Goal: Task Accomplishment & Management: Use online tool/utility

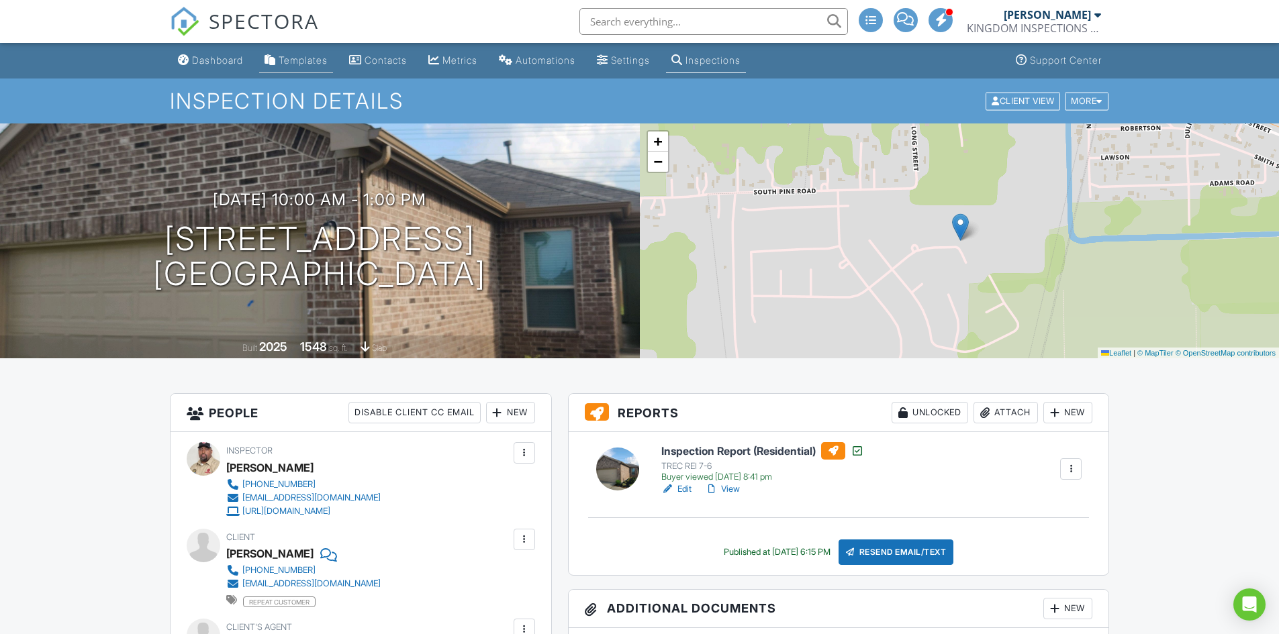
click at [311, 59] on div "Templates" at bounding box center [303, 59] width 49 height 11
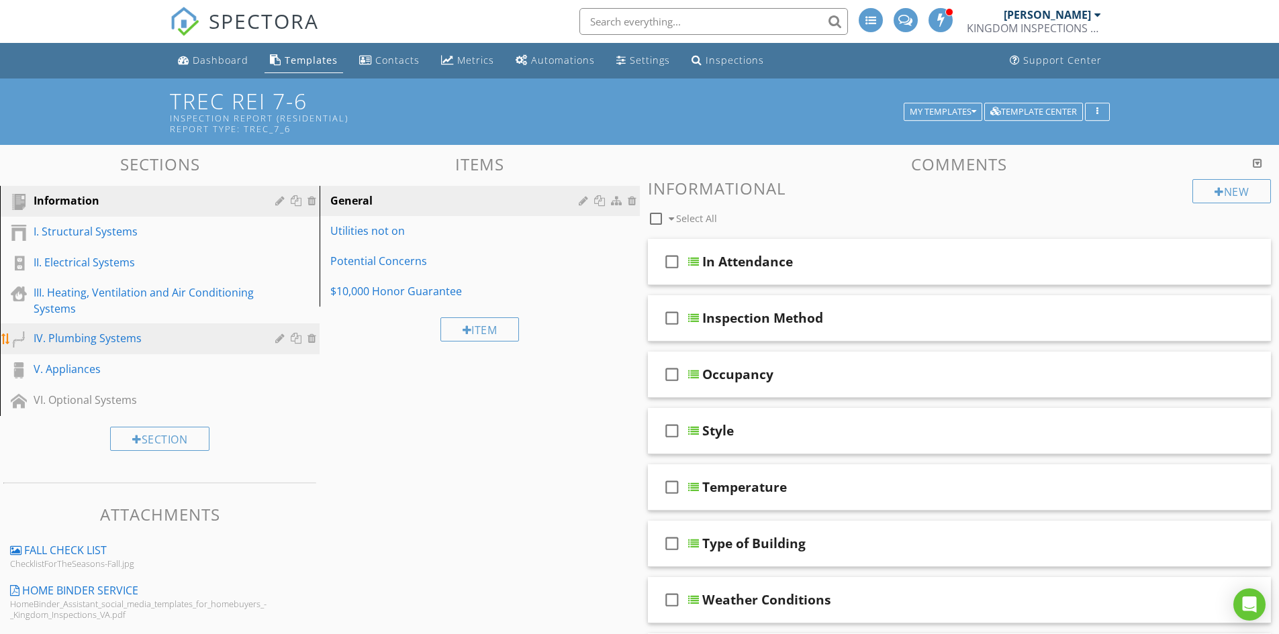
click at [144, 339] on div "IV. Plumbing Systems" at bounding box center [145, 338] width 222 height 16
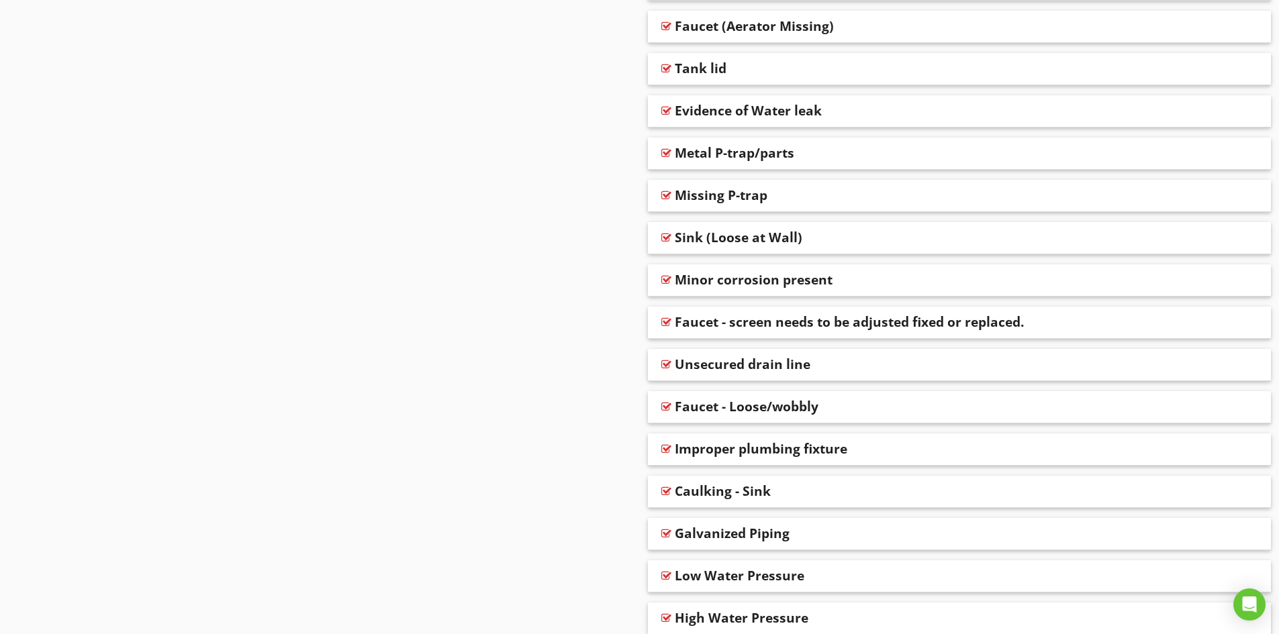
scroll to position [2187, 0]
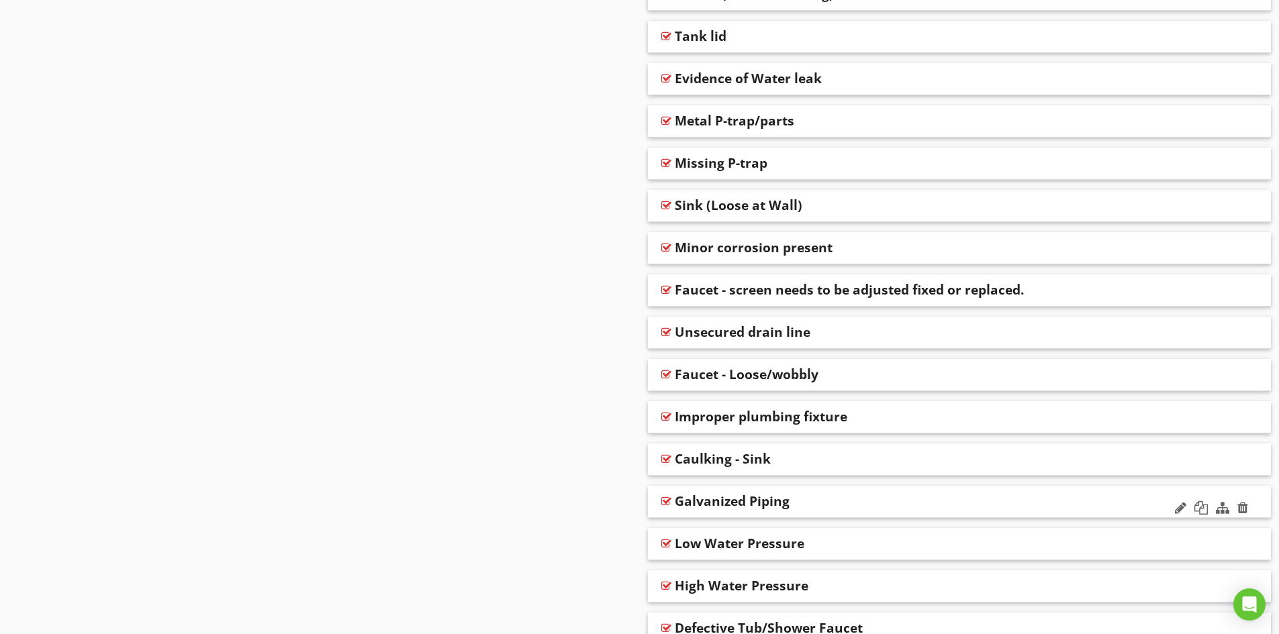
click at [831, 503] on div "Galvanized Piping" at bounding box center [898, 501] width 447 height 16
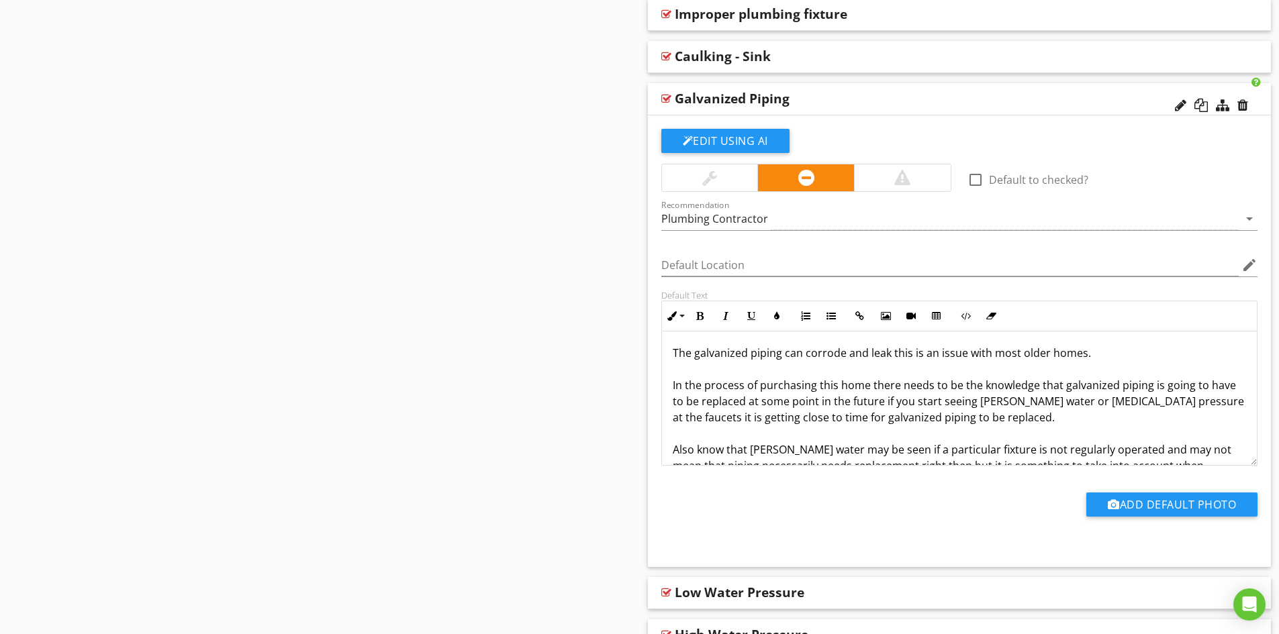
scroll to position [108, 0]
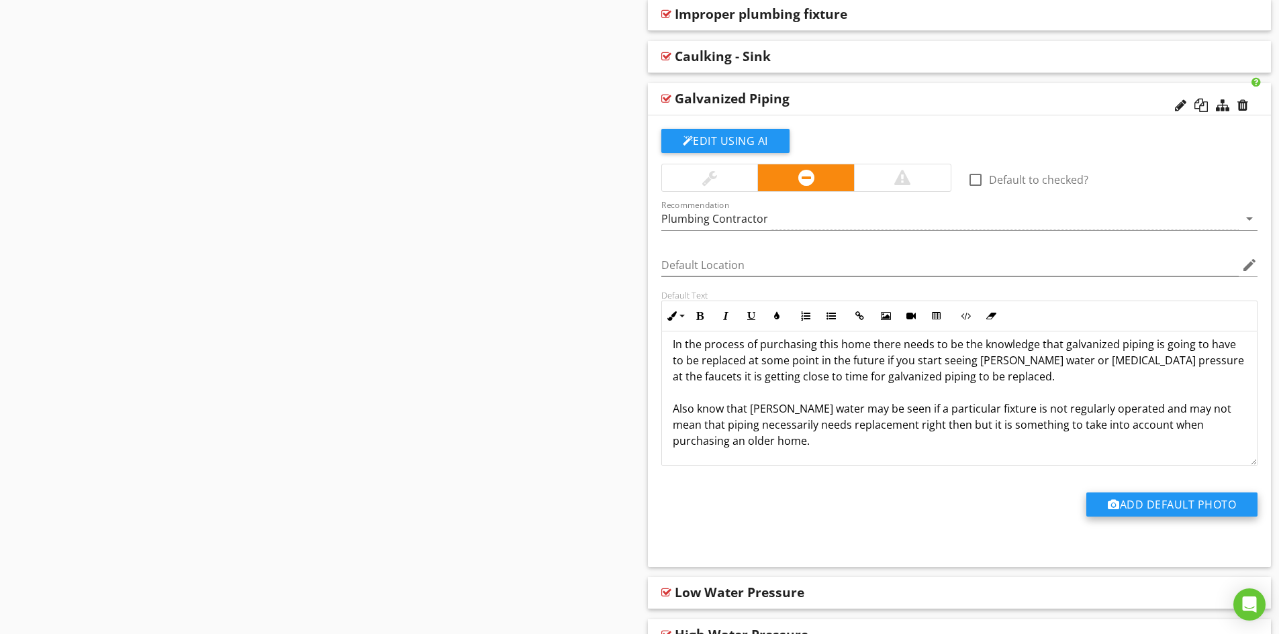
click at [1167, 501] on button "Add Default Photo" at bounding box center [1171, 505] width 171 height 24
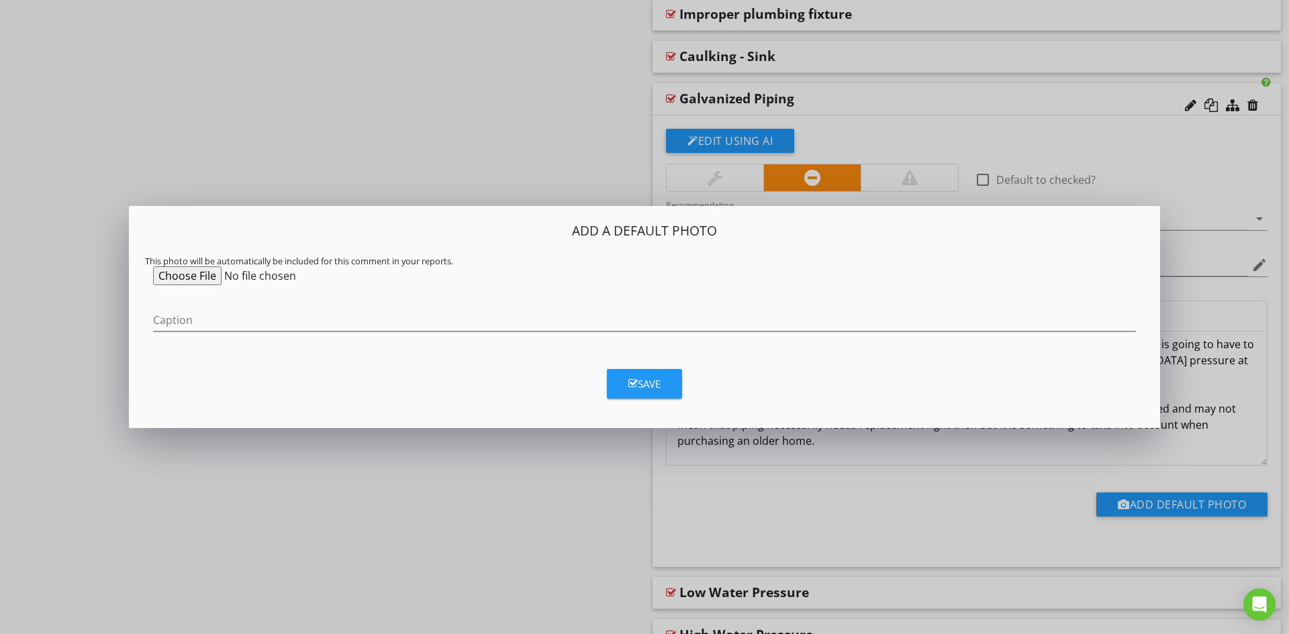
click at [195, 275] on input "file" at bounding box center [255, 275] width 205 height 19
type input "C:\fakepath\20250804_174813.jpg"
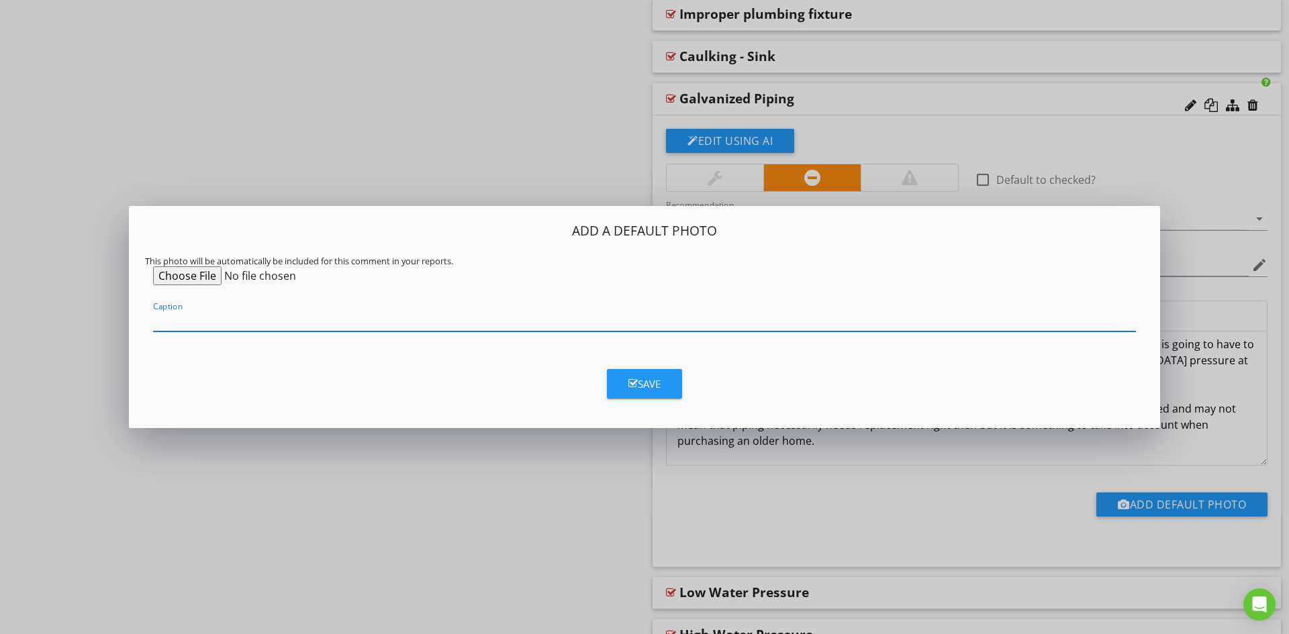
click at [204, 322] on input "Caption" at bounding box center [644, 320] width 983 height 22
type input "A sample of galvanized piping and how it breaks down over time."
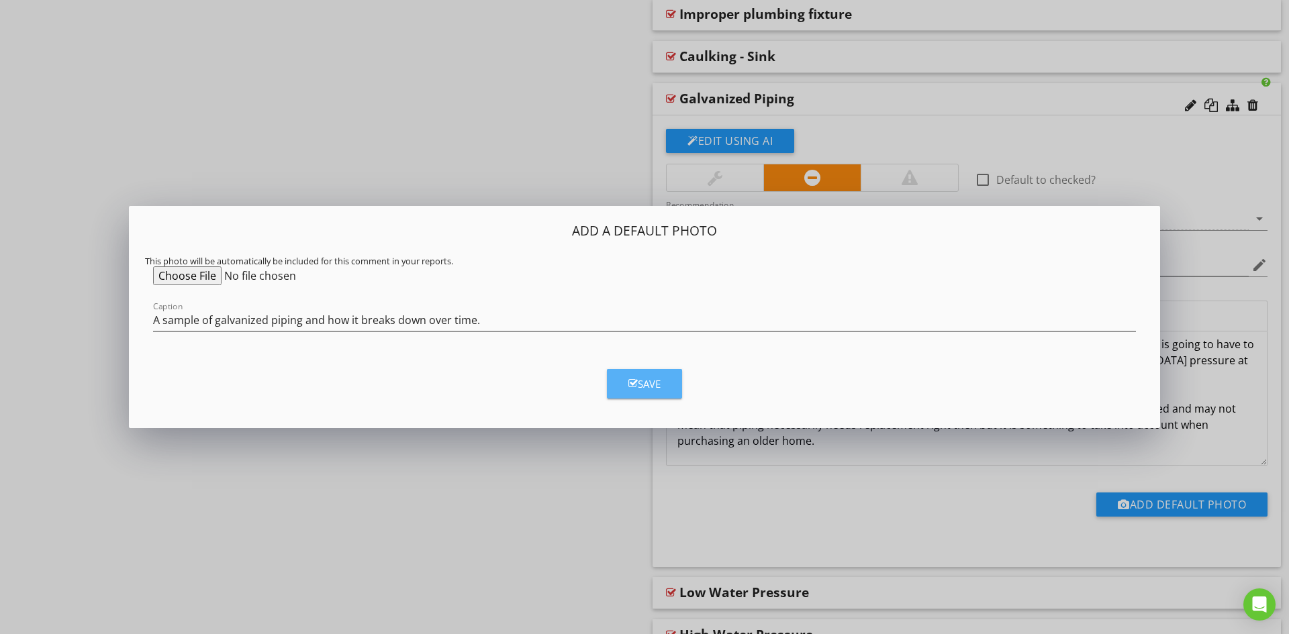
click at [648, 383] on div "Save" at bounding box center [644, 384] width 32 height 15
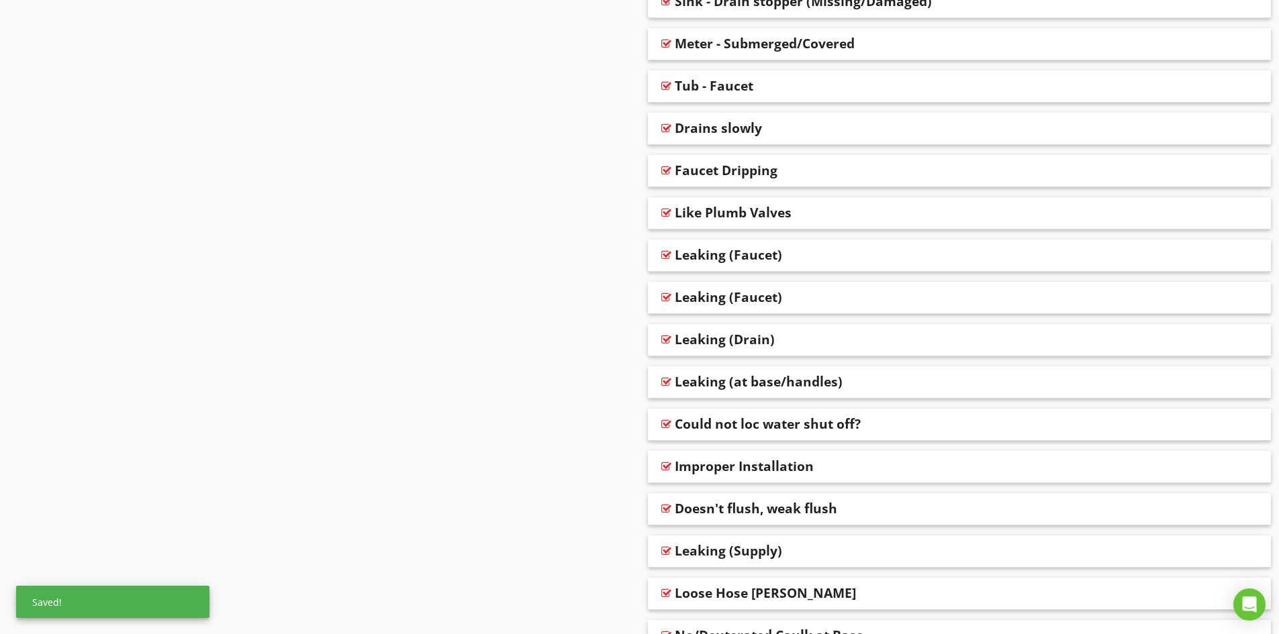
scroll to position [805, 0]
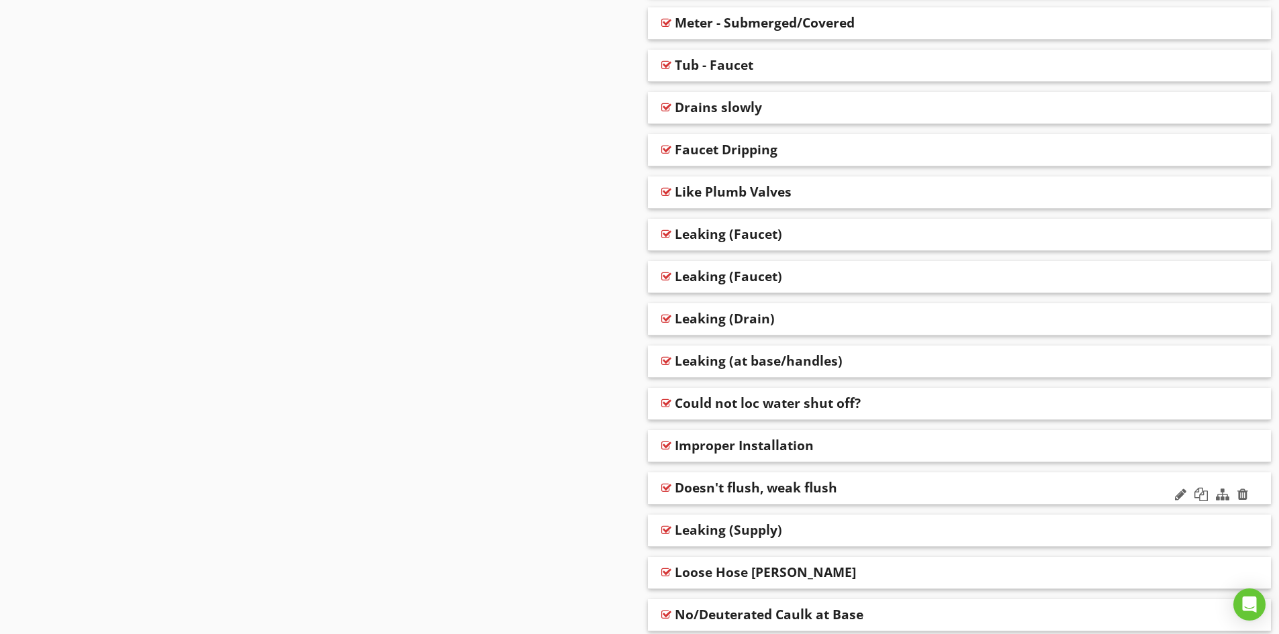
click at [893, 489] on div "Doesn't flush, weak flush" at bounding box center [898, 488] width 447 height 16
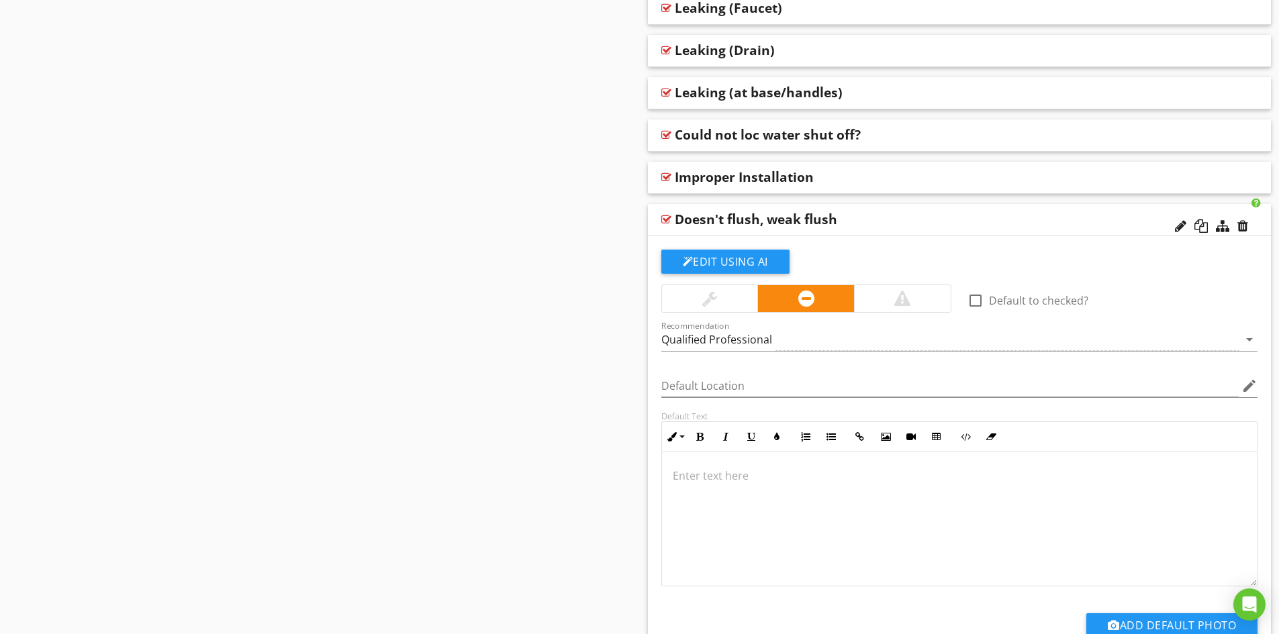
scroll to position [0, 0]
click at [958, 219] on div "Doesn't flush, weak flush" at bounding box center [898, 219] width 447 height 16
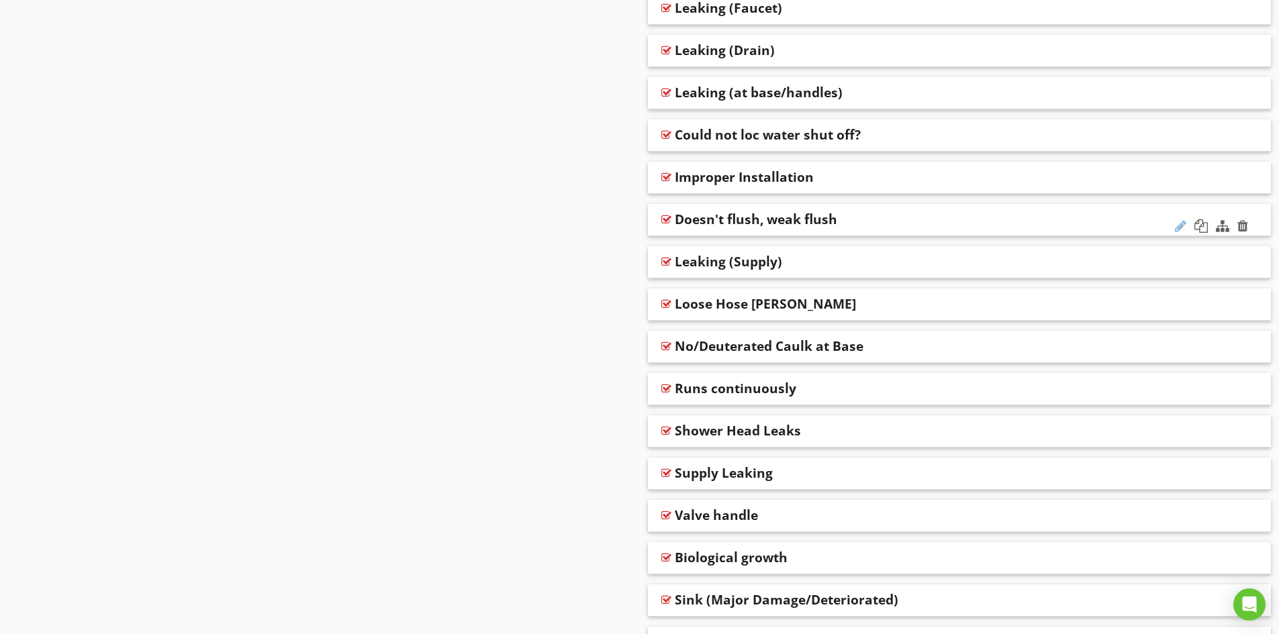
click at [1178, 226] on div at bounding box center [1180, 225] width 11 height 13
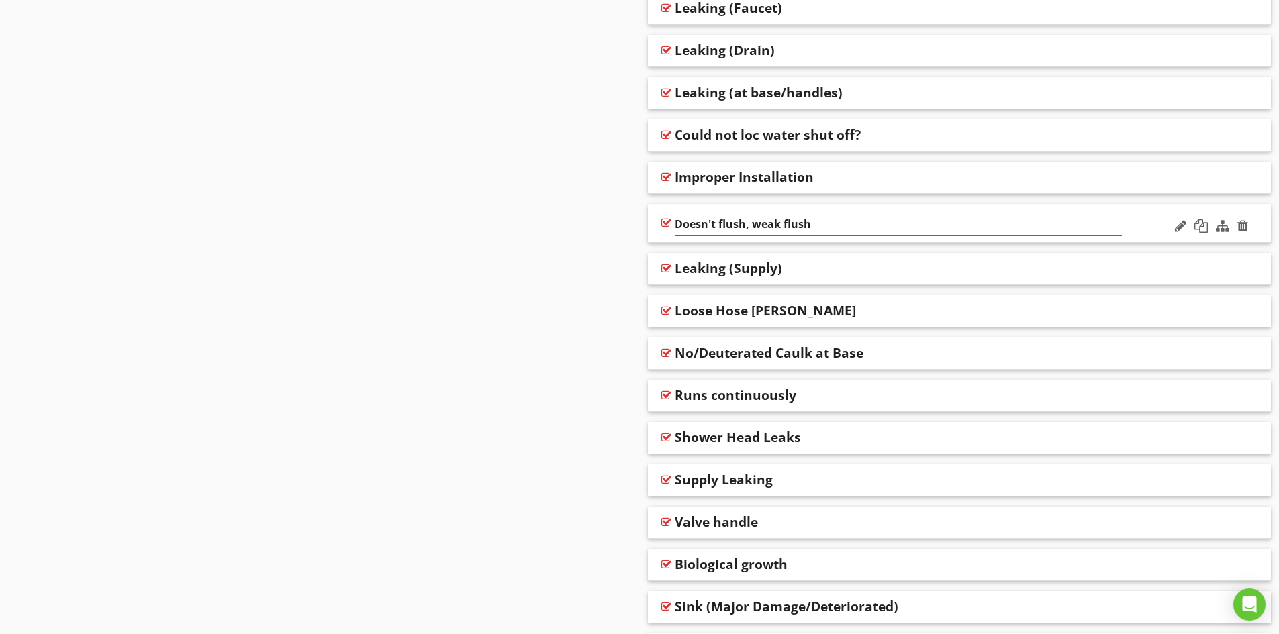
click at [676, 224] on input "Doesn't flush, weak flush" at bounding box center [898, 224] width 447 height 22
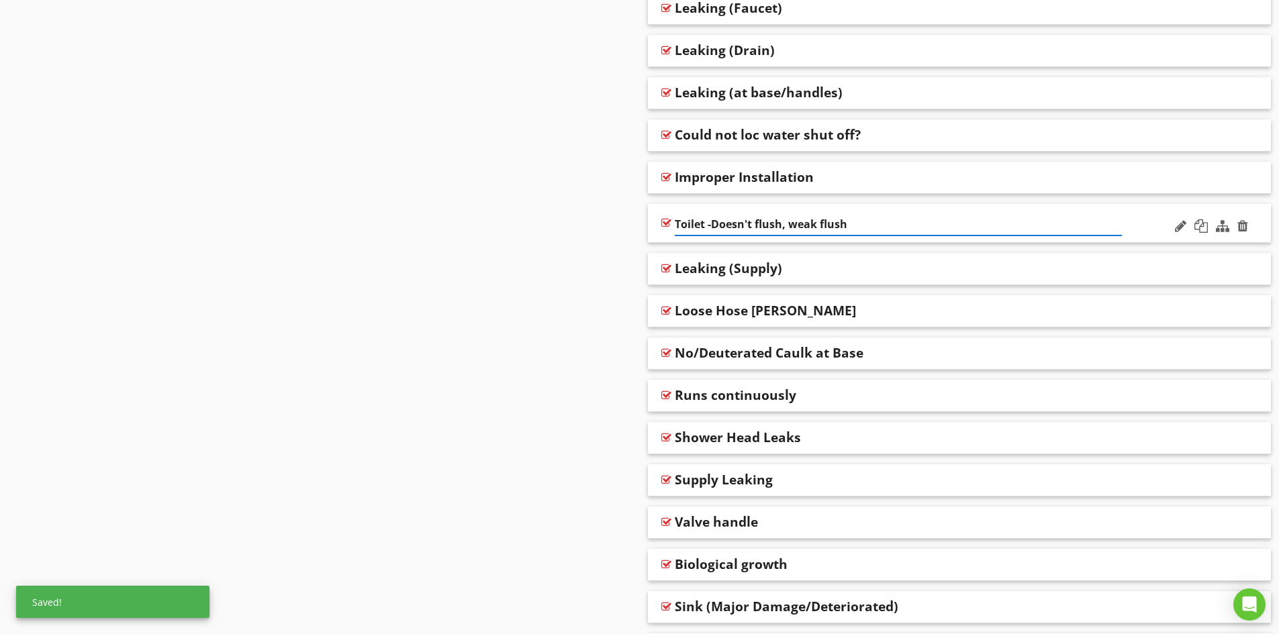
type input "Toilet - Doesn't flush, weak flush"
click at [650, 233] on div "Toilet - Doesn't flush, weak flush" at bounding box center [960, 223] width 624 height 39
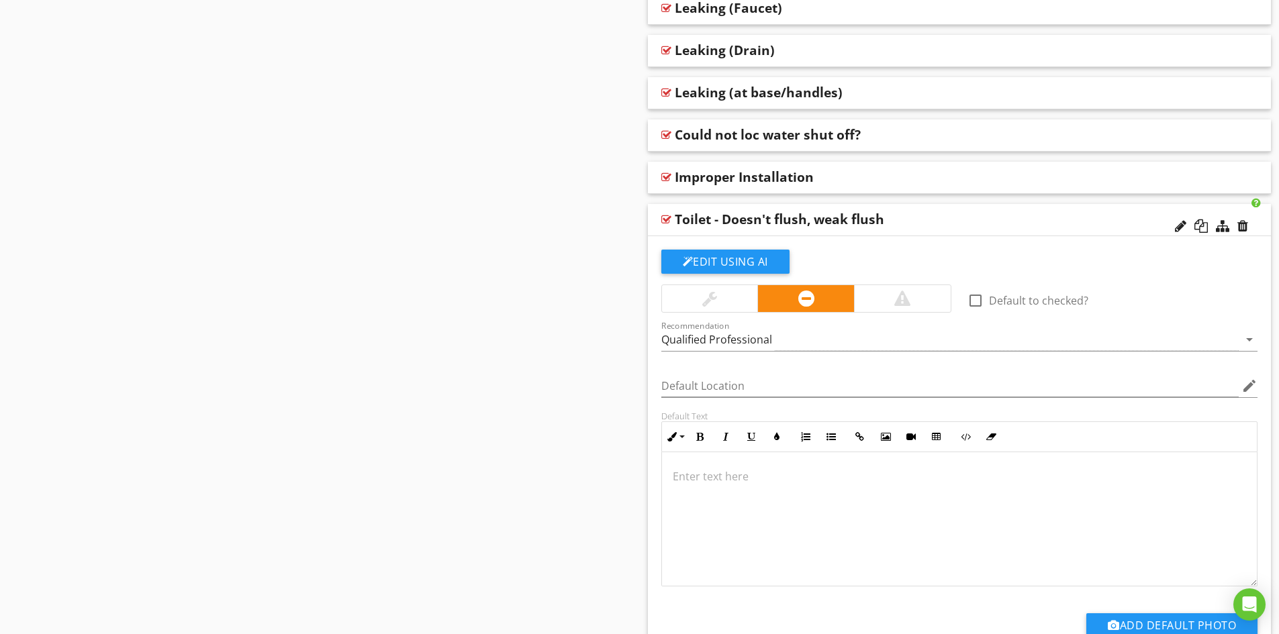
click at [650, 233] on div "Toilet - Doesn't flush, weak flush" at bounding box center [960, 220] width 624 height 32
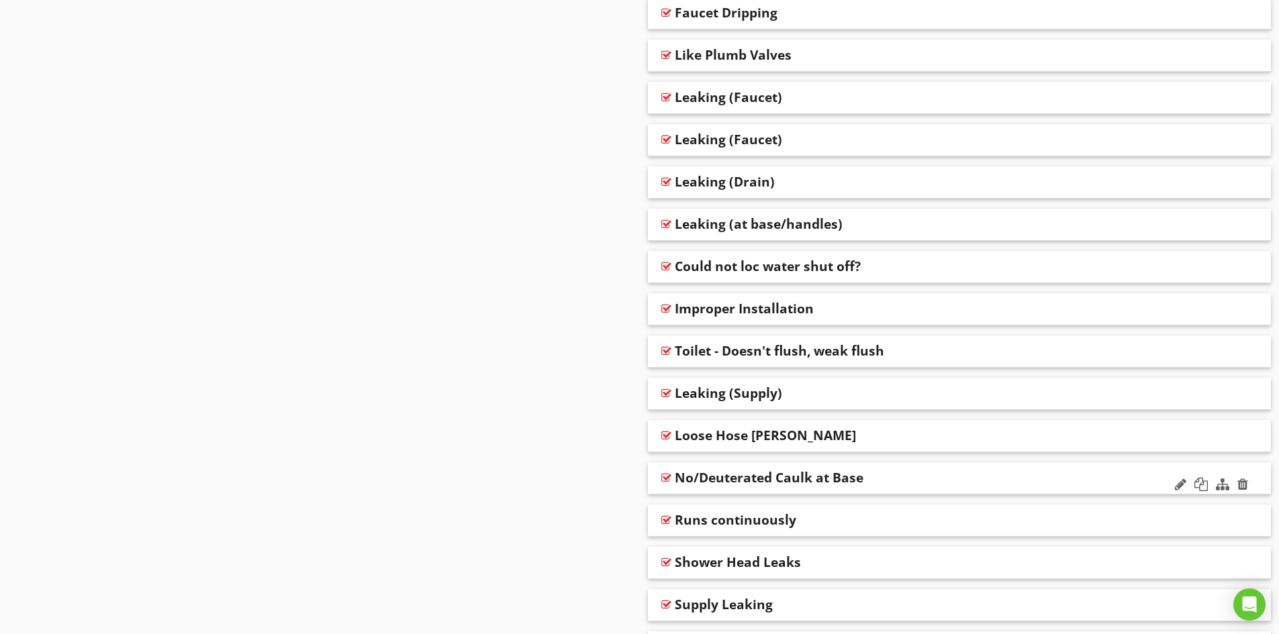
scroll to position [940, 0]
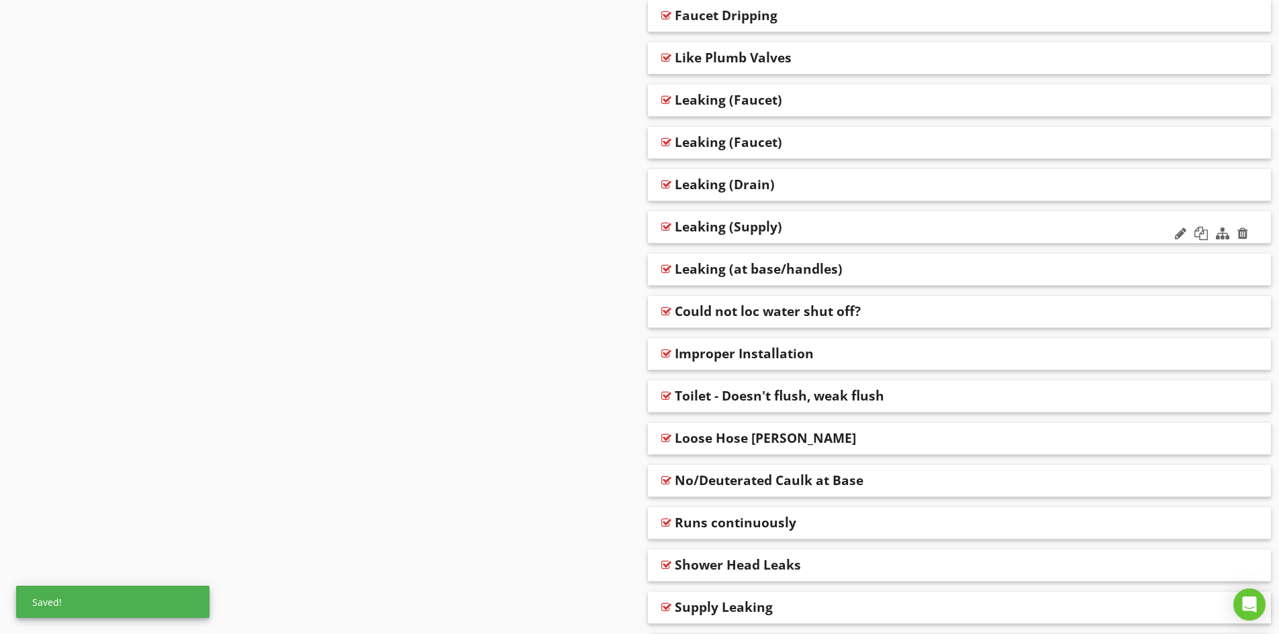
click at [828, 222] on div "Leaking (Supply)" at bounding box center [898, 227] width 447 height 16
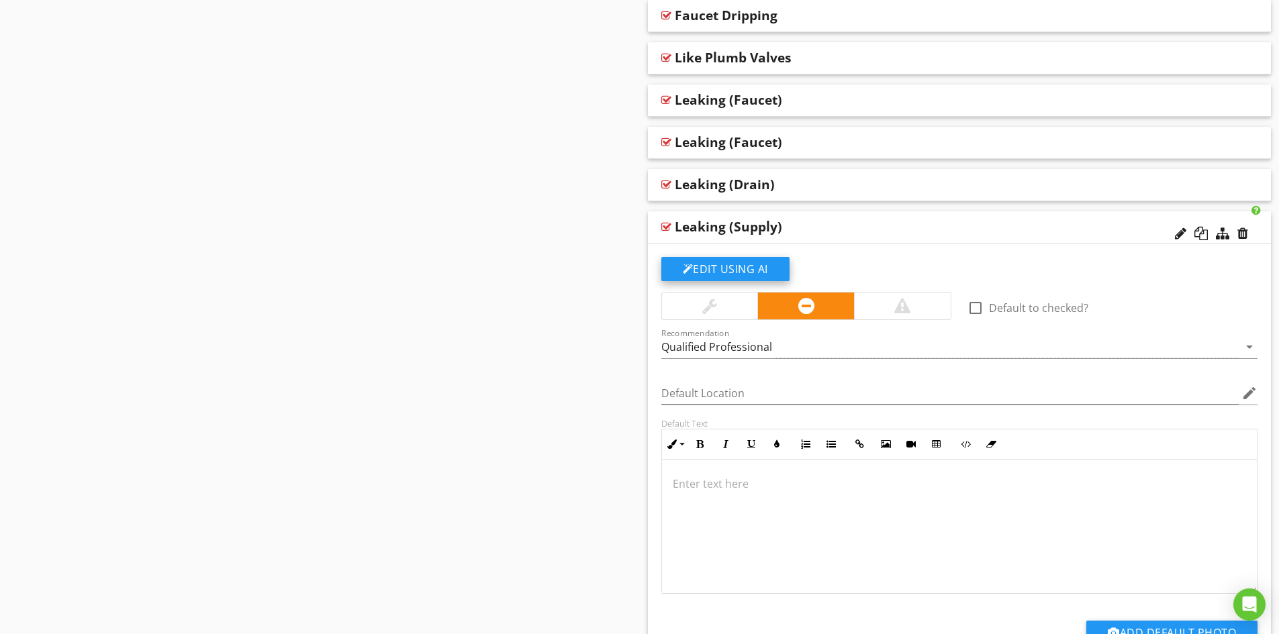
click at [730, 266] on button "Edit Using AI" at bounding box center [725, 269] width 128 height 24
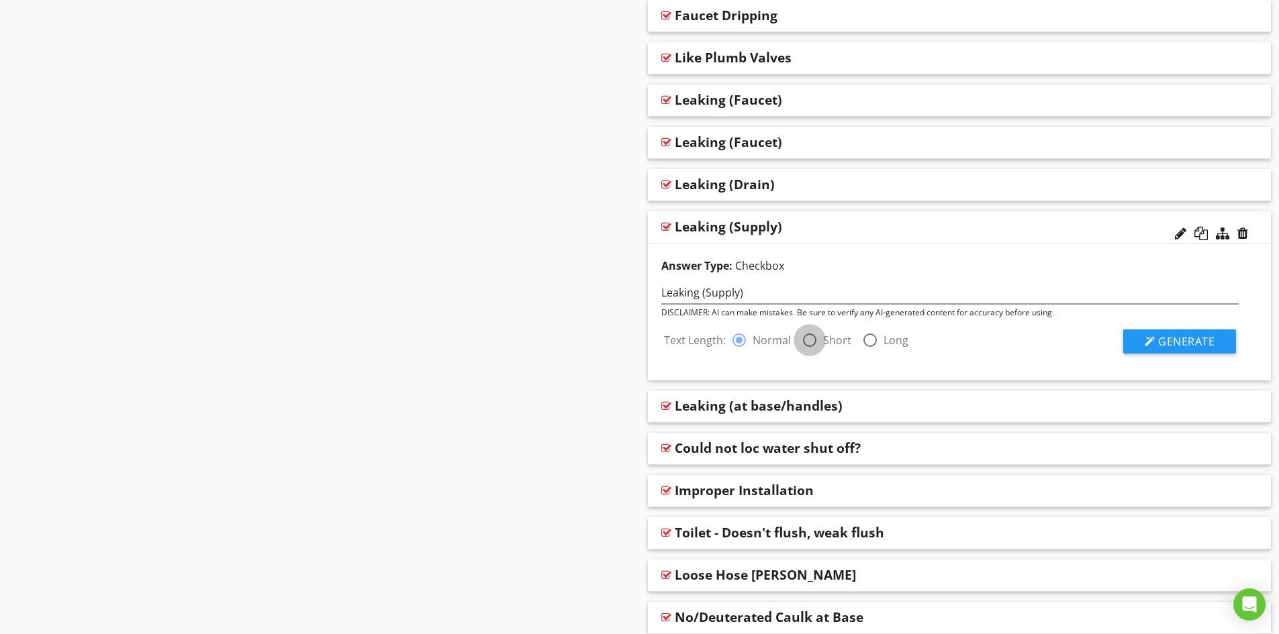
click at [804, 340] on div at bounding box center [809, 340] width 23 height 23
radio input "false"
radio input "true"
click at [1188, 340] on span "Generate" at bounding box center [1186, 341] width 56 height 15
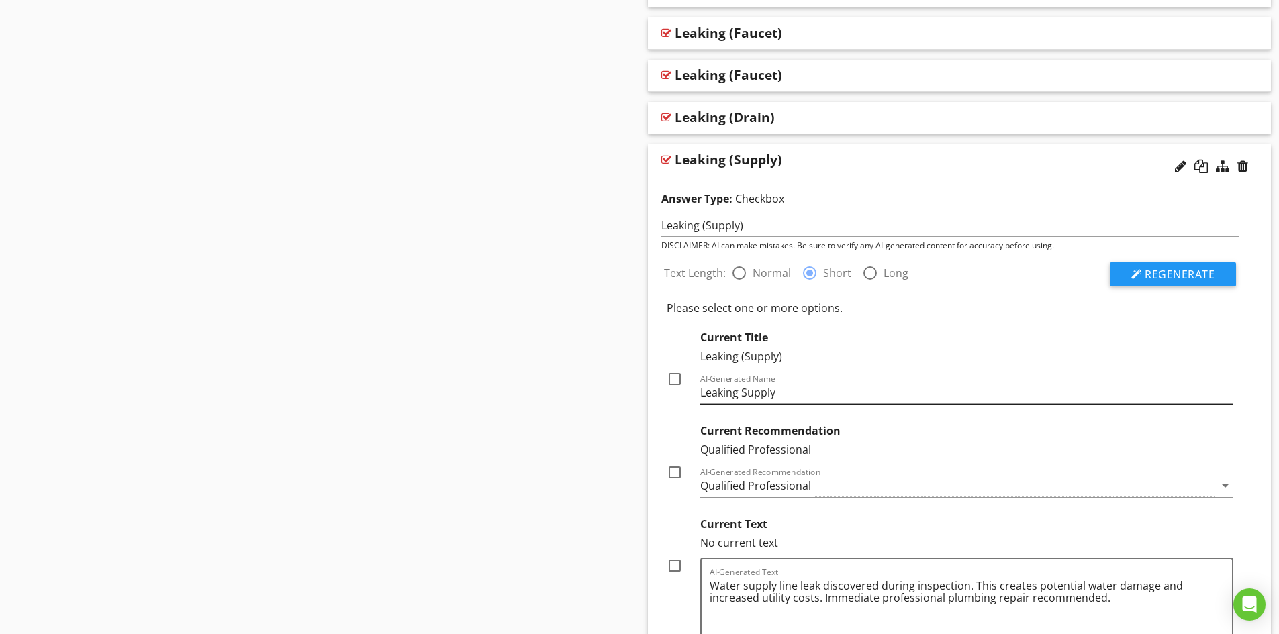
scroll to position [1074, 0]
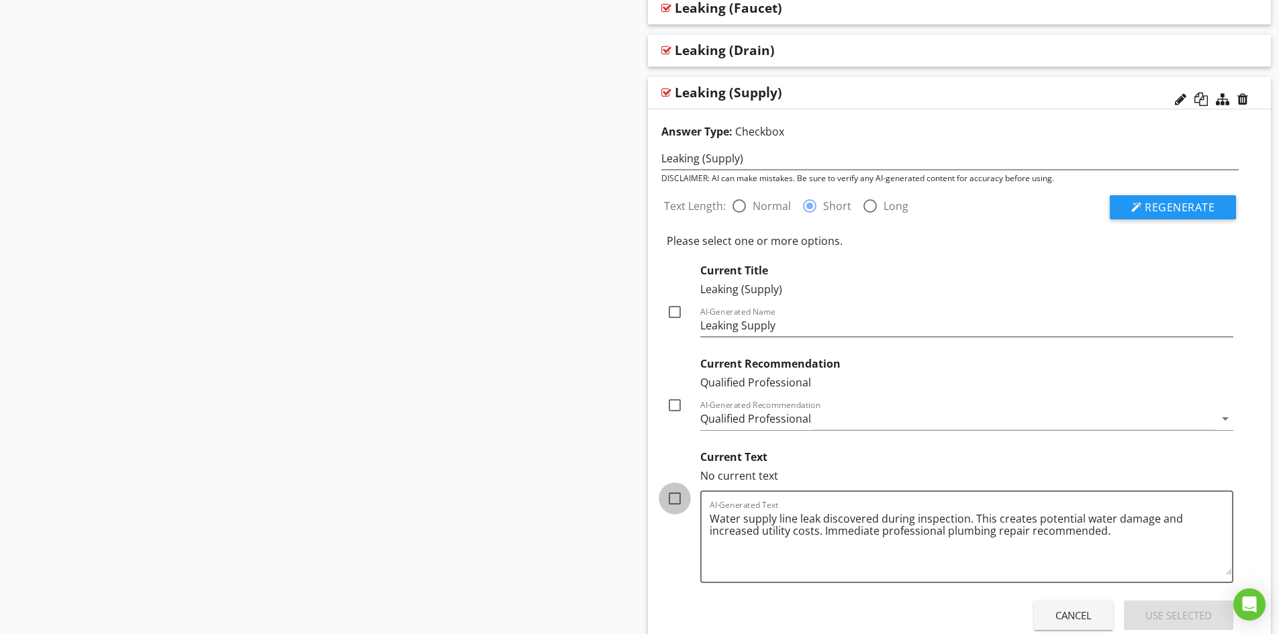
click at [675, 499] on div at bounding box center [674, 498] width 23 height 23
checkbox input "true"
click at [673, 405] on div at bounding box center [674, 405] width 23 height 23
checkbox input "true"
click at [1164, 613] on div "Use Selected" at bounding box center [1178, 615] width 66 height 15
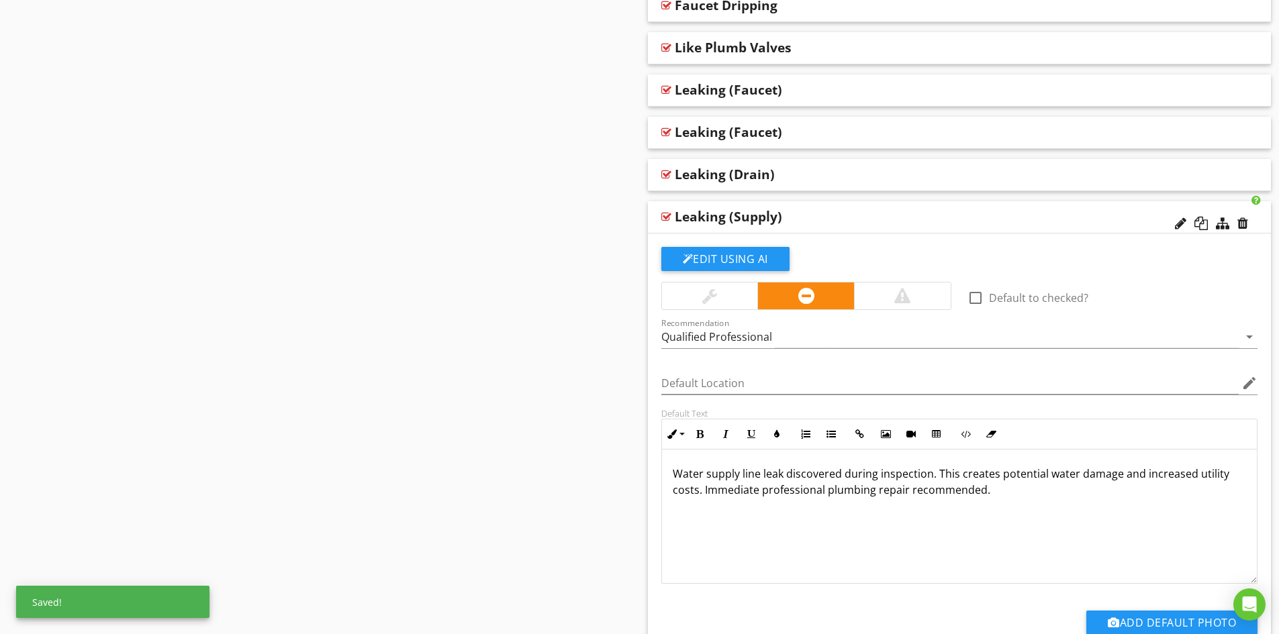
scroll to position [873, 0]
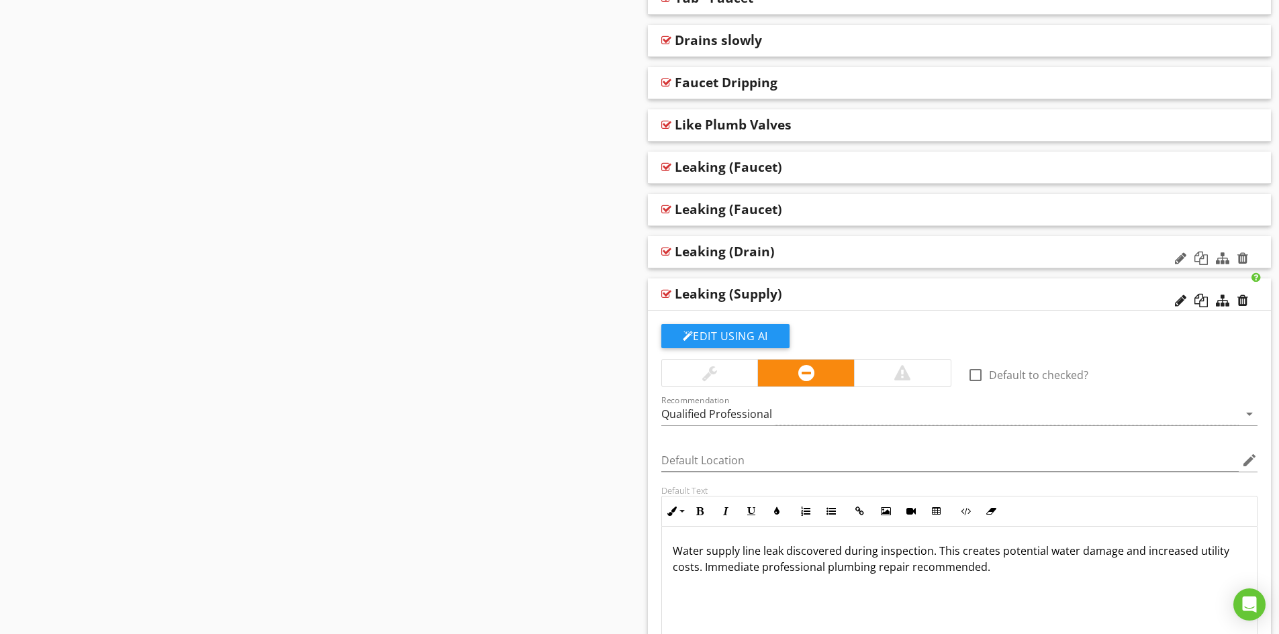
click at [813, 252] on div "Leaking (Drain)" at bounding box center [898, 252] width 447 height 16
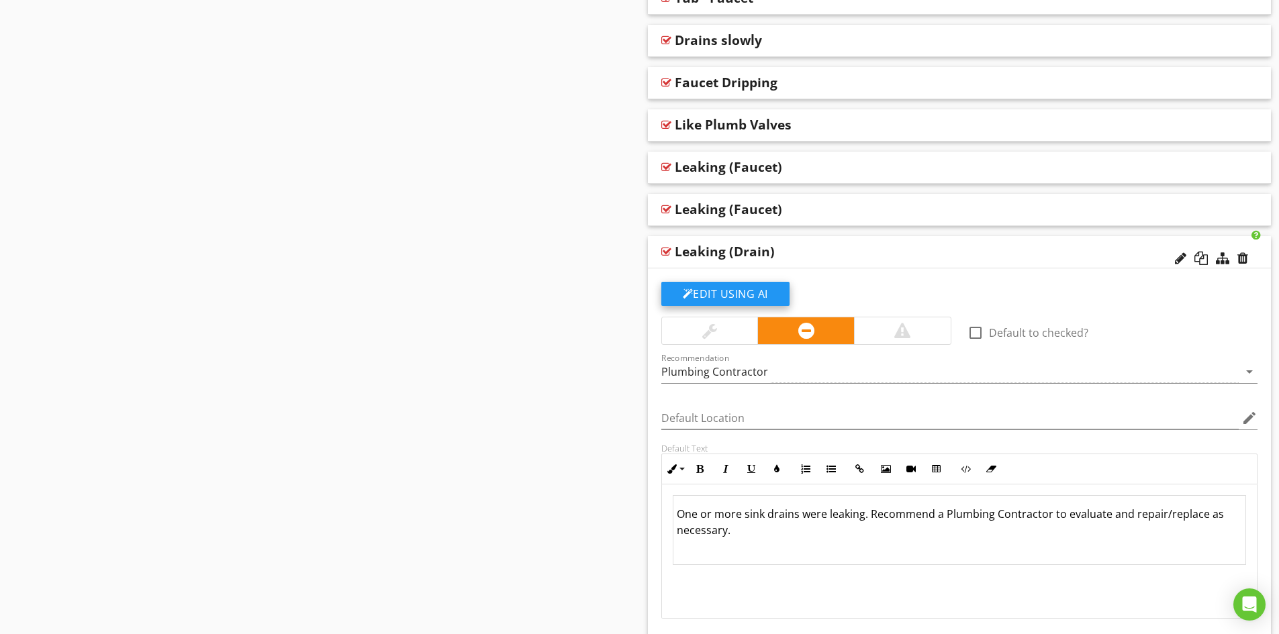
click at [726, 294] on button "Edit Using AI" at bounding box center [725, 294] width 128 height 24
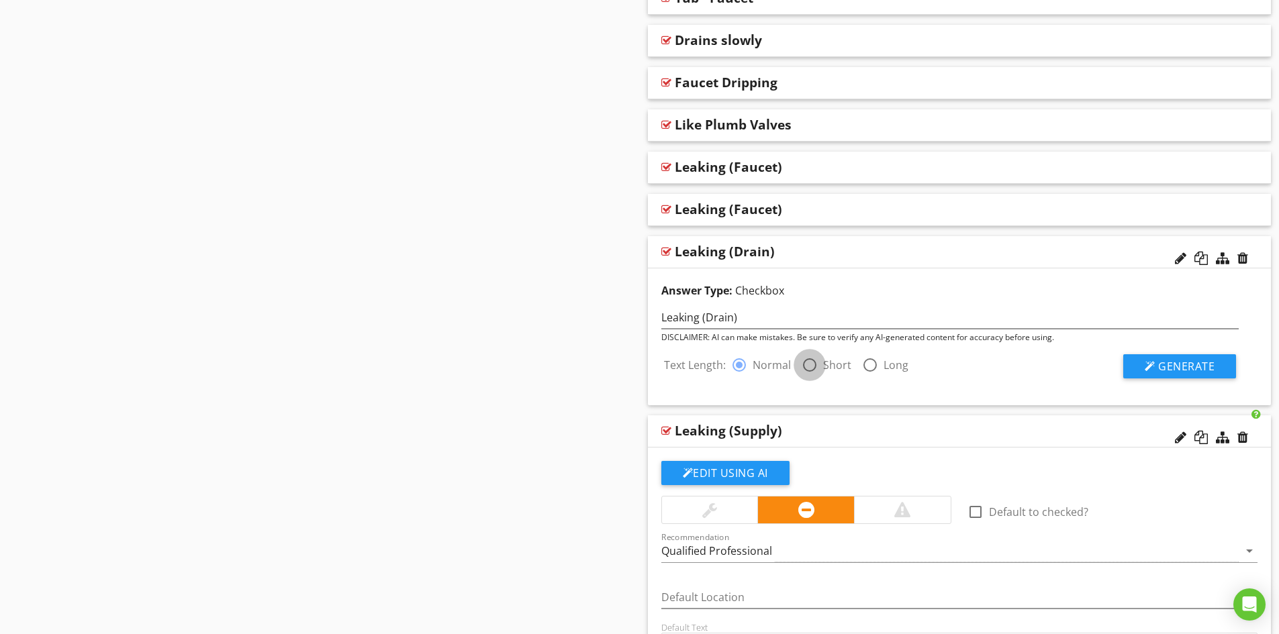
click at [806, 364] on div at bounding box center [809, 365] width 23 height 23
radio input "false"
radio input "true"
click at [1183, 368] on span "Generate" at bounding box center [1186, 366] width 56 height 15
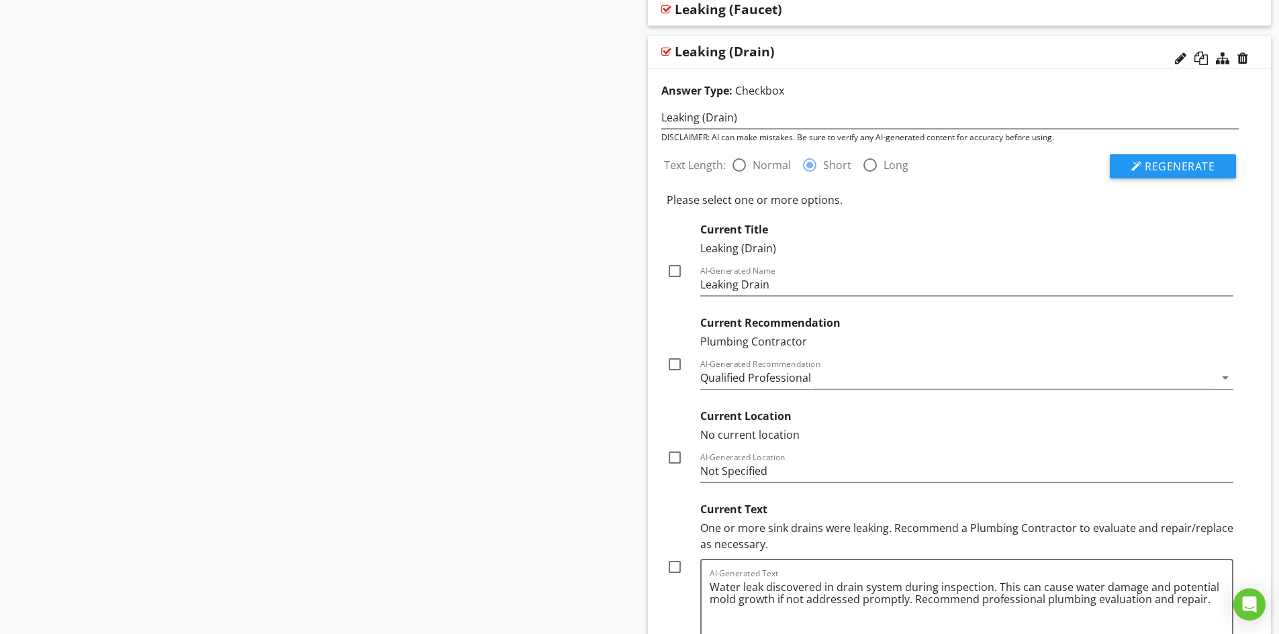
scroll to position [1074, 0]
click at [672, 567] on div at bounding box center [674, 565] width 23 height 23
checkbox input "true"
click at [675, 457] on div at bounding box center [674, 456] width 23 height 23
click at [675, 455] on div at bounding box center [674, 456] width 23 height 23
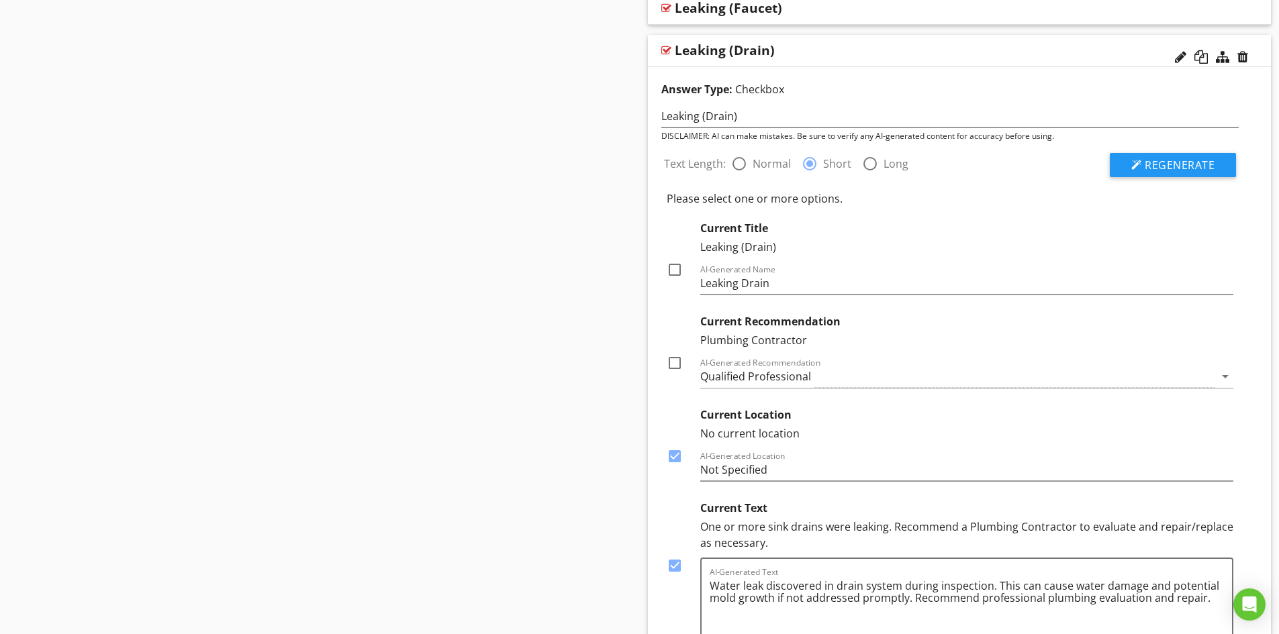
checkbox input "false"
click at [674, 362] on div at bounding box center [674, 363] width 23 height 23
checkbox input "true"
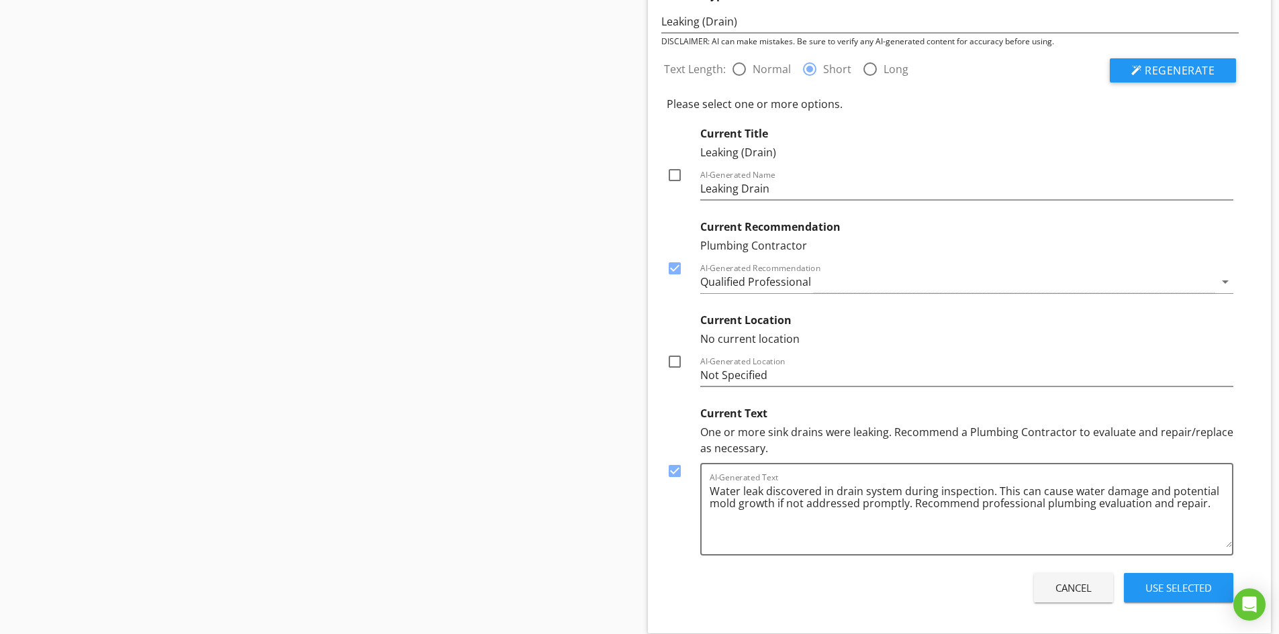
scroll to position [1410, 0]
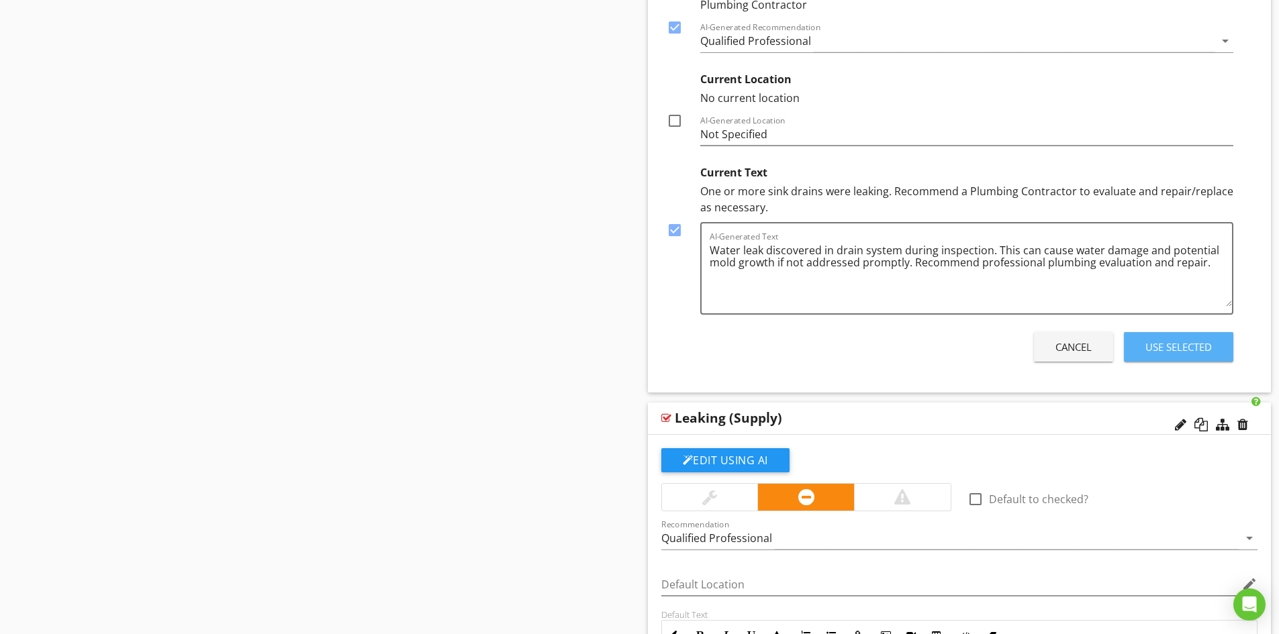
click at [1176, 346] on div "Use Selected" at bounding box center [1178, 347] width 66 height 15
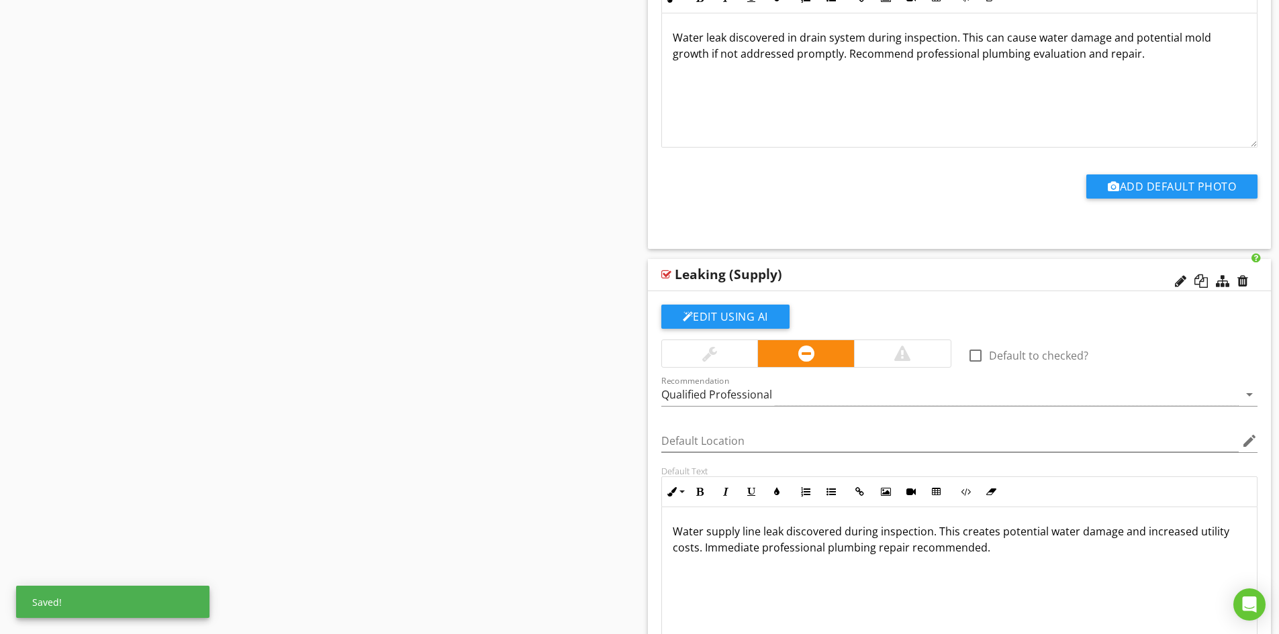
scroll to position [1320, 0]
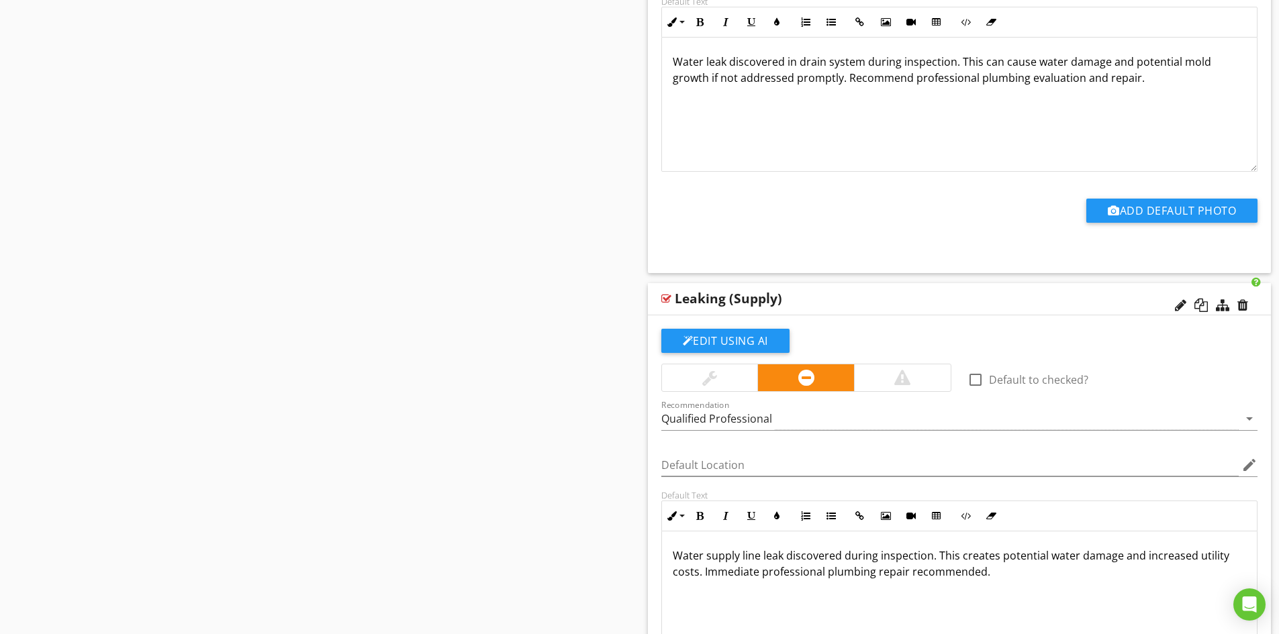
click at [879, 299] on div "Leaking (Supply)" at bounding box center [898, 299] width 447 height 16
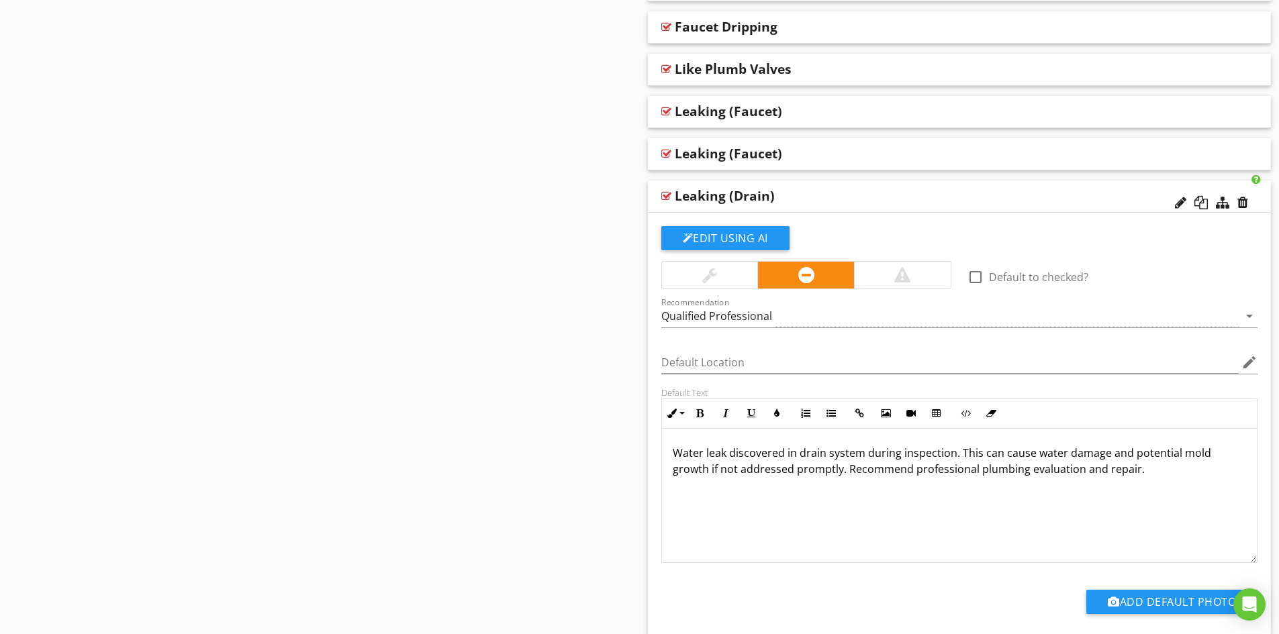
scroll to position [917, 0]
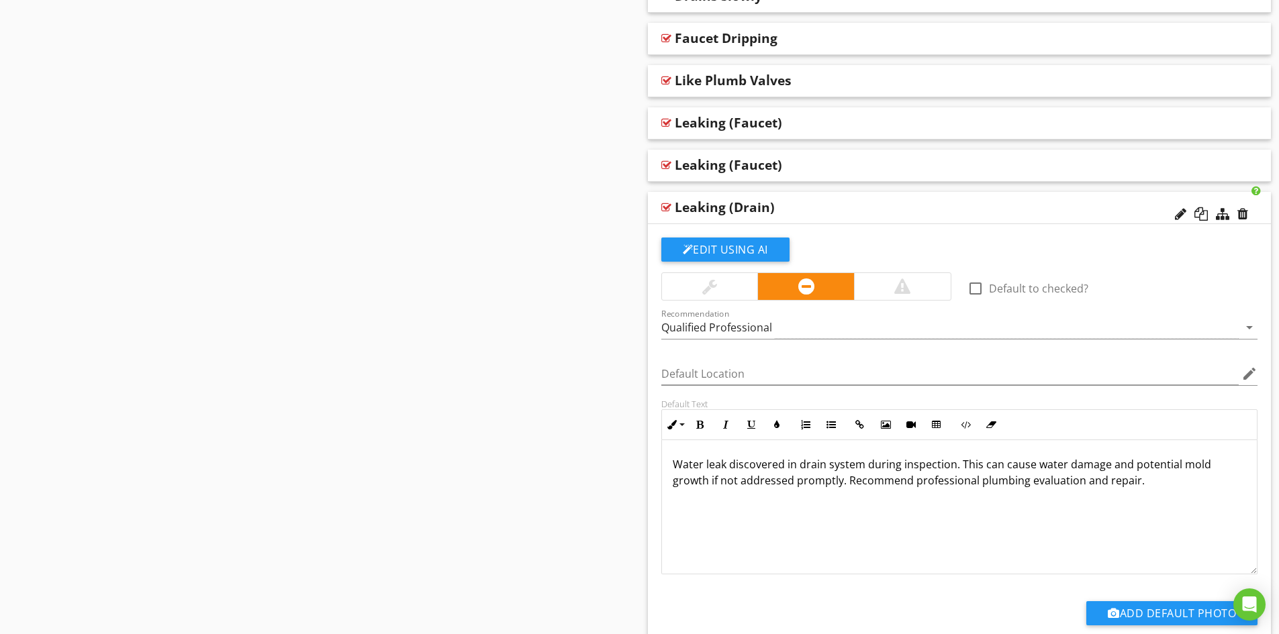
click at [868, 208] on div "Leaking (Drain)" at bounding box center [898, 207] width 447 height 16
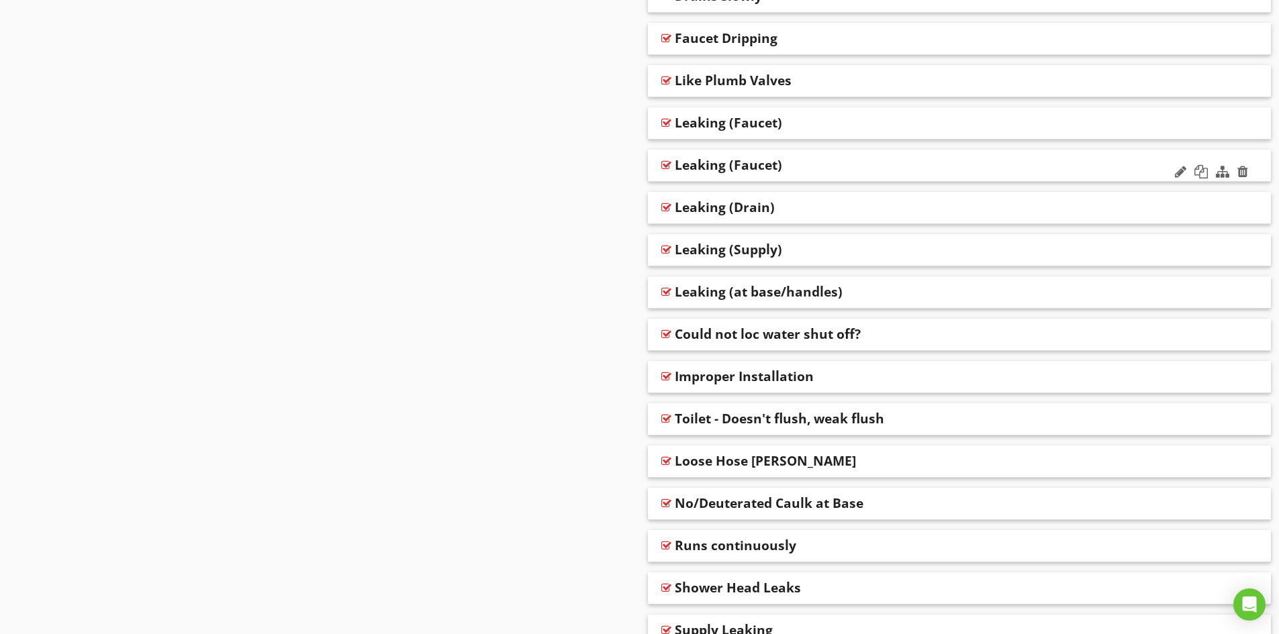
click at [840, 164] on div "Leaking (Faucet)" at bounding box center [898, 165] width 447 height 16
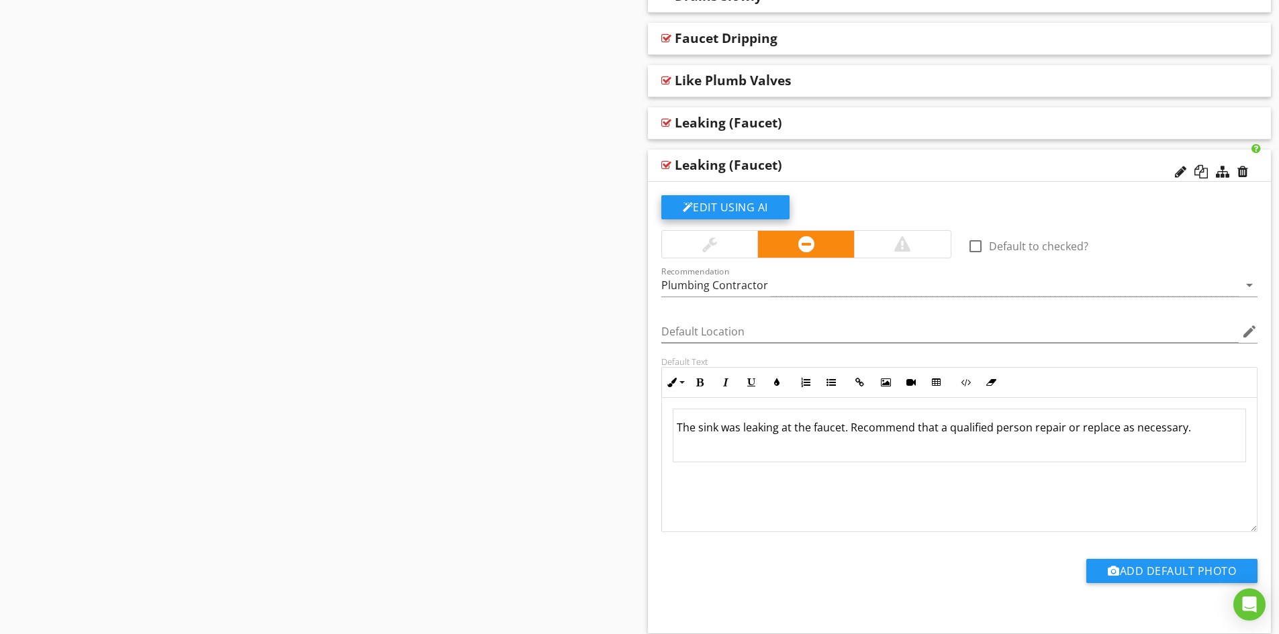
click at [733, 205] on button "Edit Using AI" at bounding box center [725, 207] width 128 height 24
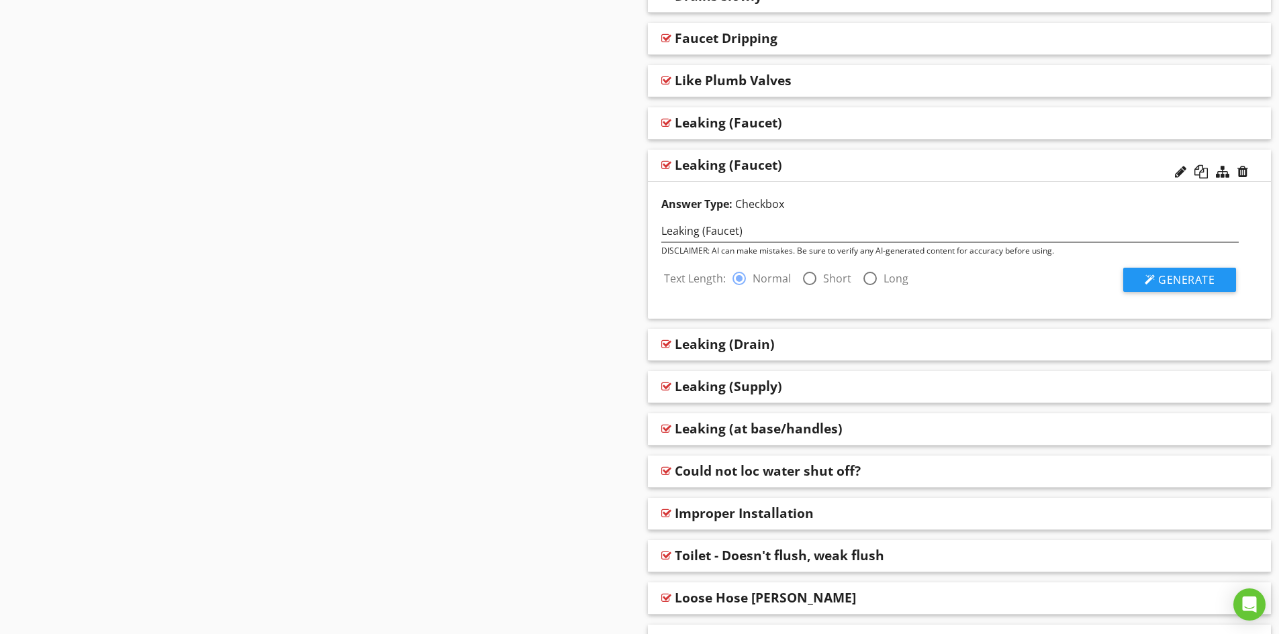
click at [809, 279] on div at bounding box center [809, 278] width 23 height 23
radio input "false"
radio input "true"
click at [1179, 281] on span "Generate" at bounding box center [1186, 280] width 56 height 15
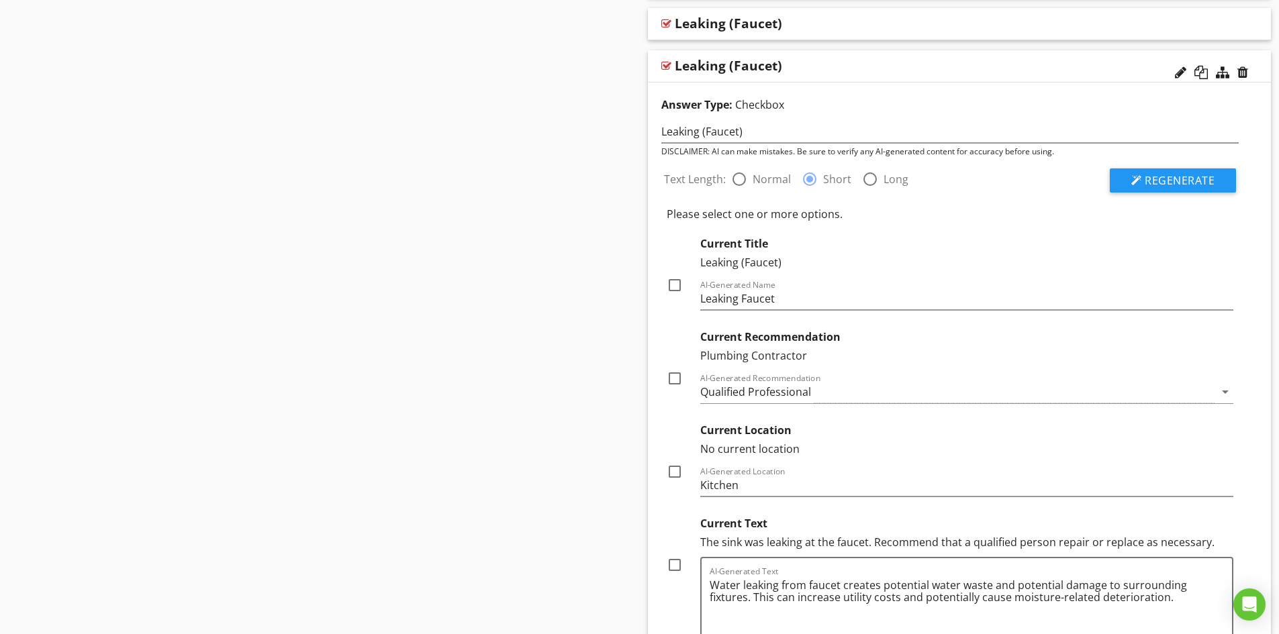
scroll to position [1051, 0]
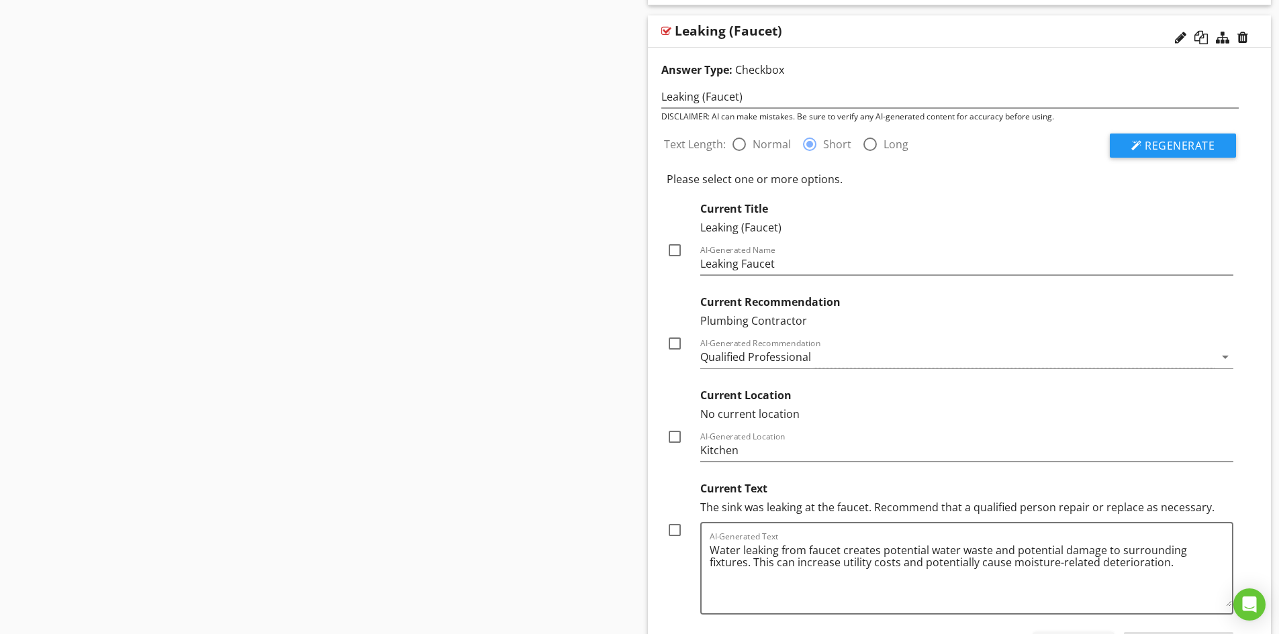
click at [674, 346] on div at bounding box center [674, 343] width 23 height 23
checkbox input "true"
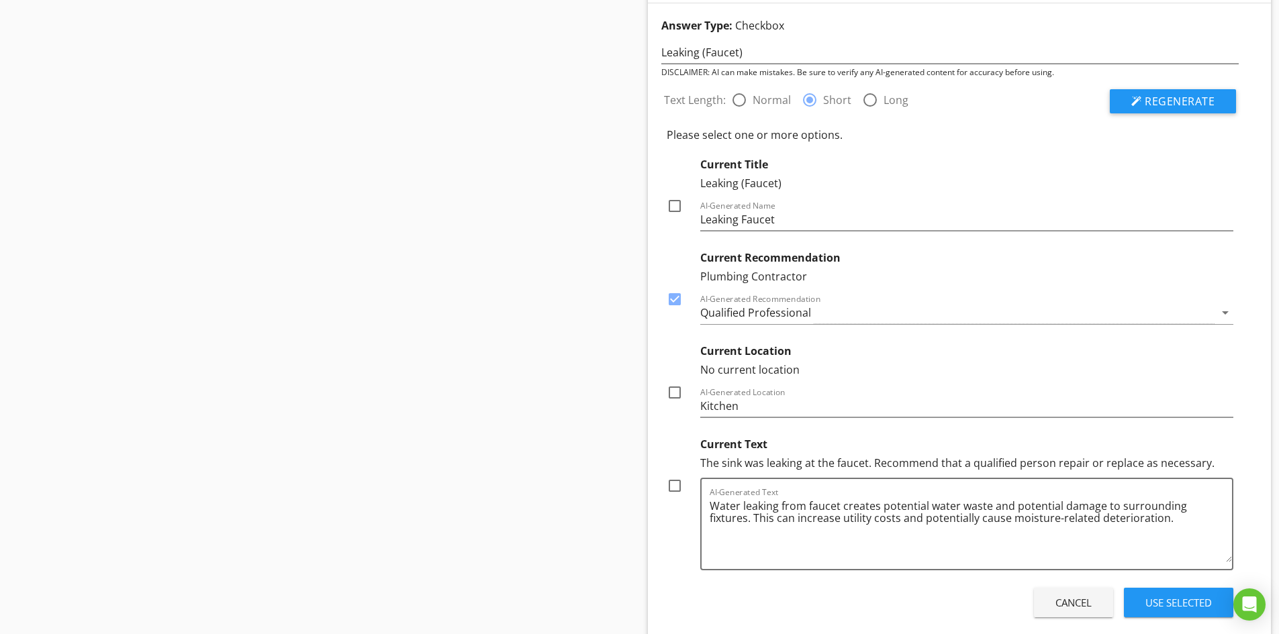
scroll to position [1185, 0]
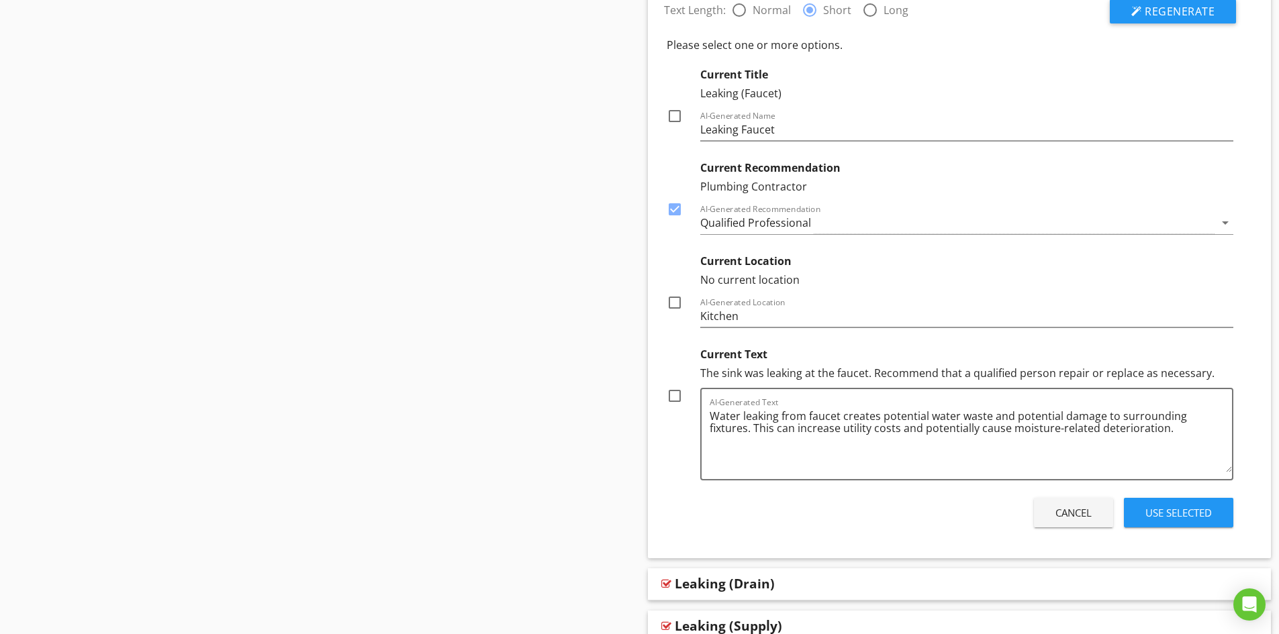
click at [673, 397] on div at bounding box center [674, 396] width 23 height 23
checkbox input "true"
click at [1175, 511] on div "Use Selected" at bounding box center [1178, 512] width 66 height 15
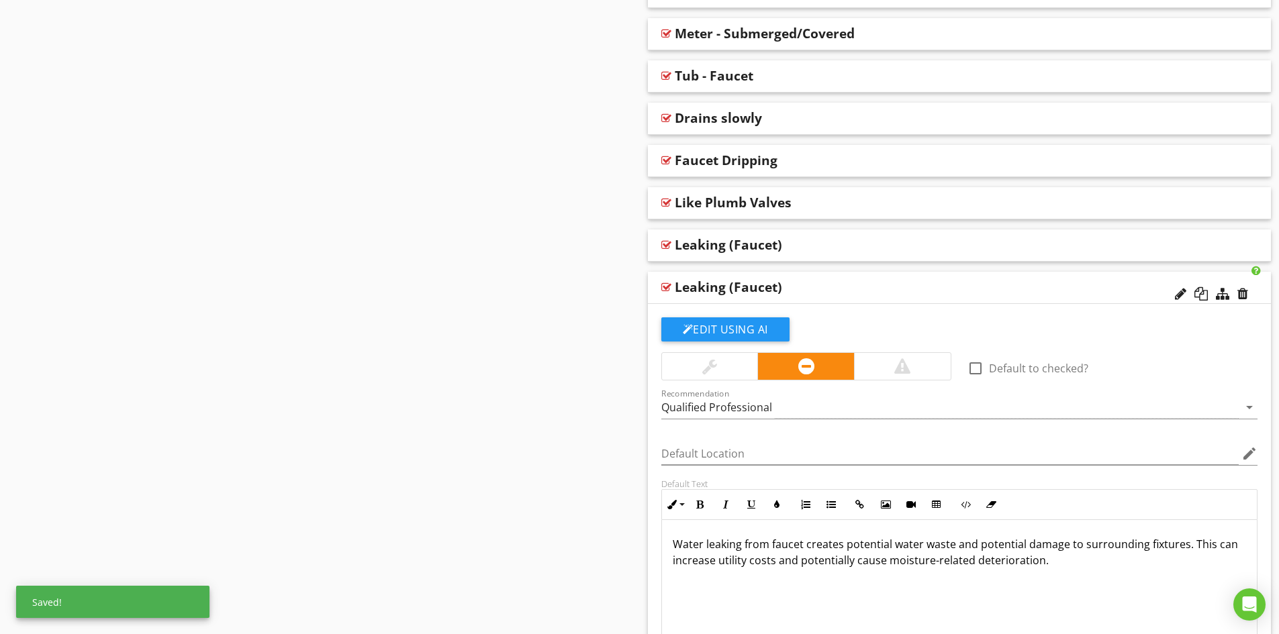
scroll to position [783, 0]
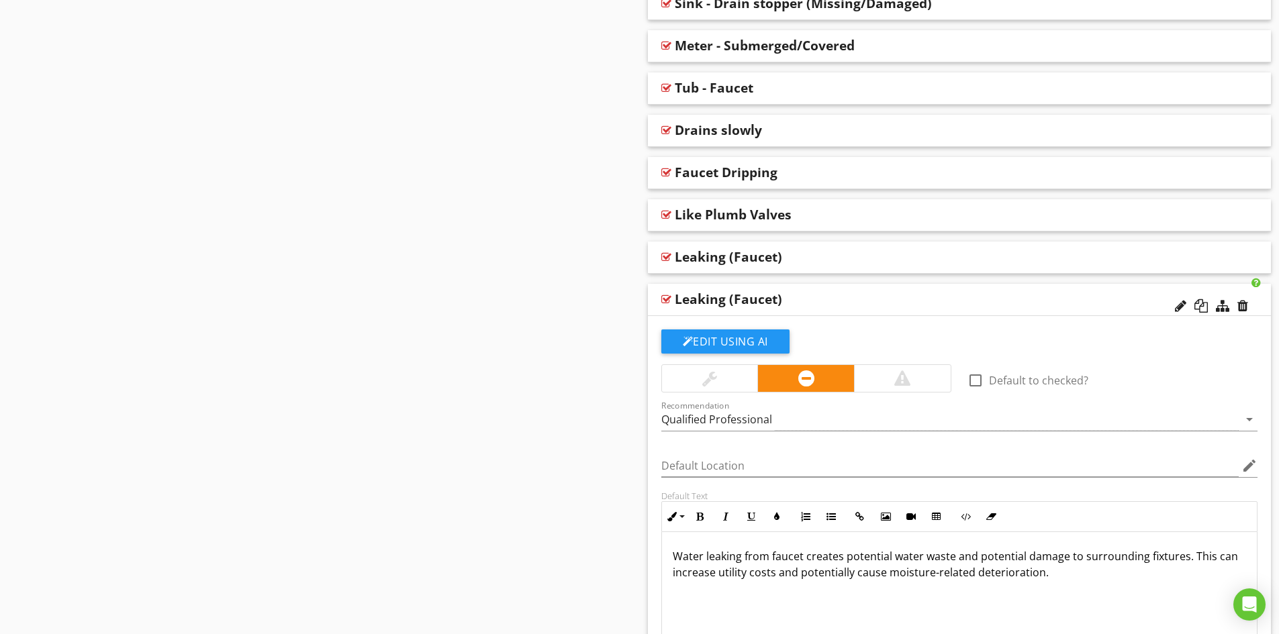
click at [846, 297] on div "Leaking (Faucet)" at bounding box center [898, 299] width 447 height 16
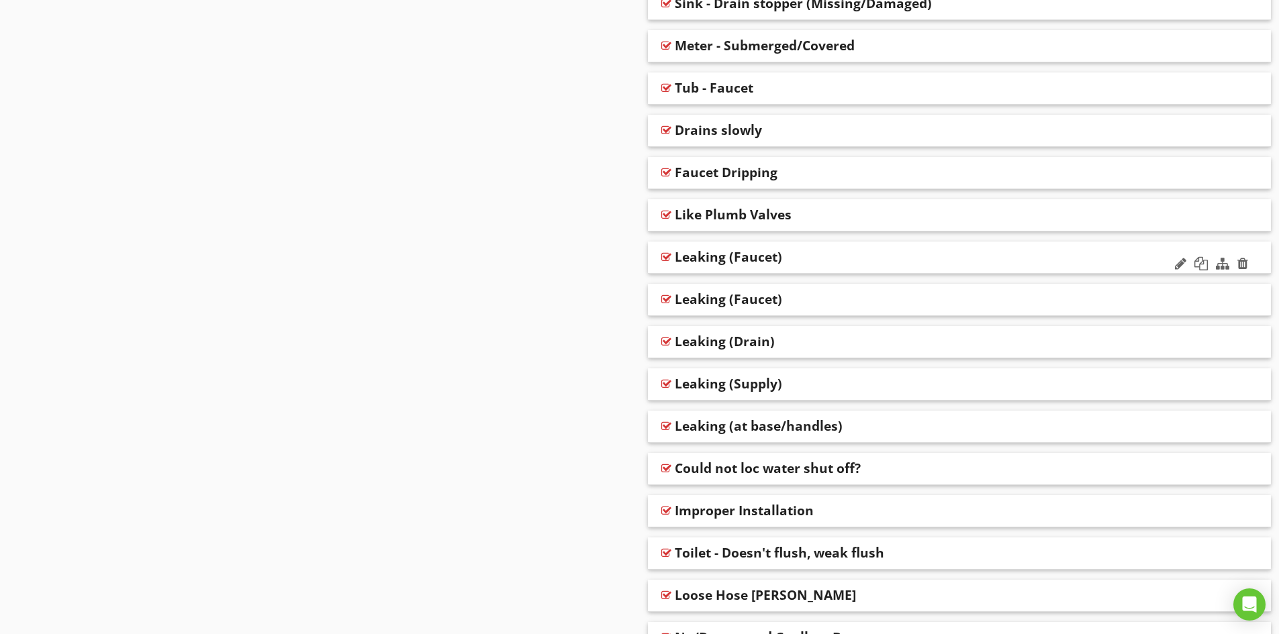
click at [830, 258] on div "Leaking (Faucet)" at bounding box center [898, 257] width 447 height 16
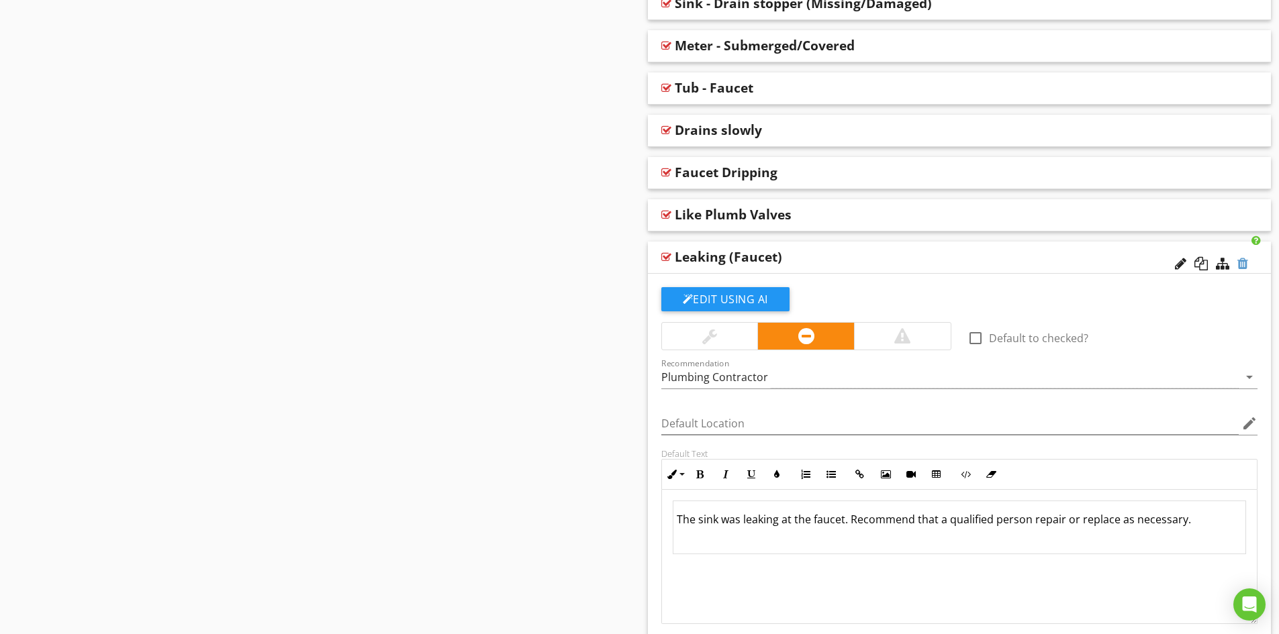
click at [1242, 262] on div at bounding box center [1242, 263] width 11 height 13
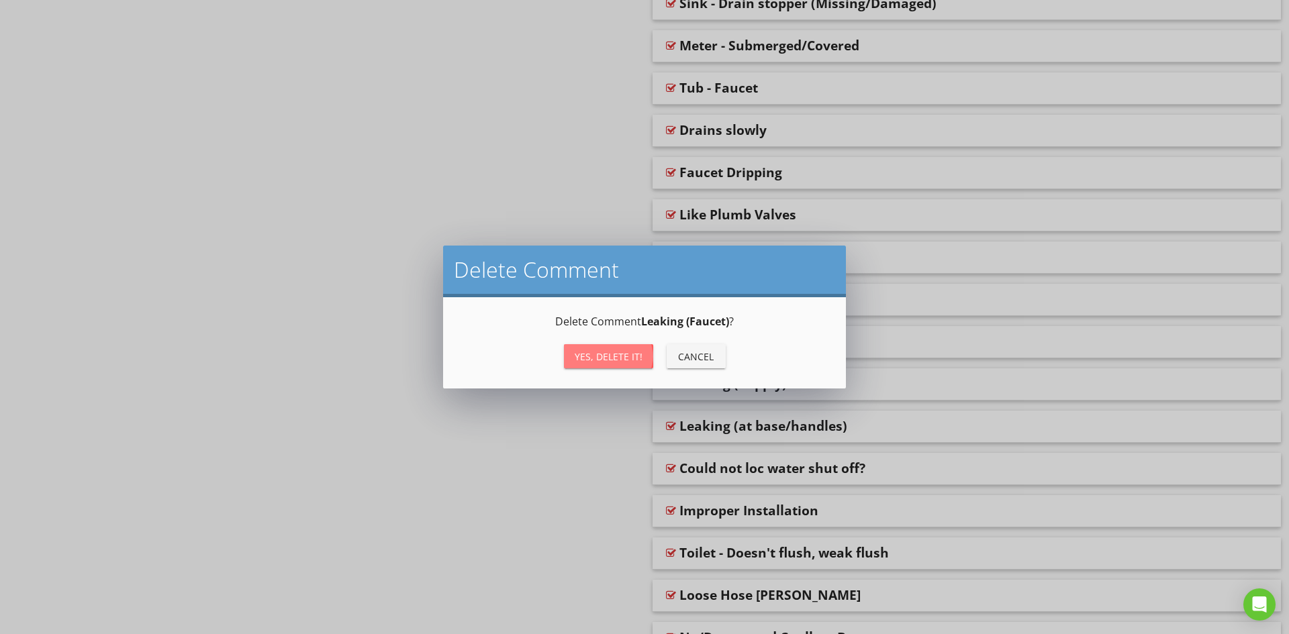
click at [608, 356] on div "Yes, Delete it!" at bounding box center [609, 357] width 68 height 14
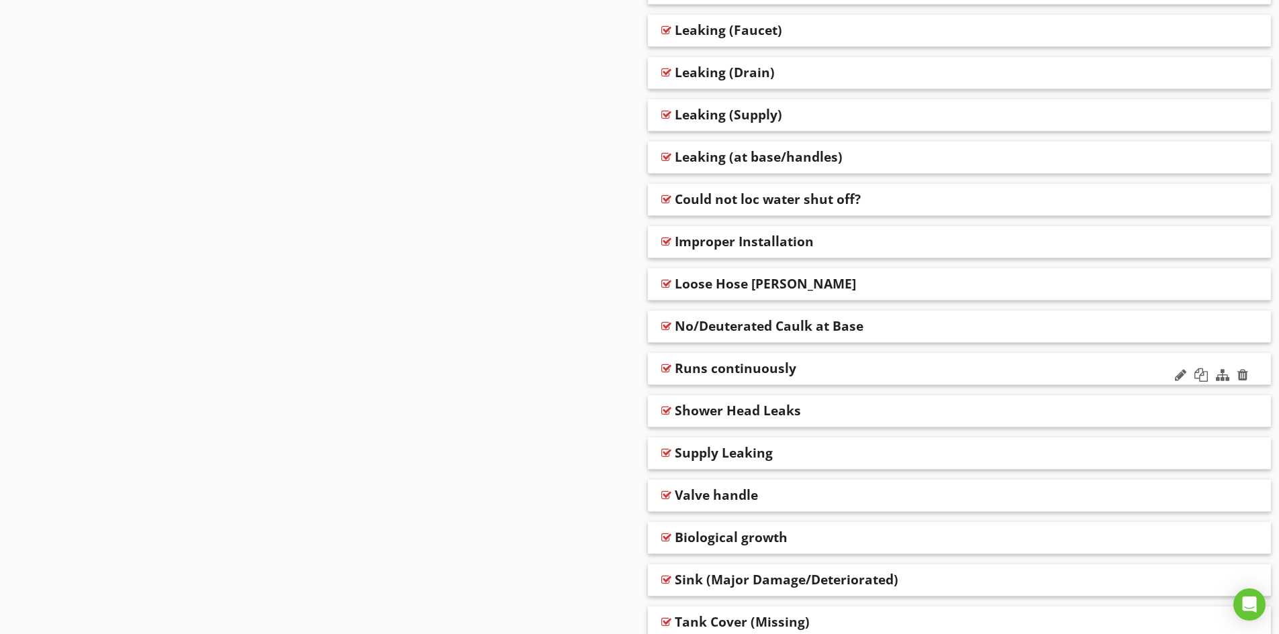
scroll to position [1118, 0]
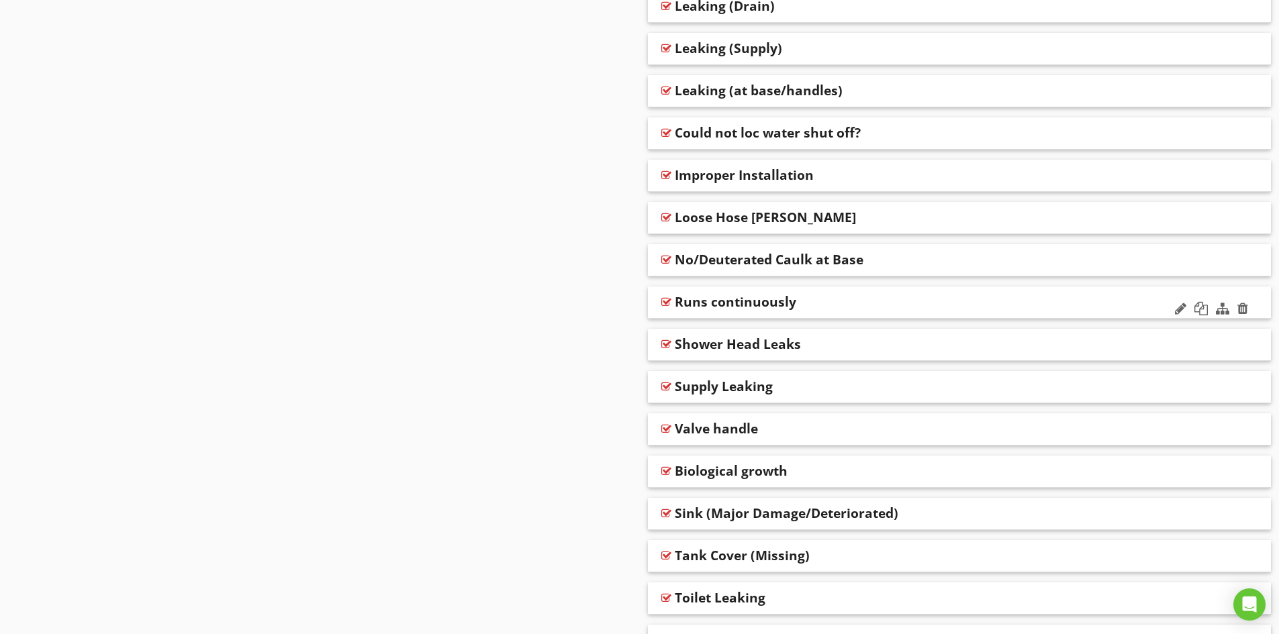
click at [863, 303] on div "Runs continuously" at bounding box center [898, 302] width 447 height 16
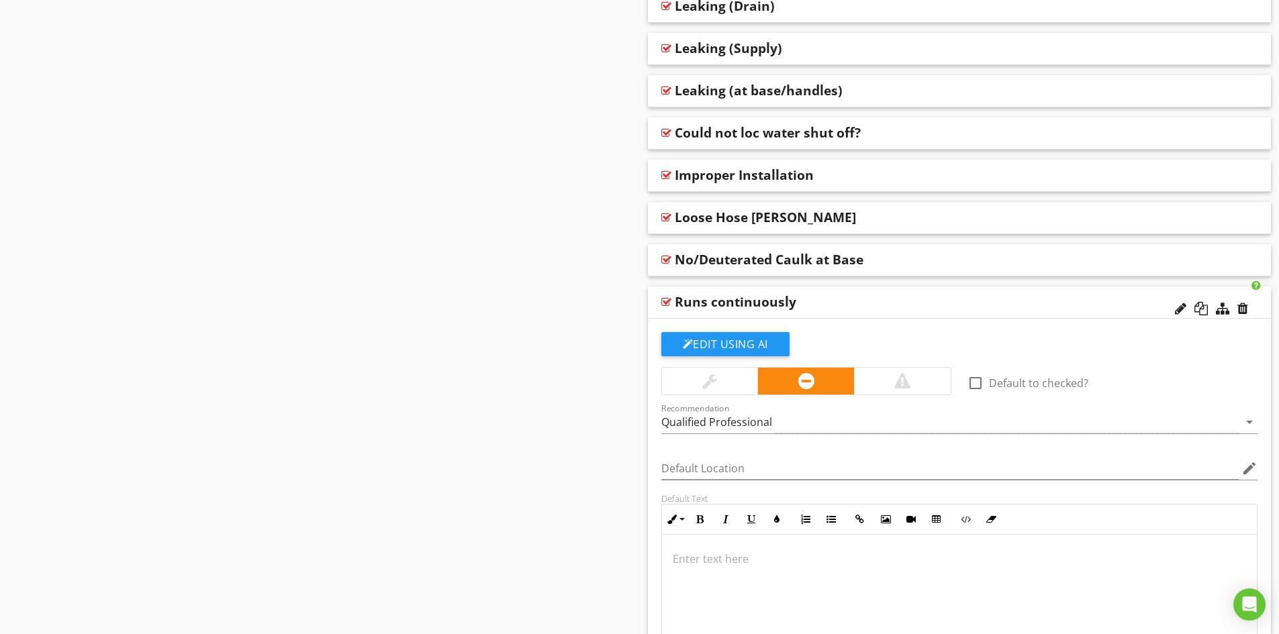
click at [864, 303] on div "Runs continuously" at bounding box center [898, 302] width 447 height 16
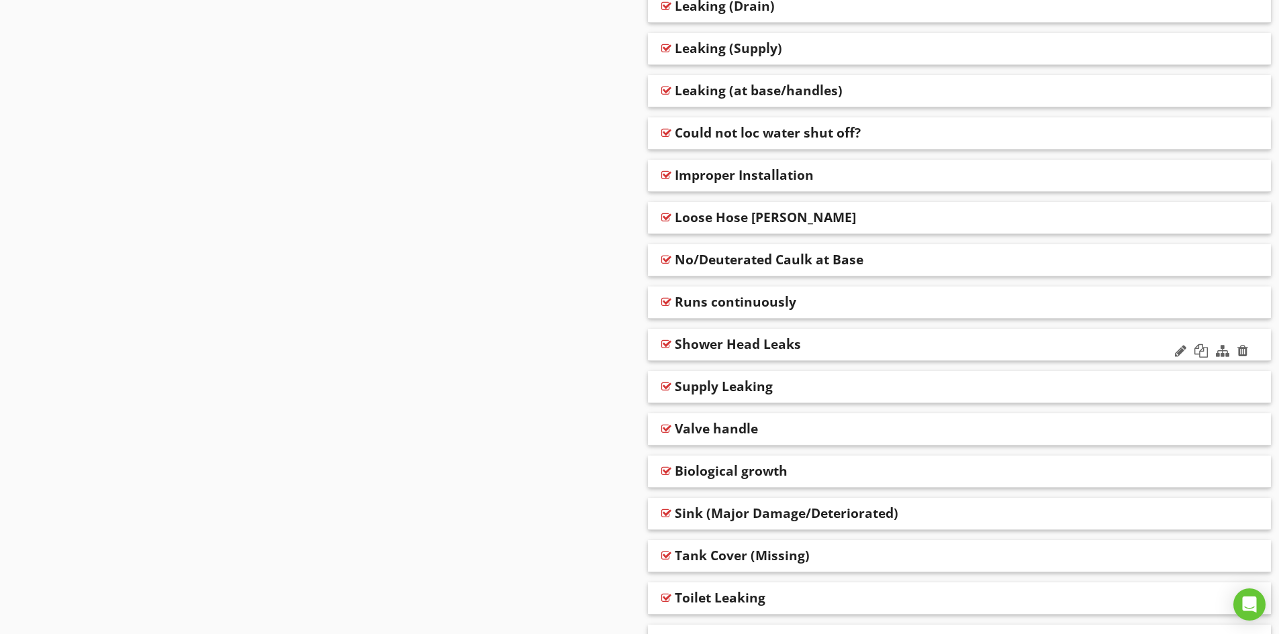
click at [857, 346] on div "Shower Head Leaks" at bounding box center [898, 344] width 447 height 16
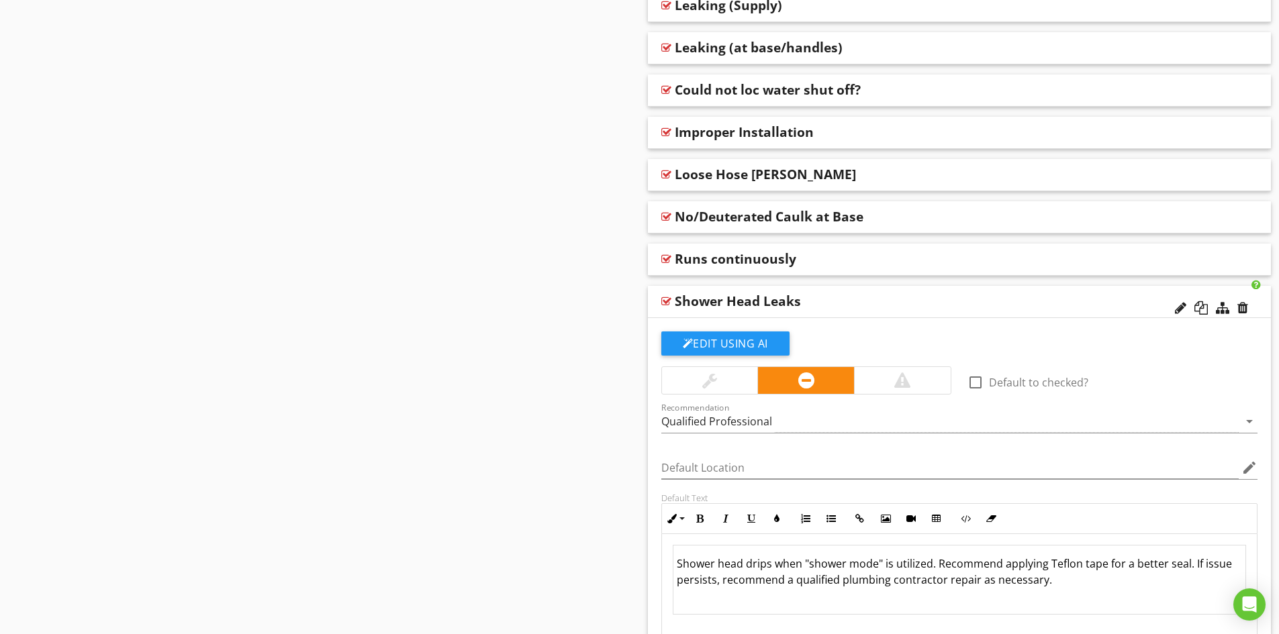
scroll to position [1252, 0]
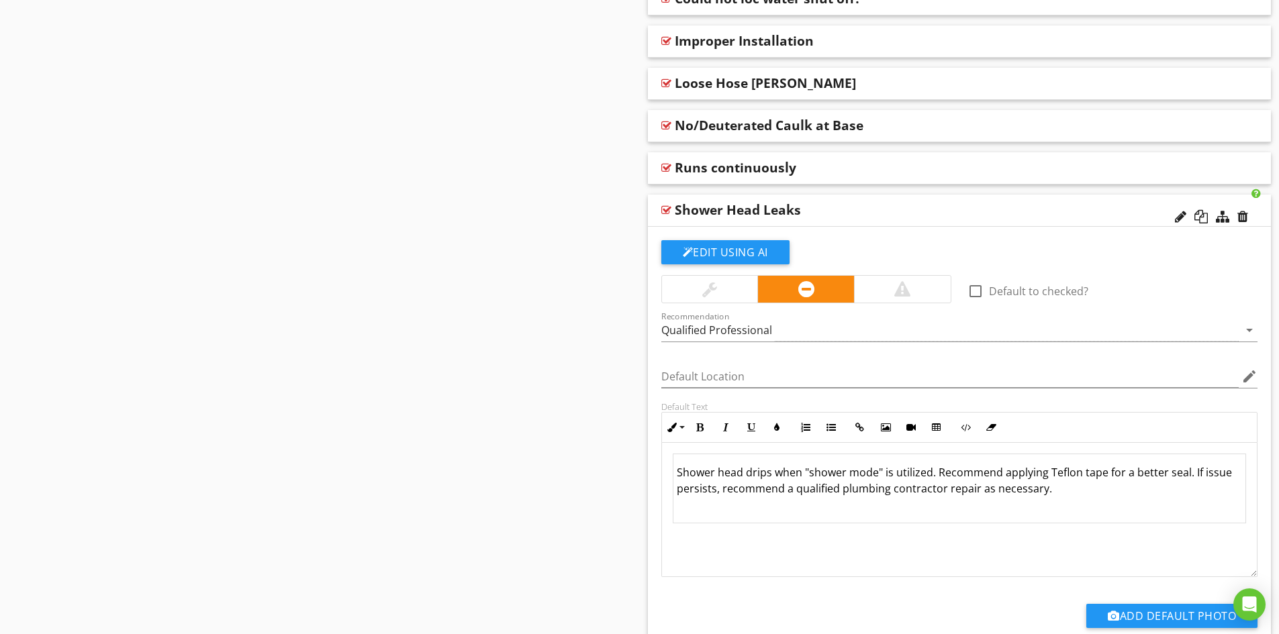
click at [871, 213] on div "Shower Head Leaks" at bounding box center [898, 210] width 447 height 16
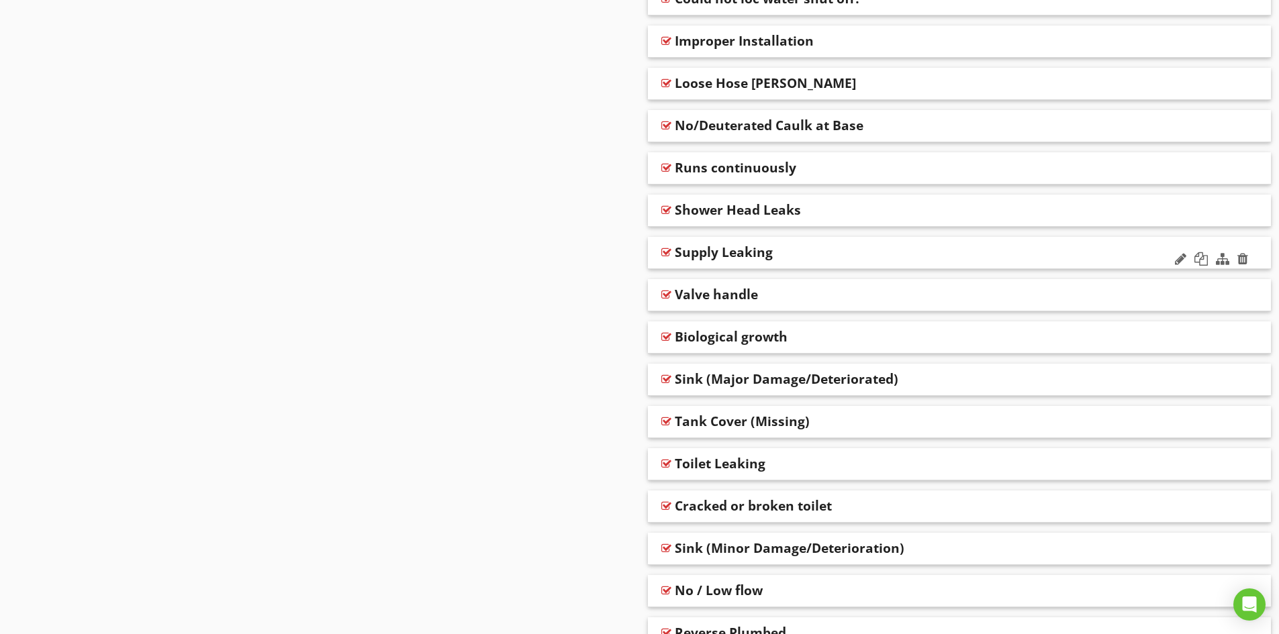
click at [847, 249] on div "Supply Leaking" at bounding box center [898, 252] width 447 height 16
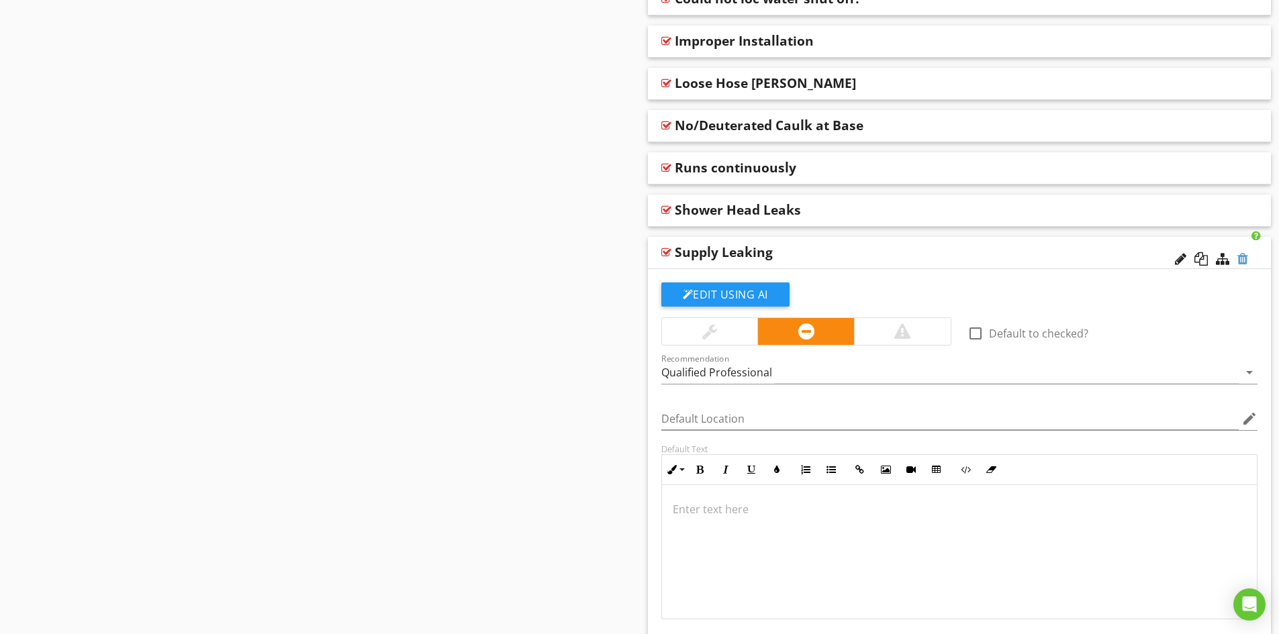
click at [1240, 258] on div at bounding box center [1242, 258] width 11 height 13
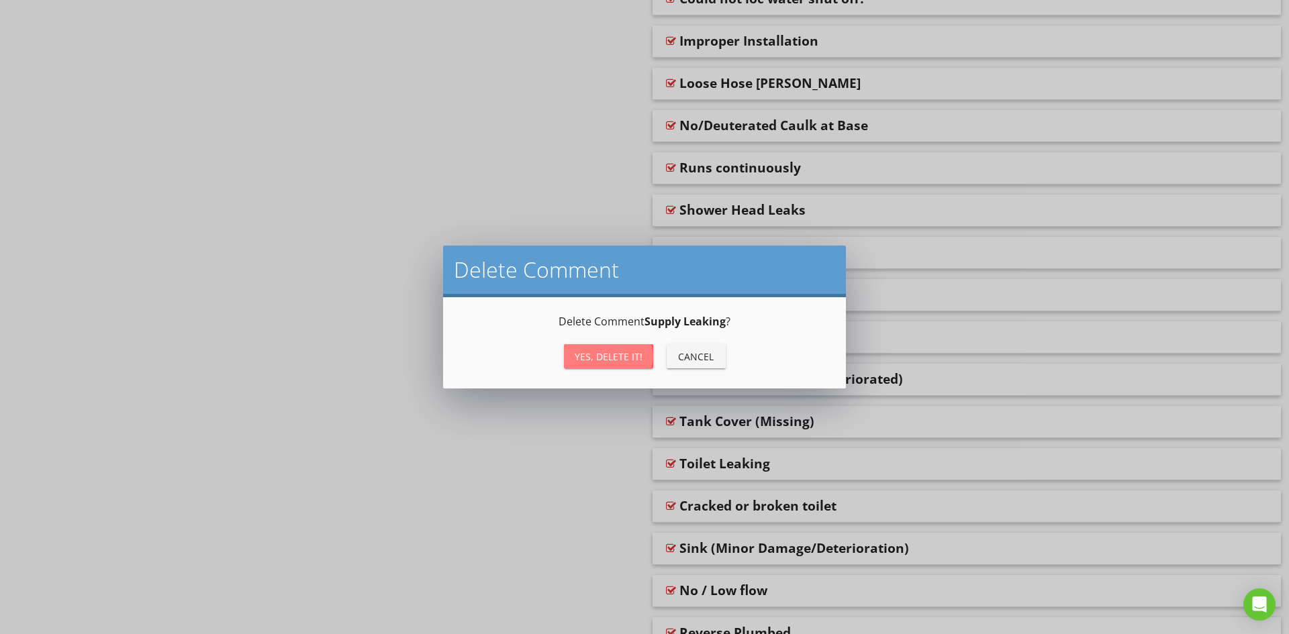
click at [608, 360] on div "Yes, Delete it!" at bounding box center [609, 357] width 68 height 14
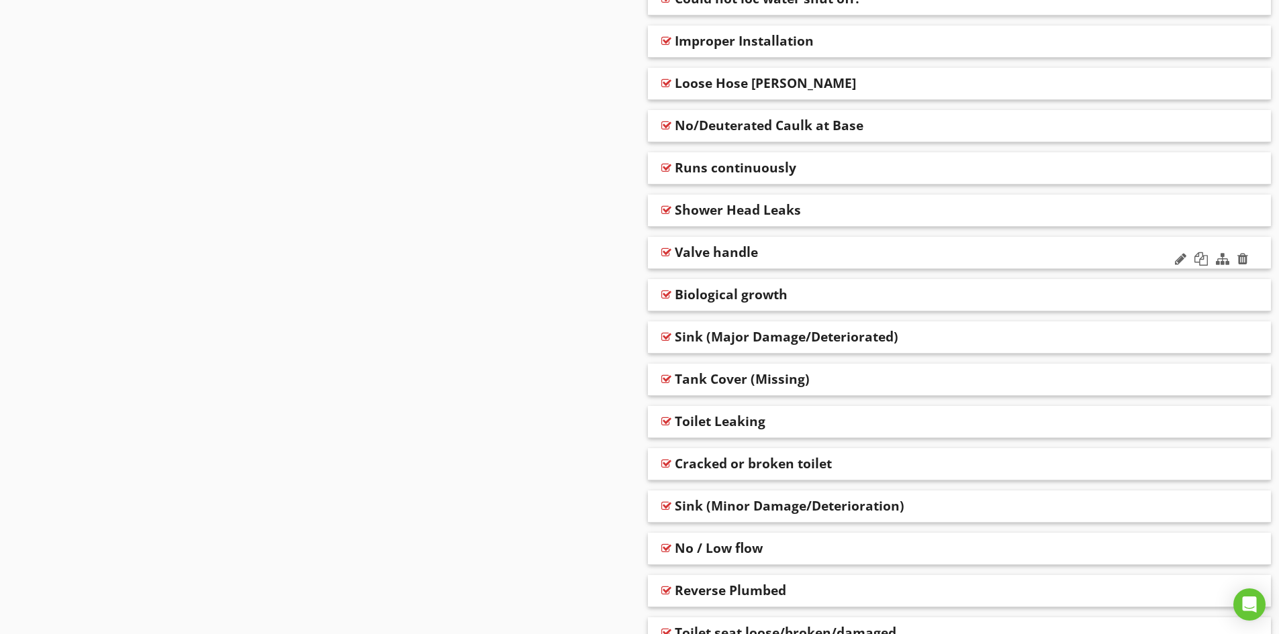
click at [854, 252] on div "Valve handle" at bounding box center [898, 252] width 447 height 16
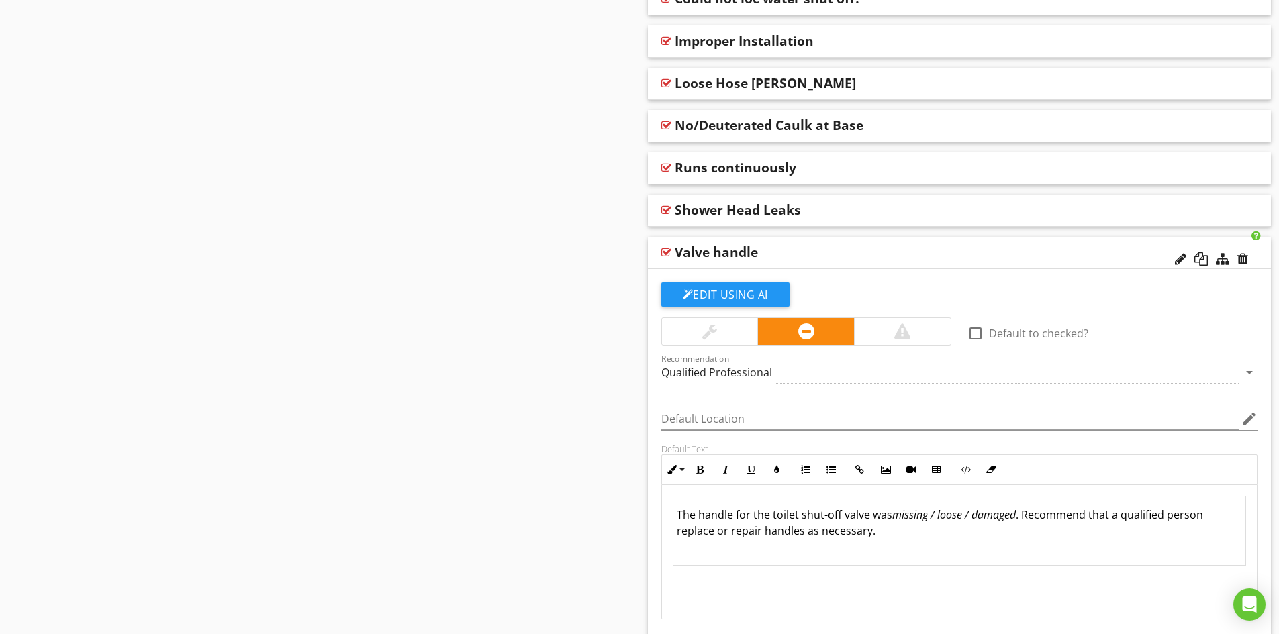
click at [862, 253] on div "Valve handle" at bounding box center [898, 252] width 447 height 16
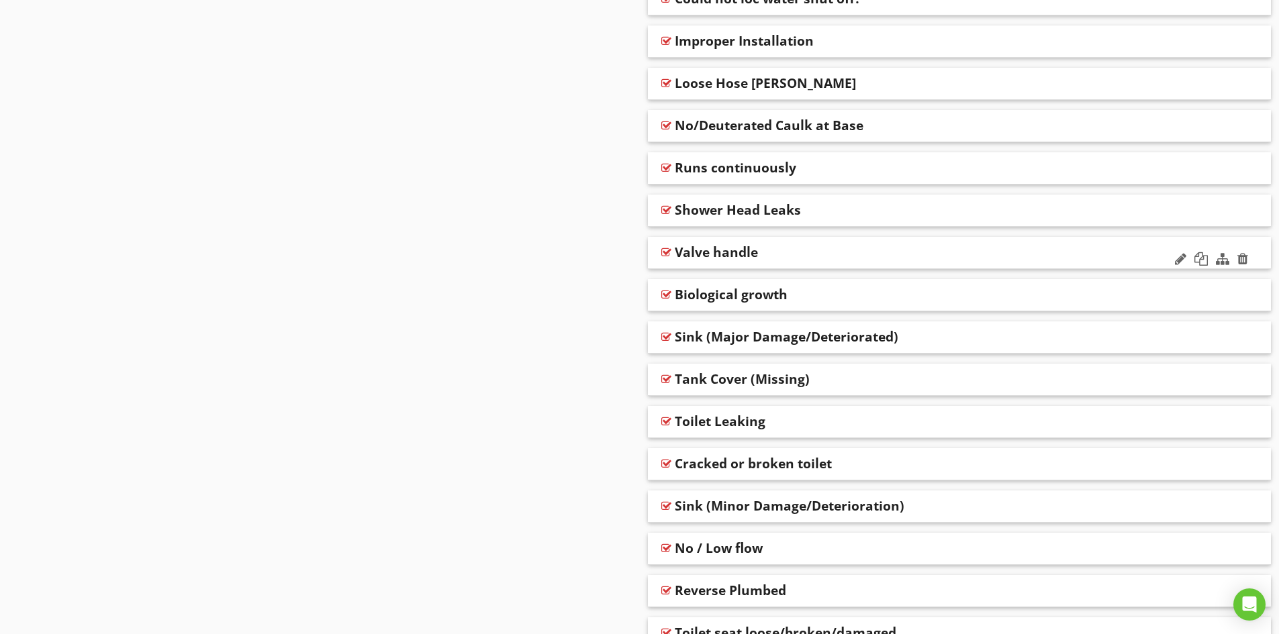
click at [793, 254] on div "Valve handle" at bounding box center [898, 252] width 447 height 16
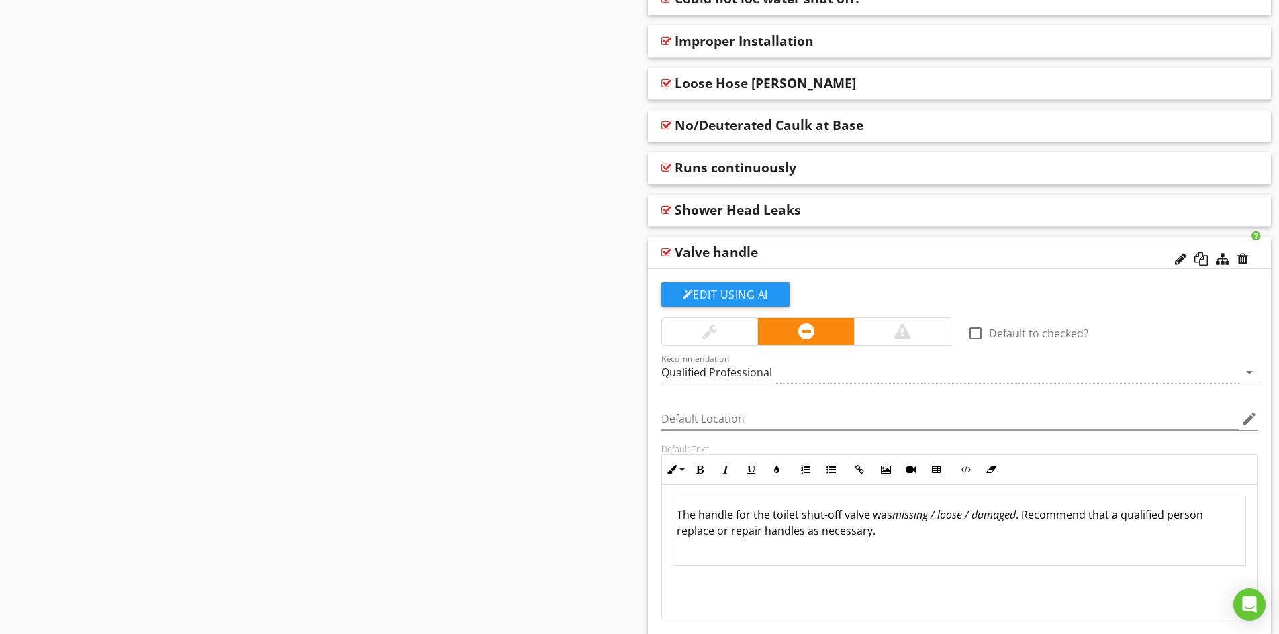
click at [731, 254] on div "Valve handle" at bounding box center [716, 252] width 83 height 16
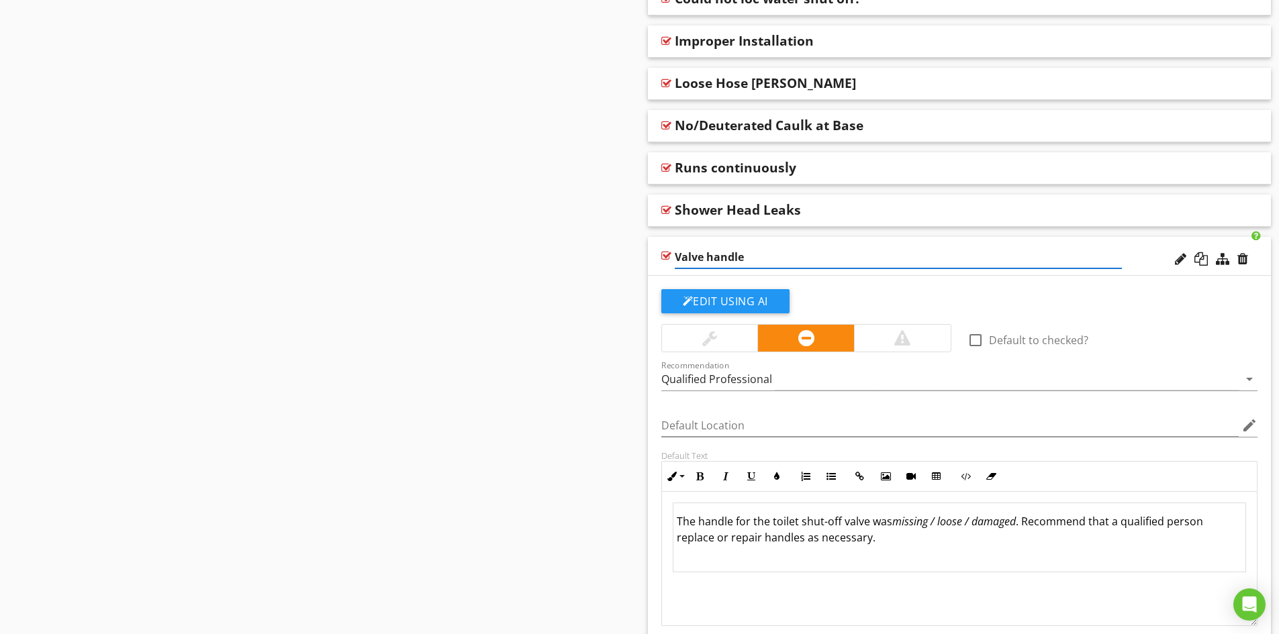
click at [704, 258] on input "Valve handle" at bounding box center [898, 257] width 447 height 22
click at [716, 256] on input "Valve - handle" at bounding box center [898, 257] width 447 height 22
click at [750, 257] on input "Valve - Handle" at bounding box center [898, 257] width 447 height 22
type input "Valve - Handle Defect"
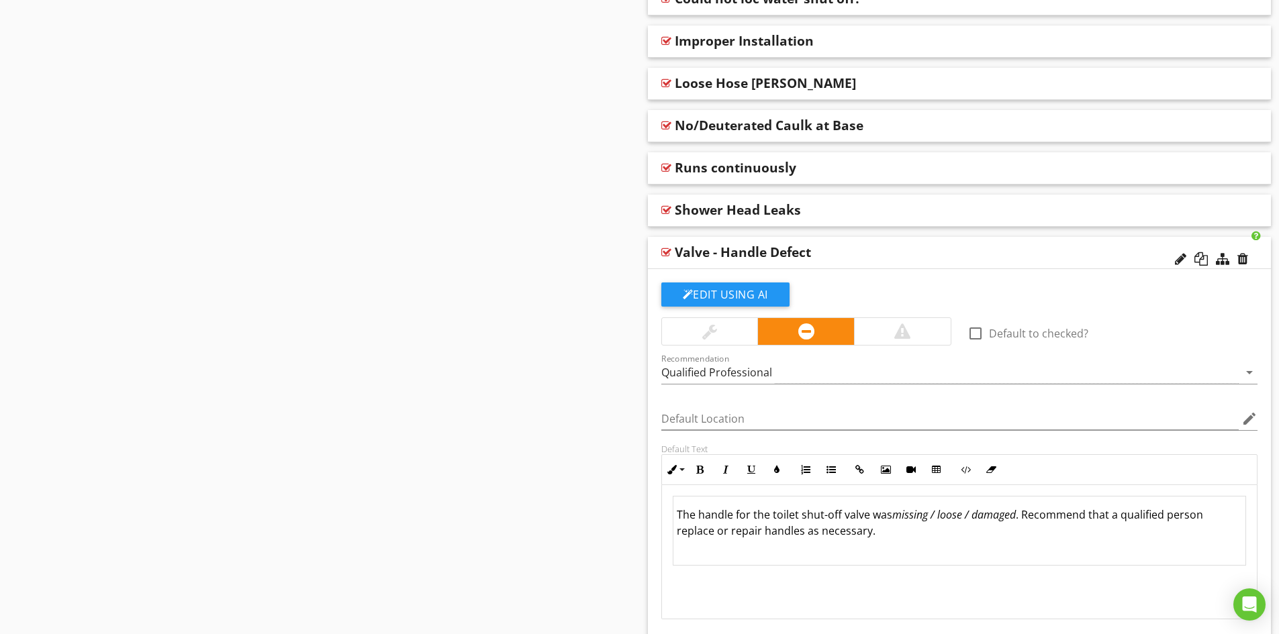
click at [1144, 315] on div "Edit Using AI" at bounding box center [959, 300] width 597 height 35
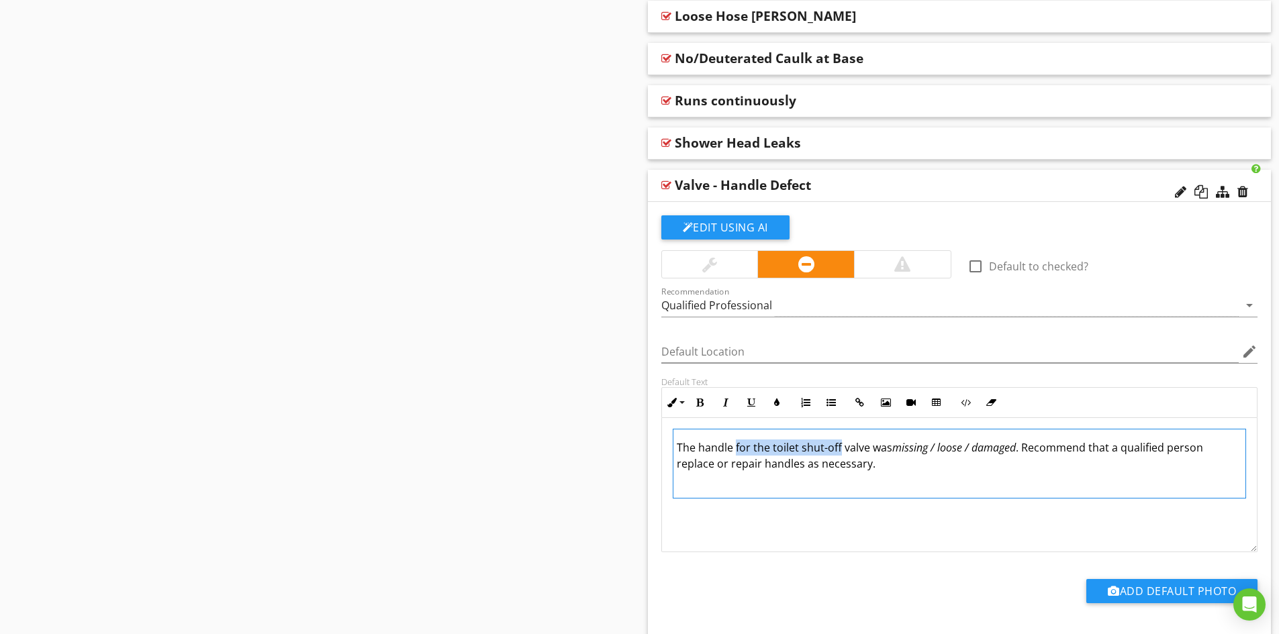
drag, startPoint x: 840, startPoint y: 448, endPoint x: 736, endPoint y: 448, distance: 104.0
click at [736, 448] on td "The handle for the toilet shut-off valve was missing / loose / damaged . Recomm…" at bounding box center [959, 463] width 573 height 69
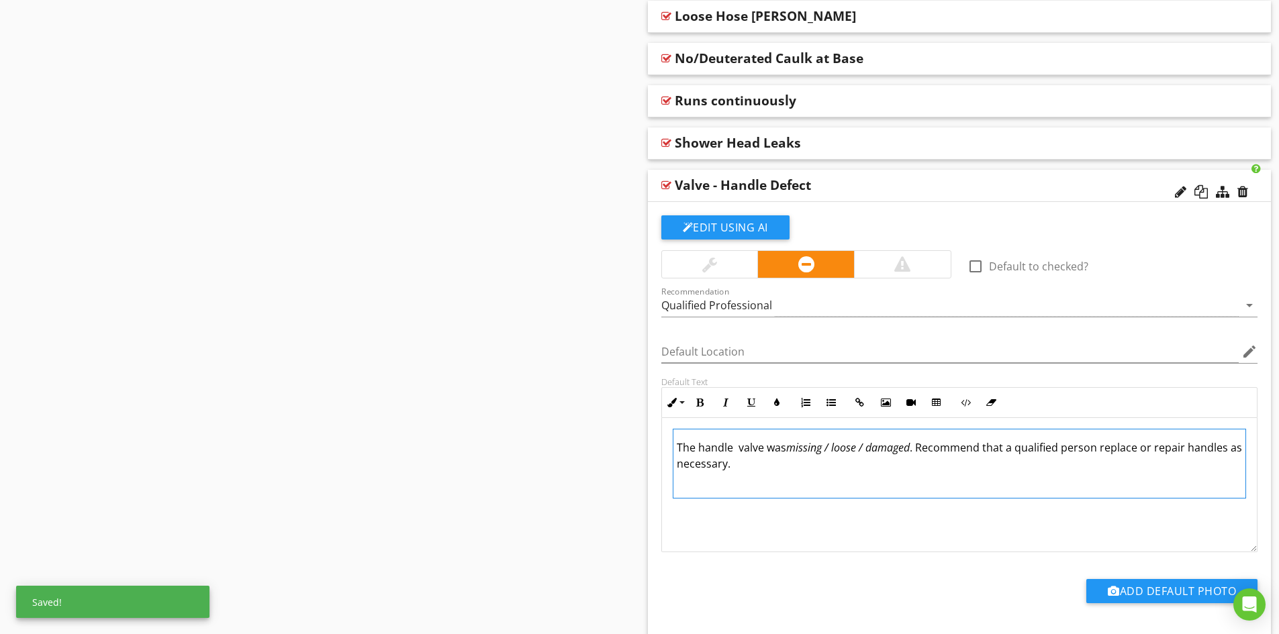
click at [697, 450] on td "The handle valve was missing / loose / damaged . Recommend that a qualified per…" at bounding box center [959, 463] width 573 height 69
click at [770, 450] on td "Valve handle valve was missing / loose / damaged . Recommend that a qualified p…" at bounding box center [959, 463] width 573 height 69
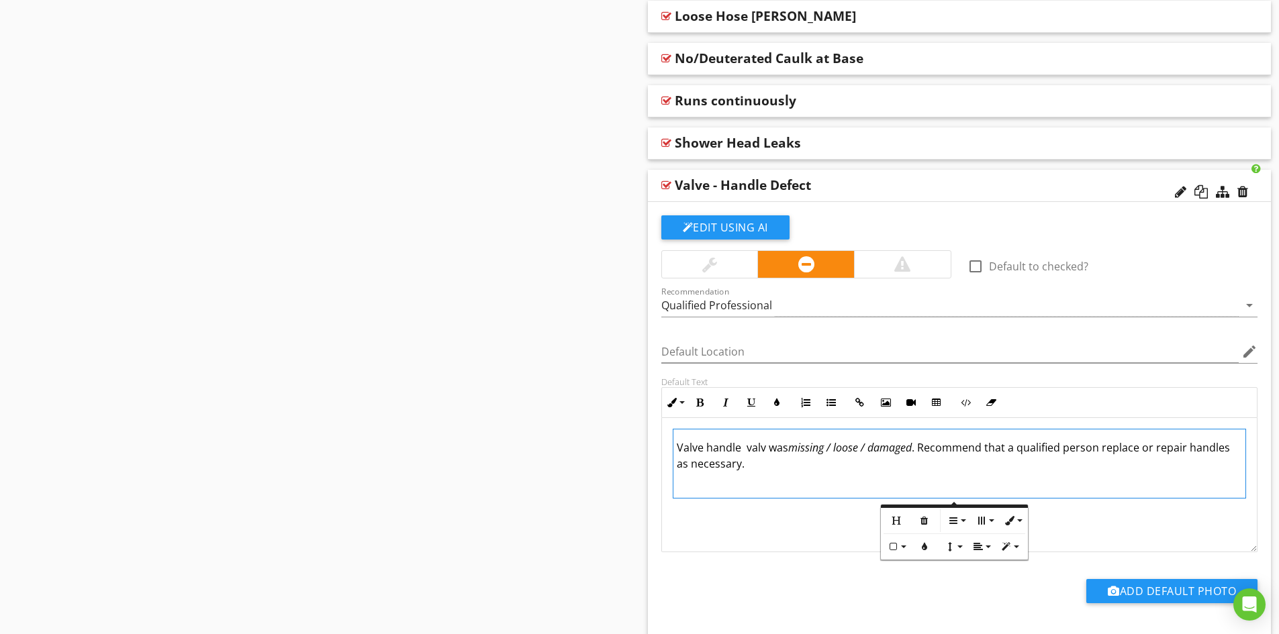
click at [786, 449] on td "Valve handle valv was missing / loose / damaged . Recommend that a qualified pe…" at bounding box center [959, 463] width 573 height 69
click at [739, 224] on button "Edit Using AI" at bounding box center [725, 227] width 128 height 24
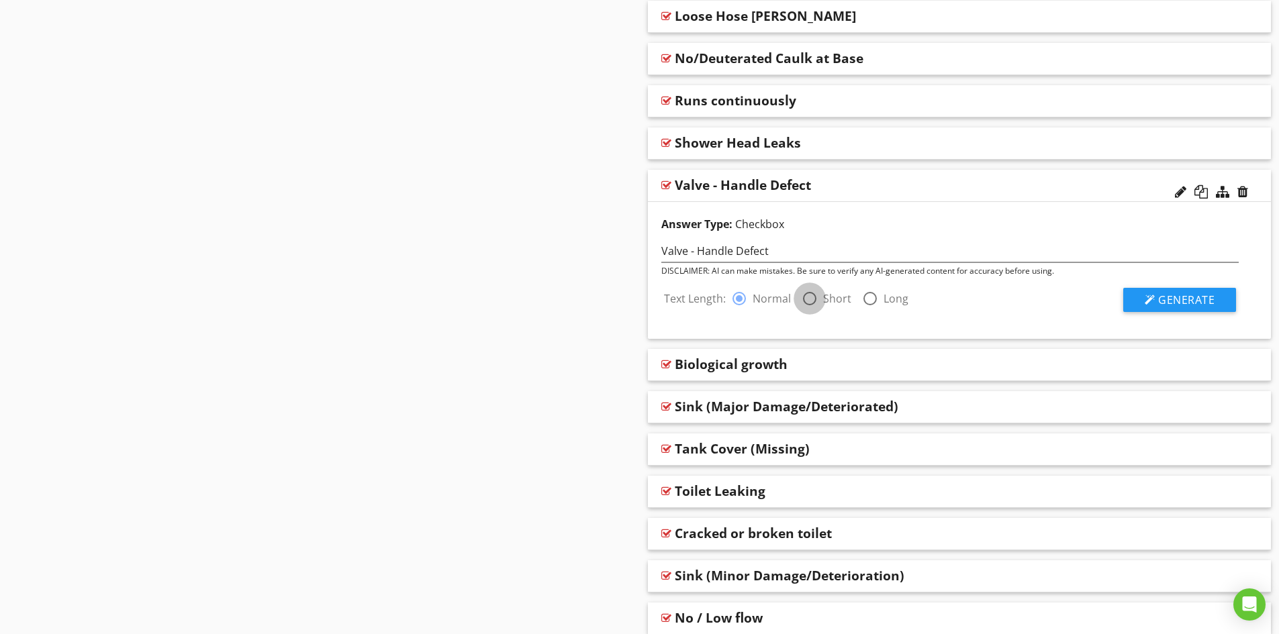
click at [805, 297] on div at bounding box center [809, 298] width 23 height 23
radio input "false"
radio input "true"
click at [1177, 299] on span "Generate" at bounding box center [1186, 300] width 56 height 15
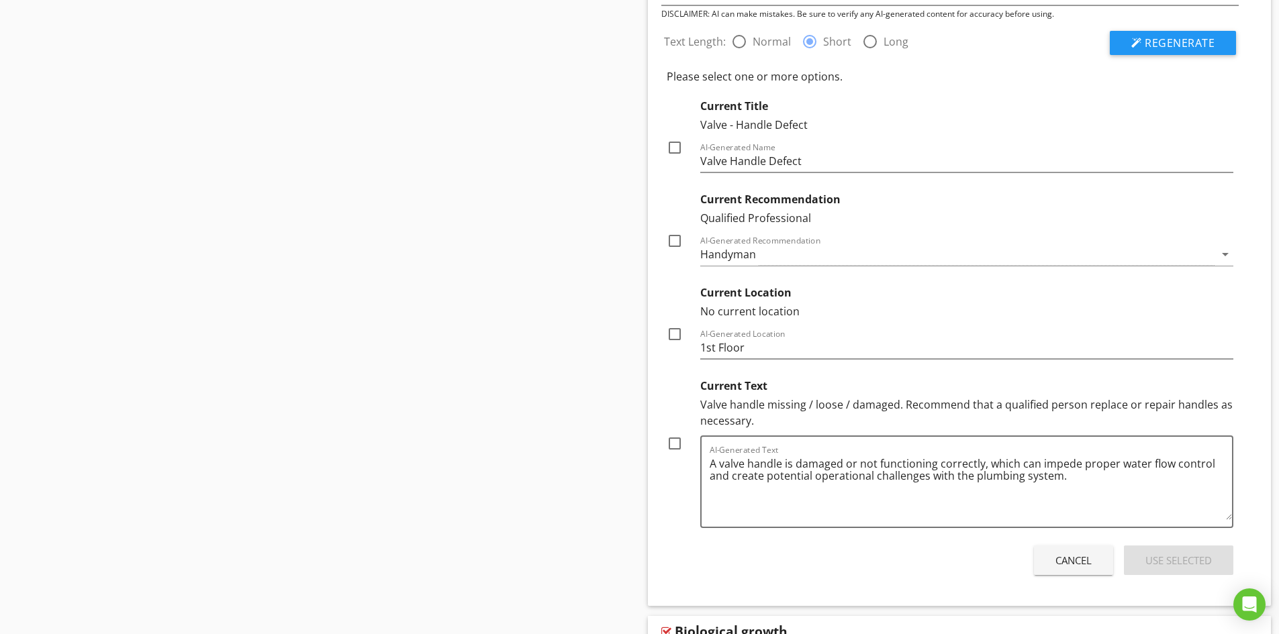
scroll to position [1588, 0]
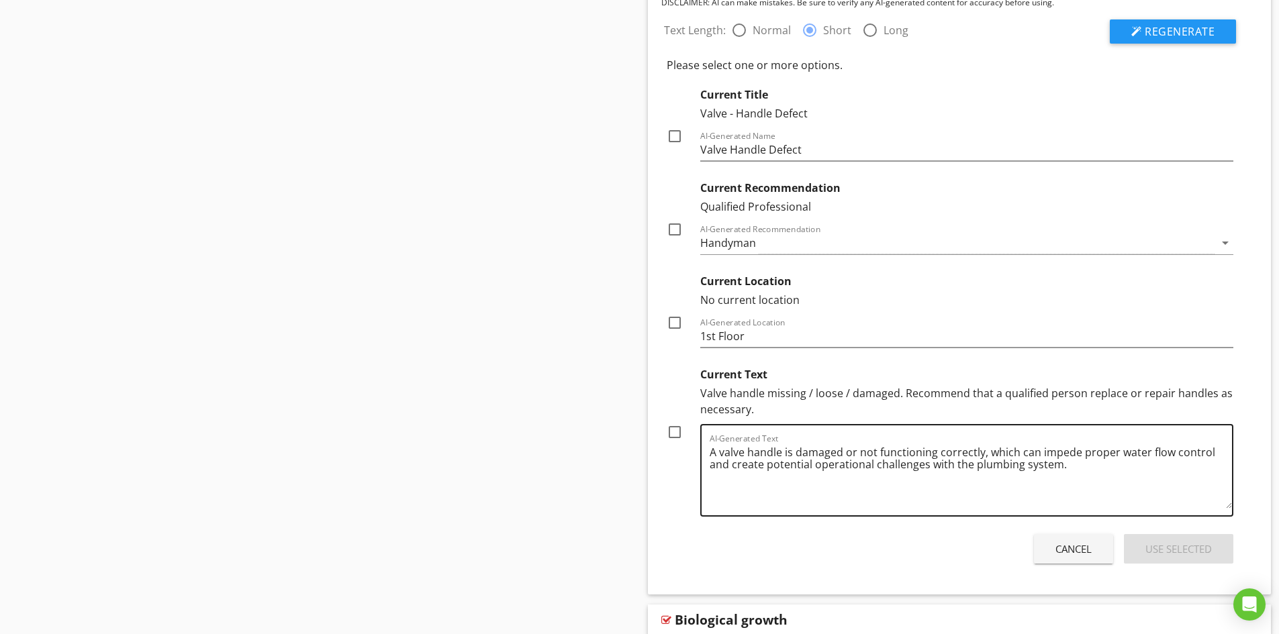
click at [795, 453] on textarea "A valve handle is damaged or not functioning correctly, which can impede proper…" at bounding box center [970, 475] width 523 height 67
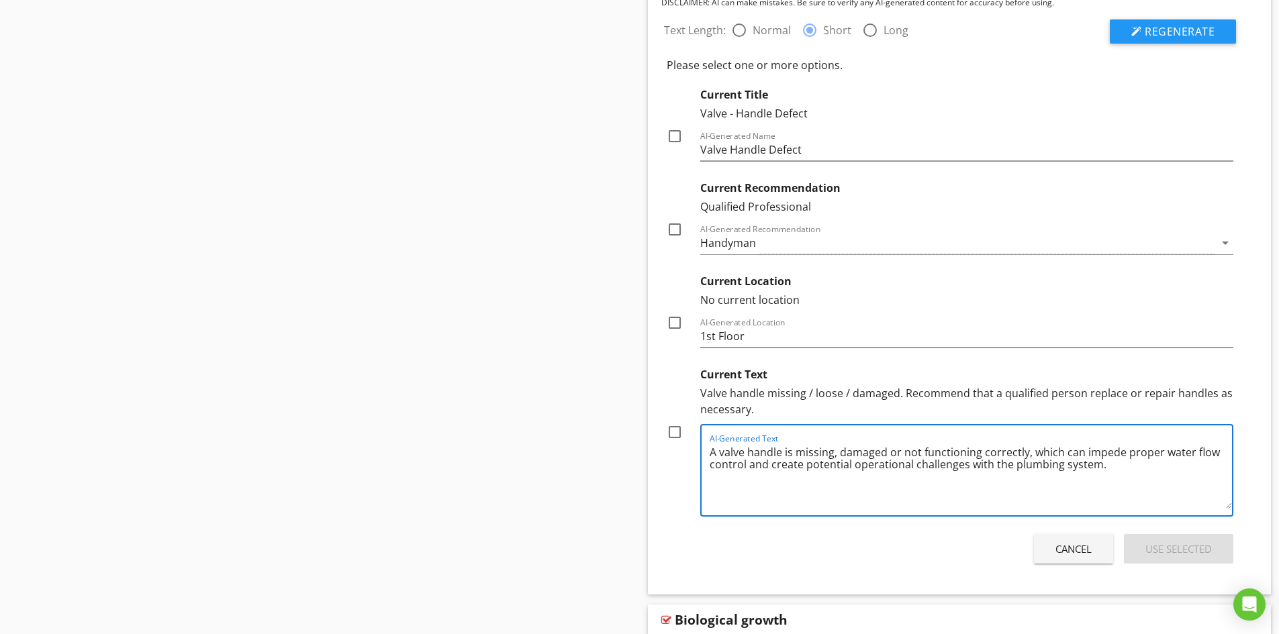
click at [884, 454] on textarea "A valve handle is missing, damaged or not functioning correctly, which can impe…" at bounding box center [970, 475] width 523 height 67
type textarea "A valve handle is missing, damaged, or not functioning correctly, which can imp…"
click at [675, 433] on div at bounding box center [674, 432] width 23 height 23
checkbox input "true"
click at [675, 230] on div at bounding box center [674, 229] width 23 height 23
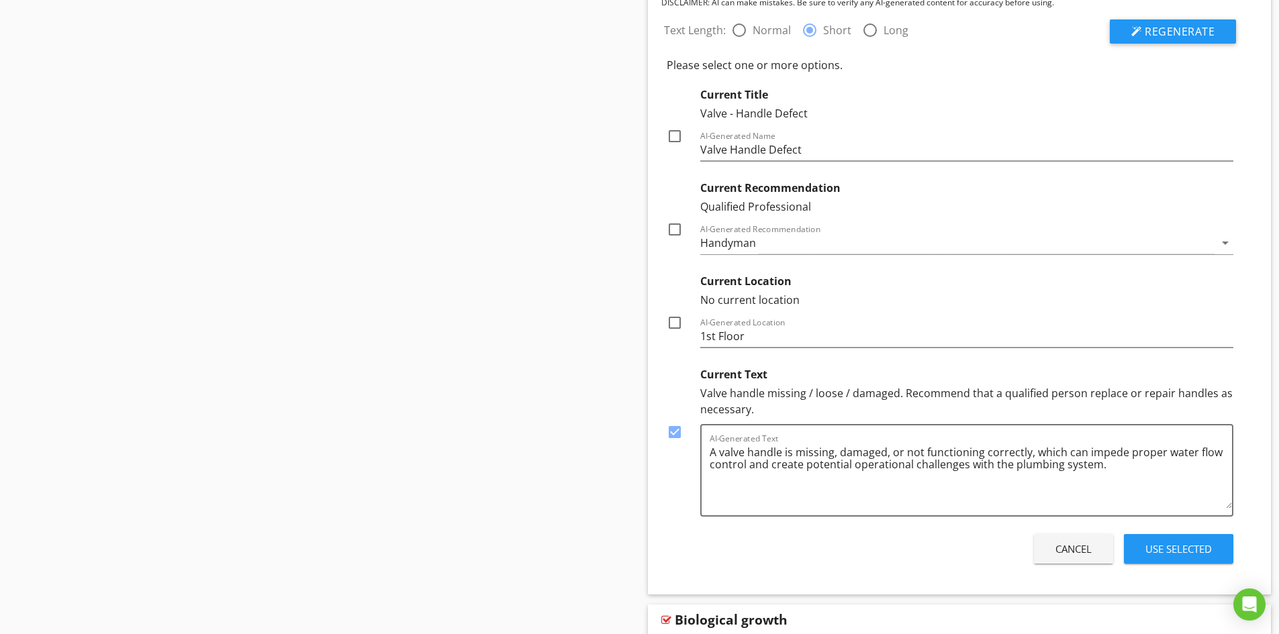
checkbox input "true"
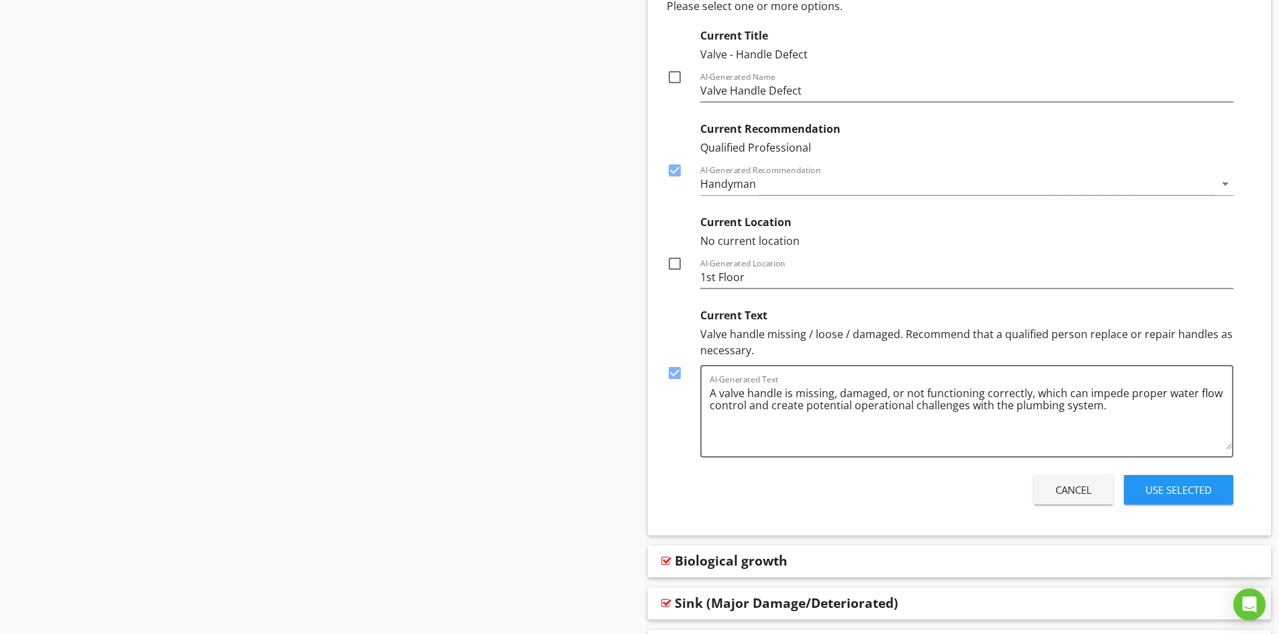
scroll to position [1789, 0]
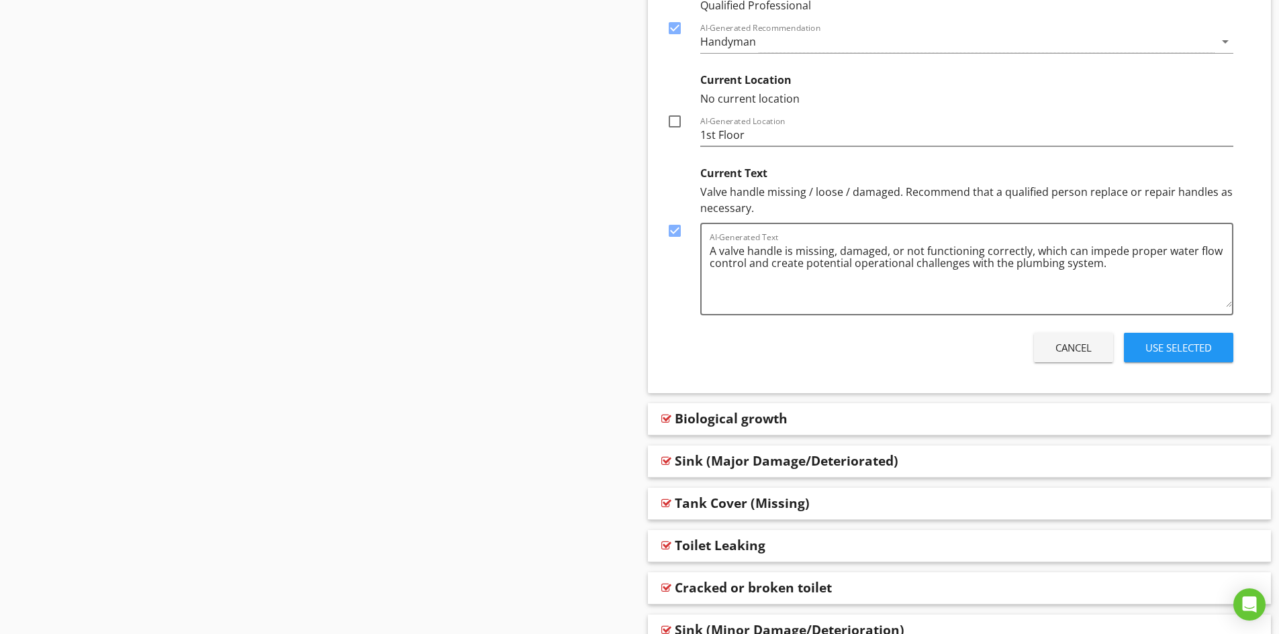
click at [1179, 346] on div "Use Selected" at bounding box center [1178, 347] width 66 height 15
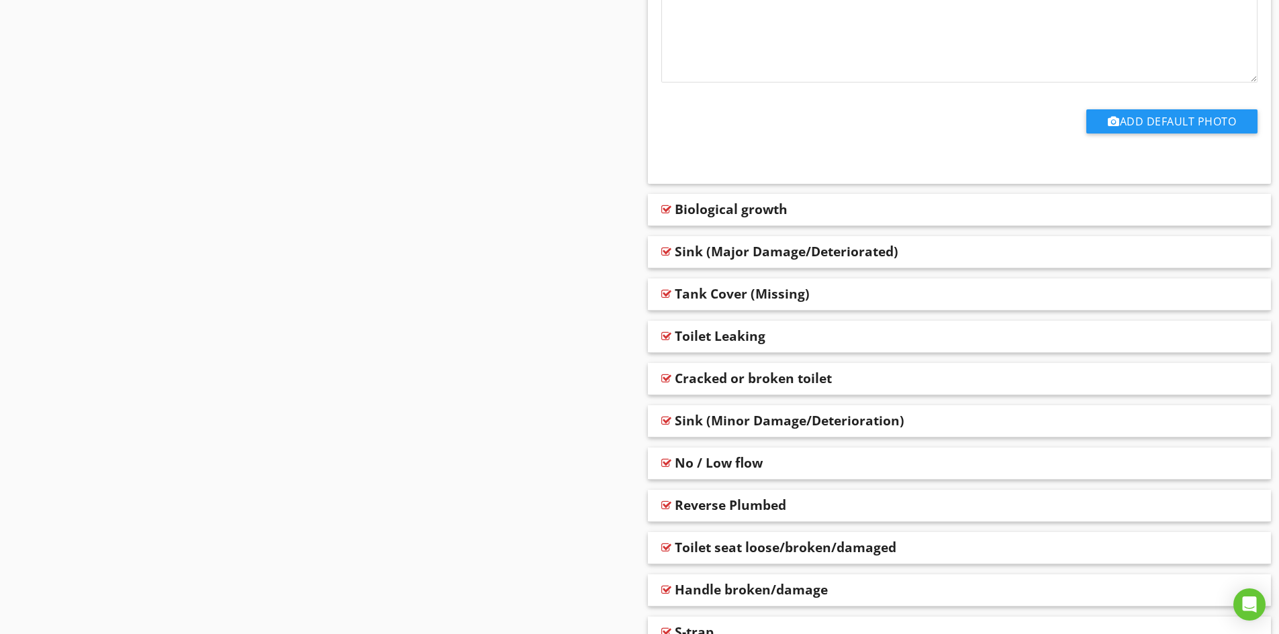
scroll to position [1968, 0]
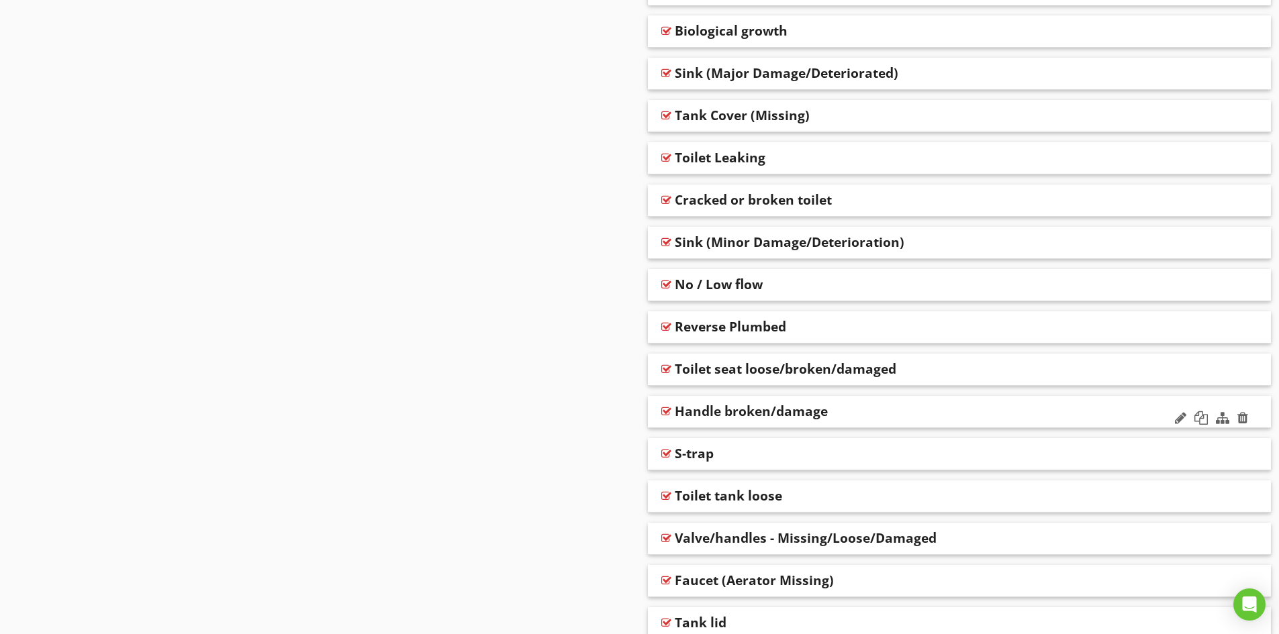
click at [842, 409] on div "Handle broken/damage" at bounding box center [898, 411] width 447 height 16
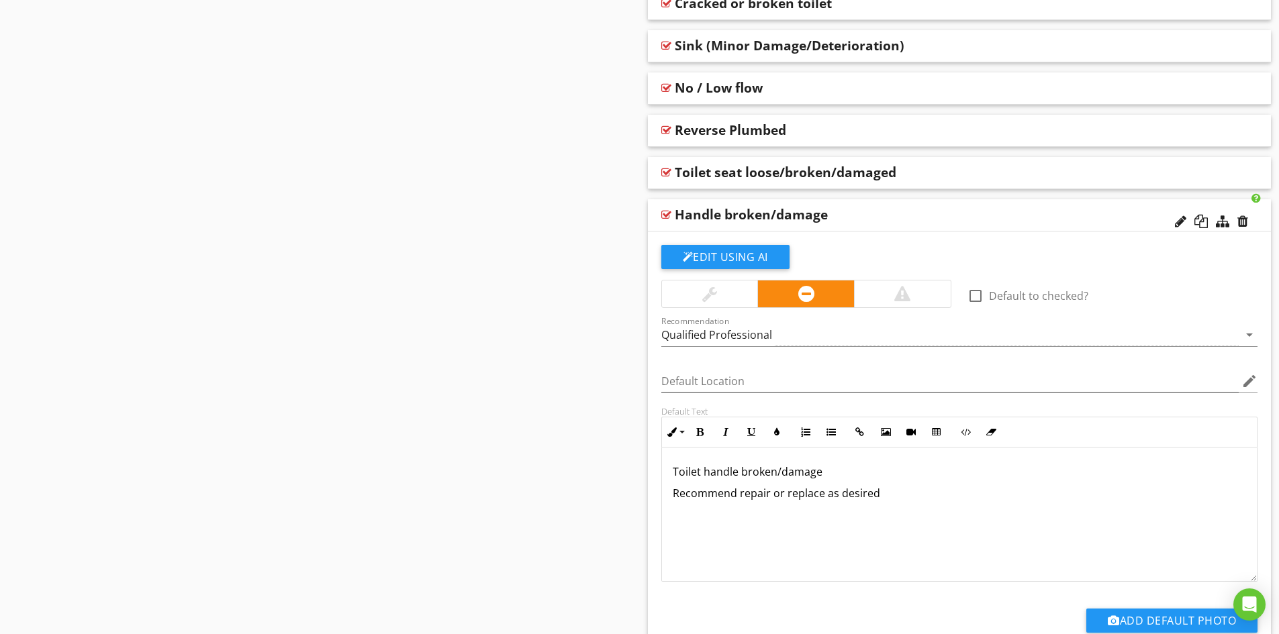
scroll to position [2169, 0]
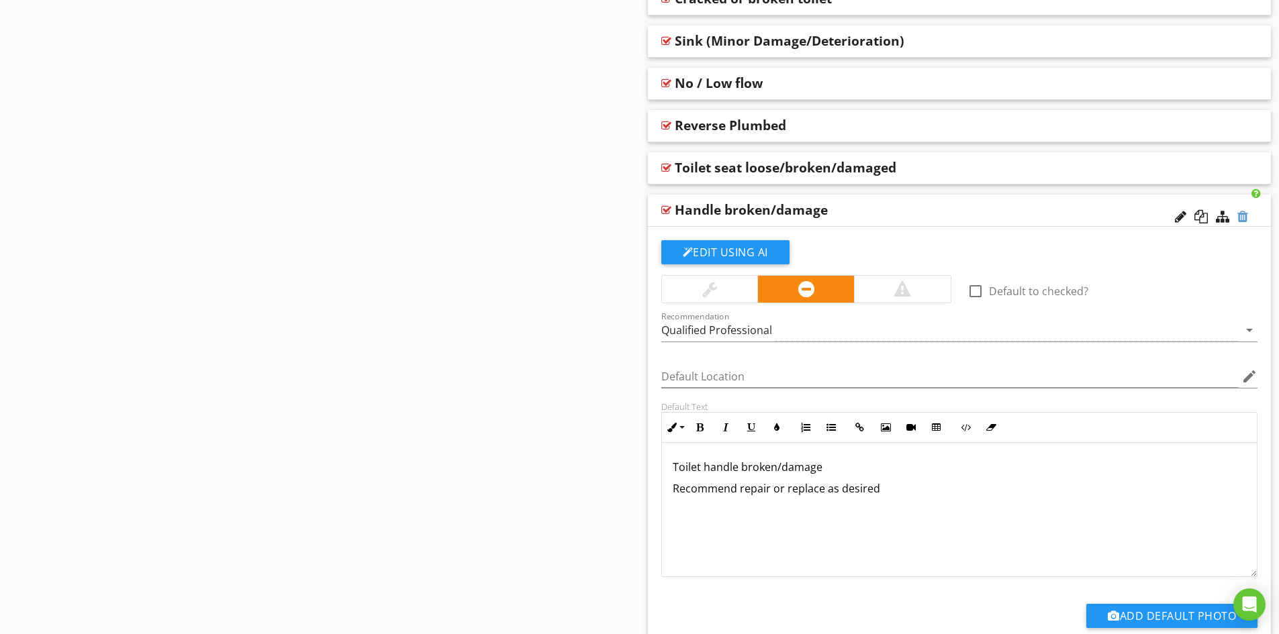
click at [1243, 218] on div at bounding box center [1242, 216] width 11 height 13
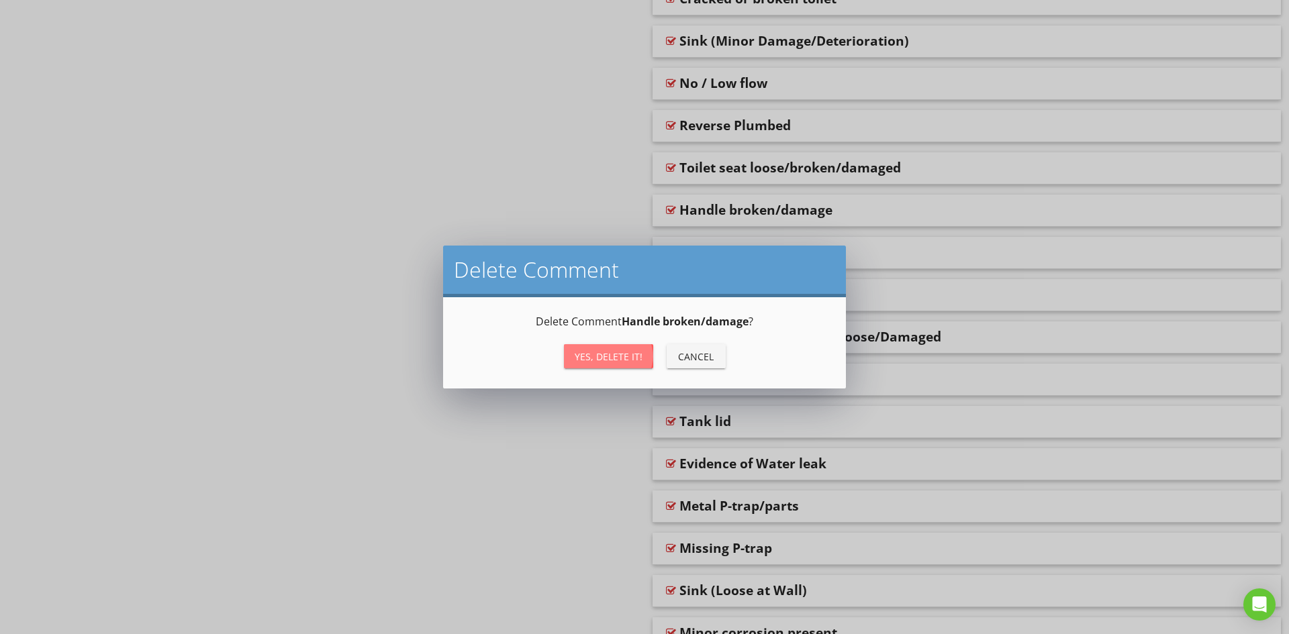
click at [607, 358] on div "Yes, Delete it!" at bounding box center [609, 357] width 68 height 14
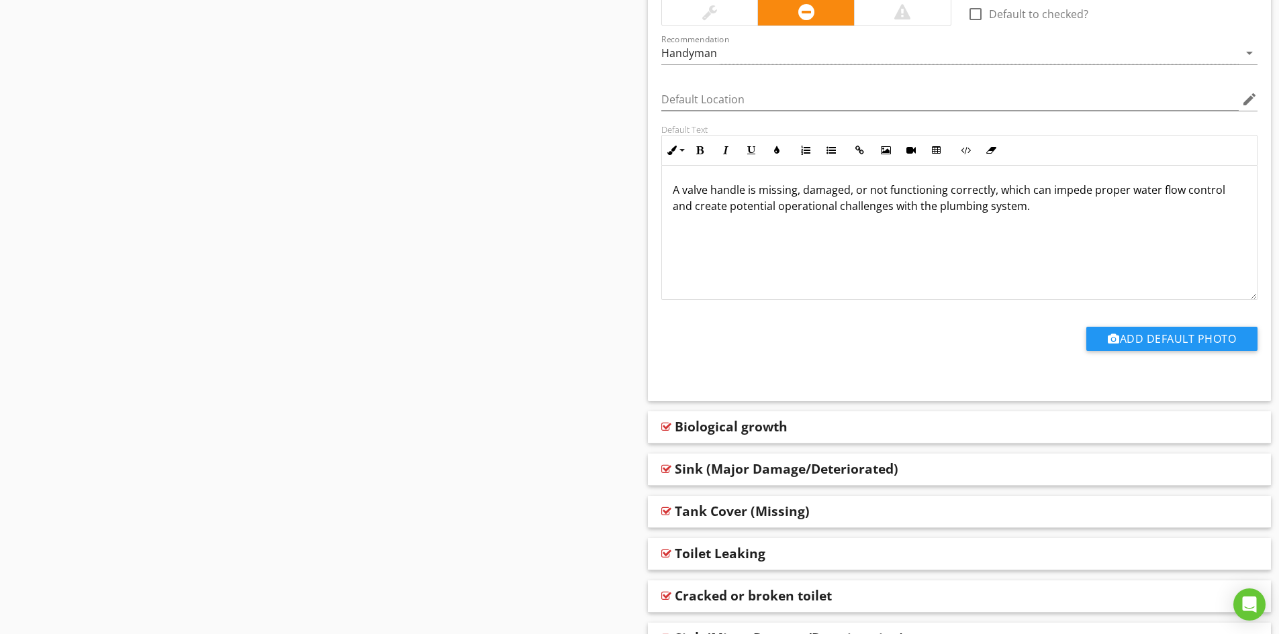
scroll to position [1364, 0]
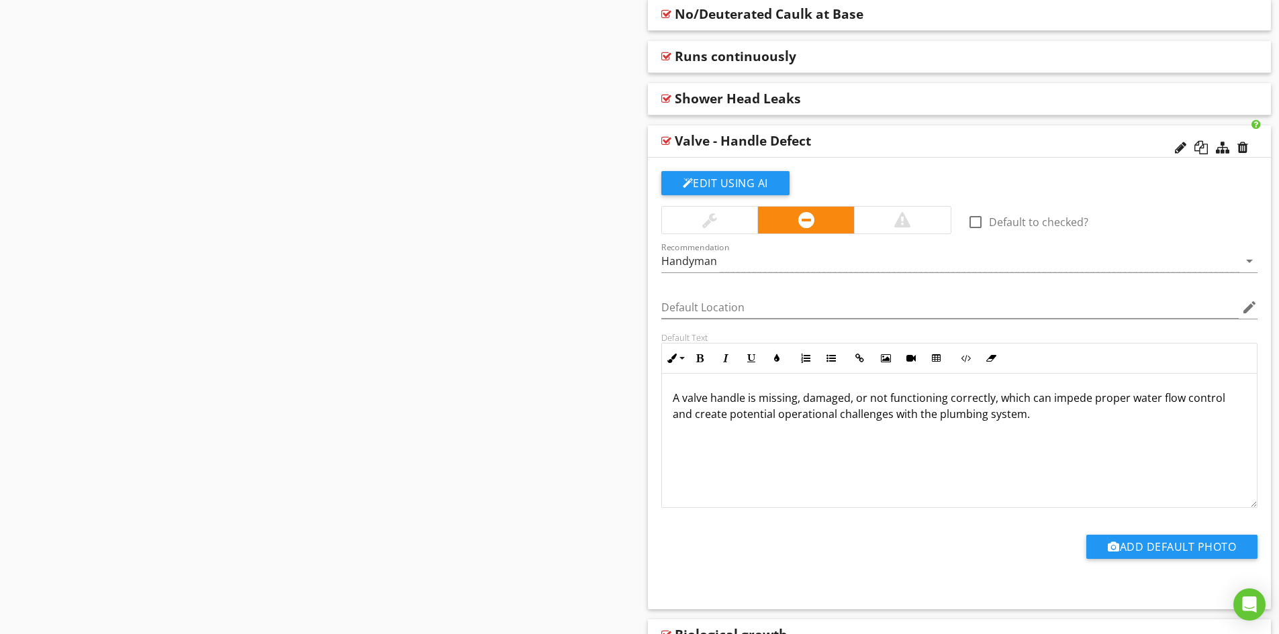
click at [860, 140] on div "Valve - Handle Defect" at bounding box center [898, 141] width 447 height 16
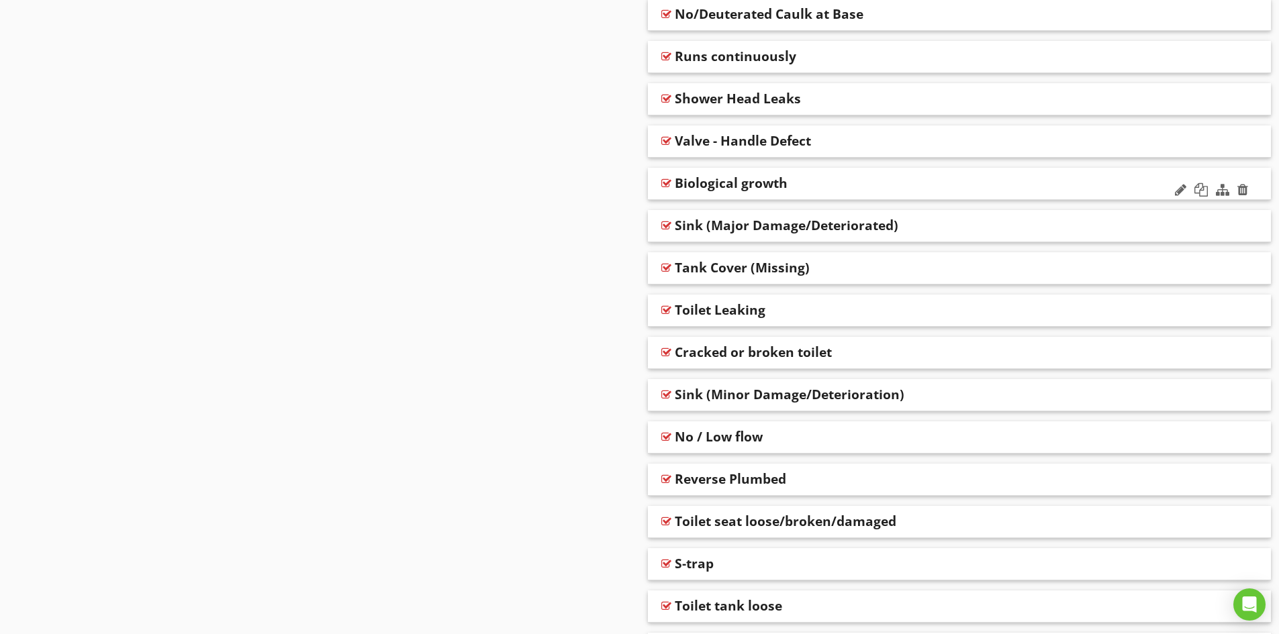
click at [831, 183] on div "Biological growth" at bounding box center [898, 183] width 447 height 16
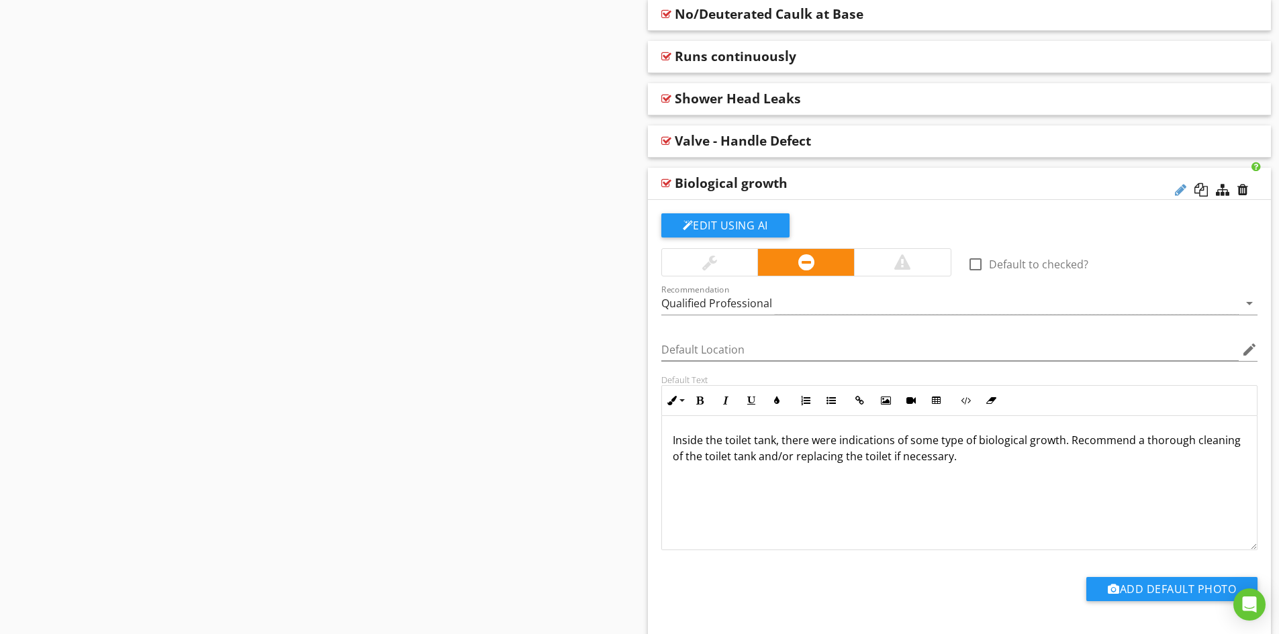
click at [1179, 191] on div at bounding box center [1180, 189] width 11 height 13
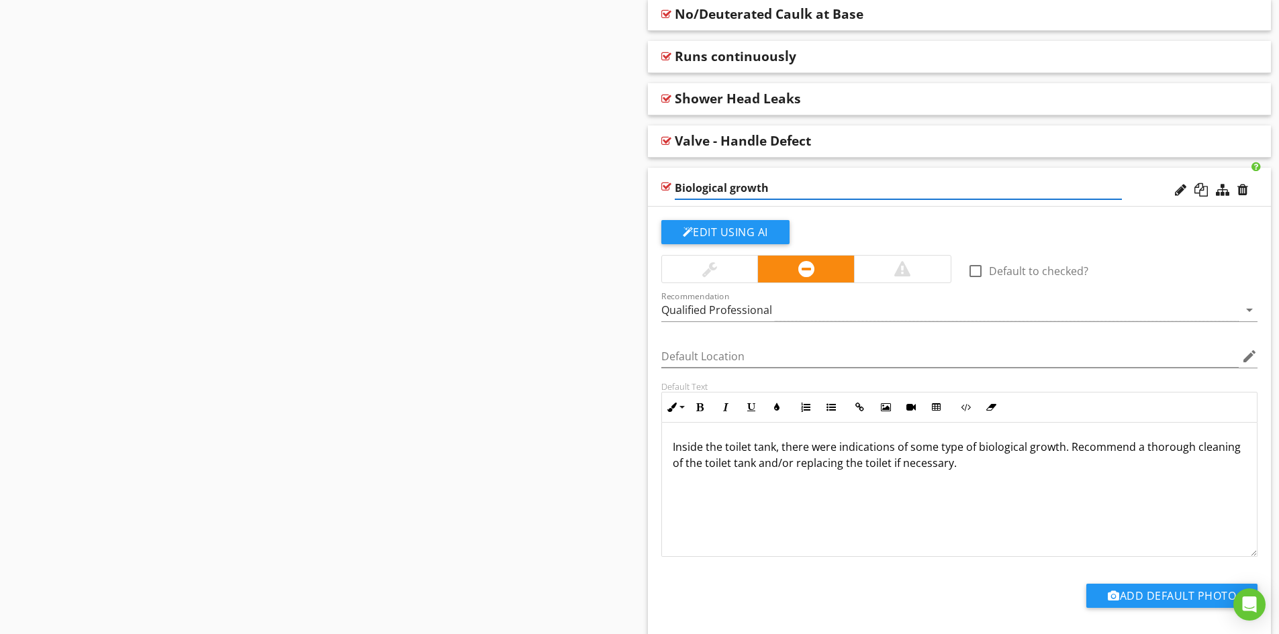
click at [675, 189] on input "Biological growth" at bounding box center [898, 188] width 447 height 22
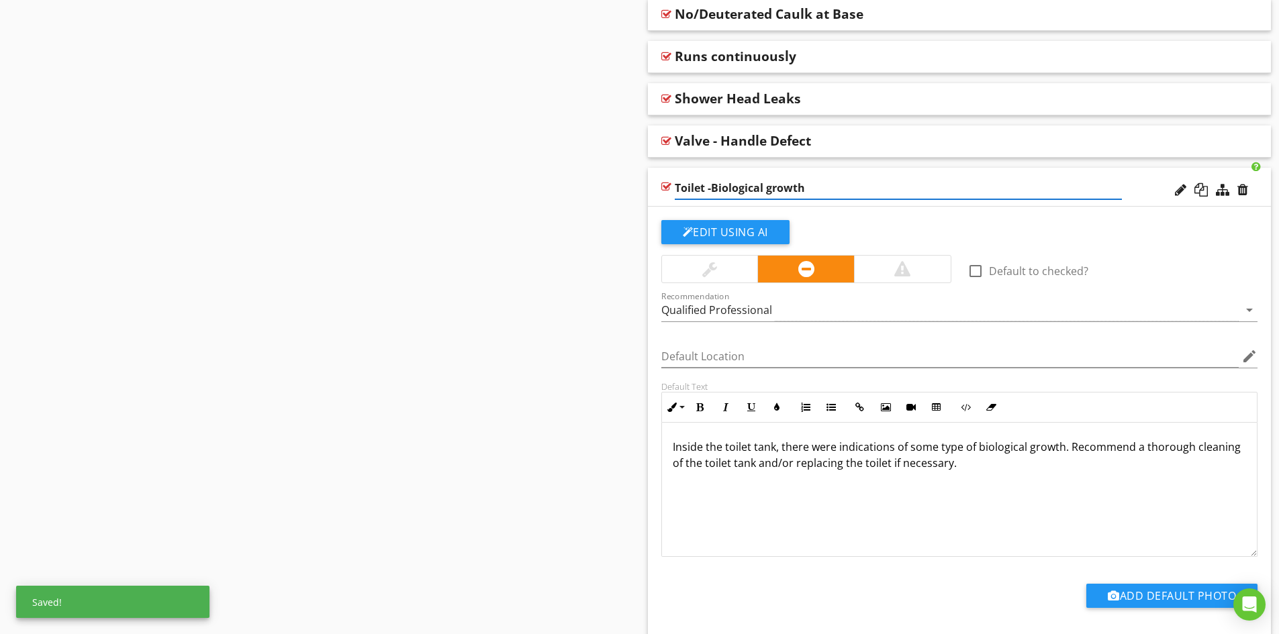
type input "Toilet - Biological growth"
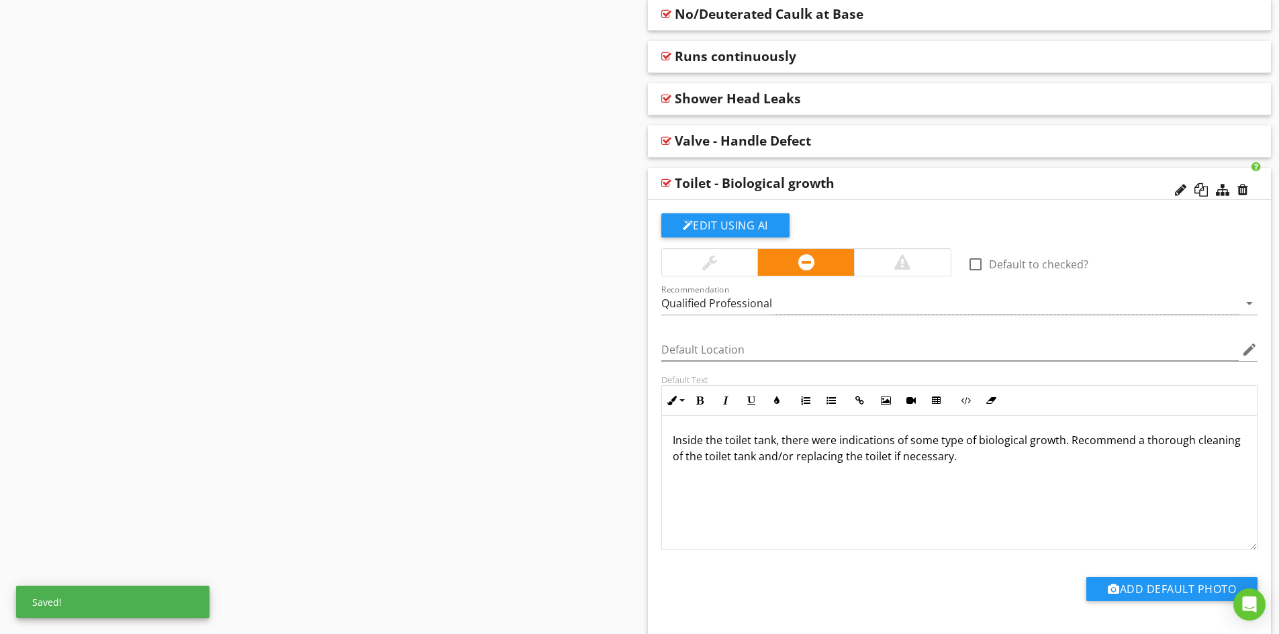
click at [656, 196] on div "Toilet - Biological growth" at bounding box center [960, 184] width 624 height 32
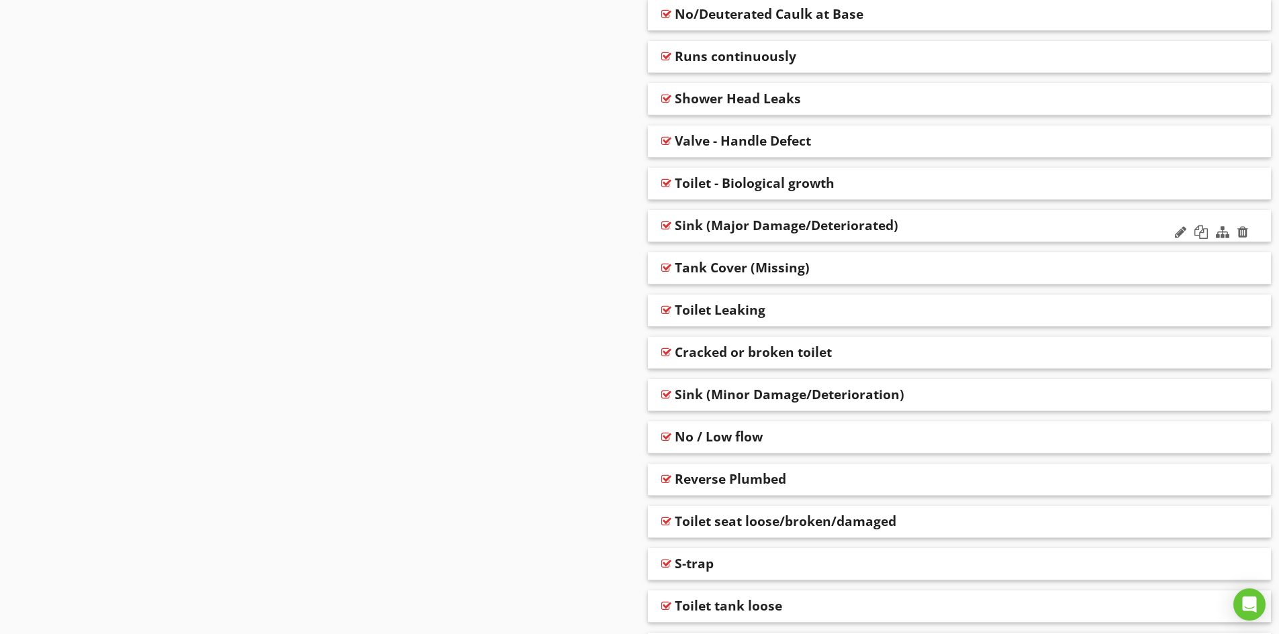
click at [938, 226] on div "Sink (Major Damage/Deteriorated)" at bounding box center [898, 225] width 447 height 16
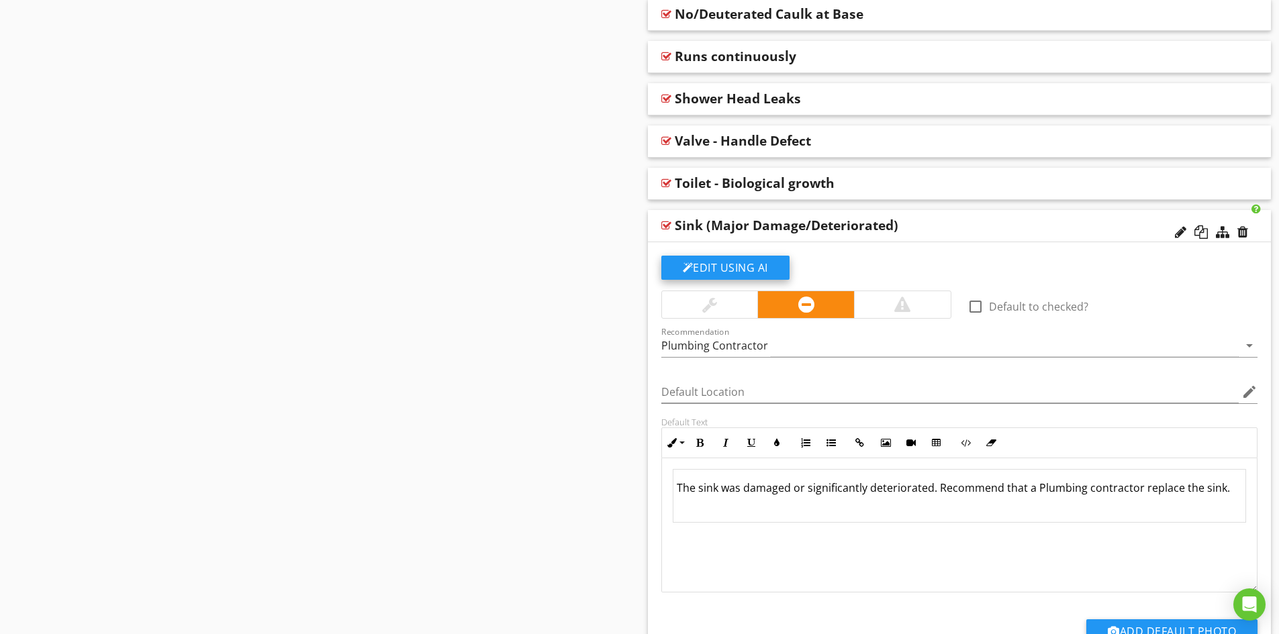
click at [725, 268] on button "Edit Using AI" at bounding box center [725, 268] width 128 height 24
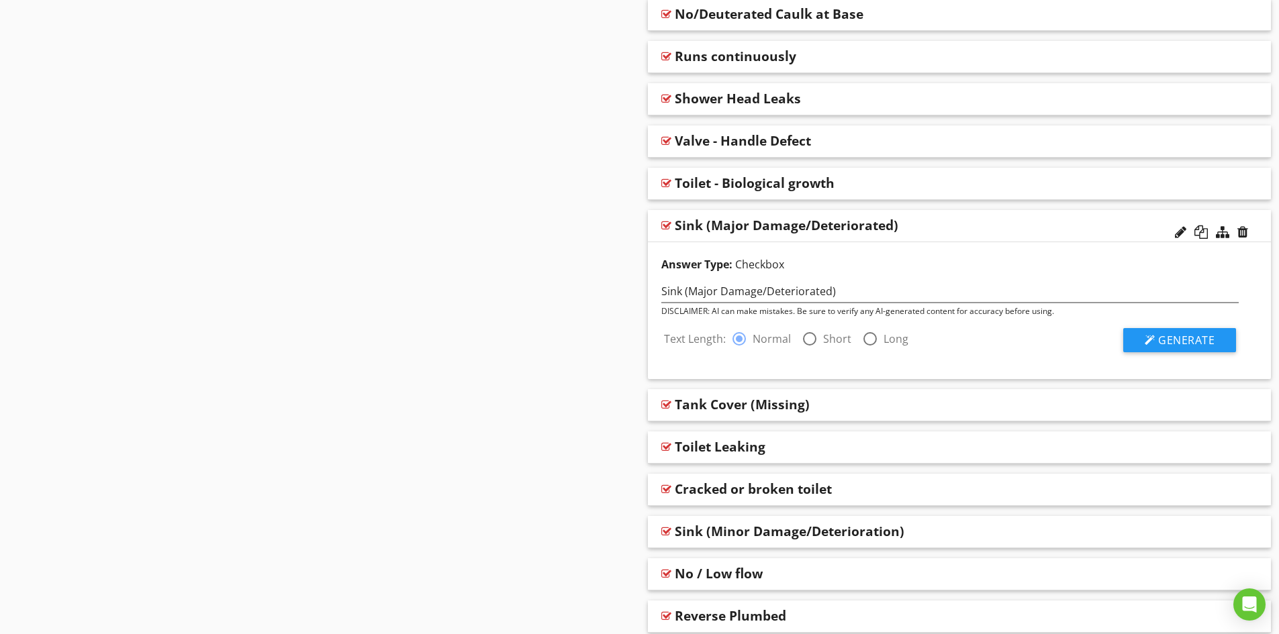
click at [814, 339] on div at bounding box center [809, 339] width 23 height 23
radio input "false"
radio input "true"
click at [1195, 337] on span "Generate" at bounding box center [1186, 340] width 56 height 15
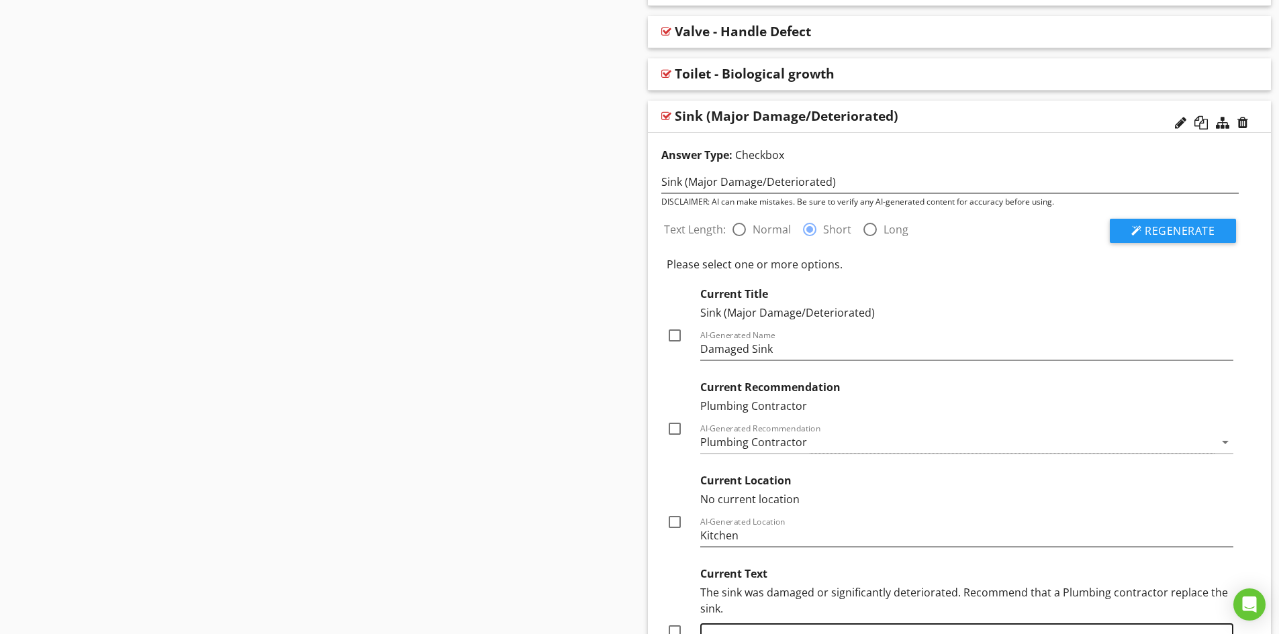
scroll to position [1431, 0]
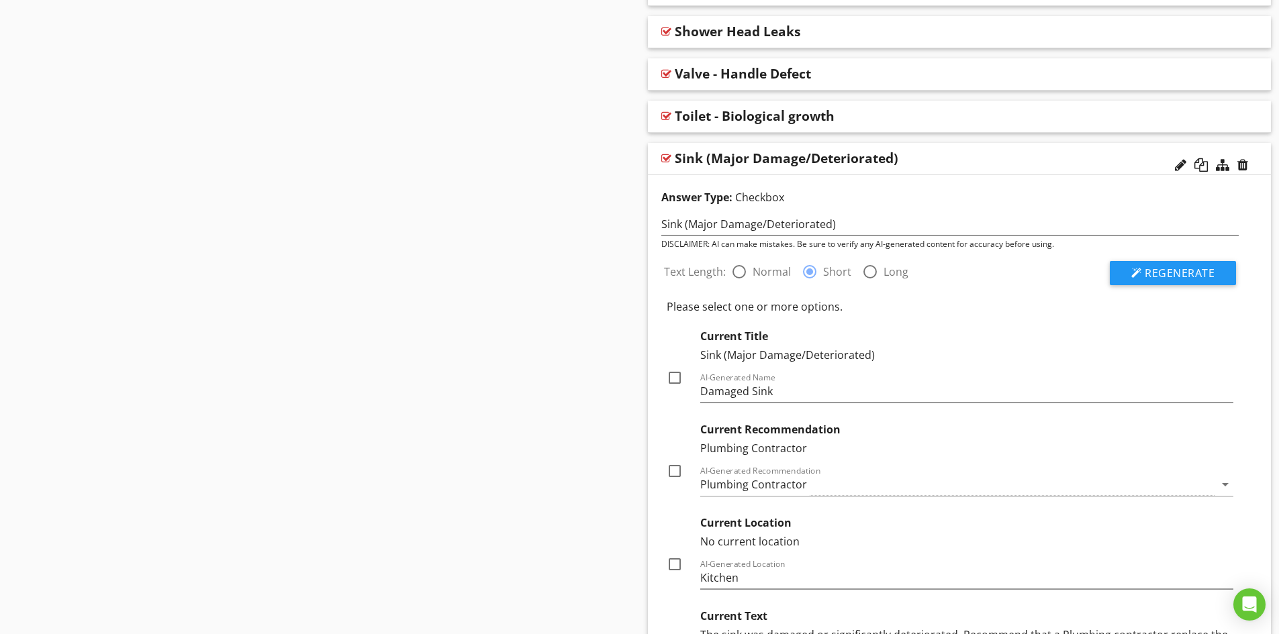
click at [677, 472] on div at bounding box center [674, 471] width 23 height 23
checkbox input "true"
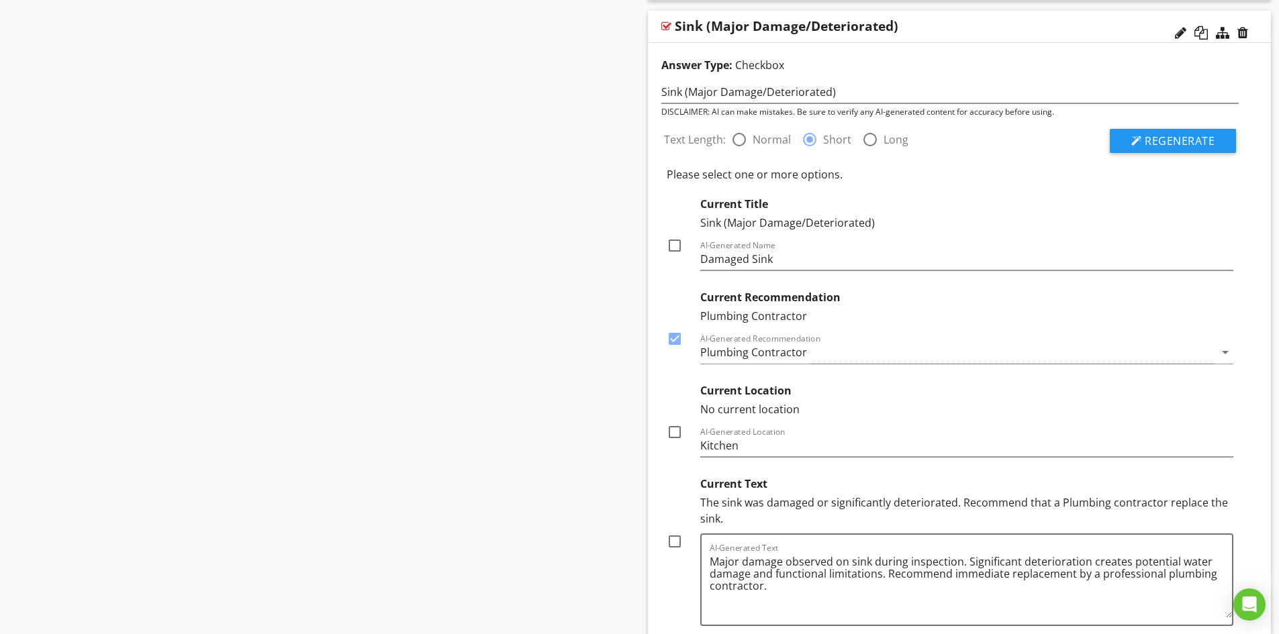
scroll to position [1565, 0]
click at [675, 540] on div at bounding box center [674, 539] width 23 height 23
checkbox input "true"
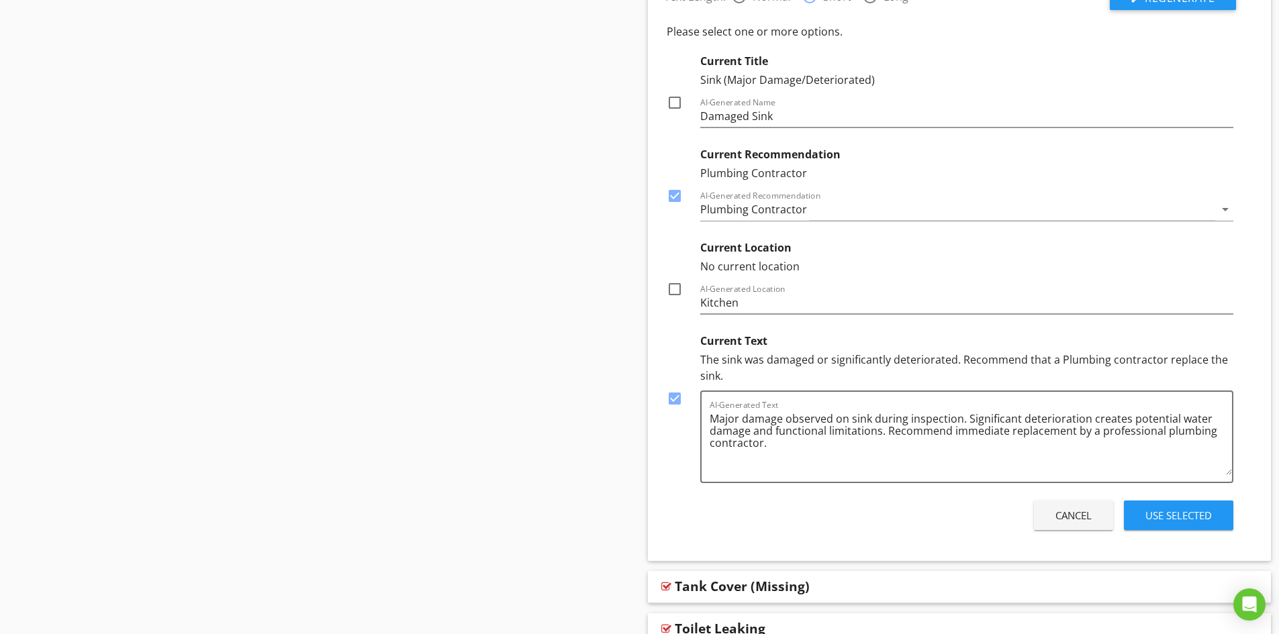
scroll to position [1767, 0]
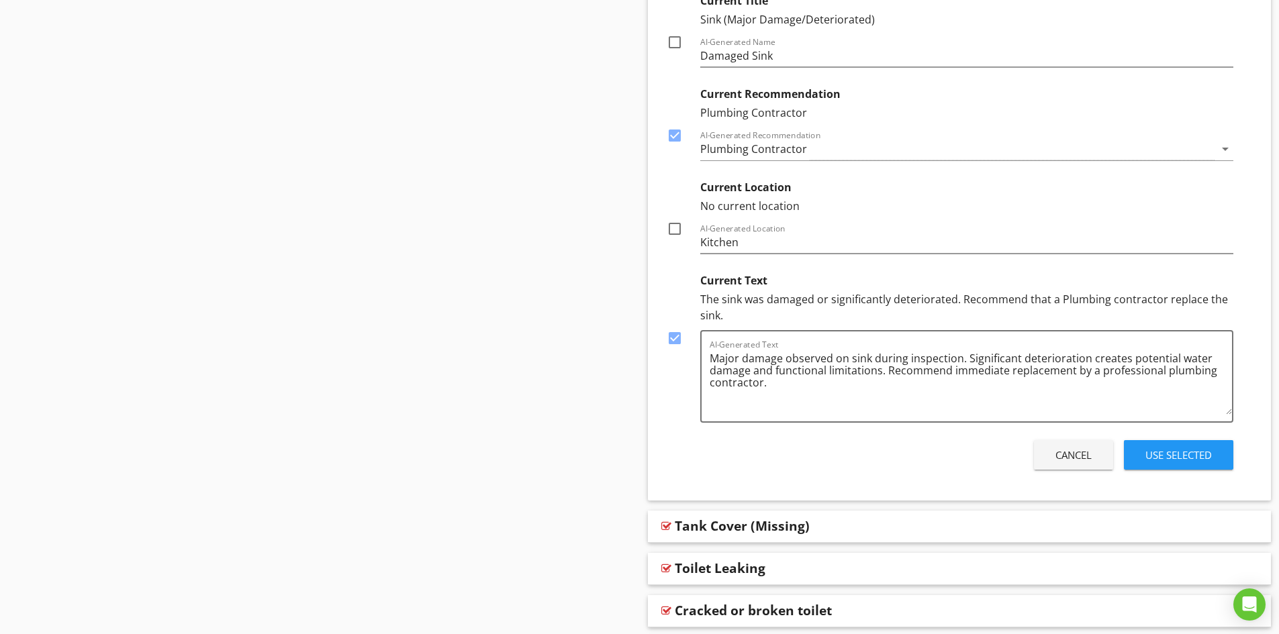
click at [1175, 466] on button "Use Selected" at bounding box center [1178, 455] width 109 height 30
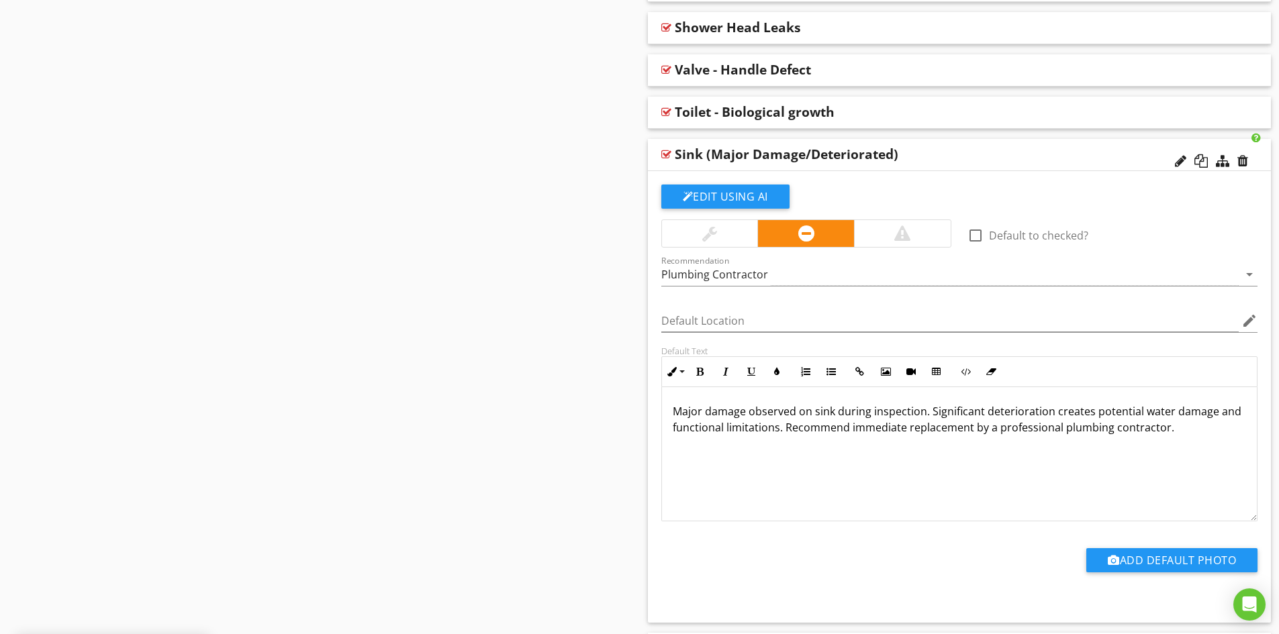
scroll to position [1431, 0]
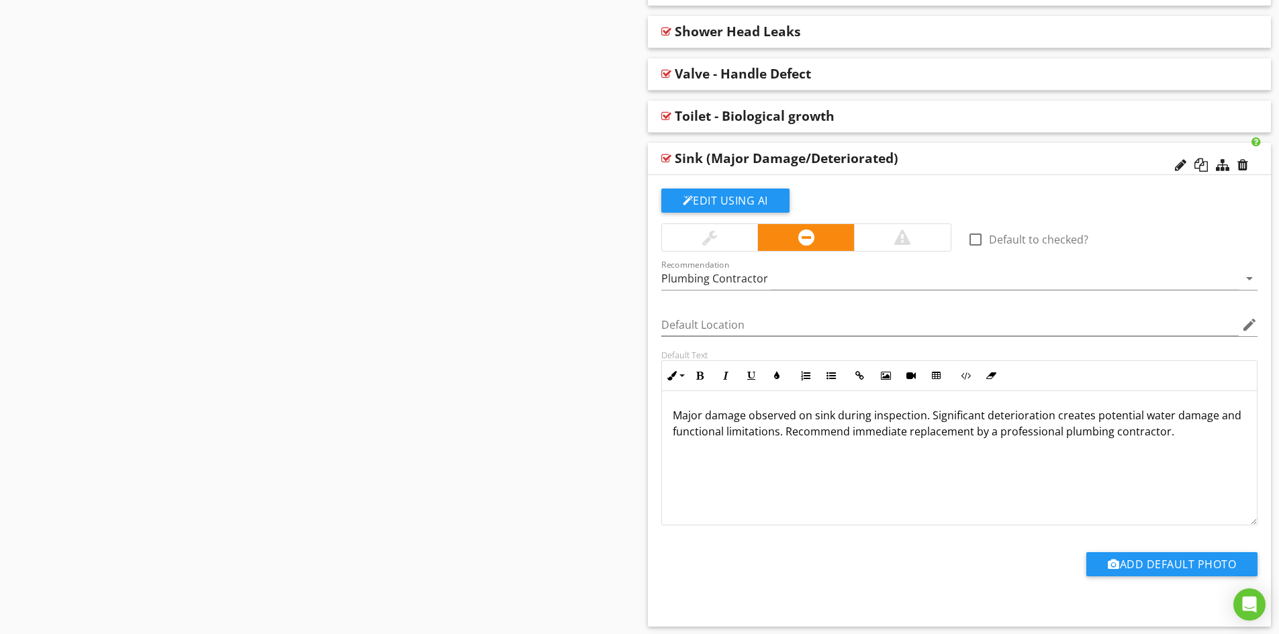
click at [954, 160] on div "Sink (Major Damage/Deteriorated)" at bounding box center [898, 158] width 447 height 16
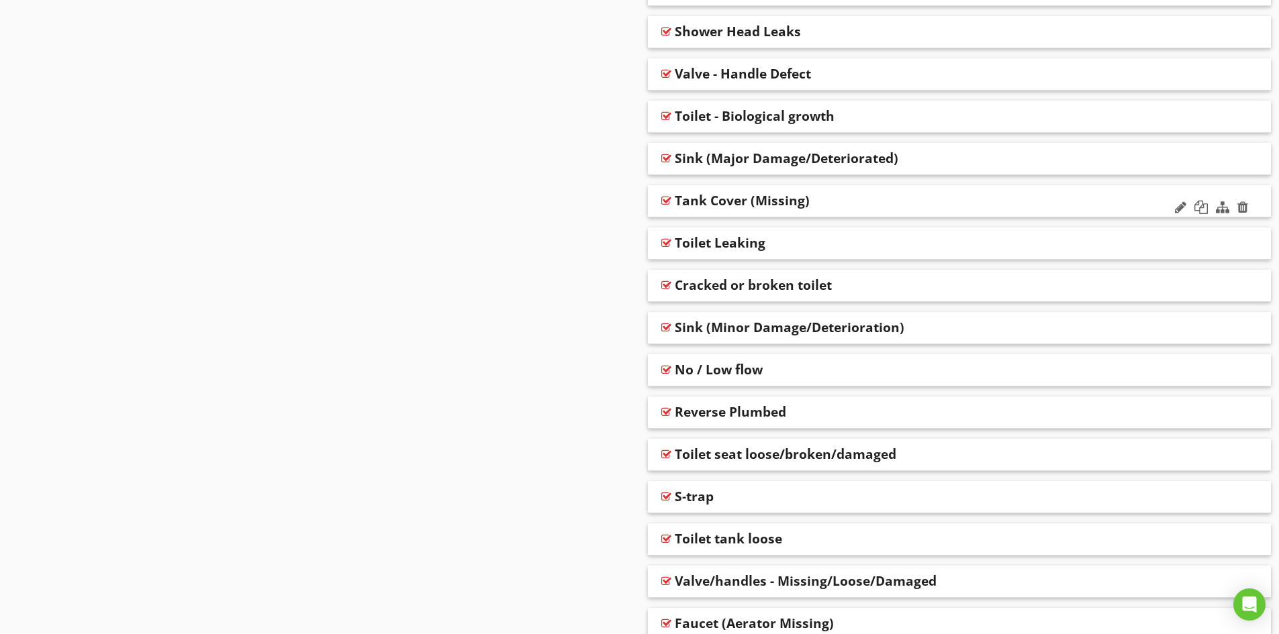
click at [860, 203] on div "Tank Cover (Missing)" at bounding box center [898, 201] width 447 height 16
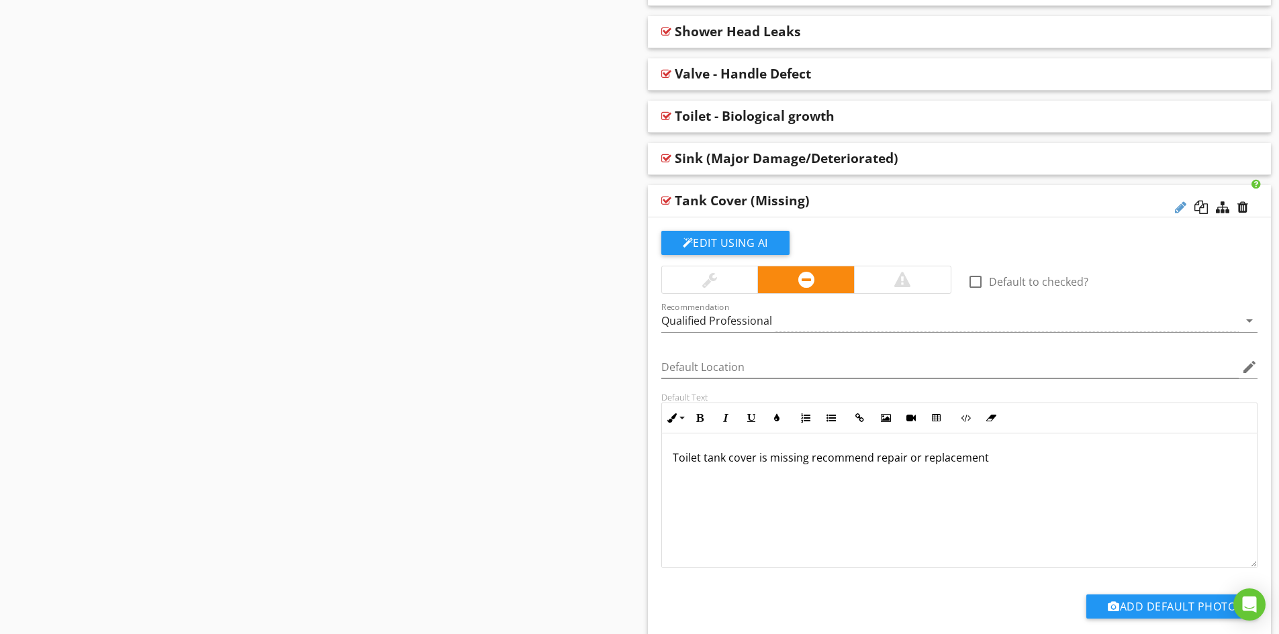
click at [1183, 207] on div at bounding box center [1180, 207] width 11 height 13
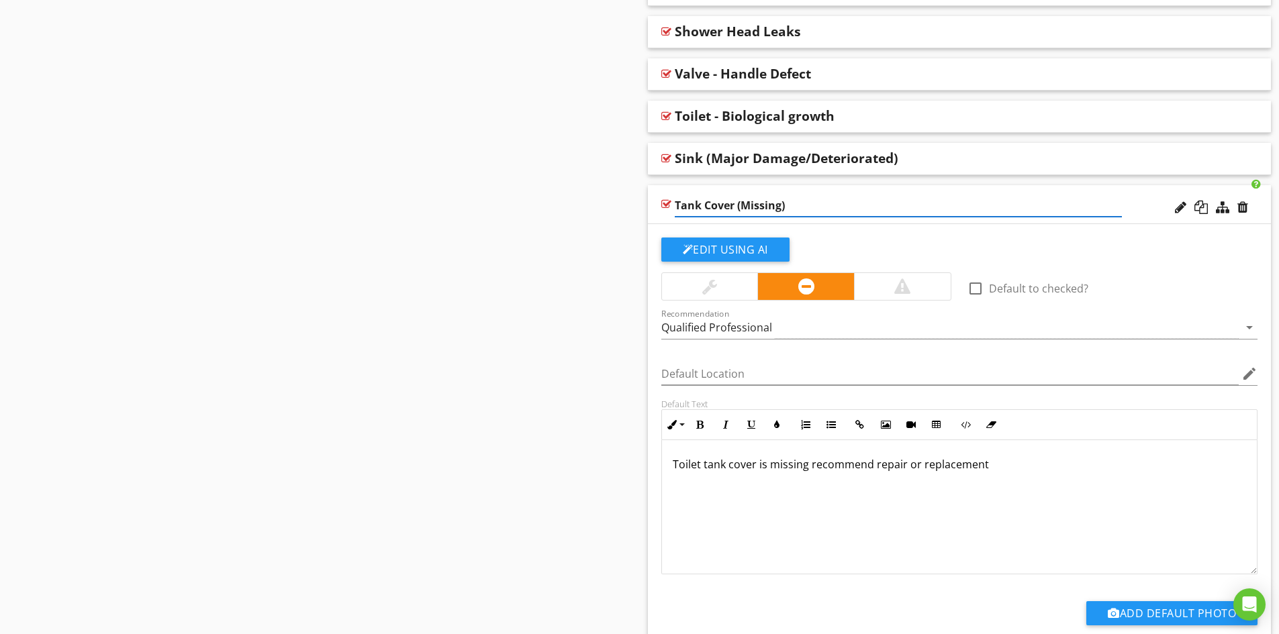
click at [675, 203] on input "Tank Cover (Missing)" at bounding box center [898, 206] width 447 height 22
type input "Toilet - Tank Cover (Missing)"
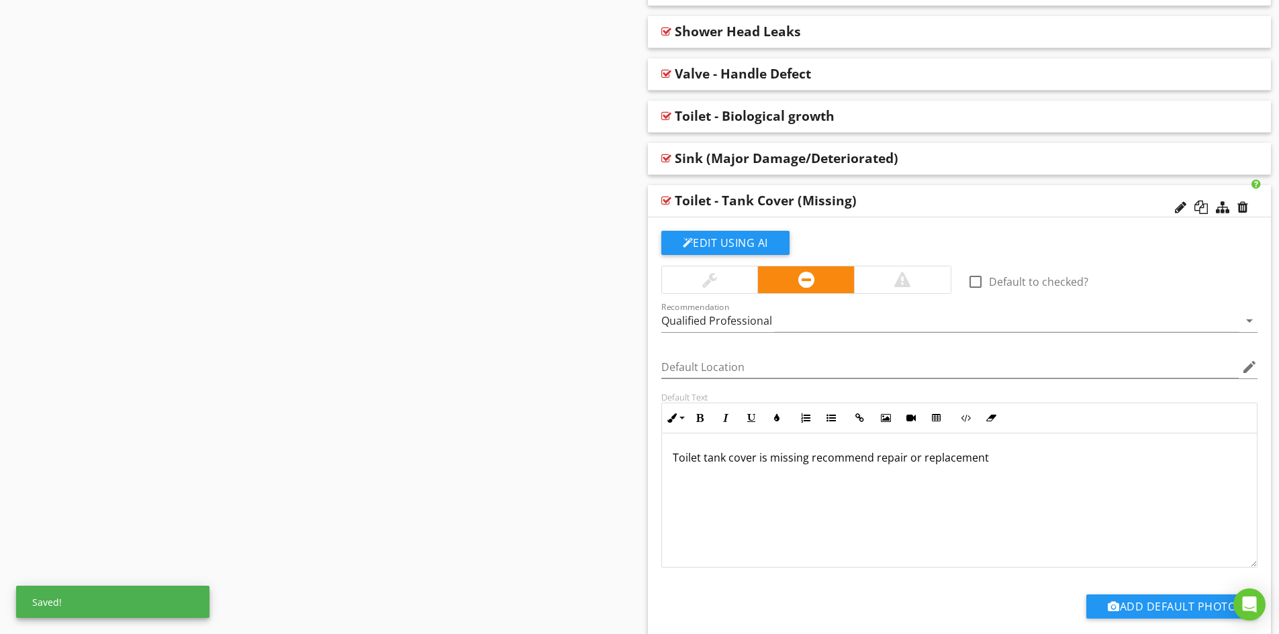
click at [654, 216] on div "Toilet - Tank Cover (Missing)" at bounding box center [960, 201] width 624 height 32
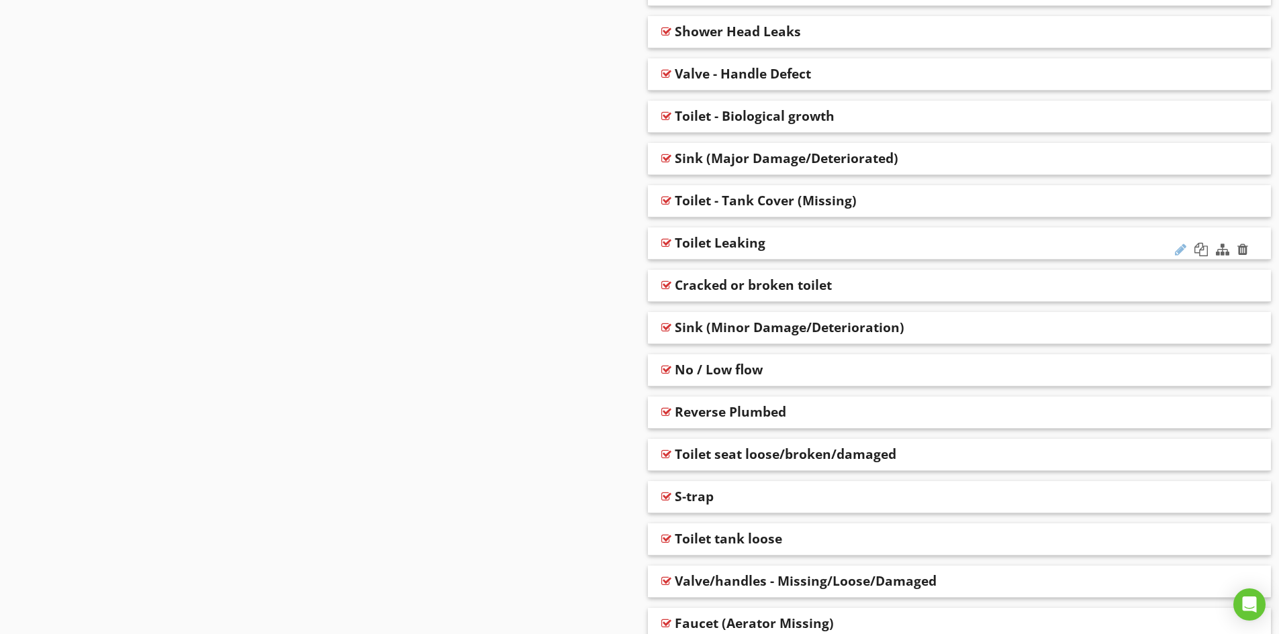
click at [1180, 249] on div at bounding box center [1180, 249] width 11 height 13
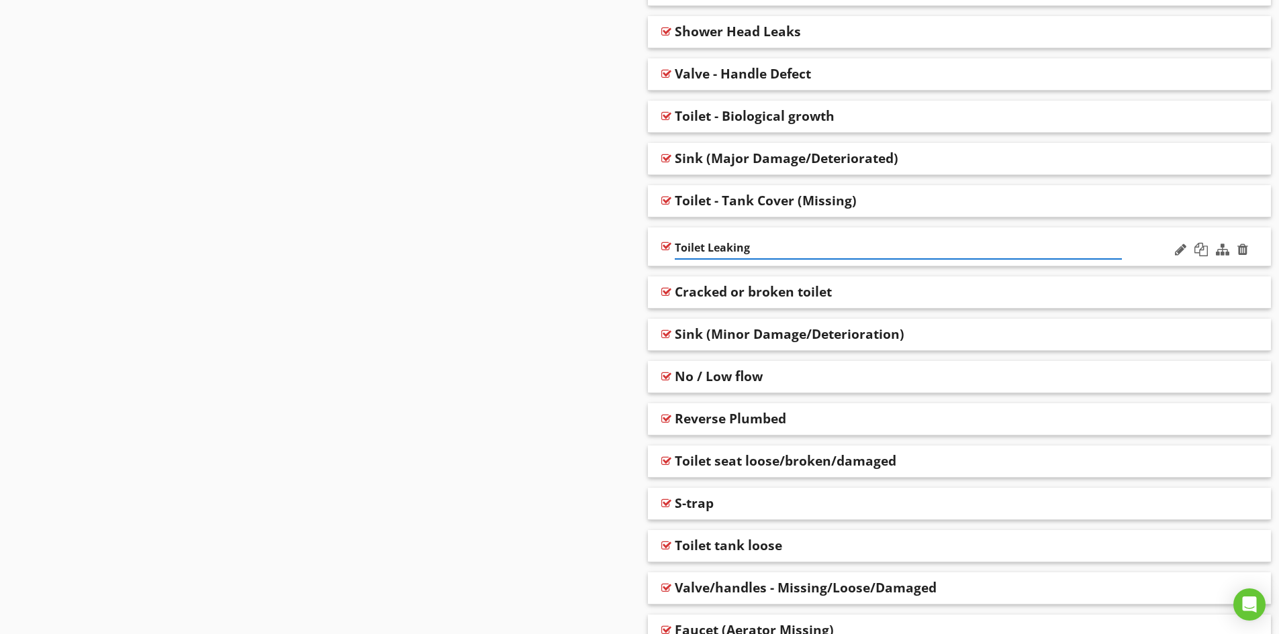
click at [707, 250] on input "Toilet Leaking" at bounding box center [898, 248] width 447 height 22
type input "Toilet - Leaking"
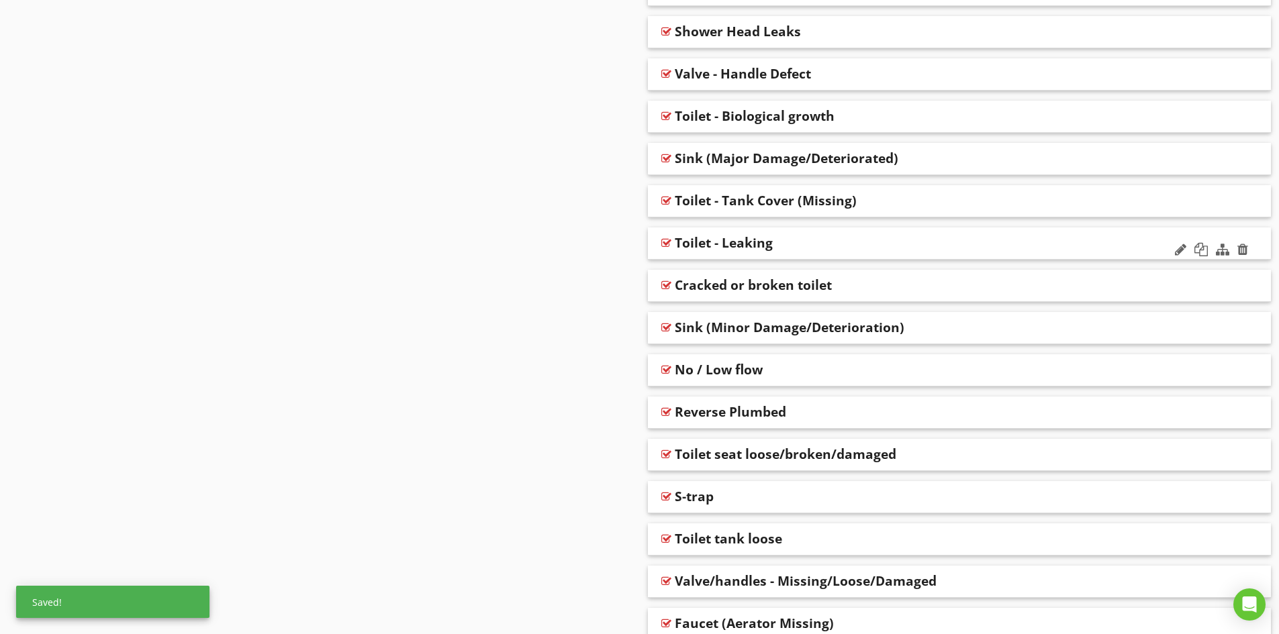
click at [1146, 252] on div "Toilet - Leaking" at bounding box center [960, 244] width 624 height 32
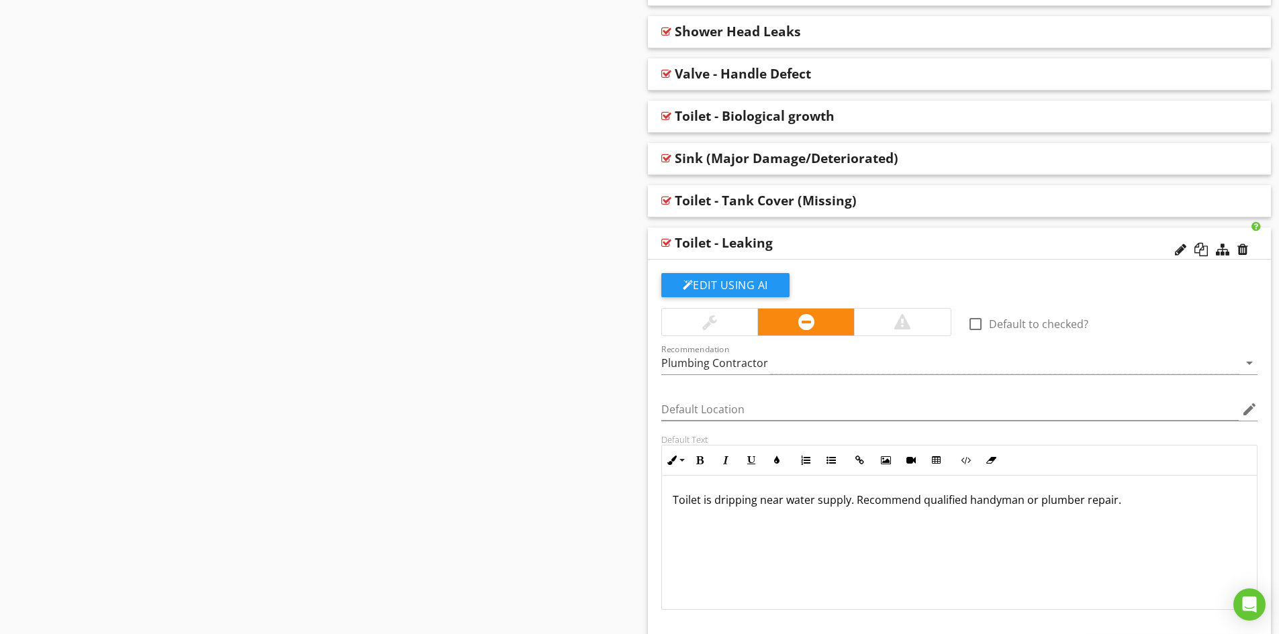
click at [856, 241] on div "Toilet - Leaking" at bounding box center [898, 243] width 447 height 16
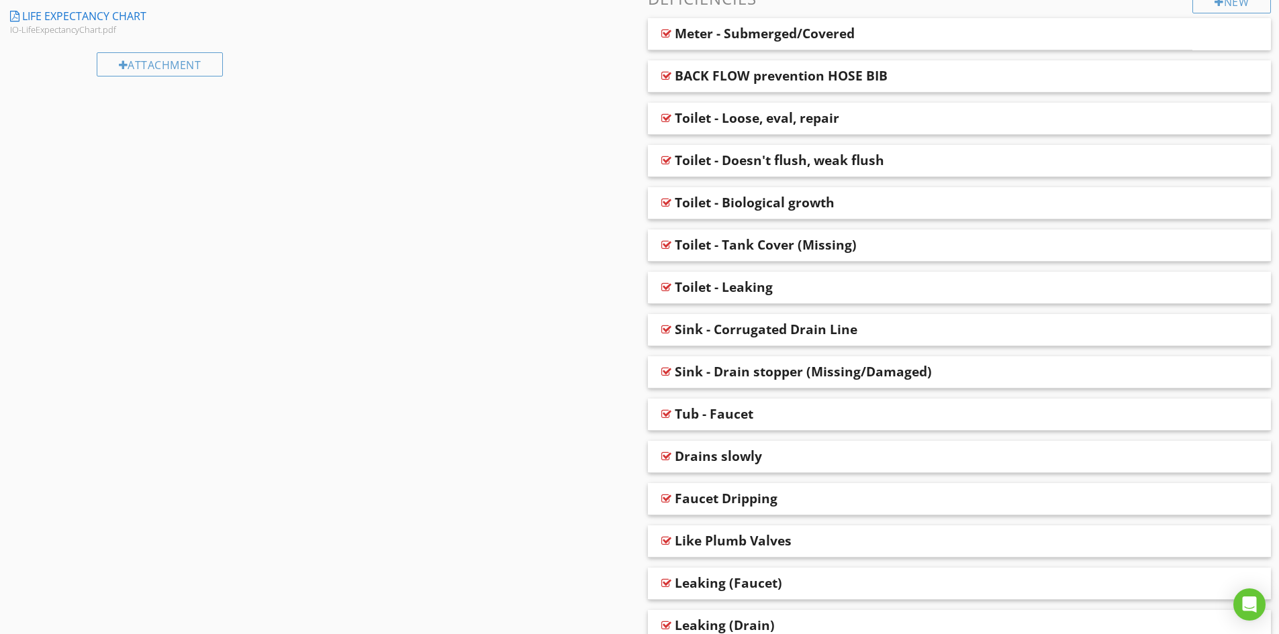
scroll to position [693, 0]
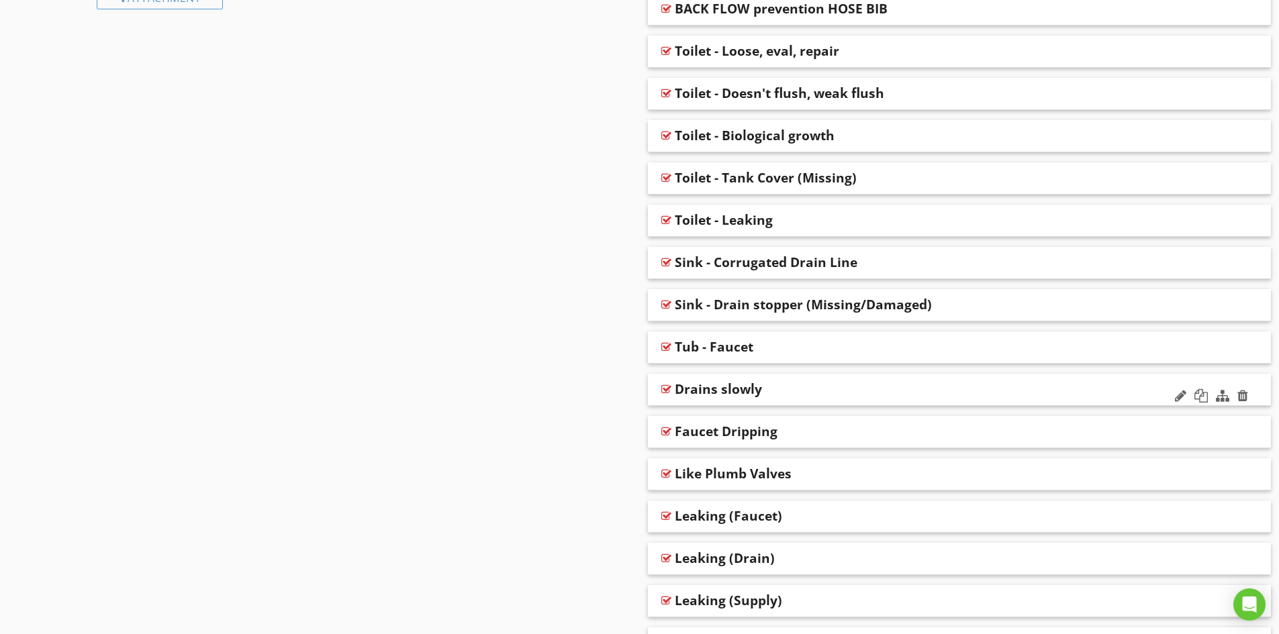
click at [814, 388] on div "Drains slowly" at bounding box center [898, 389] width 447 height 16
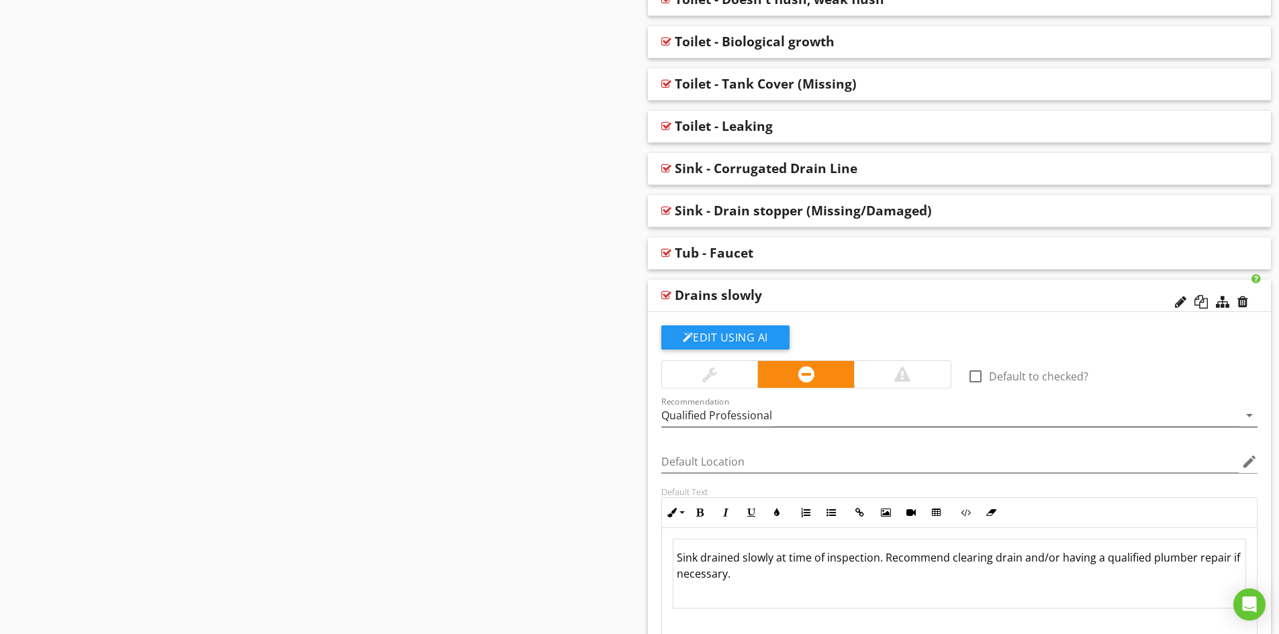
scroll to position [827, 0]
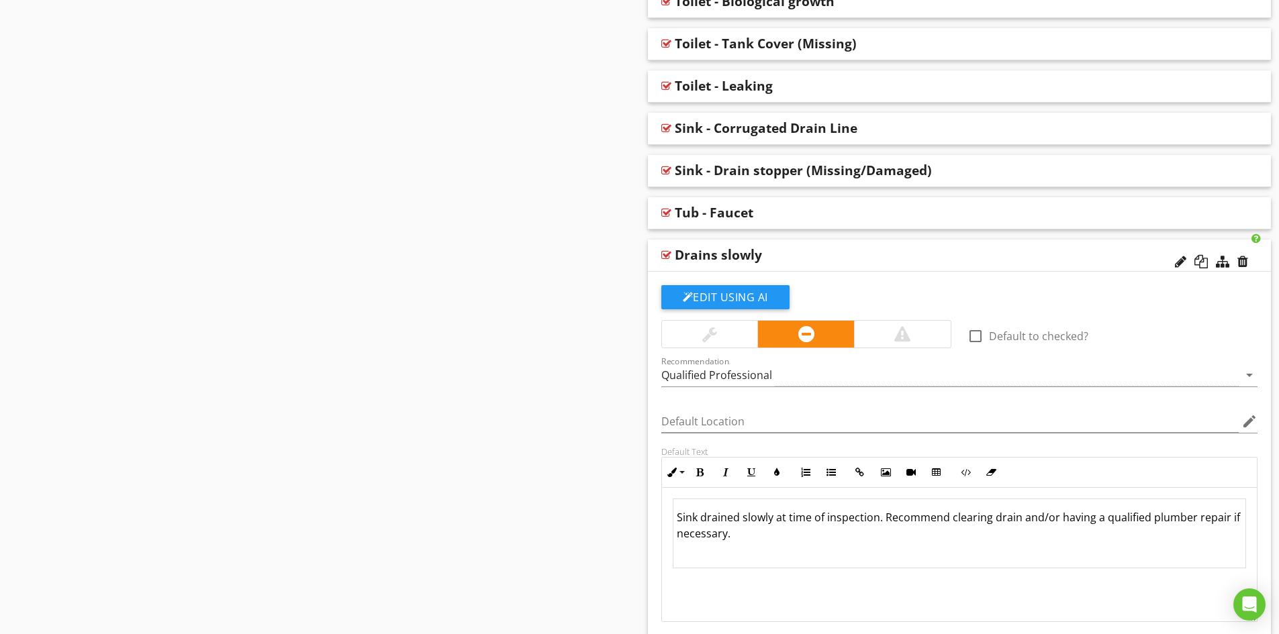
click at [811, 255] on div "Drains slowly" at bounding box center [898, 255] width 447 height 16
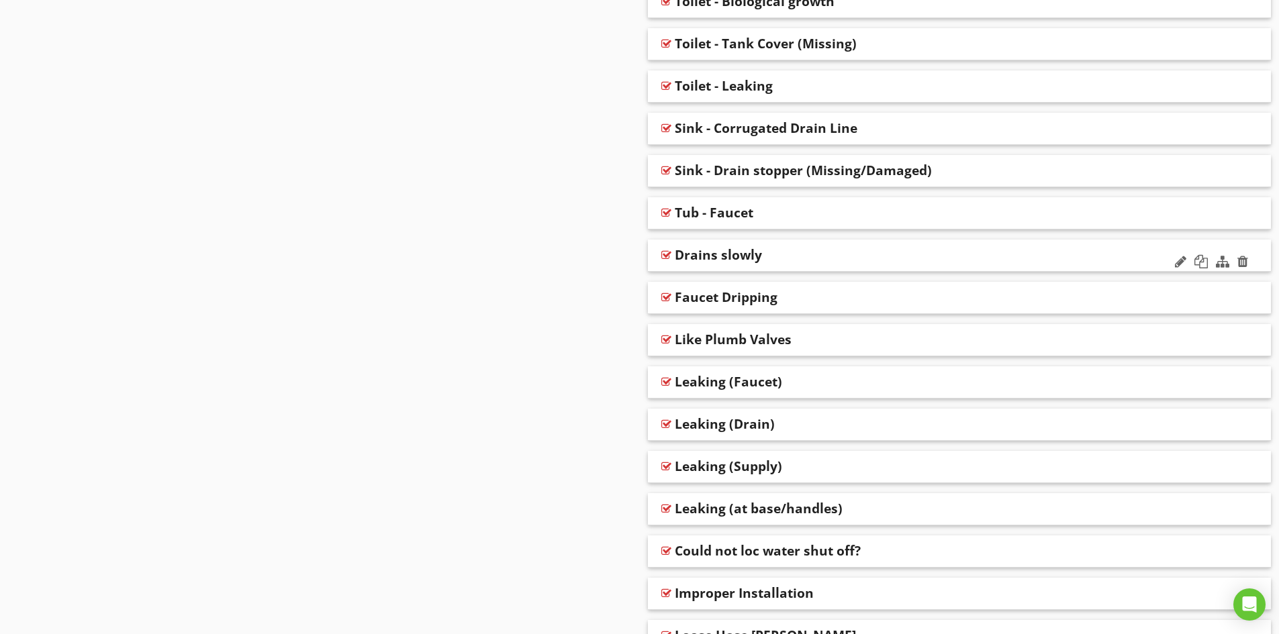
click at [707, 254] on div "Drains slowly" at bounding box center [718, 255] width 87 height 16
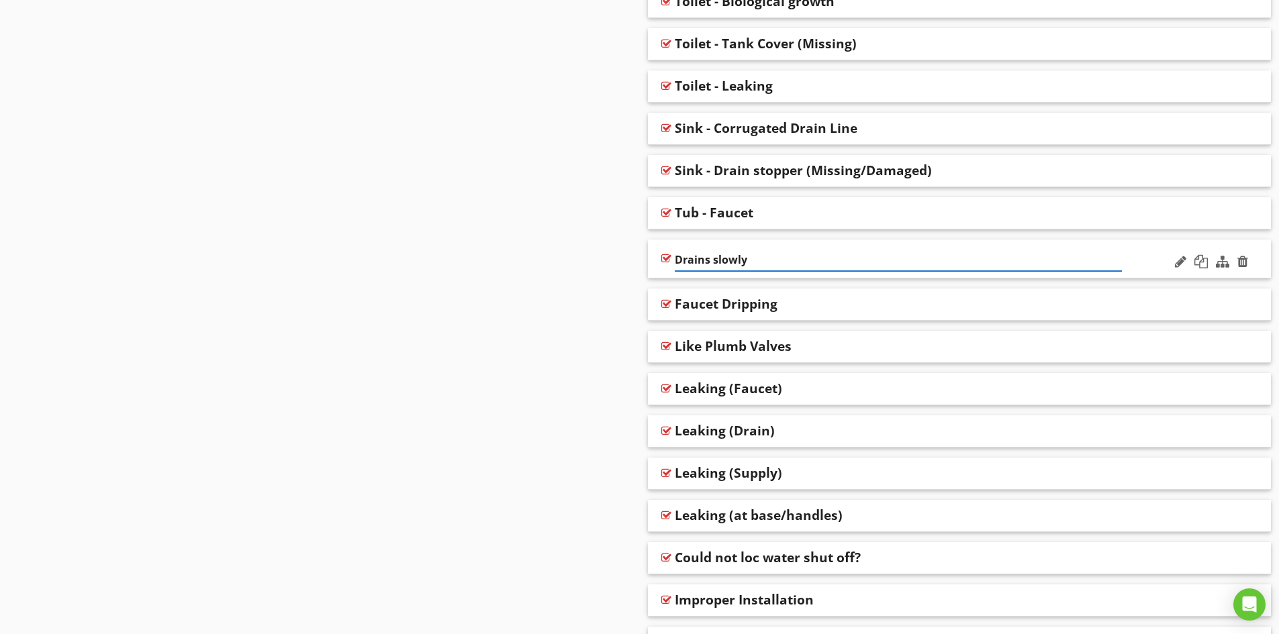
click at [676, 262] on input "Drains slowly" at bounding box center [898, 260] width 447 height 22
type input "Sink - Drains slowly"
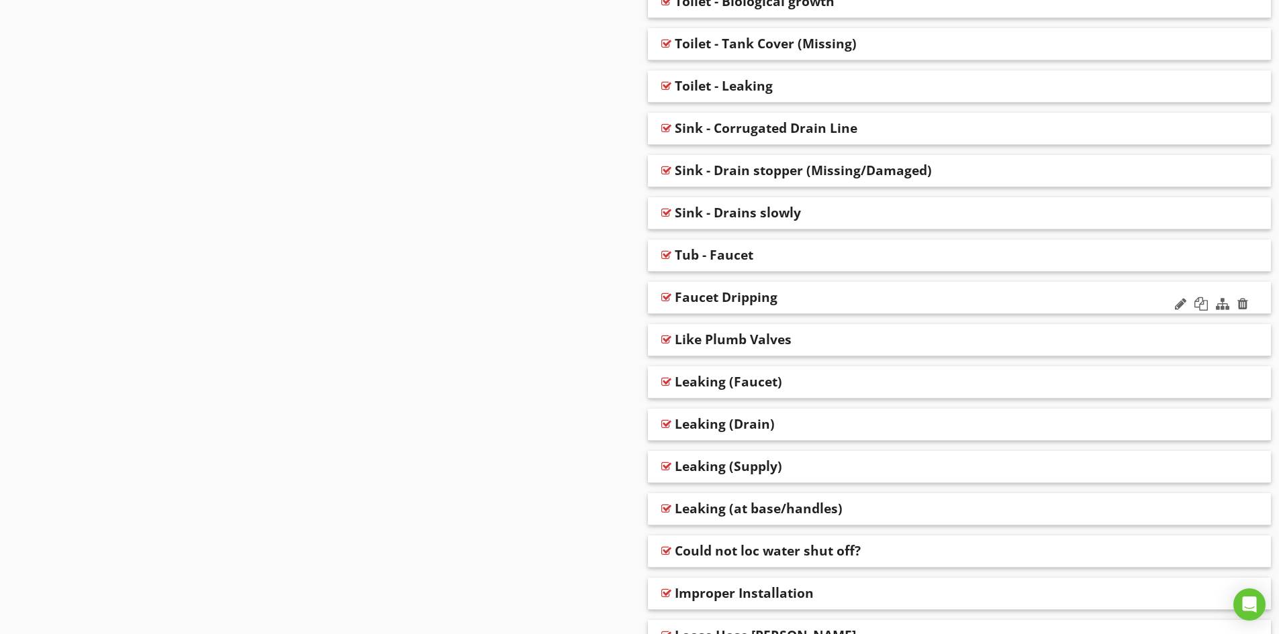
click at [799, 295] on div "Faucet Dripping" at bounding box center [898, 297] width 447 height 16
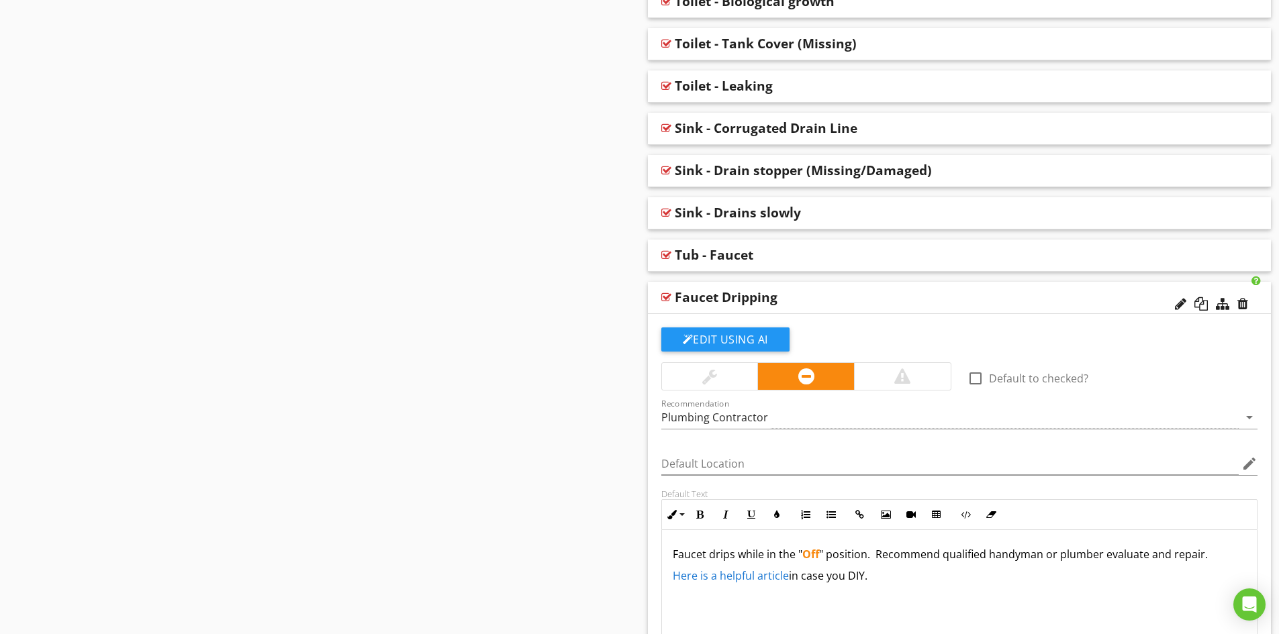
click at [811, 295] on div "Faucet Dripping" at bounding box center [898, 297] width 447 height 16
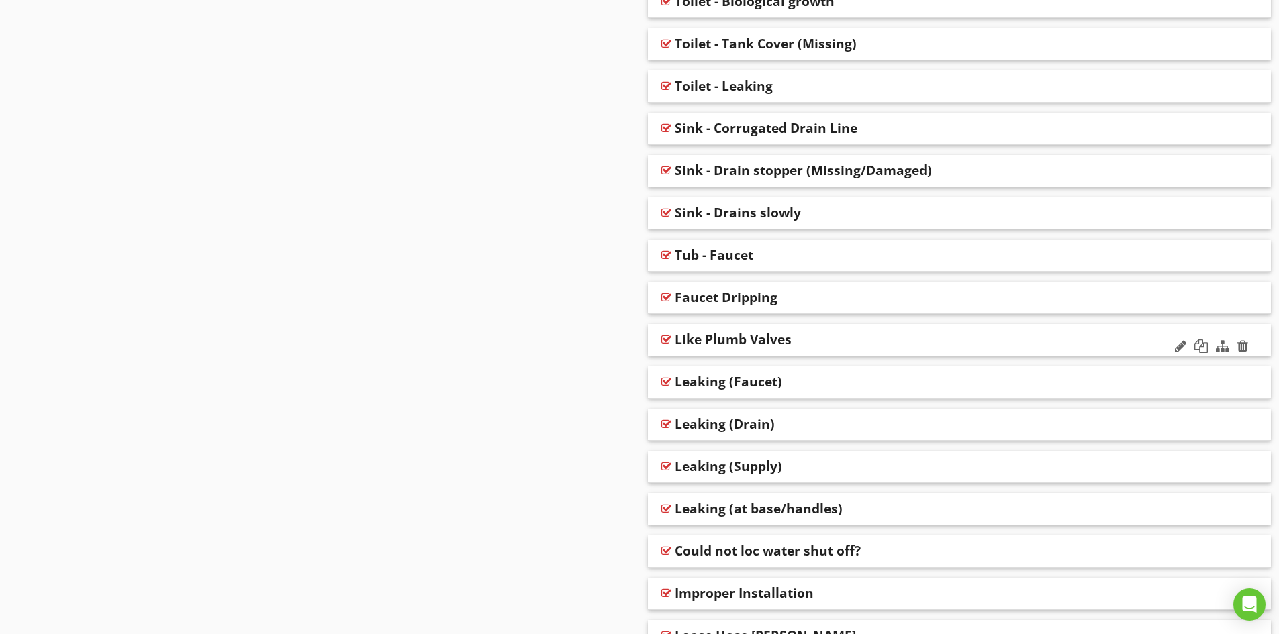
click at [812, 338] on div "Like Plumb Valves" at bounding box center [898, 340] width 447 height 16
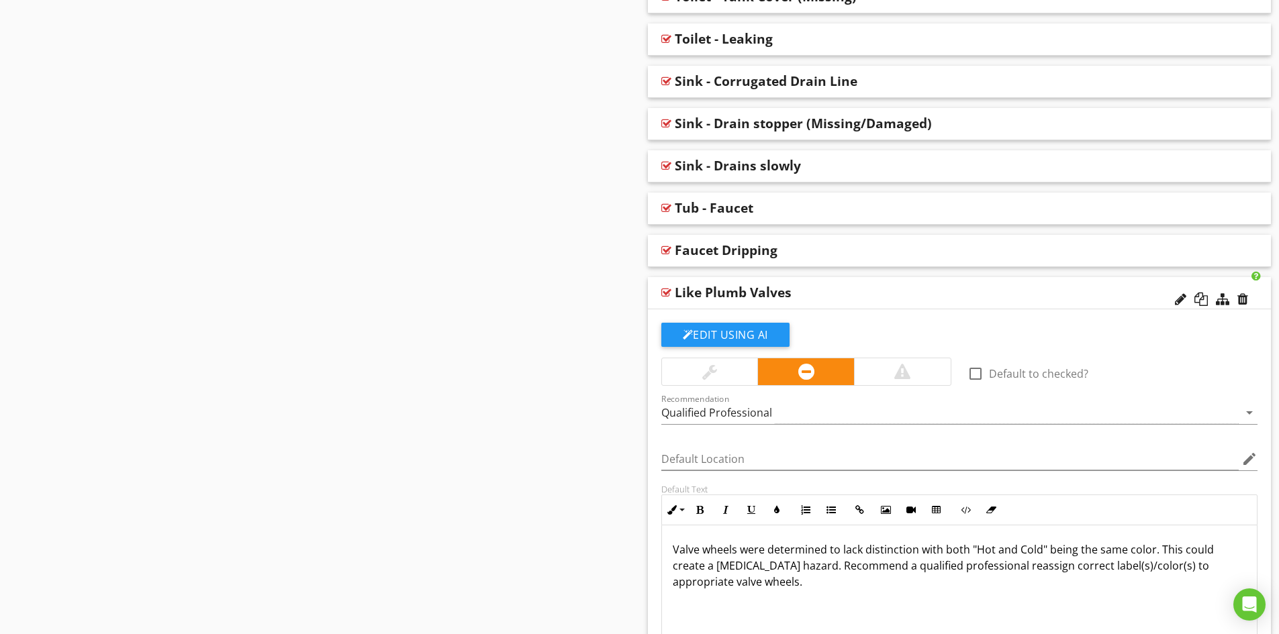
scroll to position [894, 0]
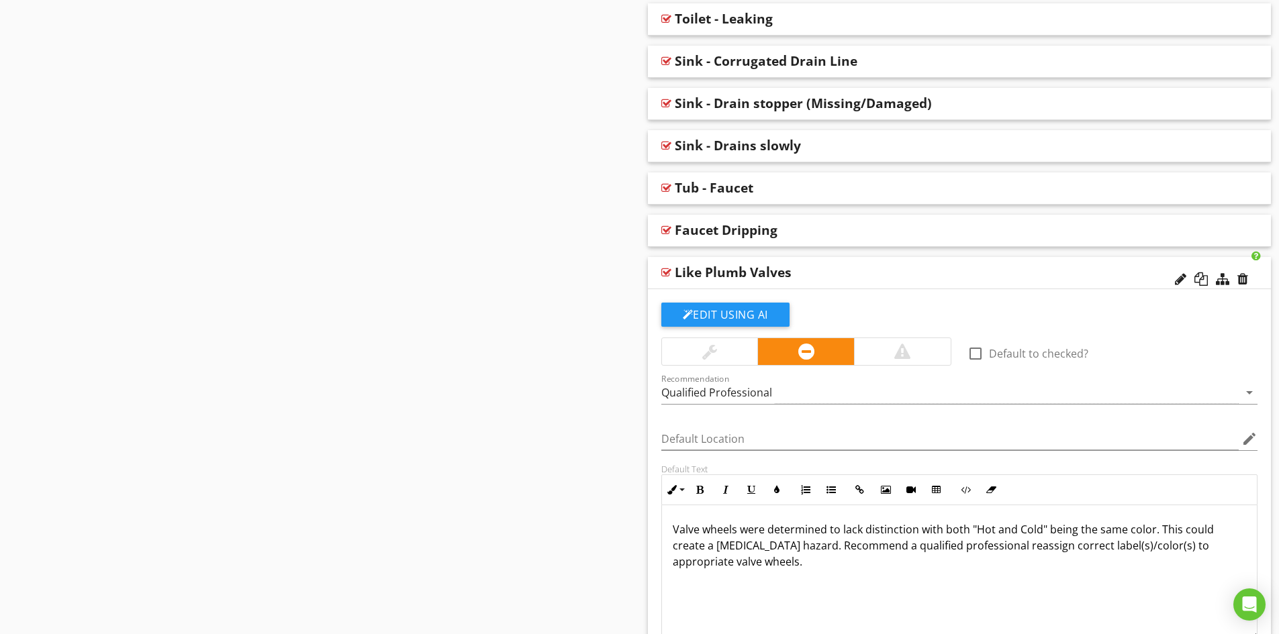
click at [818, 270] on div "Like Plumb Valves" at bounding box center [898, 272] width 447 height 16
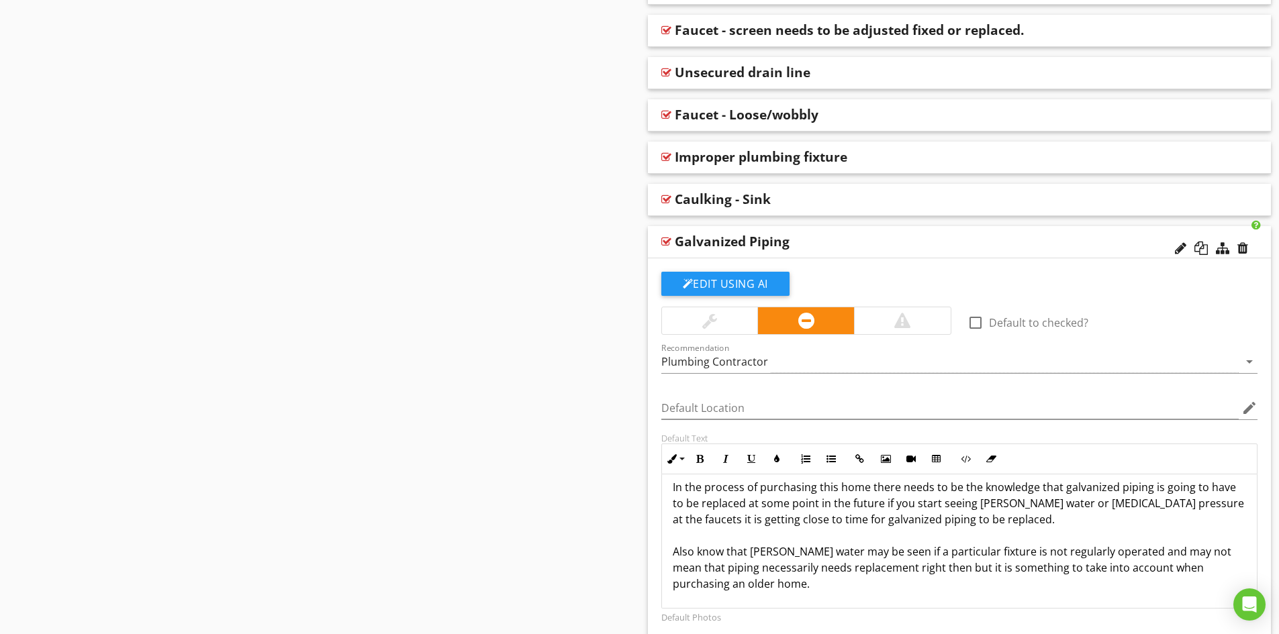
scroll to position [2371, 0]
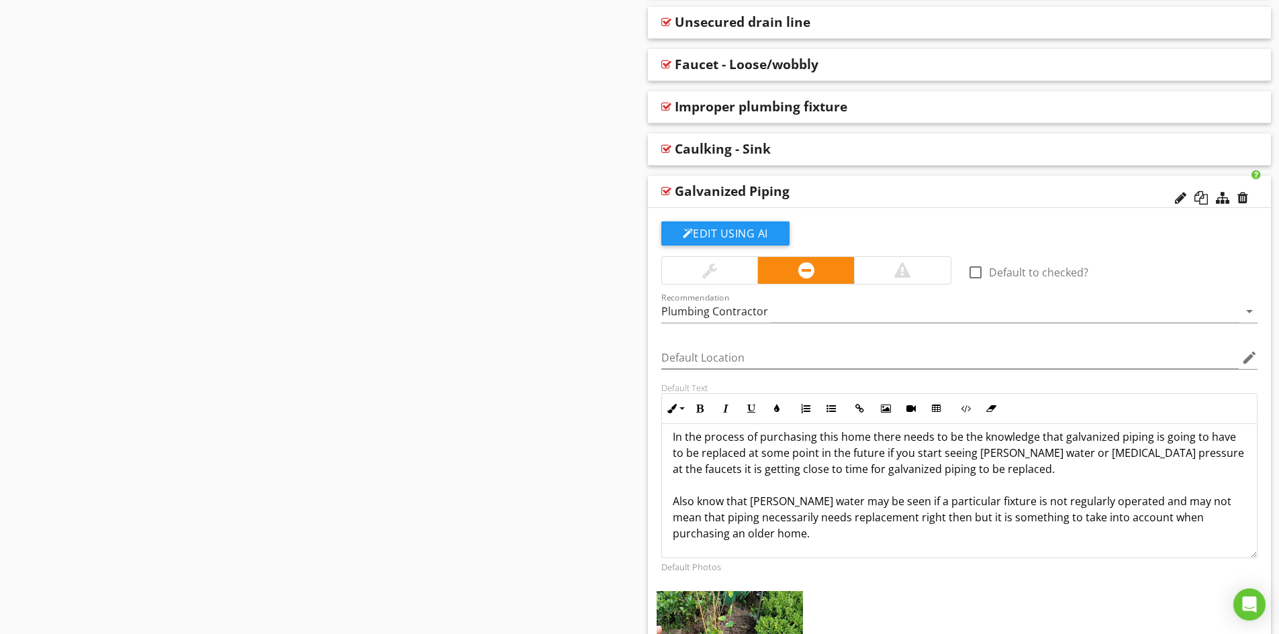
click at [858, 189] on div "Galvanized Piping" at bounding box center [898, 191] width 447 height 16
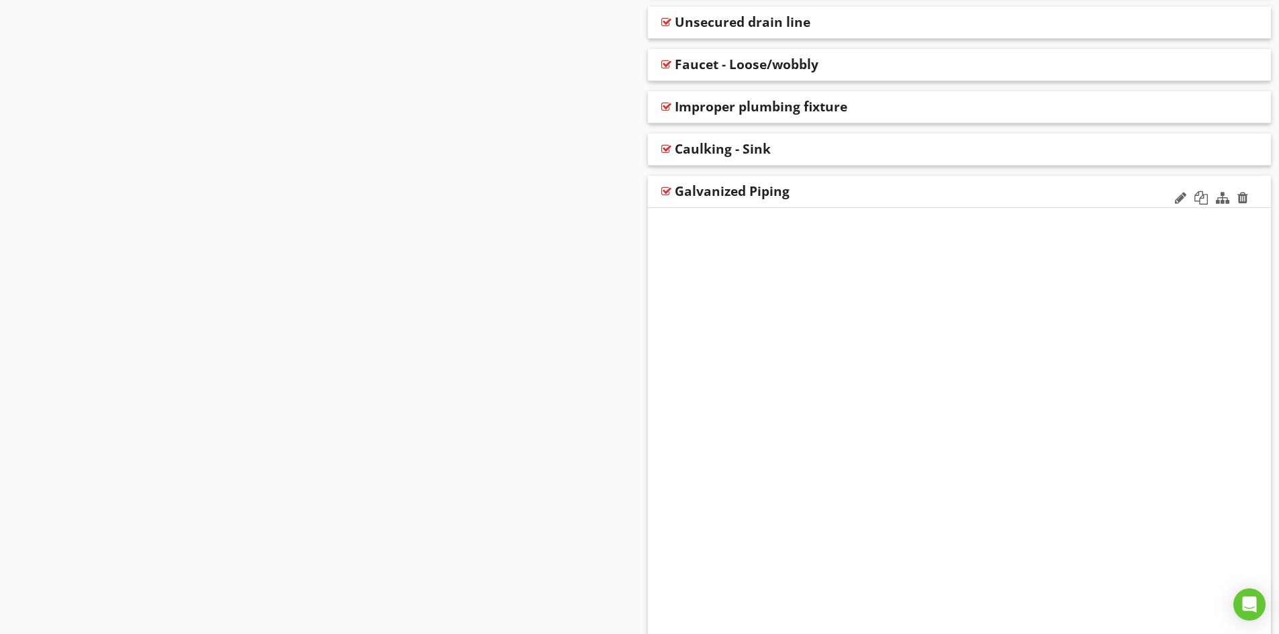
scroll to position [2128, 0]
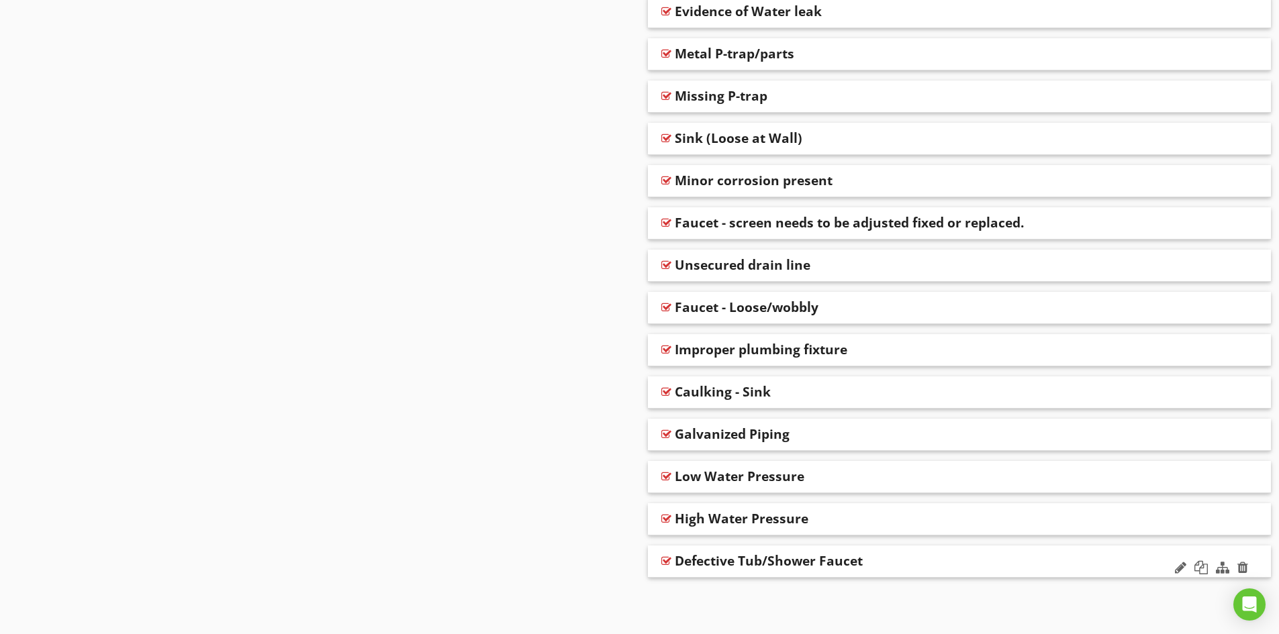
click at [895, 562] on div "Defective Tub/Shower Faucet" at bounding box center [898, 561] width 447 height 16
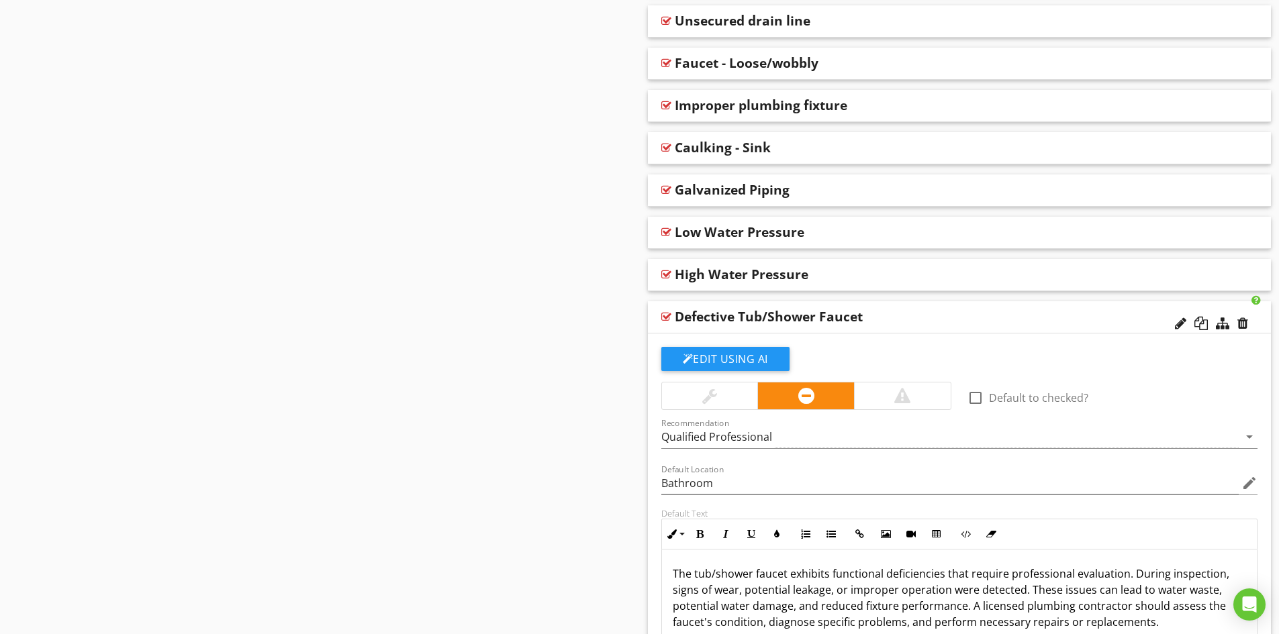
scroll to position [2371, 0]
click at [912, 315] on div "Defective Tub/Shower Faucet" at bounding box center [898, 318] width 447 height 16
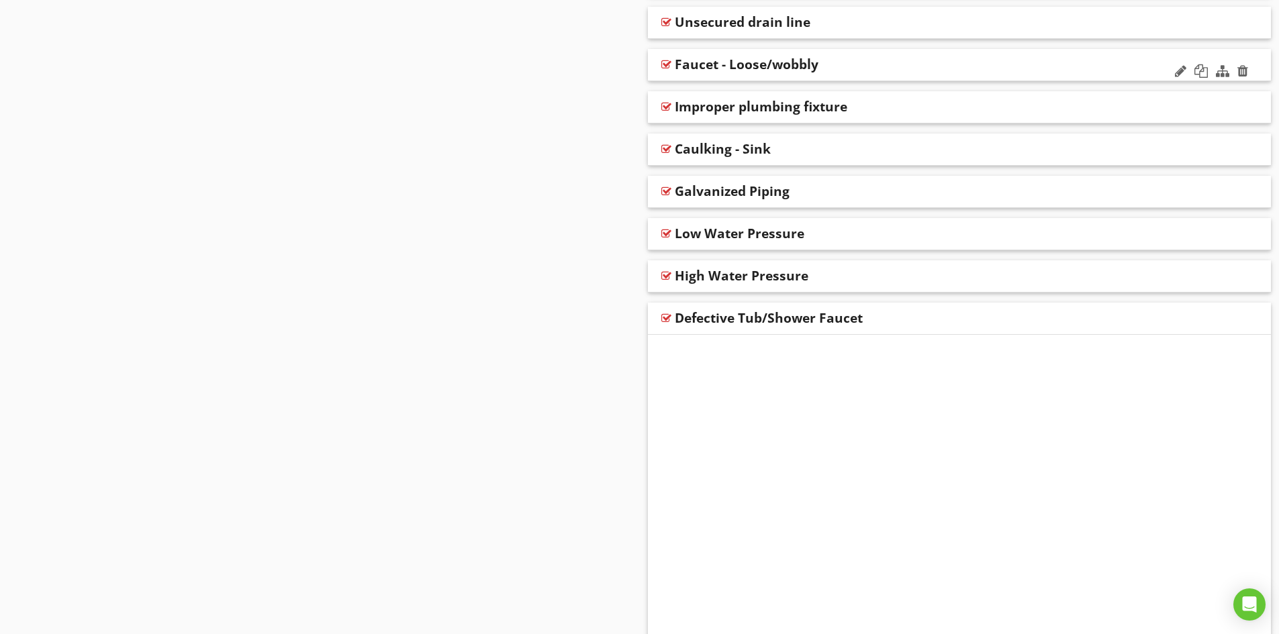
scroll to position [2128, 0]
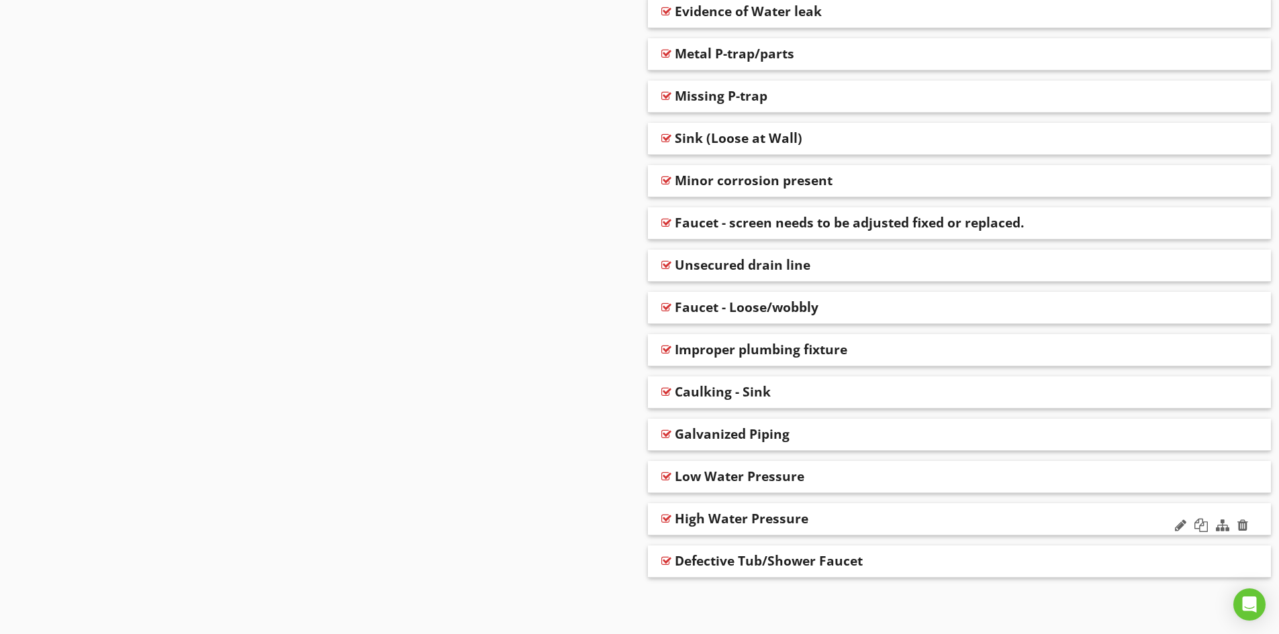
click at [836, 520] on div "High Water Pressure" at bounding box center [898, 519] width 447 height 16
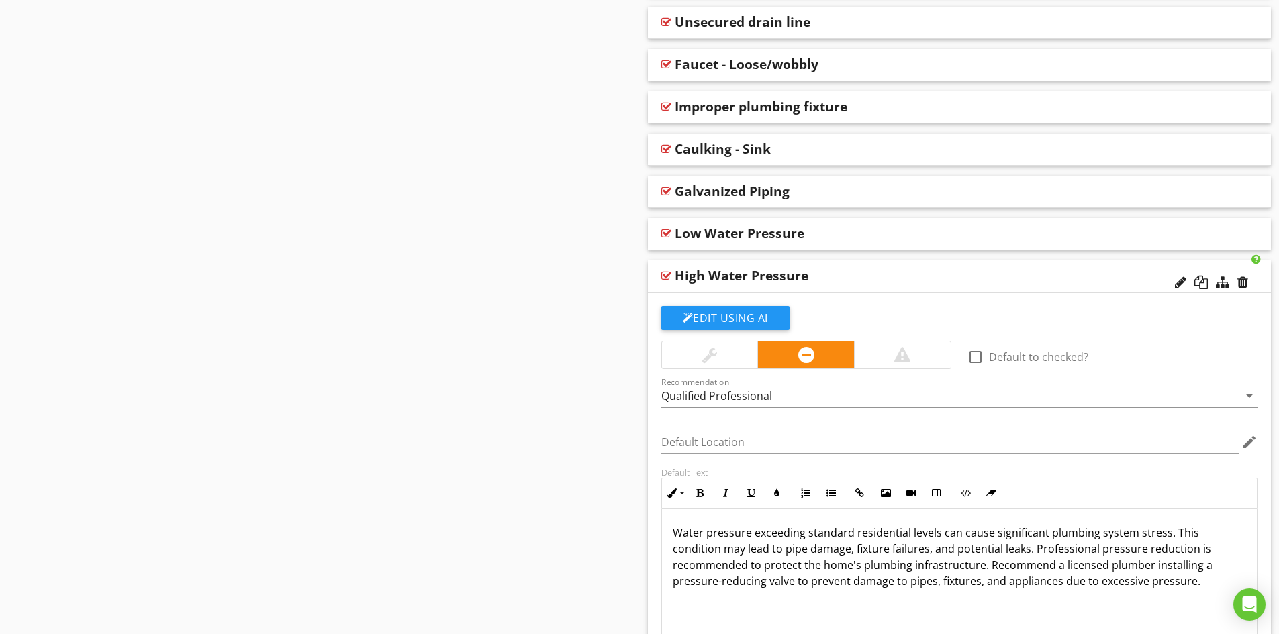
click at [860, 275] on div "High Water Pressure" at bounding box center [898, 276] width 447 height 16
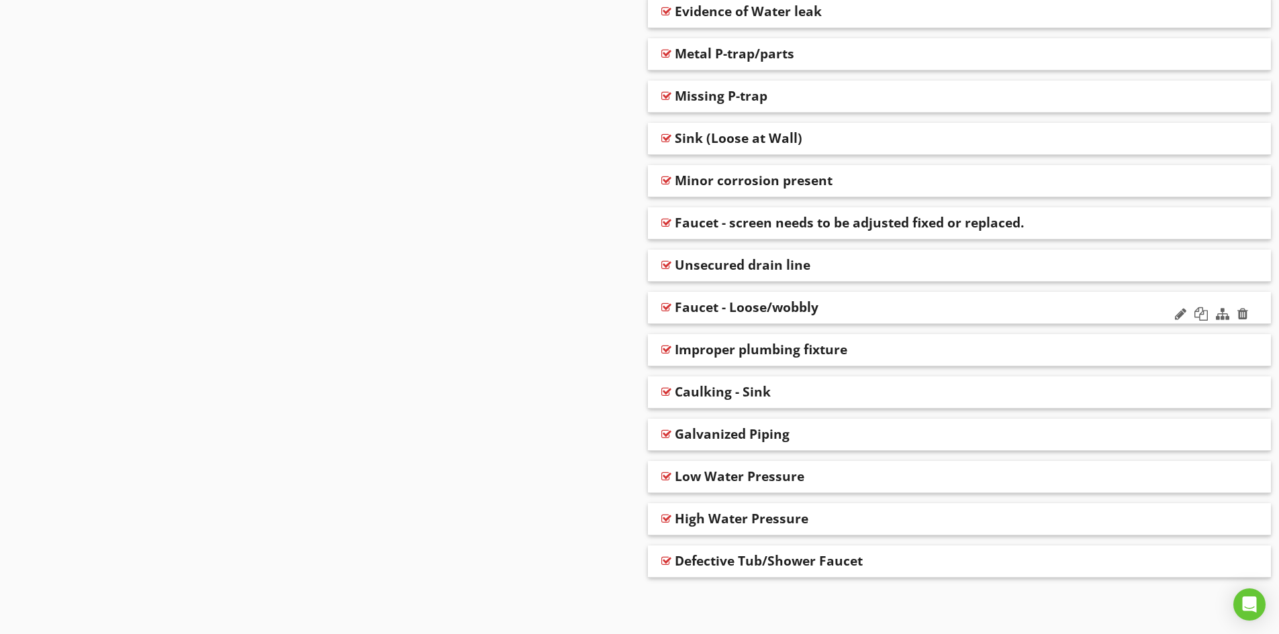
scroll to position [2128, 0]
click at [824, 393] on div "Caulking - Sink" at bounding box center [898, 392] width 447 height 16
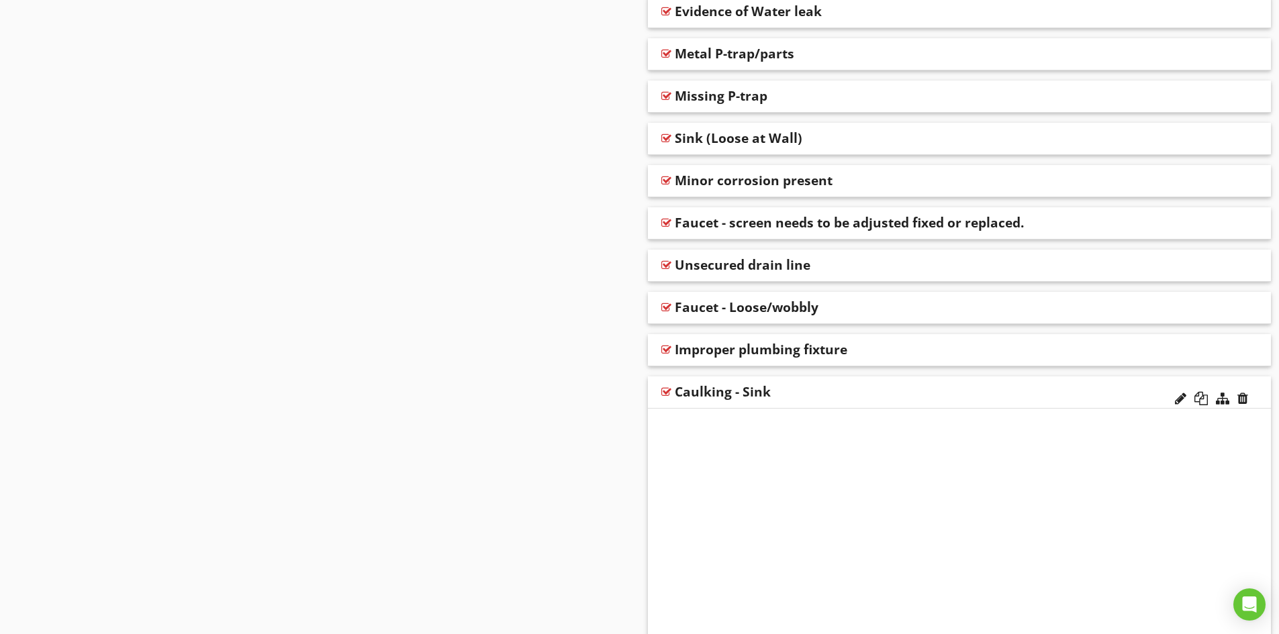
scroll to position [2371, 0]
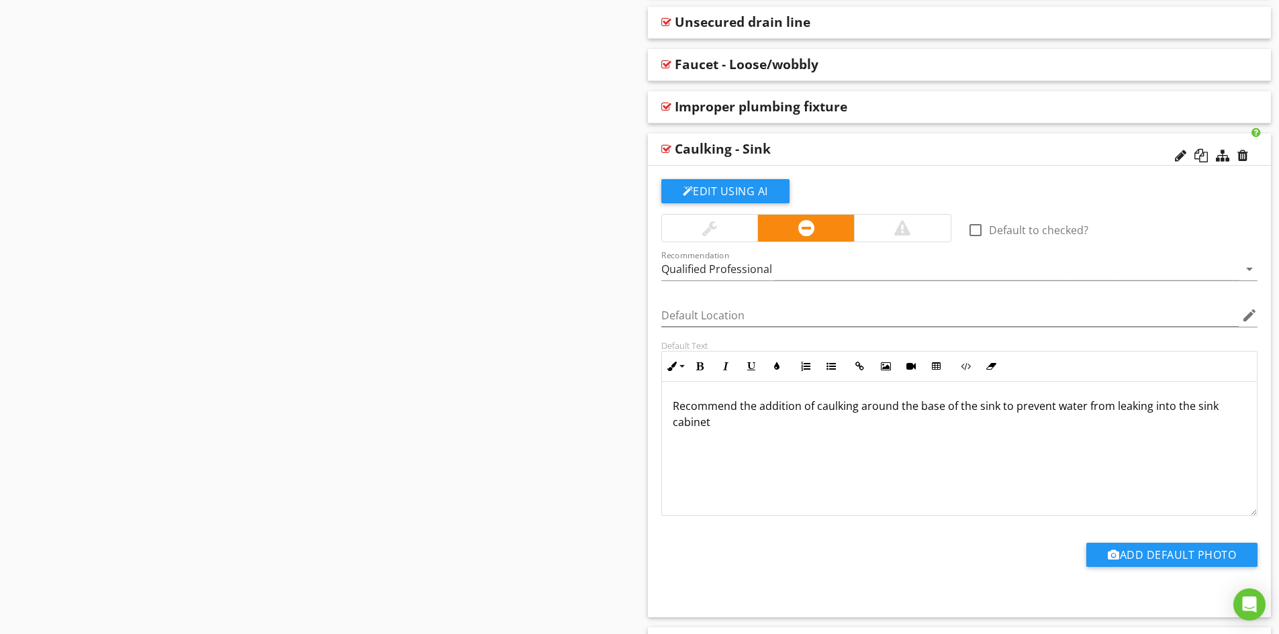
click at [748, 150] on div "Caulking - Sink" at bounding box center [723, 149] width 96 height 16
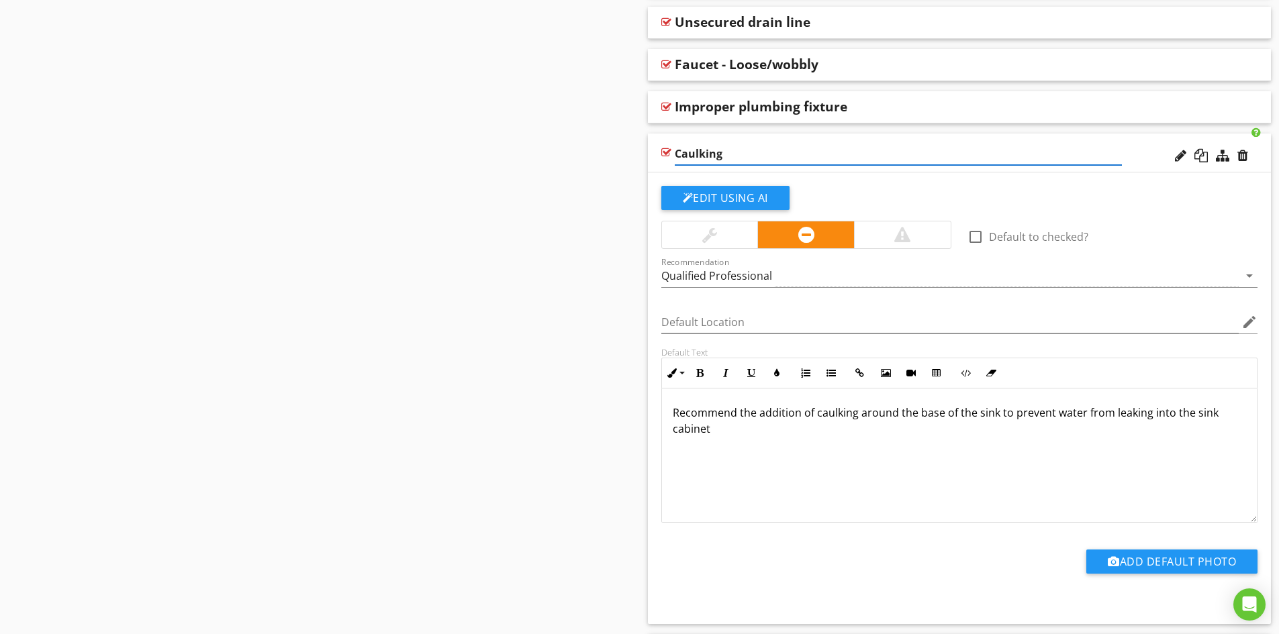
click at [675, 154] on input "Caulking" at bounding box center [898, 154] width 447 height 22
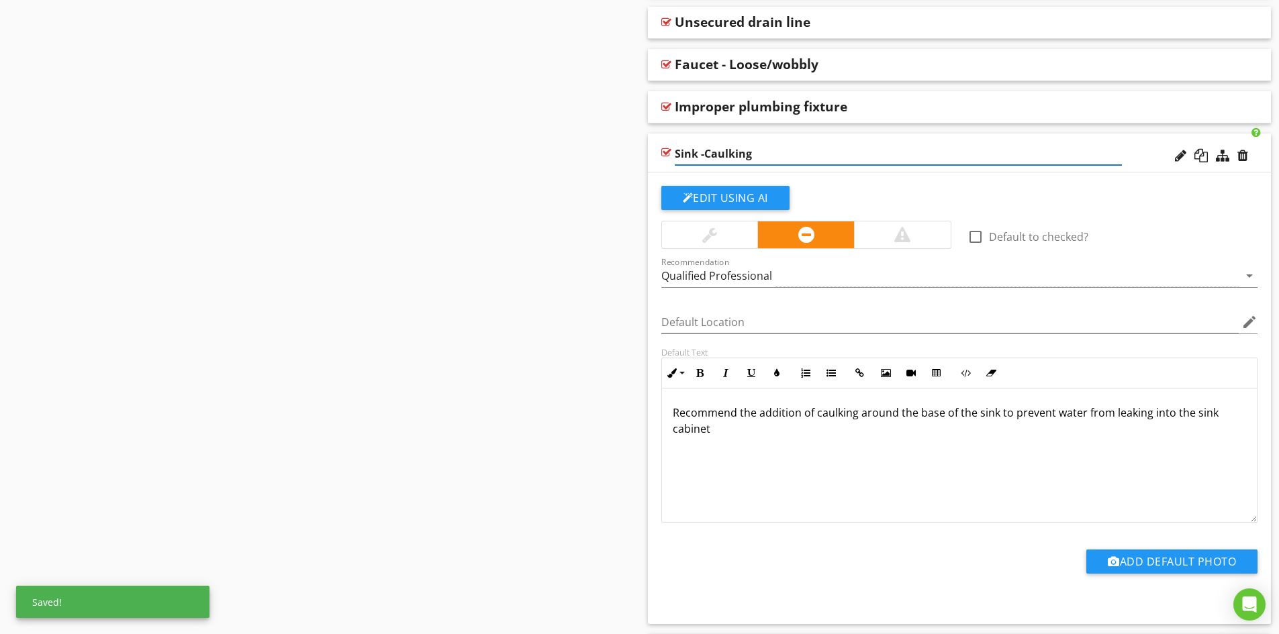
type input "Sink - Caulking"
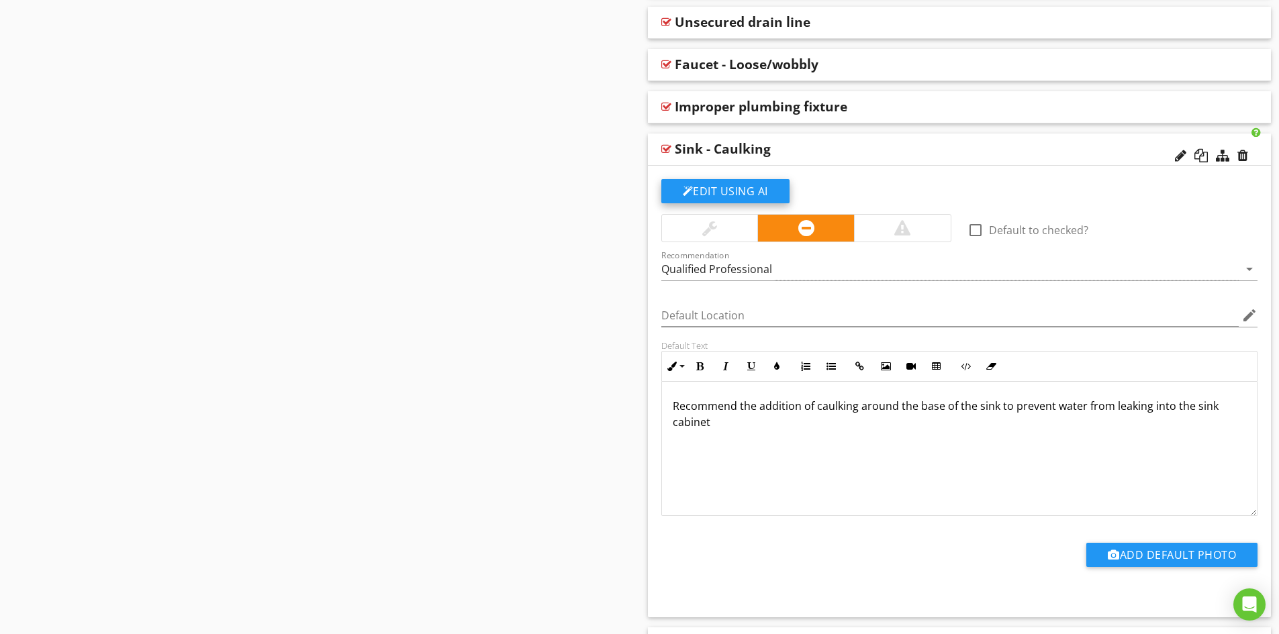
click at [726, 197] on button "Edit Using AI" at bounding box center [725, 191] width 128 height 24
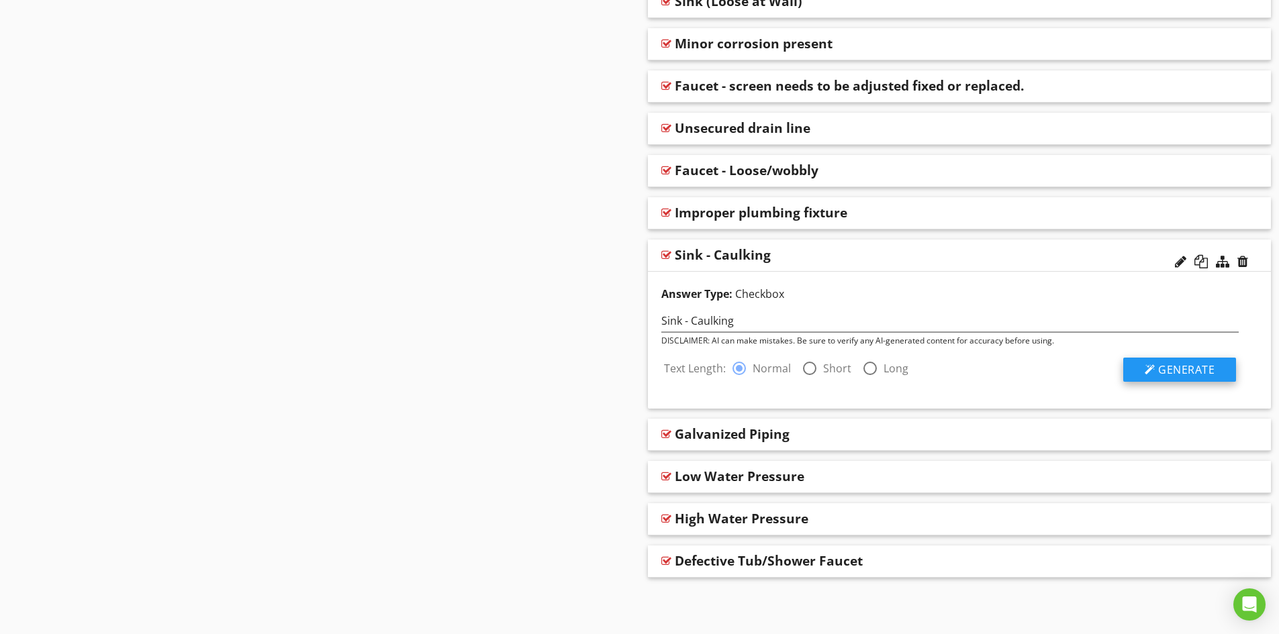
click at [1179, 368] on span "Generate" at bounding box center [1186, 369] width 56 height 15
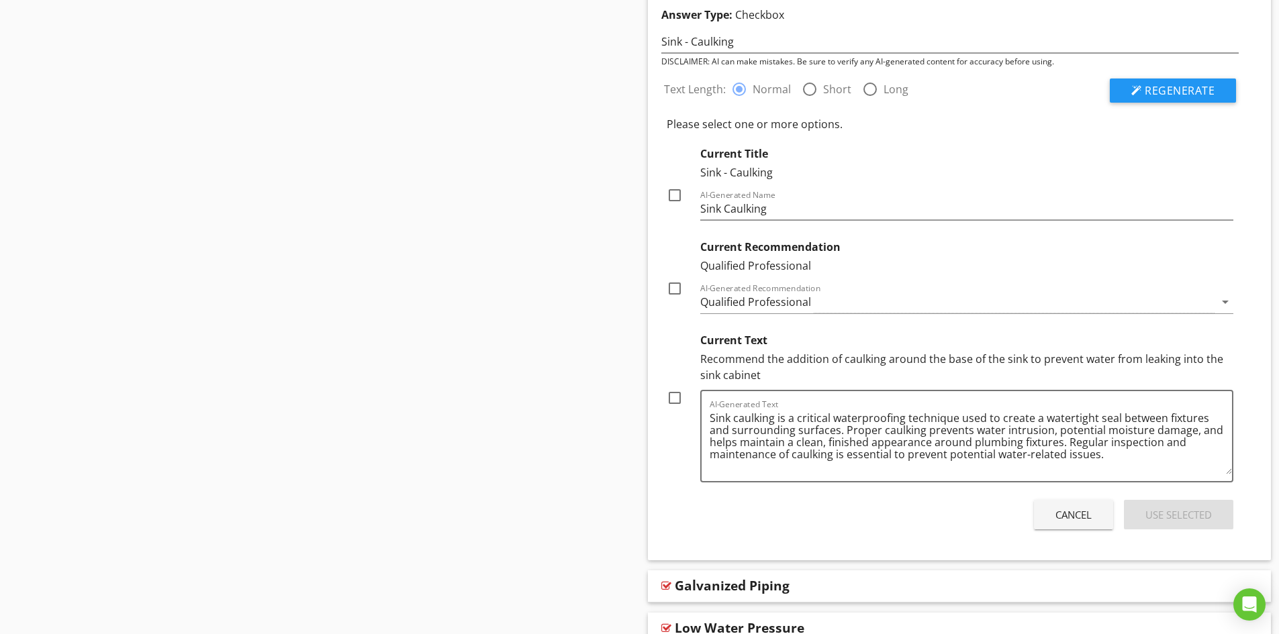
scroll to position [2600, 0]
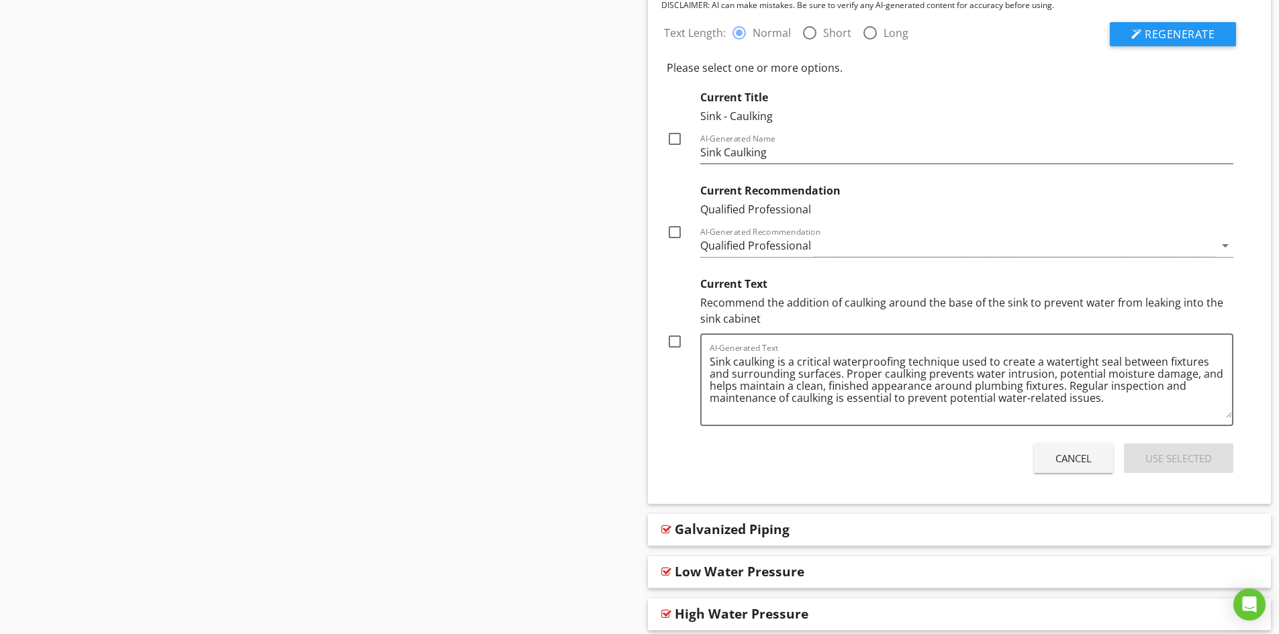
click at [674, 343] on div at bounding box center [674, 341] width 23 height 23
checkbox input "true"
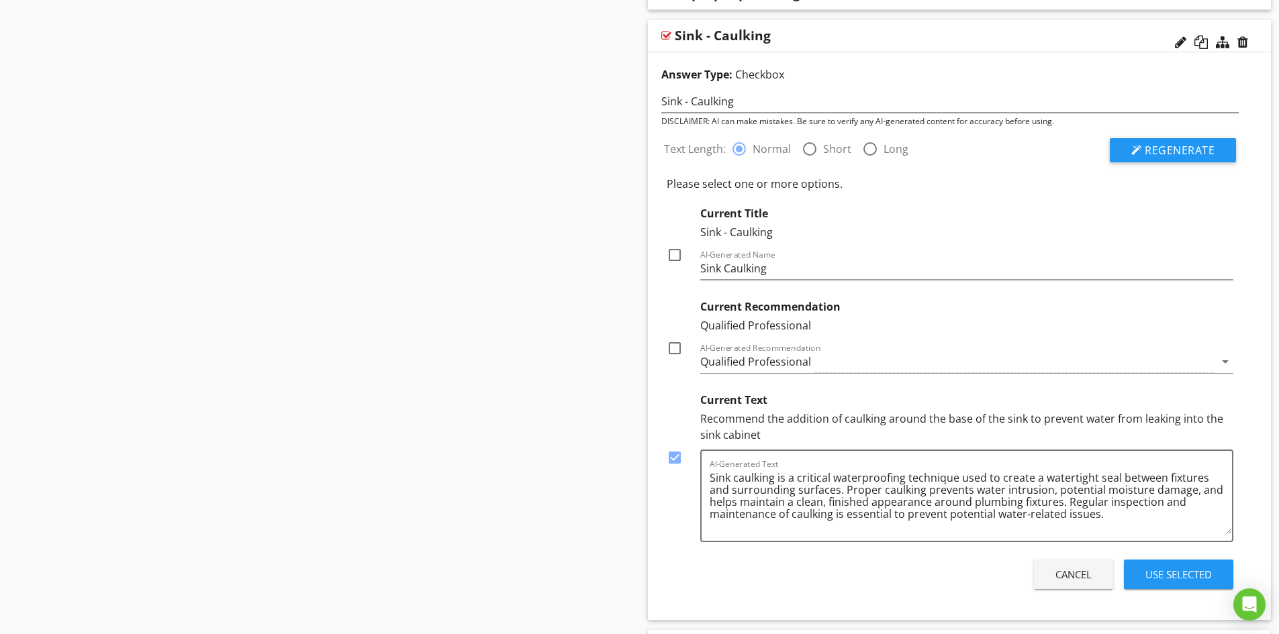
scroll to position [2466, 0]
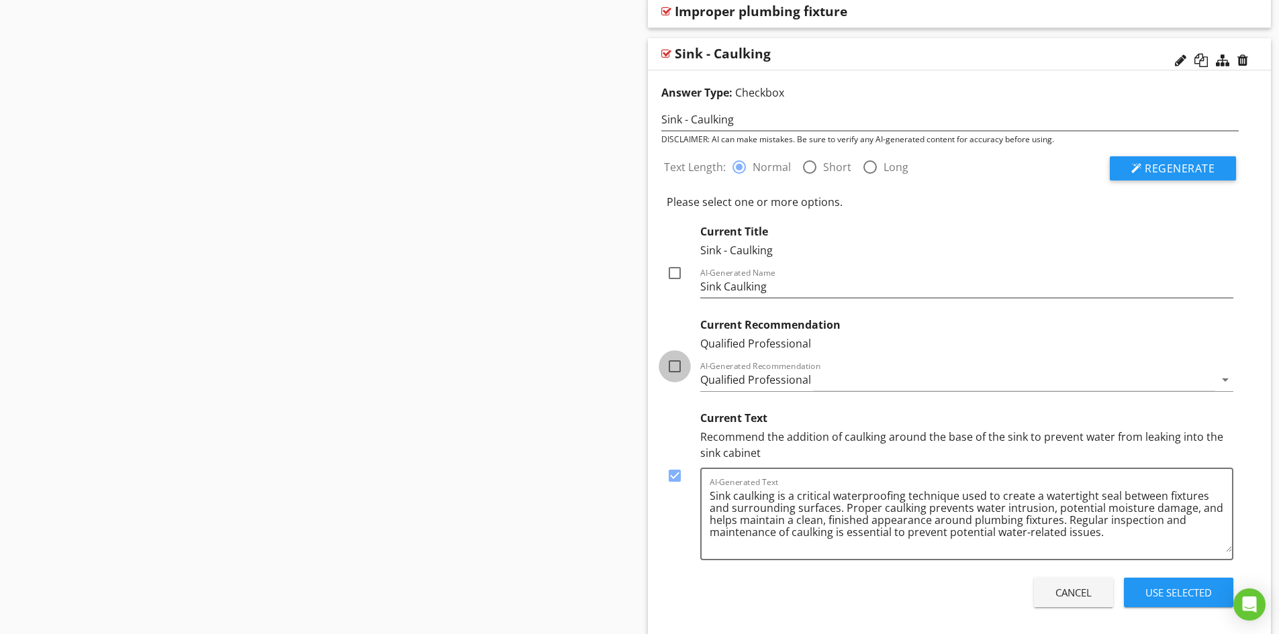
click at [674, 368] on div at bounding box center [674, 366] width 23 height 23
checkbox input "true"
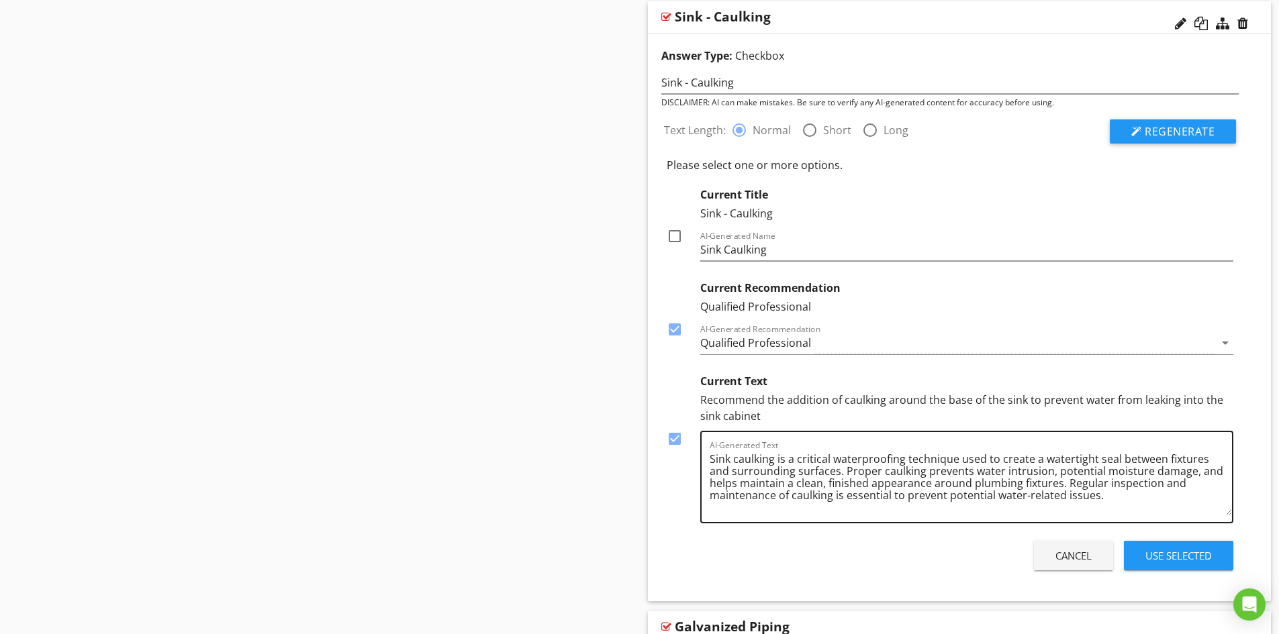
scroll to position [2533, 0]
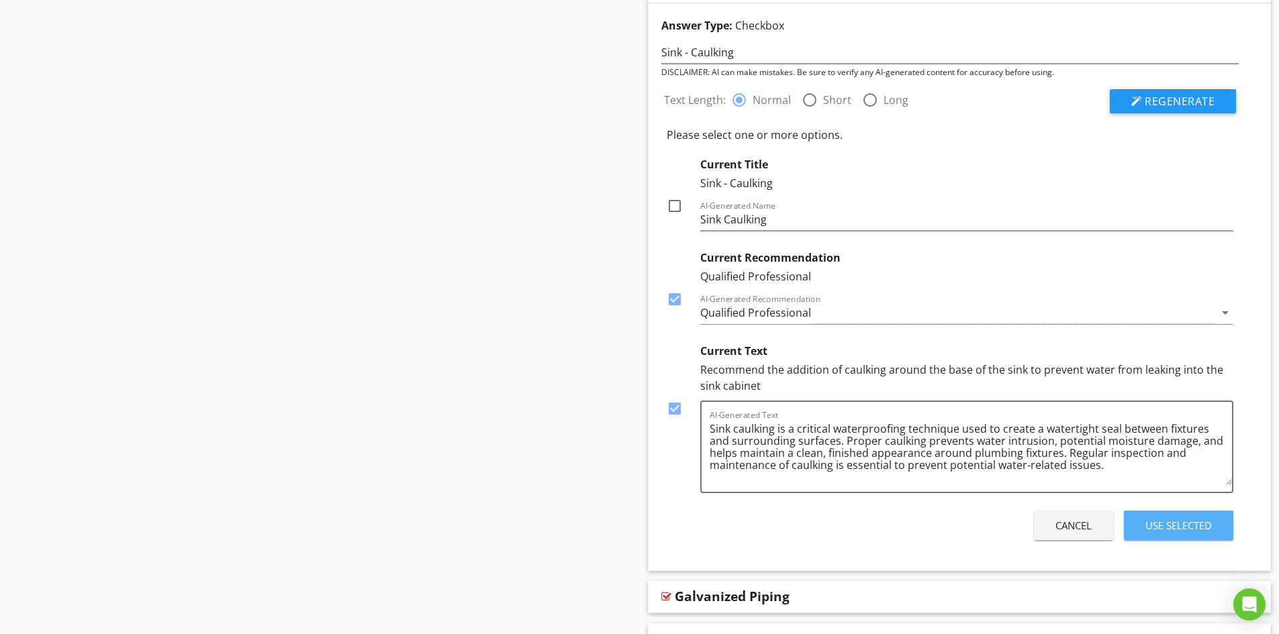
click at [1178, 524] on div "Use Selected" at bounding box center [1178, 525] width 66 height 15
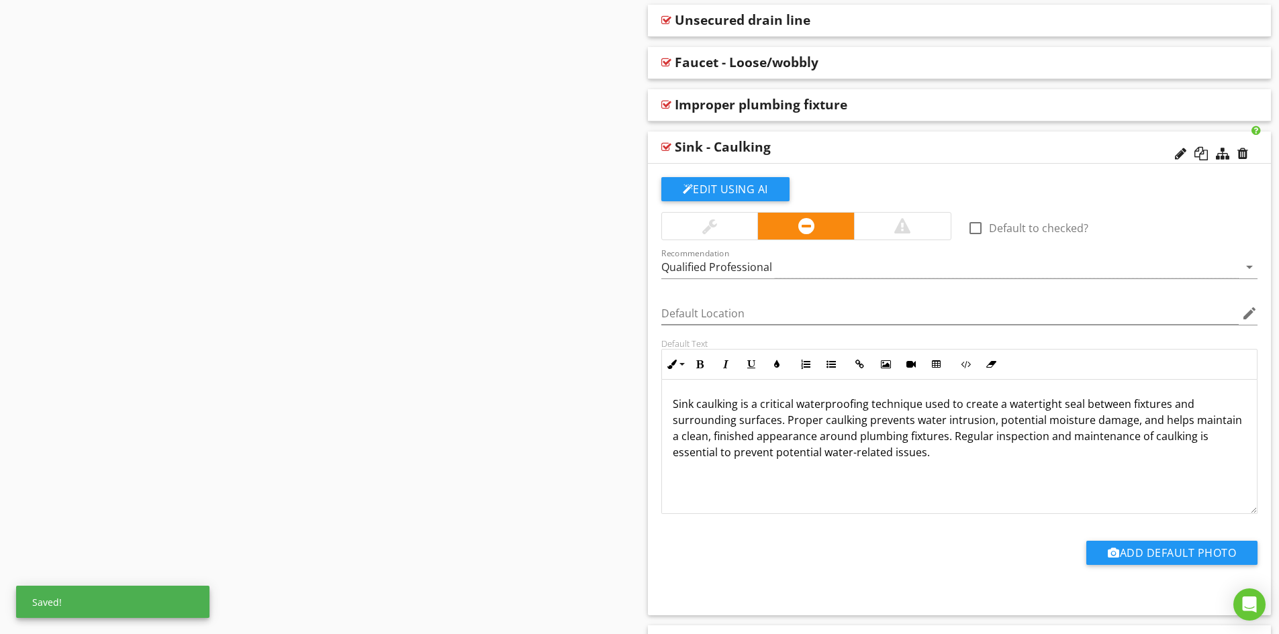
scroll to position [2298, 0]
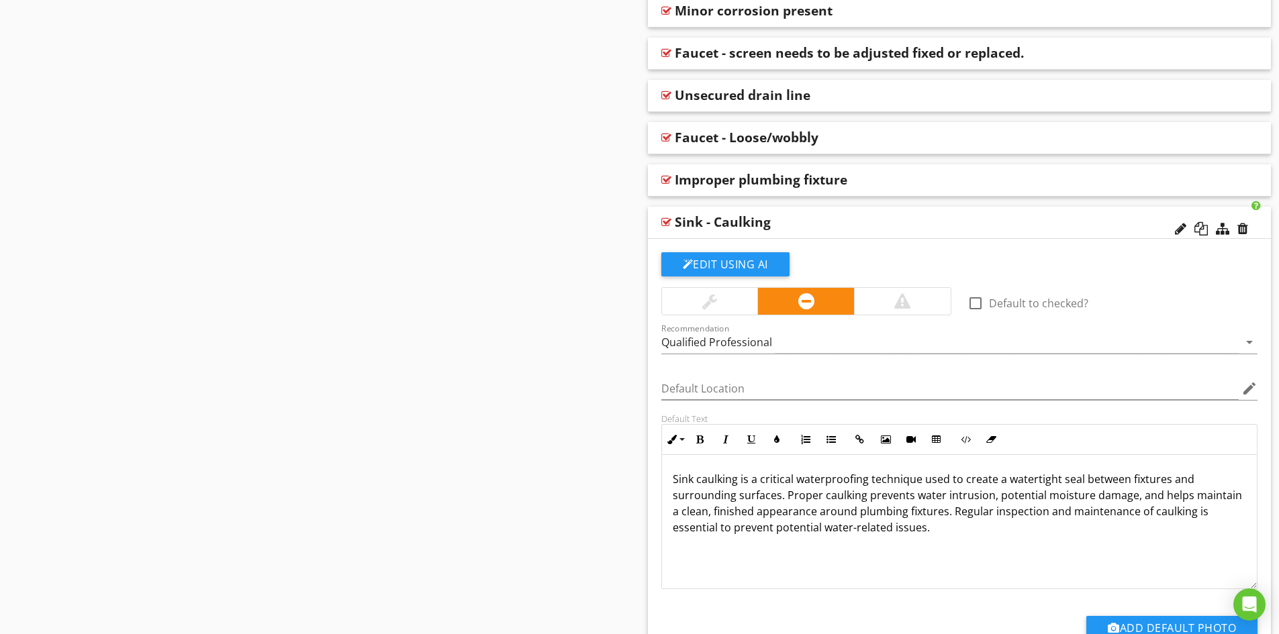
click at [833, 225] on div "Sink - Caulking" at bounding box center [898, 222] width 447 height 16
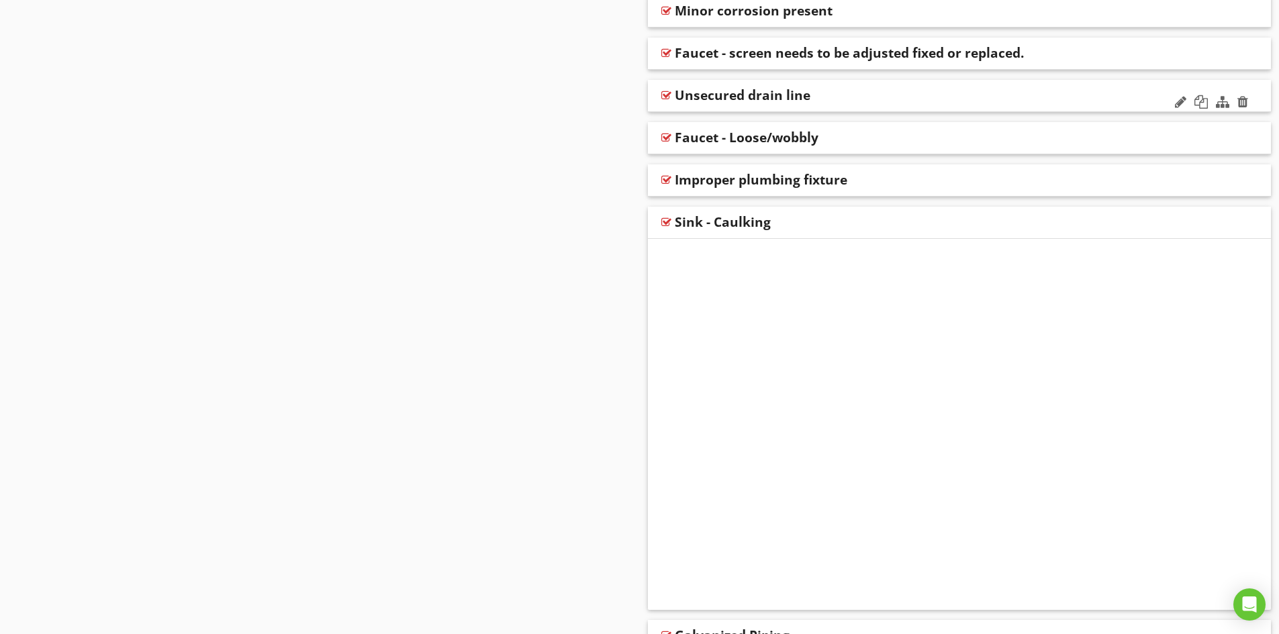
scroll to position [2128, 0]
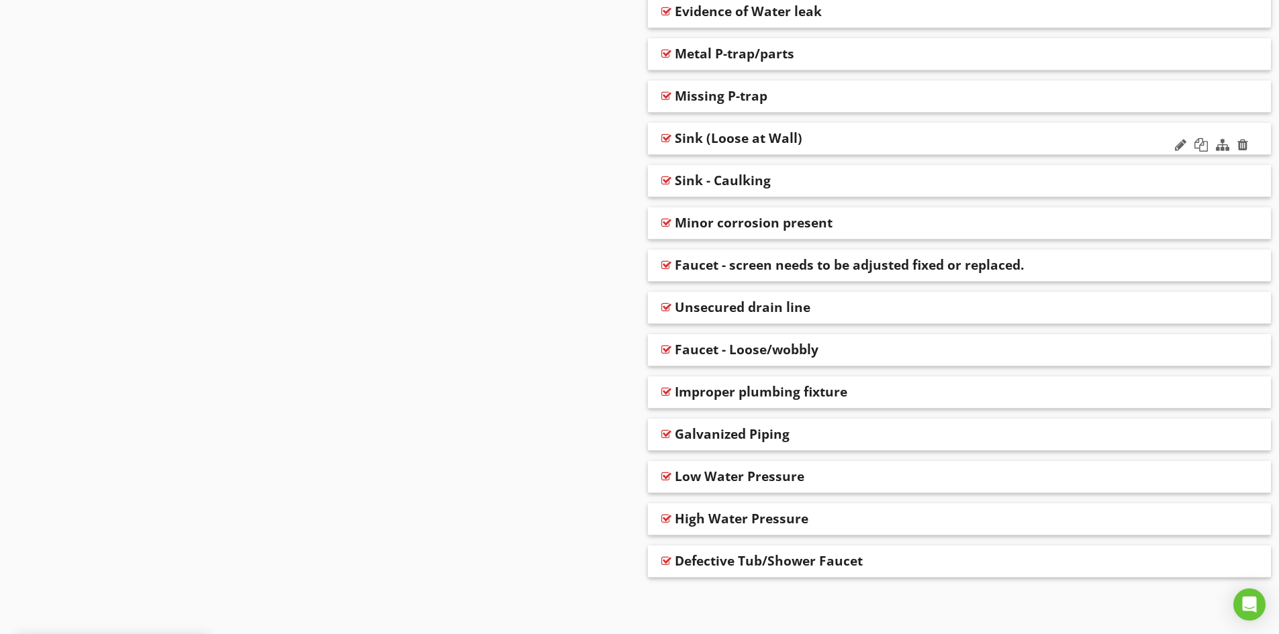
click at [825, 138] on div "Sink (Loose at Wall)" at bounding box center [898, 138] width 447 height 16
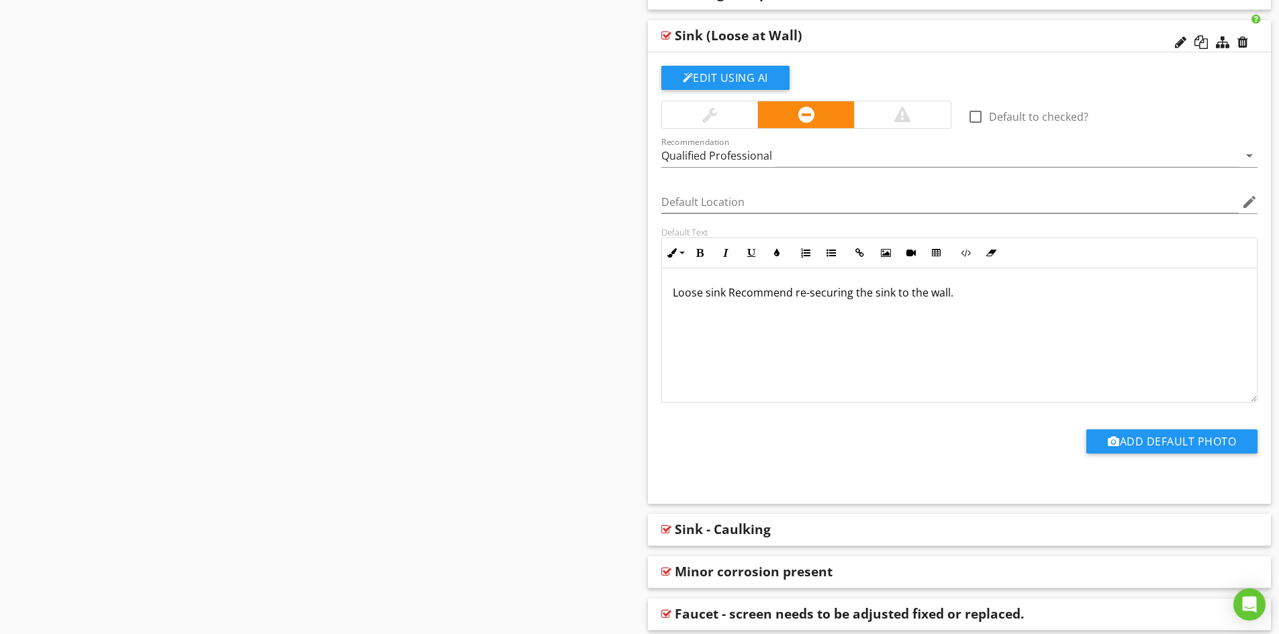
scroll to position [2163, 0]
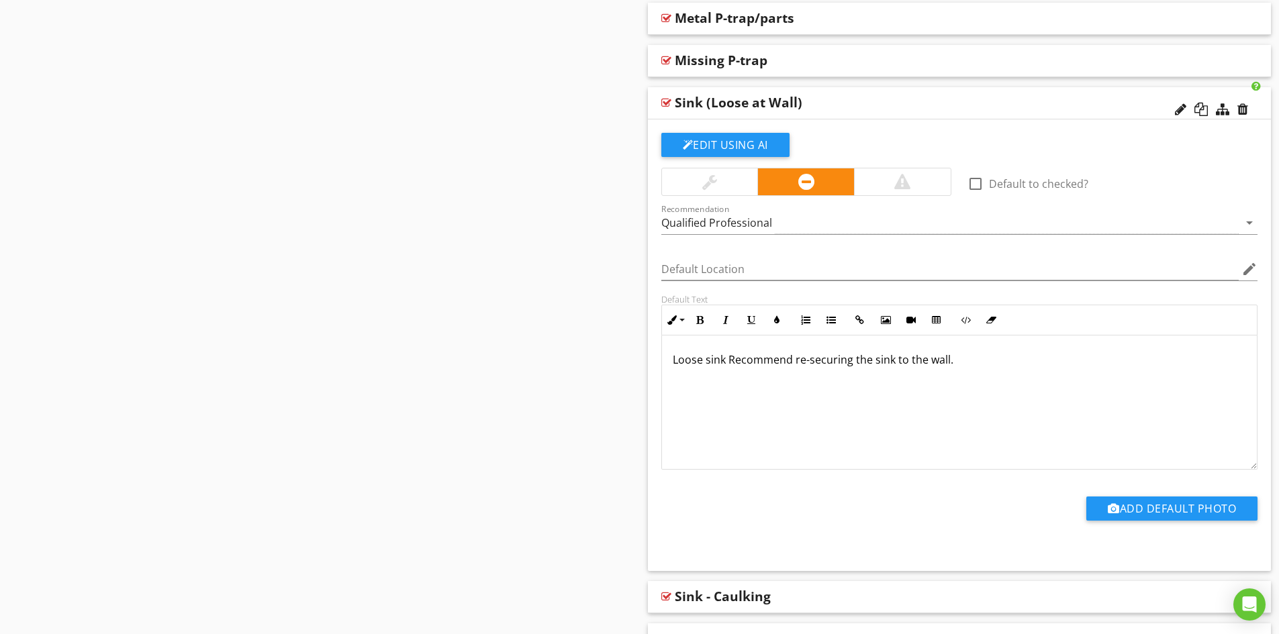
click at [691, 102] on div "Sink (Loose at Wall)" at bounding box center [739, 103] width 128 height 16
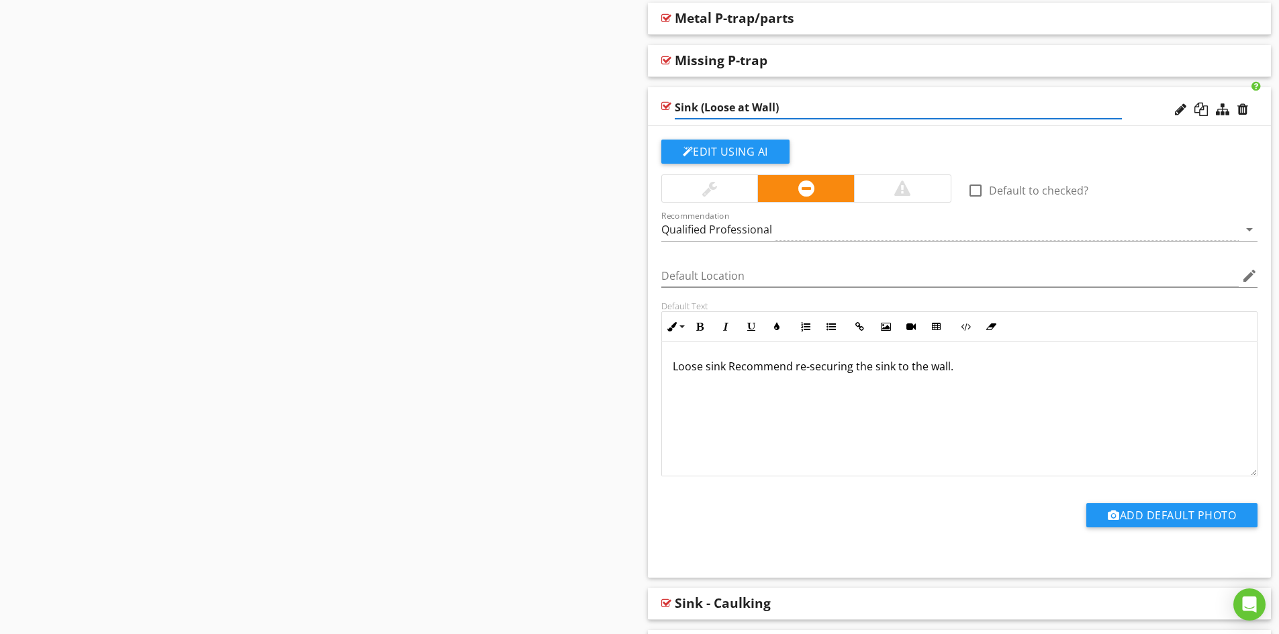
click at [697, 107] on input "Sink (Loose at Wall)" at bounding box center [898, 108] width 447 height 22
click at [709, 107] on input "Sink - (Loose at Wall)" at bounding box center [898, 108] width 447 height 22
click at [780, 108] on input "Sink - Loose at Wall)" at bounding box center [898, 108] width 447 height 22
type input "Sink - Loose at Wall"
click at [724, 150] on button "Edit Using AI" at bounding box center [725, 152] width 128 height 24
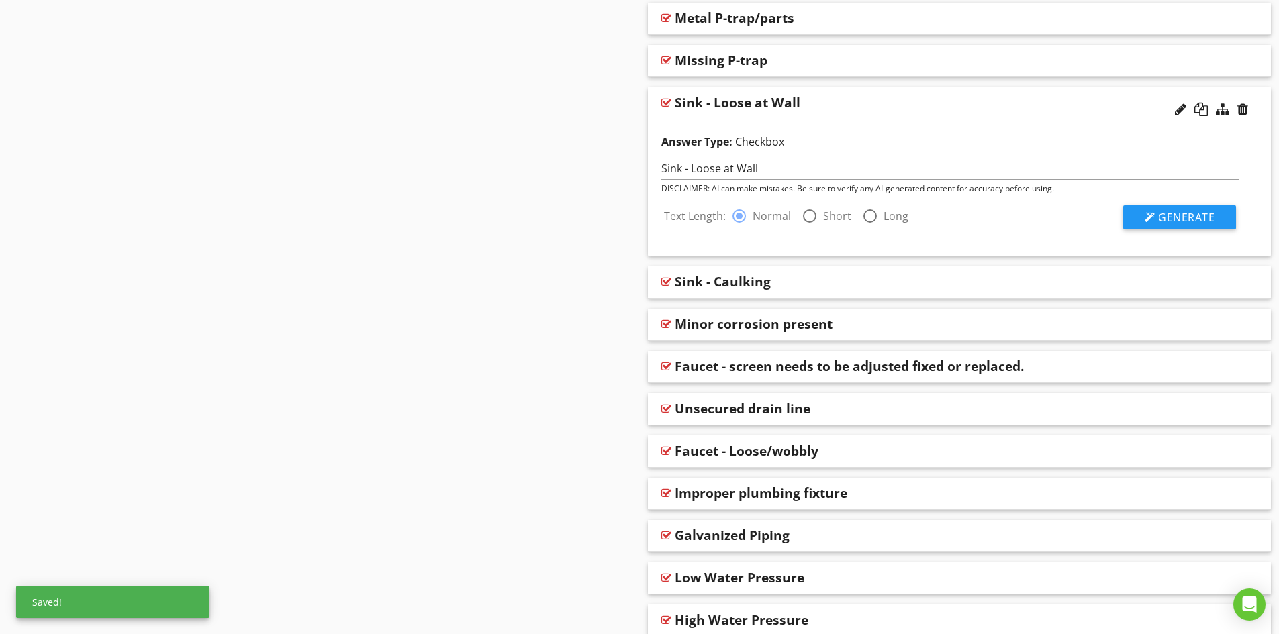
click at [809, 215] on div at bounding box center [809, 216] width 23 height 23
radio input "false"
radio input "true"
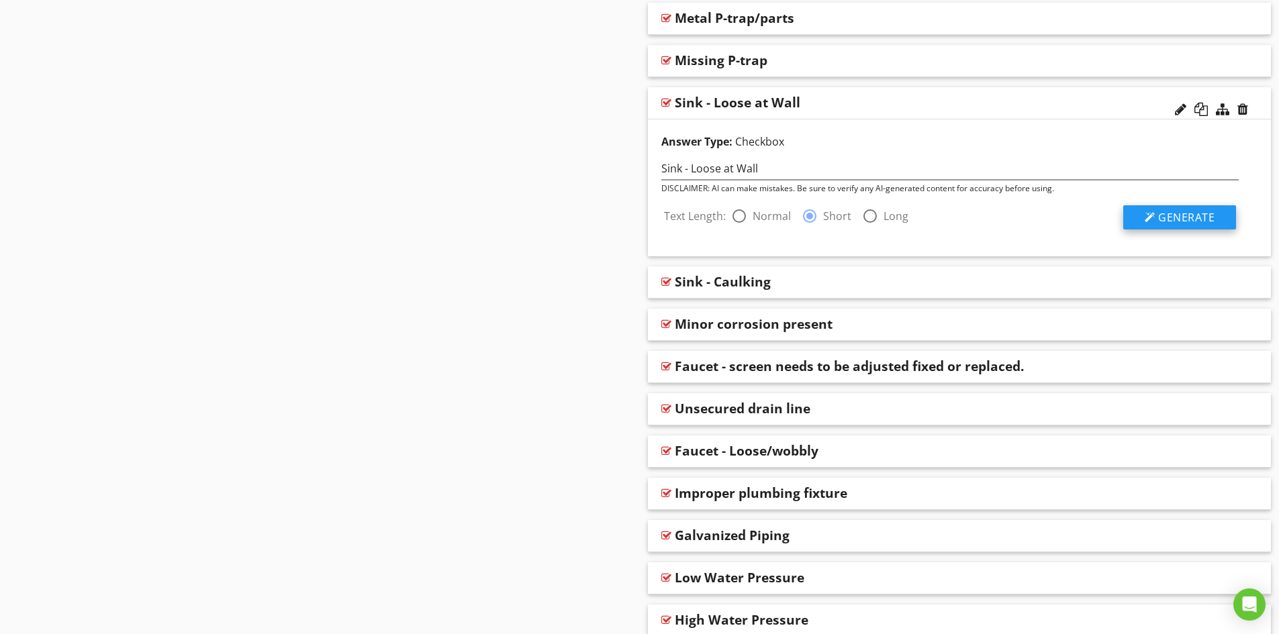
click at [1188, 216] on span "Generate" at bounding box center [1186, 217] width 56 height 15
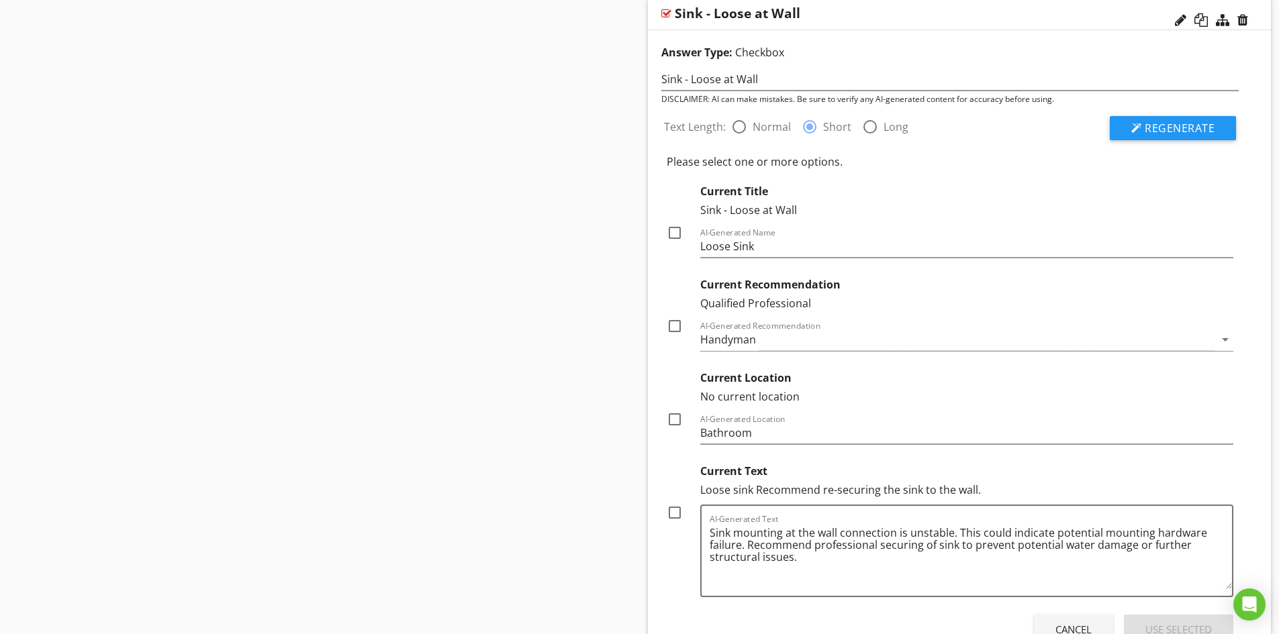
scroll to position [2298, 0]
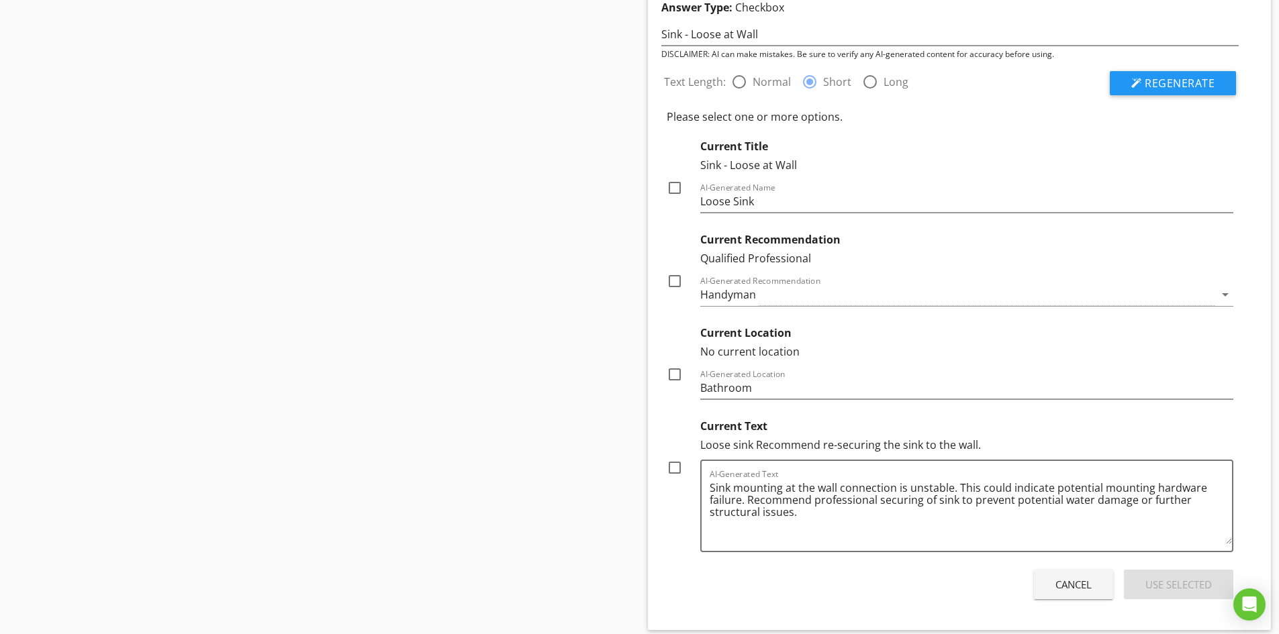
click at [673, 471] on div at bounding box center [674, 467] width 23 height 23
checkbox input "true"
click at [674, 281] on div at bounding box center [674, 281] width 23 height 23
checkbox input "true"
click at [1175, 584] on div "Use Selected" at bounding box center [1178, 584] width 66 height 15
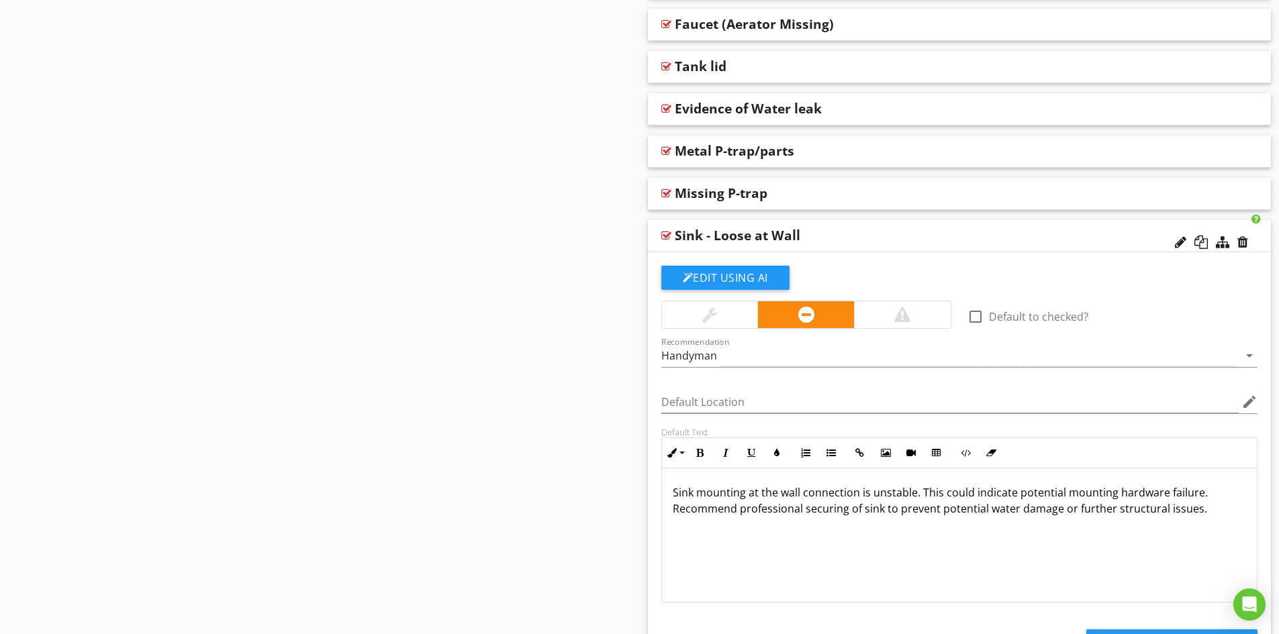
scroll to position [2029, 0]
click at [856, 235] on div "Sink - Loose at Wall" at bounding box center [898, 237] width 447 height 16
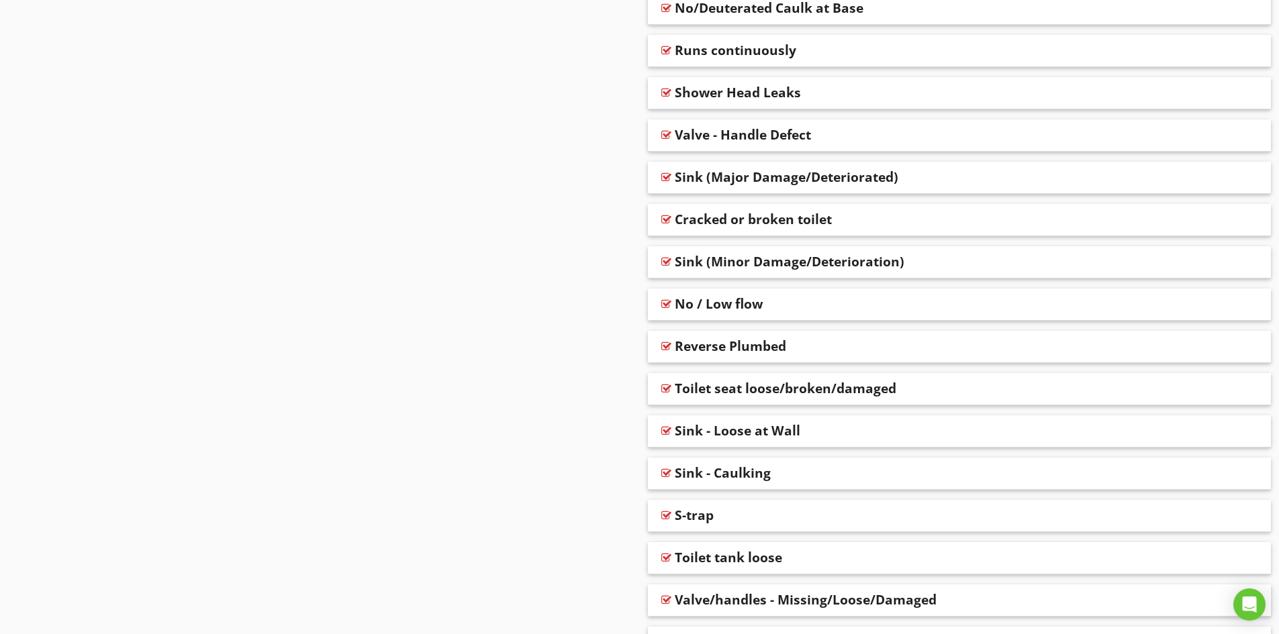
scroll to position [1457, 0]
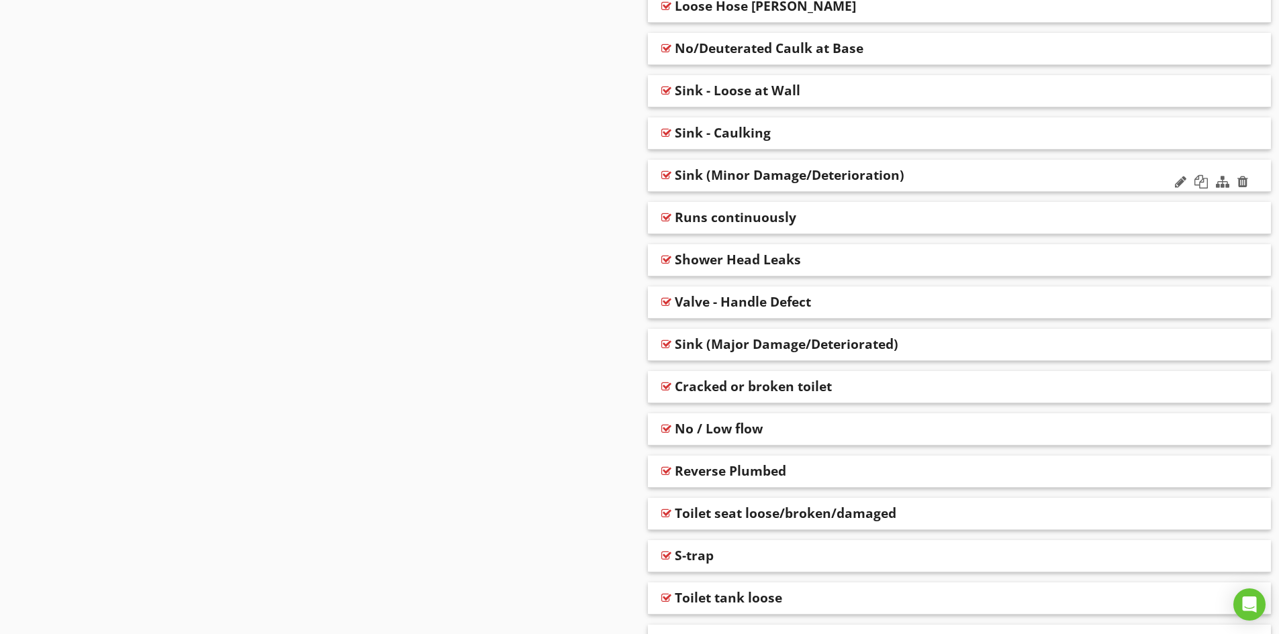
click at [701, 175] on div "Sink (Minor Damage/Deterioration)" at bounding box center [790, 175] width 230 height 16
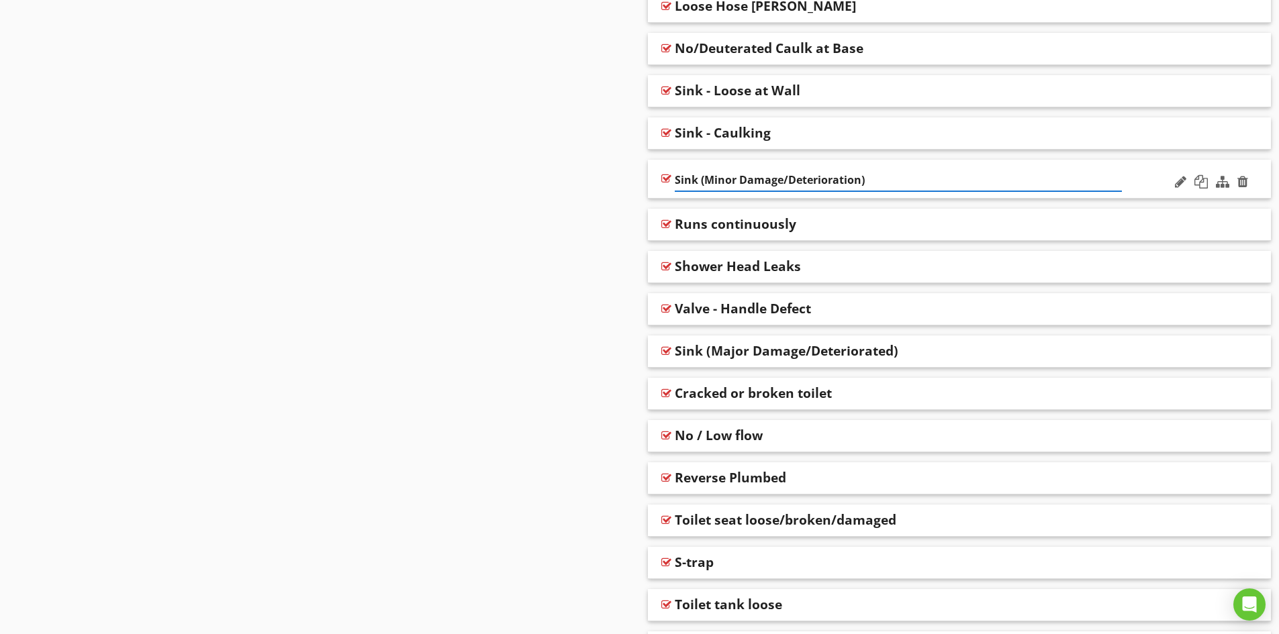
click at [697, 182] on input "Sink (Minor Damage/Deterioration)" at bounding box center [898, 180] width 447 height 22
type input "Sink - (Minor Damage/Deterioration)"
click at [1135, 183] on div "Sink - (Minor Damage/Deterioration)" at bounding box center [960, 179] width 624 height 39
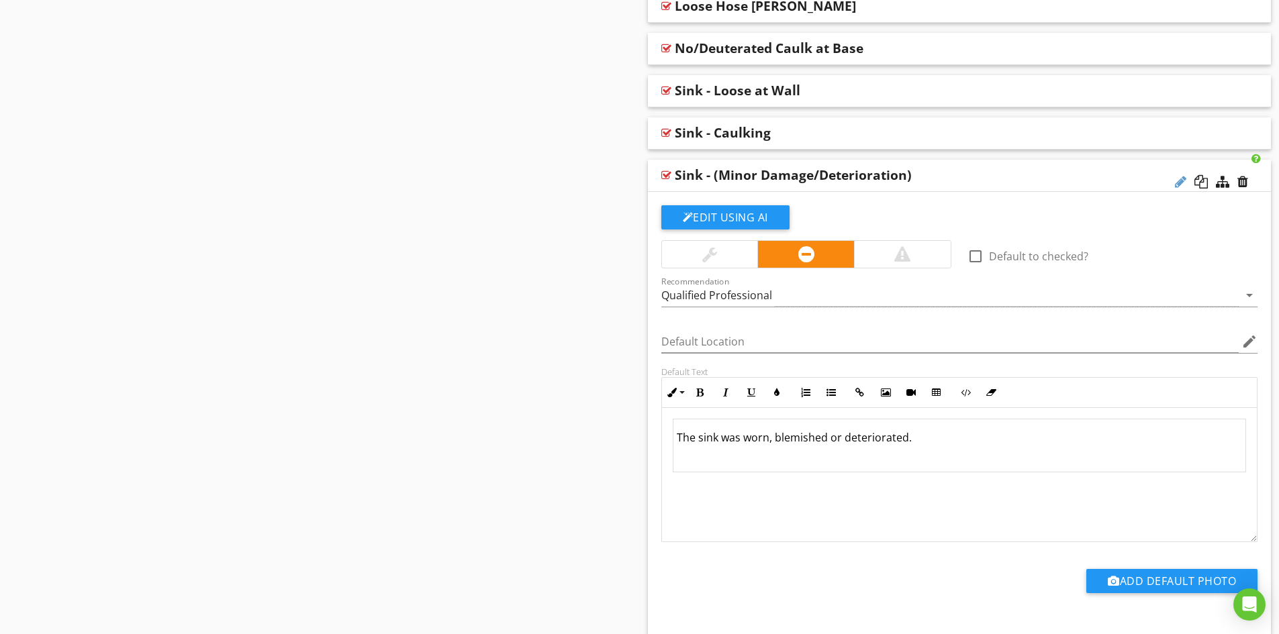
click at [1177, 182] on div at bounding box center [1180, 181] width 11 height 13
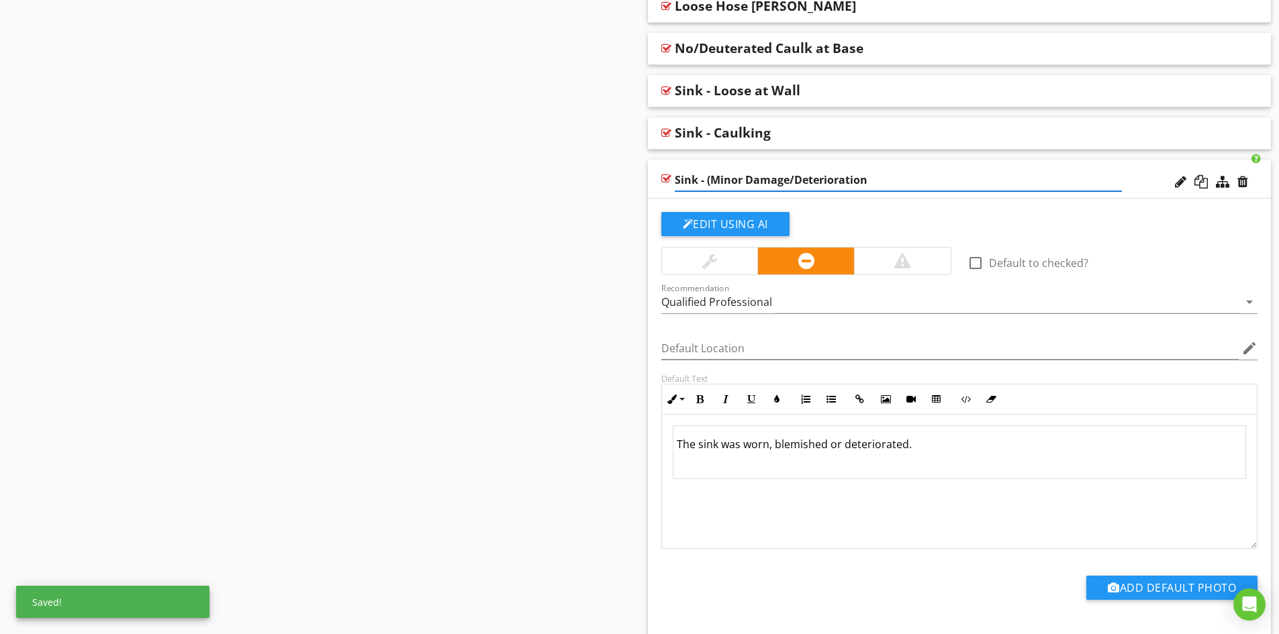
drag, startPoint x: 711, startPoint y: 183, endPoint x: 743, endPoint y: 183, distance: 32.2
click at [711, 183] on input "Sink - (Minor Damage/Deterioration" at bounding box center [898, 180] width 447 height 22
type input "Sink - Minor Damage/Deterioration"
click at [836, 224] on div "Edit Using AI" at bounding box center [959, 229] width 597 height 35
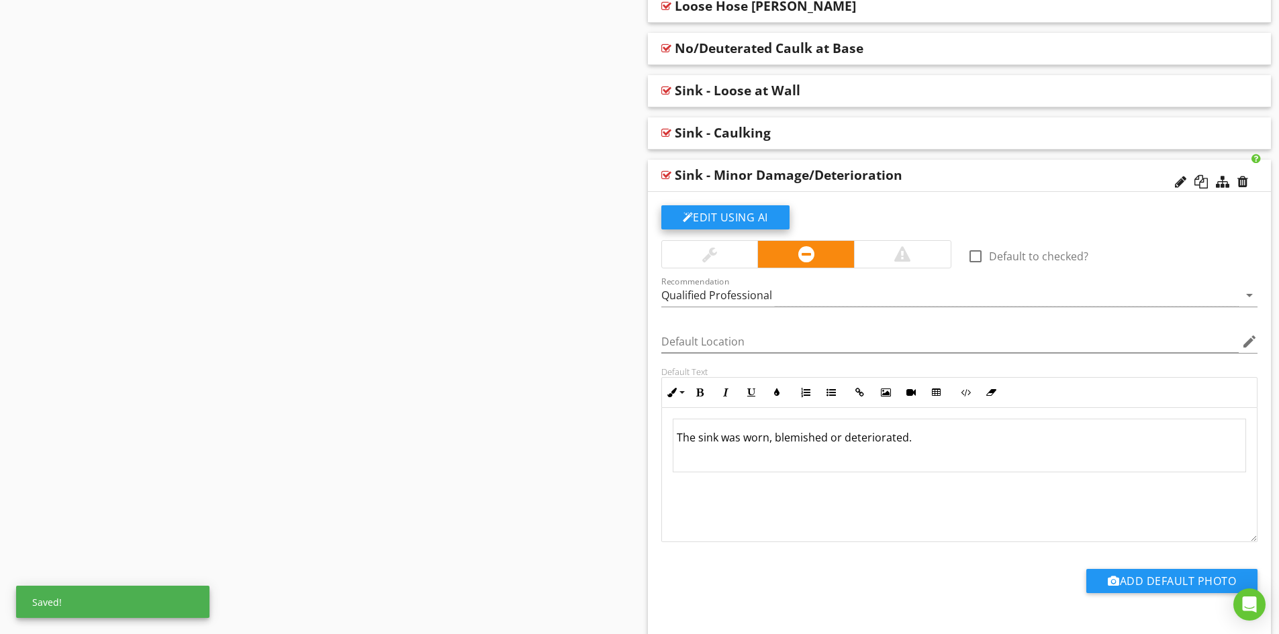
click at [720, 214] on button "Edit Using AI" at bounding box center [725, 217] width 128 height 24
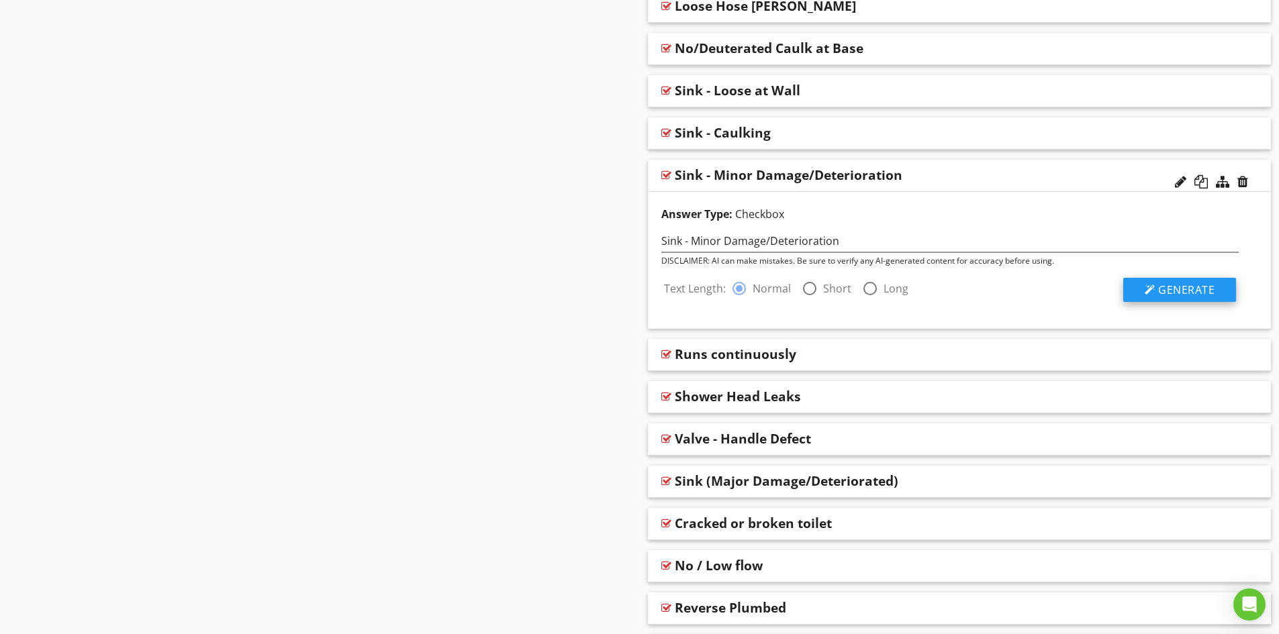
click at [1183, 290] on span "Generate" at bounding box center [1186, 290] width 56 height 15
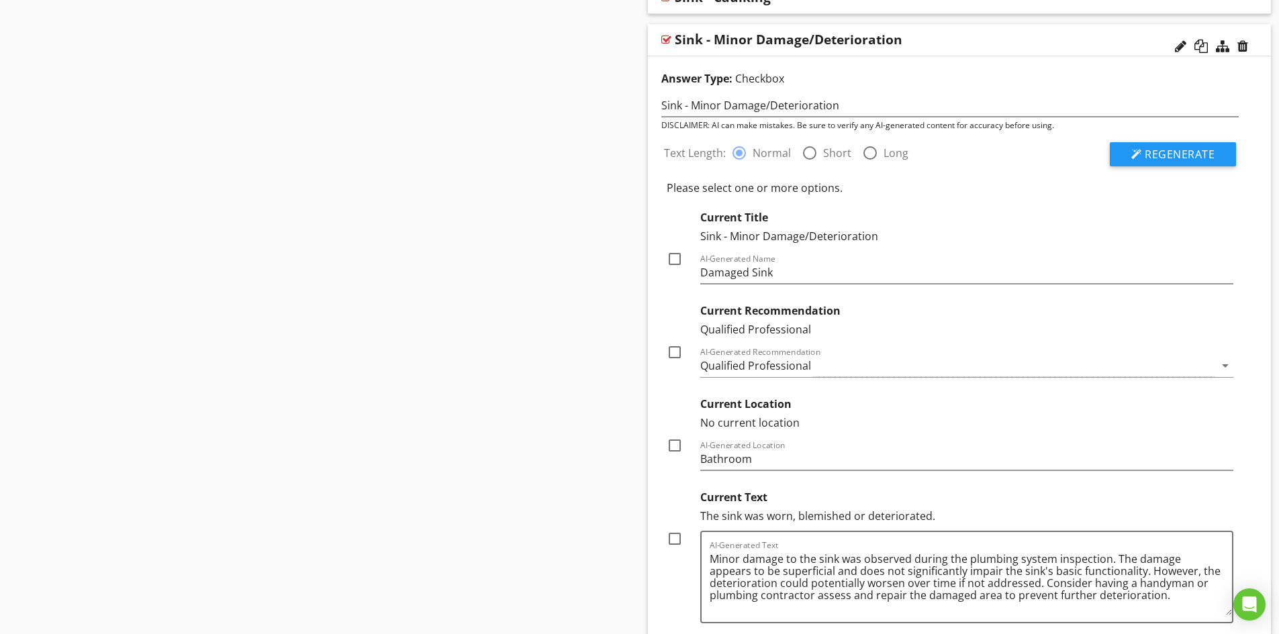
scroll to position [1658, 0]
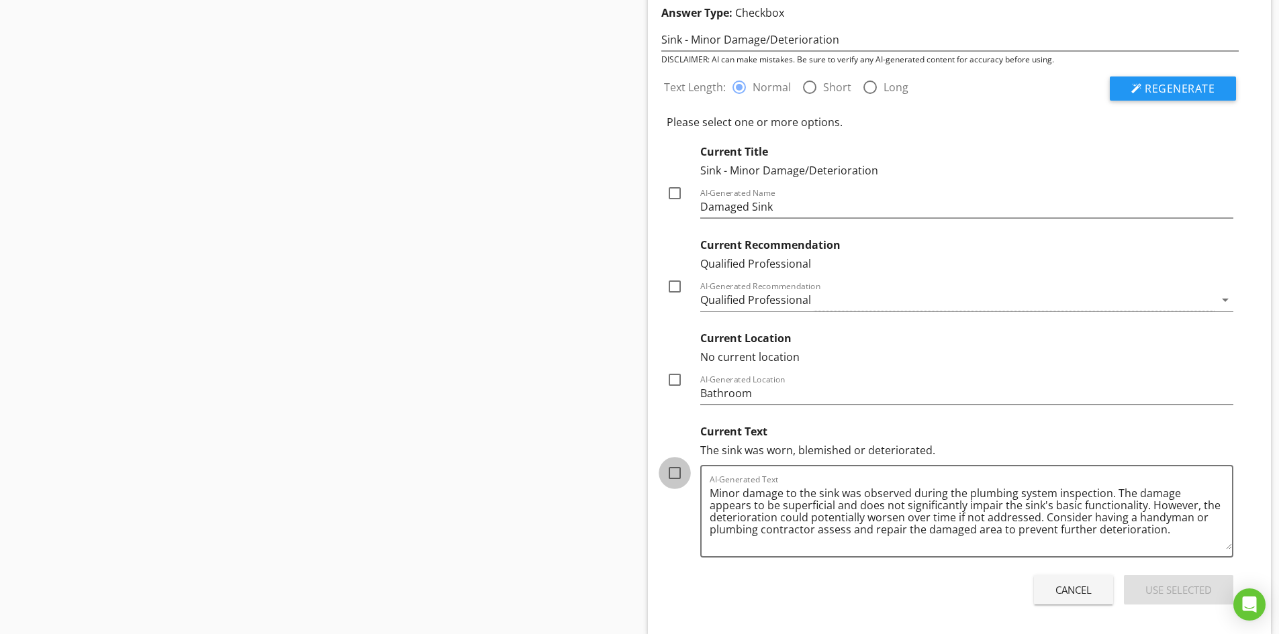
click at [677, 475] on div at bounding box center [674, 473] width 23 height 23
checkbox input "true"
click at [675, 287] on div at bounding box center [674, 286] width 23 height 23
checkbox input "true"
click at [1173, 588] on div "Use Selected" at bounding box center [1178, 590] width 66 height 15
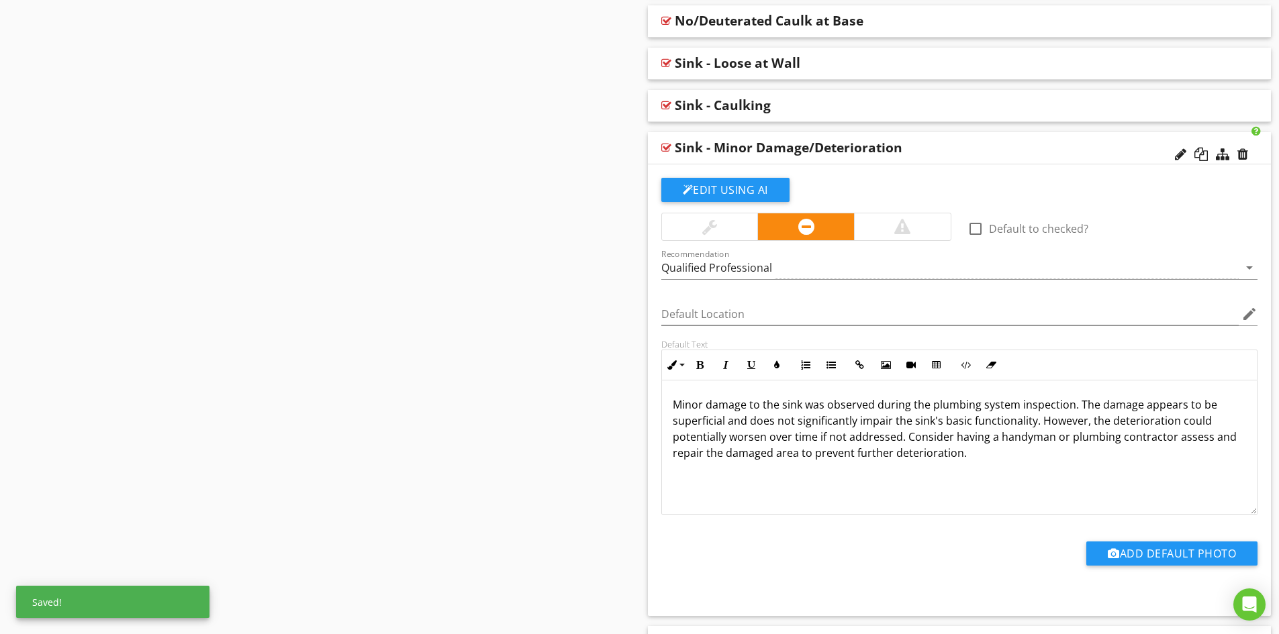
scroll to position [1457, 0]
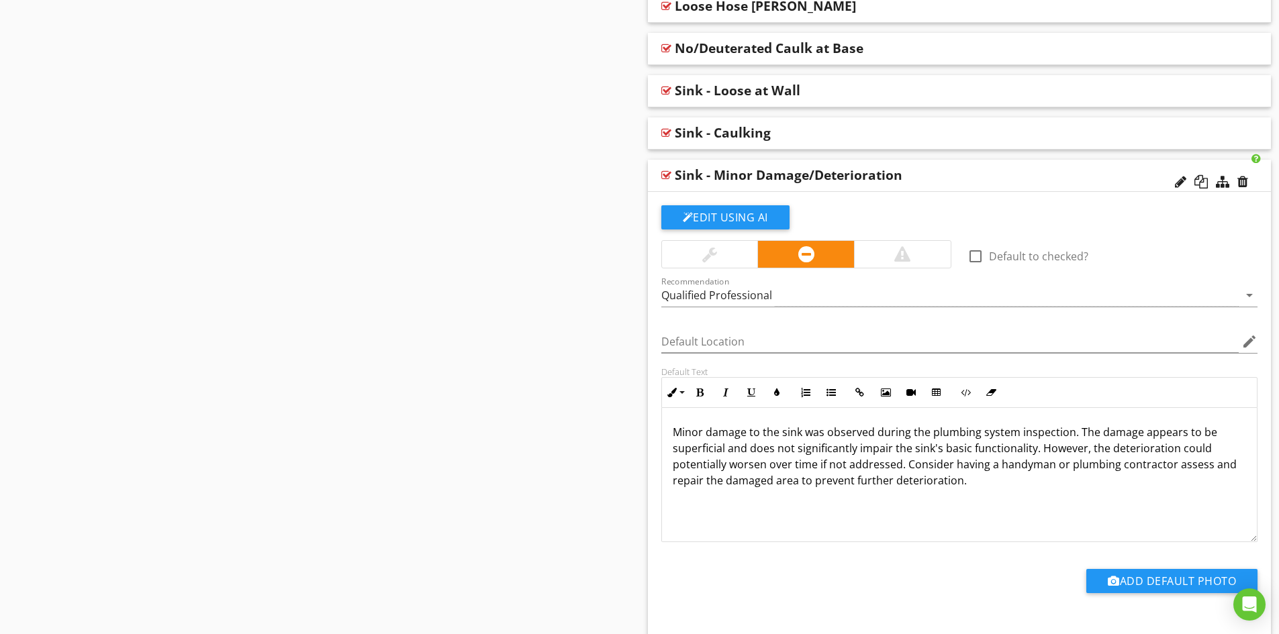
click at [945, 176] on div "Sink - Minor Damage/Deterioration" at bounding box center [898, 175] width 447 height 16
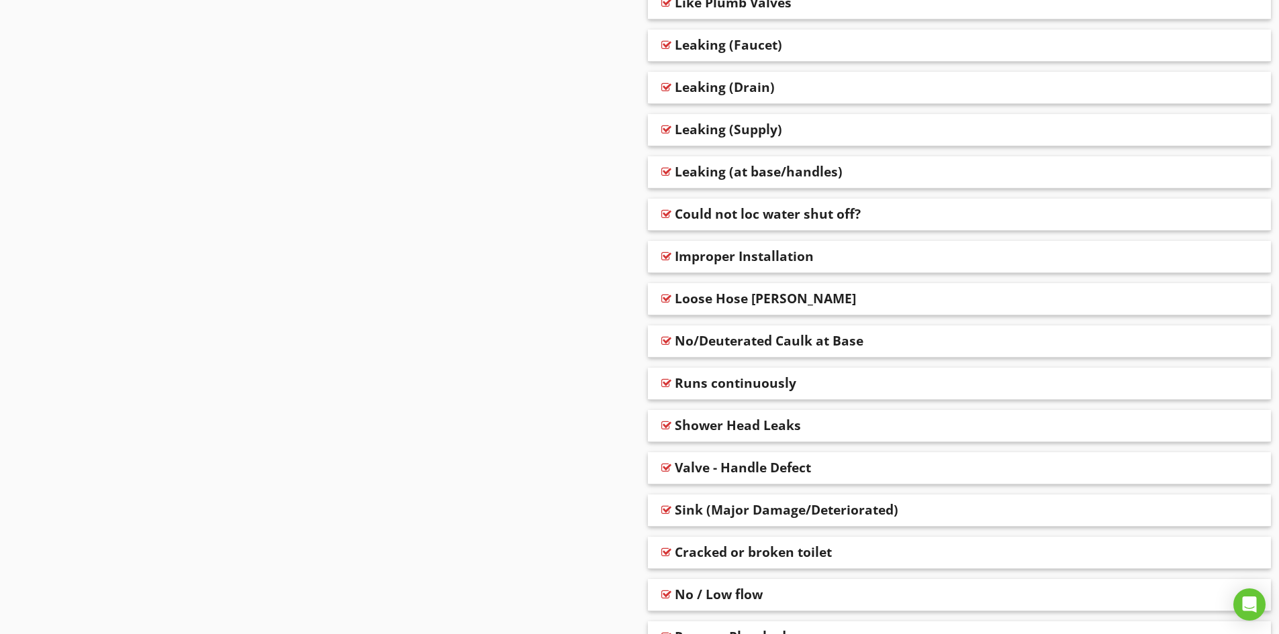
scroll to position [1322, 0]
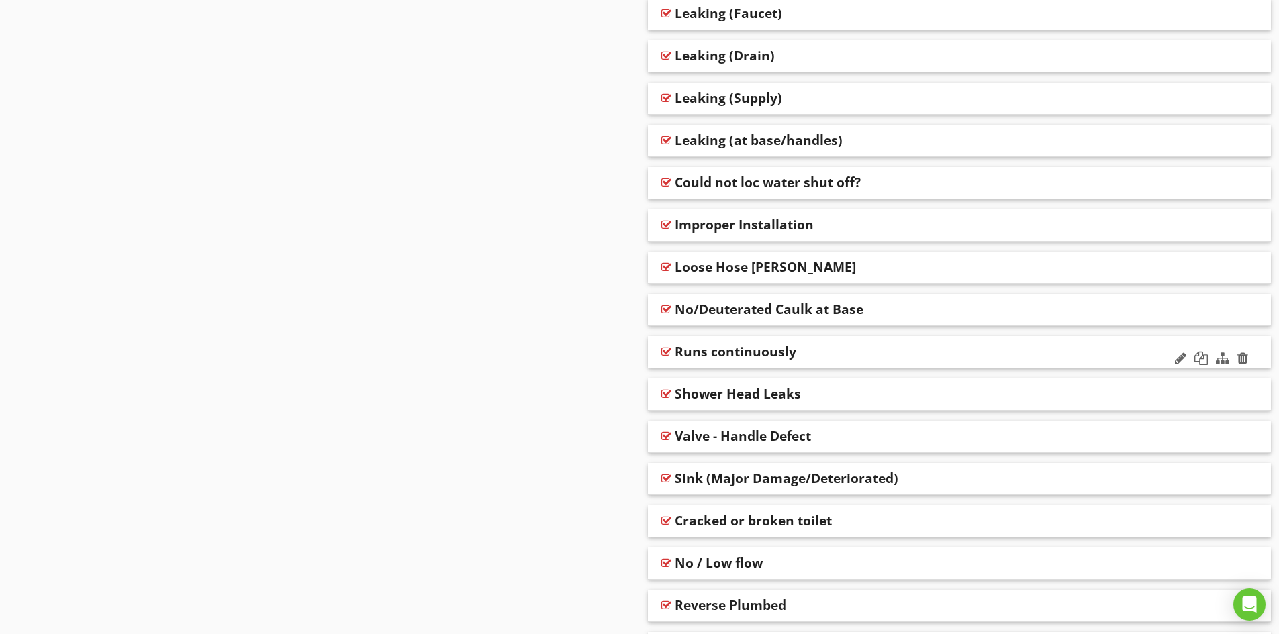
click at [845, 351] on div "Runs continuously" at bounding box center [898, 352] width 447 height 16
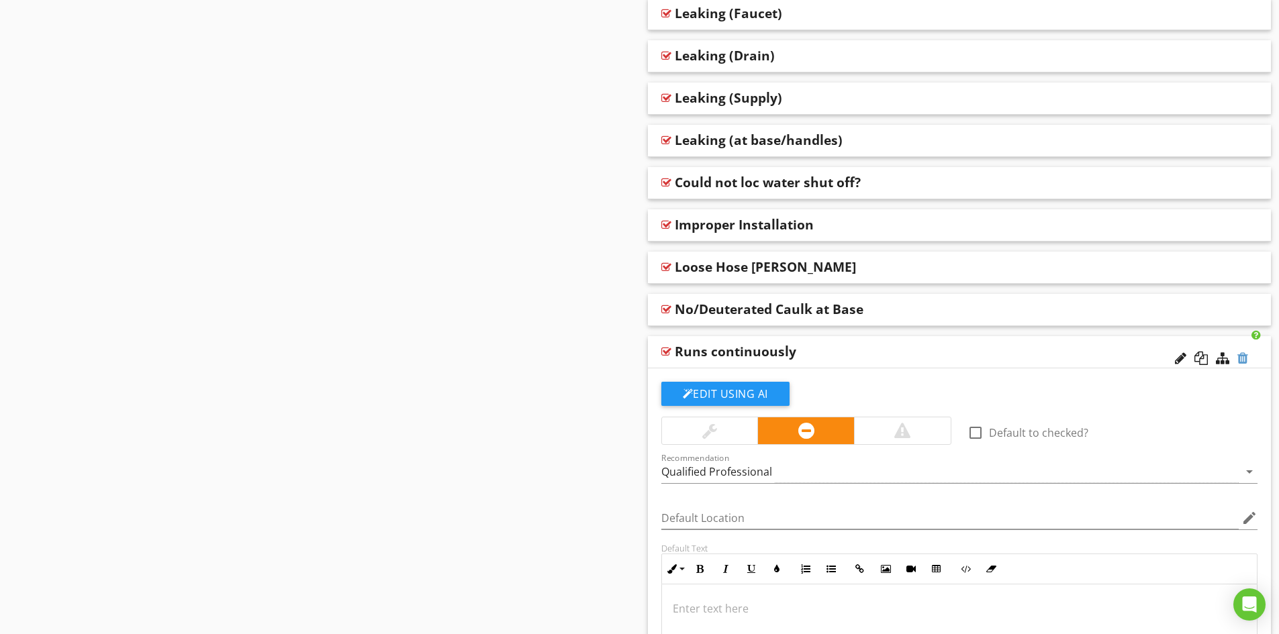
click at [1244, 359] on div at bounding box center [1242, 358] width 11 height 13
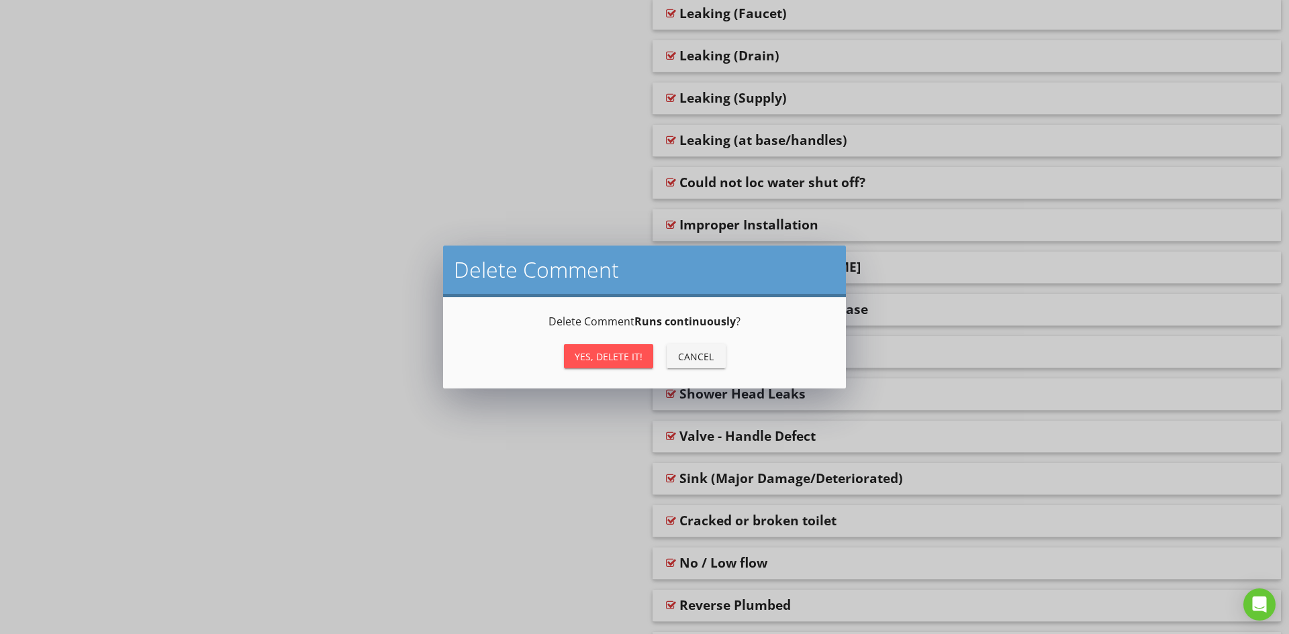
click at [619, 362] on div "Yes, Delete it!" at bounding box center [609, 357] width 68 height 14
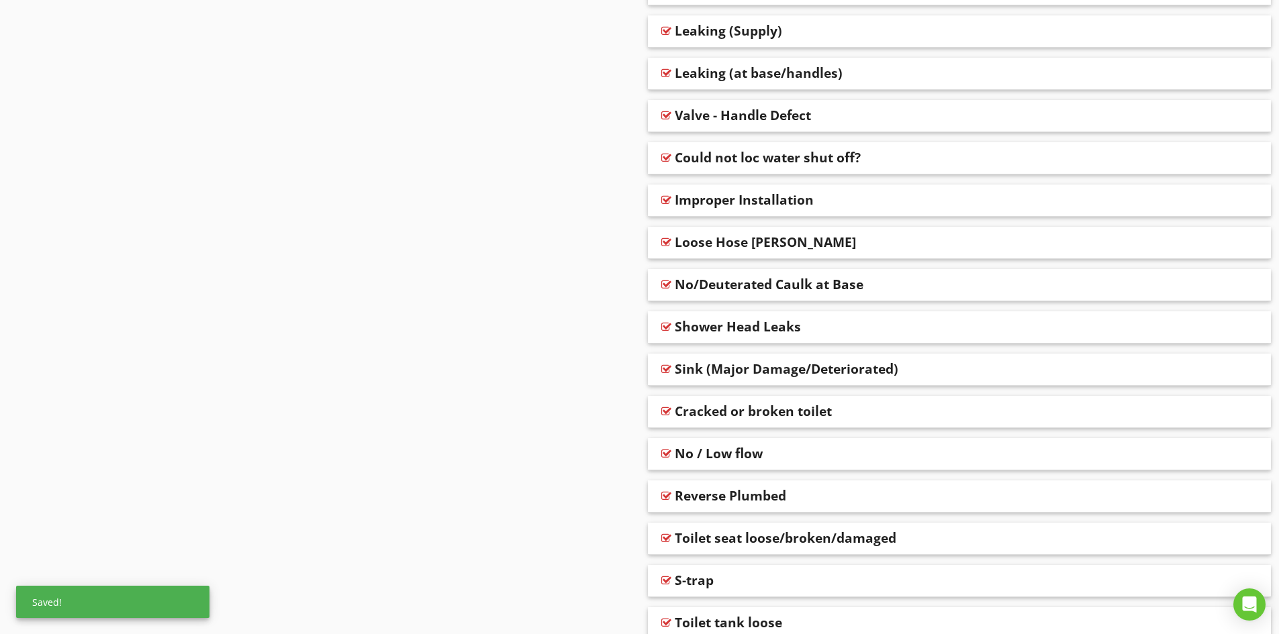
scroll to position [1457, 0]
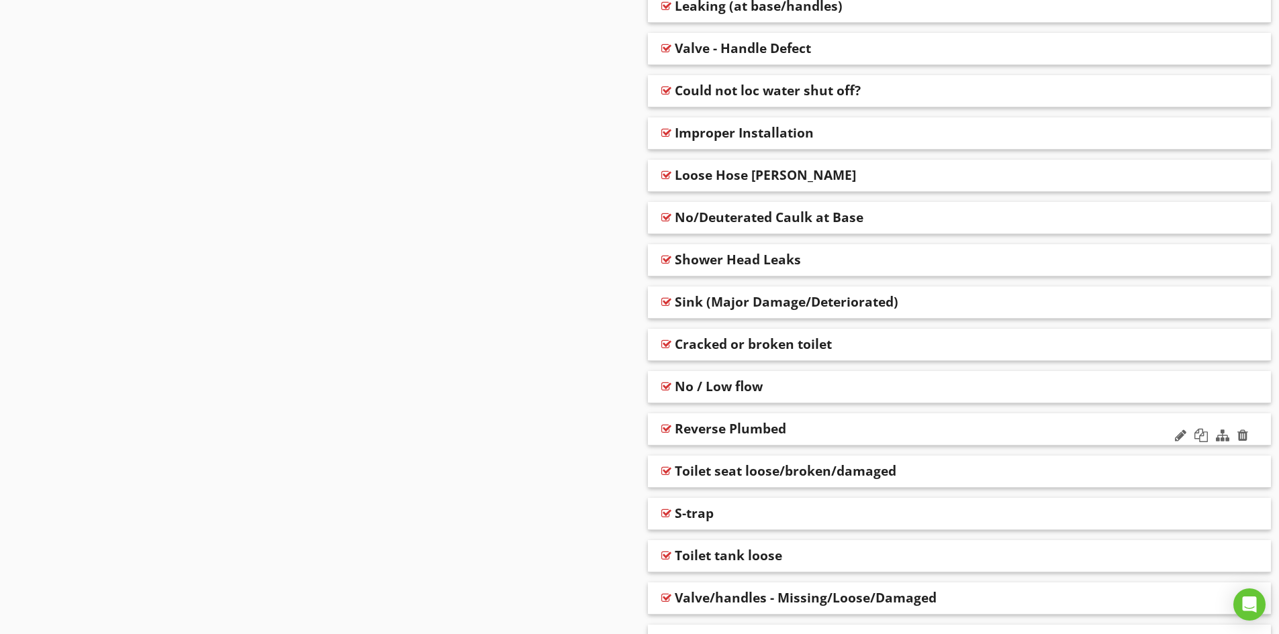
click at [824, 430] on div "Reverse Plumbed" at bounding box center [898, 429] width 447 height 16
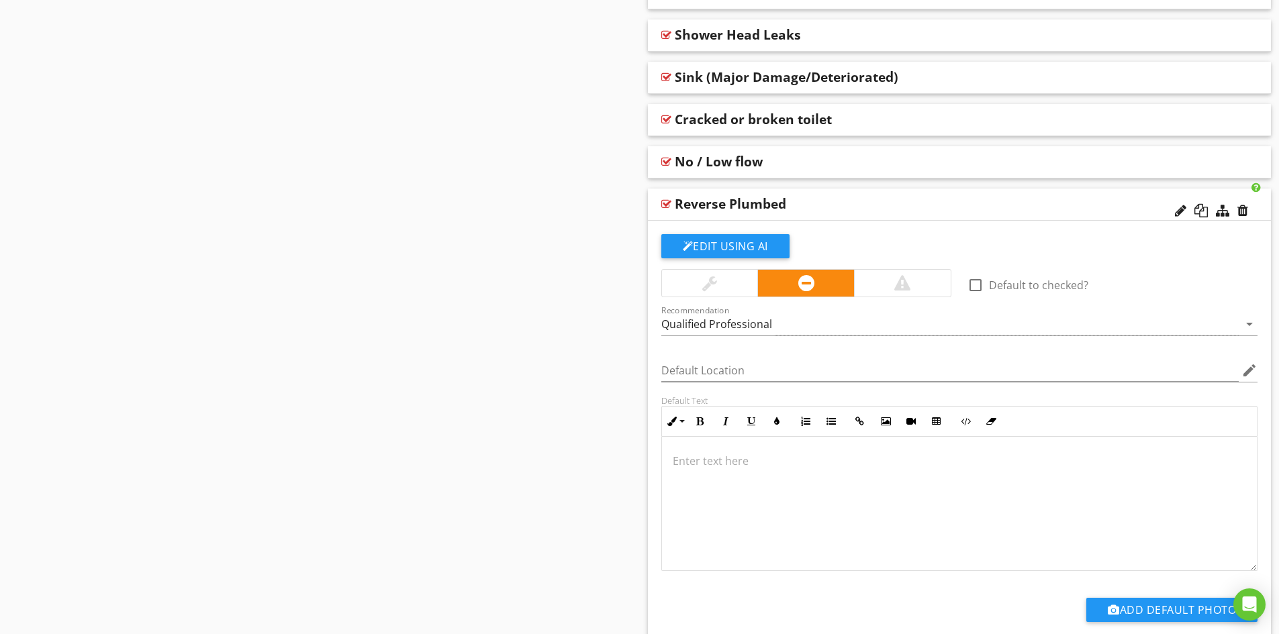
scroll to position [1658, 0]
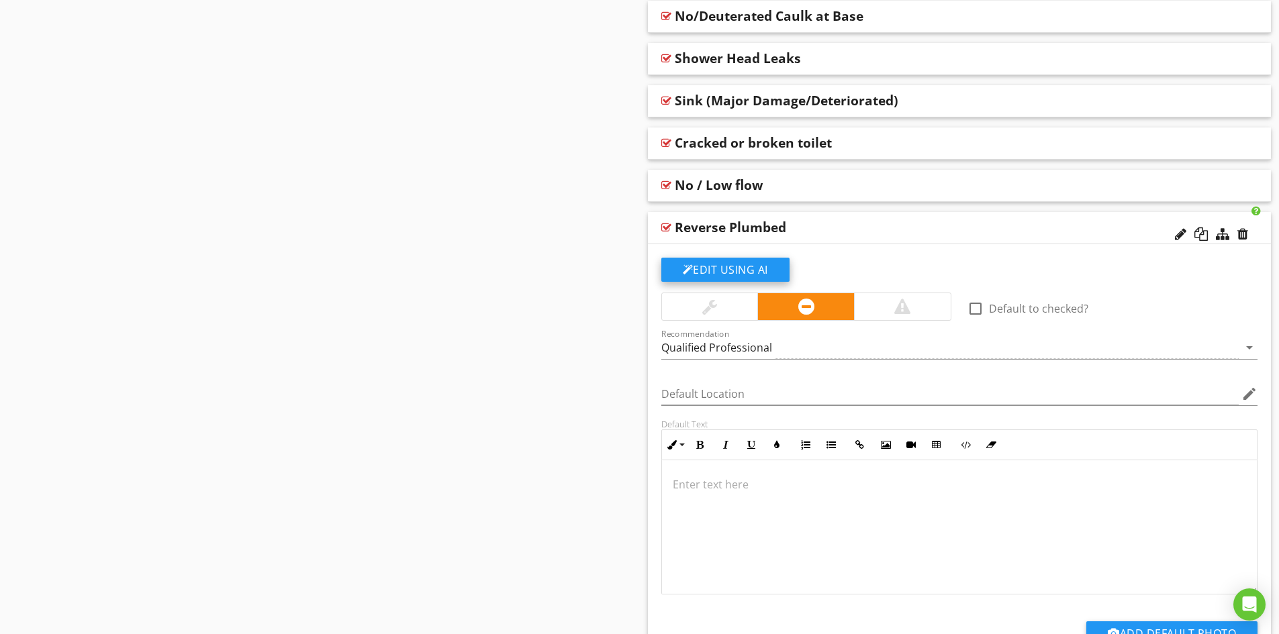
click at [734, 267] on button "Edit Using AI" at bounding box center [725, 270] width 128 height 24
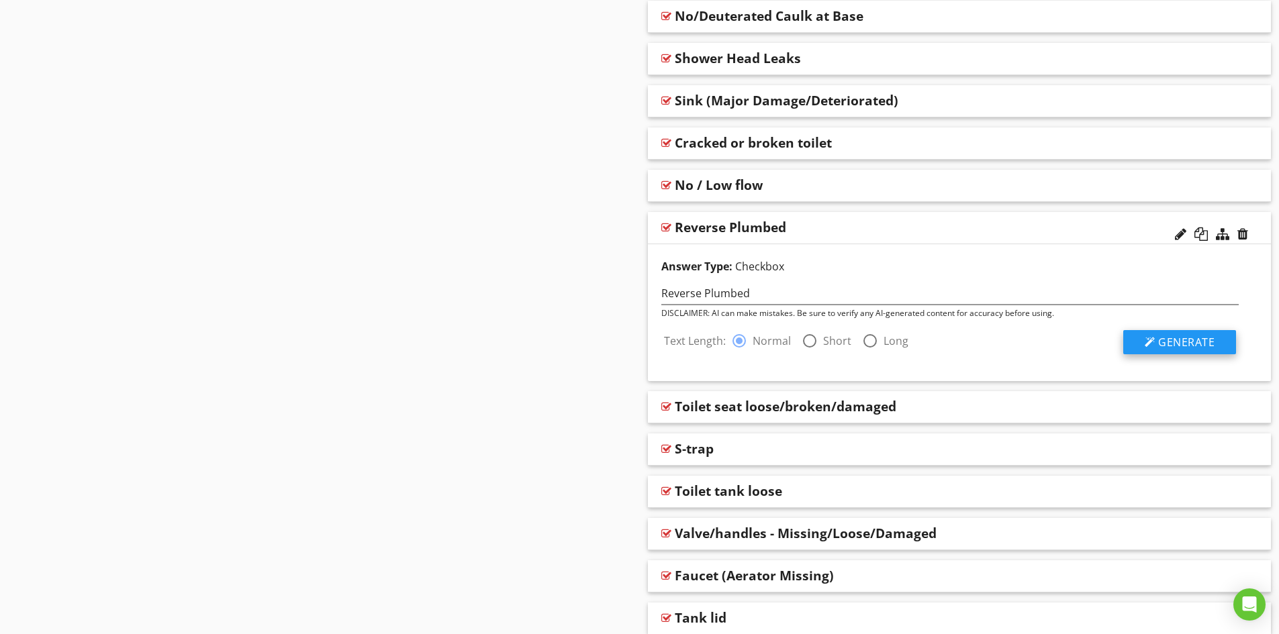
click at [1177, 341] on span "Generate" at bounding box center [1186, 342] width 56 height 15
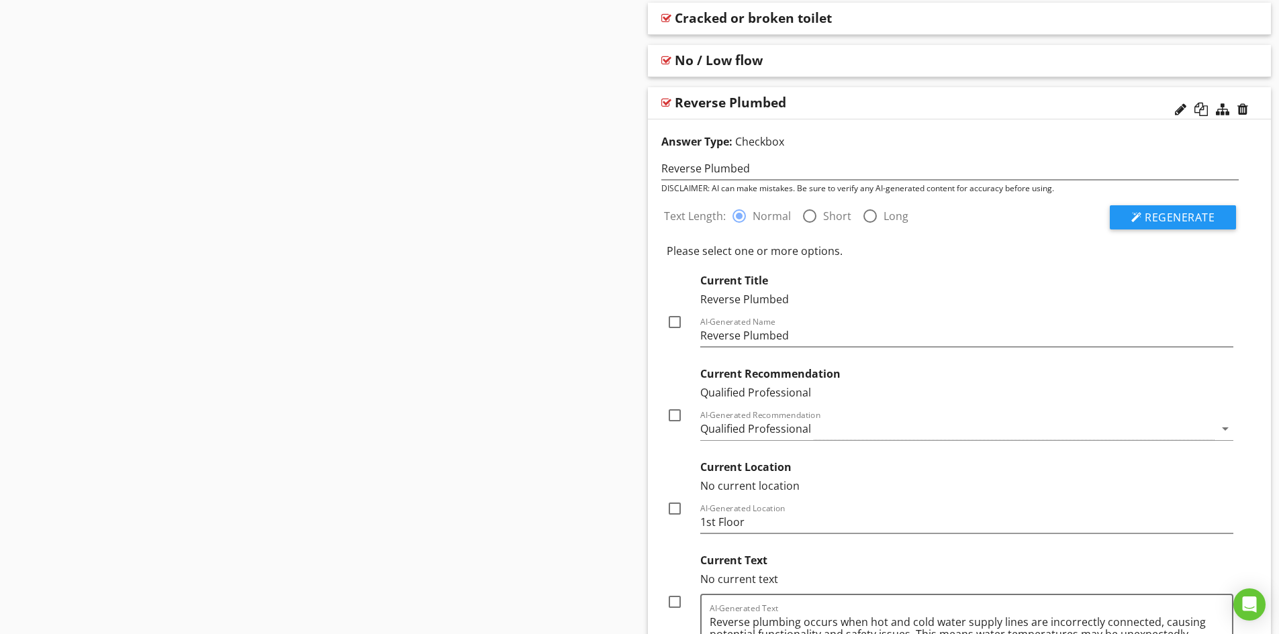
scroll to position [1859, 0]
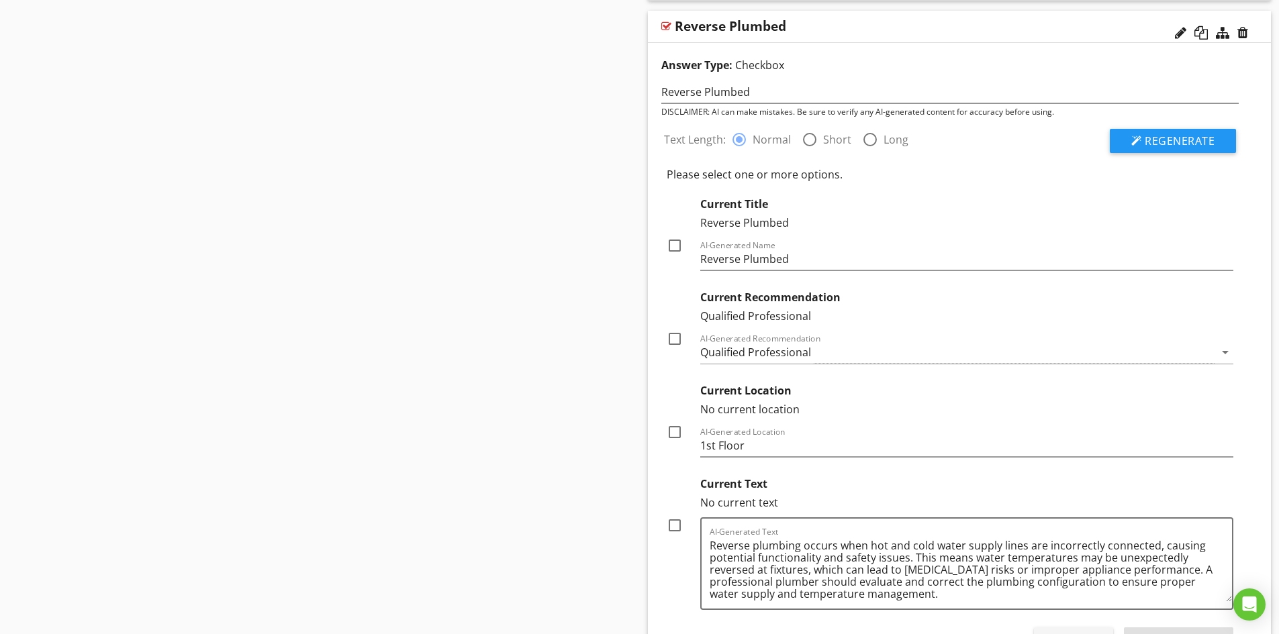
click at [675, 527] on div at bounding box center [674, 525] width 23 height 23
checkbox input "true"
click at [673, 344] on div at bounding box center [674, 339] width 23 height 23
checkbox input "true"
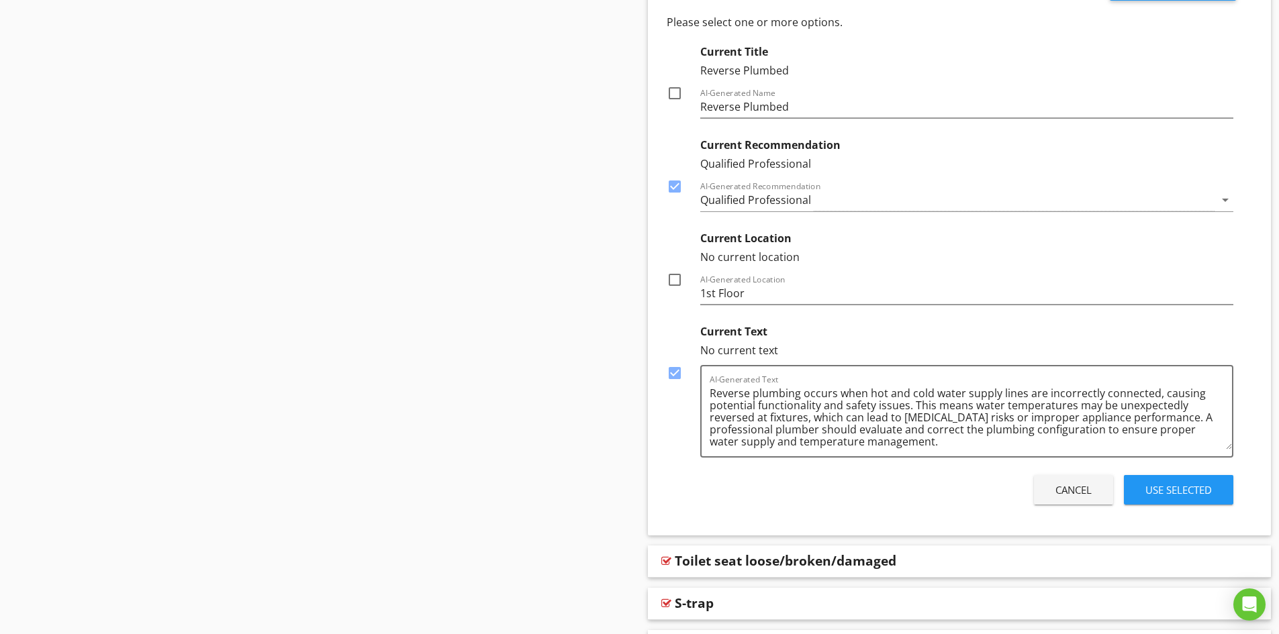
scroll to position [2061, 0]
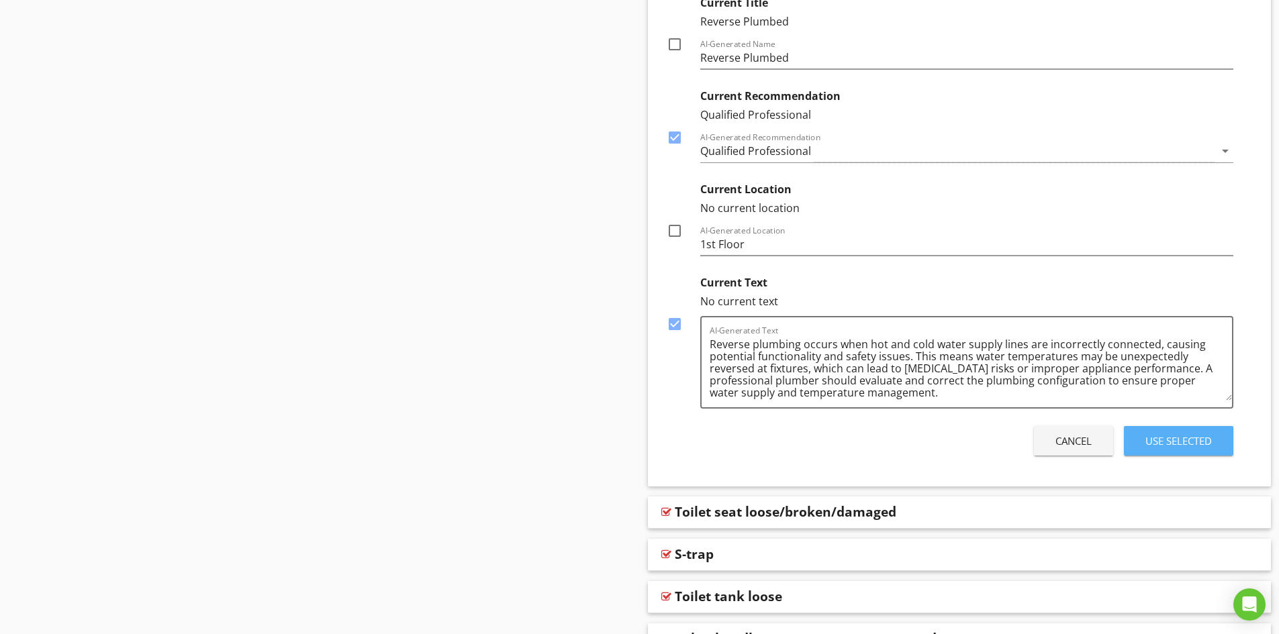
click at [1167, 441] on div "Use Selected" at bounding box center [1178, 441] width 66 height 15
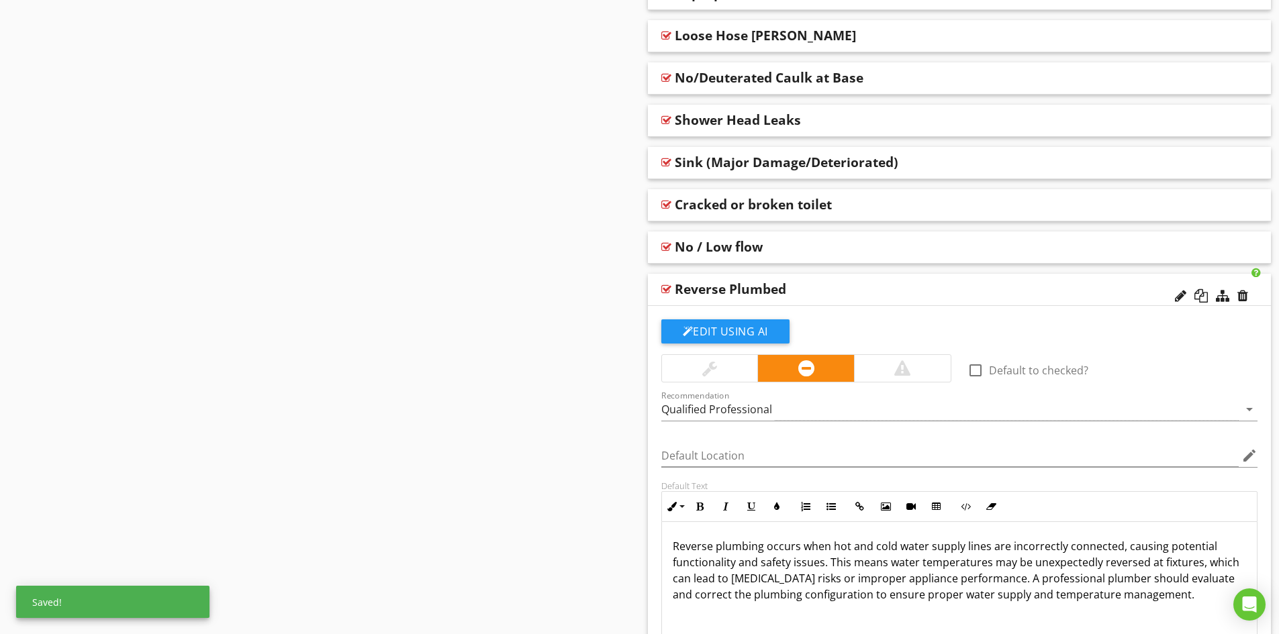
scroll to position [1591, 0]
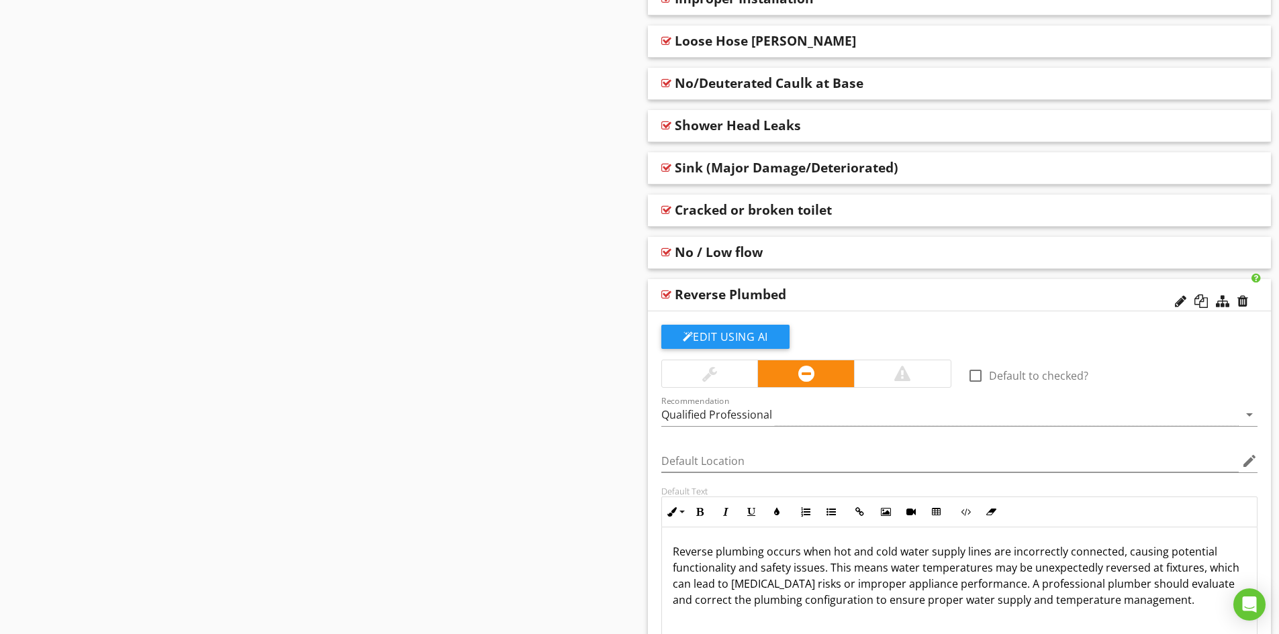
click at [824, 293] on div "Reverse Plumbed" at bounding box center [898, 295] width 447 height 16
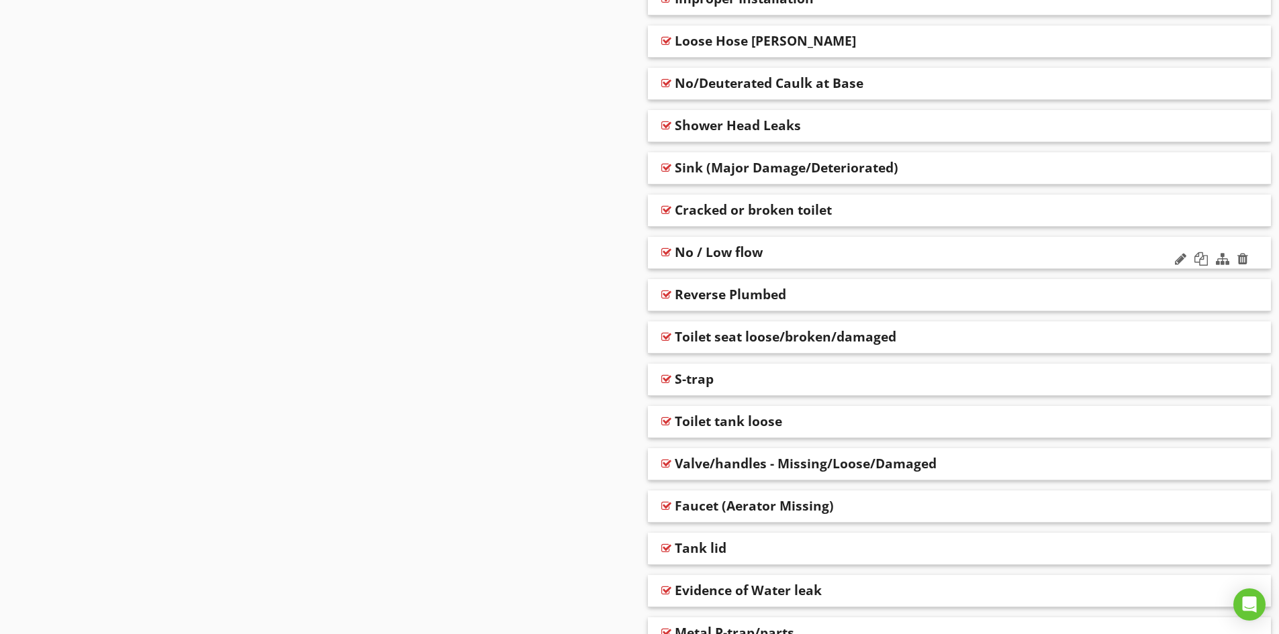
click at [816, 251] on div "No / Low flow" at bounding box center [898, 252] width 447 height 16
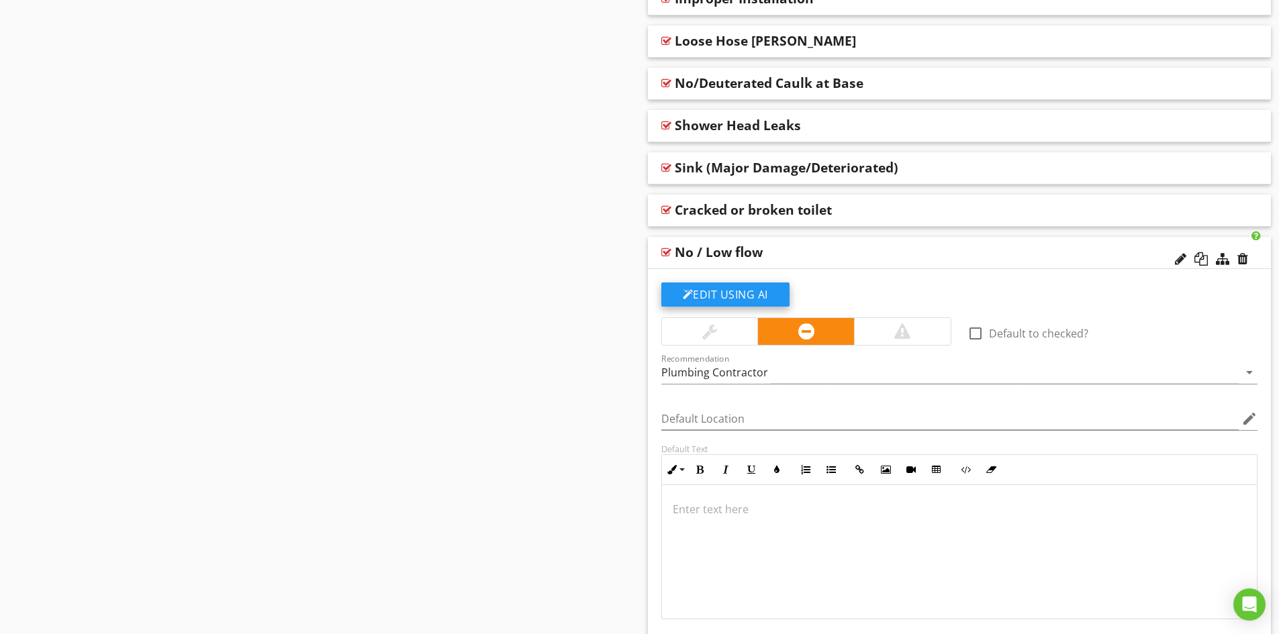
click at [723, 293] on button "Edit Using AI" at bounding box center [725, 295] width 128 height 24
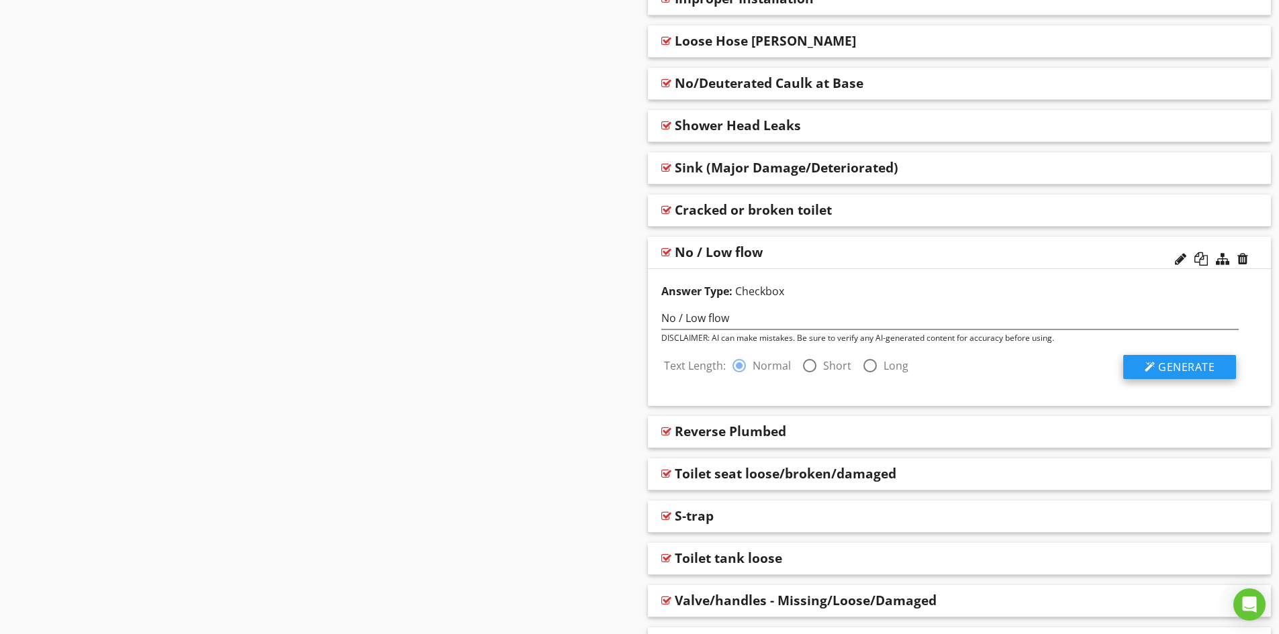
click at [1189, 369] on span "Generate" at bounding box center [1186, 367] width 56 height 15
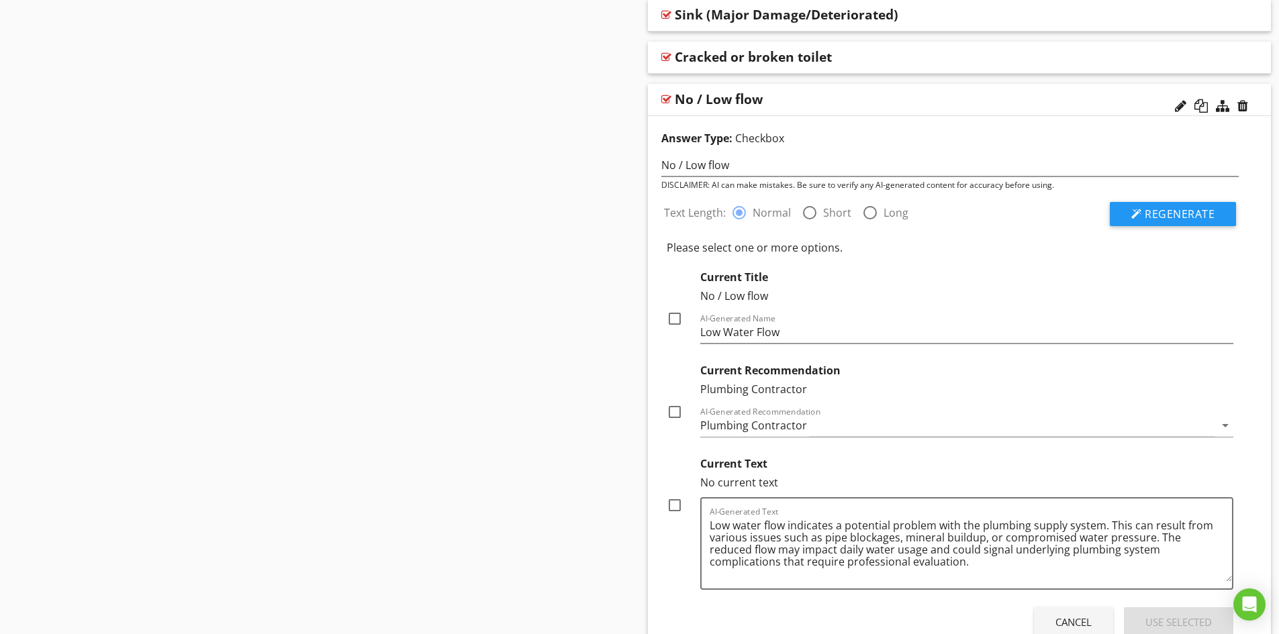
scroll to position [1792, 0]
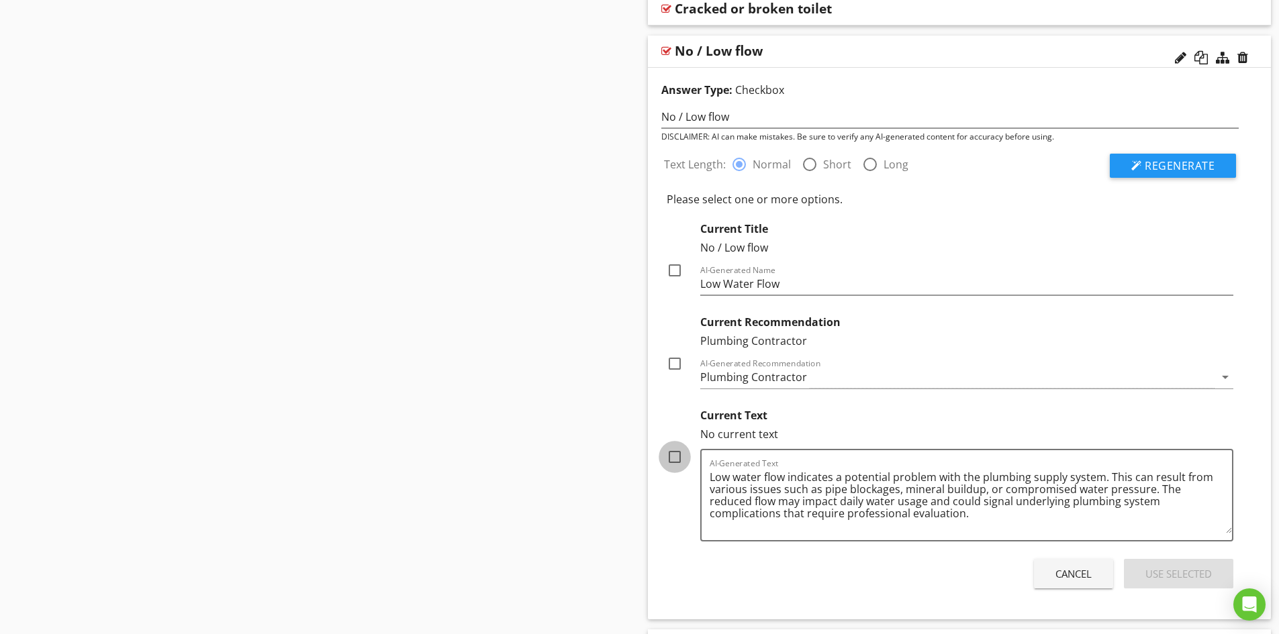
click at [679, 460] on div at bounding box center [674, 457] width 23 height 23
checkbox input "true"
click at [677, 367] on div at bounding box center [674, 363] width 23 height 23
checkbox input "true"
click at [674, 271] on div at bounding box center [674, 270] width 23 height 23
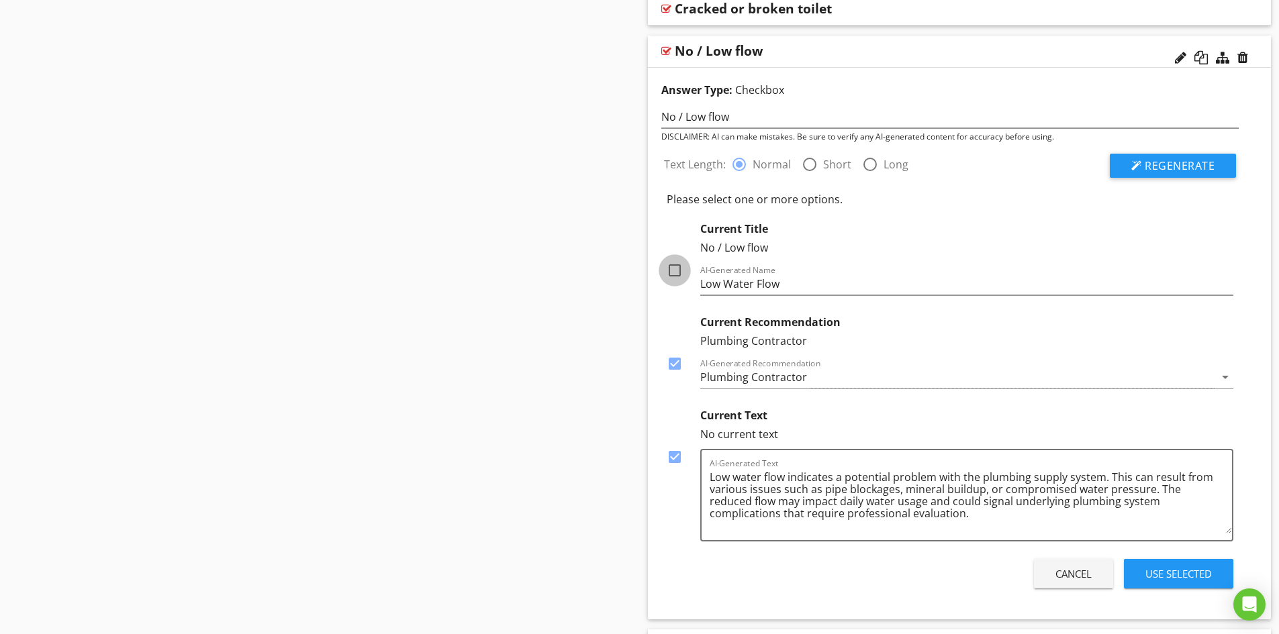
checkbox input "true"
click at [1186, 568] on div "Use Selected" at bounding box center [1178, 574] width 66 height 15
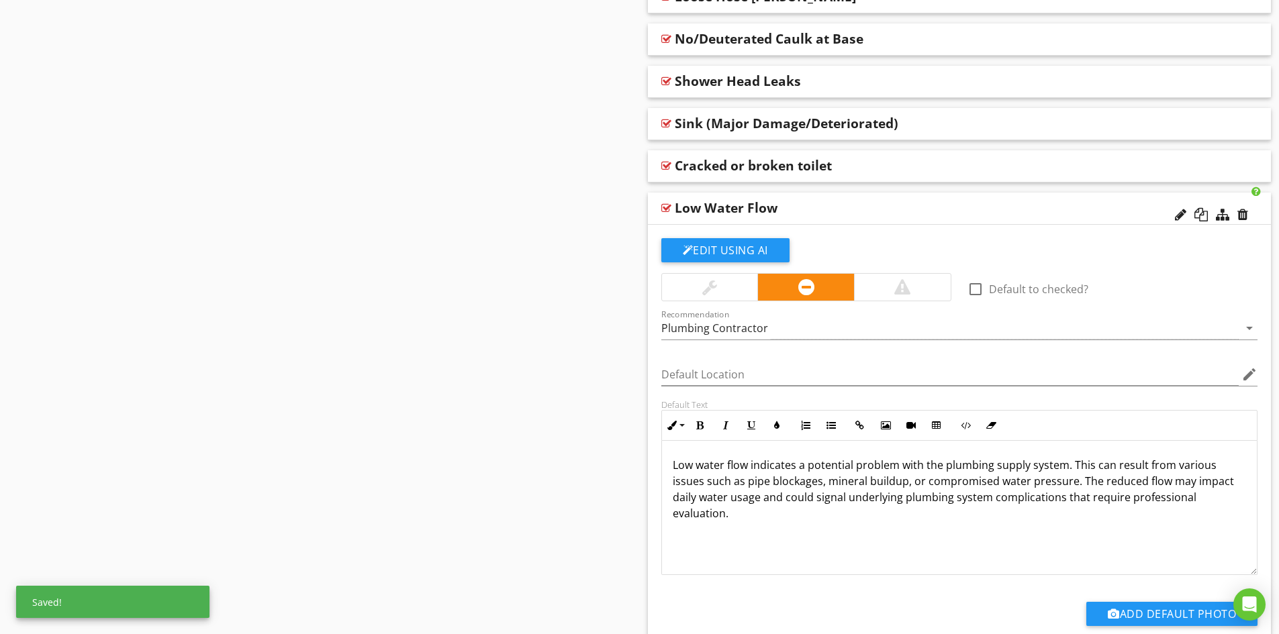
scroll to position [1524, 0]
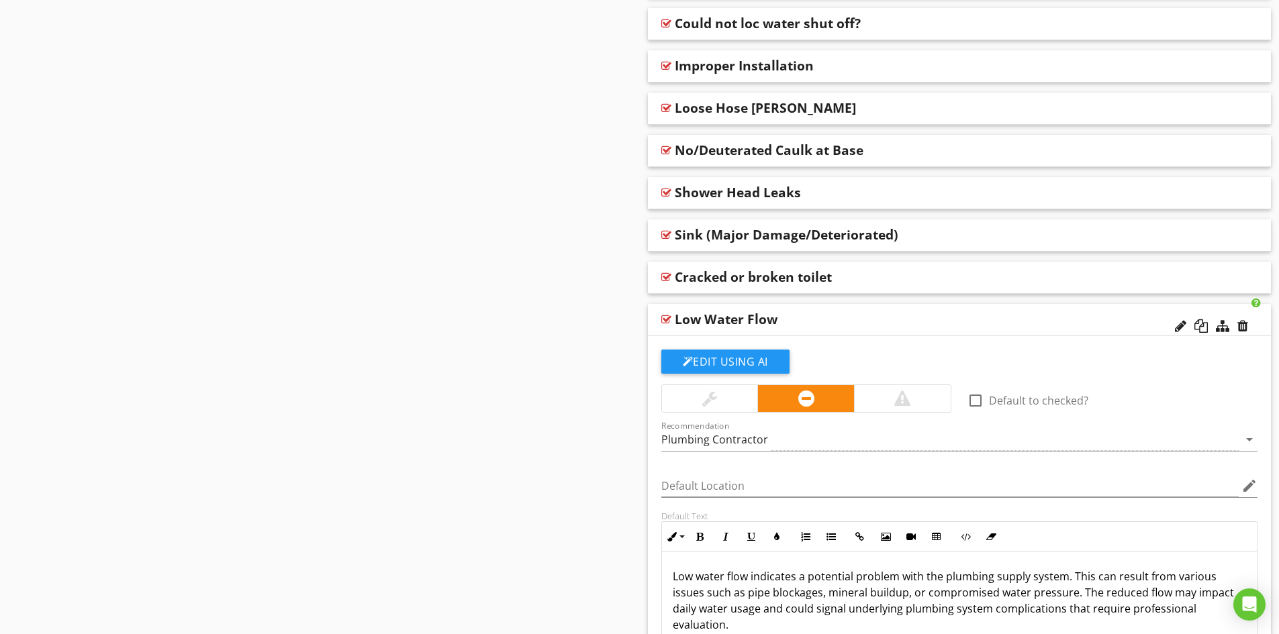
click at [724, 319] on div "Low Water Flow" at bounding box center [726, 319] width 103 height 16
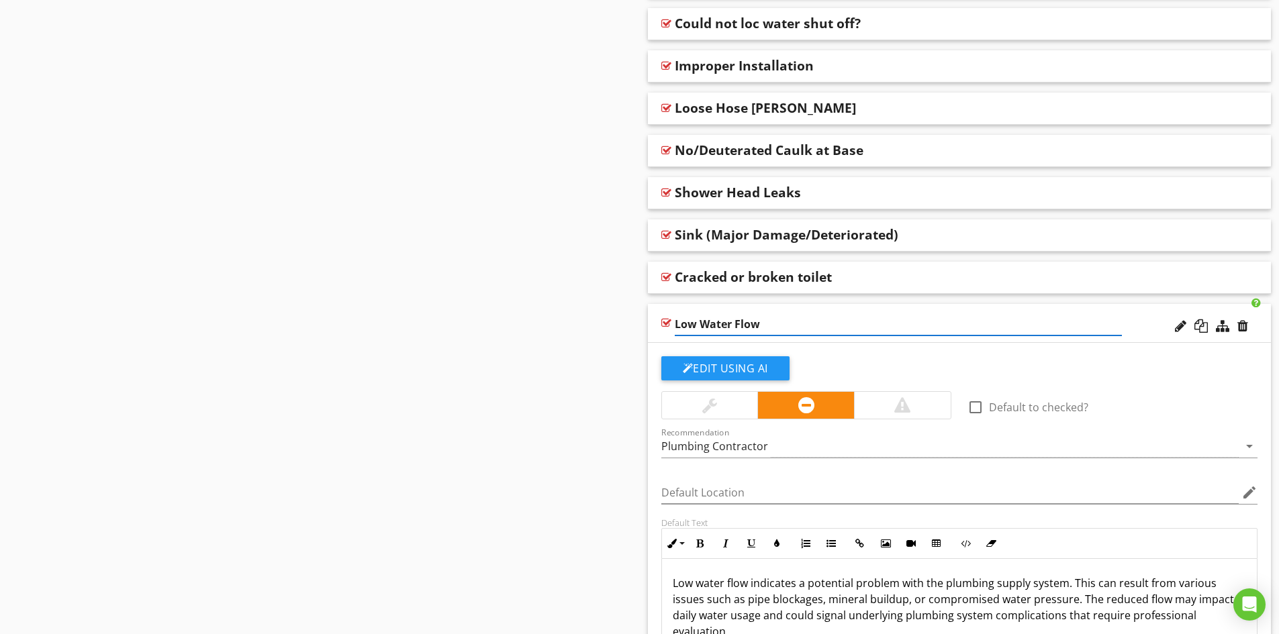
click at [694, 324] on input "Low Water Flow" at bounding box center [898, 324] width 447 height 22
type input "Low/No Water Flow"
click at [1132, 326] on div "Low/No Water Flow" at bounding box center [960, 323] width 624 height 39
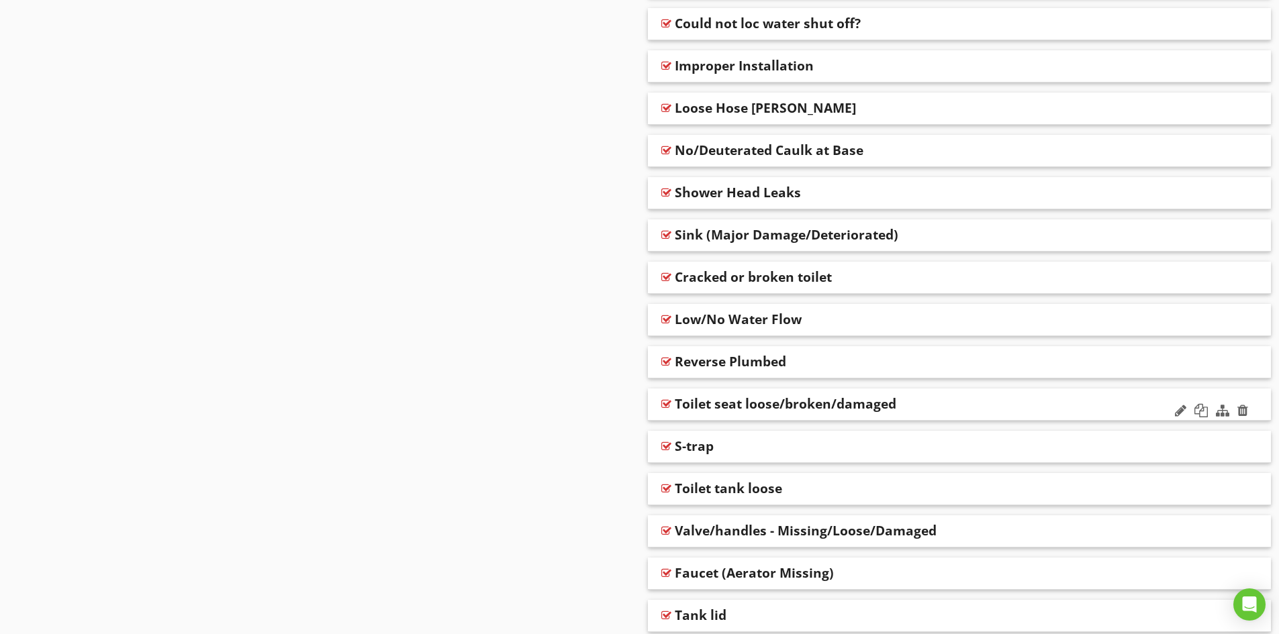
click at [923, 405] on div "Toilet seat loose/broken/damaged" at bounding box center [898, 404] width 447 height 16
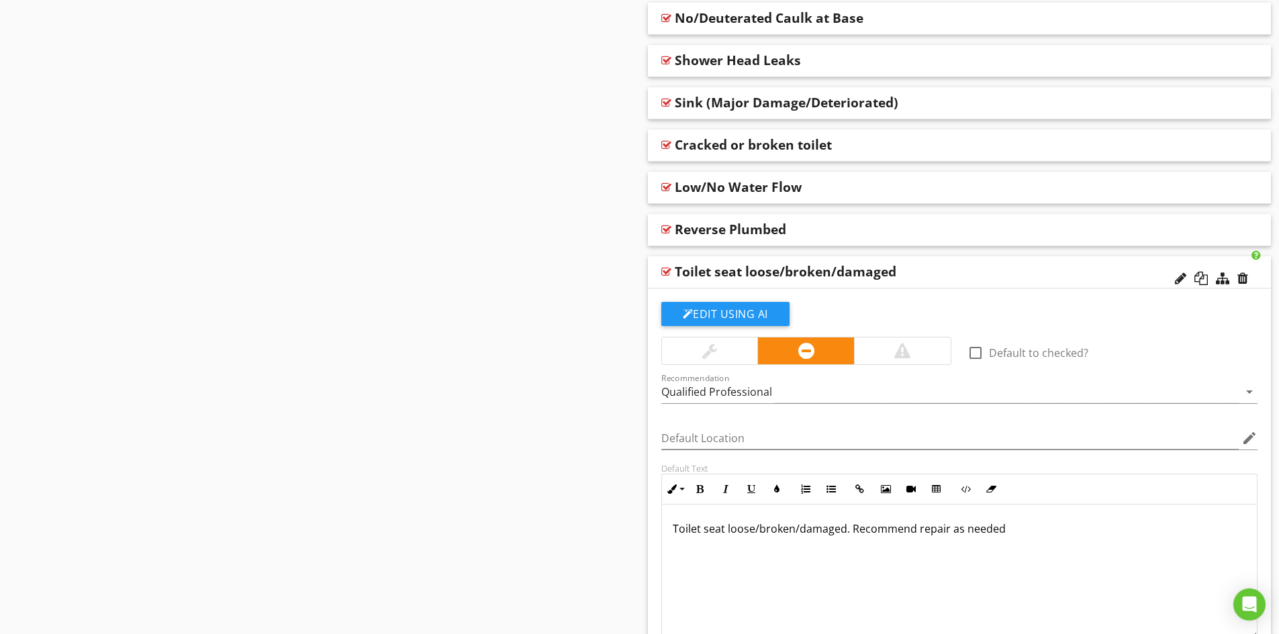
scroll to position [1658, 0]
click at [721, 311] on button "Edit Using AI" at bounding box center [725, 312] width 128 height 24
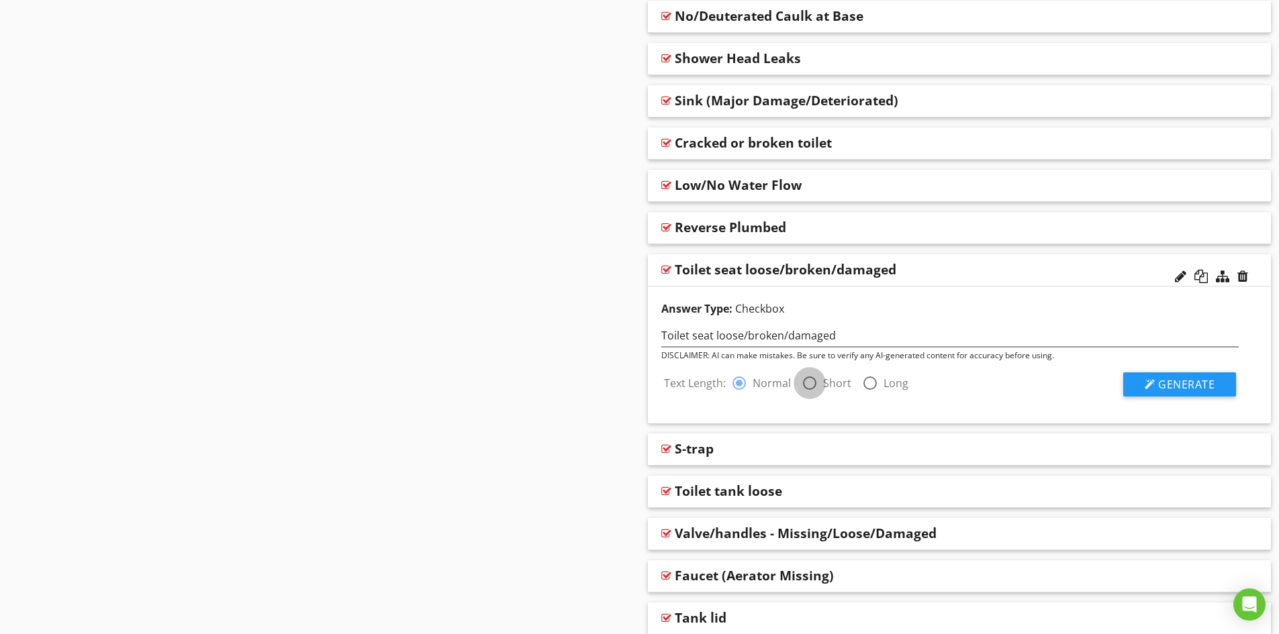
click at [809, 385] on div at bounding box center [809, 383] width 23 height 23
radio input "false"
radio input "true"
click at [1189, 381] on span "Generate" at bounding box center [1186, 384] width 56 height 15
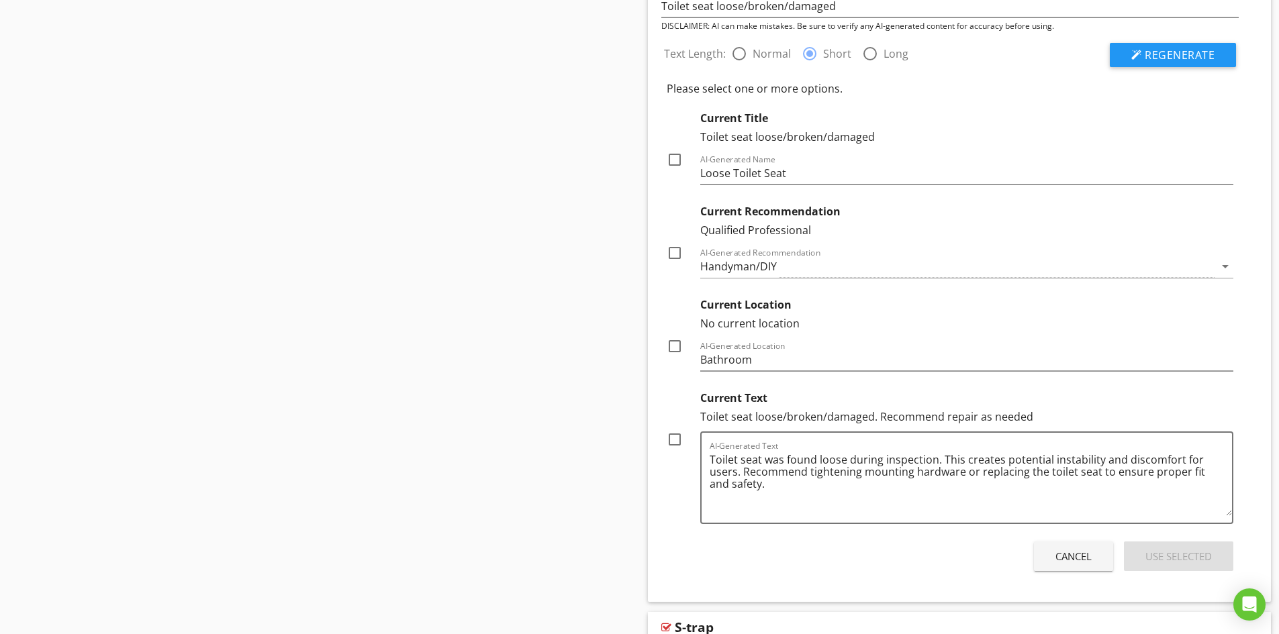
scroll to position [1994, 0]
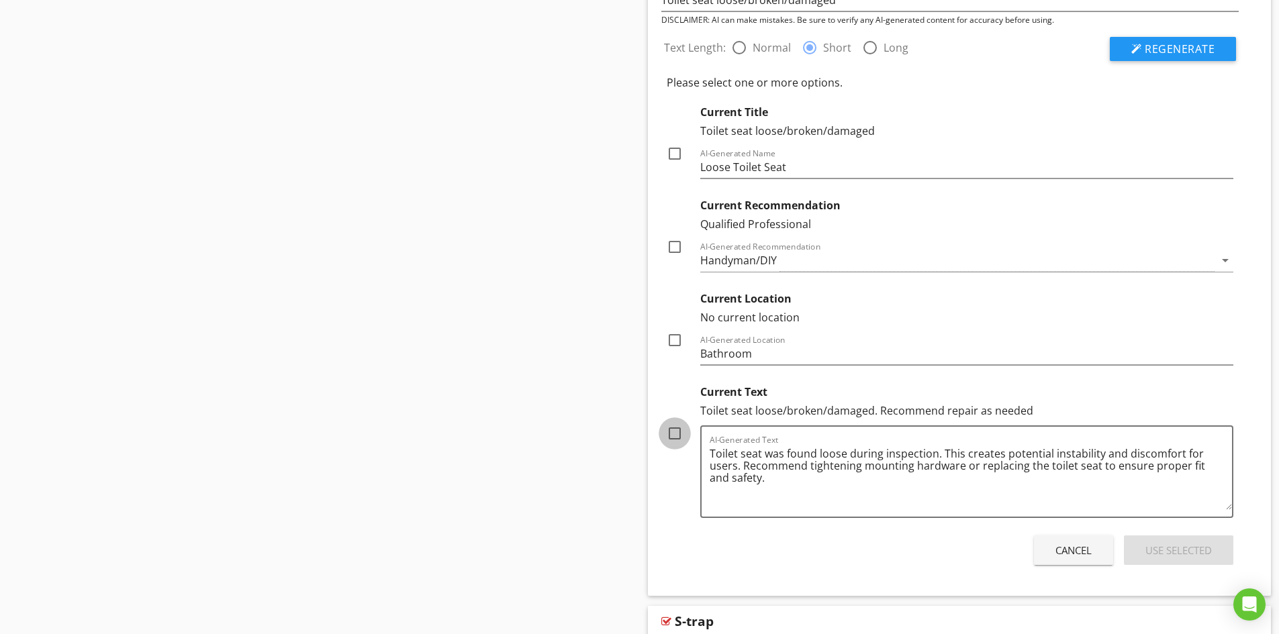
click at [675, 435] on div at bounding box center [674, 433] width 23 height 23
checkbox input "true"
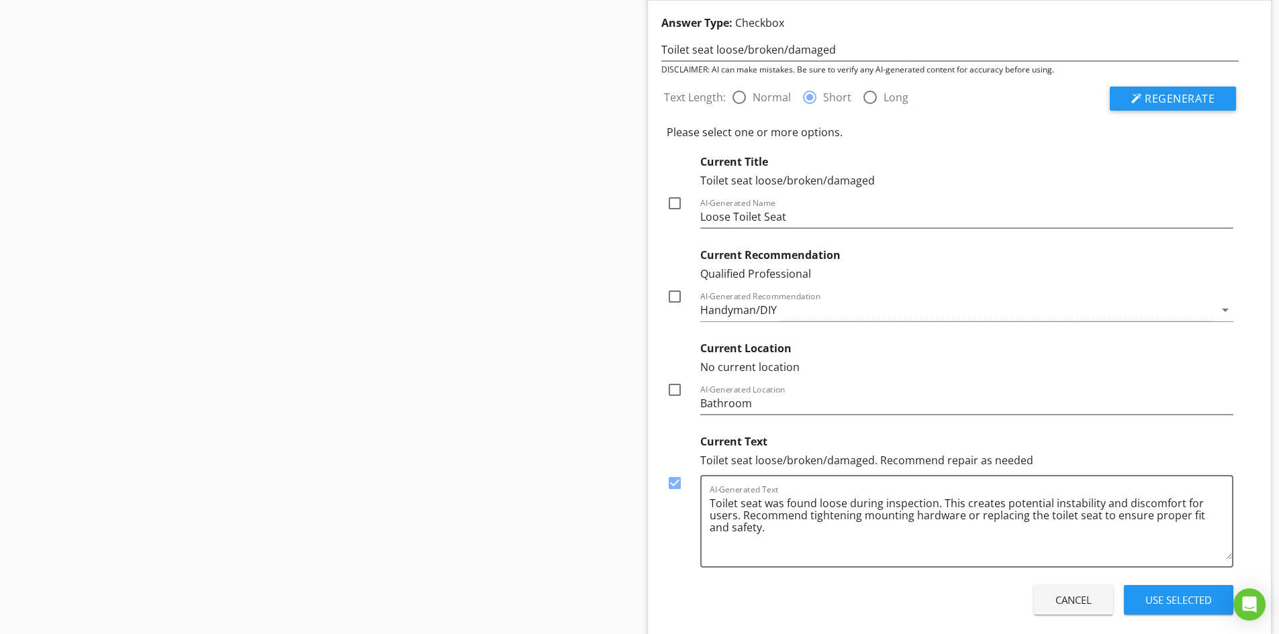
scroll to position [1859, 0]
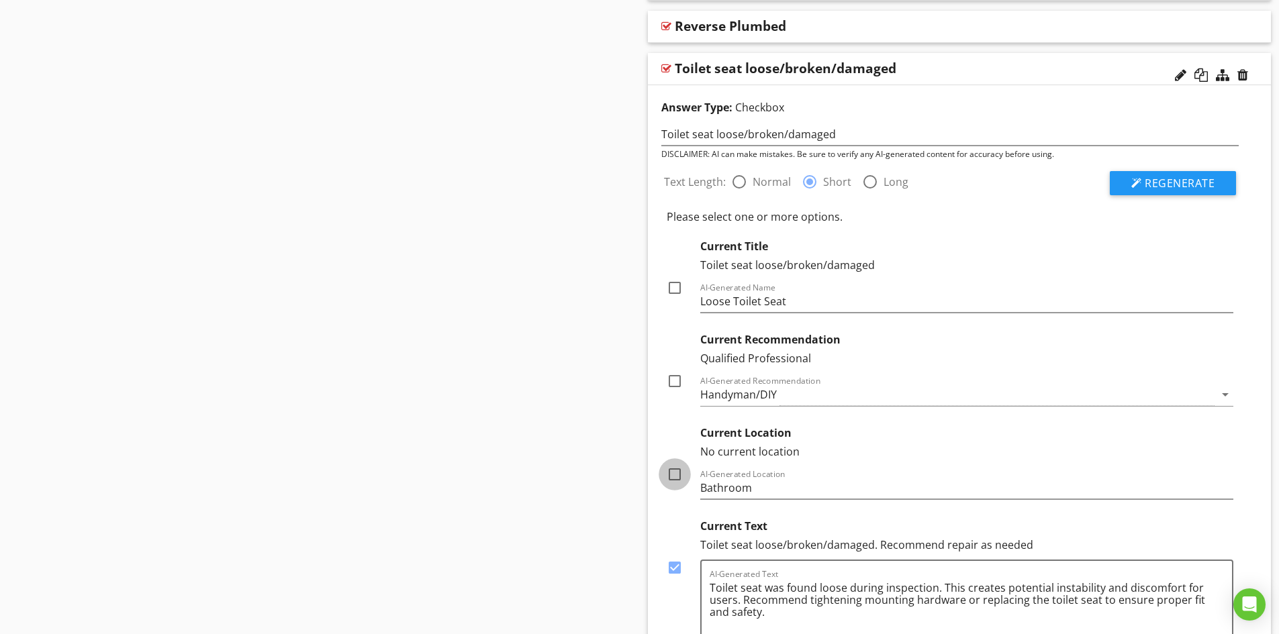
click at [673, 475] on div at bounding box center [674, 474] width 23 height 23
checkbox input "true"
click at [677, 382] on div at bounding box center [674, 381] width 23 height 23
checkbox input "true"
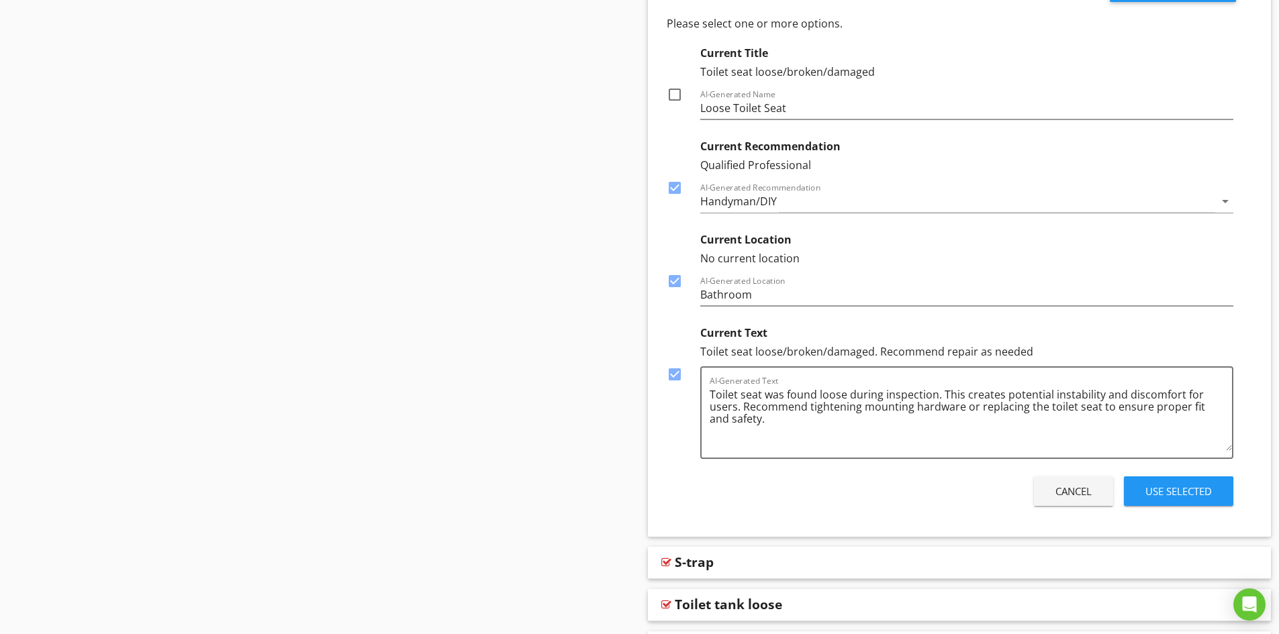
scroll to position [2061, 0]
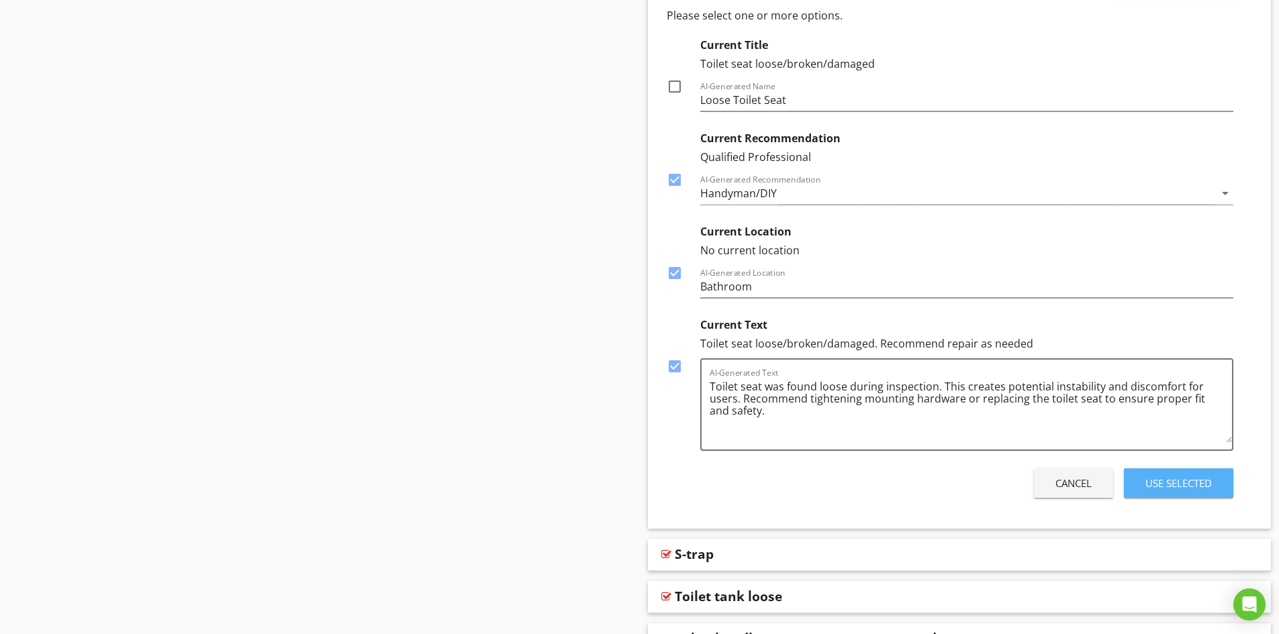
click at [1176, 482] on div "Use Selected" at bounding box center [1178, 483] width 66 height 15
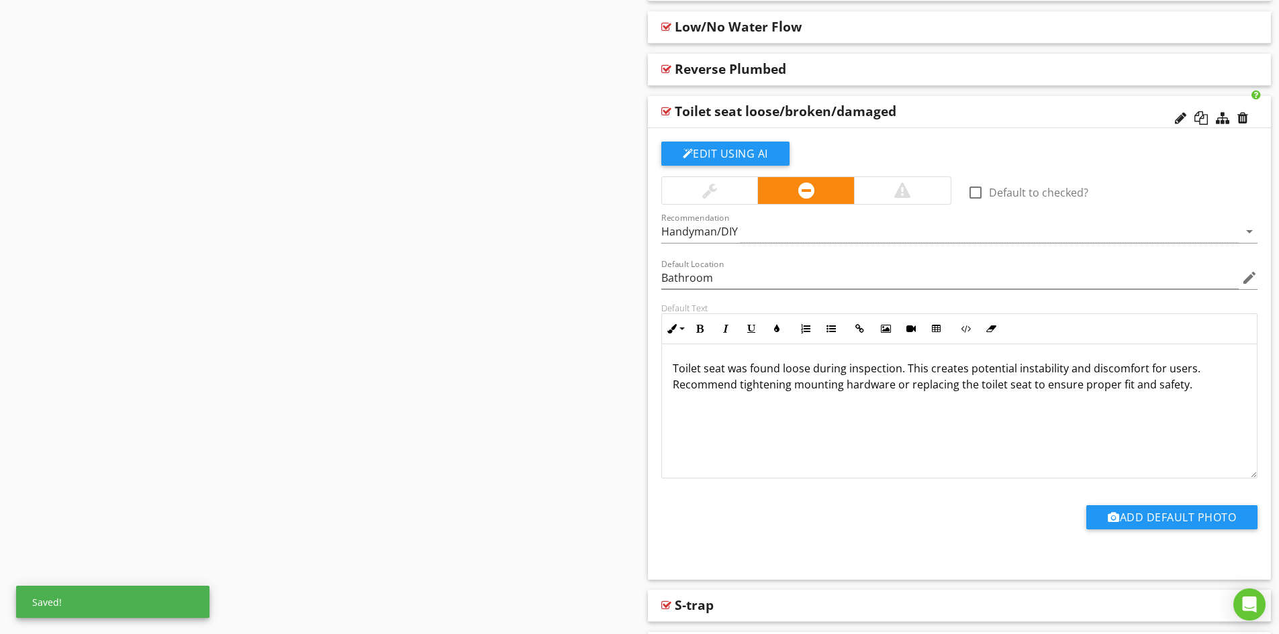
scroll to position [1792, 0]
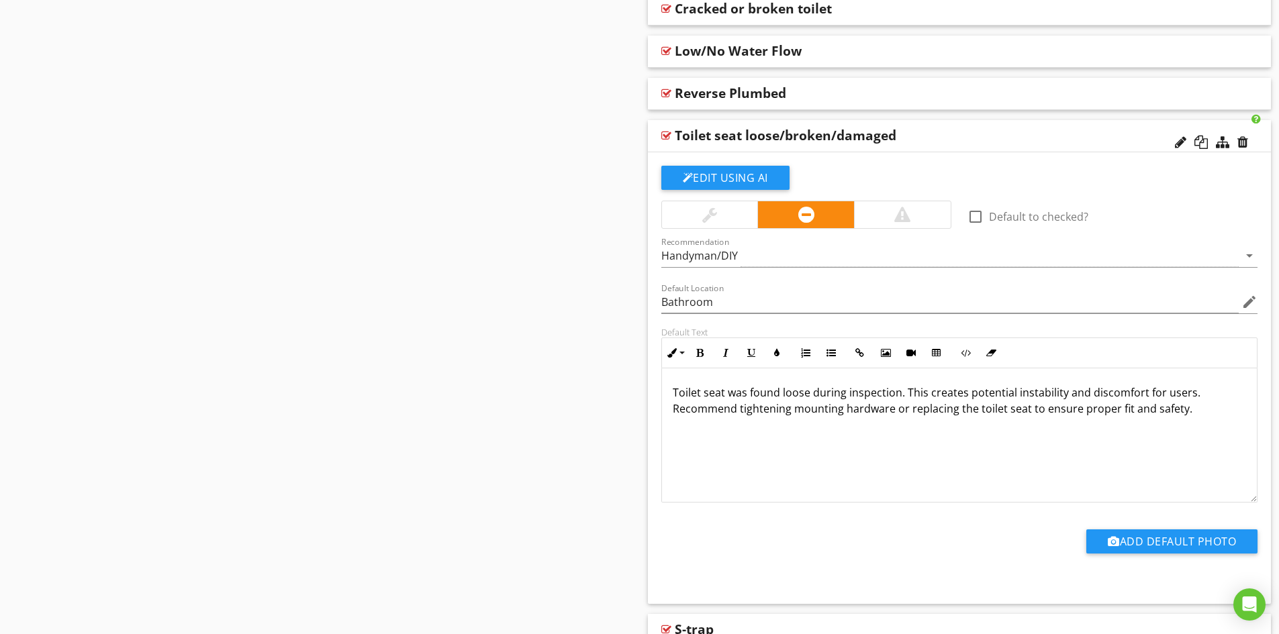
click at [807, 395] on p "Toilet seat was found loose during inspection. This creates potential instabili…" at bounding box center [960, 401] width 574 height 32
click at [782, 396] on p "Toilet seat was found loose during inspection. This creates potential instabili…" at bounding box center [960, 401] width 574 height 32
click at [848, 393] on p "Toilet seat was found missing/loose during inspection. This creates potential i…" at bounding box center [960, 401] width 574 height 32
click at [1177, 143] on div at bounding box center [1180, 142] width 11 height 13
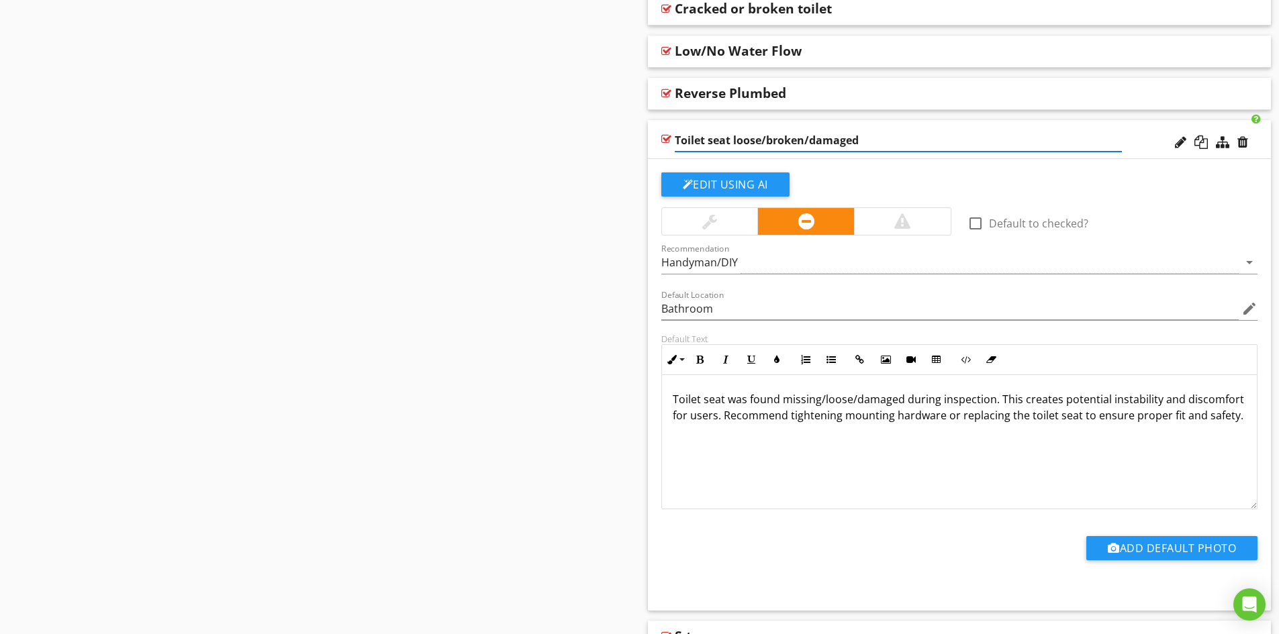
click at [706, 141] on input "Toilet seat loose/broken/damaged" at bounding box center [898, 141] width 447 height 22
click at [718, 142] on input "Toilet - seat loose/broken/damaged" at bounding box center [898, 141] width 447 height 22
click at [864, 140] on input "Toilet - Seat loose/broken/damaged" at bounding box center [898, 141] width 447 height 22
type input "Toilet - Seat Defect"
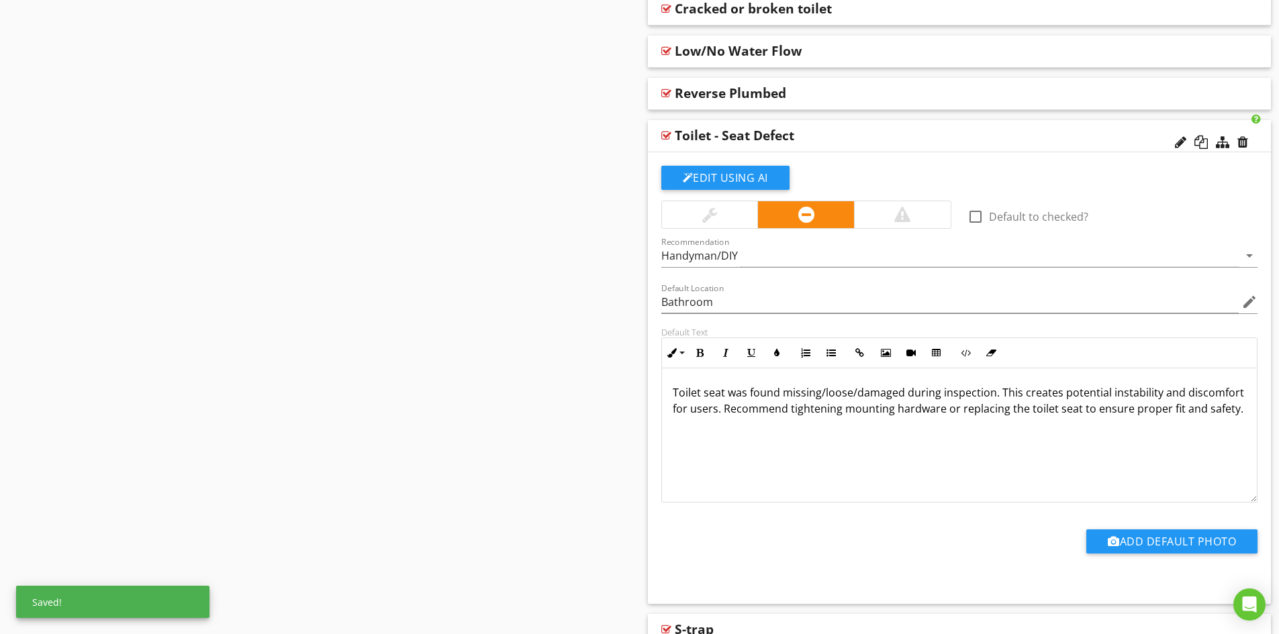
click at [1143, 146] on div "Toilet - Seat Defect" at bounding box center [960, 136] width 624 height 32
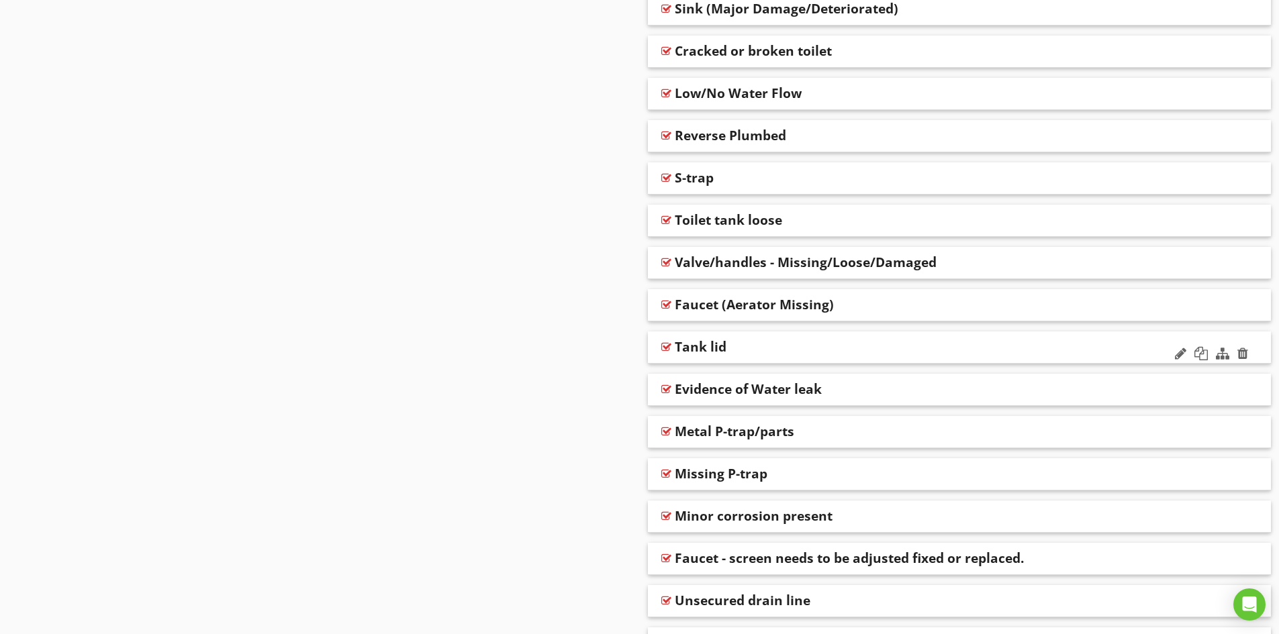
click at [787, 348] on div "Tank lid" at bounding box center [898, 347] width 447 height 16
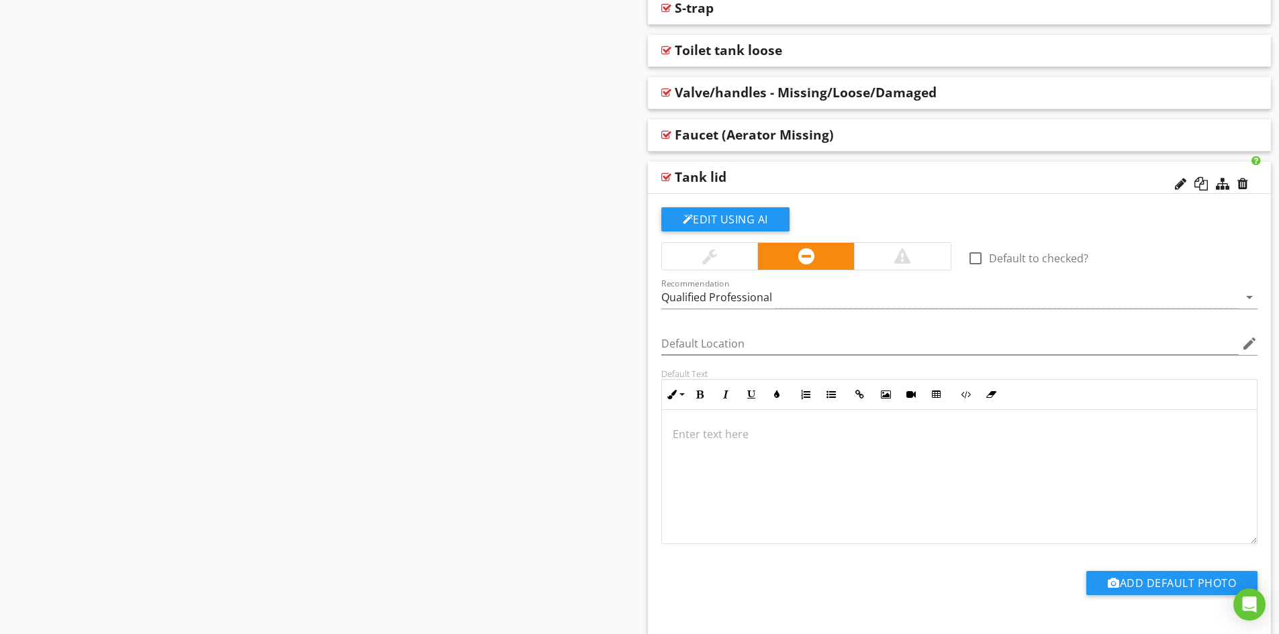
scroll to position [1926, 0]
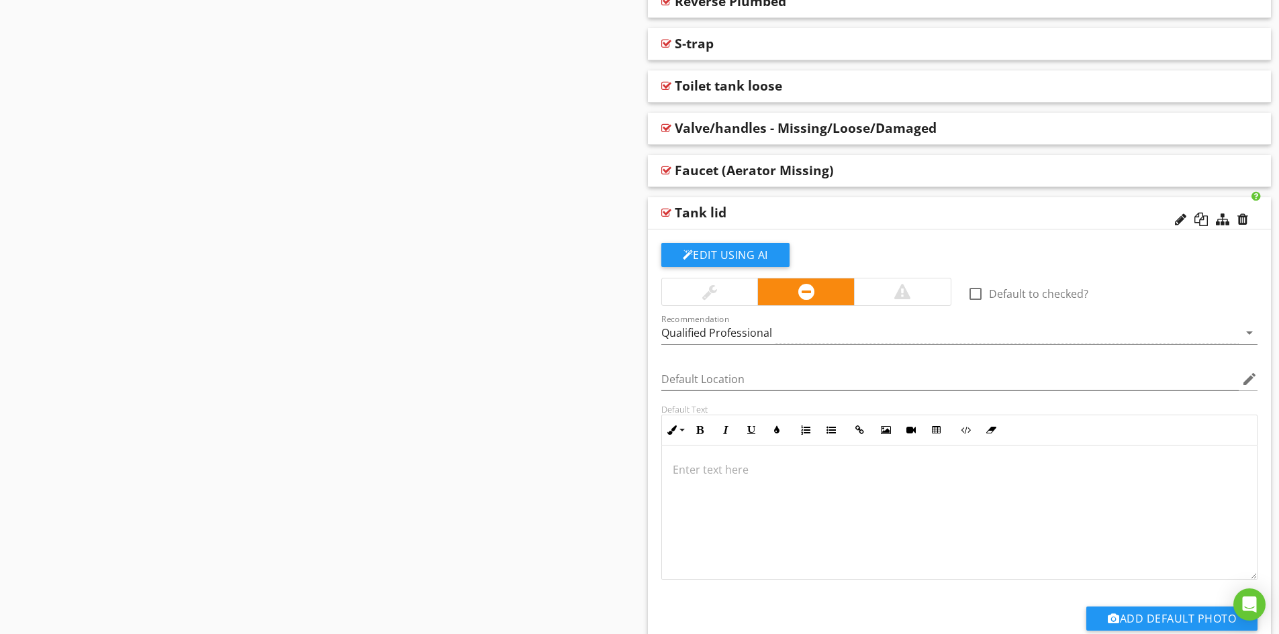
click at [815, 211] on div "Tank lid" at bounding box center [898, 213] width 447 height 16
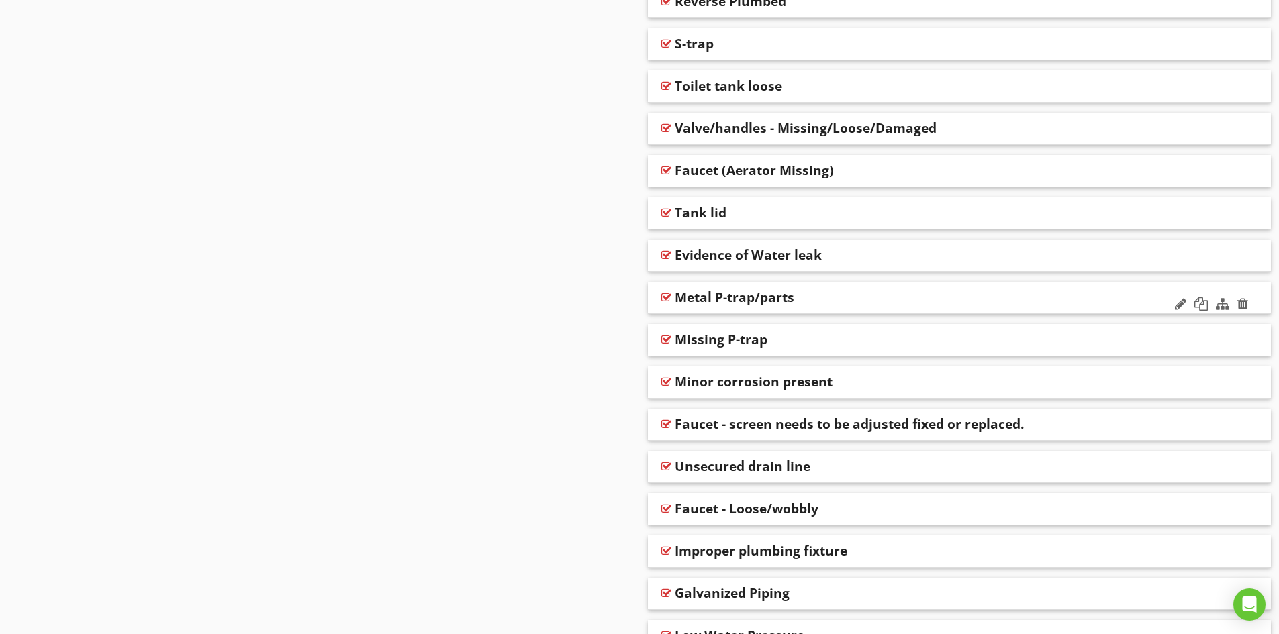
click at [842, 297] on div "Metal P-trap/parts" at bounding box center [898, 297] width 447 height 16
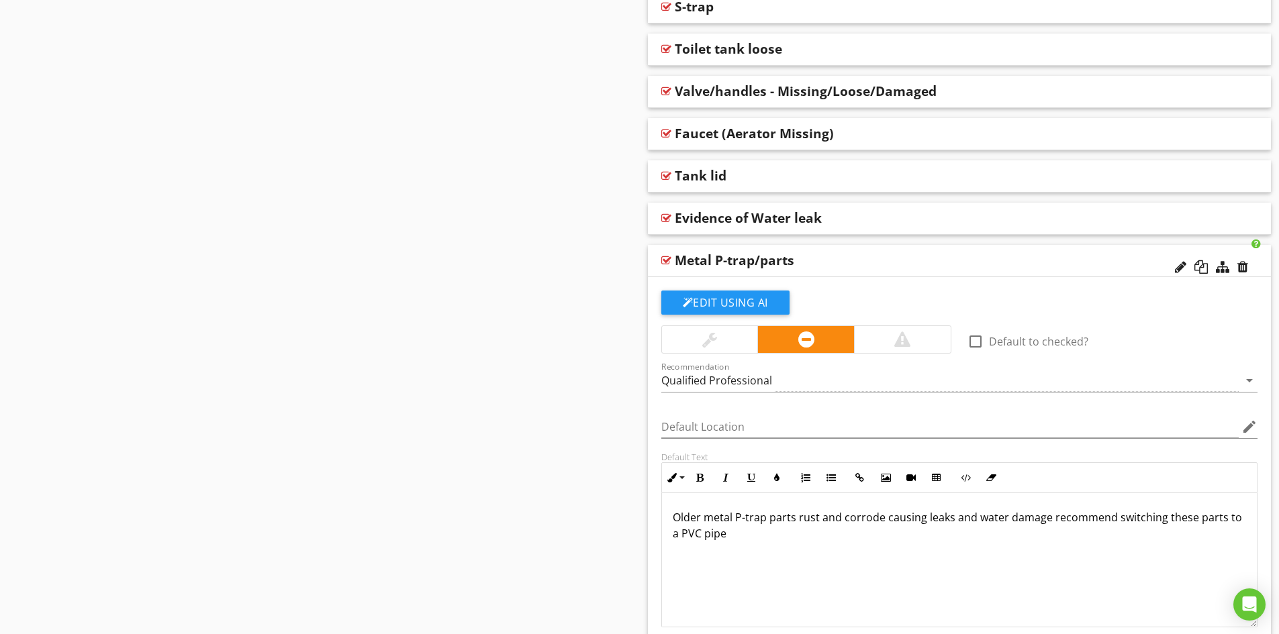
scroll to position [1994, 0]
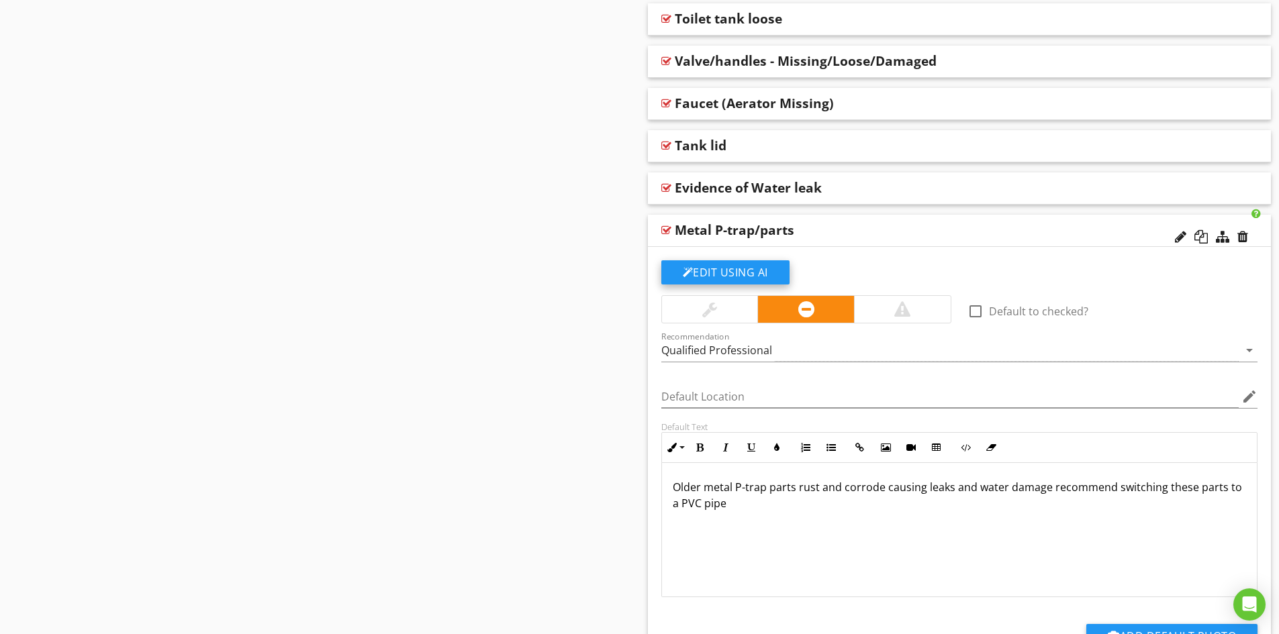
click at [715, 273] on button "Edit Using AI" at bounding box center [725, 272] width 128 height 24
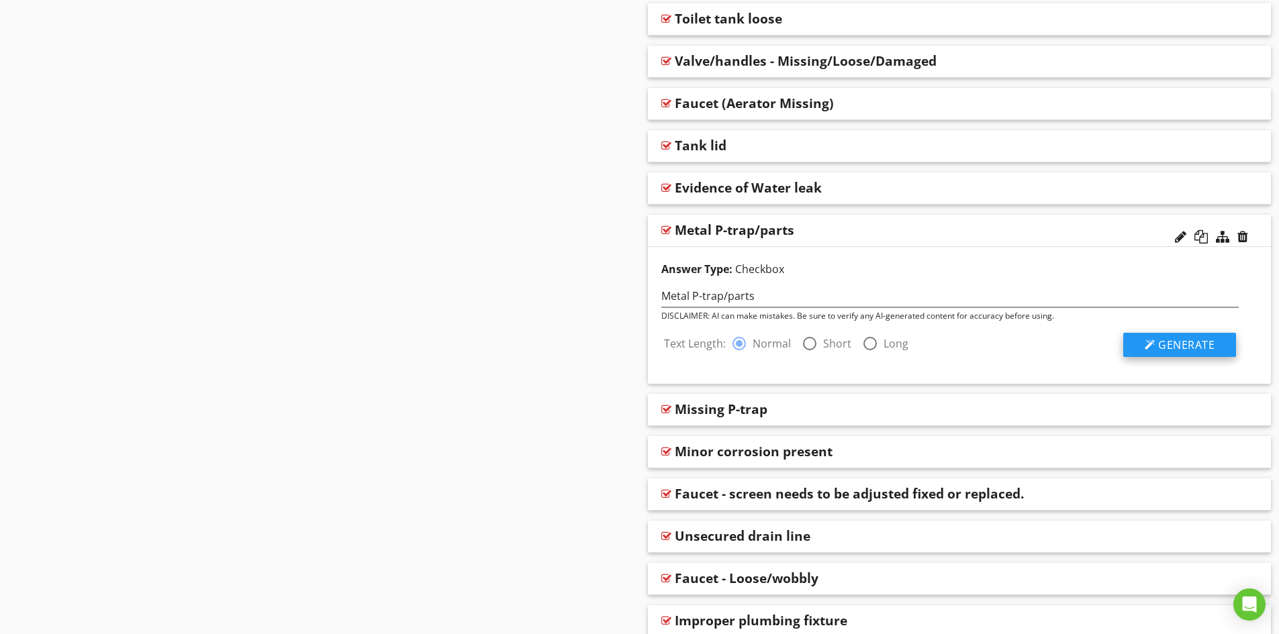
click at [1179, 343] on span "Generate" at bounding box center [1186, 345] width 56 height 15
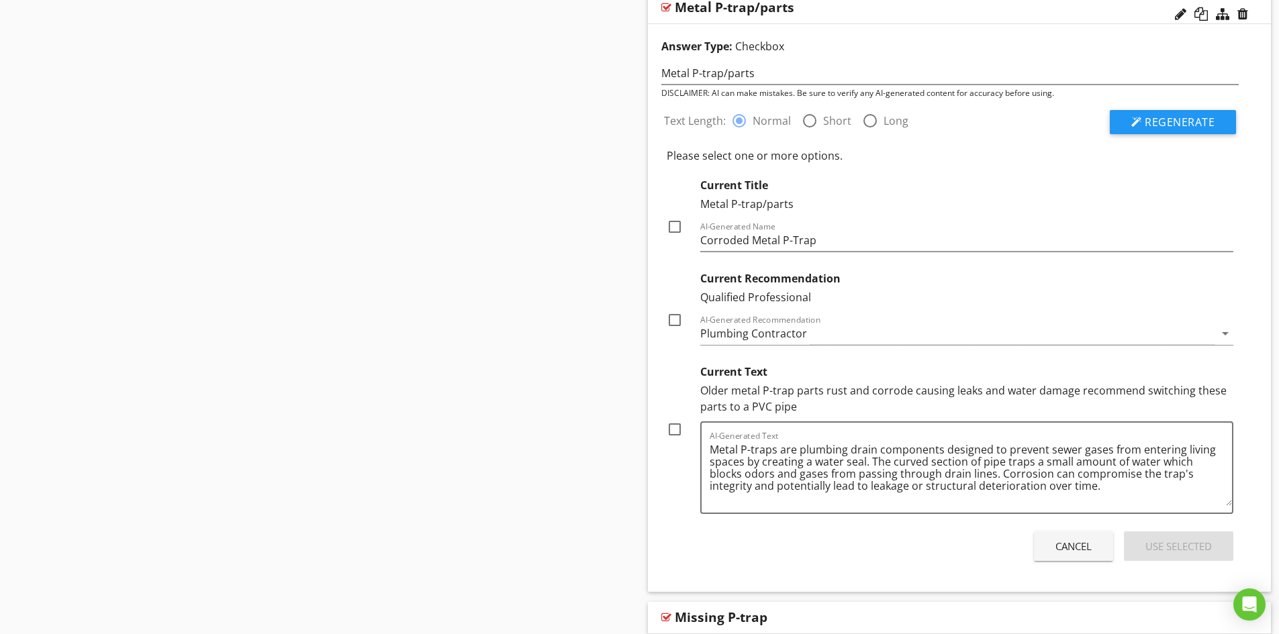
scroll to position [2262, 0]
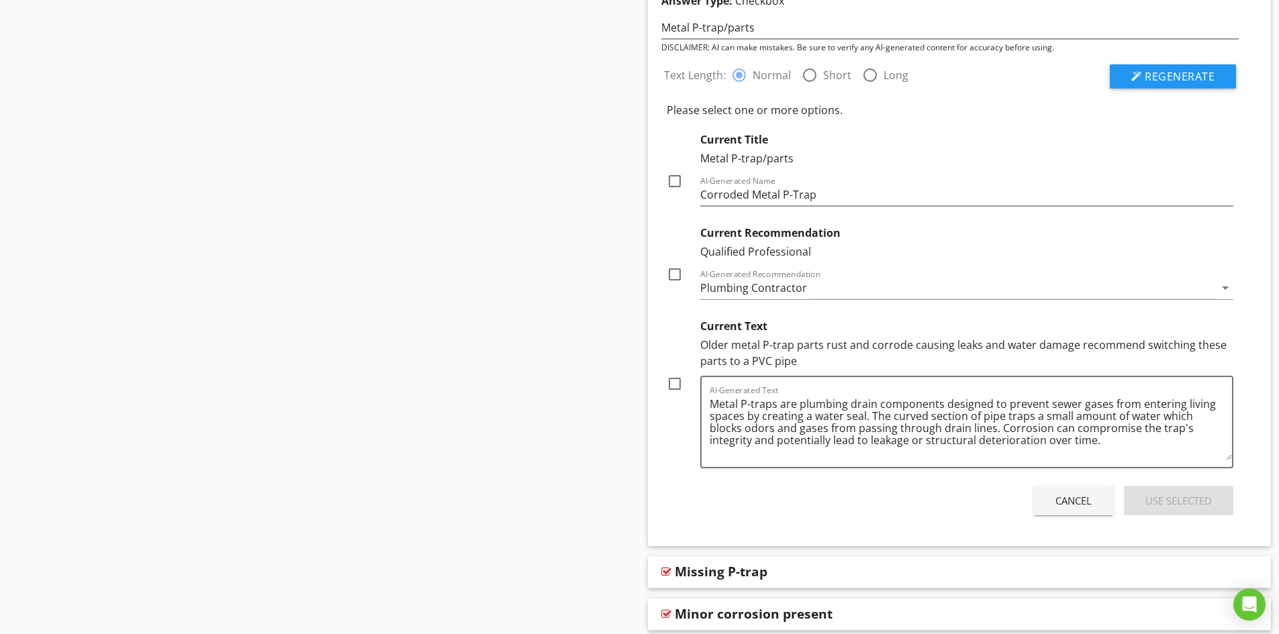
drag, startPoint x: 701, startPoint y: 345, endPoint x: 803, endPoint y: 361, distance: 102.6
click at [803, 361] on div "Older metal P-trap parts rust and corrode causing leaks and water damage recomm…" at bounding box center [967, 353] width 534 height 32
copy div "Older metal P-trap parts rust and corrode causing leaks and water damage recomm…"
click at [667, 385] on div at bounding box center [674, 384] width 23 height 23
checkbox input "true"
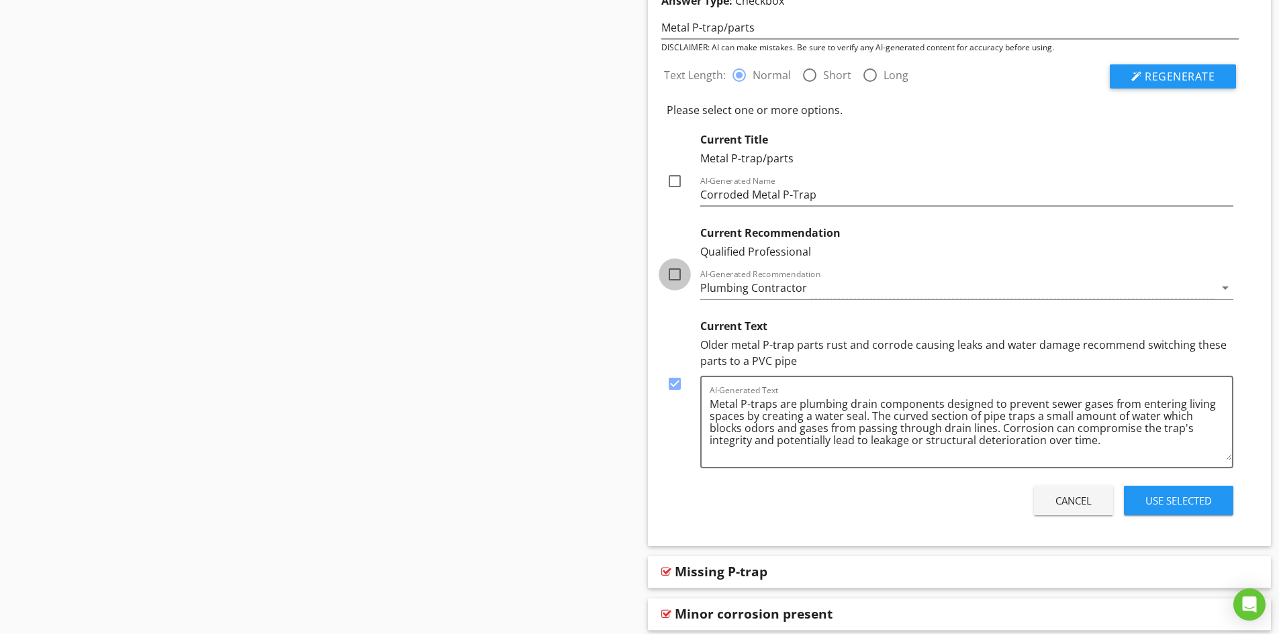
click at [675, 277] on div at bounding box center [674, 274] width 23 height 23
checkbox input "true"
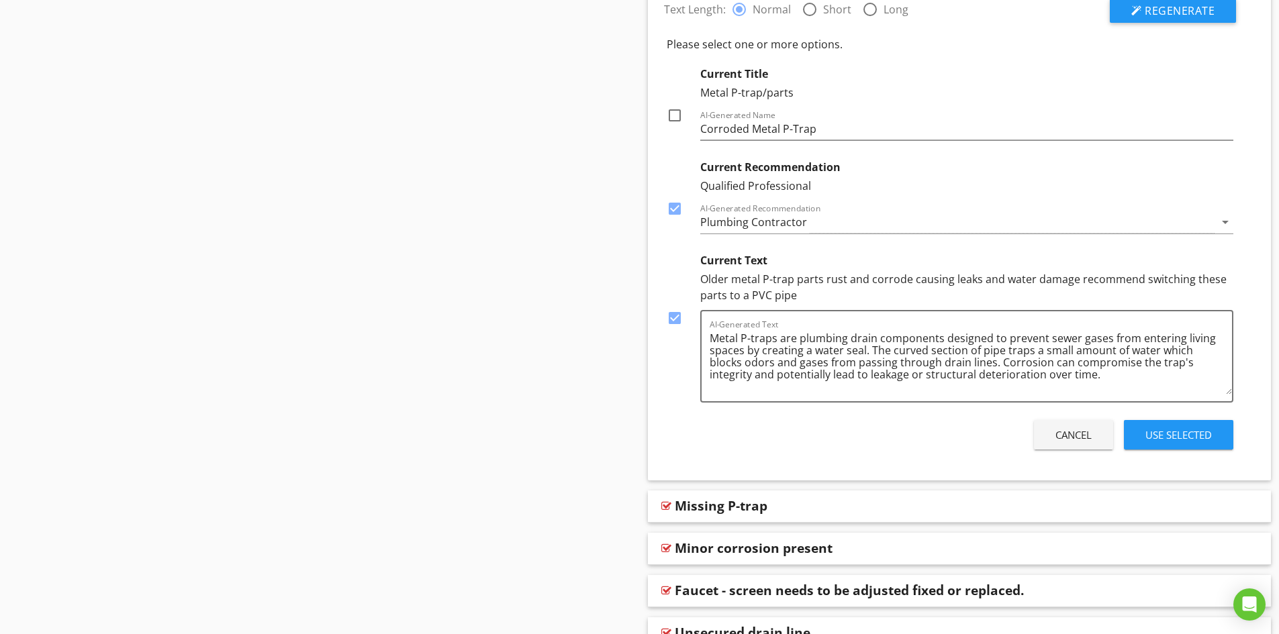
scroll to position [2329, 0]
click at [1165, 436] on div "Use Selected" at bounding box center [1178, 433] width 66 height 15
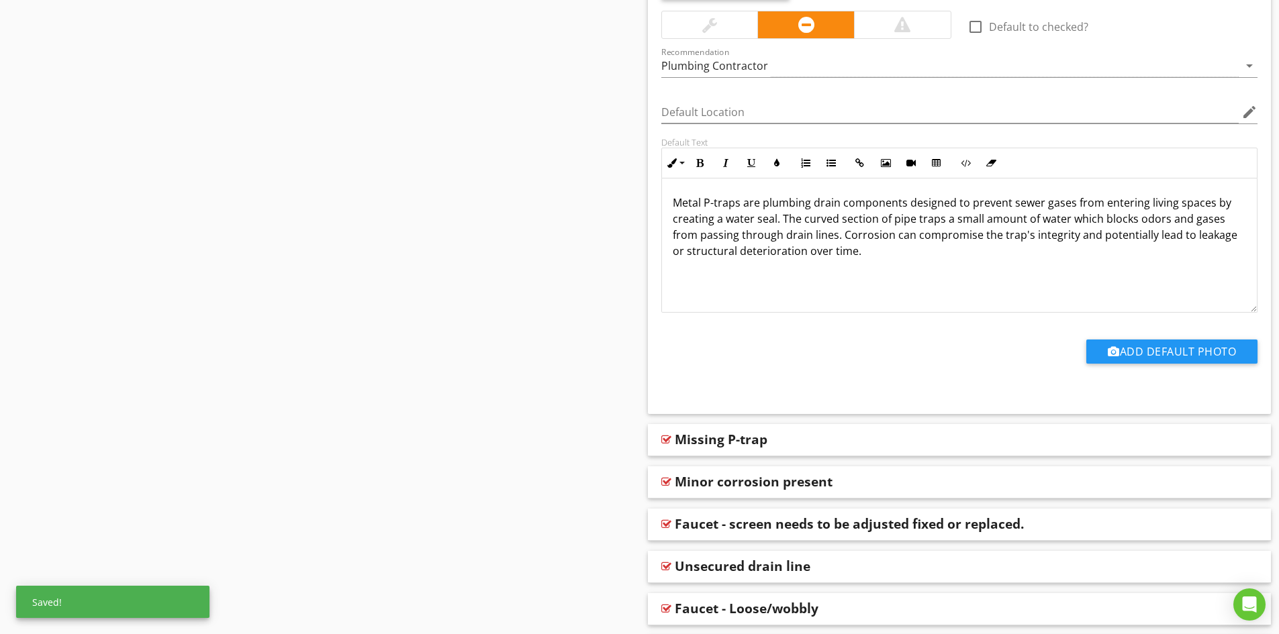
click at [687, 275] on div "Metal P-traps are plumbing drain components designed to prevent sewer gases fro…" at bounding box center [959, 246] width 595 height 134
click at [872, 256] on p "Metal P-traps are plumbing drain components designed to prevent sewer gases fro…" at bounding box center [960, 227] width 574 height 64
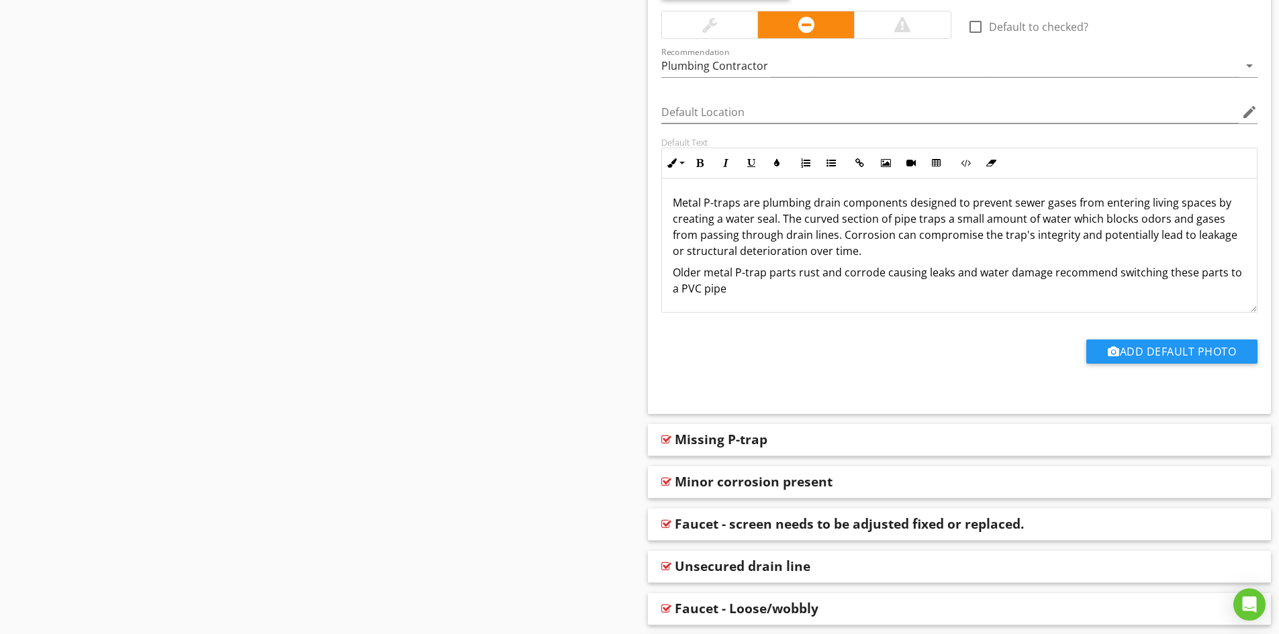
click at [1207, 204] on p "Metal P-traps are plumbing drain components designed to prevent sewer gases fro…" at bounding box center [960, 227] width 574 height 64
drag, startPoint x: 779, startPoint y: 221, endPoint x: 673, endPoint y: 222, distance: 106.7
click at [673, 222] on p "Metal P-traps are plumbing drain components designed to prevent sewer gases fro…" at bounding box center [960, 227] width 574 height 64
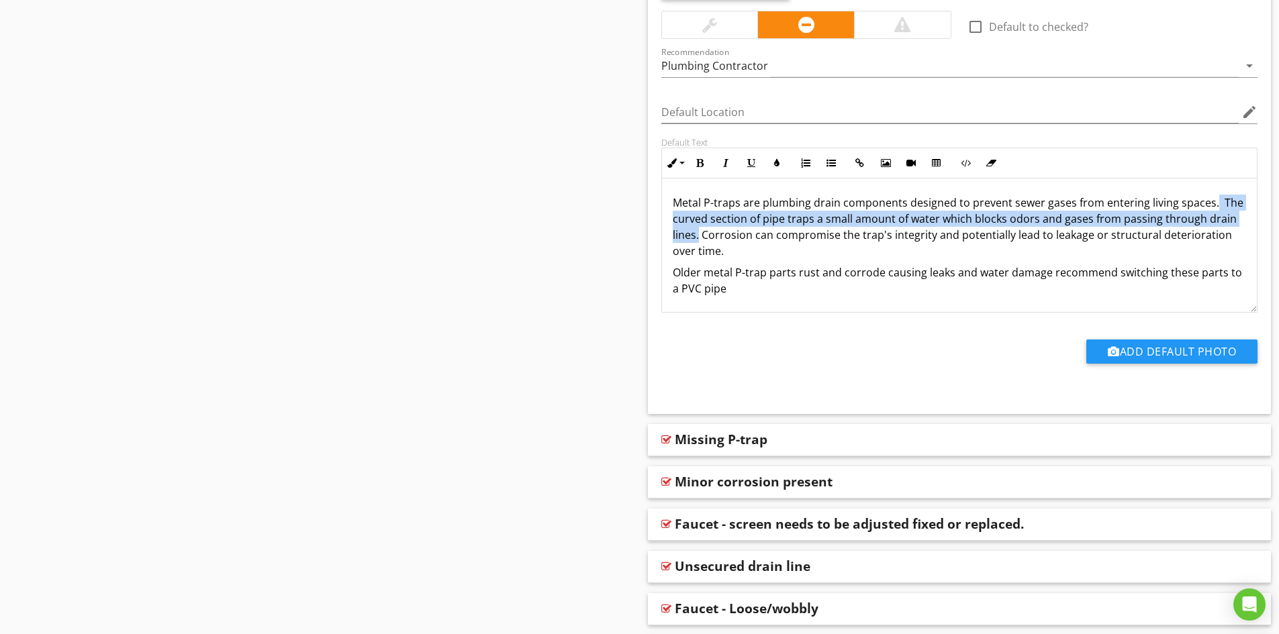
drag, startPoint x: 699, startPoint y: 236, endPoint x: 1211, endPoint y: 197, distance: 513.6
click at [1211, 197] on p "Metal P-traps are plumbing drain components designed to prevent sewer gases fro…" at bounding box center [960, 227] width 574 height 64
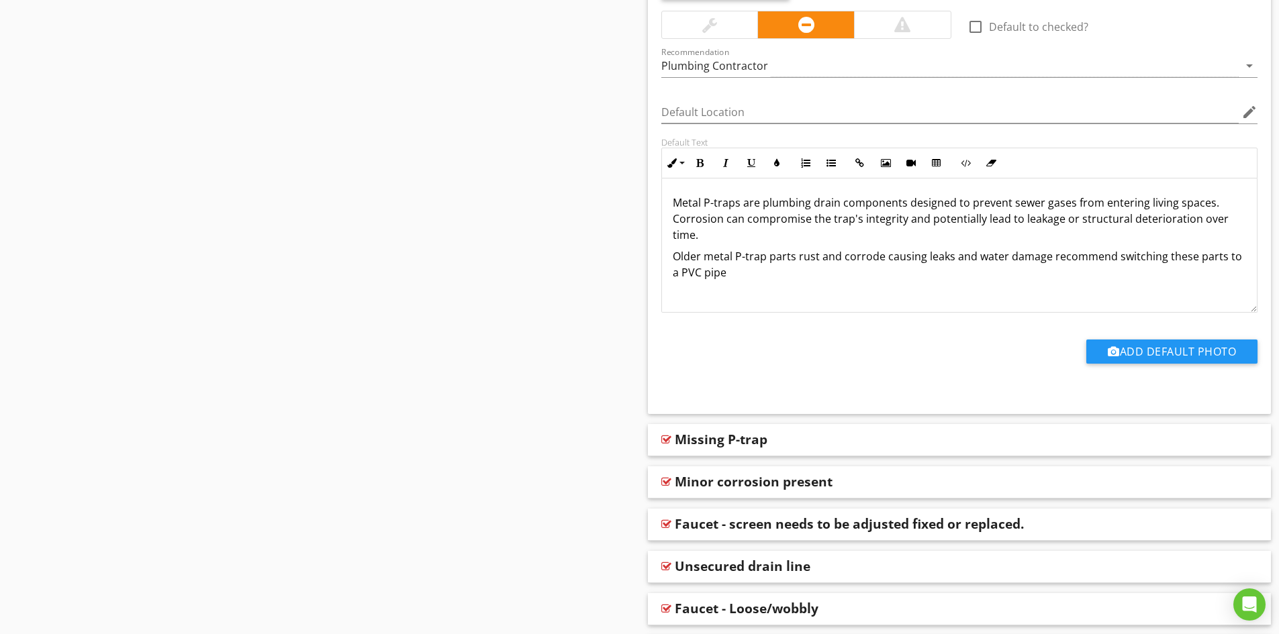
click at [703, 205] on p "Metal P-traps are plumbing drain components designed to prevent sewer gases fro…" at bounding box center [960, 219] width 574 height 48
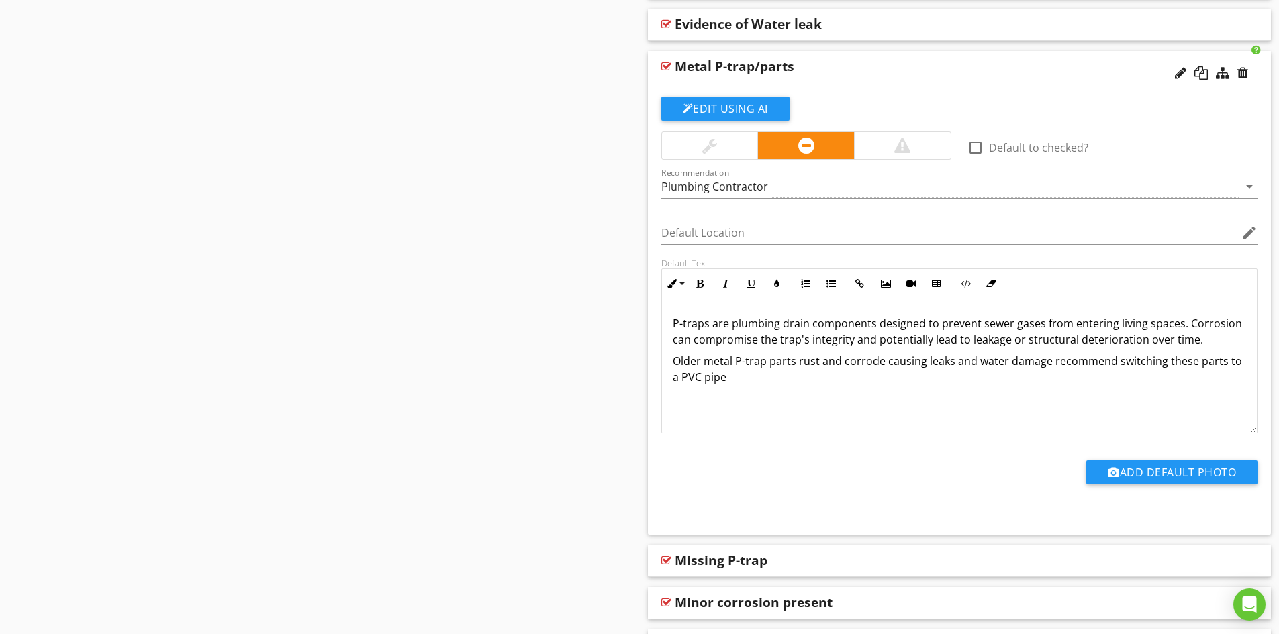
scroll to position [2144, 0]
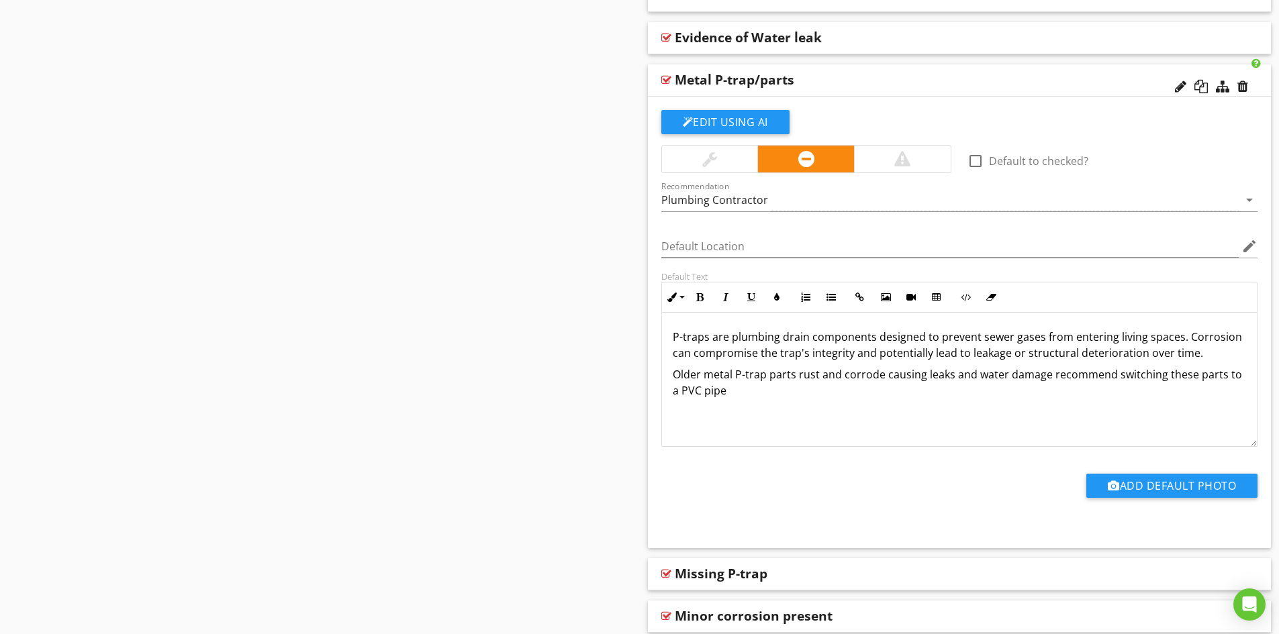
click at [675, 377] on p "Older metal P-trap parts rust and corrode causing leaks and water damage recomm…" at bounding box center [960, 382] width 574 height 32
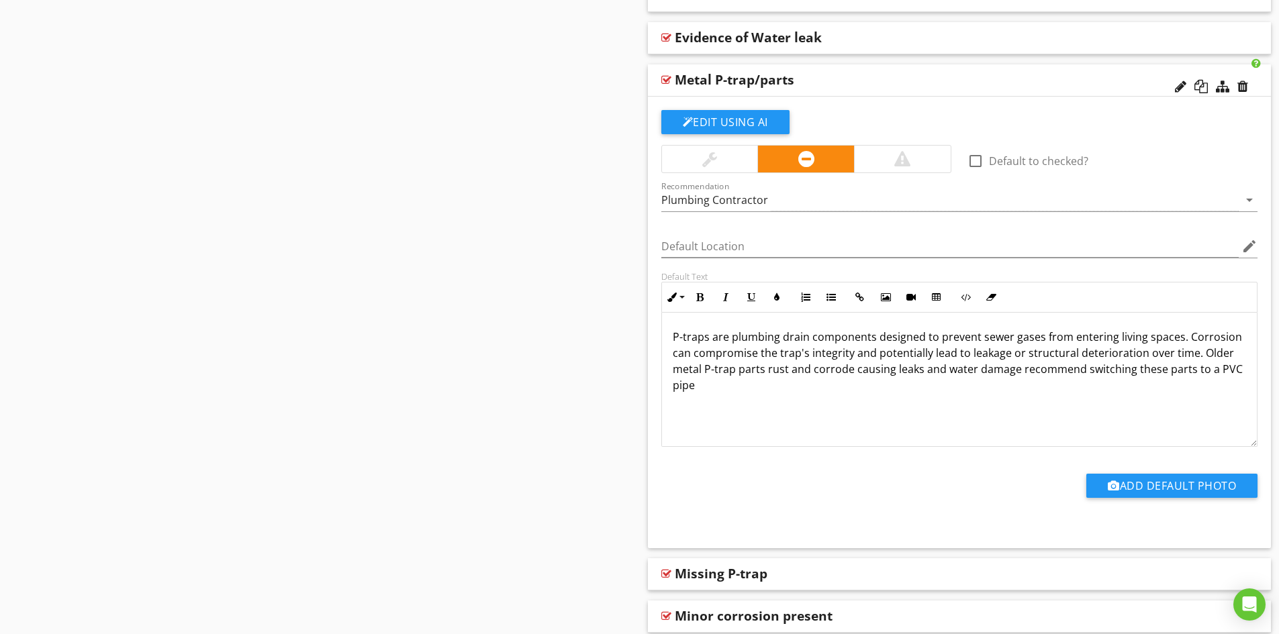
click at [1017, 373] on p "P-traps are plumbing drain components designed to prevent sewer gases from ente…" at bounding box center [960, 361] width 574 height 64
click at [1026, 371] on p "P-traps are plumbing drain components designed to prevent sewer gases from ente…" at bounding box center [960, 361] width 574 height 64
click at [718, 389] on p "P-traps are plumbing drain components designed to prevent sewer gases from ente…" at bounding box center [960, 361] width 574 height 64
click at [876, 77] on div "Metal P-trap/parts" at bounding box center [898, 80] width 447 height 16
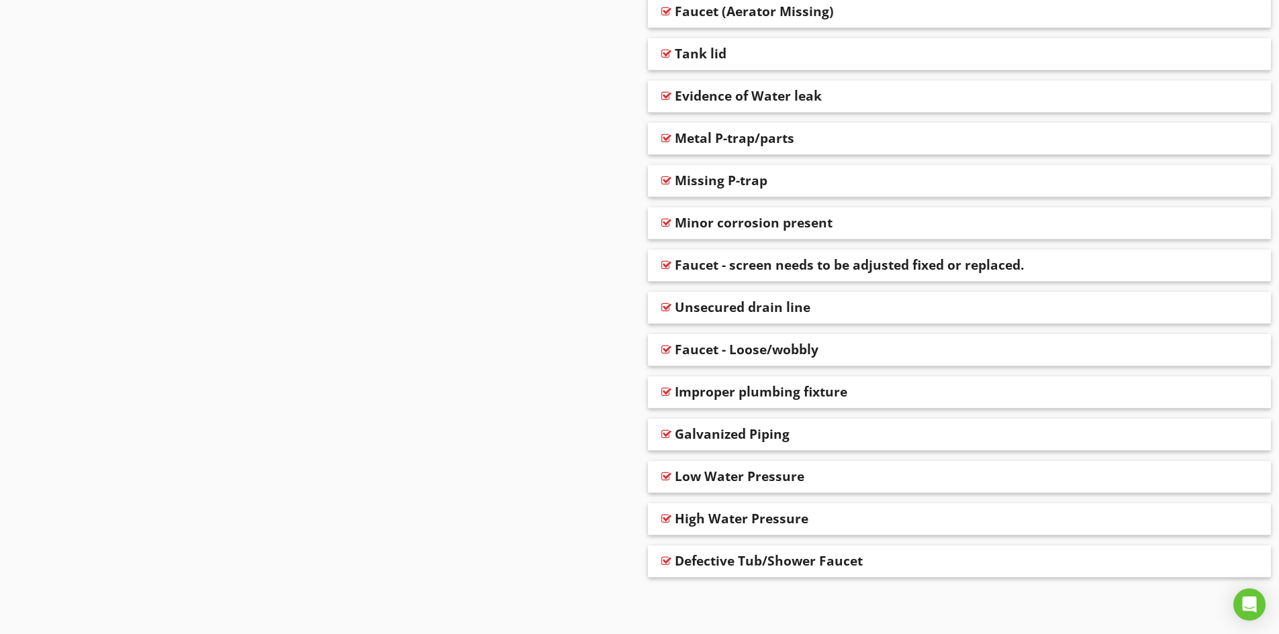
scroll to position [2018, 0]
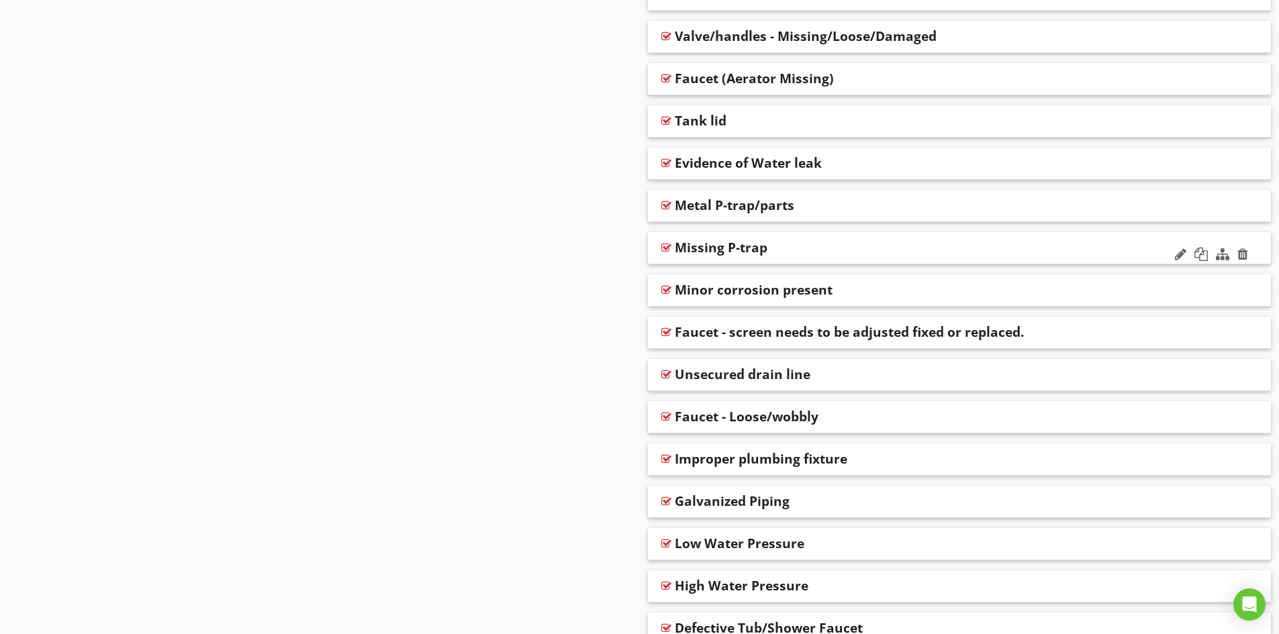
click at [812, 246] on div "Missing P-trap" at bounding box center [898, 248] width 447 height 16
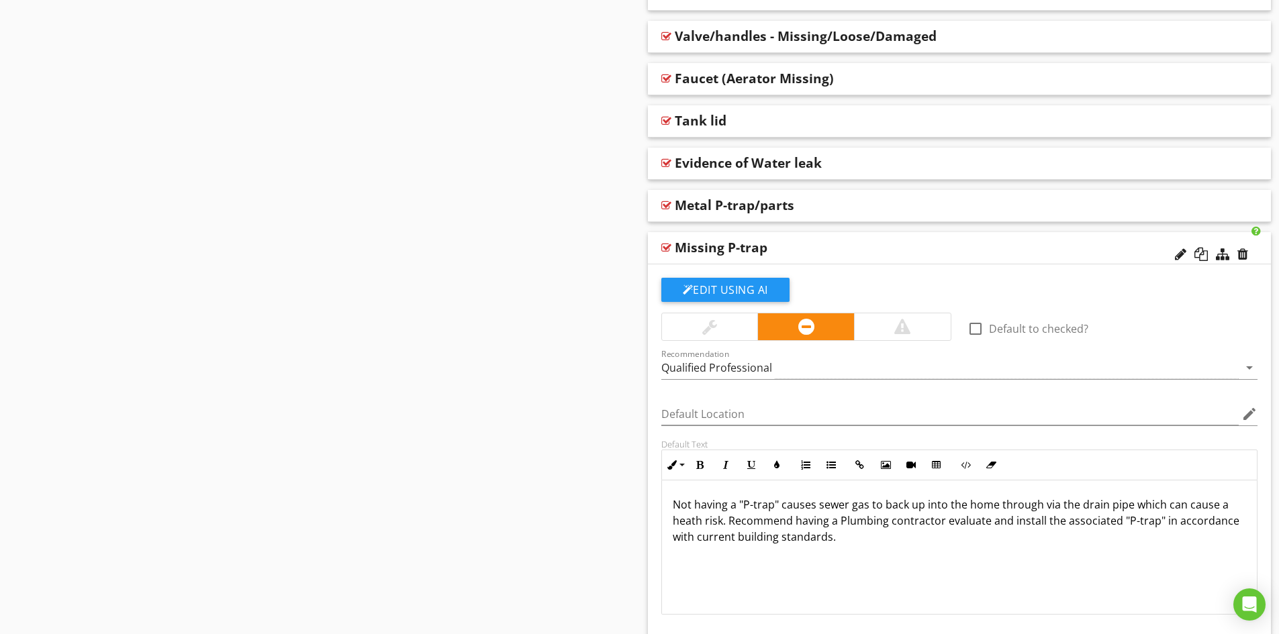
click at [833, 244] on div "Missing P-trap" at bounding box center [898, 248] width 447 height 16
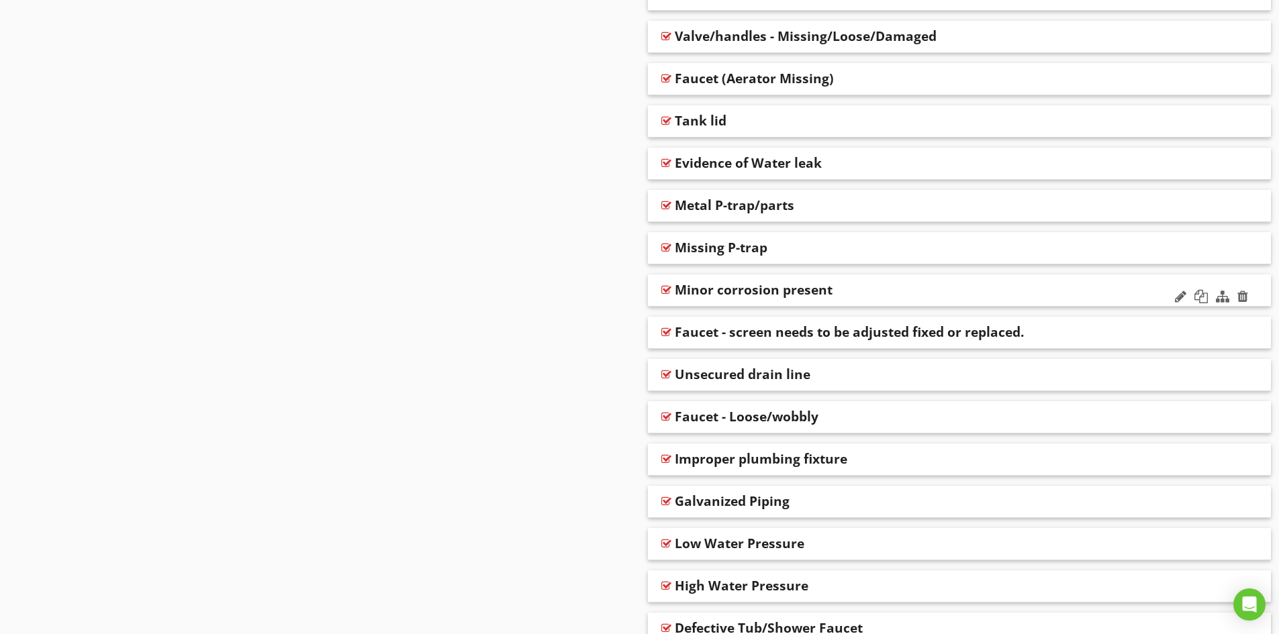
click at [873, 289] on div "Minor corrosion present" at bounding box center [898, 290] width 447 height 16
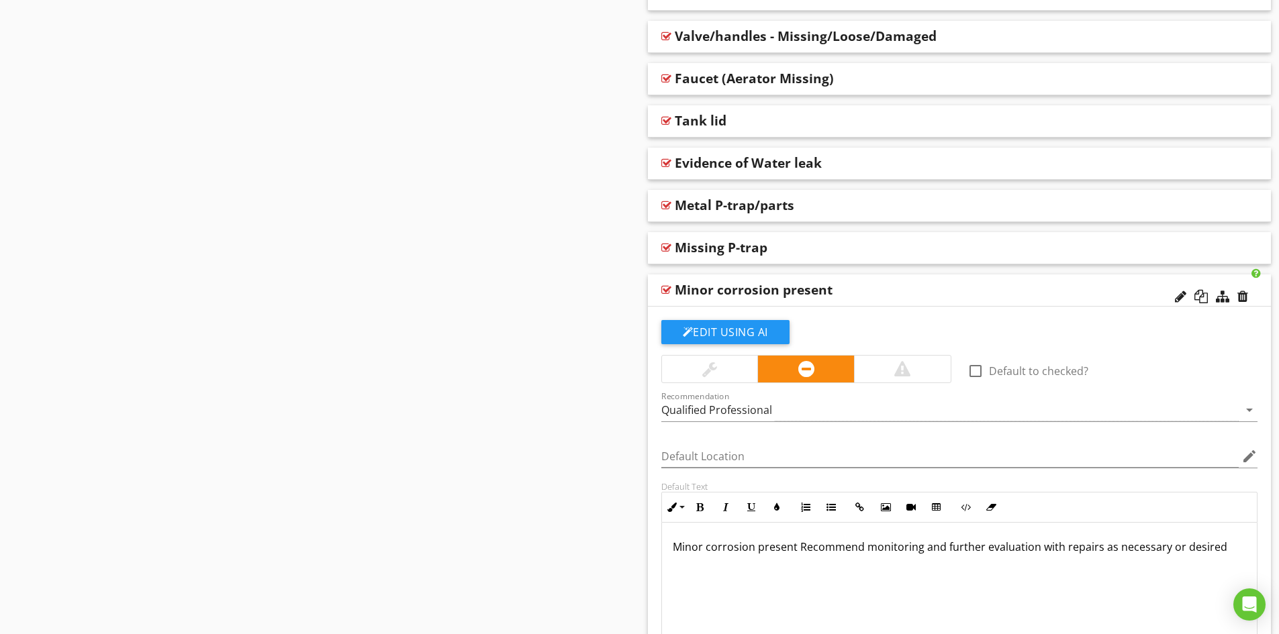
click at [965, 290] on div "Minor corrosion present" at bounding box center [898, 290] width 447 height 16
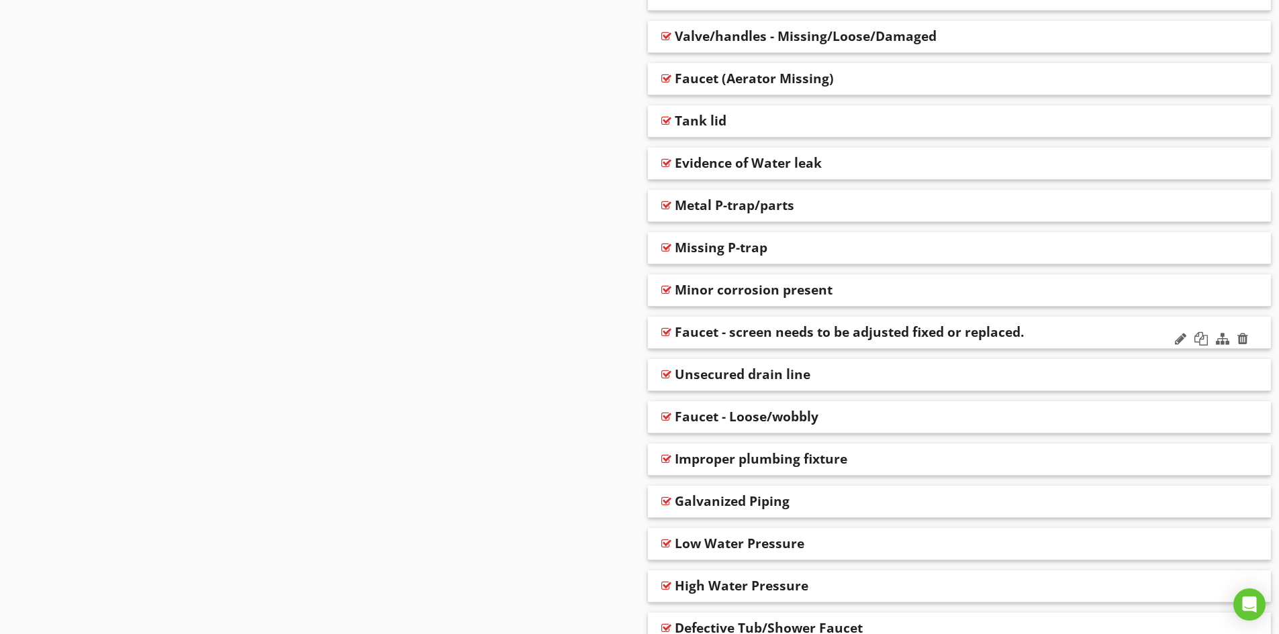
click at [1056, 332] on div "Faucet - screen needs to be adjusted fixed or replaced." at bounding box center [898, 332] width 447 height 16
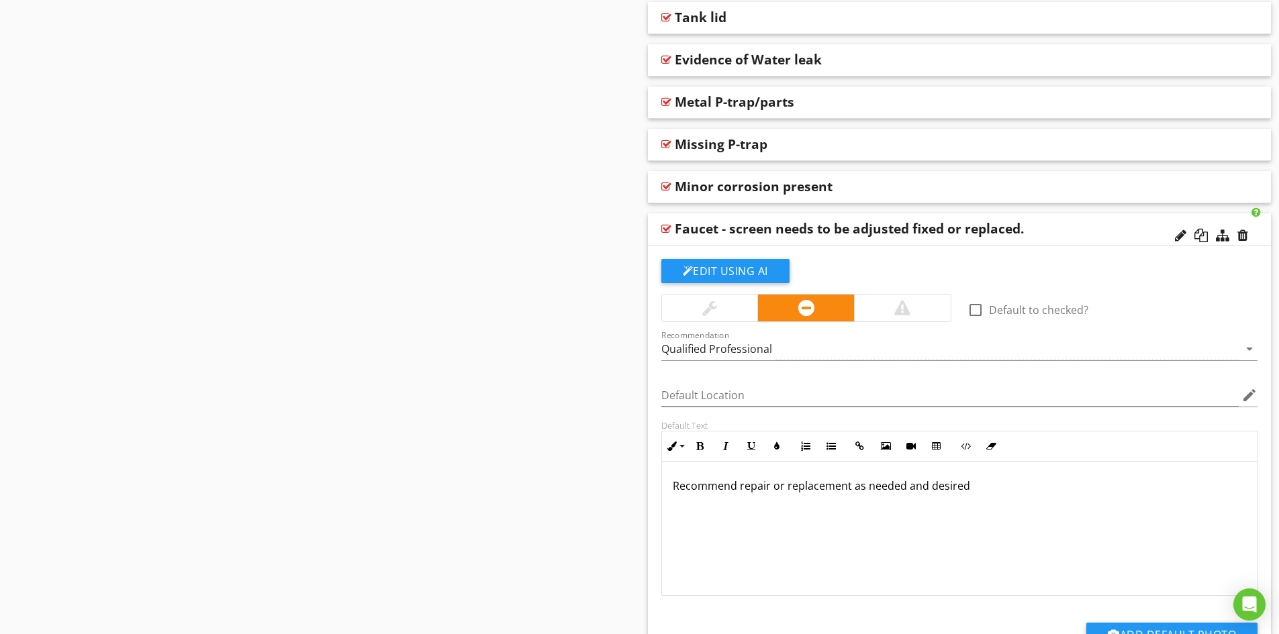
scroll to position [2153, 0]
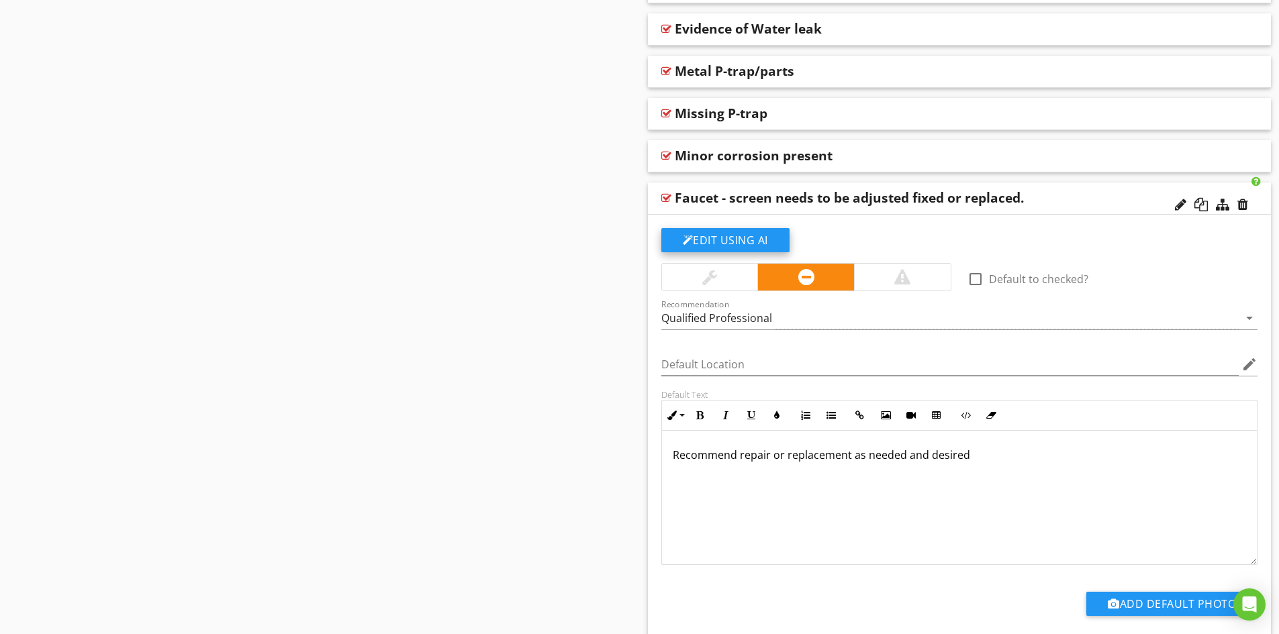
click at [742, 240] on button "Edit Using AI" at bounding box center [725, 240] width 128 height 24
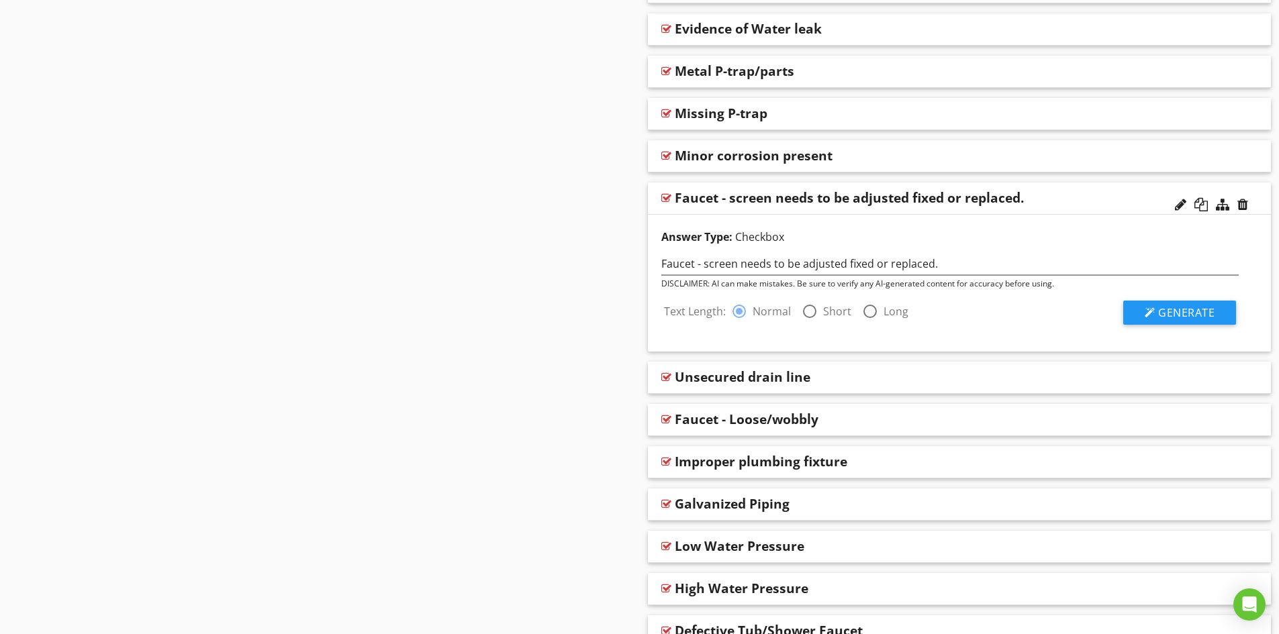
click at [805, 311] on div at bounding box center [809, 311] width 23 height 23
radio input "false"
radio input "true"
click at [1180, 307] on span "Generate" at bounding box center [1186, 312] width 56 height 15
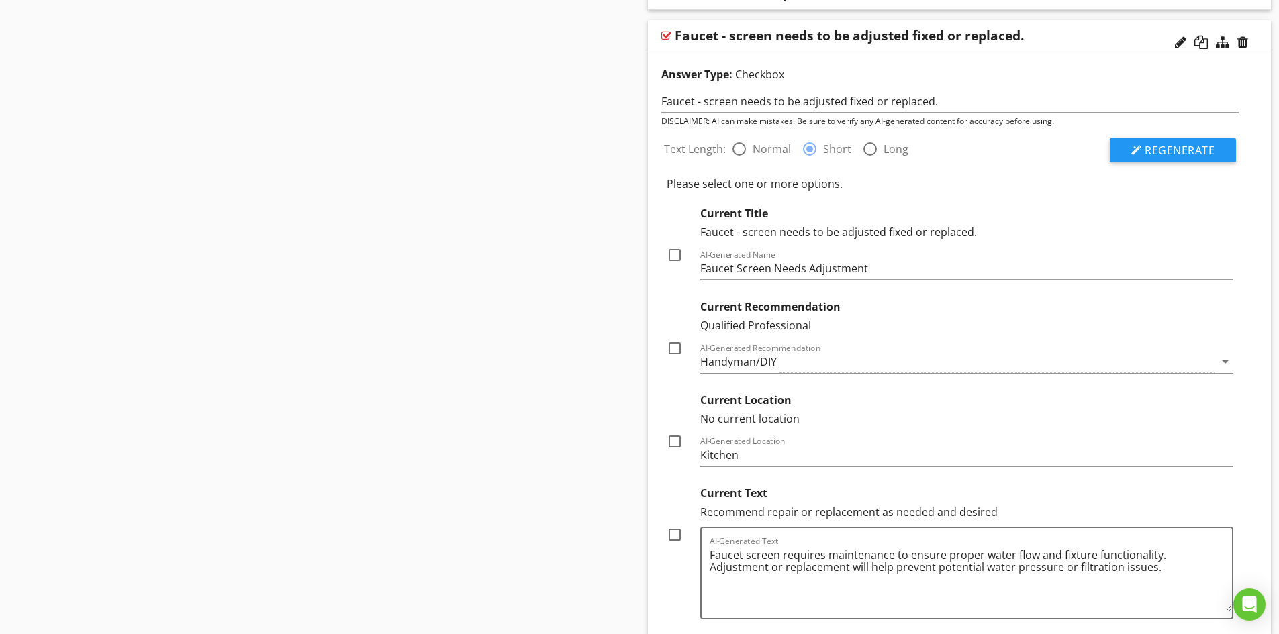
scroll to position [2421, 0]
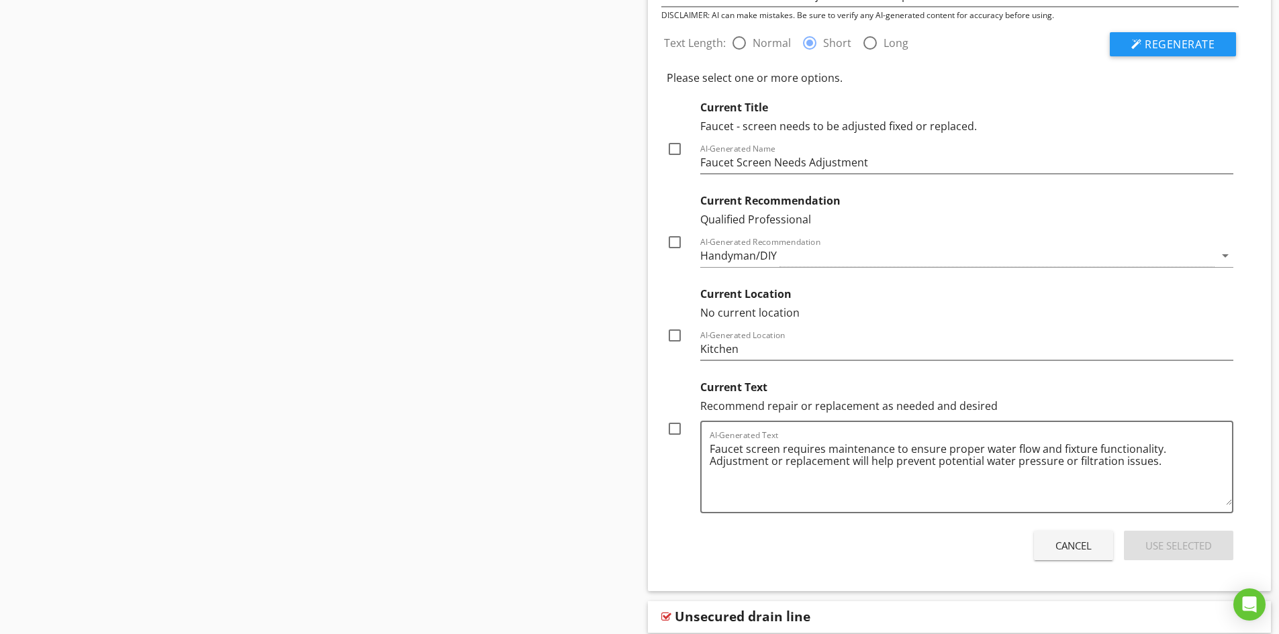
click at [1046, 541] on button "Cancel" at bounding box center [1073, 546] width 79 height 30
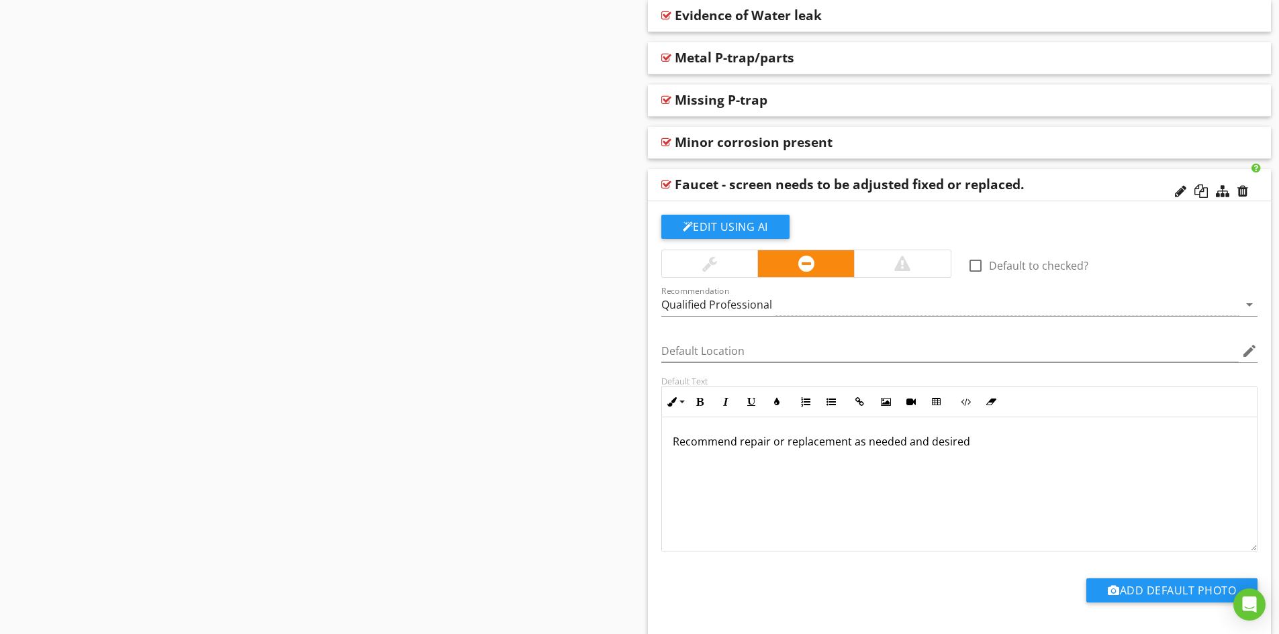
scroll to position [2144, 0]
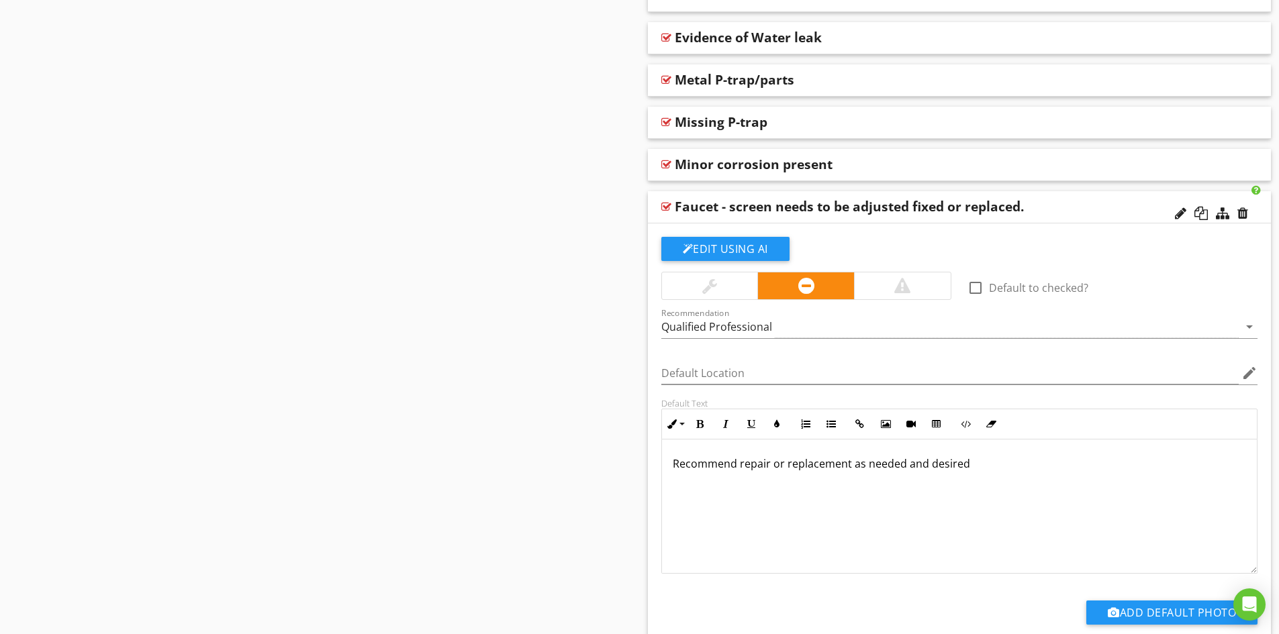
click at [674, 462] on p "Recommend repair or replacement as needed and desired" at bounding box center [960, 464] width 574 height 16
click at [881, 207] on div "Faucet - screen needs to be adjusted fixed or replaced." at bounding box center [849, 207] width 349 height 16
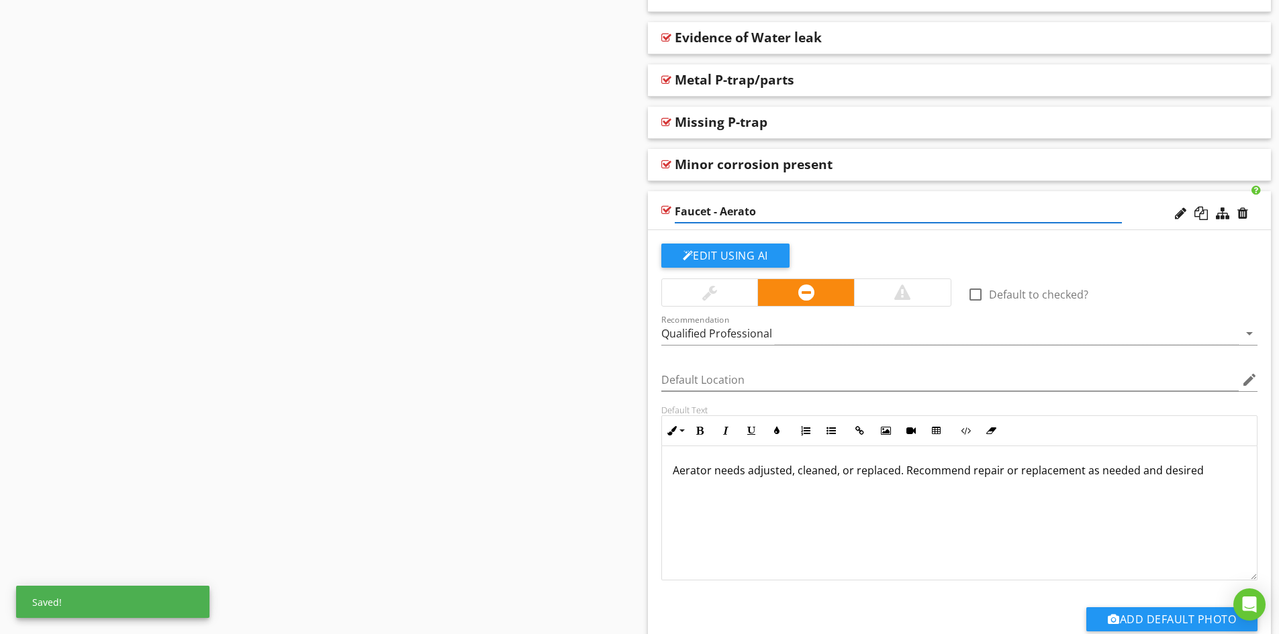
type input "Faucet - Aerator"
click at [1138, 217] on div "Faucet - Aerator" at bounding box center [960, 210] width 624 height 39
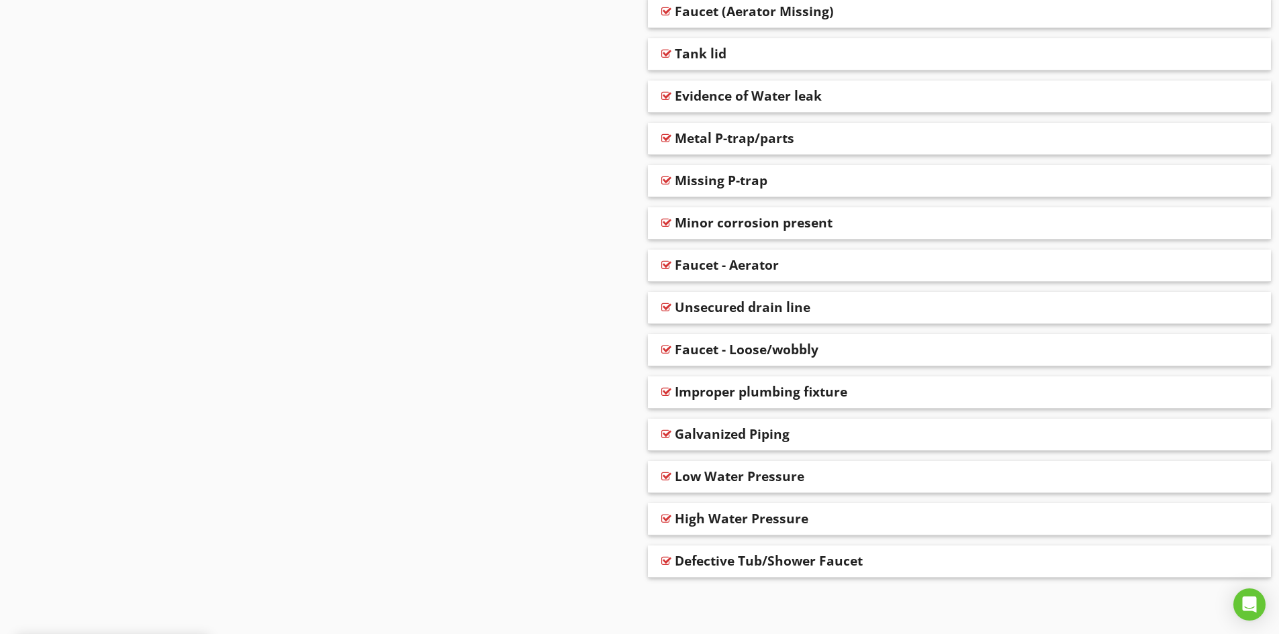
scroll to position [2085, 0]
click at [793, 263] on div "Faucet - Aerator" at bounding box center [898, 265] width 447 height 16
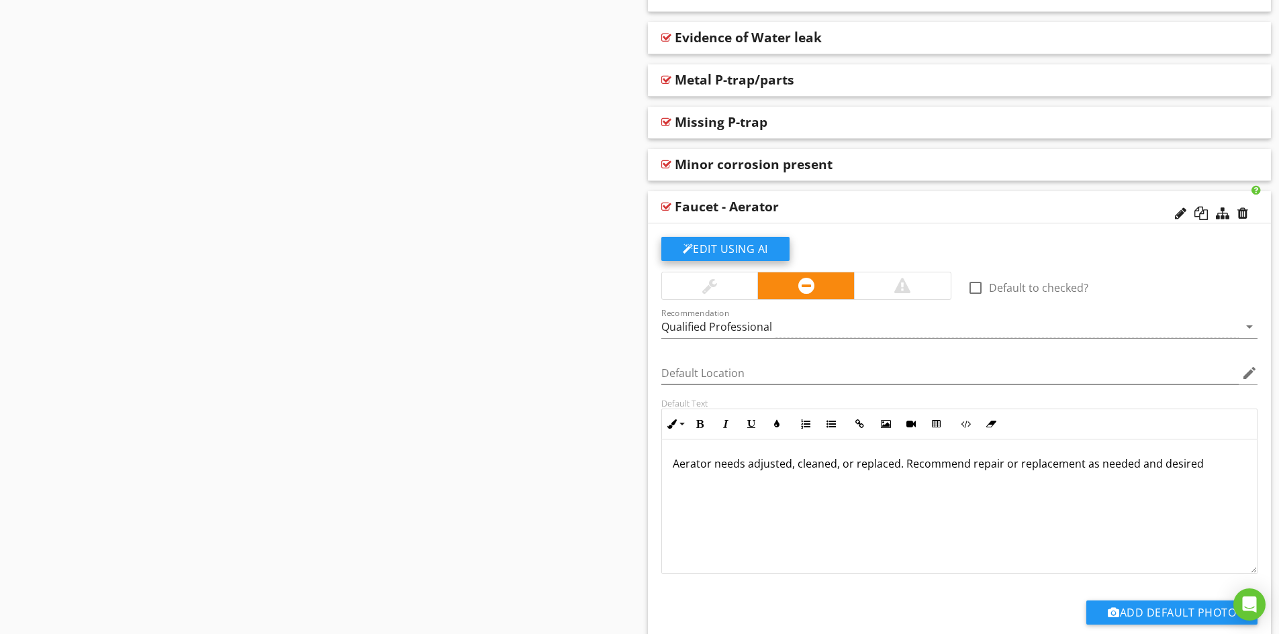
click at [725, 246] on button "Edit Using AI" at bounding box center [725, 249] width 128 height 24
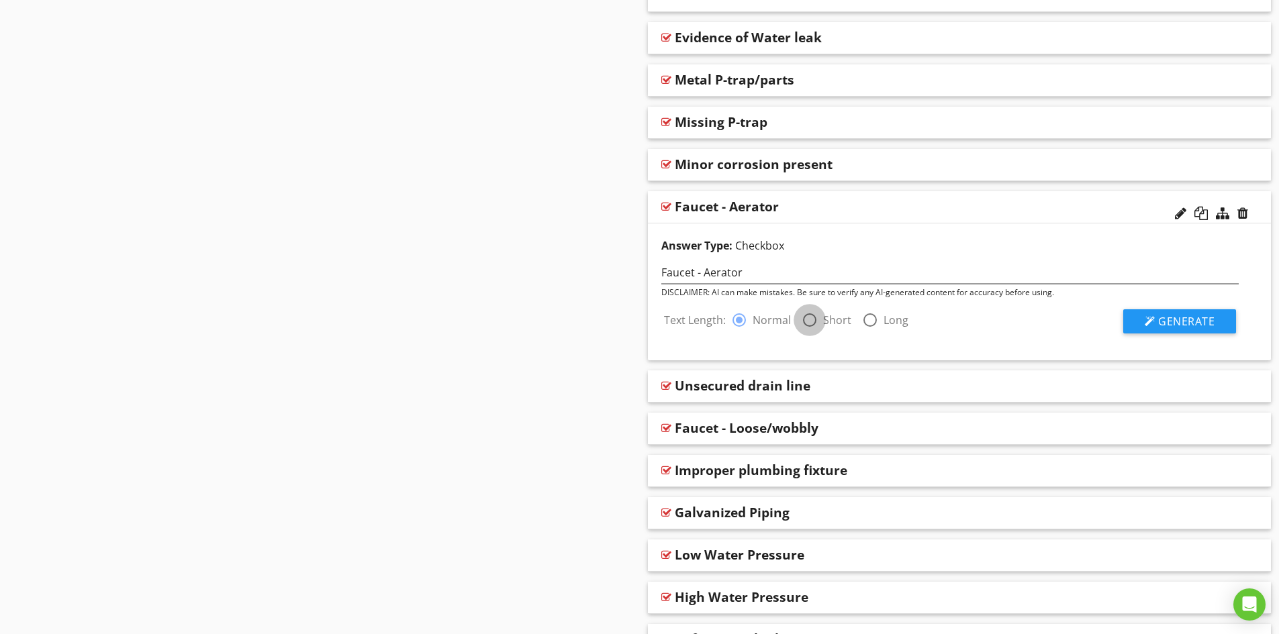
click at [810, 322] on div at bounding box center [809, 320] width 23 height 23
radio input "false"
radio input "true"
click at [1199, 324] on span "Generate" at bounding box center [1186, 321] width 56 height 15
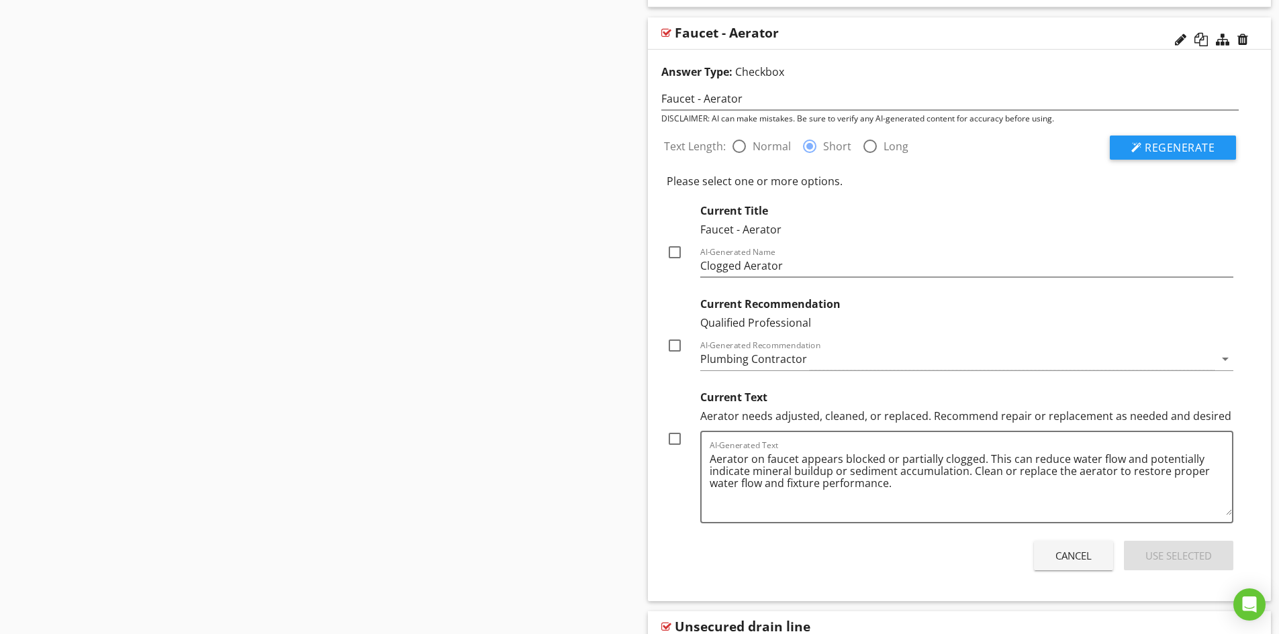
scroll to position [2345, 0]
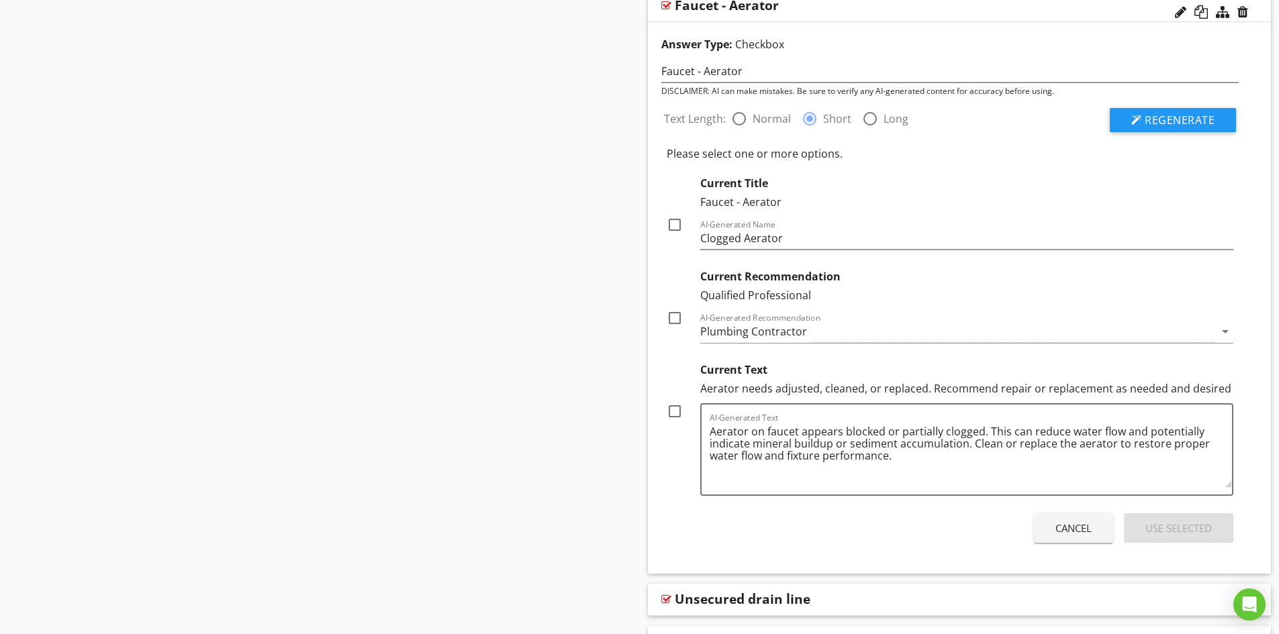
click at [677, 414] on div at bounding box center [674, 411] width 23 height 23
checkbox input "true"
click at [674, 317] on div at bounding box center [674, 318] width 23 height 23
checkbox input "true"
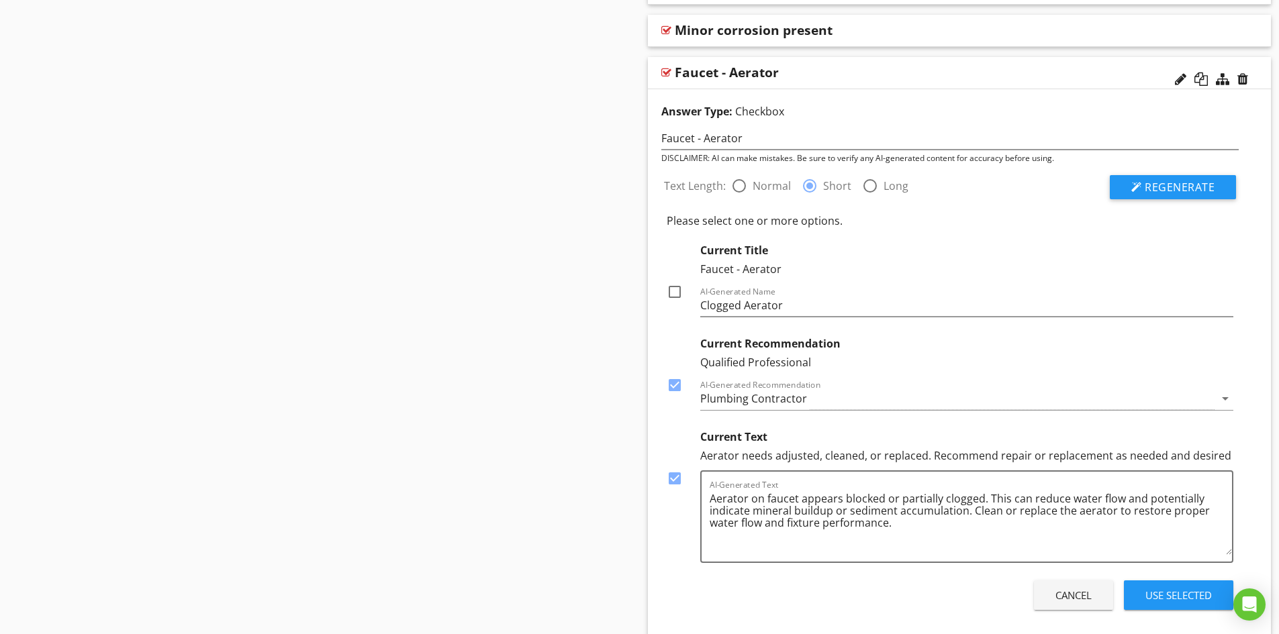
click at [1177, 597] on div "Use Selected" at bounding box center [1178, 595] width 66 height 15
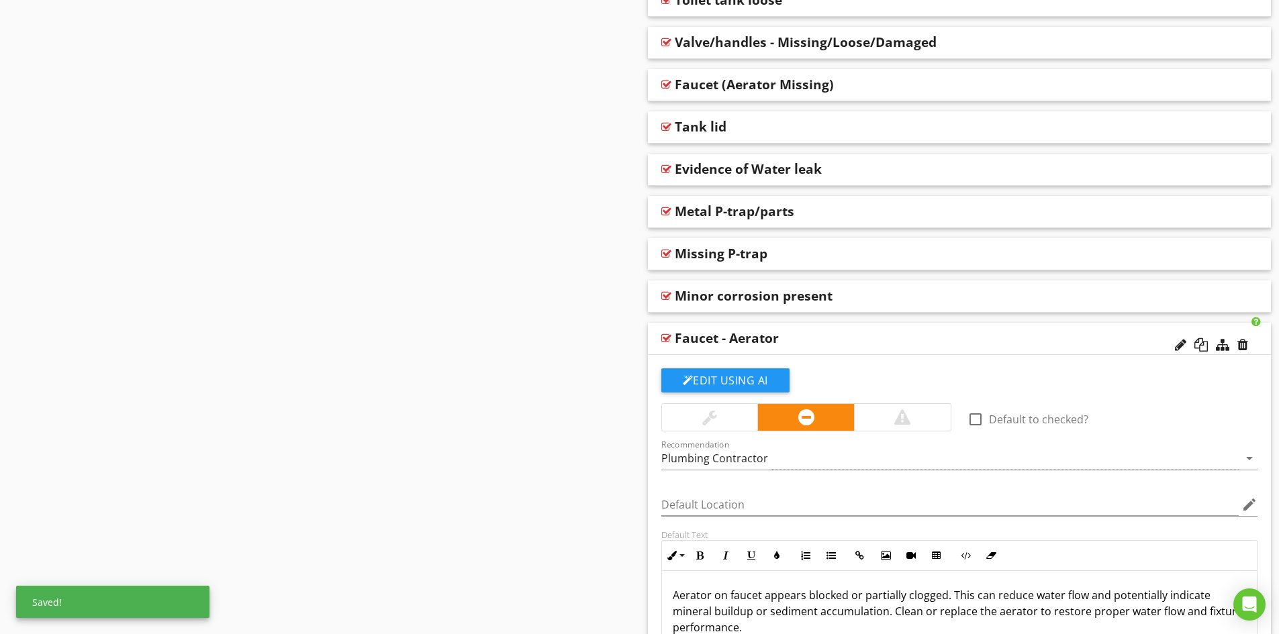
scroll to position [2010, 0]
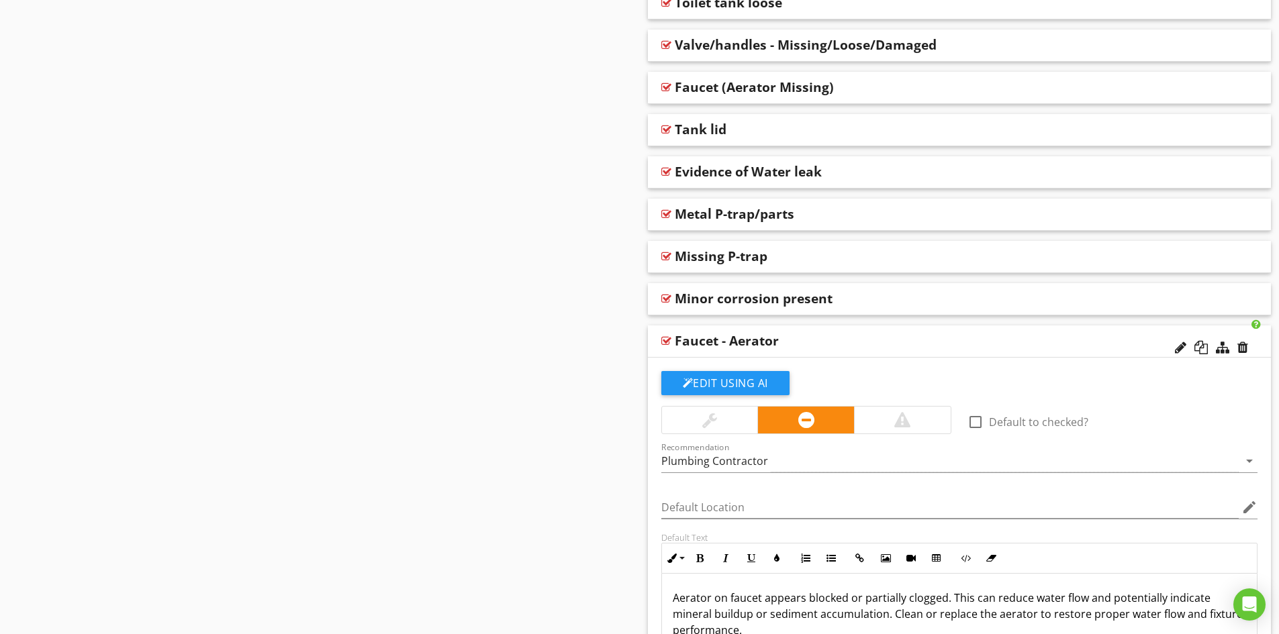
click at [769, 342] on div "Faucet - Aerator" at bounding box center [727, 341] width 104 height 16
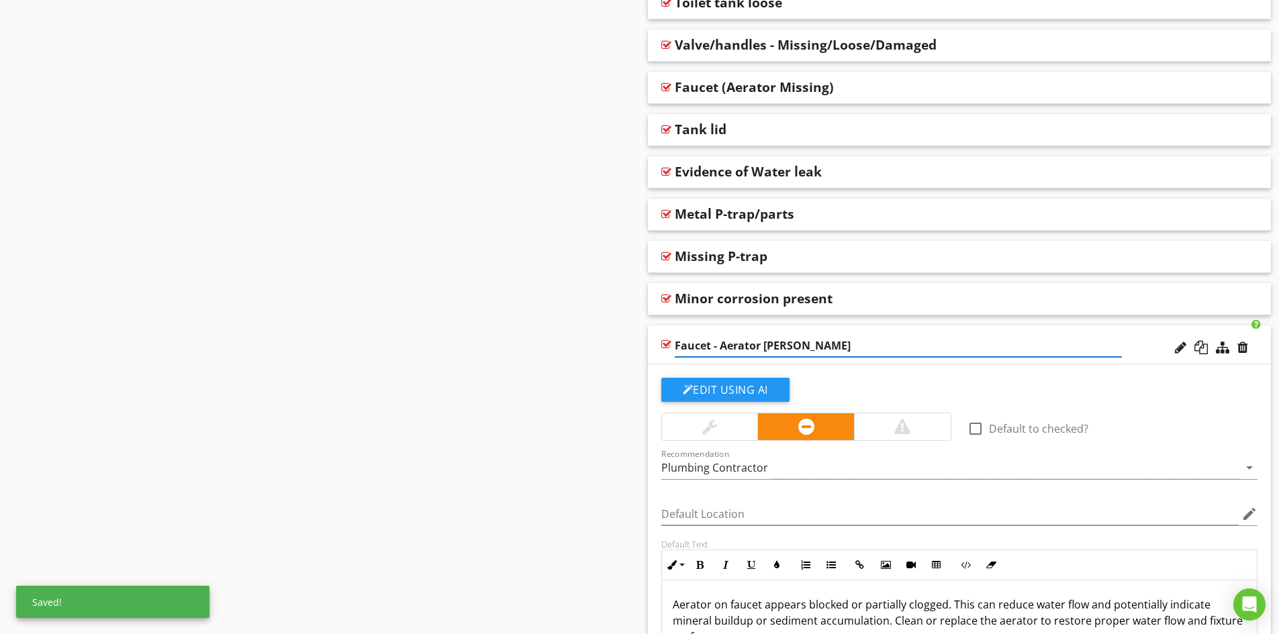
type input "Faucet - Aerator Issue"
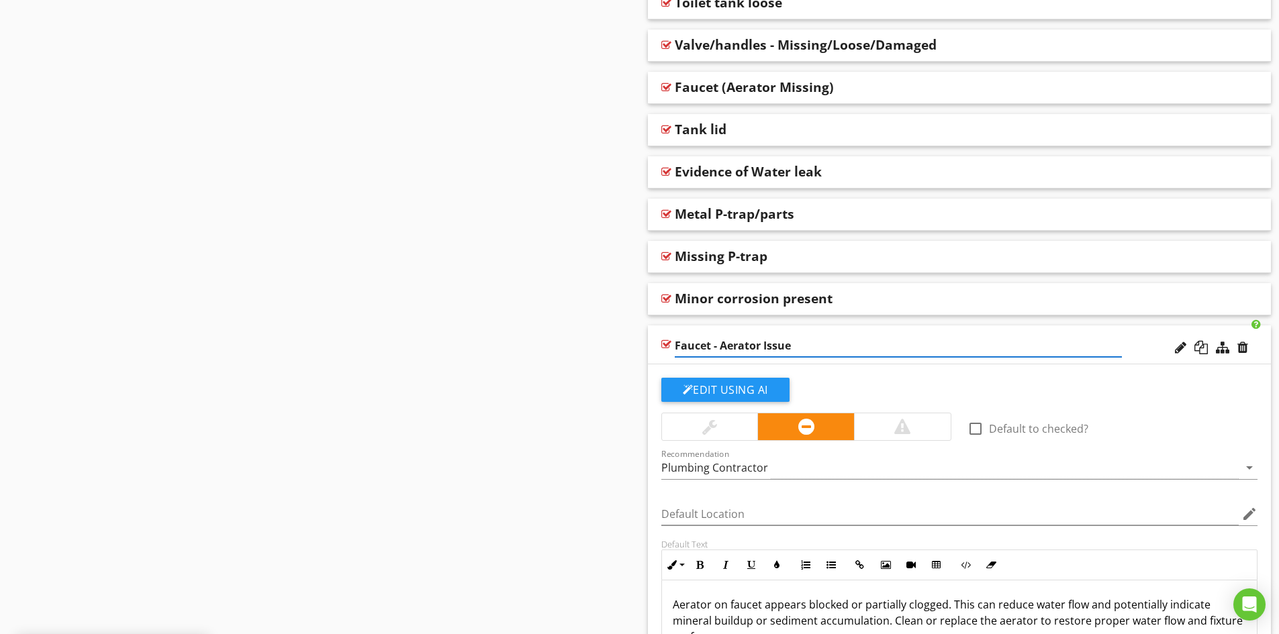
click at [1142, 352] on div "Faucet - Aerator Issue" at bounding box center [960, 345] width 624 height 39
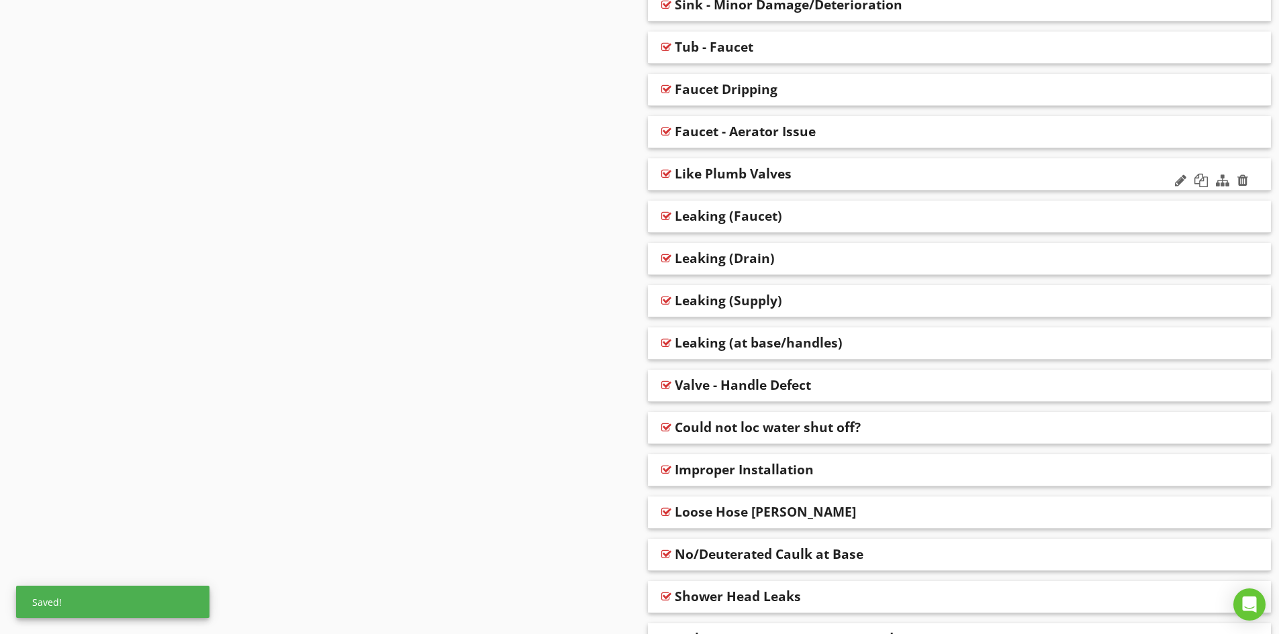
scroll to position [1137, 0]
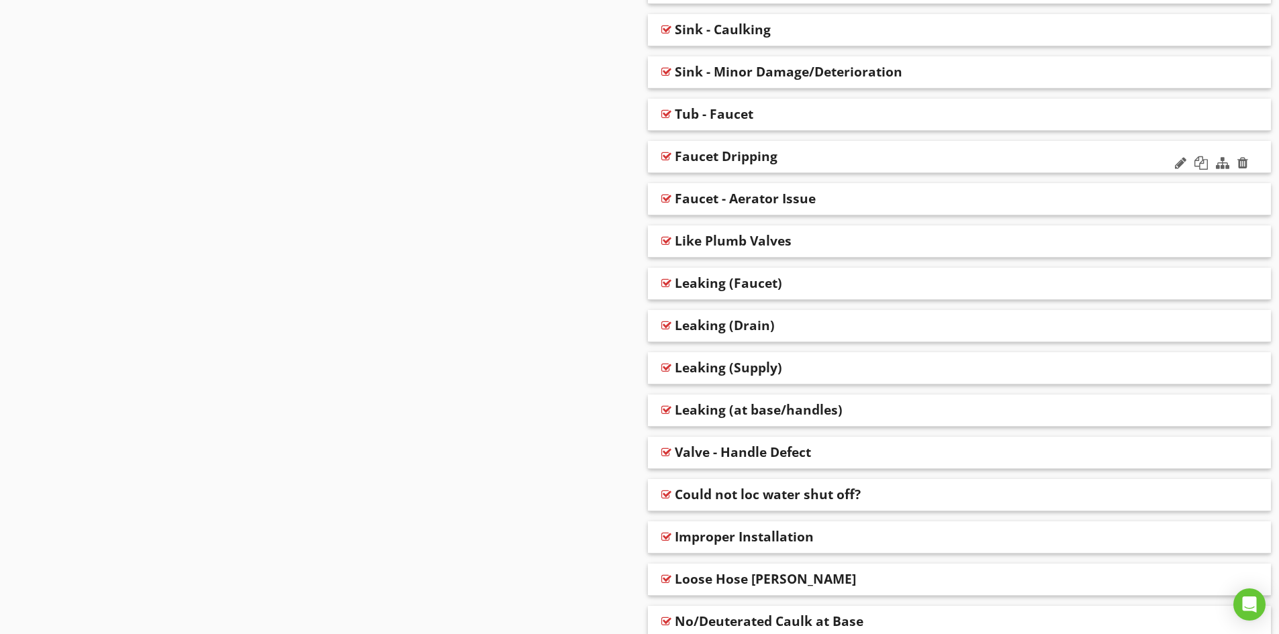
click at [814, 156] on div "Faucet Dripping" at bounding box center [898, 156] width 447 height 16
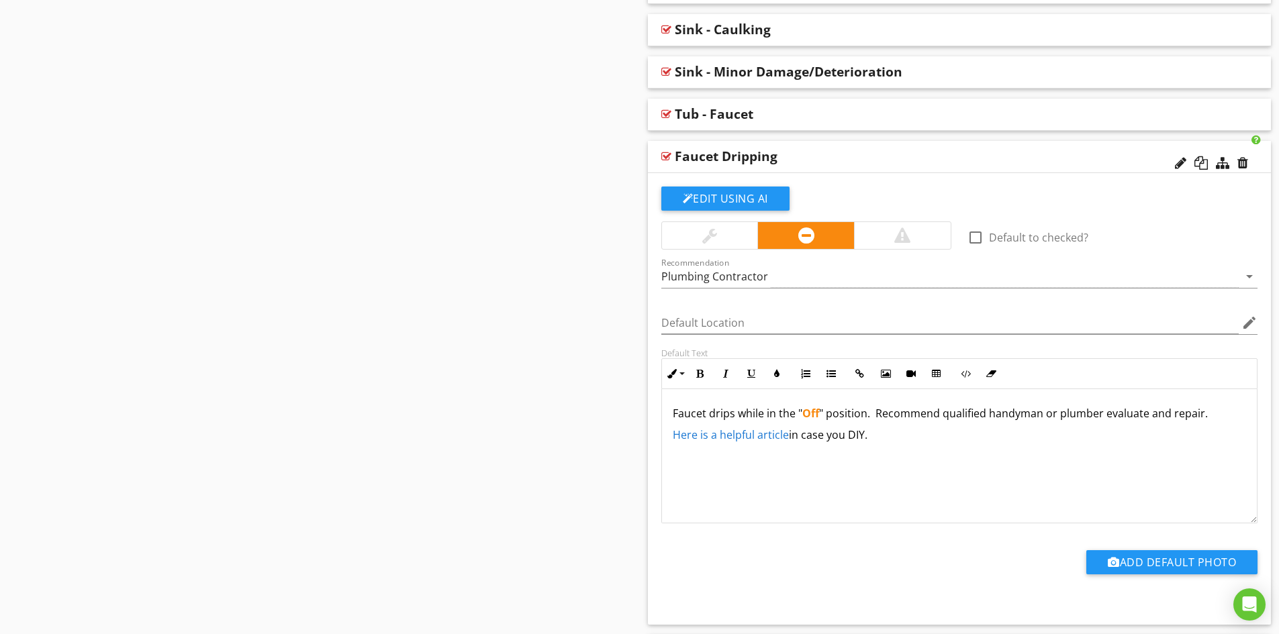
click at [728, 156] on div "Faucet Dripping" at bounding box center [726, 156] width 103 height 16
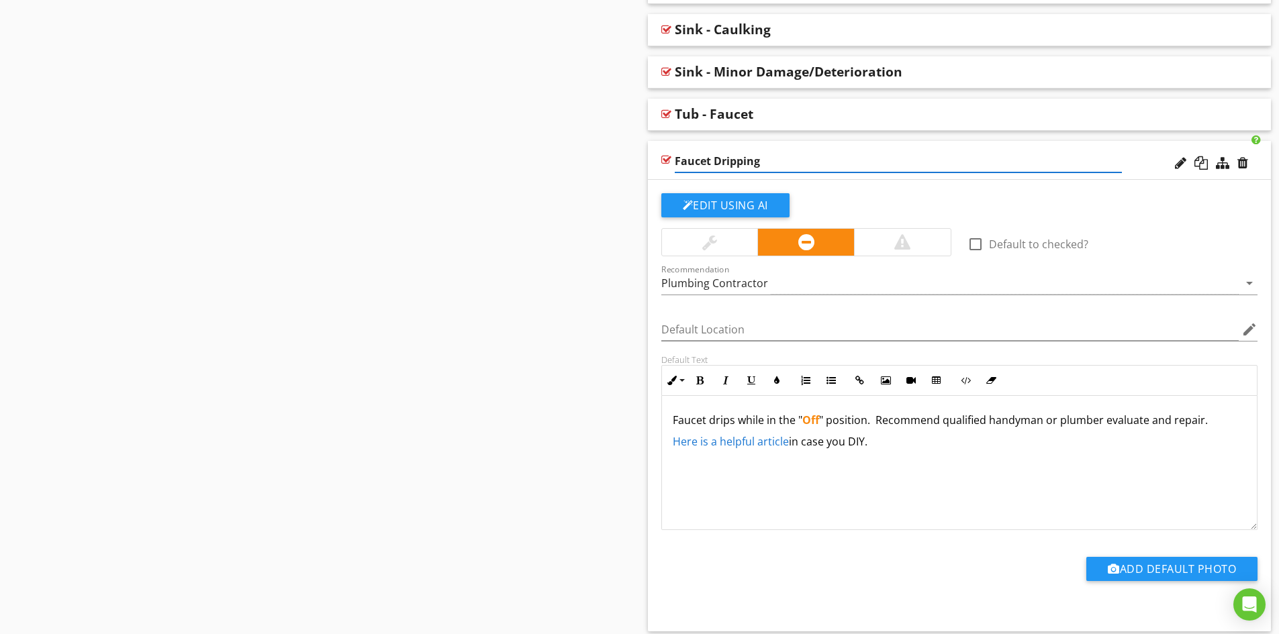
click at [708, 161] on input "Faucet Dripping" at bounding box center [898, 161] width 447 height 22
type input "Faucet - Dripping"
click at [1146, 161] on div "Faucet - Dripping" at bounding box center [960, 160] width 624 height 39
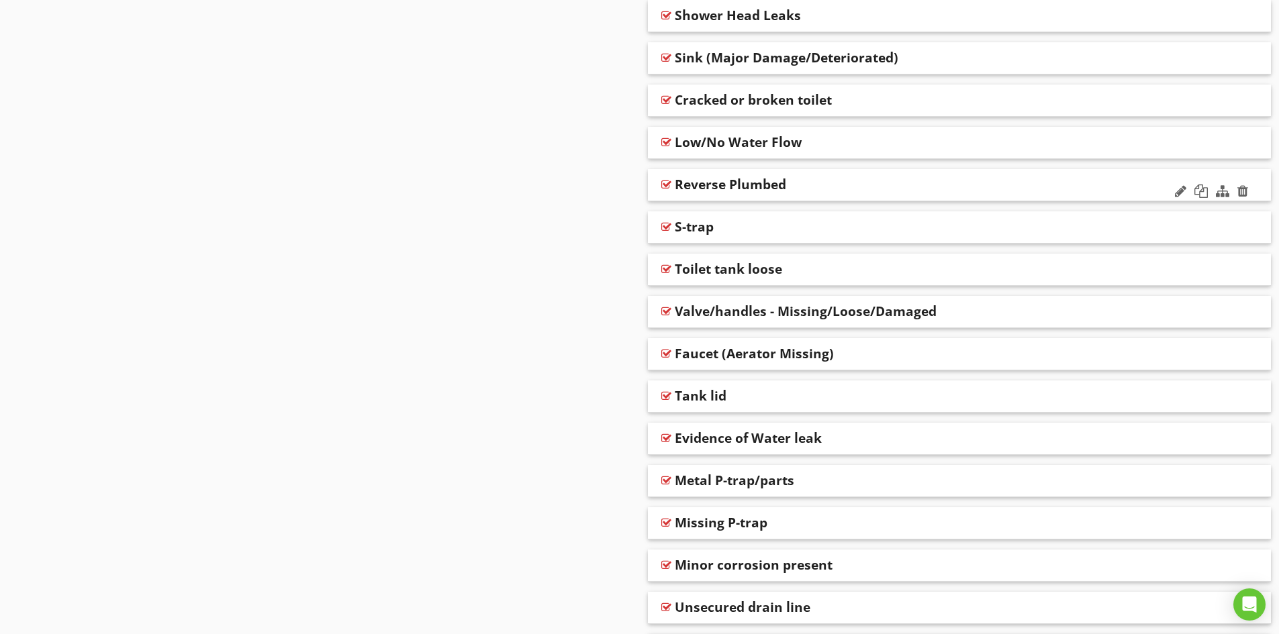
scroll to position [1808, 0]
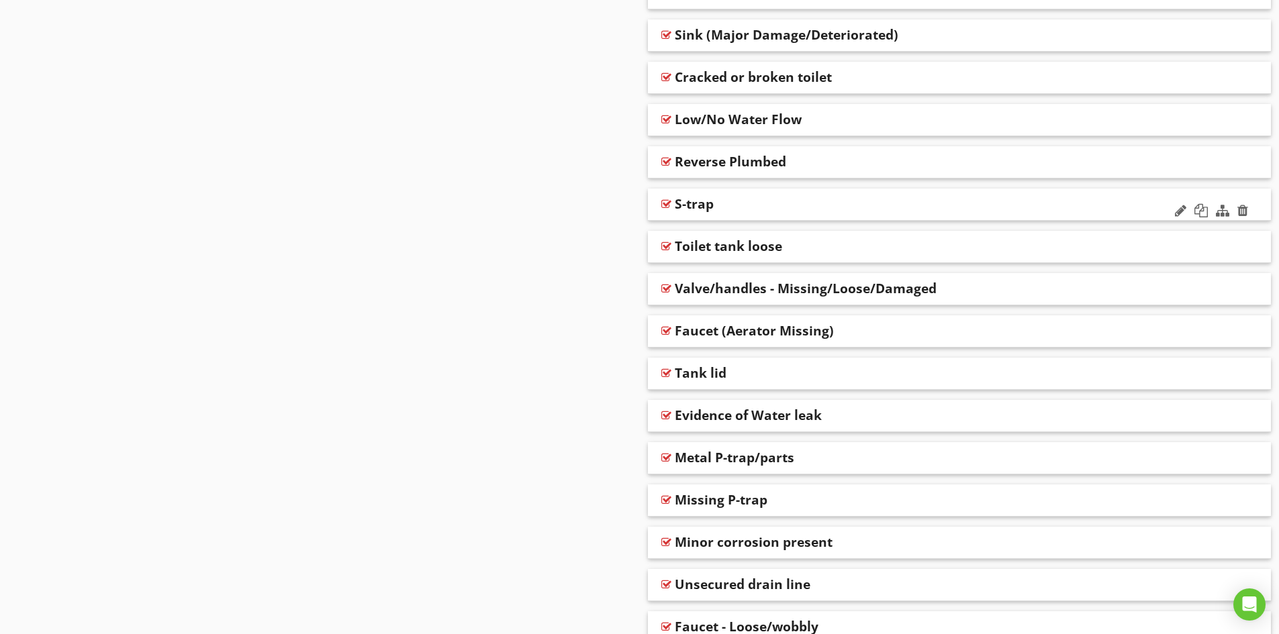
click at [744, 205] on div "S-trap" at bounding box center [898, 204] width 447 height 16
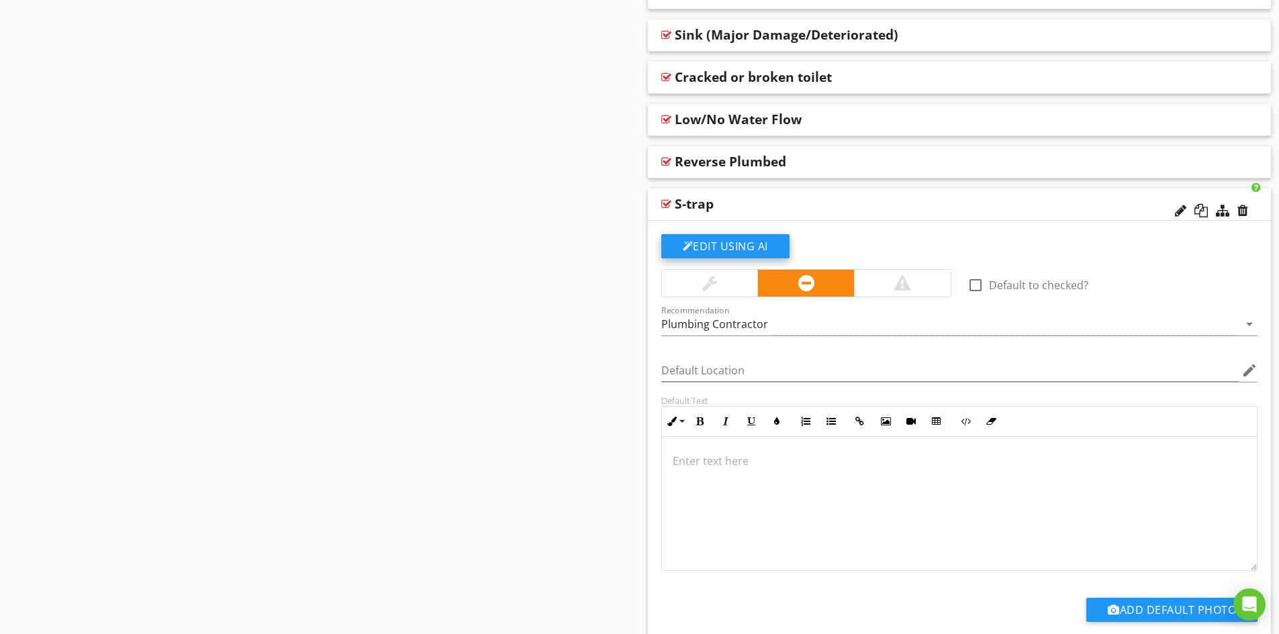
click at [730, 249] on button "Edit Using AI" at bounding box center [725, 246] width 128 height 24
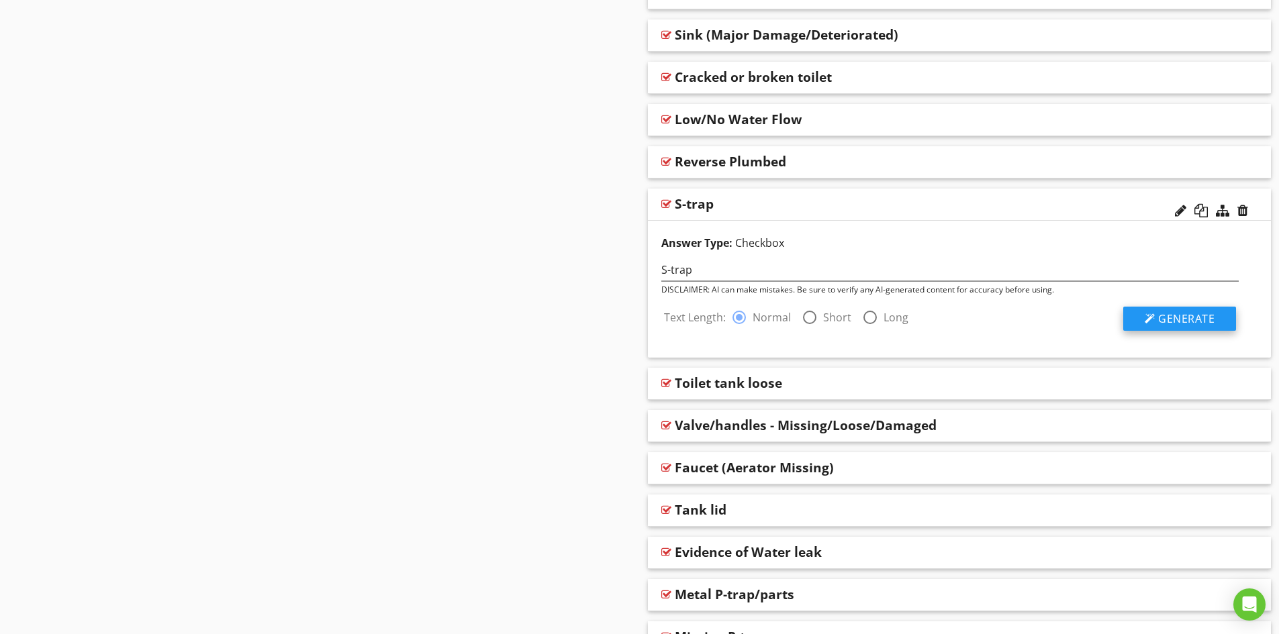
click at [1181, 317] on span "Generate" at bounding box center [1186, 318] width 56 height 15
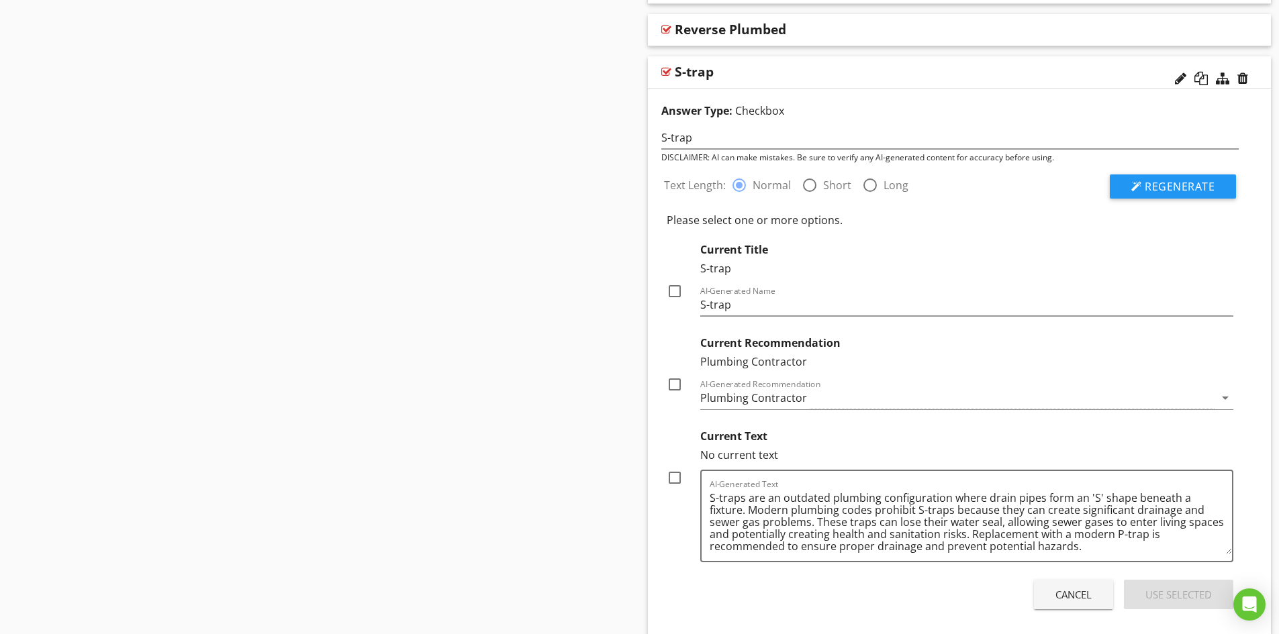
scroll to position [1942, 0]
click at [674, 478] on div at bounding box center [674, 475] width 23 height 23
checkbox input "true"
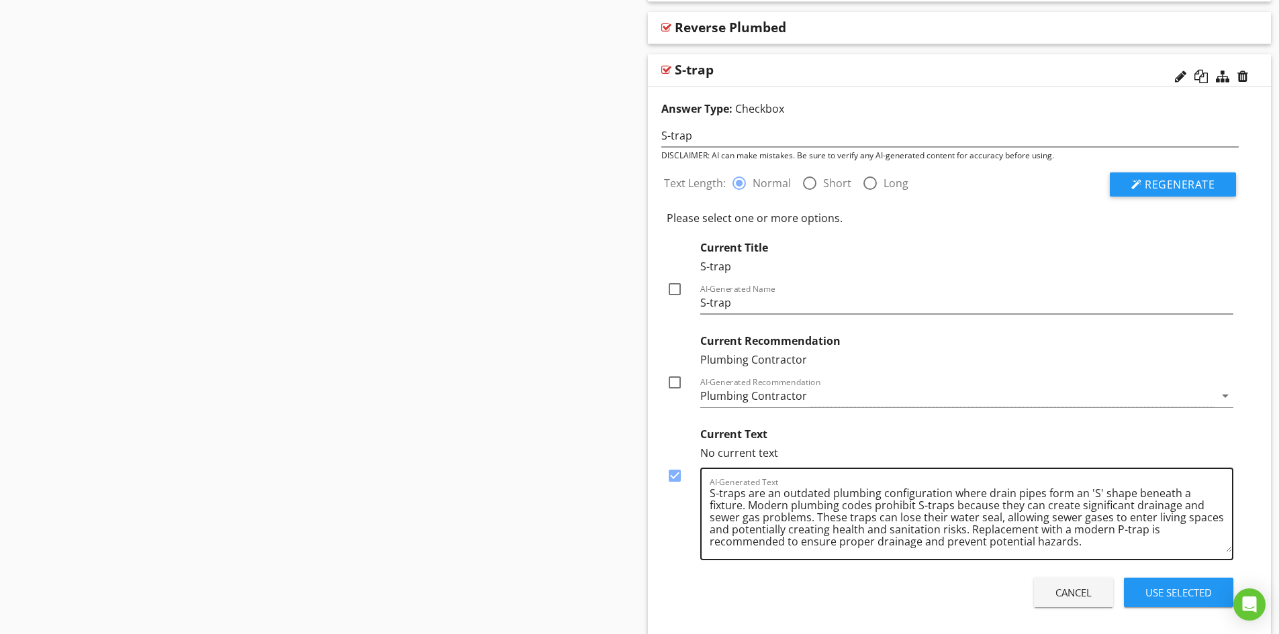
scroll to position [3, 0]
click at [671, 384] on div at bounding box center [674, 382] width 23 height 23
checkbox input "true"
click at [740, 305] on input "S-trap" at bounding box center [967, 303] width 534 height 22
type input "S-trap Installed"
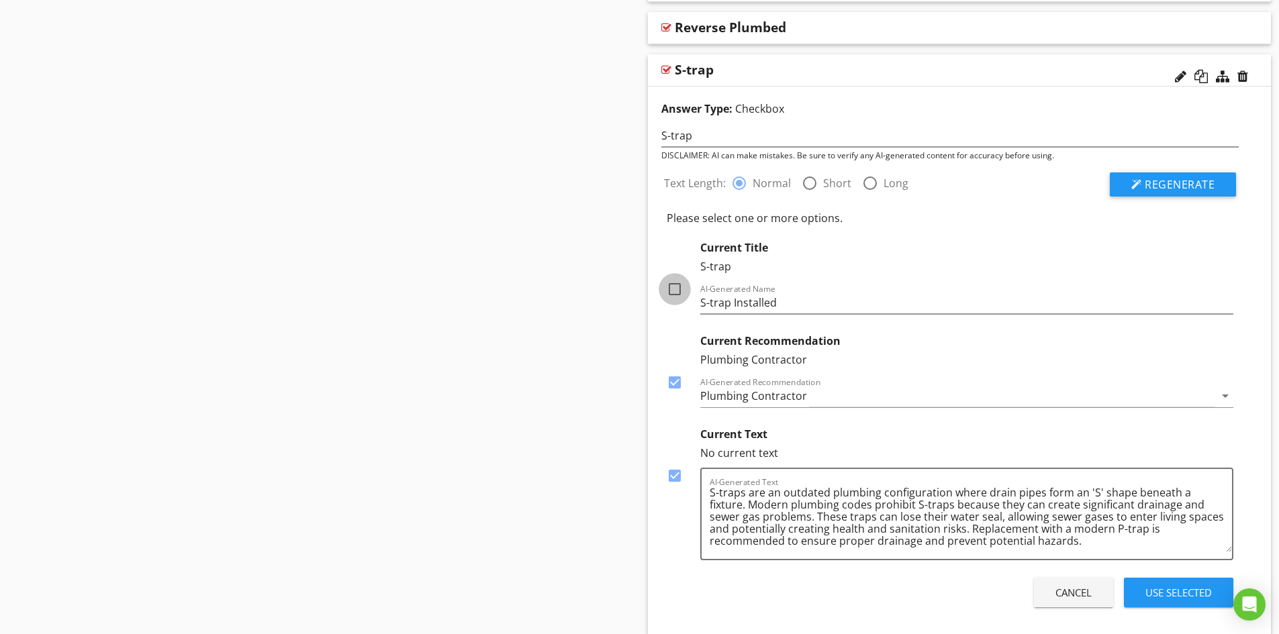
click at [671, 289] on div at bounding box center [674, 289] width 23 height 23
checkbox input "true"
click at [1173, 590] on div "Use Selected" at bounding box center [1178, 592] width 66 height 15
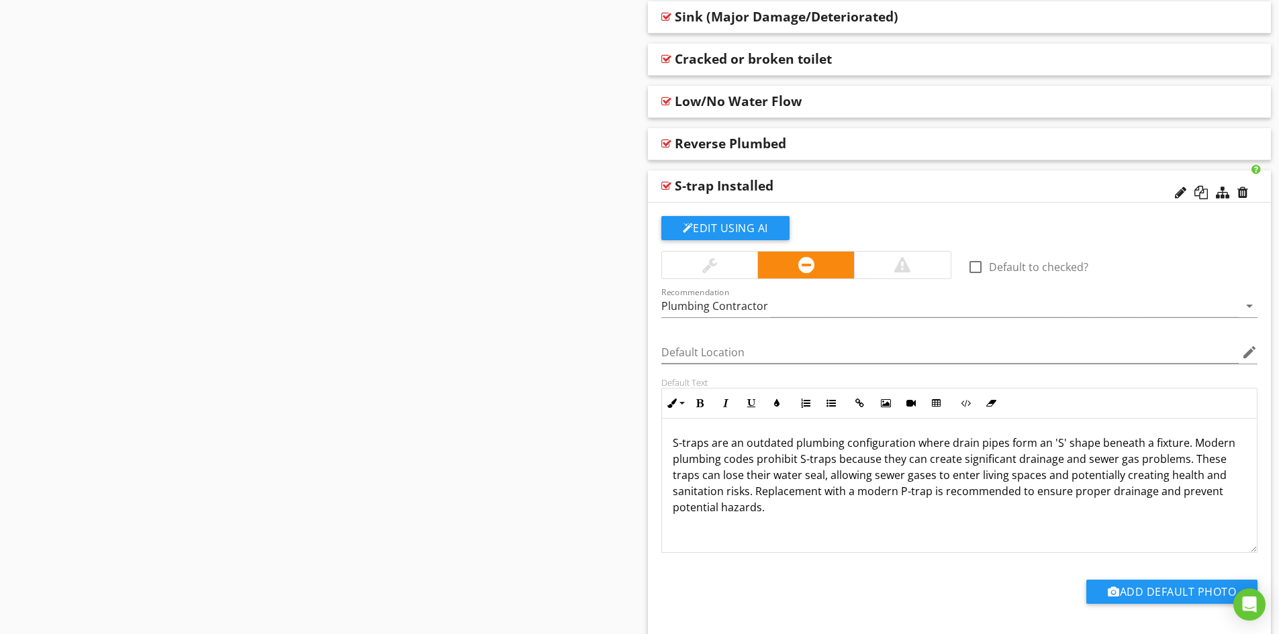
scroll to position [1808, 0]
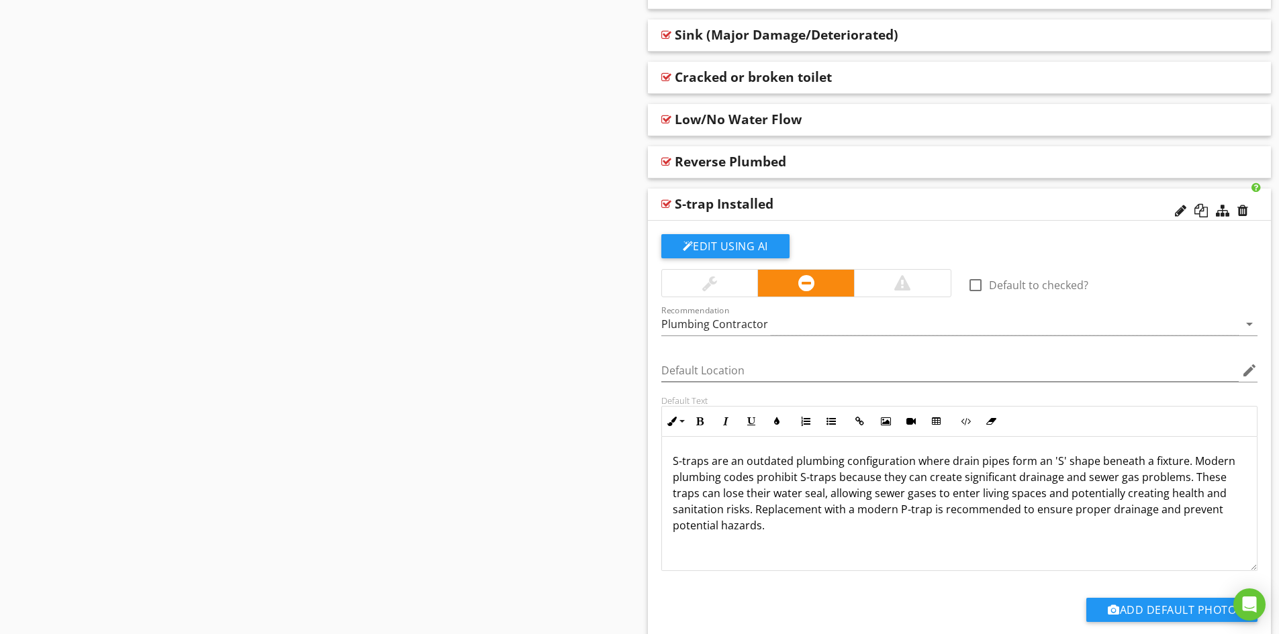
click at [845, 203] on div "S-trap Installed" at bounding box center [898, 204] width 447 height 16
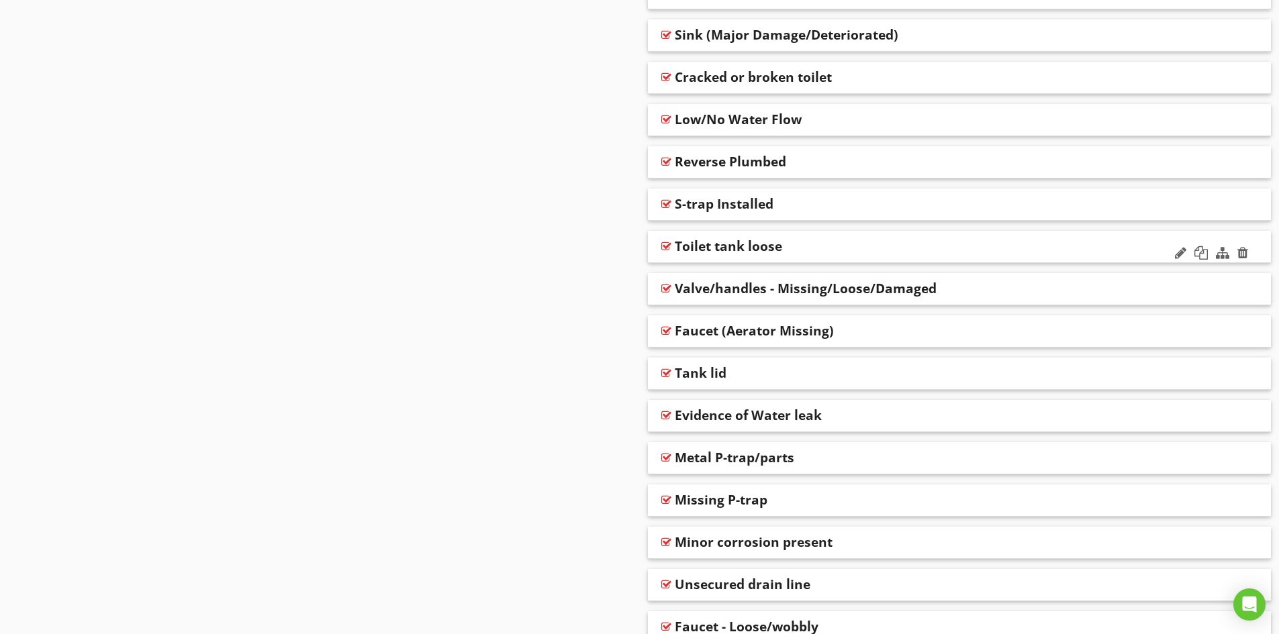
click at [813, 248] on div "Toilet tank loose" at bounding box center [898, 246] width 447 height 16
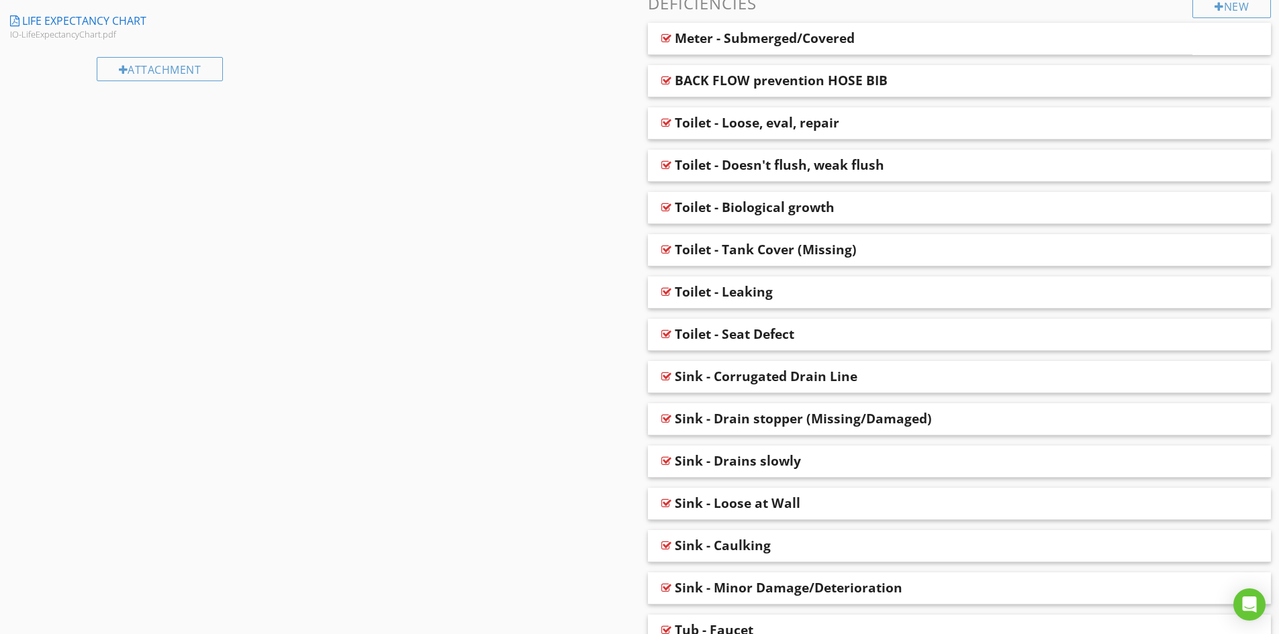
scroll to position [600, 0]
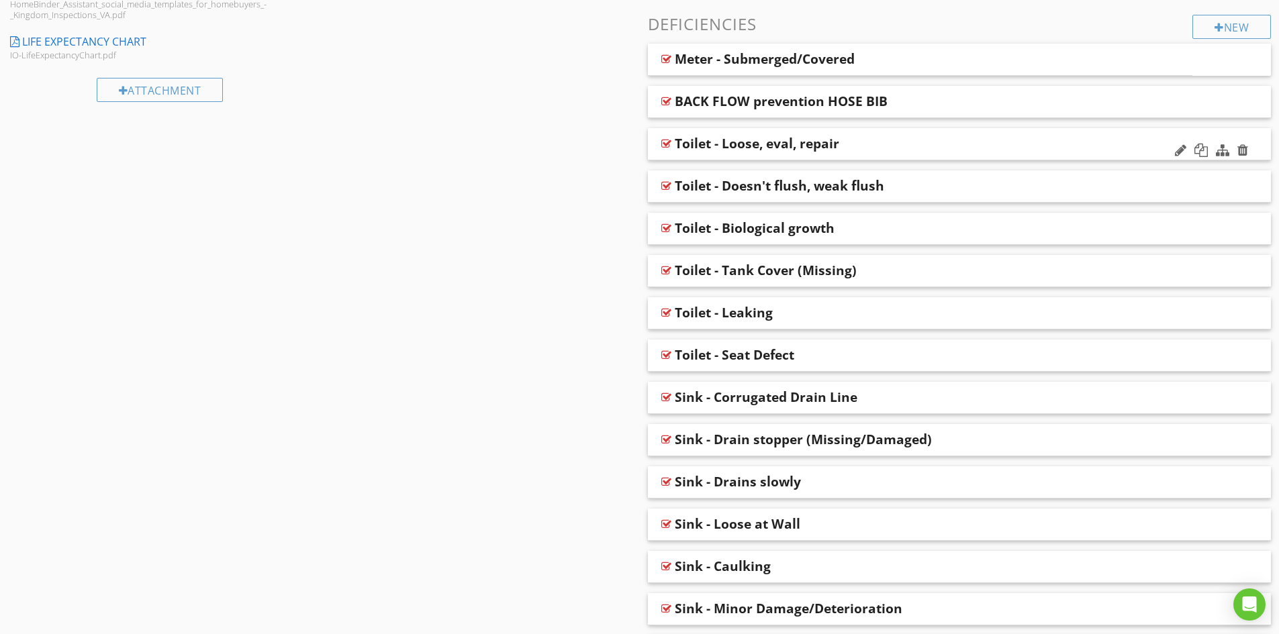
click at [871, 142] on div "Toilet - Loose, eval, repair" at bounding box center [898, 144] width 447 height 16
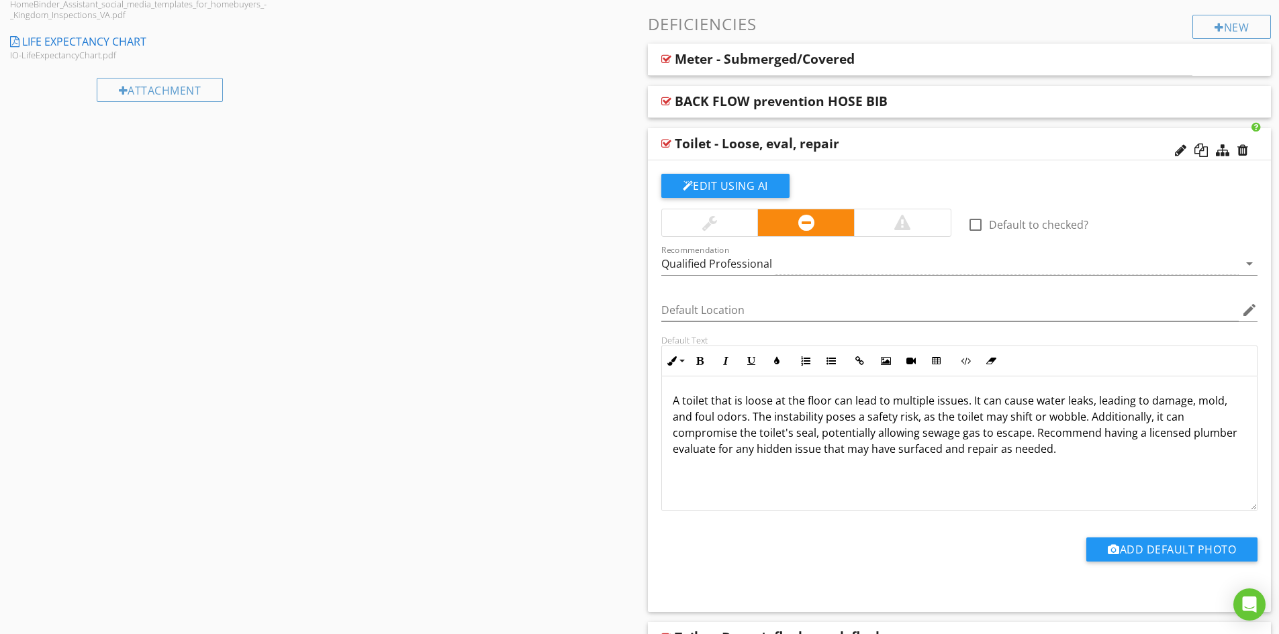
click at [876, 142] on div "Toilet - Loose, eval, repair" at bounding box center [898, 144] width 447 height 16
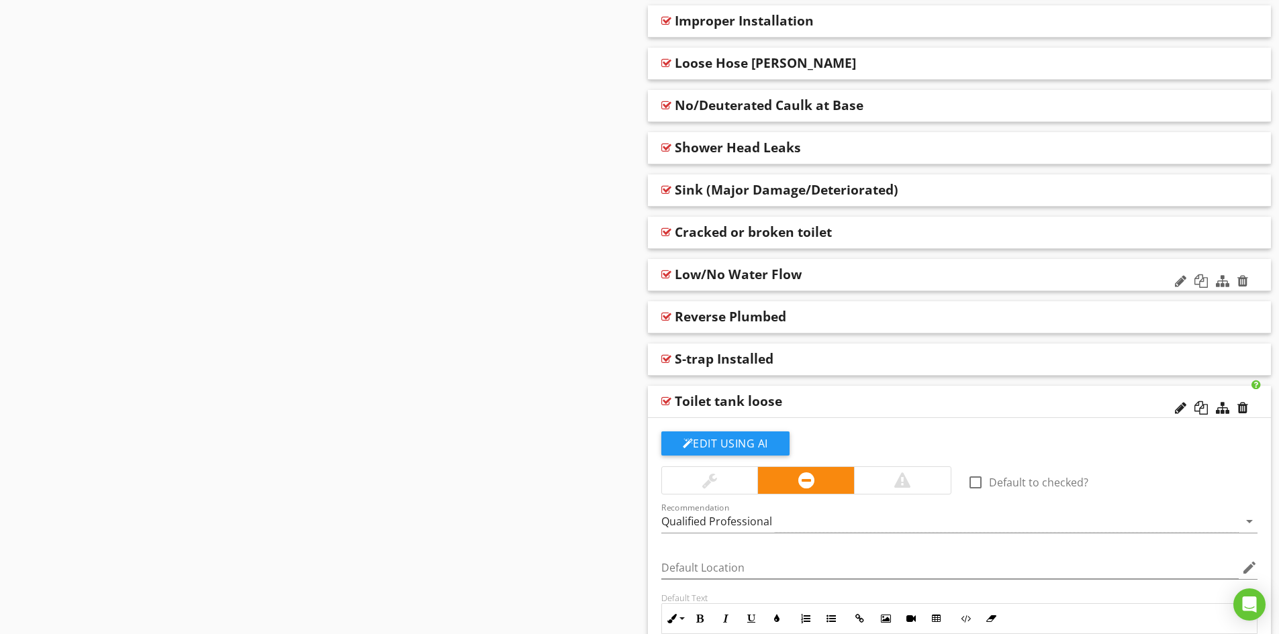
scroll to position [1674, 0]
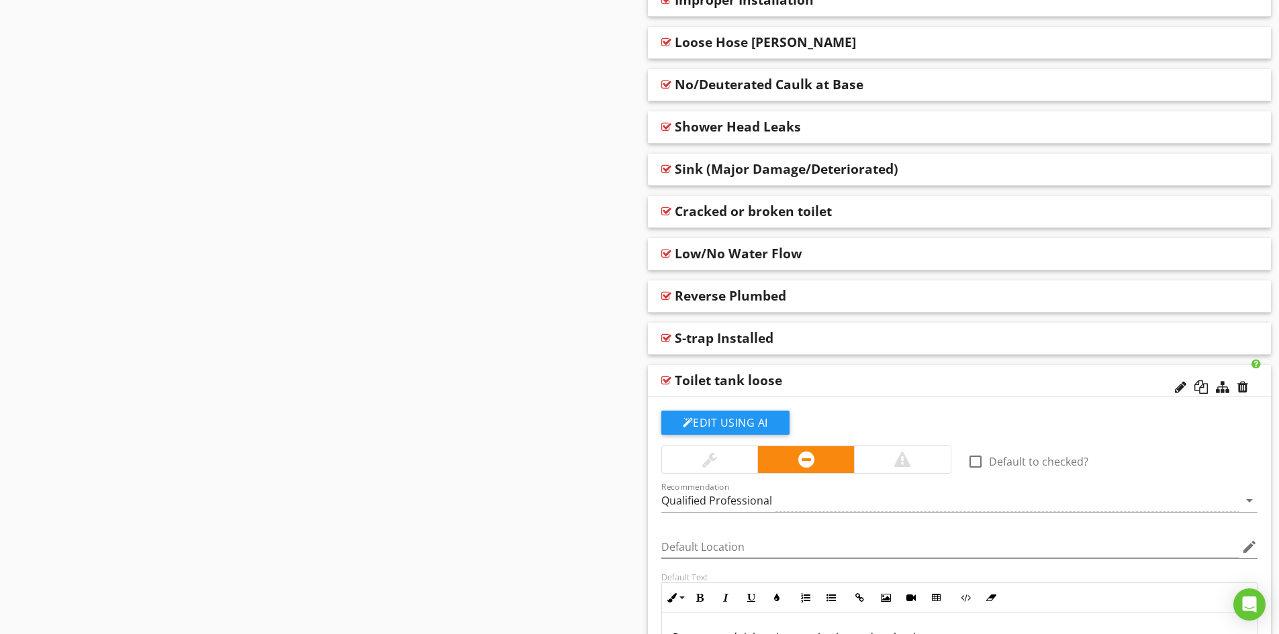
click at [761, 379] on div "Toilet tank loose" at bounding box center [728, 381] width 107 height 16
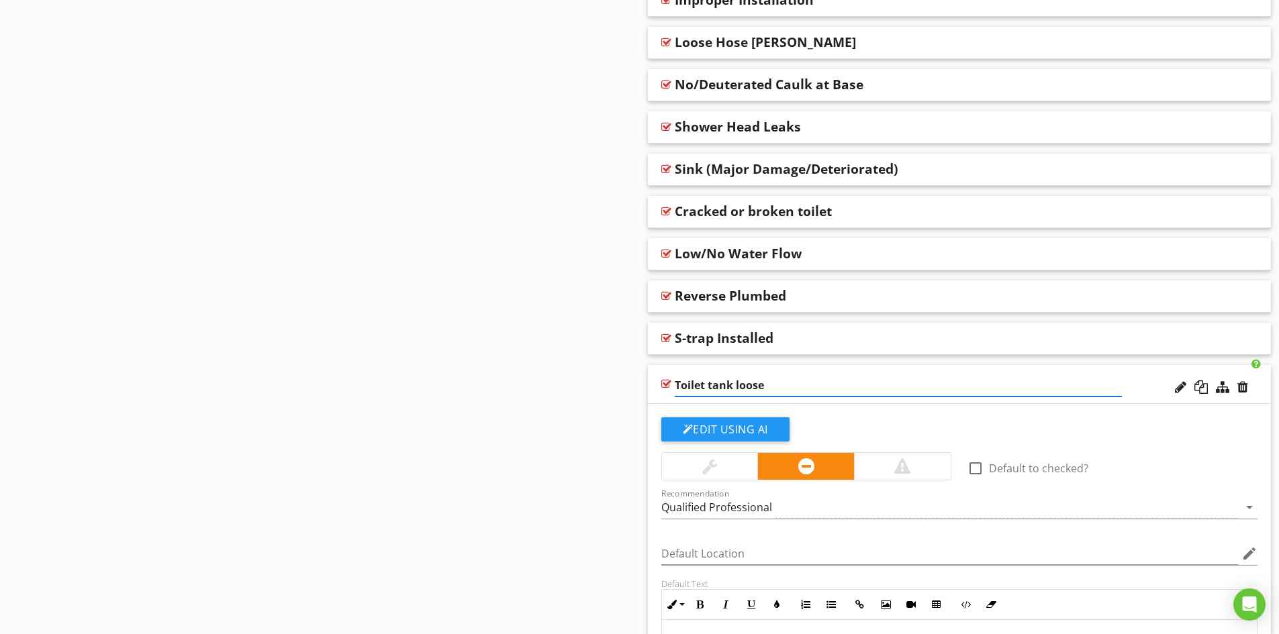
click at [707, 385] on input "Toilet tank loose" at bounding box center [898, 386] width 447 height 22
click at [716, 385] on input "Toilet - tank loose" at bounding box center [898, 386] width 447 height 22
type input "Toilet - Tank loose"
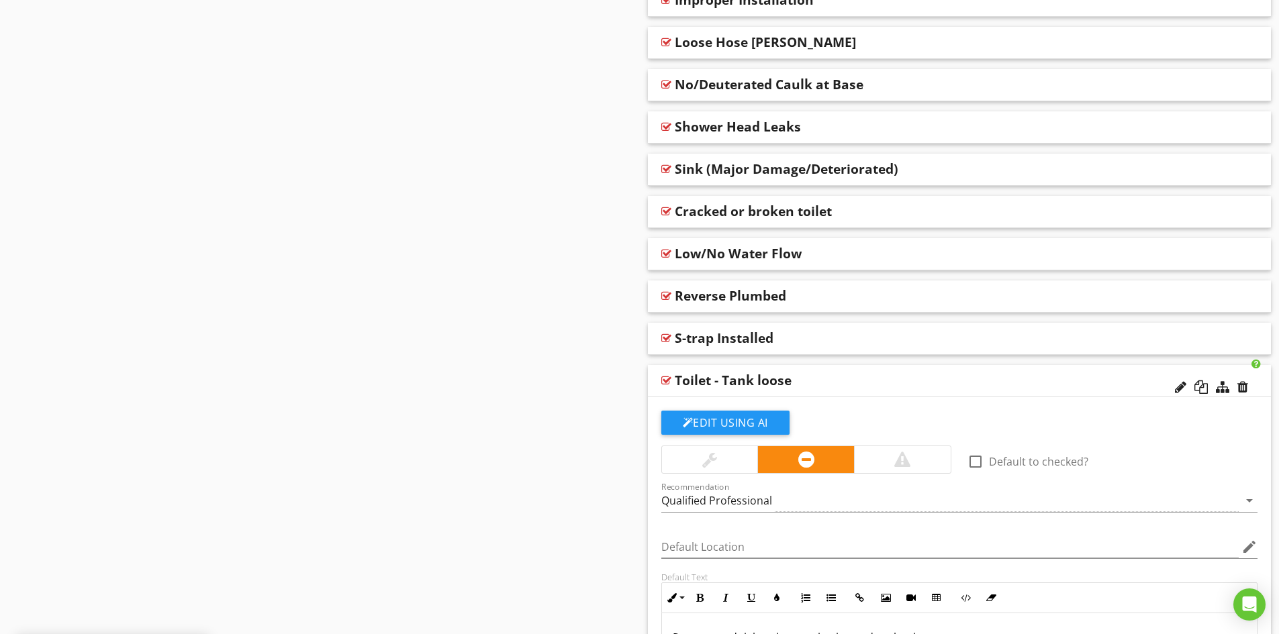
click at [1143, 389] on div "Toilet - Tank loose" at bounding box center [960, 381] width 624 height 32
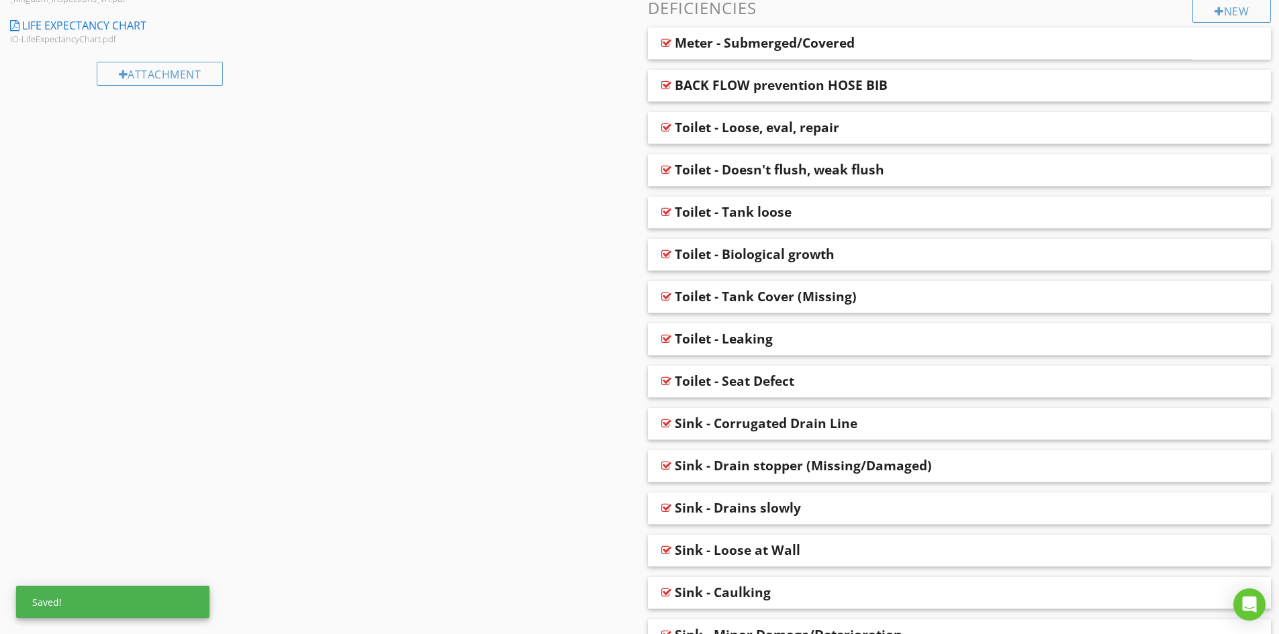
scroll to position [586, 0]
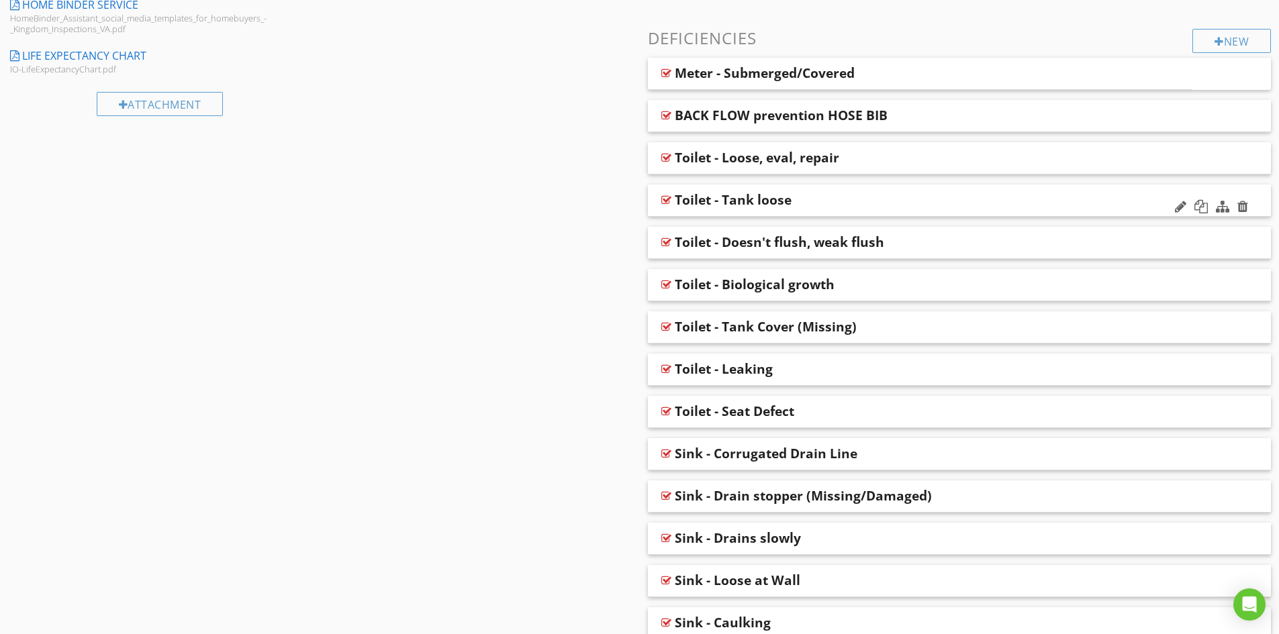
click at [825, 199] on div "Toilet - Tank loose" at bounding box center [898, 200] width 447 height 16
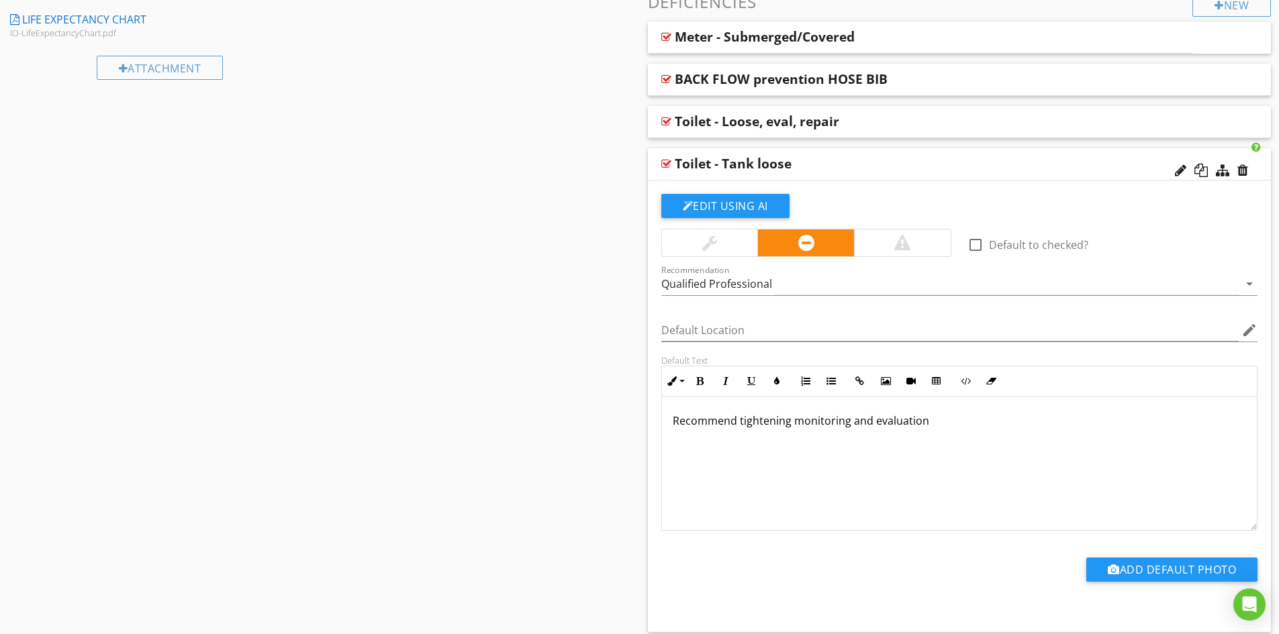
scroll to position [653, 0]
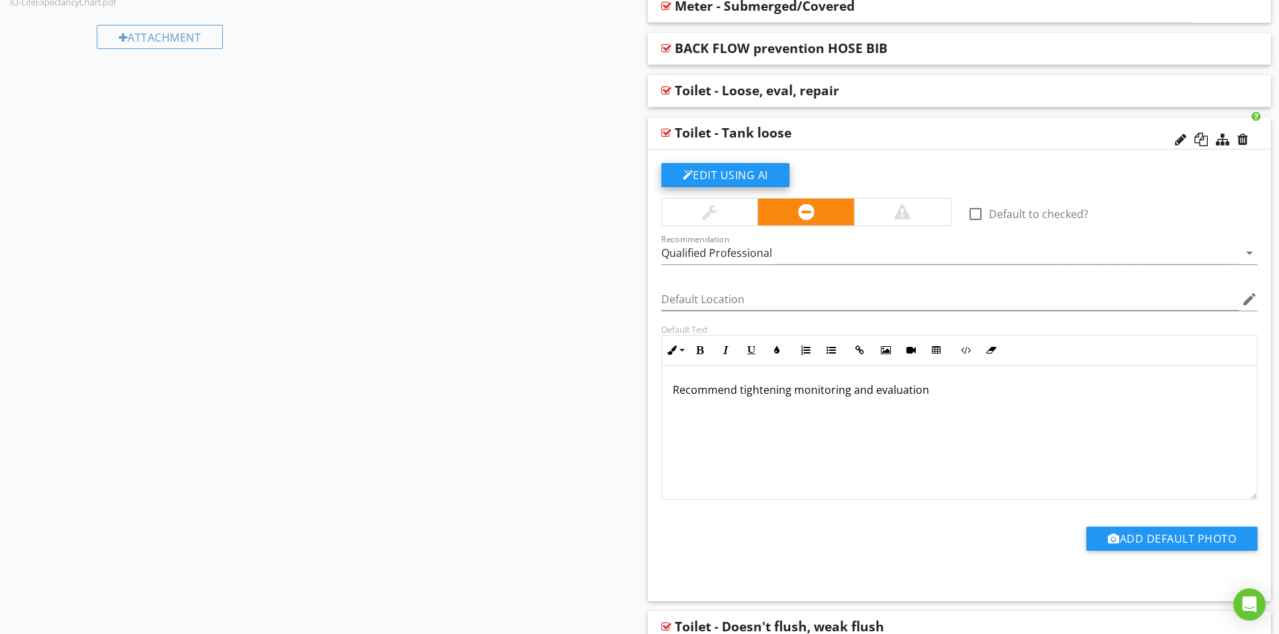
click at [723, 175] on button "Edit Using AI" at bounding box center [725, 175] width 128 height 24
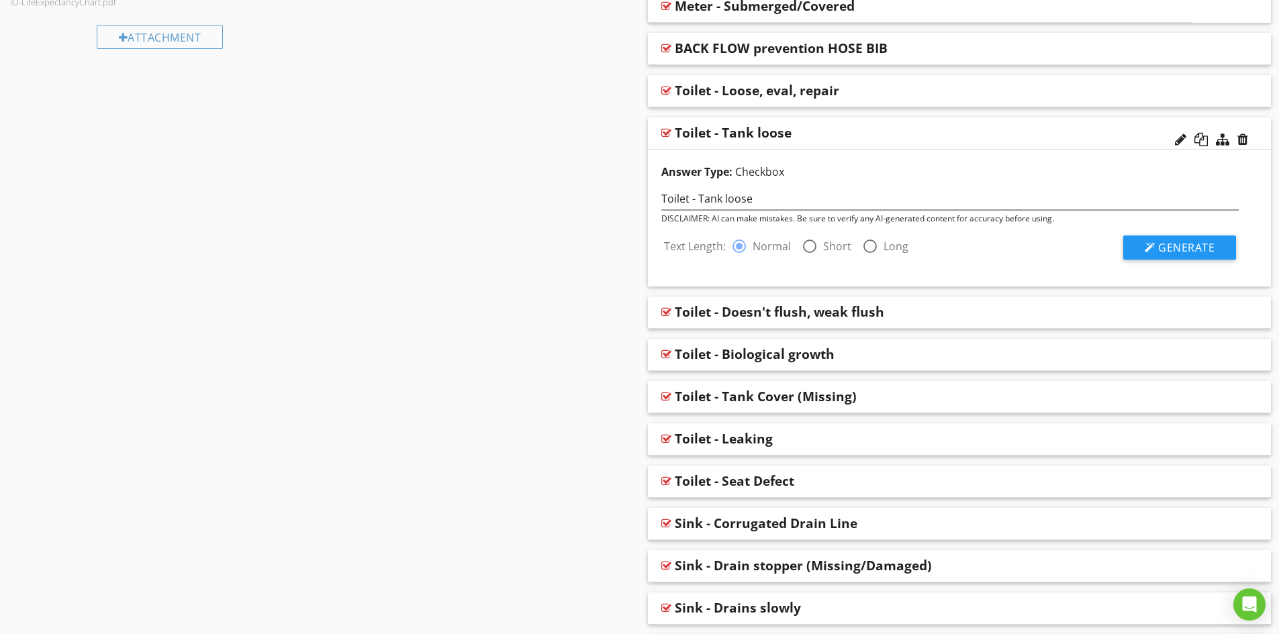
click at [810, 245] on div at bounding box center [809, 246] width 23 height 23
radio input "false"
radio input "true"
click at [1175, 248] on span "Generate" at bounding box center [1186, 247] width 56 height 15
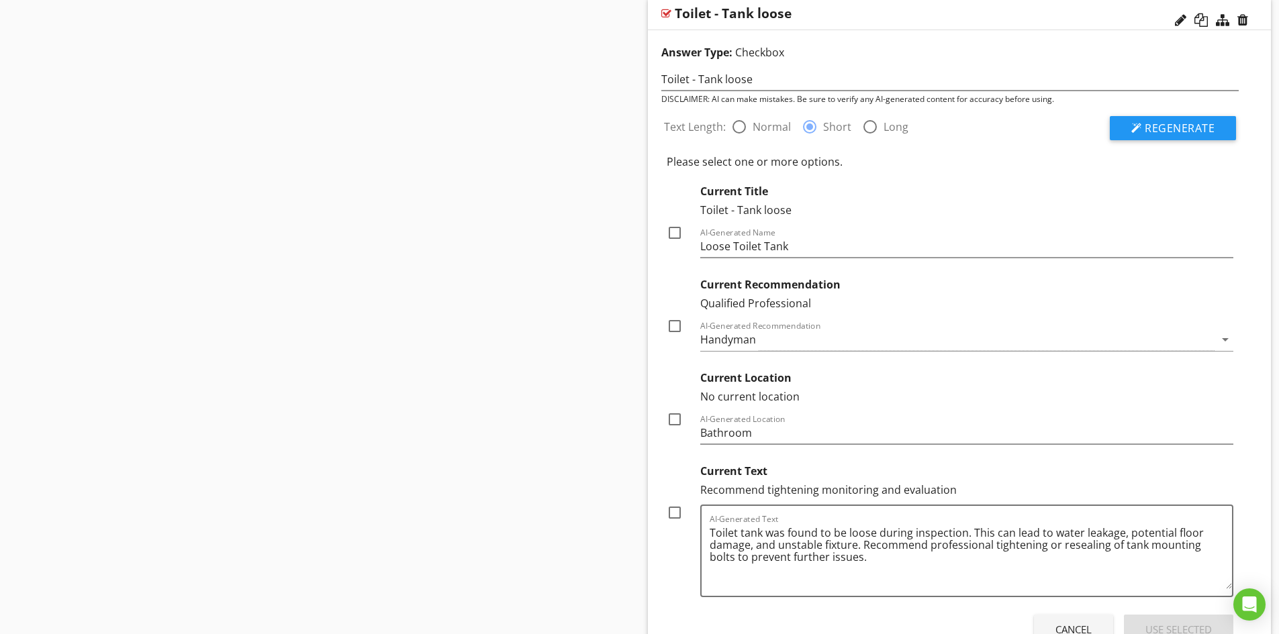
scroll to position [787, 0]
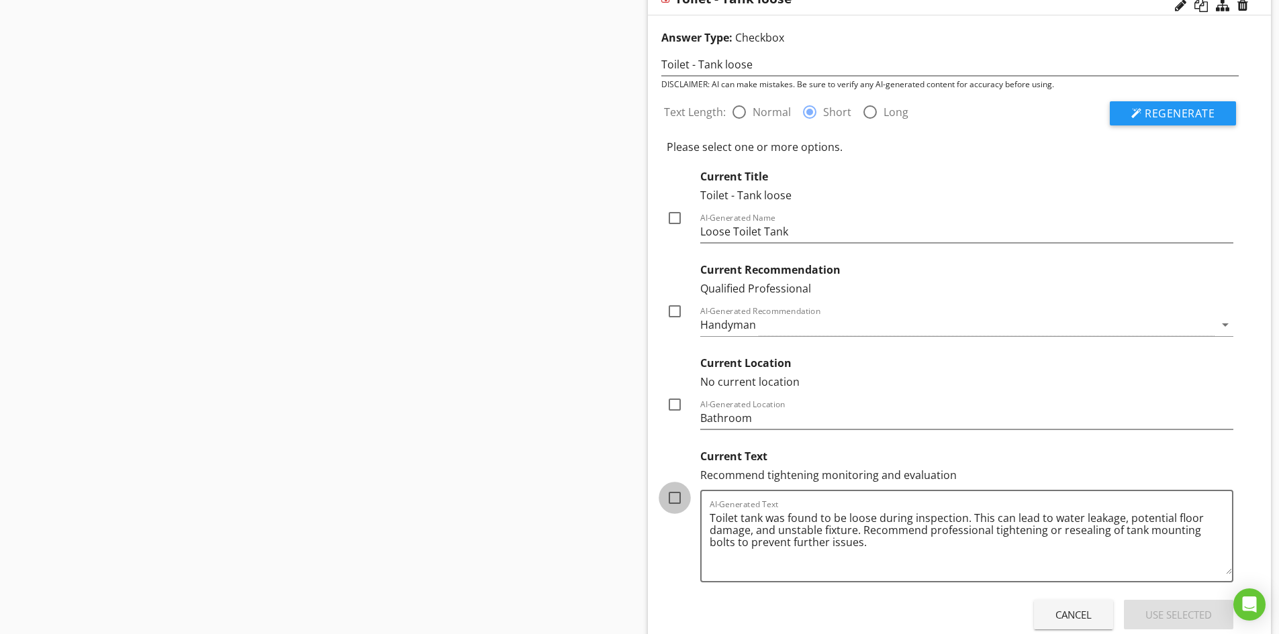
click at [673, 499] on div at bounding box center [674, 498] width 23 height 23
checkbox input "true"
click at [675, 407] on div at bounding box center [674, 404] width 23 height 23
checkbox input "true"
click at [674, 312] on div at bounding box center [674, 311] width 23 height 23
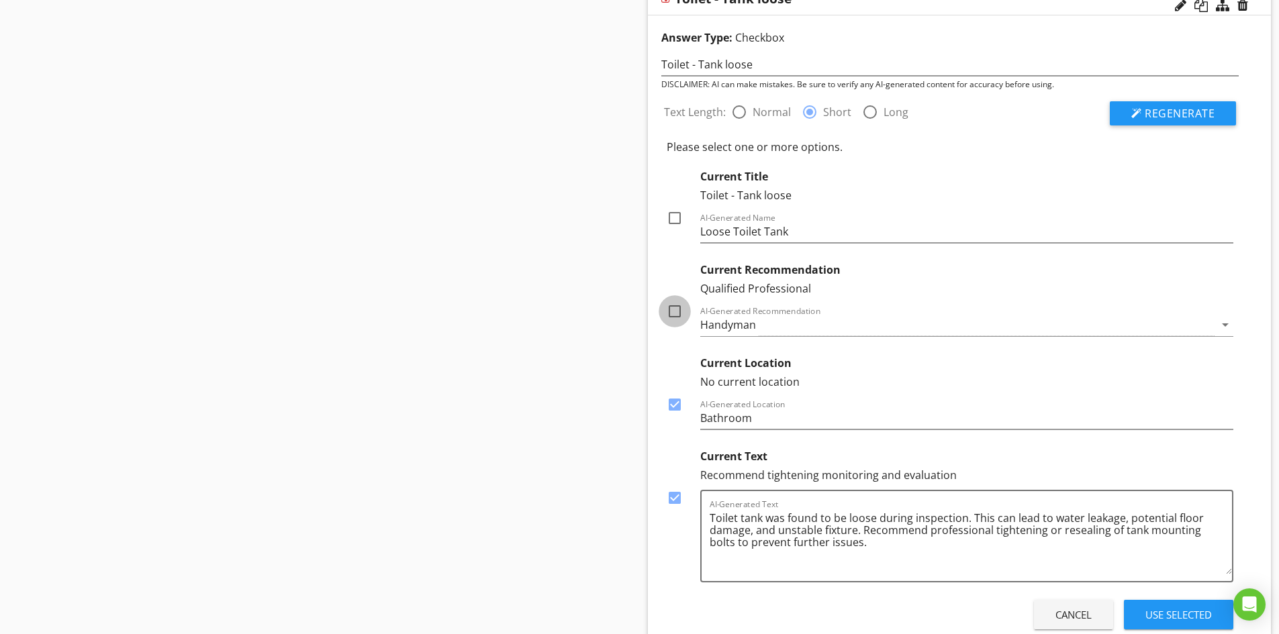
checkbox input "true"
click at [1182, 613] on div "Use Selected" at bounding box center [1178, 614] width 66 height 15
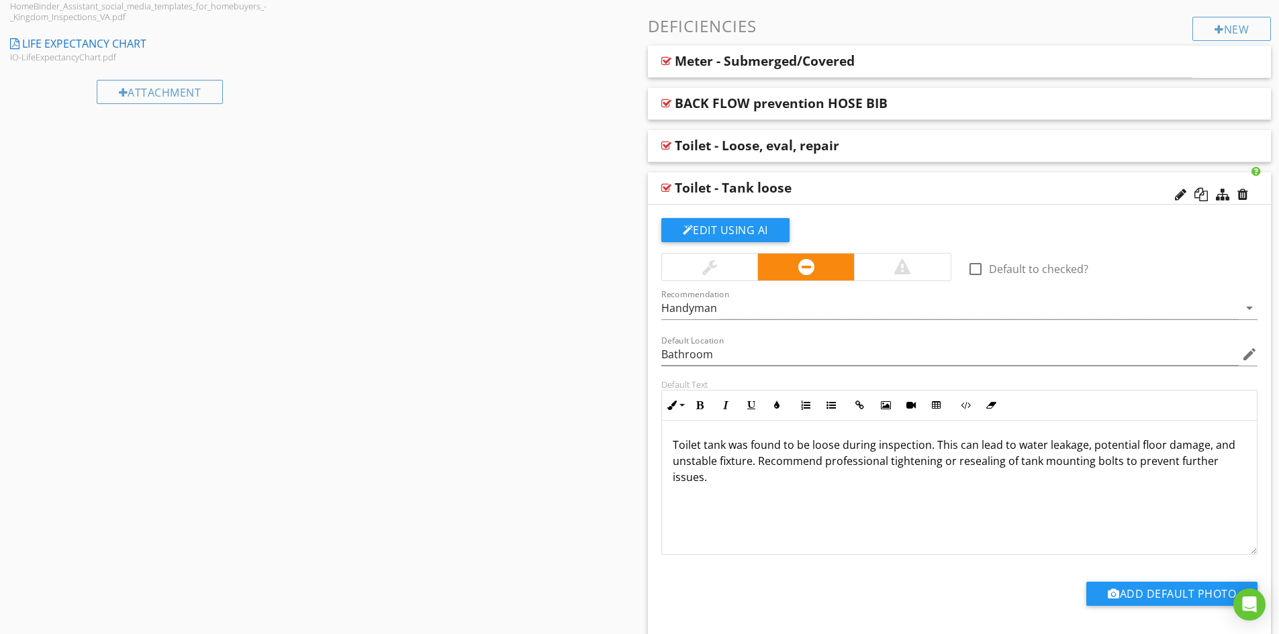
scroll to position [586, 0]
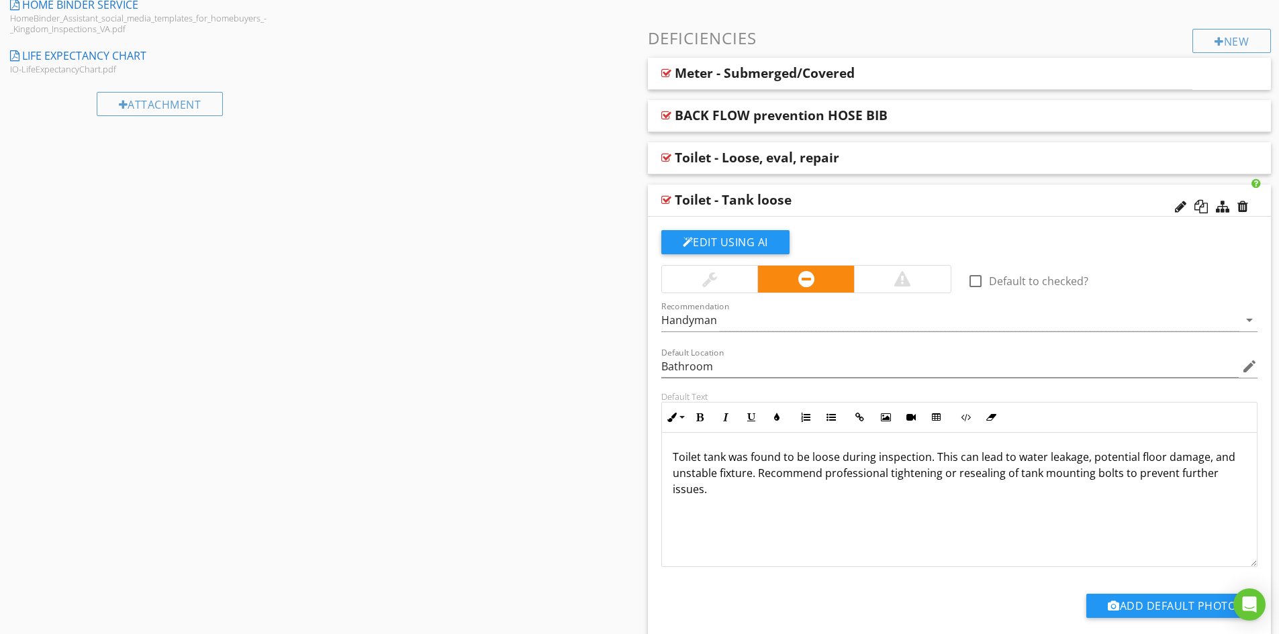
click at [840, 198] on div "Toilet - Tank loose" at bounding box center [898, 200] width 447 height 16
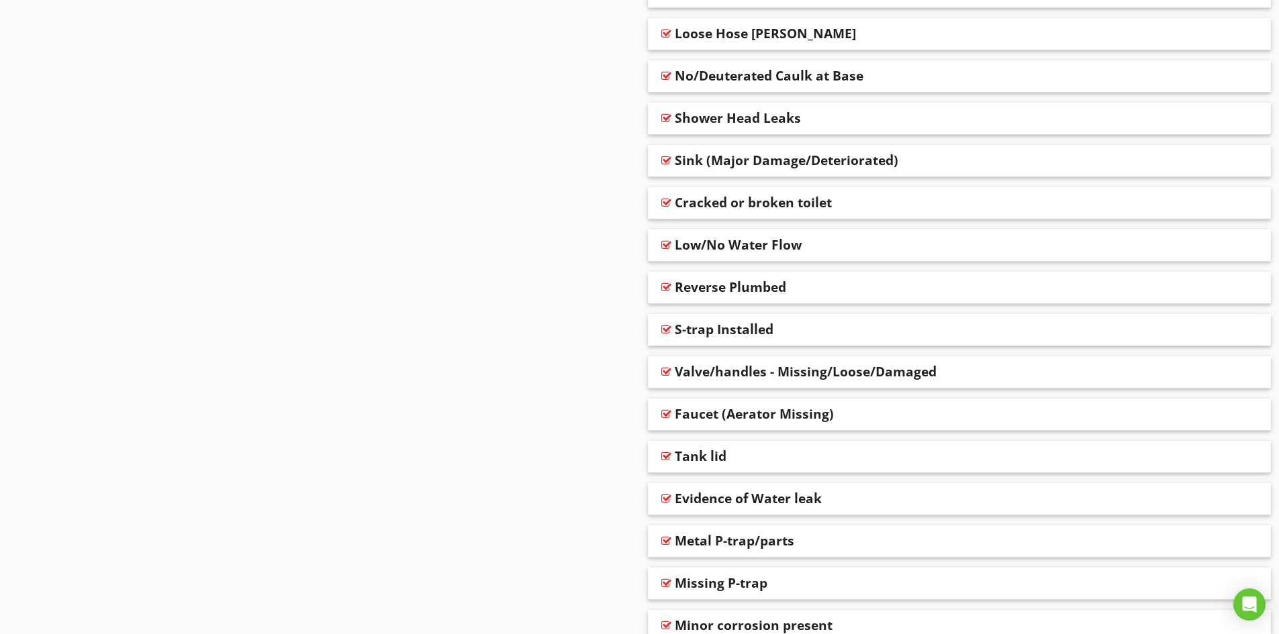
scroll to position [1727, 0]
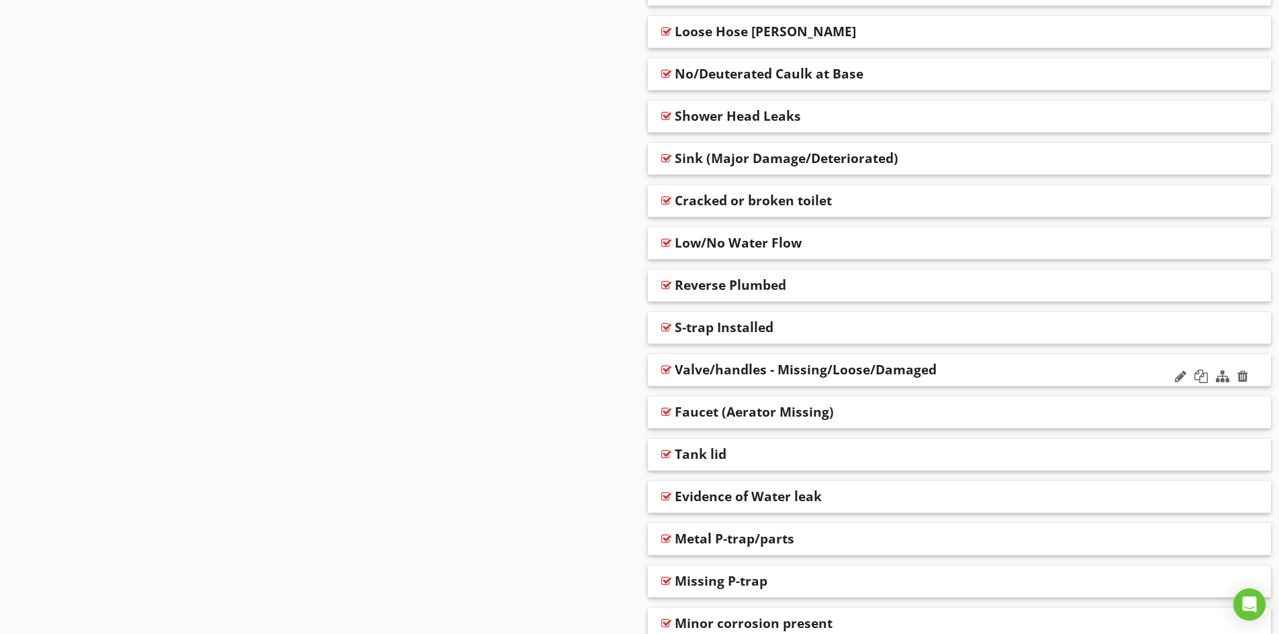
click at [961, 371] on div "Valve/handles - Missing/Loose/Damaged" at bounding box center [898, 370] width 447 height 16
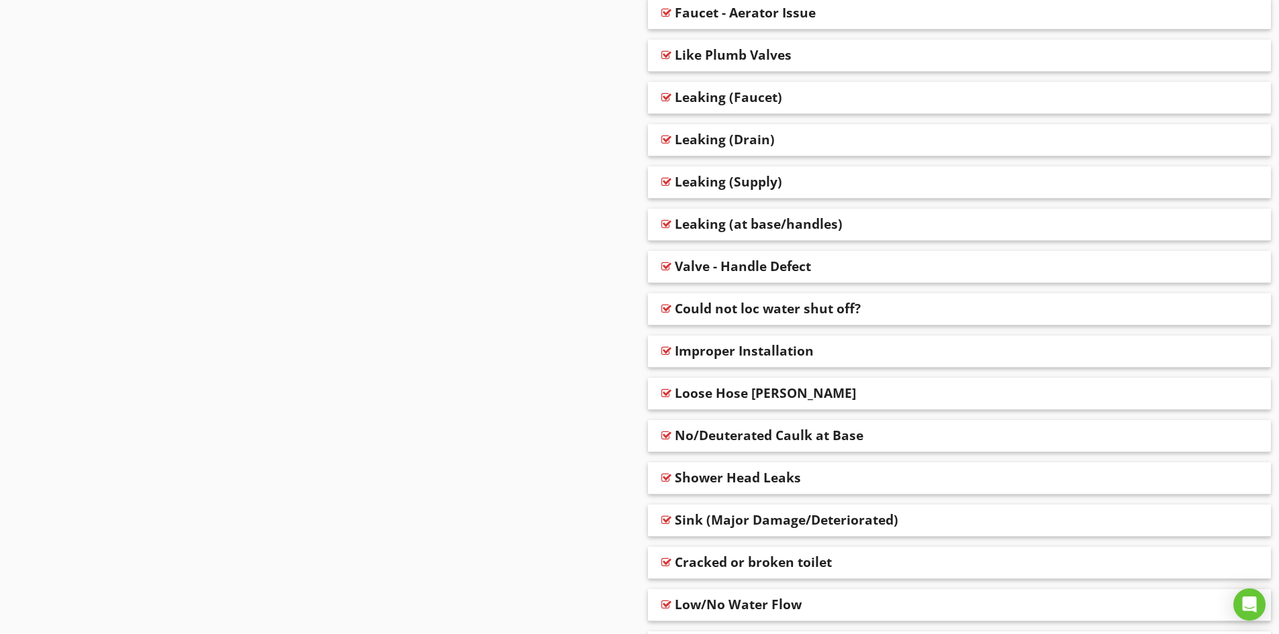
scroll to position [1324, 0]
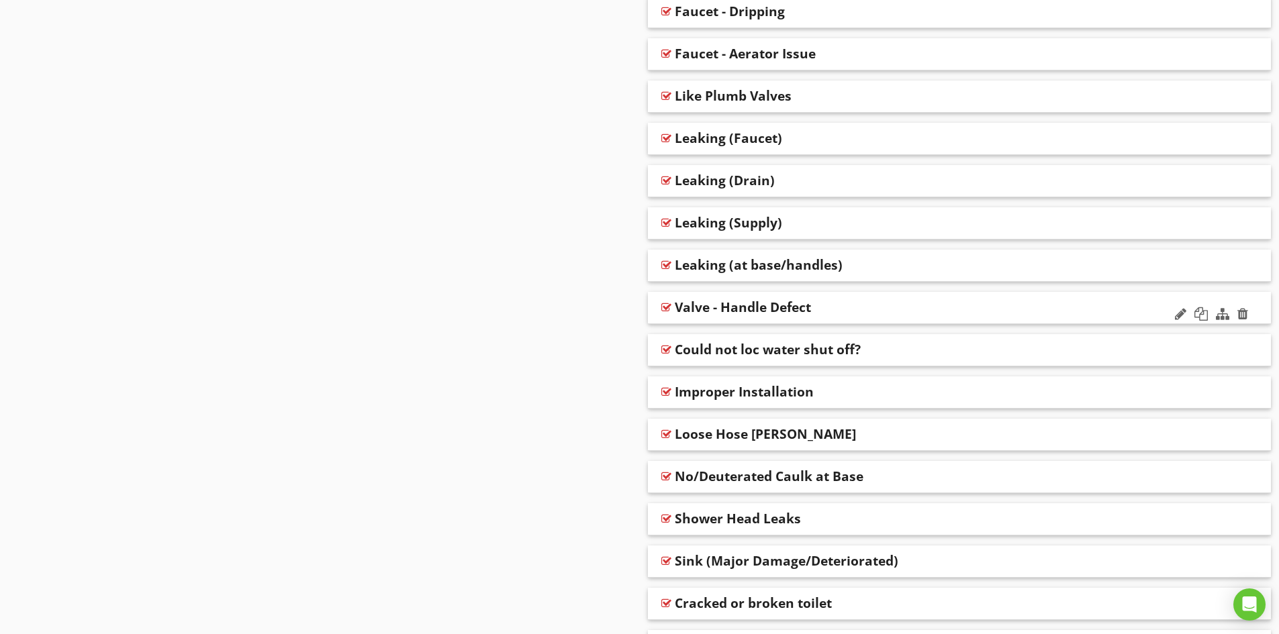
click at [845, 304] on div "Valve - Handle Defect" at bounding box center [898, 307] width 447 height 16
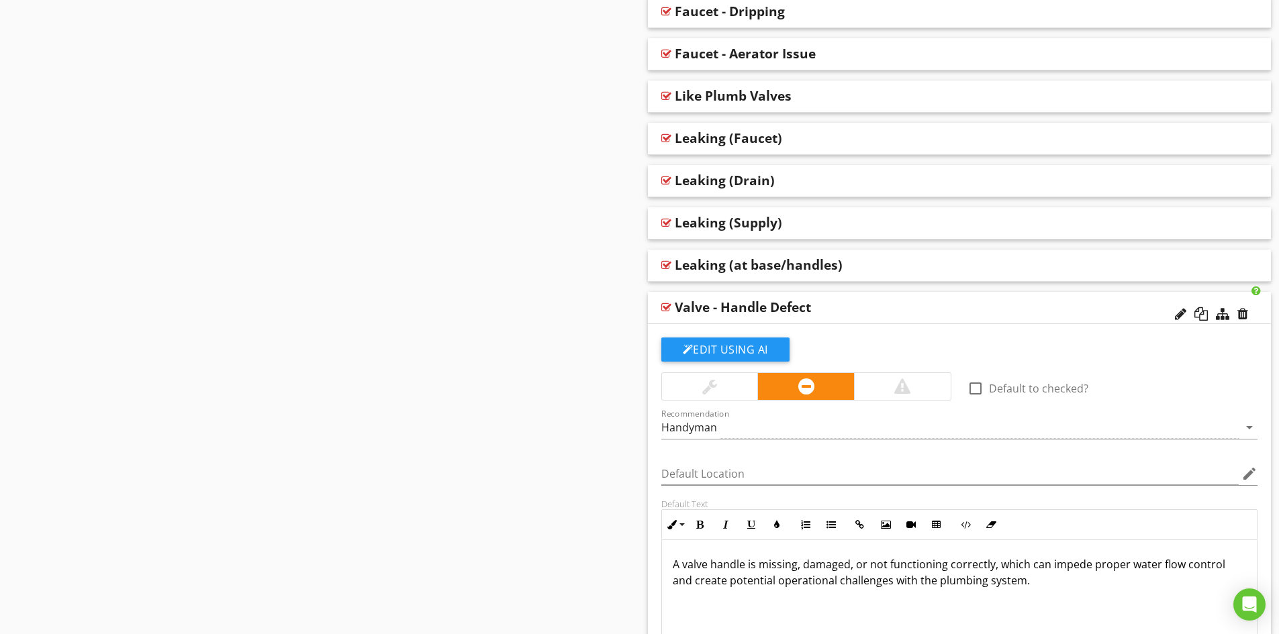
click at [874, 303] on div "Valve - Handle Defect" at bounding box center [898, 307] width 447 height 16
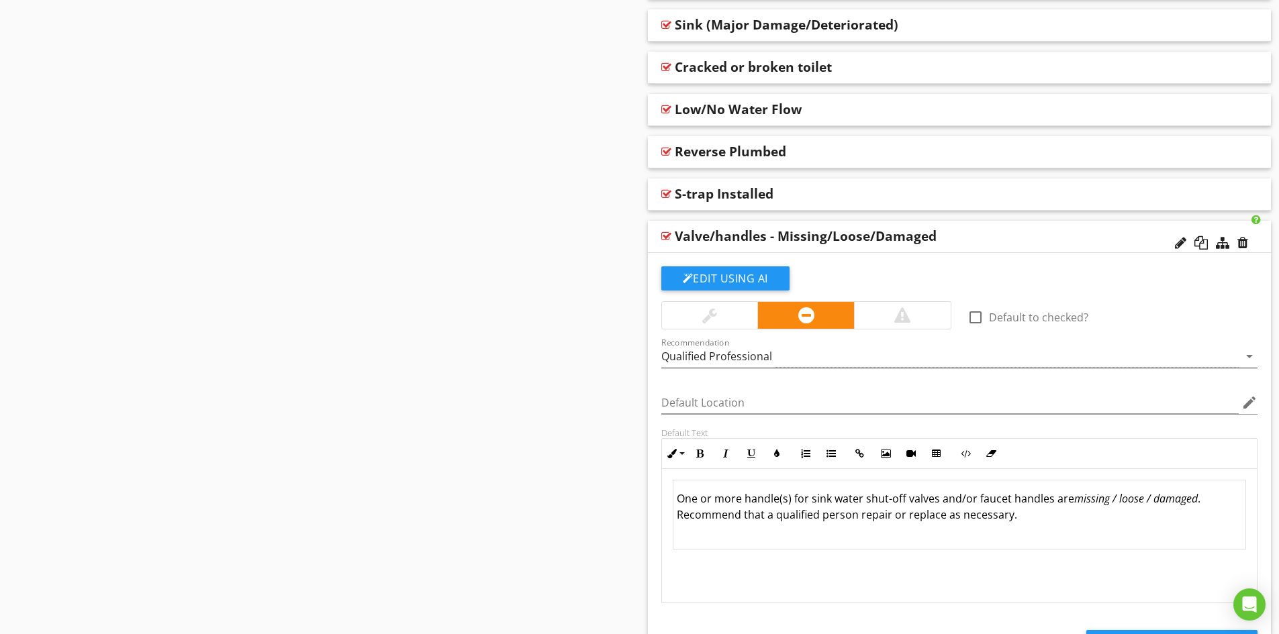
scroll to position [1861, 0]
click at [1242, 243] on div at bounding box center [1242, 242] width 11 height 13
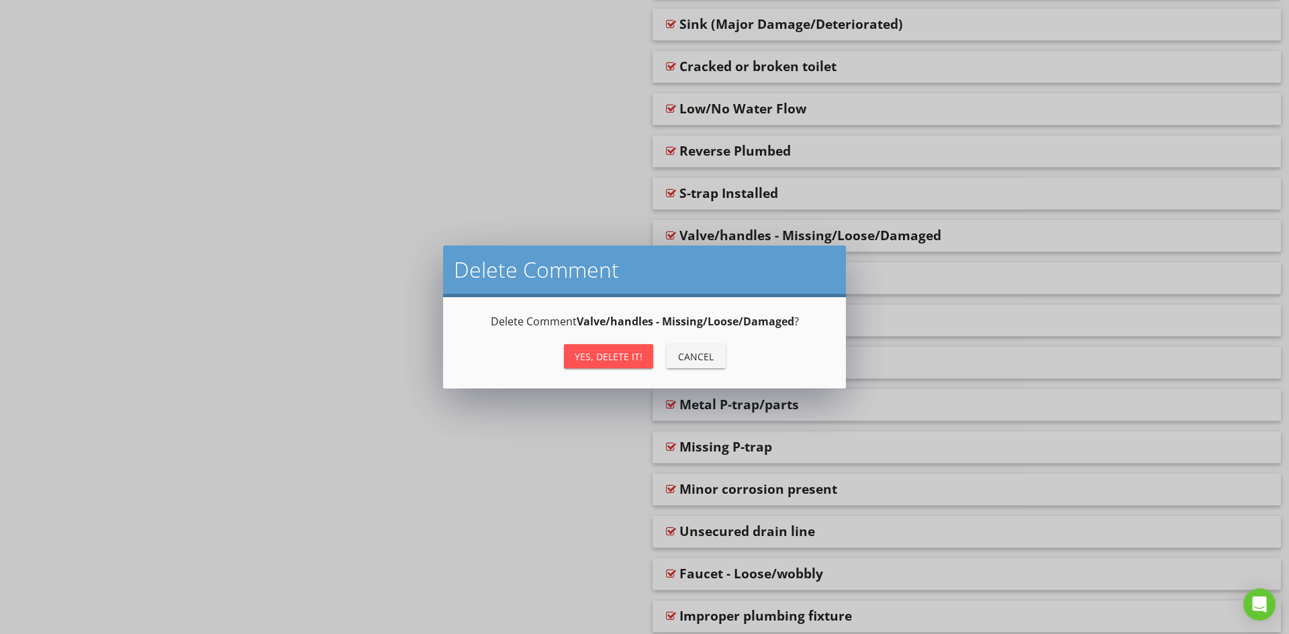
click at [604, 355] on div "Yes, Delete it!" at bounding box center [609, 357] width 68 height 14
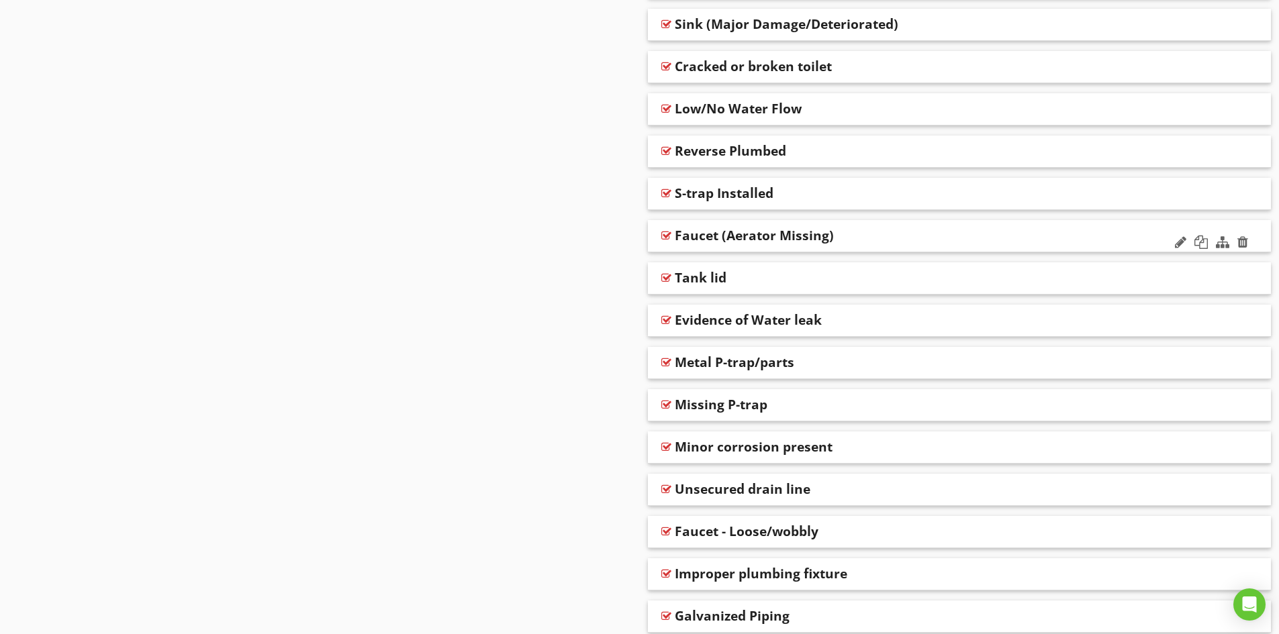
click at [869, 237] on div "Faucet (Aerator Missing)" at bounding box center [898, 236] width 447 height 16
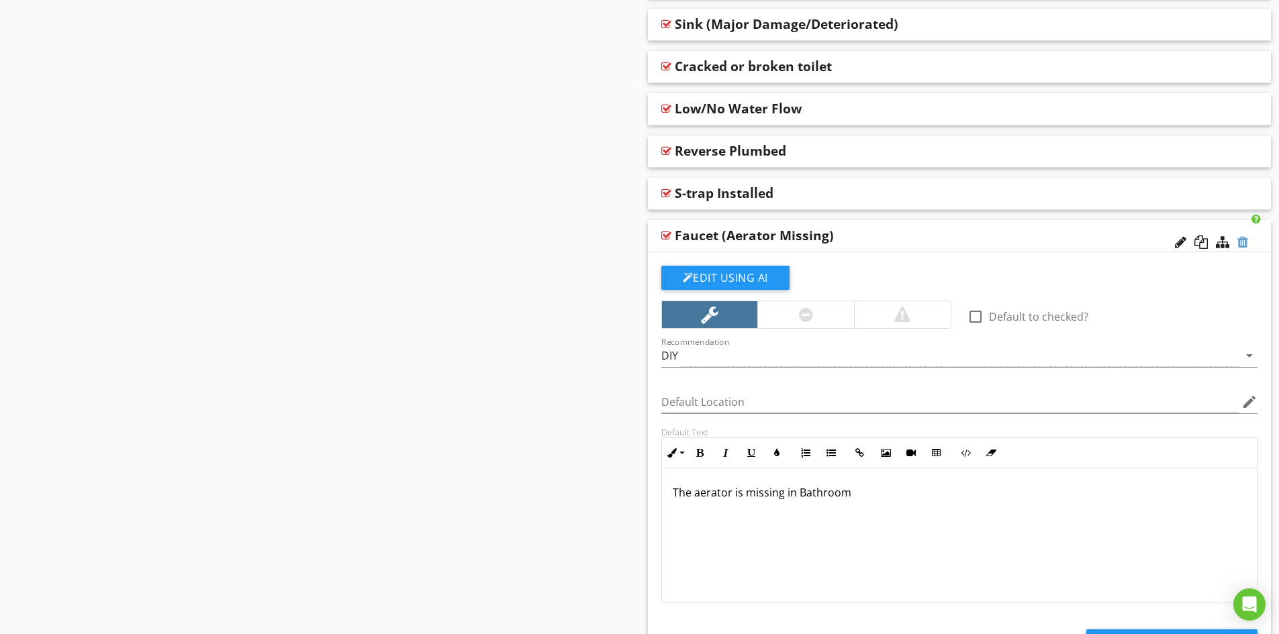
click at [1241, 242] on div at bounding box center [1242, 242] width 11 height 13
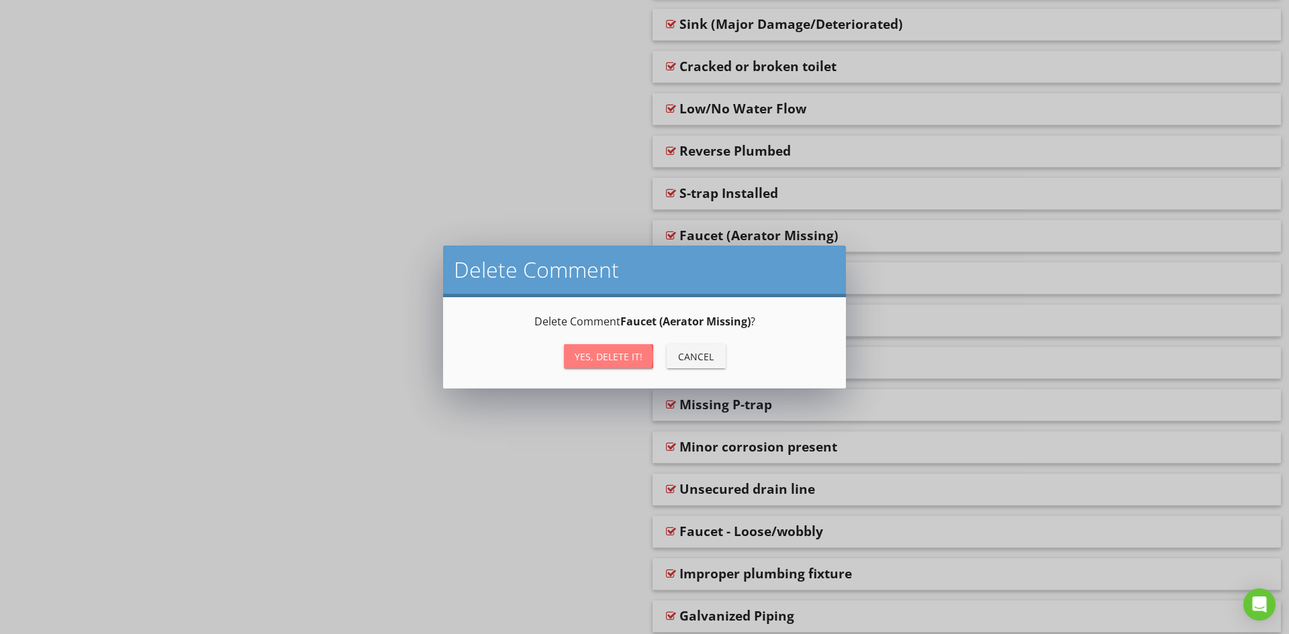
click at [603, 352] on div "Yes, Delete it!" at bounding box center [609, 357] width 68 height 14
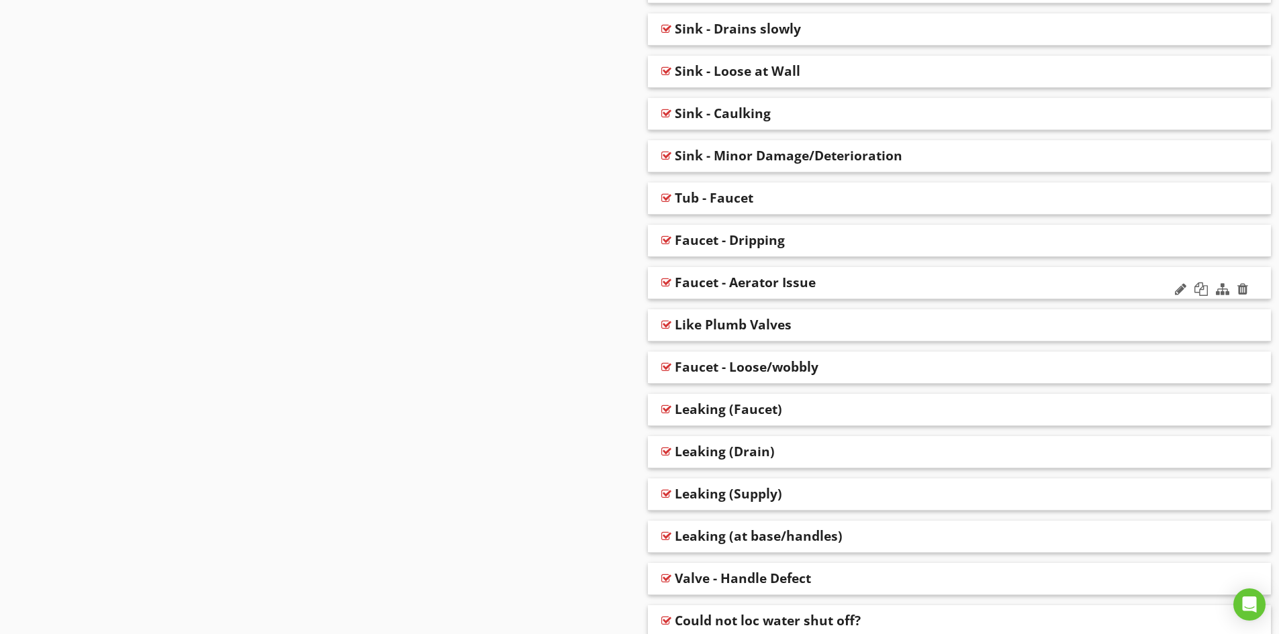
scroll to position [1128, 0]
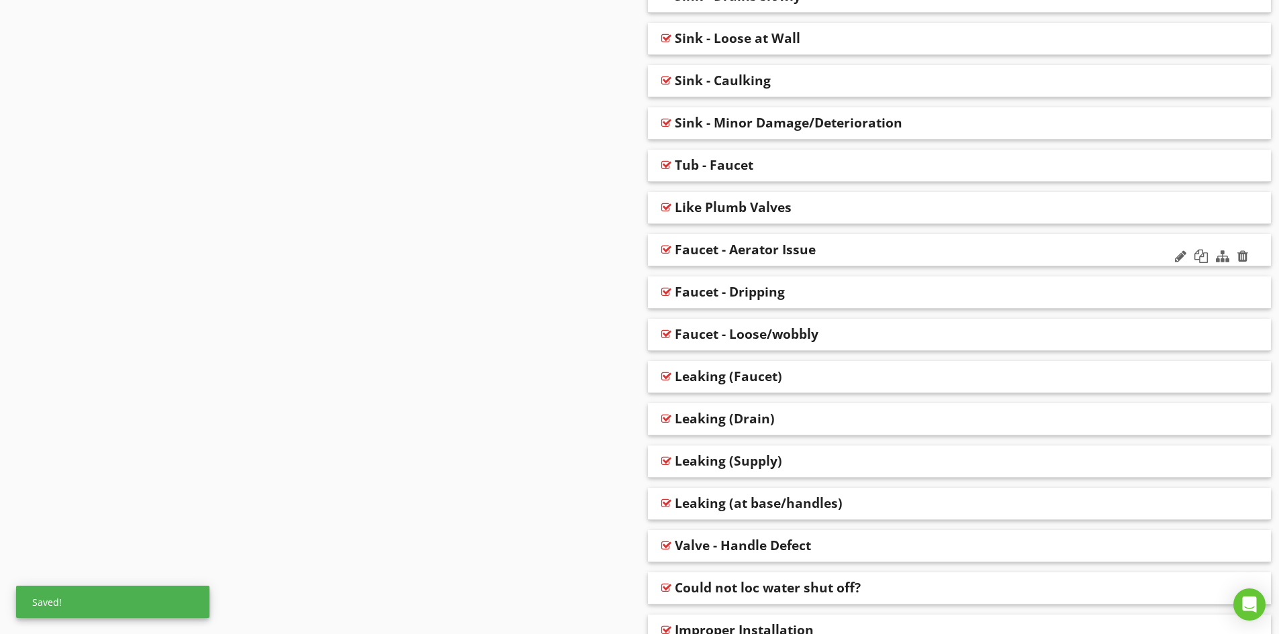
click at [859, 250] on div "Faucet - Aerator Issue" at bounding box center [898, 250] width 447 height 16
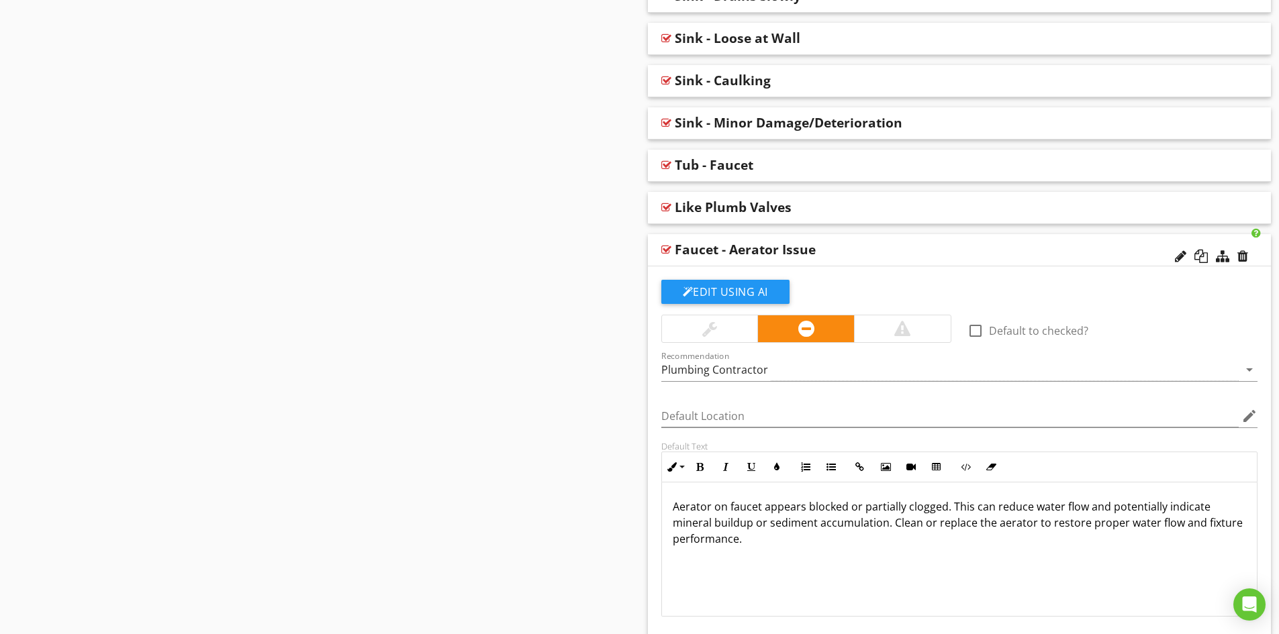
click at [715, 321] on div at bounding box center [709, 329] width 15 height 16
click at [878, 247] on div "Faucet - Aerator Issue" at bounding box center [898, 250] width 447 height 16
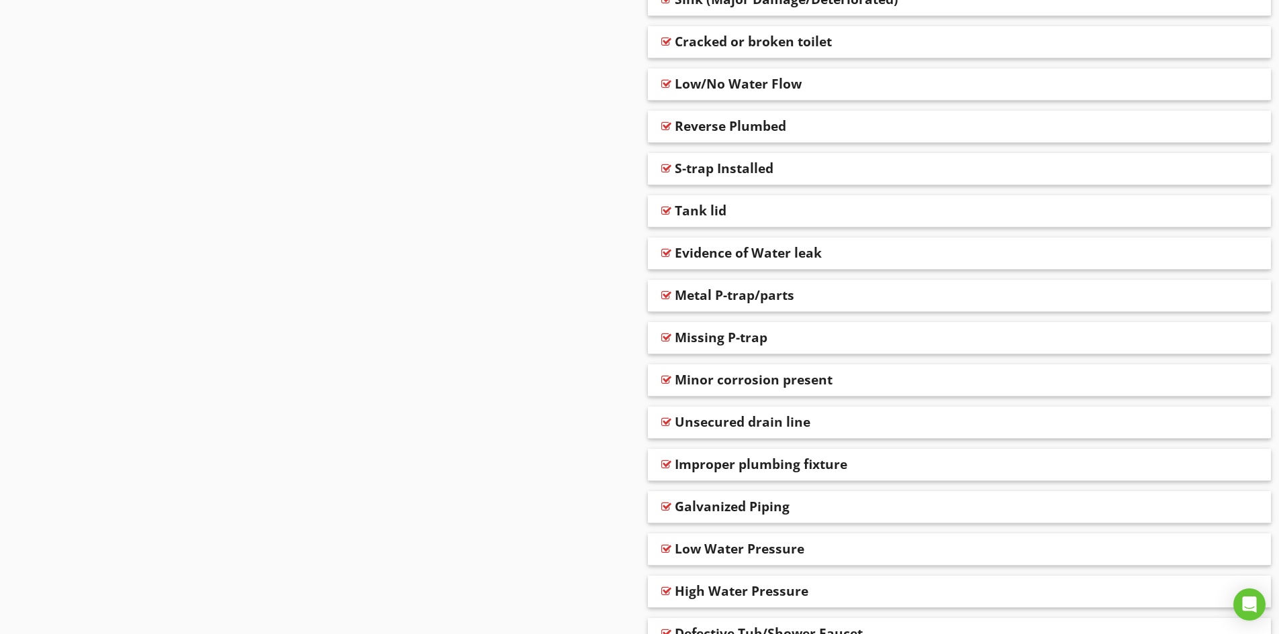
scroll to position [2001, 0]
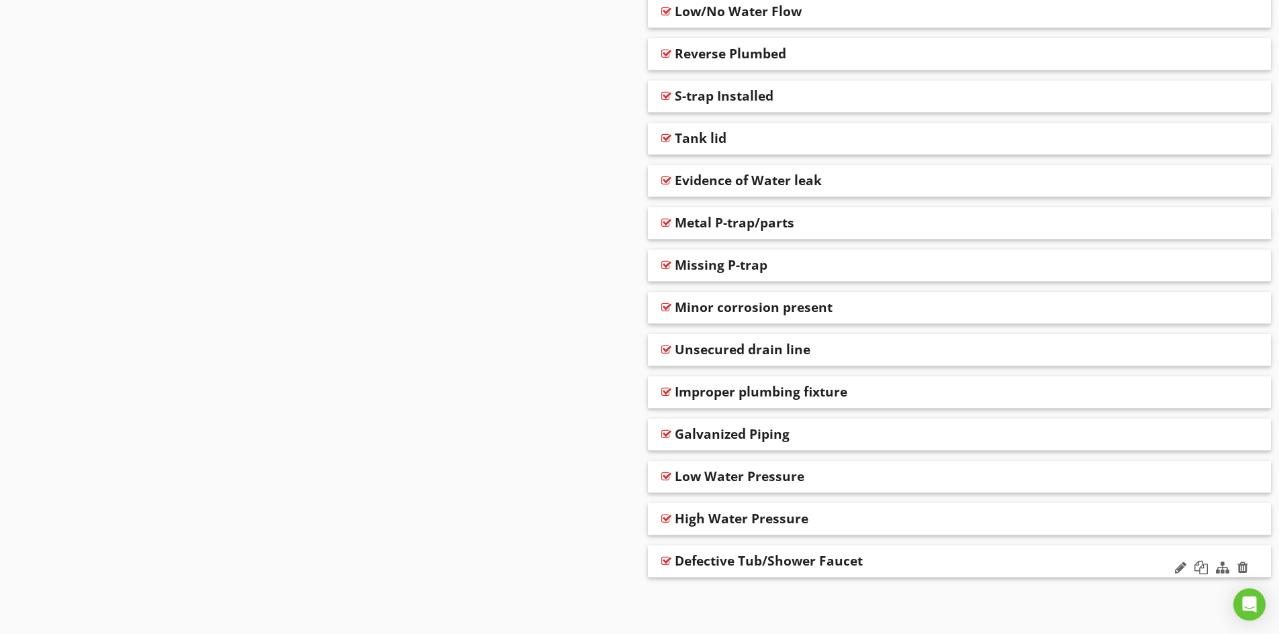
click at [893, 558] on div "Defective Tub/Shower Faucet" at bounding box center [898, 561] width 447 height 16
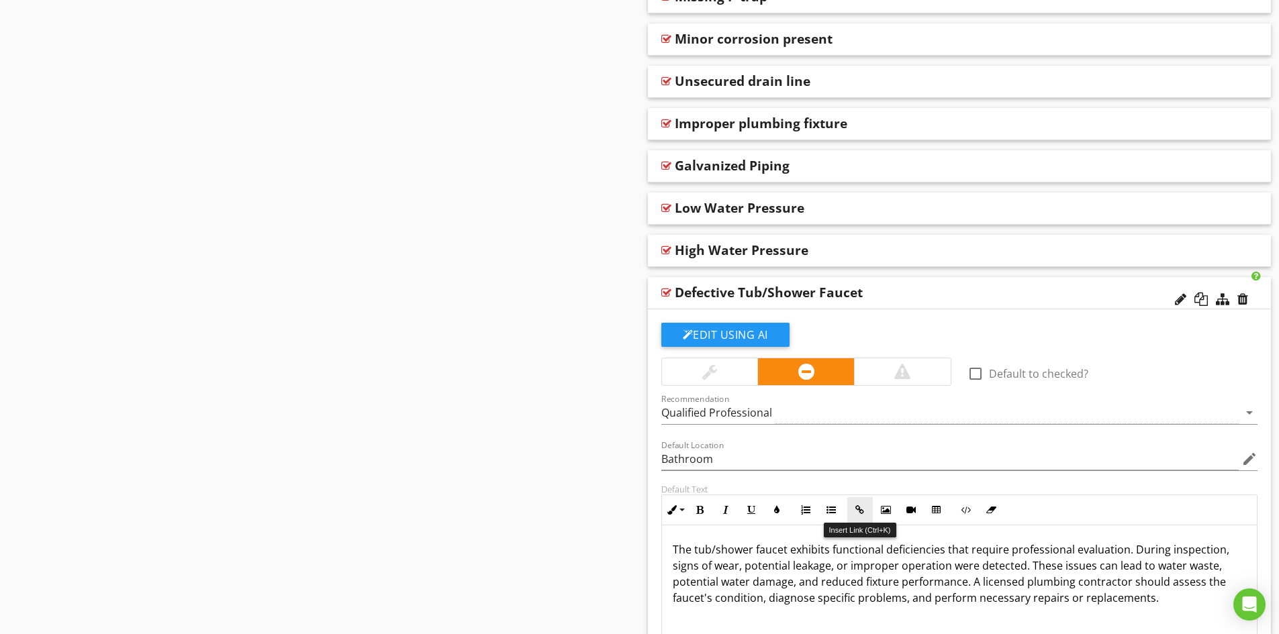
scroll to position [2068, 0]
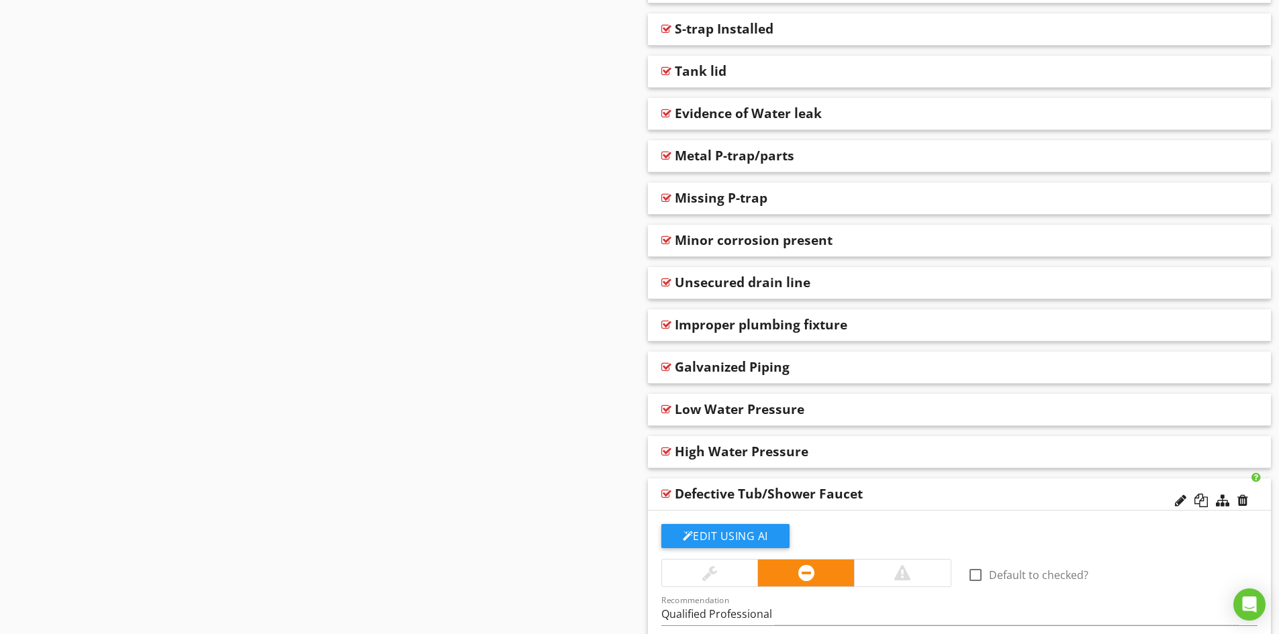
click at [908, 495] on div "Defective Tub/Shower Faucet" at bounding box center [898, 494] width 447 height 16
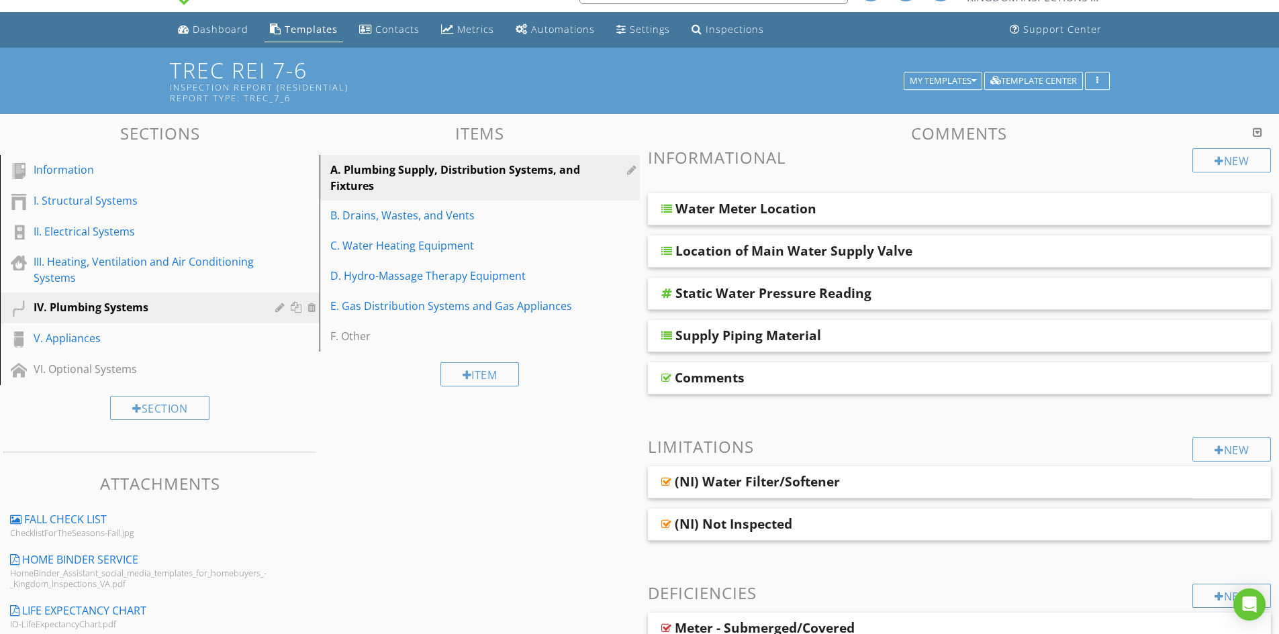
scroll to position [0, 0]
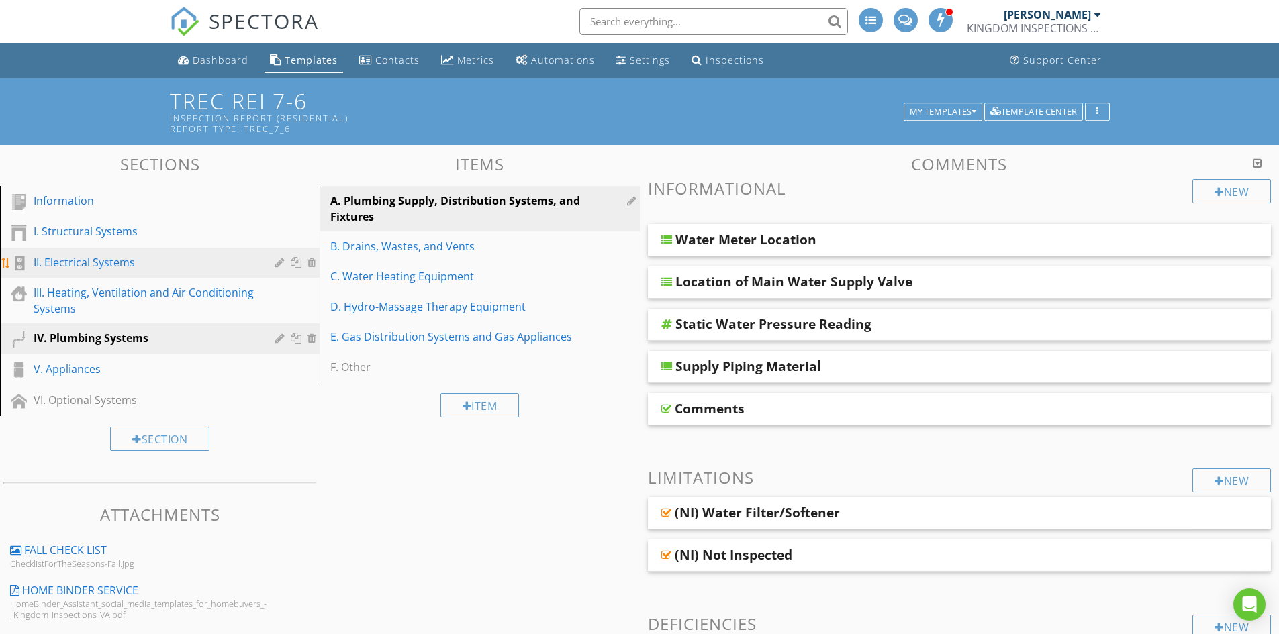
click at [119, 258] on div "II. Electrical Systems" at bounding box center [145, 262] width 222 height 16
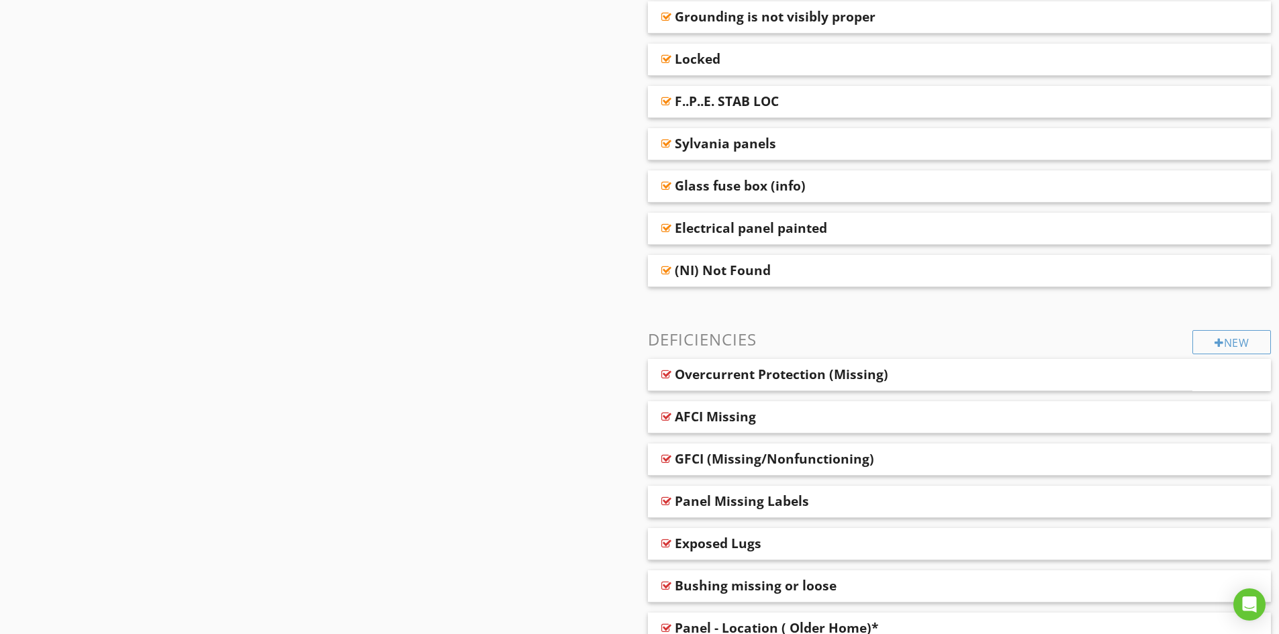
scroll to position [1275, 0]
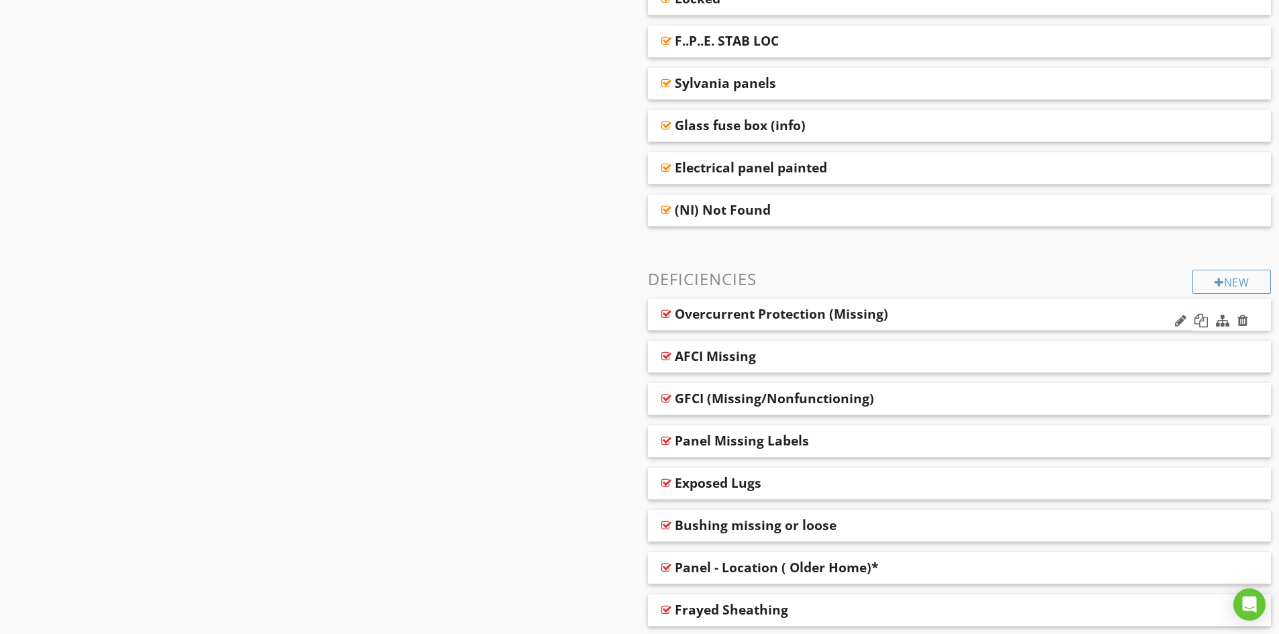
click at [931, 315] on div "Overcurrent Protection (Missing)" at bounding box center [869, 314] width 389 height 16
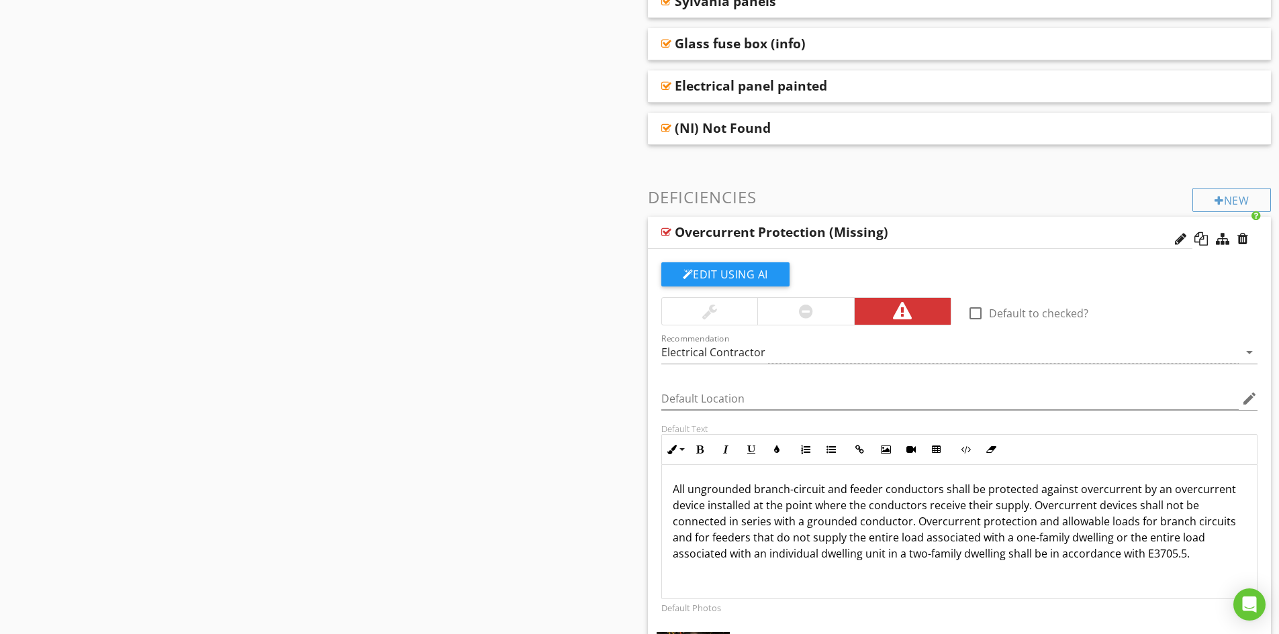
scroll to position [1342, 0]
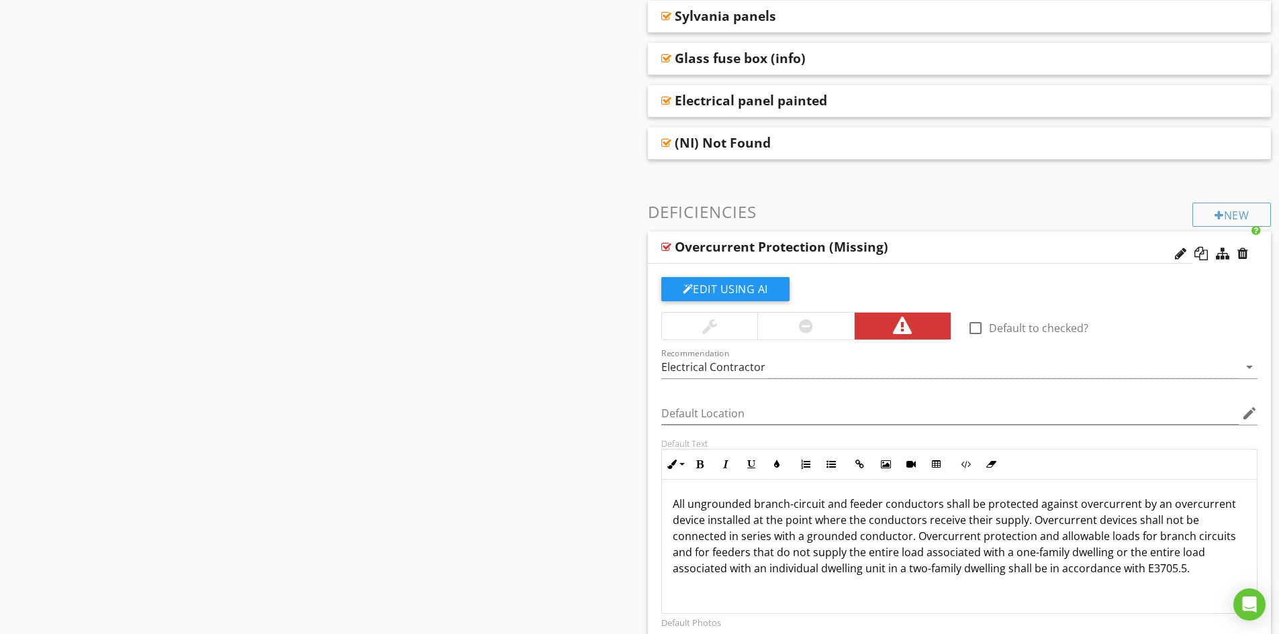
click at [918, 246] on div "Overcurrent Protection (Missing)" at bounding box center [869, 247] width 389 height 16
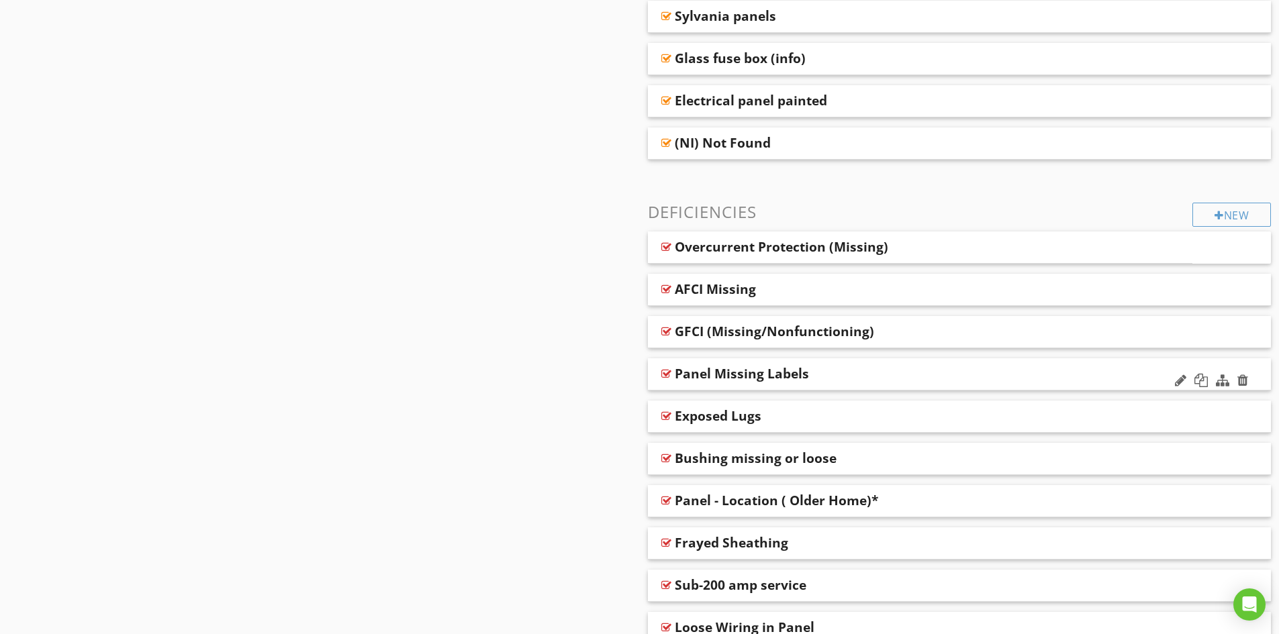
scroll to position [1410, 0]
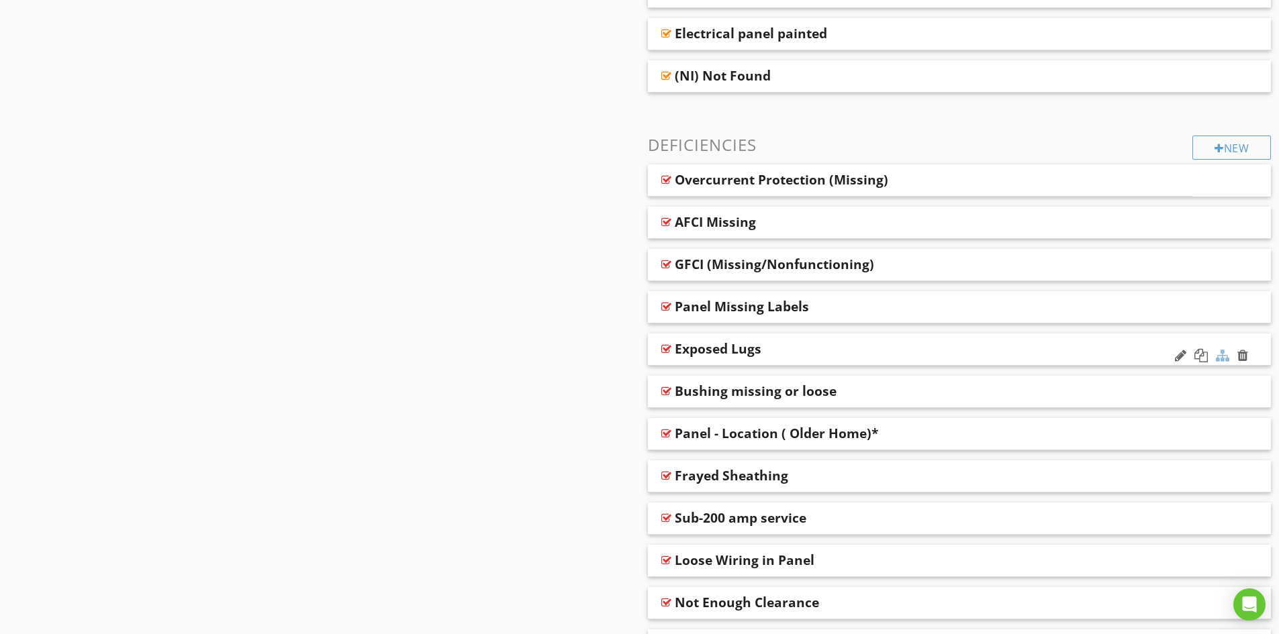
click at [1221, 356] on div at bounding box center [1222, 355] width 13 height 13
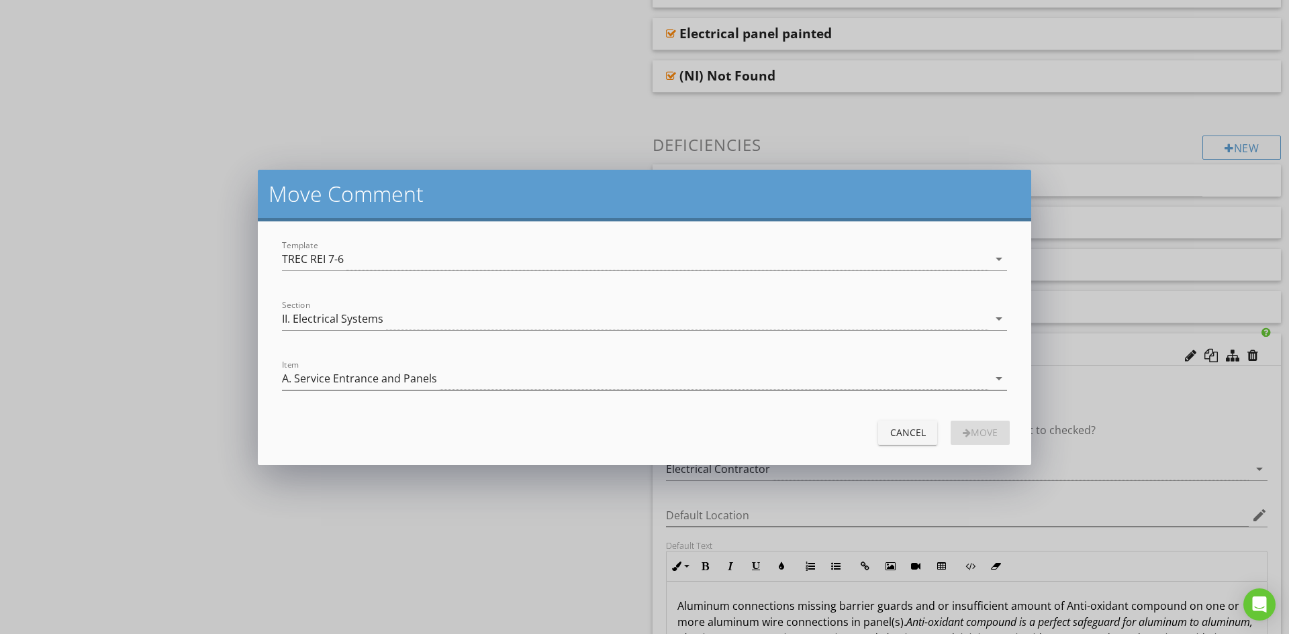
click at [454, 382] on div "A. Service Entrance and Panels" at bounding box center [635, 379] width 706 height 22
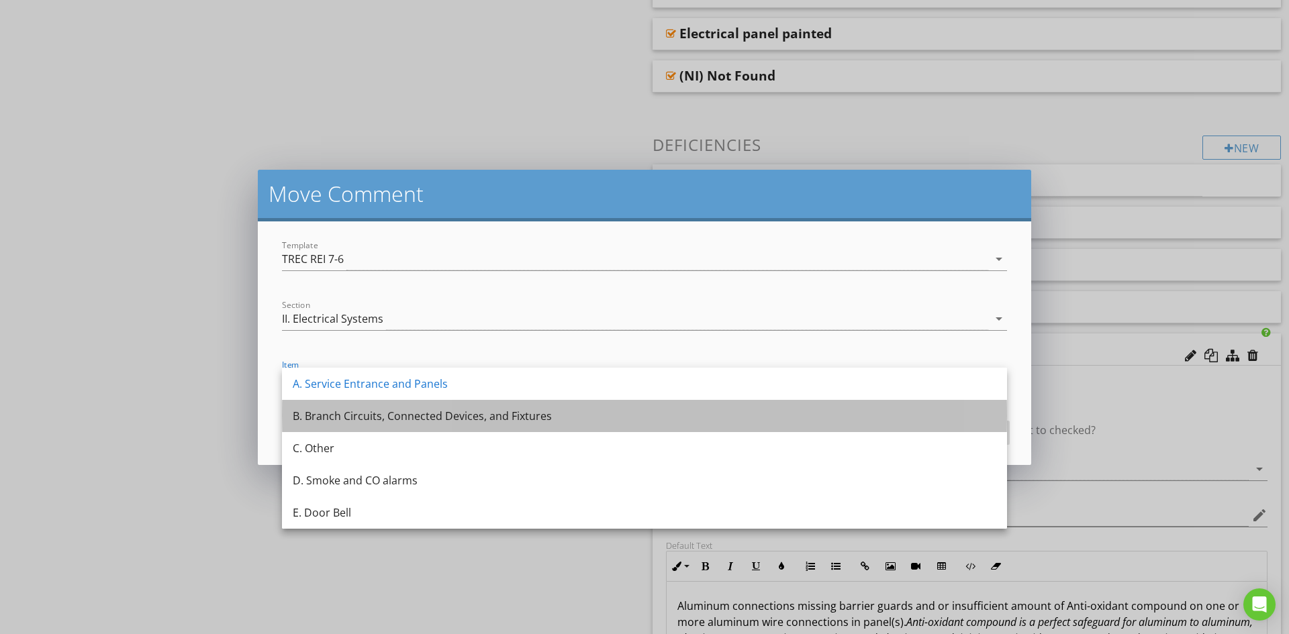
click at [448, 416] on div "B. Branch Circuits, Connected Devices, and Fixtures" at bounding box center [644, 416] width 703 height 16
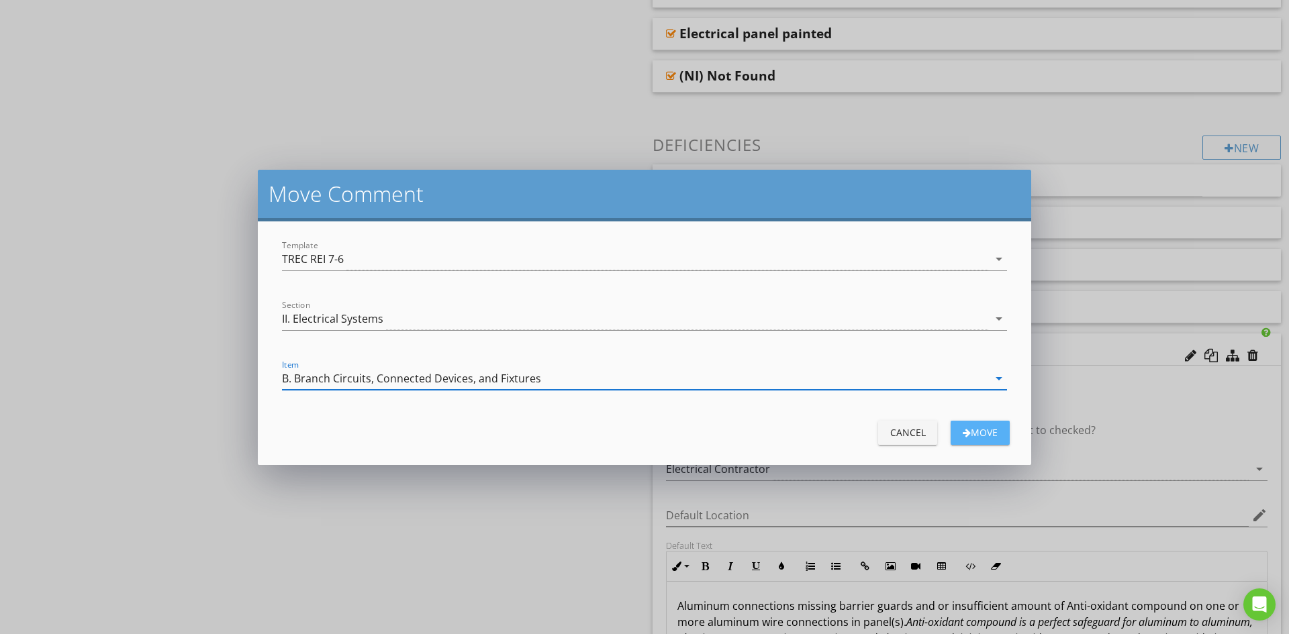
click at [980, 433] on div "Move" at bounding box center [980, 433] width 38 height 14
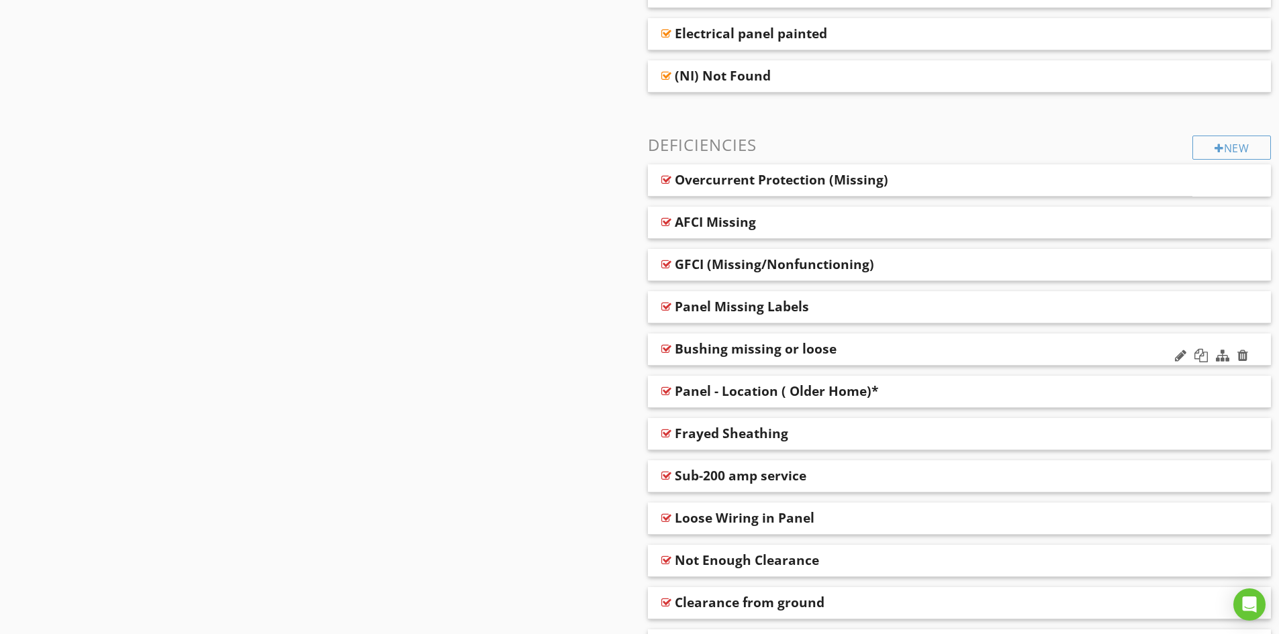
click at [877, 350] on div "Bushing missing or loose" at bounding box center [898, 349] width 447 height 16
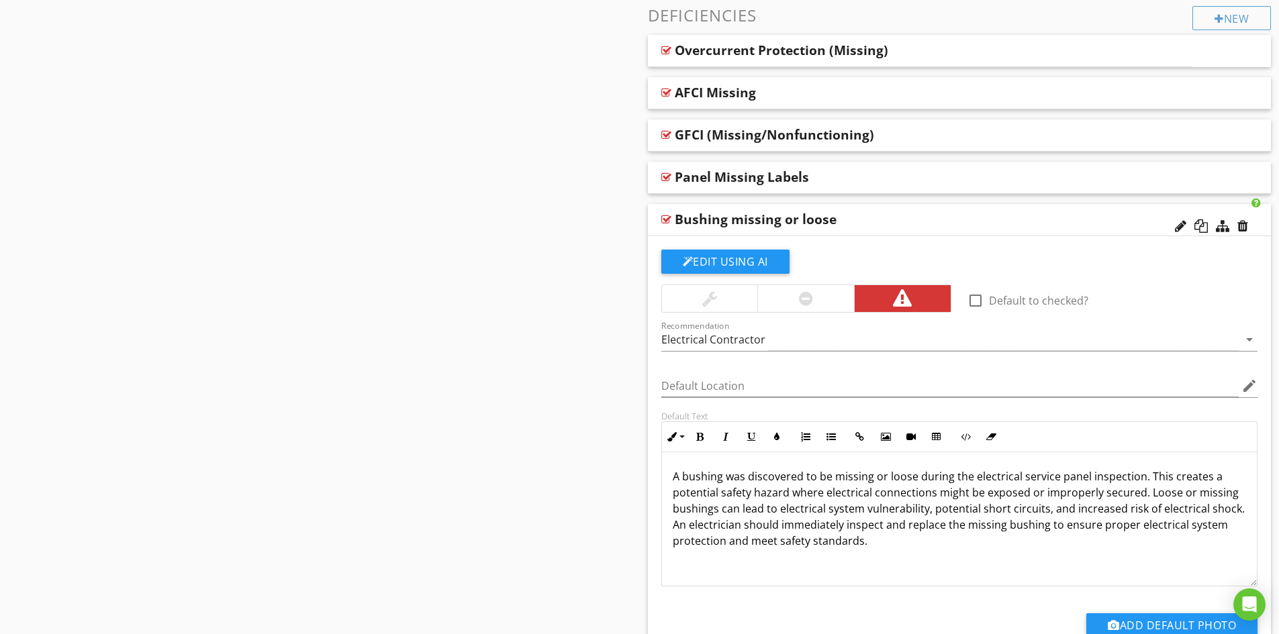
scroll to position [1544, 0]
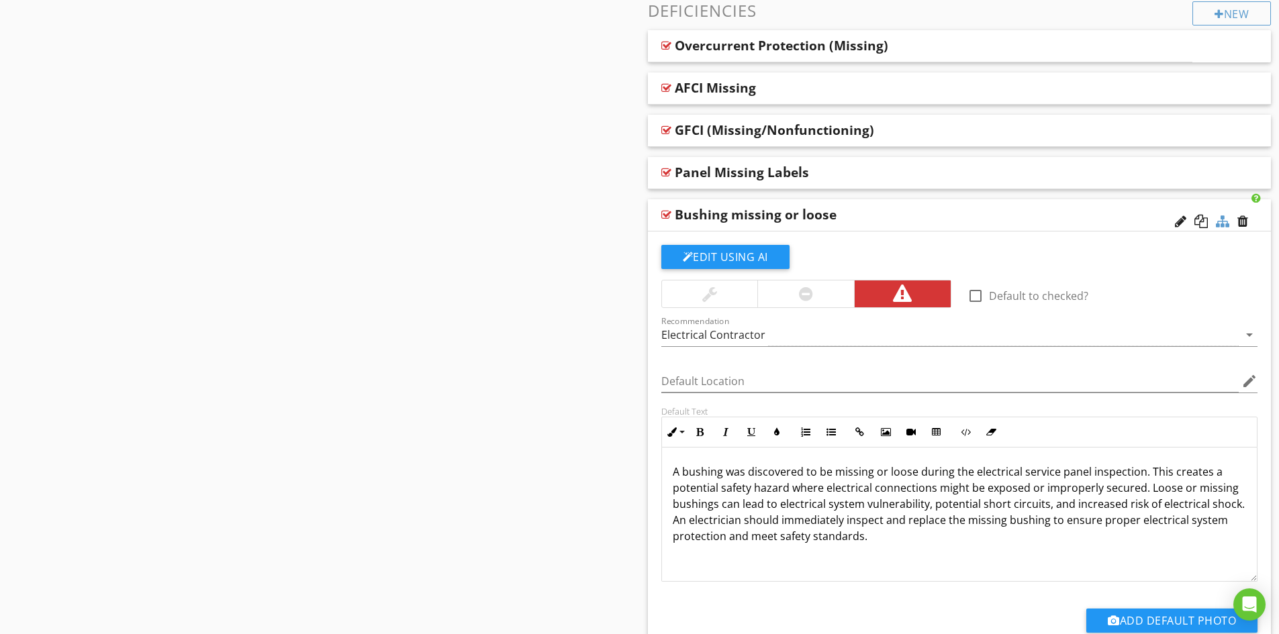
click at [1218, 222] on div at bounding box center [1222, 221] width 13 height 13
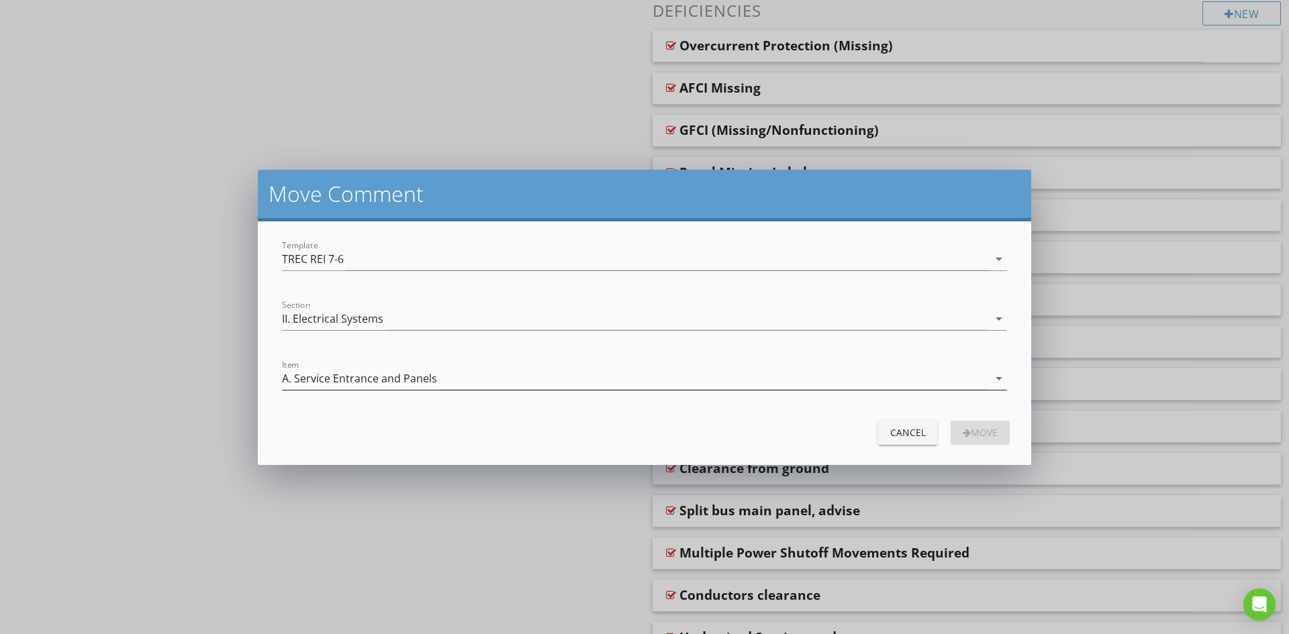
click at [446, 378] on div "A. Service Entrance and Panels" at bounding box center [635, 379] width 706 height 22
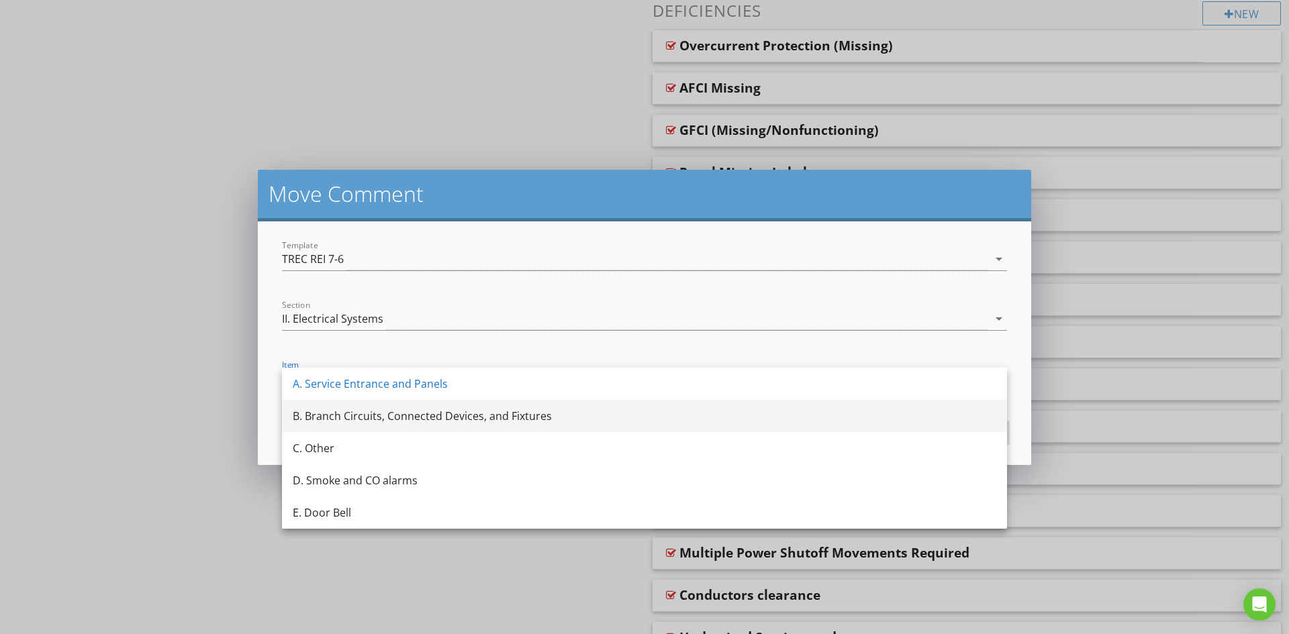
click at [425, 420] on div "B. Branch Circuits, Connected Devices, and Fixtures" at bounding box center [644, 416] width 703 height 16
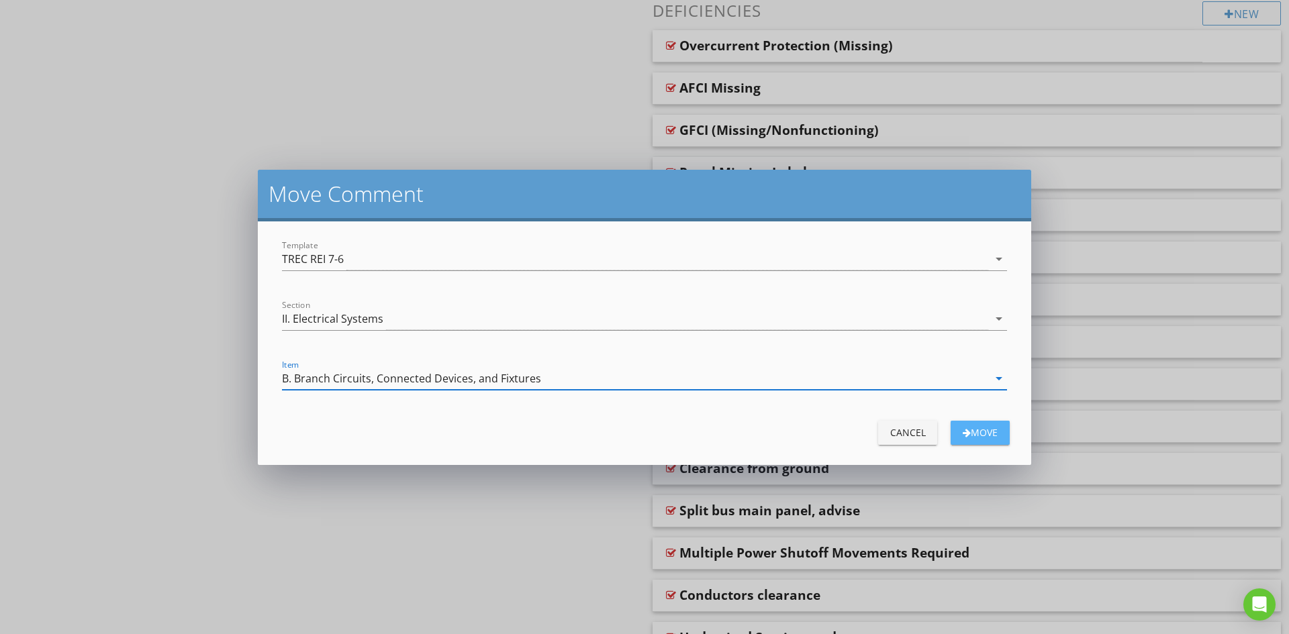
click at [991, 435] on div "Move" at bounding box center [980, 433] width 38 height 14
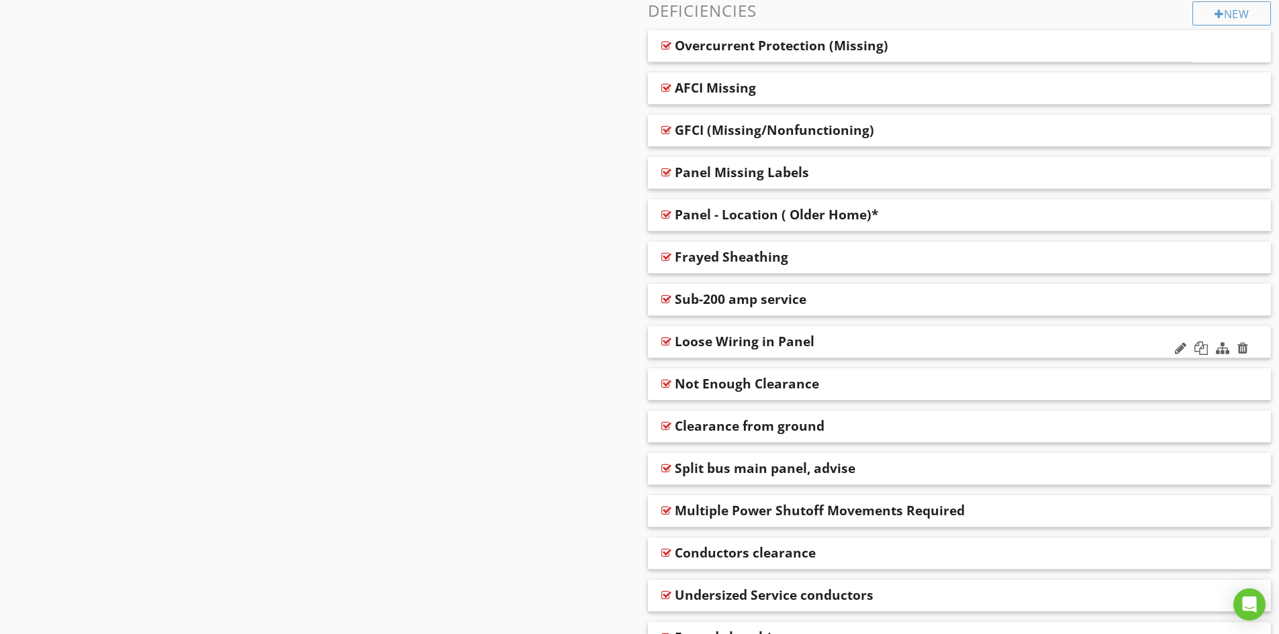
click at [849, 340] on div "Loose Wiring in Panel" at bounding box center [898, 342] width 447 height 16
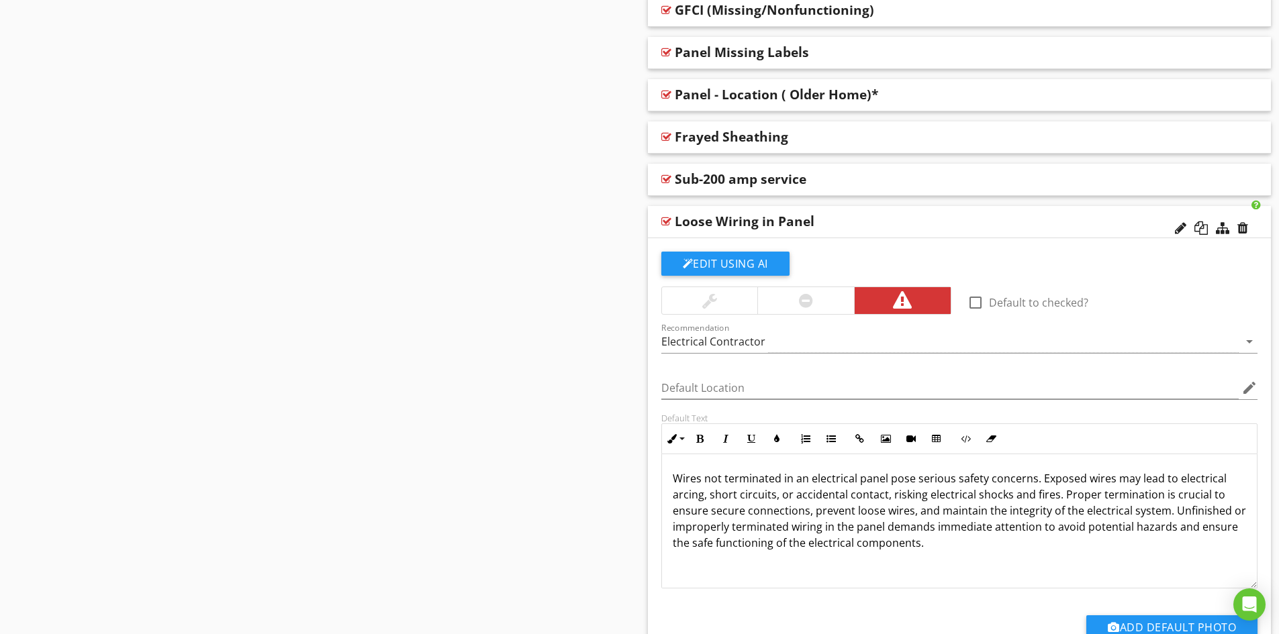
scroll to position [1678, 0]
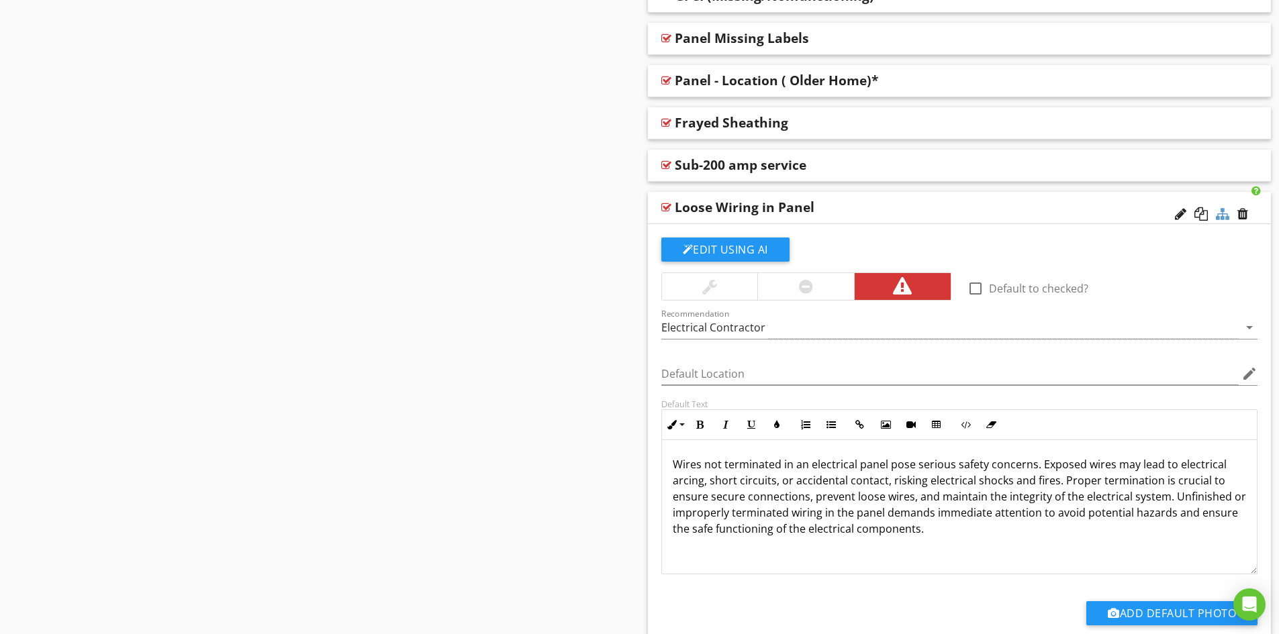
click at [1226, 216] on div at bounding box center [1222, 213] width 13 height 13
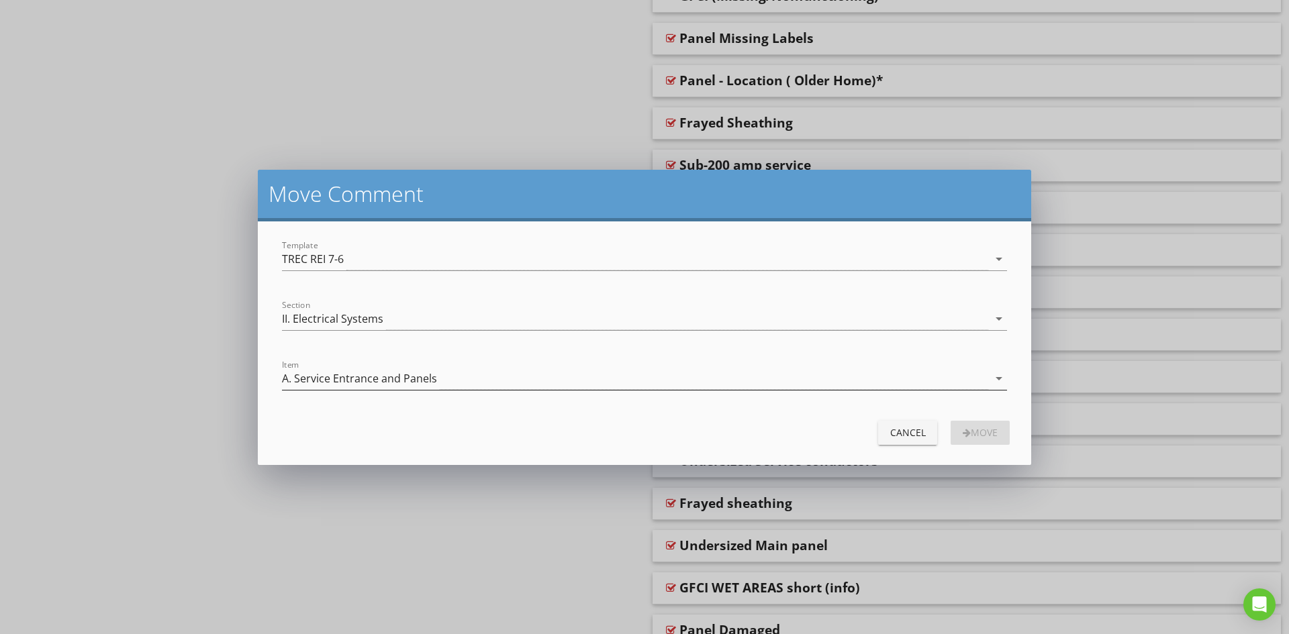
click at [448, 379] on div "A. Service Entrance and Panels" at bounding box center [635, 379] width 706 height 22
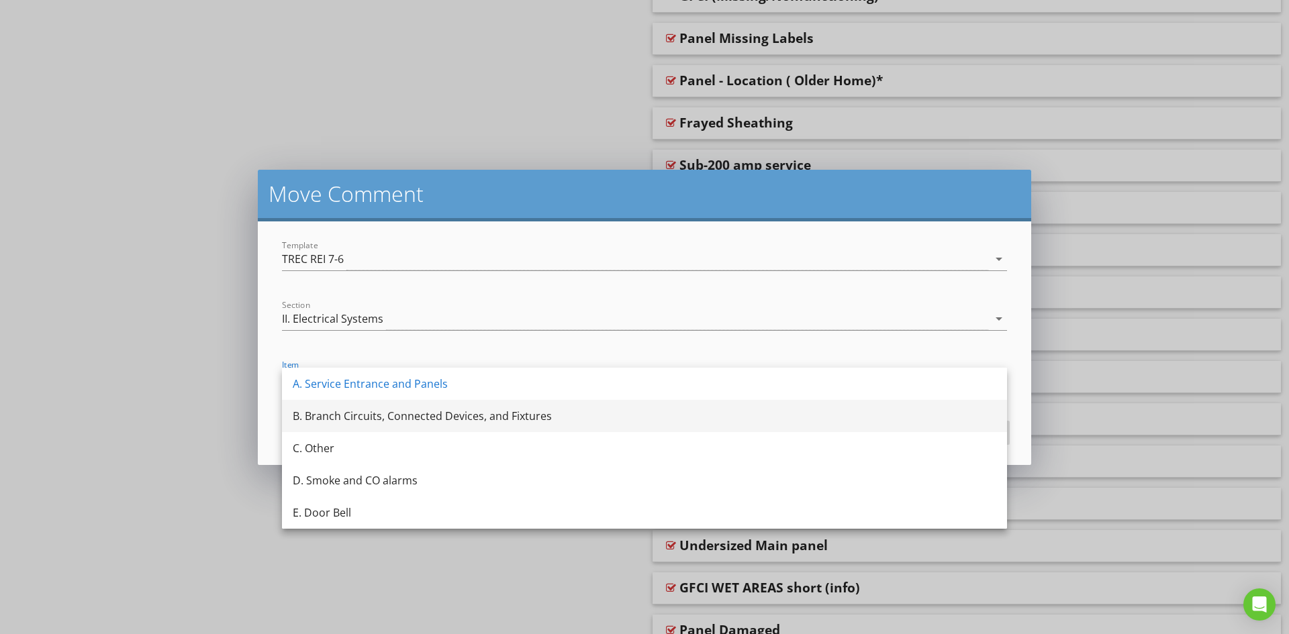
click at [416, 417] on div "B. Branch Circuits, Connected Devices, and Fixtures" at bounding box center [644, 416] width 703 height 16
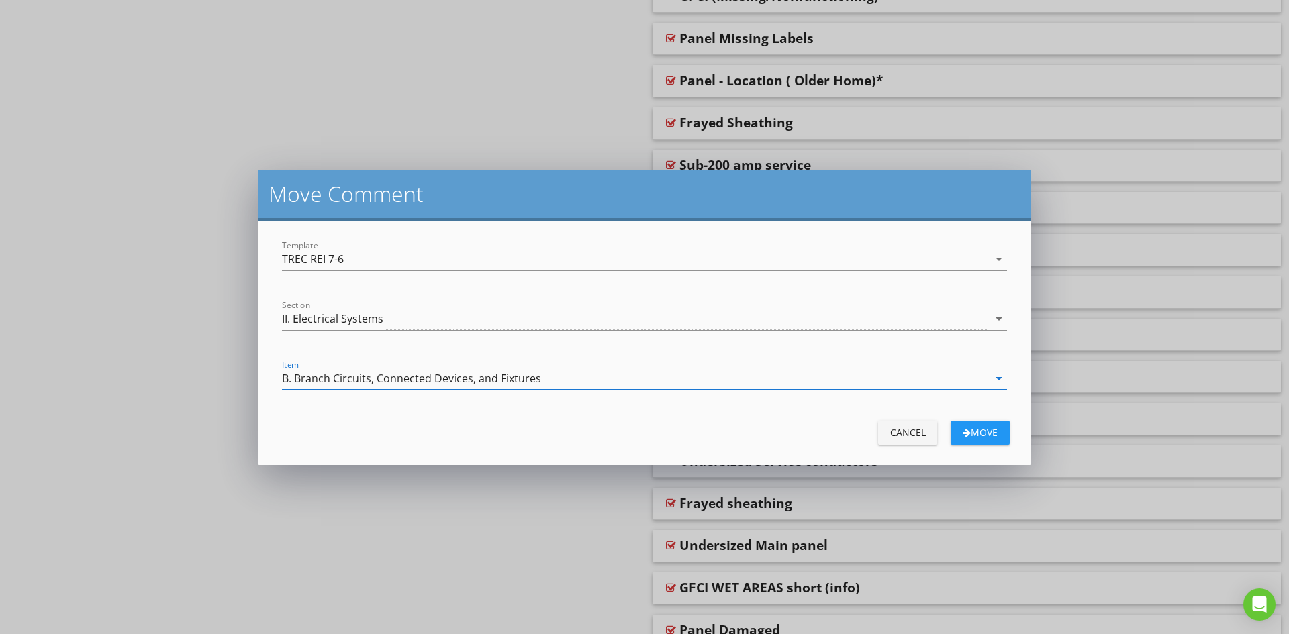
click at [977, 438] on div "Move" at bounding box center [980, 433] width 38 height 14
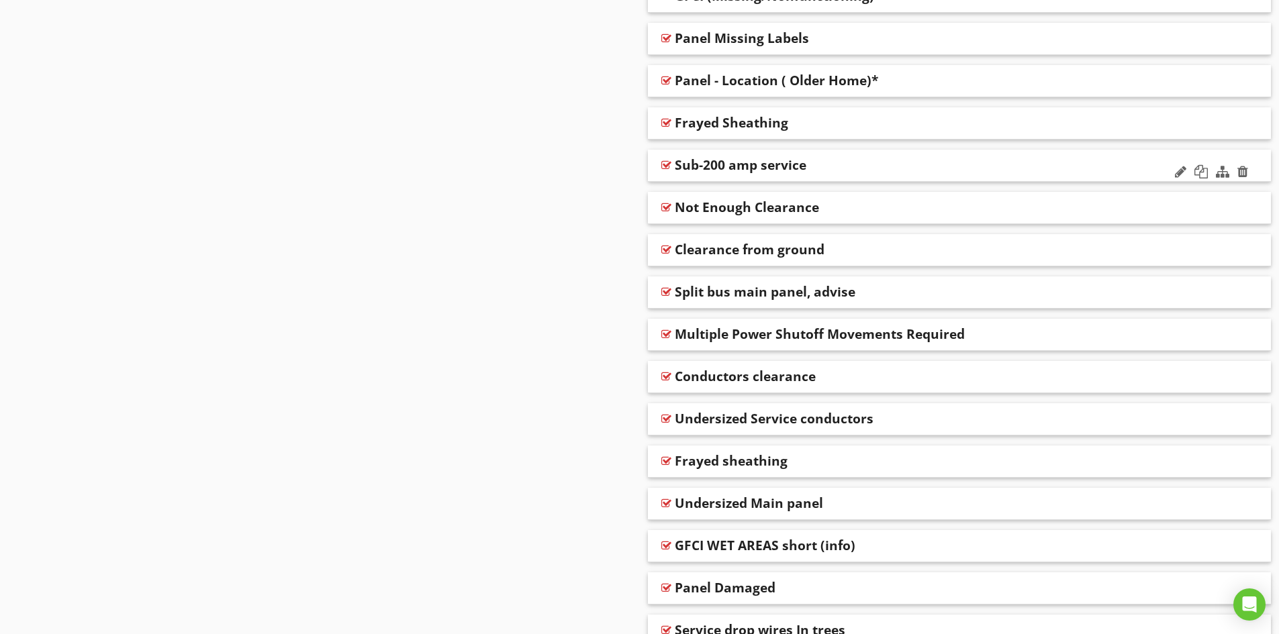
click at [840, 169] on div "Sub-200 amp service" at bounding box center [898, 165] width 447 height 16
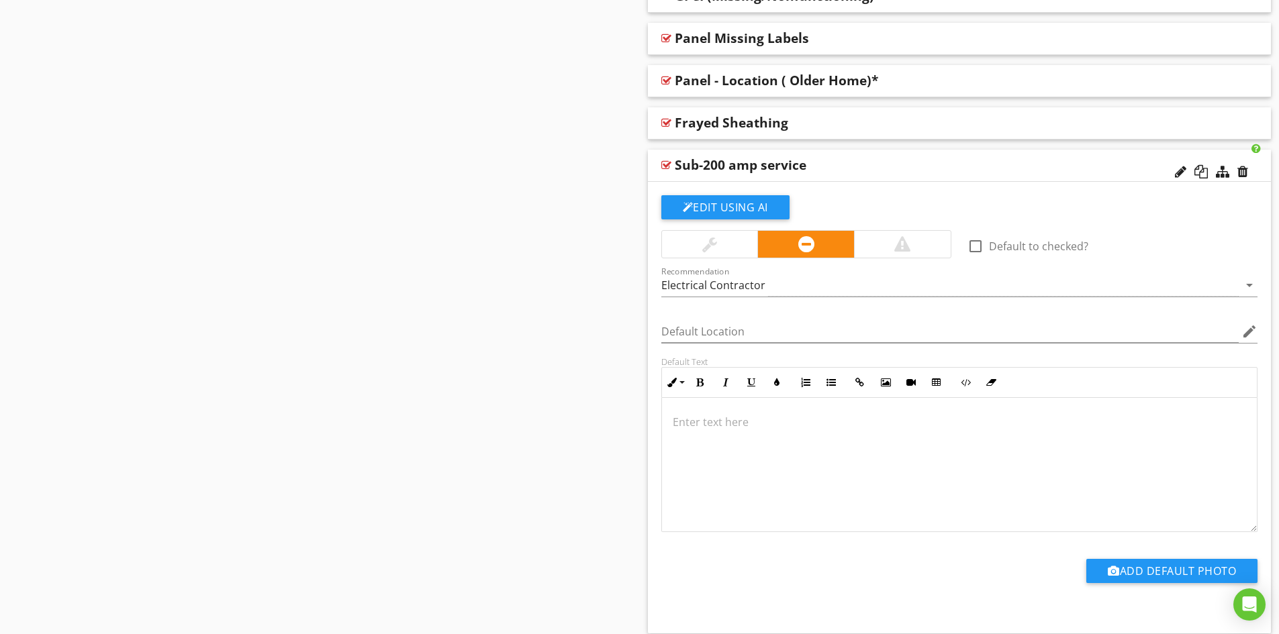
click at [856, 165] on div "Sub-200 amp service" at bounding box center [898, 165] width 447 height 16
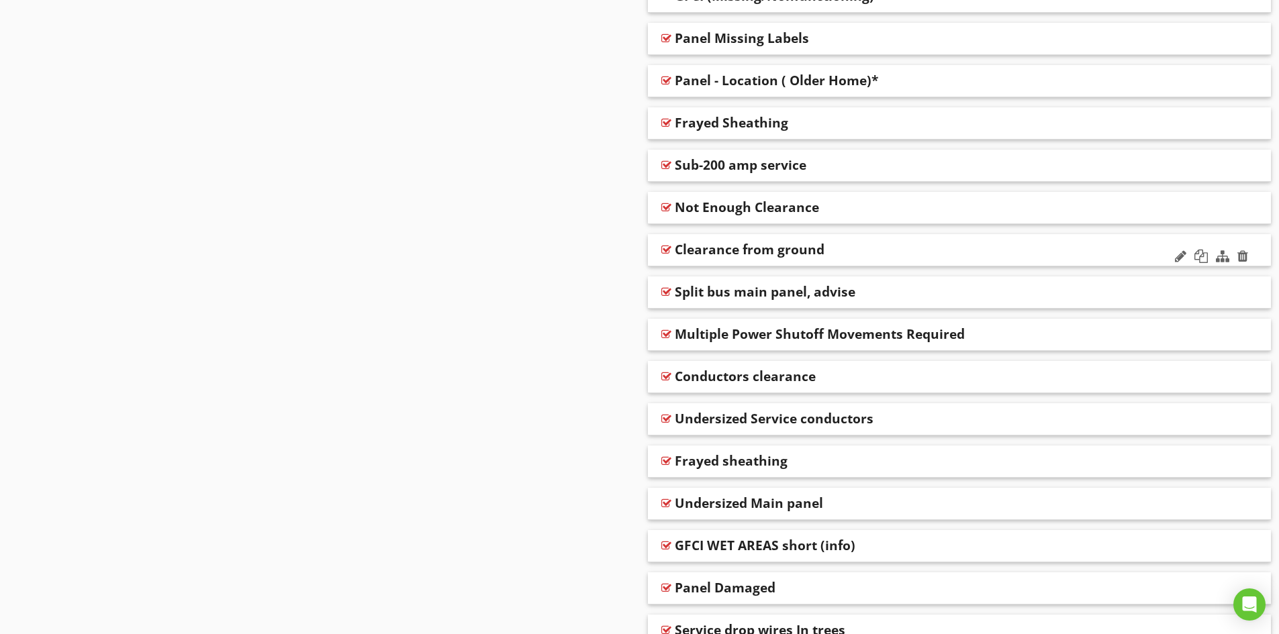
click at [857, 252] on div "Clearance from ground" at bounding box center [898, 250] width 447 height 16
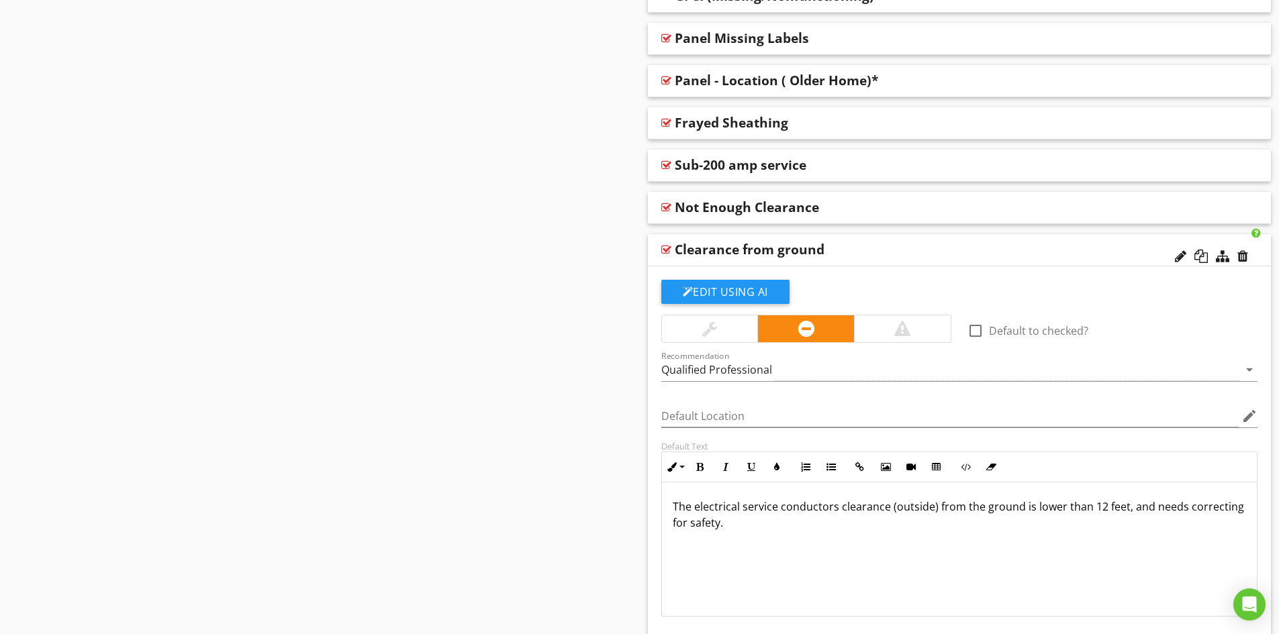
click at [869, 246] on div "Clearance from ground" at bounding box center [898, 250] width 447 height 16
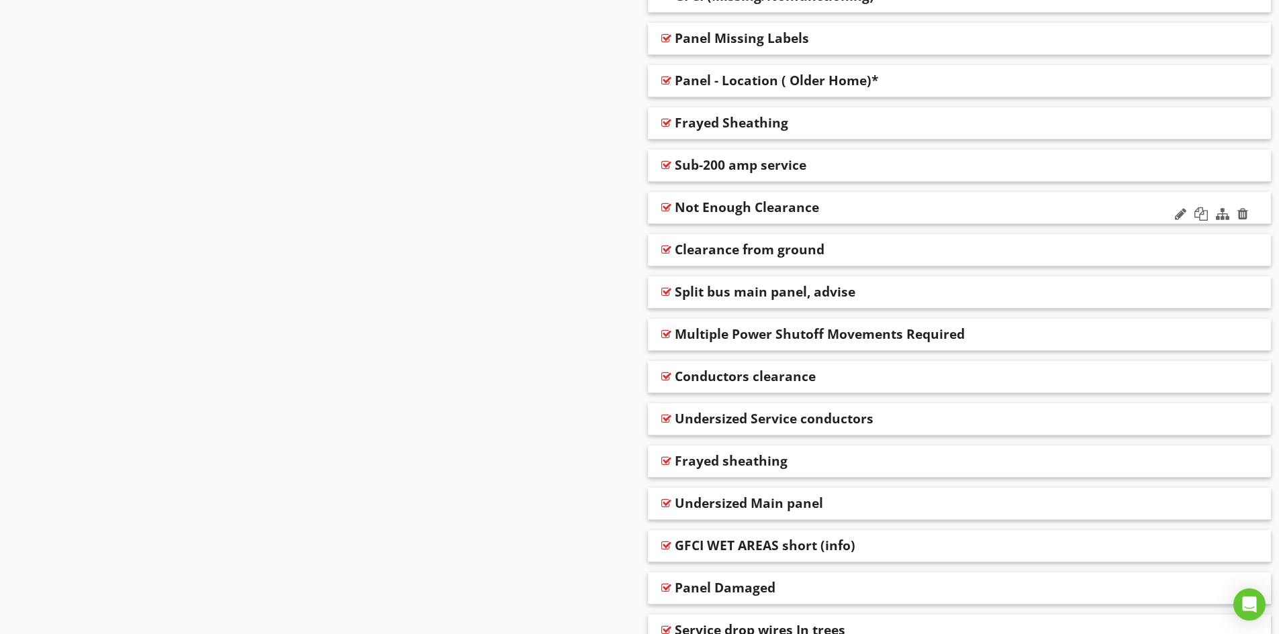
click at [868, 207] on div "Not Enough Clearance" at bounding box center [898, 207] width 447 height 16
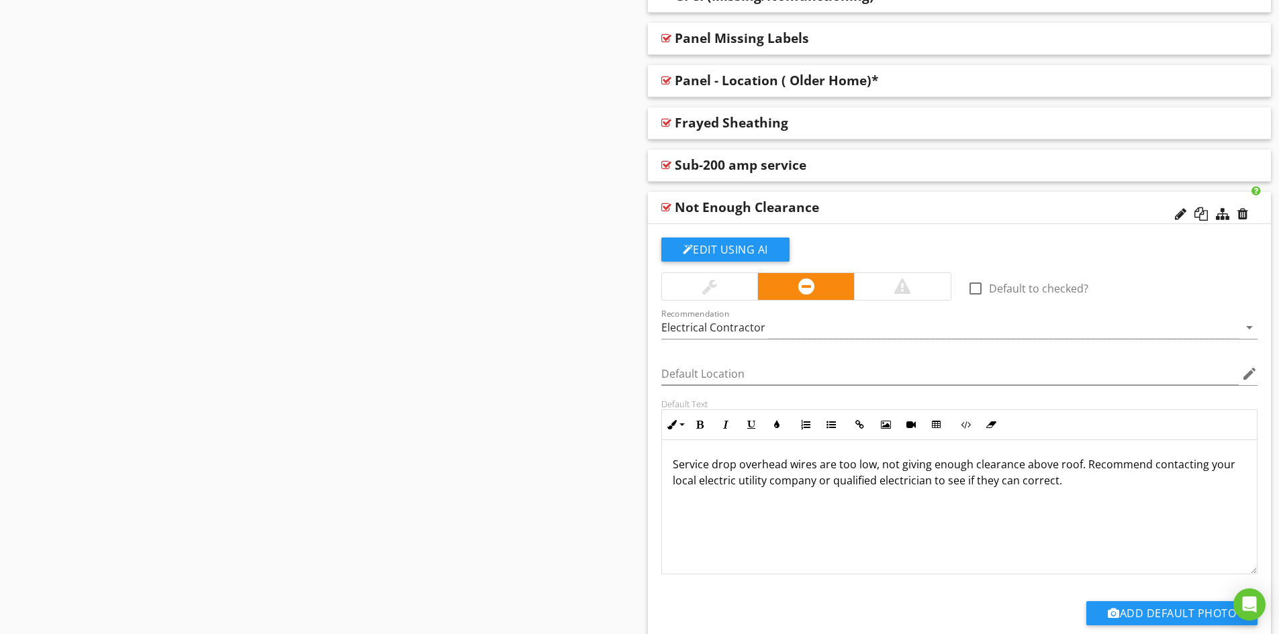
click at [873, 208] on div "Not Enough Clearance" at bounding box center [898, 207] width 447 height 16
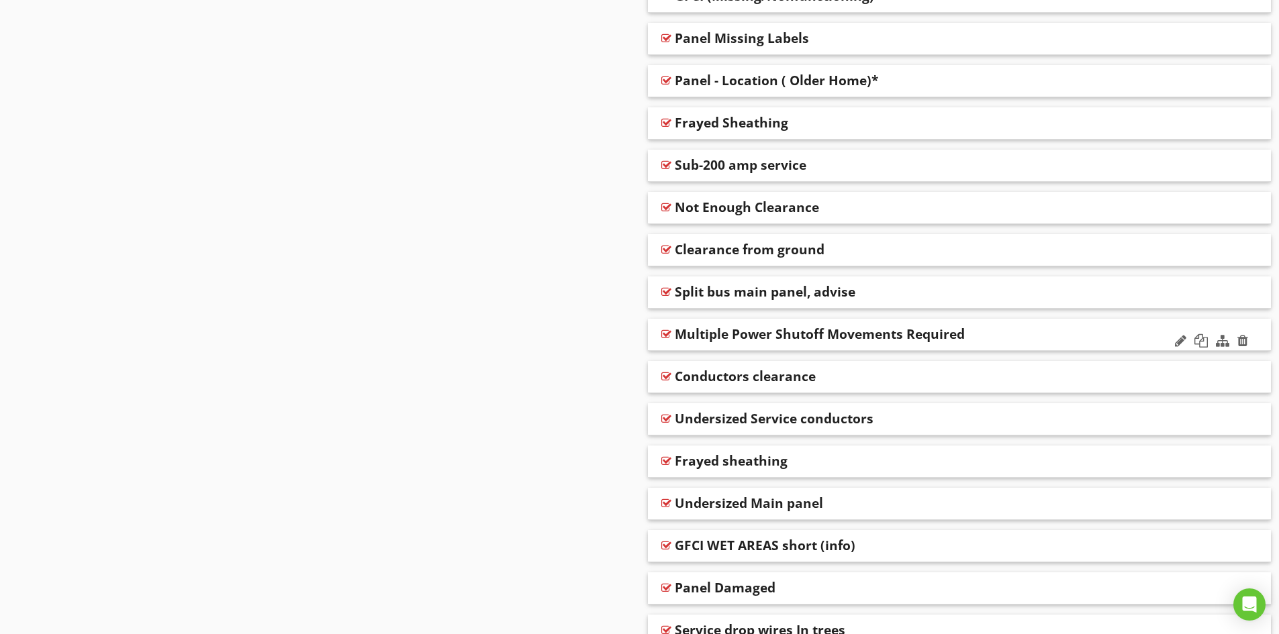
click at [988, 334] on div "Multiple Power Shutoff Movements Required" at bounding box center [898, 334] width 447 height 16
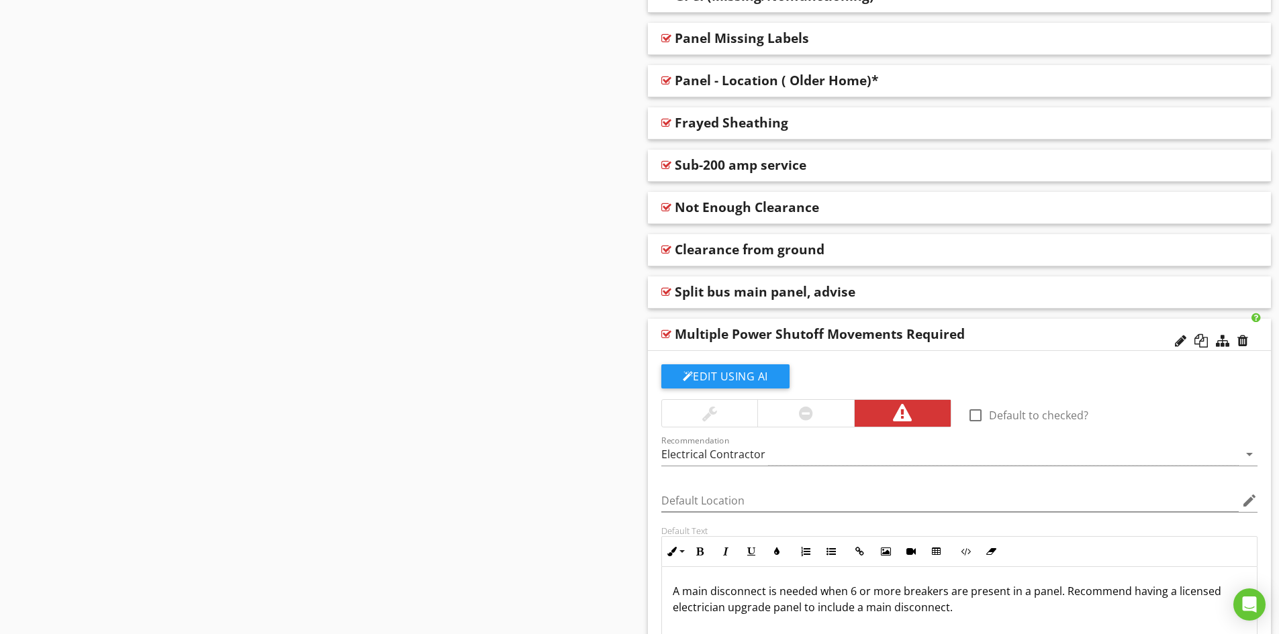
click at [984, 334] on div "Multiple Power Shutoff Movements Required" at bounding box center [898, 334] width 447 height 16
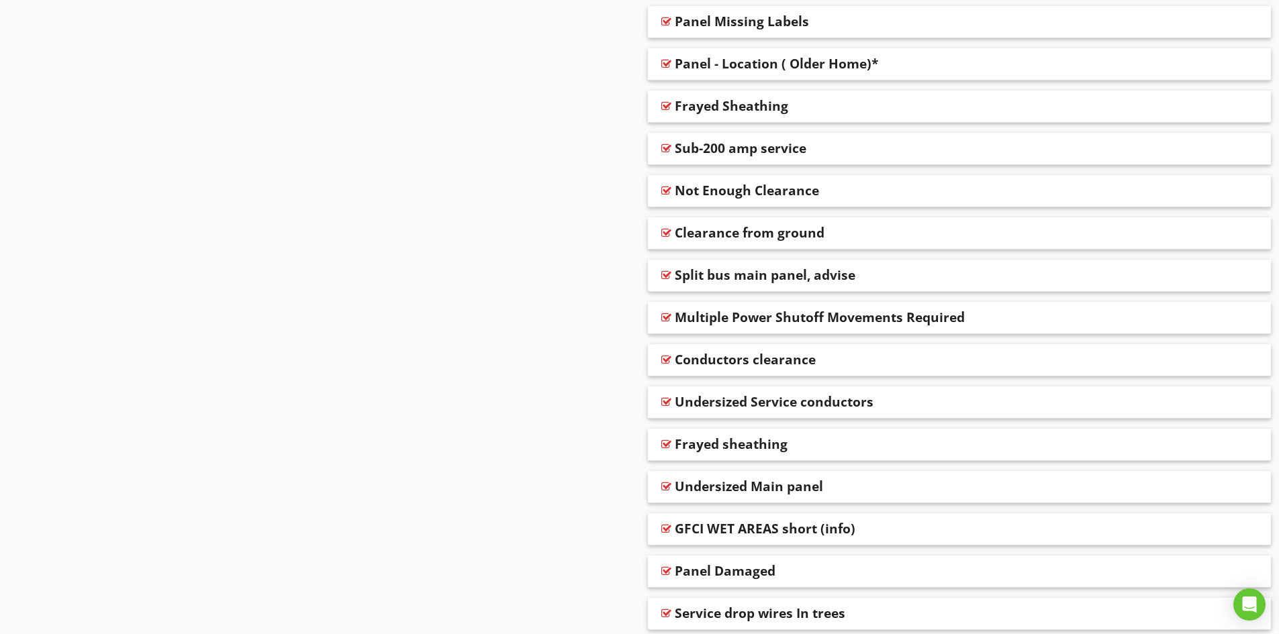
scroll to position [1745, 0]
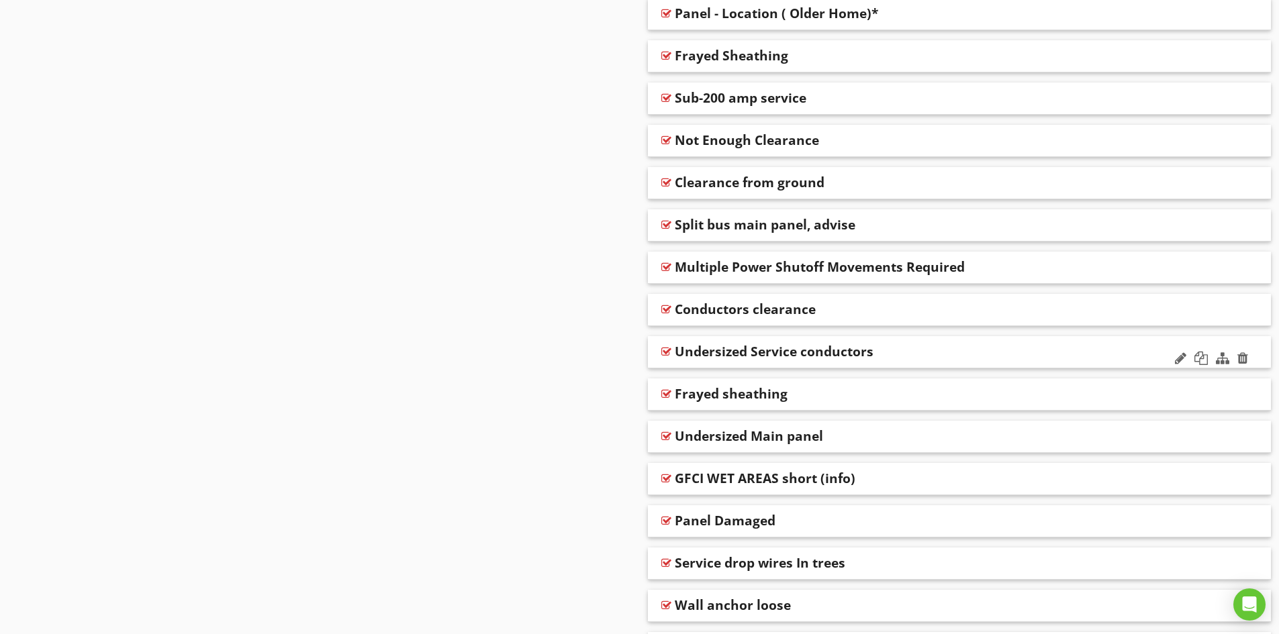
click at [907, 352] on div "Undersized Service conductors" at bounding box center [898, 352] width 447 height 16
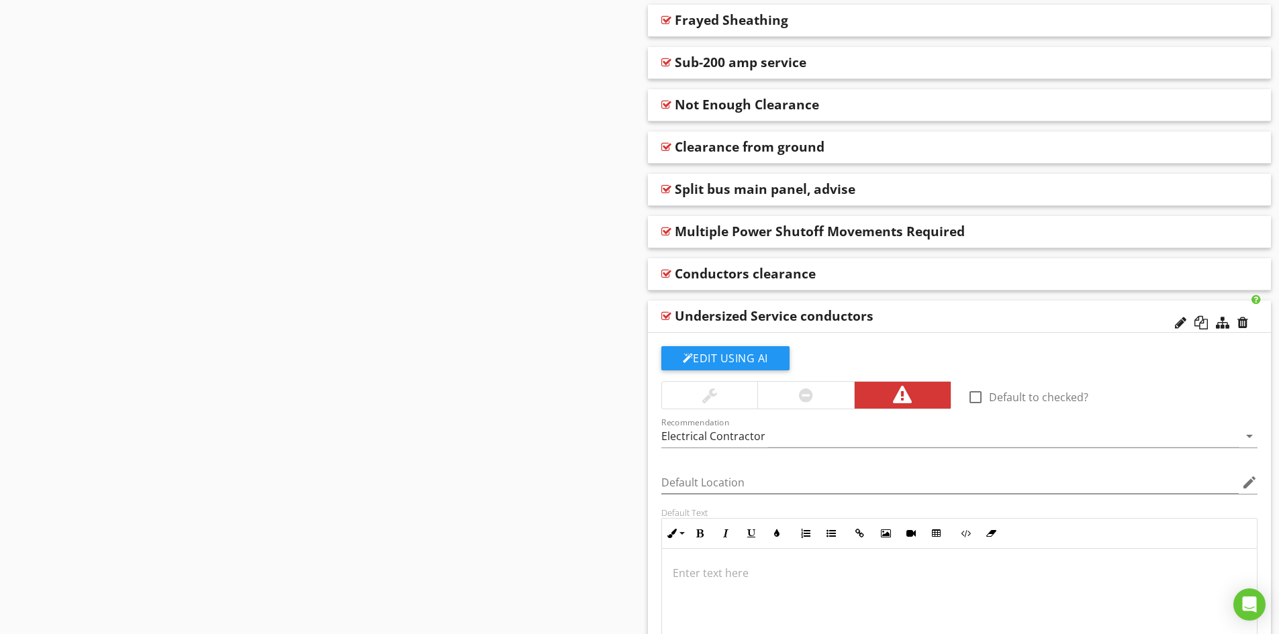
scroll to position [1812, 0]
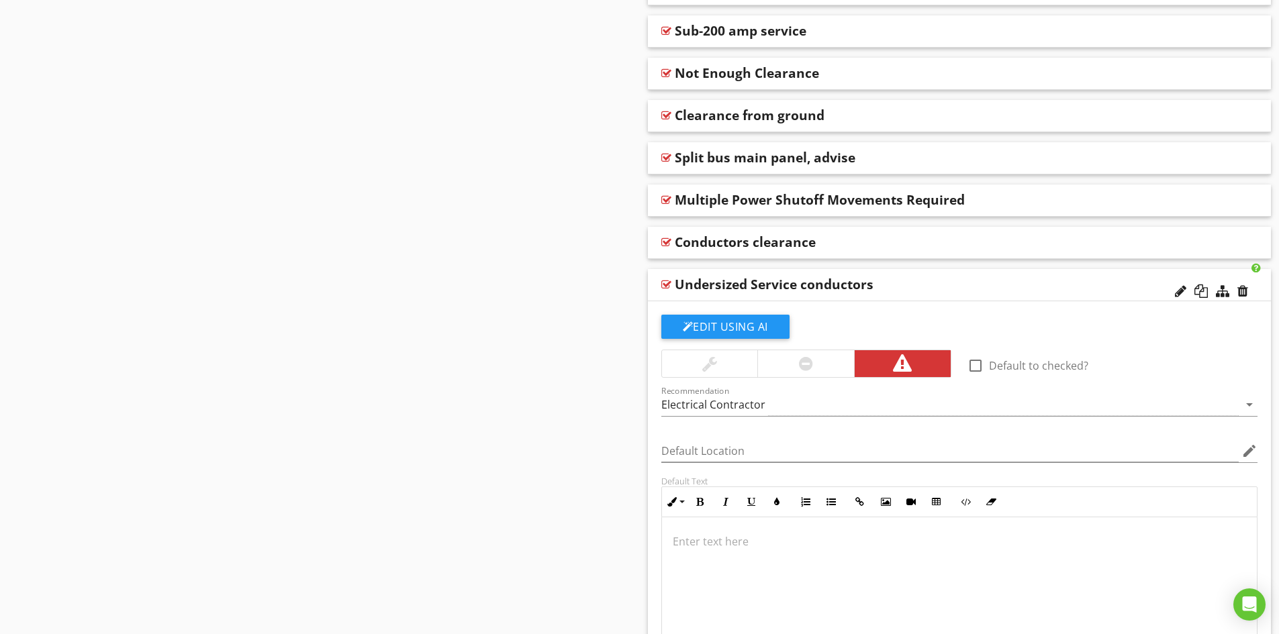
click at [900, 283] on div "Undersized Service conductors" at bounding box center [898, 285] width 447 height 16
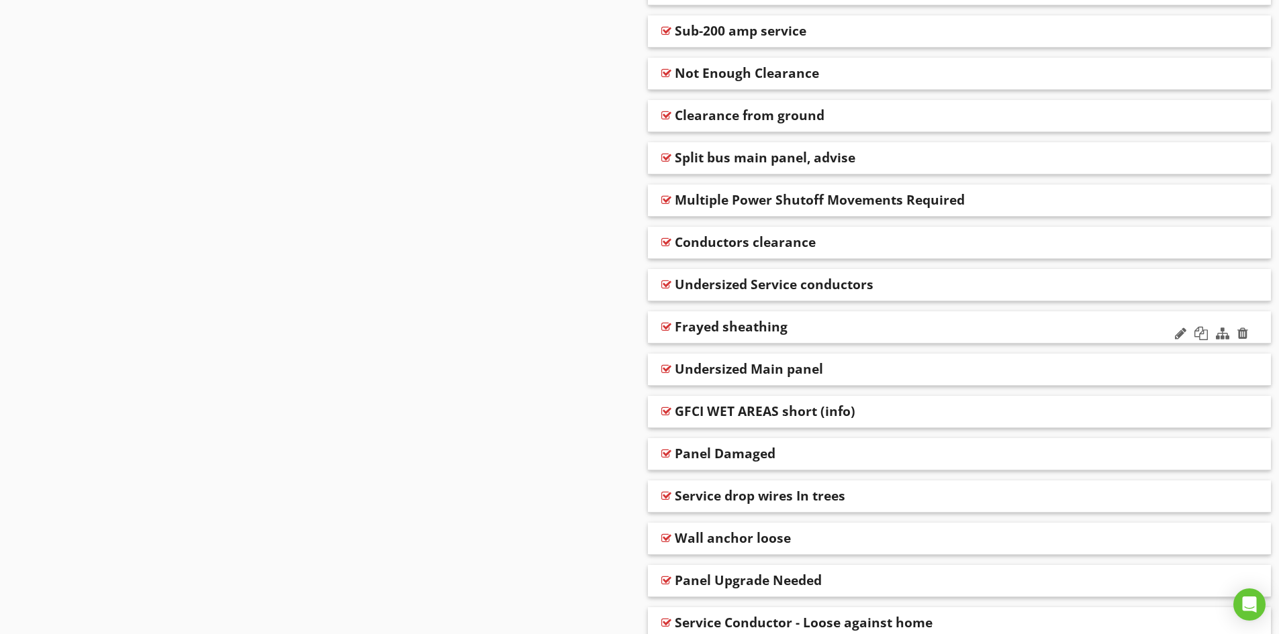
click at [844, 326] on div "Frayed sheathing" at bounding box center [898, 327] width 447 height 16
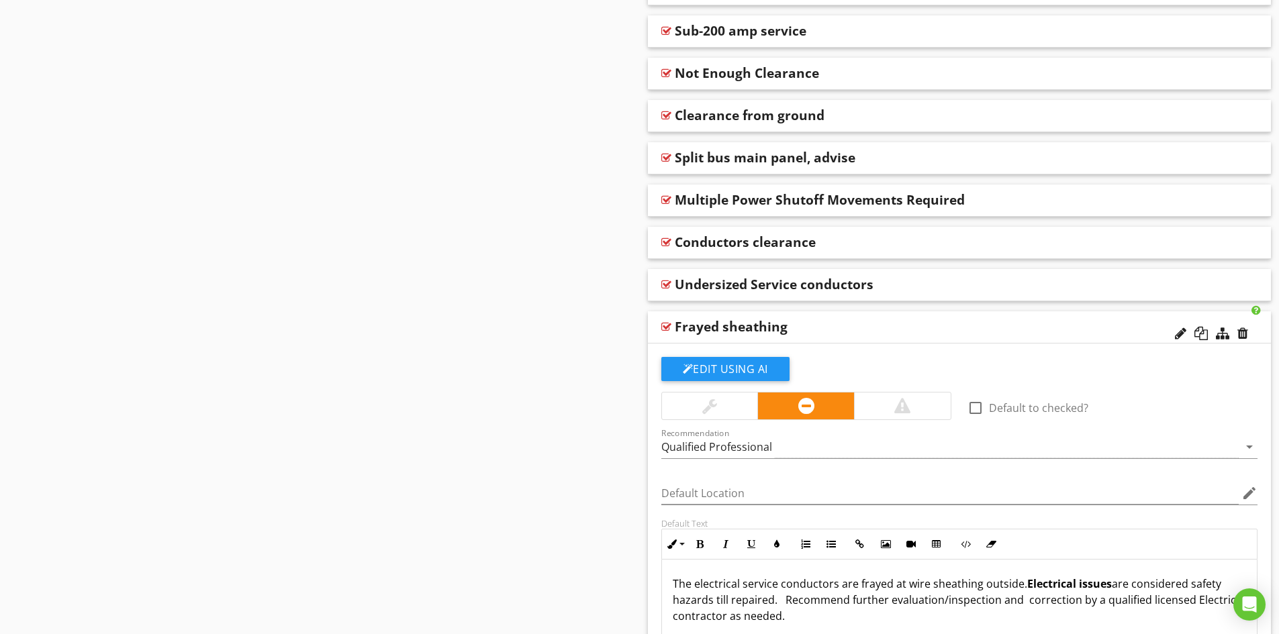
scroll to position [1879, 0]
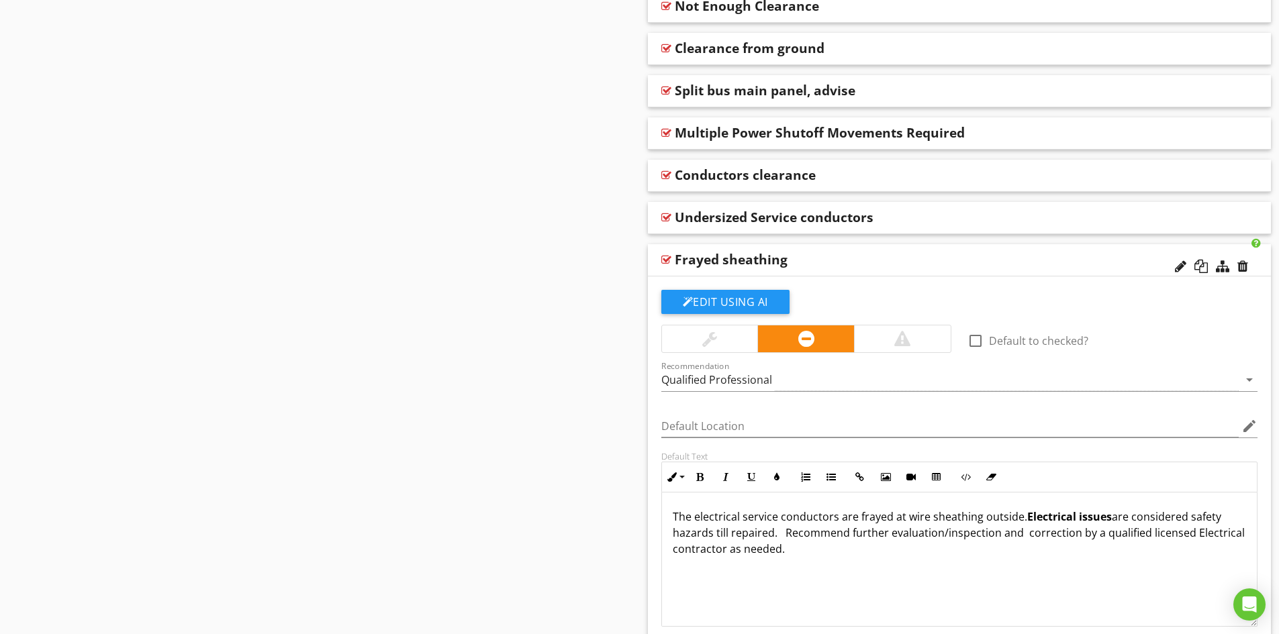
click at [895, 341] on div at bounding box center [902, 339] width 16 height 16
click at [784, 535] on p "The electrical service conductors are frayed at wire sheathing outside. Electri…" at bounding box center [960, 533] width 574 height 48
click at [1019, 535] on p "The electrical service conductors are frayed at wire sheathing outside. Electri…" at bounding box center [960, 533] width 574 height 48
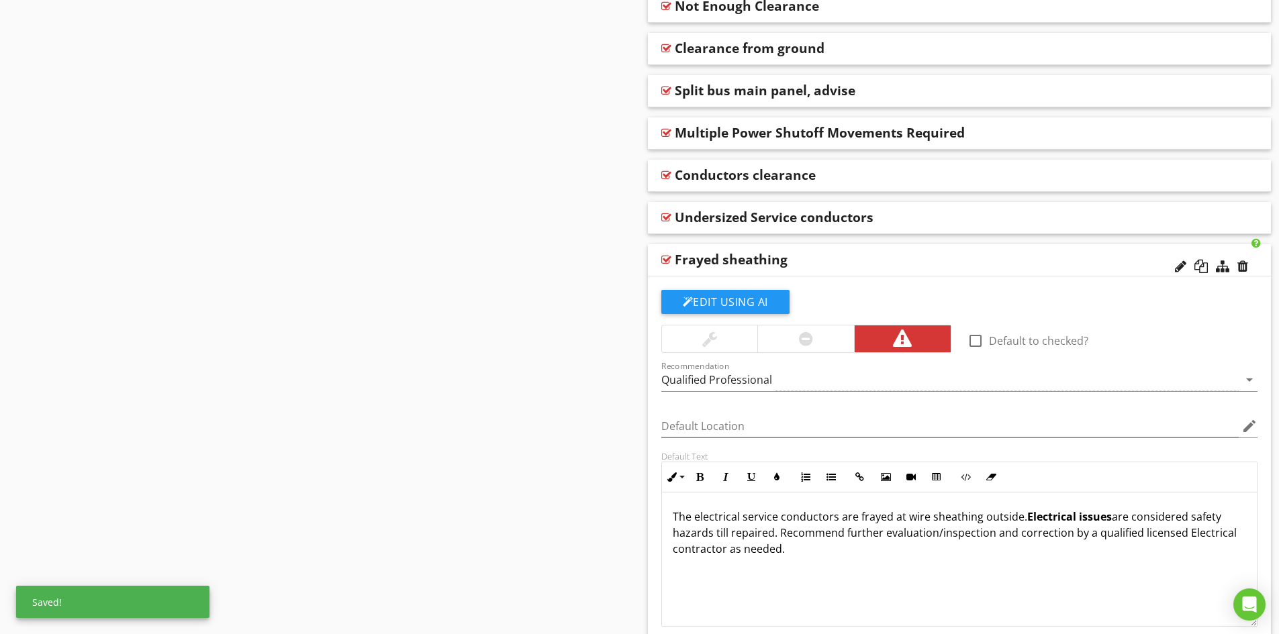
click at [895, 257] on div "Frayed sheathing" at bounding box center [898, 260] width 447 height 16
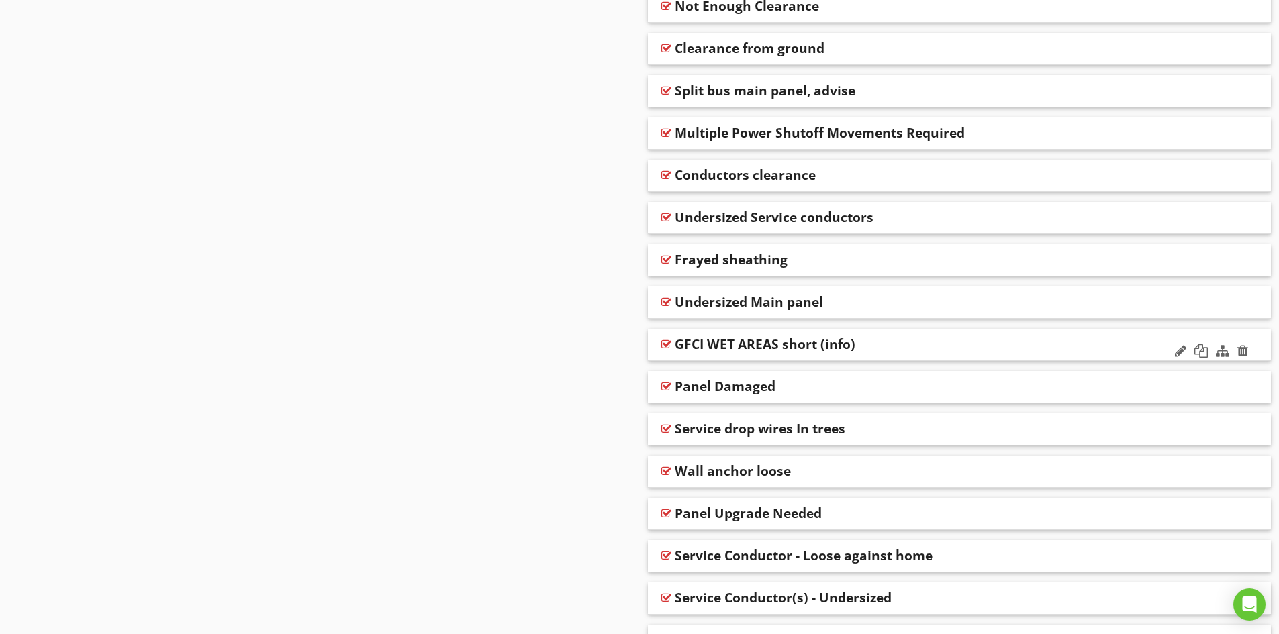
click at [898, 345] on div "GFCI WET AREAS short (info)" at bounding box center [898, 344] width 447 height 16
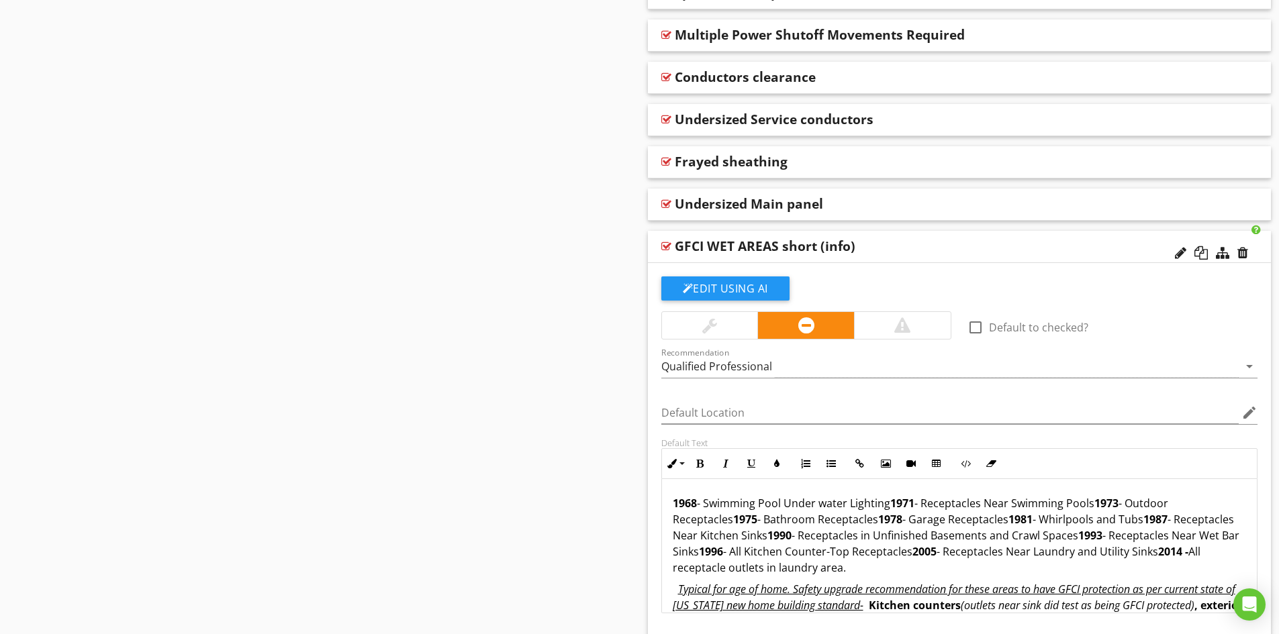
scroll to position [1947, 0]
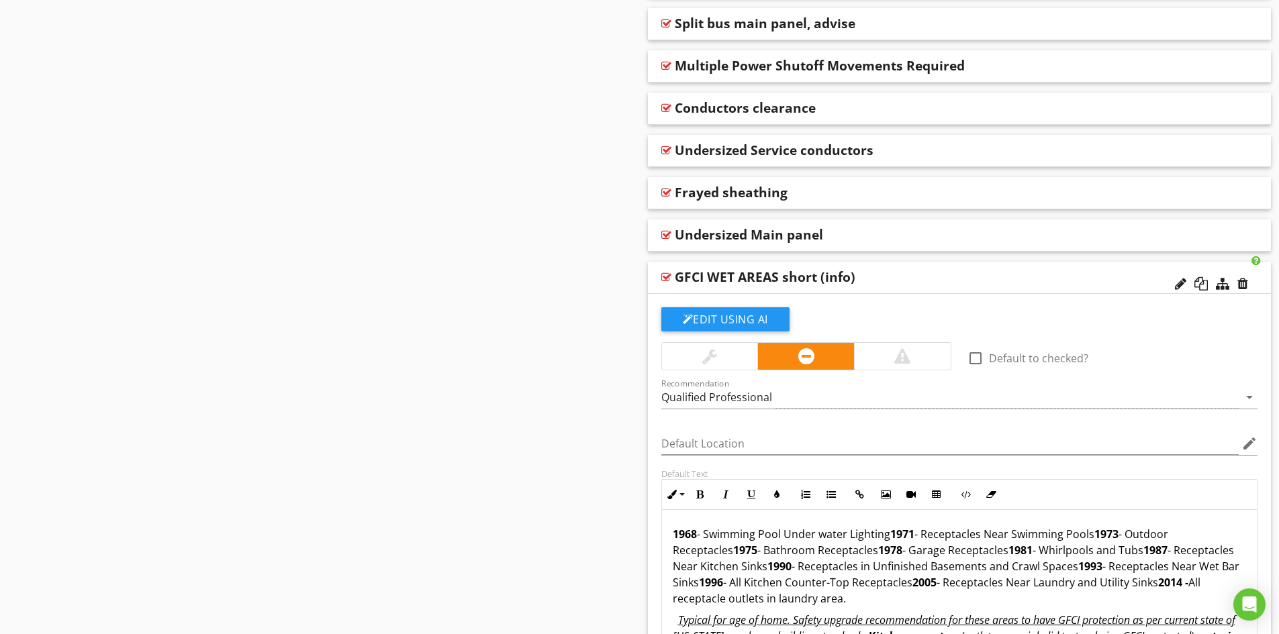
click at [896, 277] on div "GFCI WET AREAS short (info)" at bounding box center [898, 277] width 447 height 16
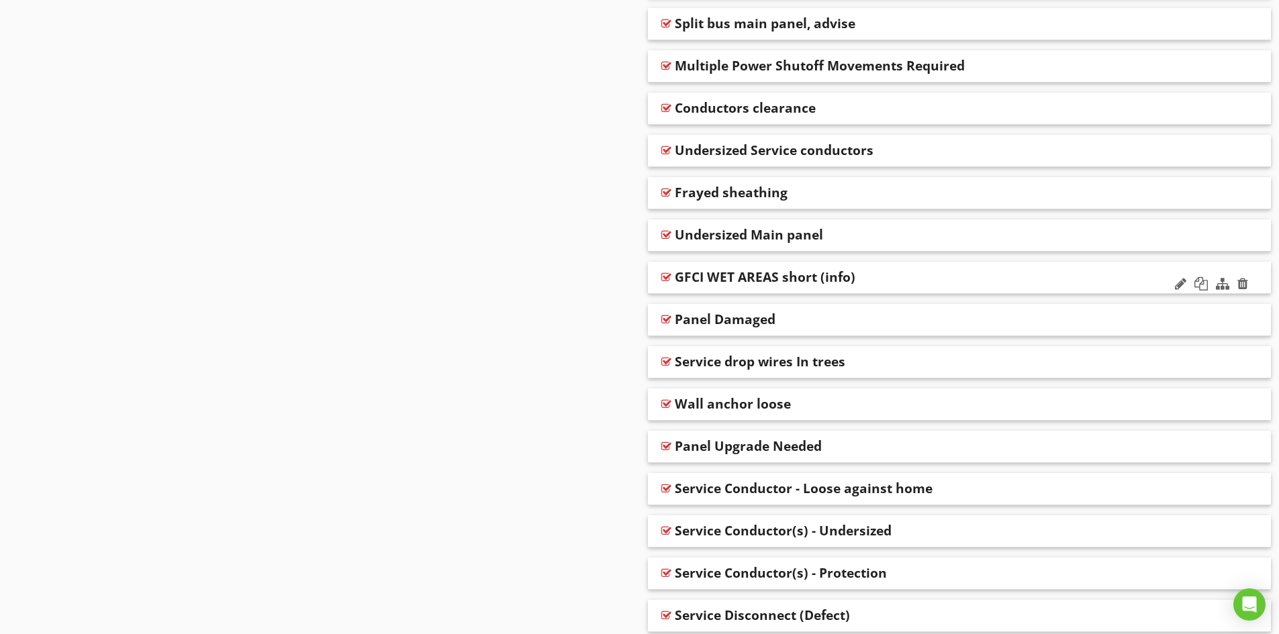
click at [896, 277] on div "GFCI WET AREAS short (info)" at bounding box center [898, 277] width 447 height 16
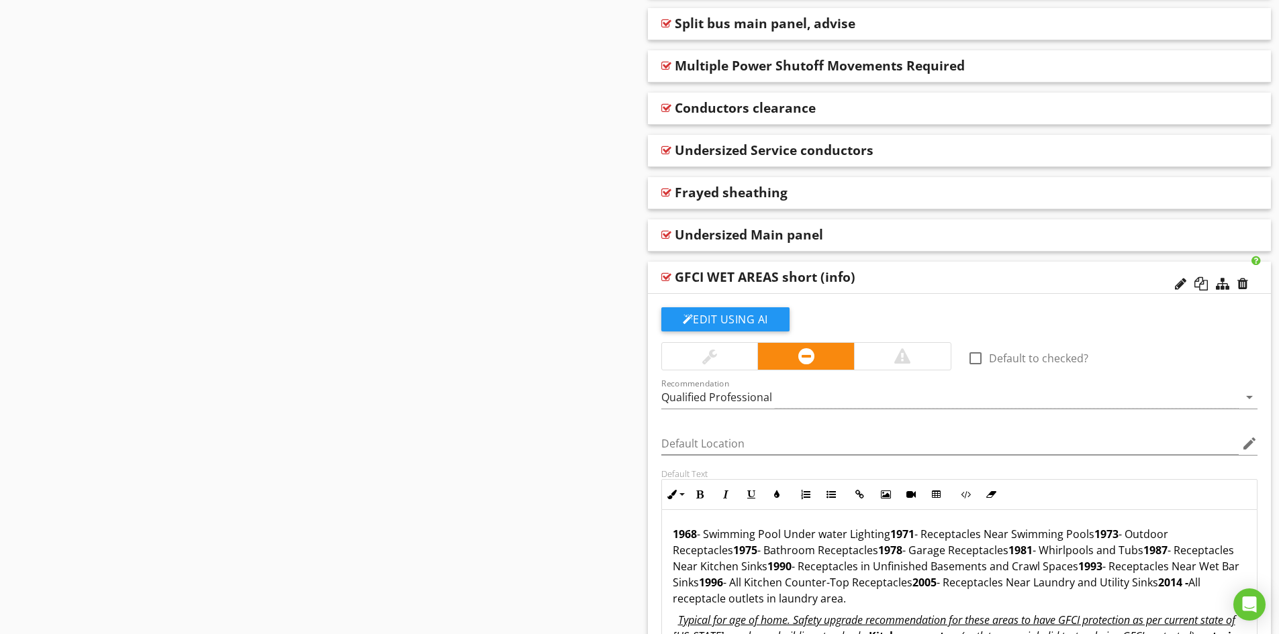
click at [896, 277] on div "GFCI WET AREAS short (info)" at bounding box center [898, 277] width 447 height 16
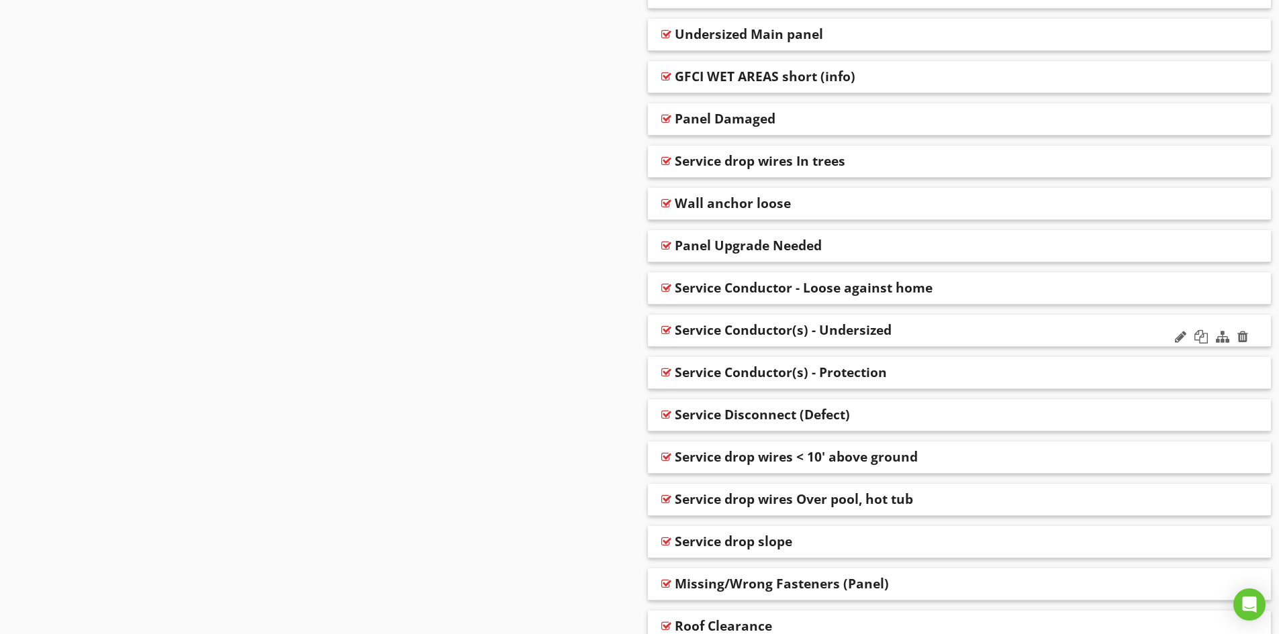
scroll to position [2148, 0]
click at [791, 287] on div "Service Conductor - Loose against home" at bounding box center [804, 287] width 258 height 16
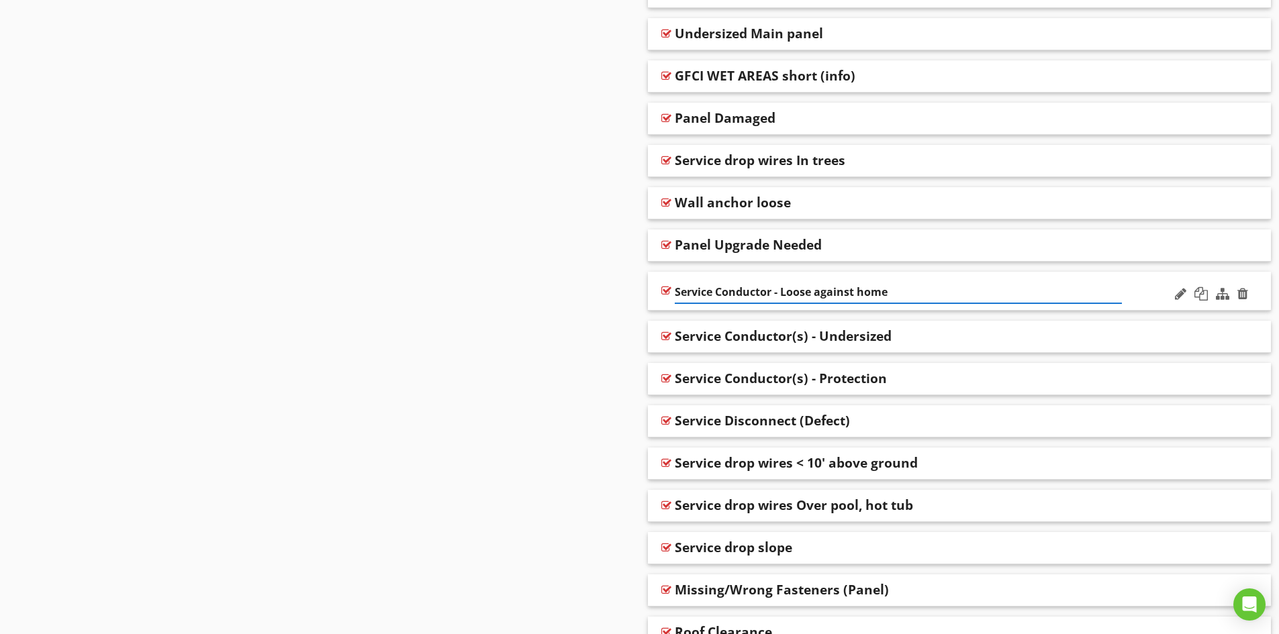
click at [772, 293] on input "Service Conductor - Loose against home" at bounding box center [898, 292] width 447 height 22
type input "Service Conductor(s) - Loose against home"
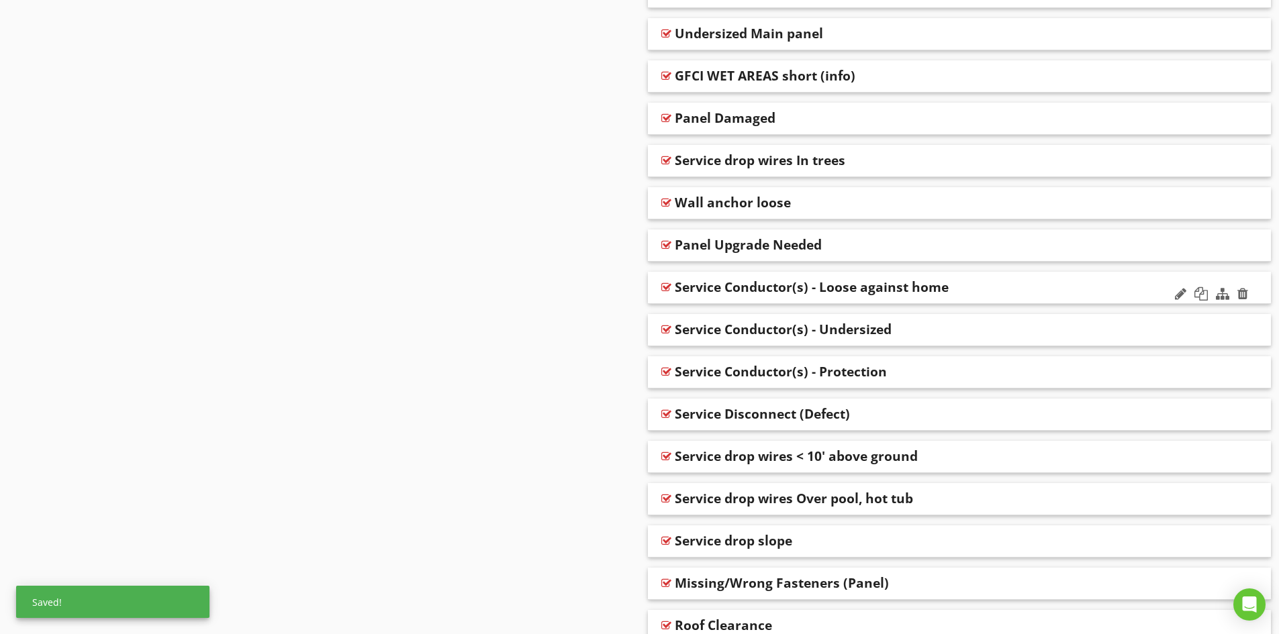
click at [1135, 297] on div "Service Conductor(s) - Loose against home" at bounding box center [960, 288] width 624 height 32
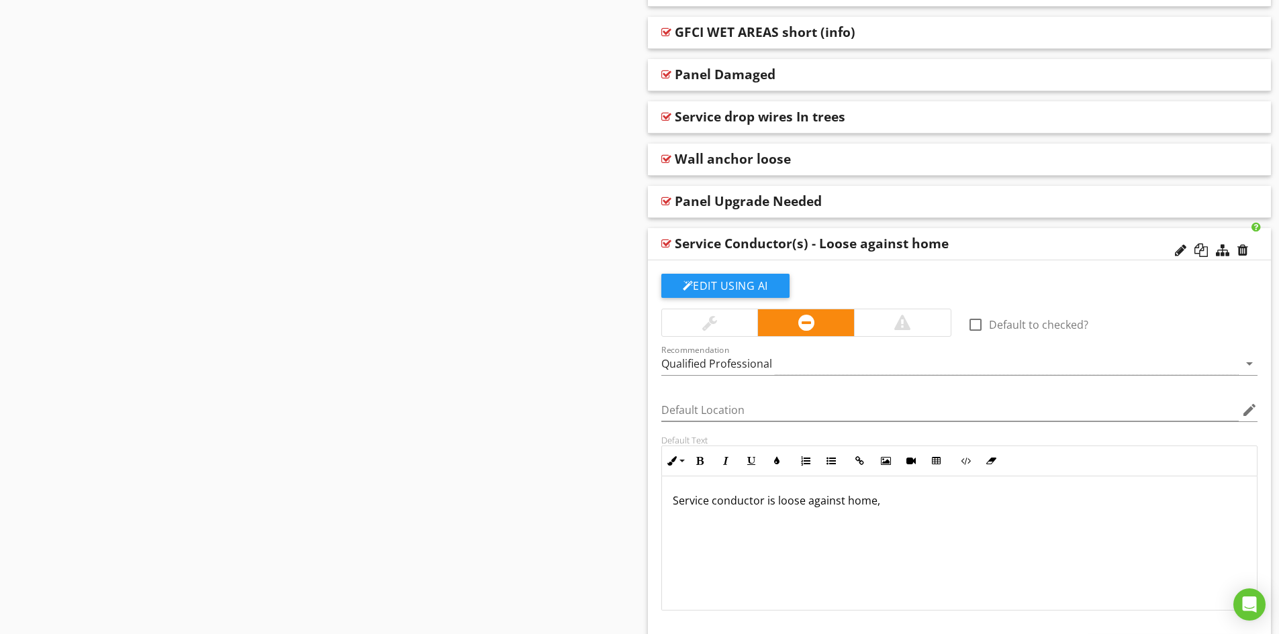
scroll to position [2215, 0]
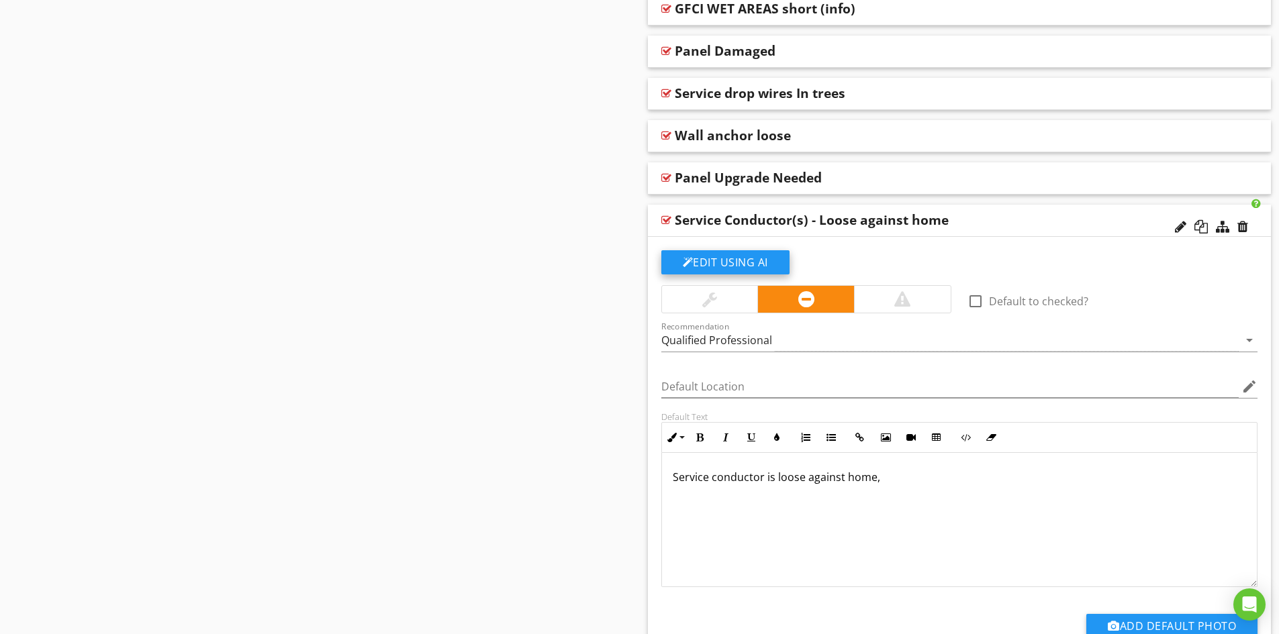
click at [730, 260] on button "Edit Using AI" at bounding box center [725, 262] width 128 height 24
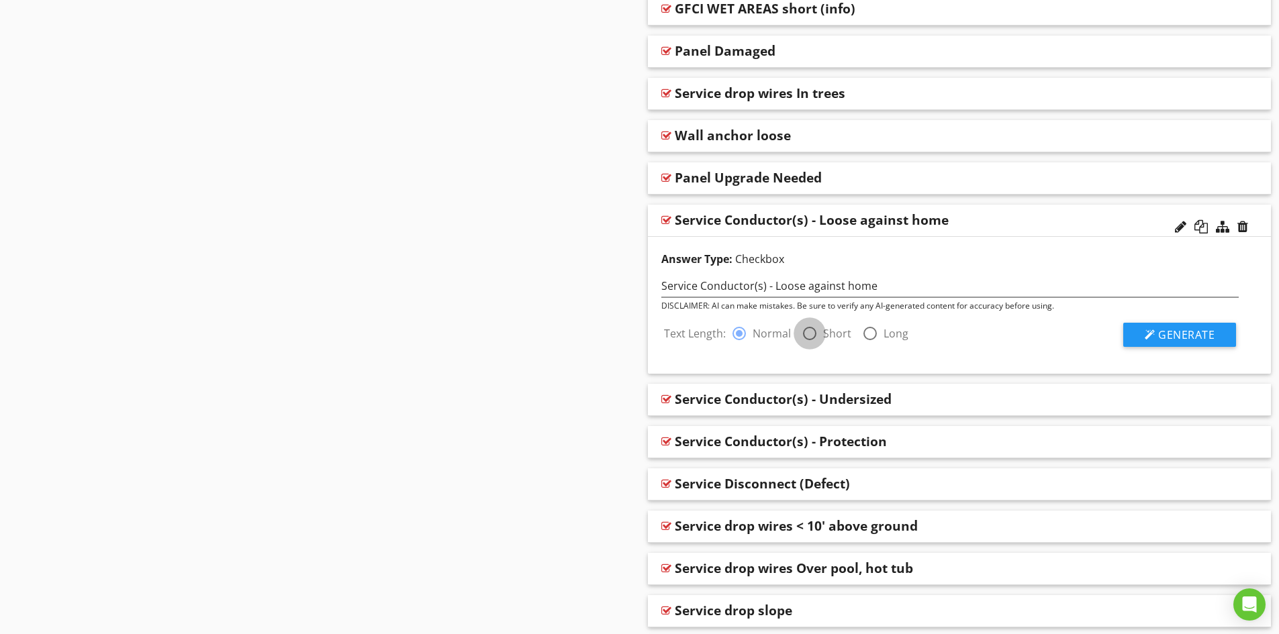
click at [813, 334] on div at bounding box center [809, 333] width 23 height 23
radio input "false"
radio input "true"
click at [1180, 334] on span "Generate" at bounding box center [1186, 335] width 56 height 15
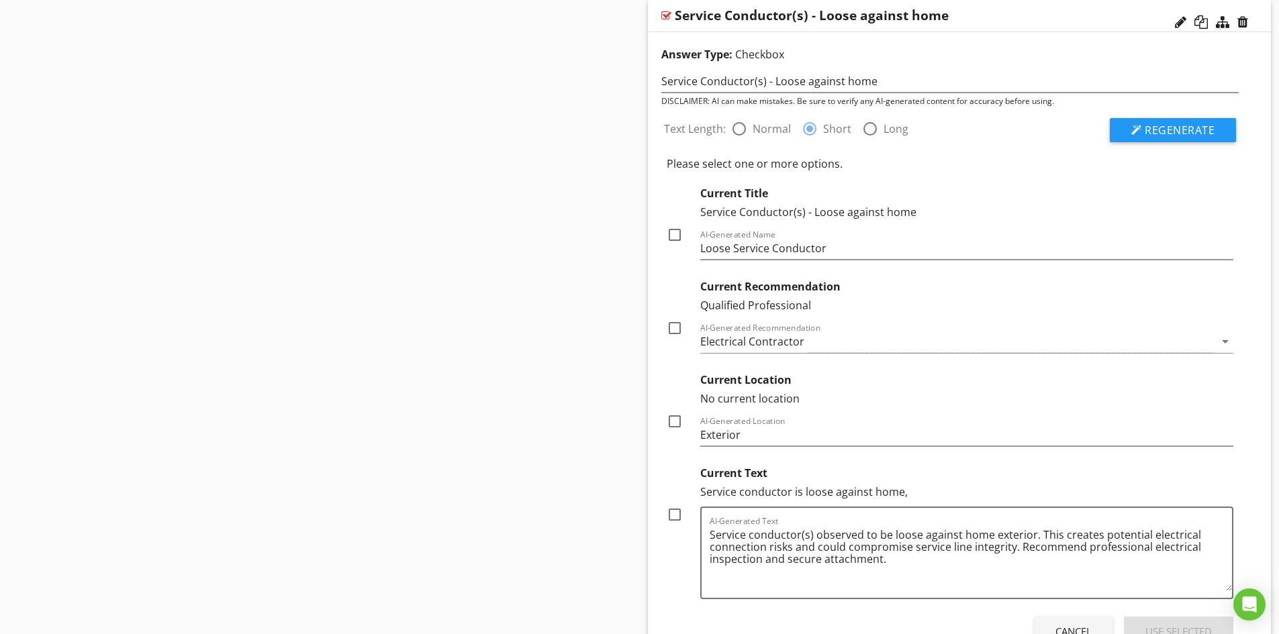
scroll to position [2483, 0]
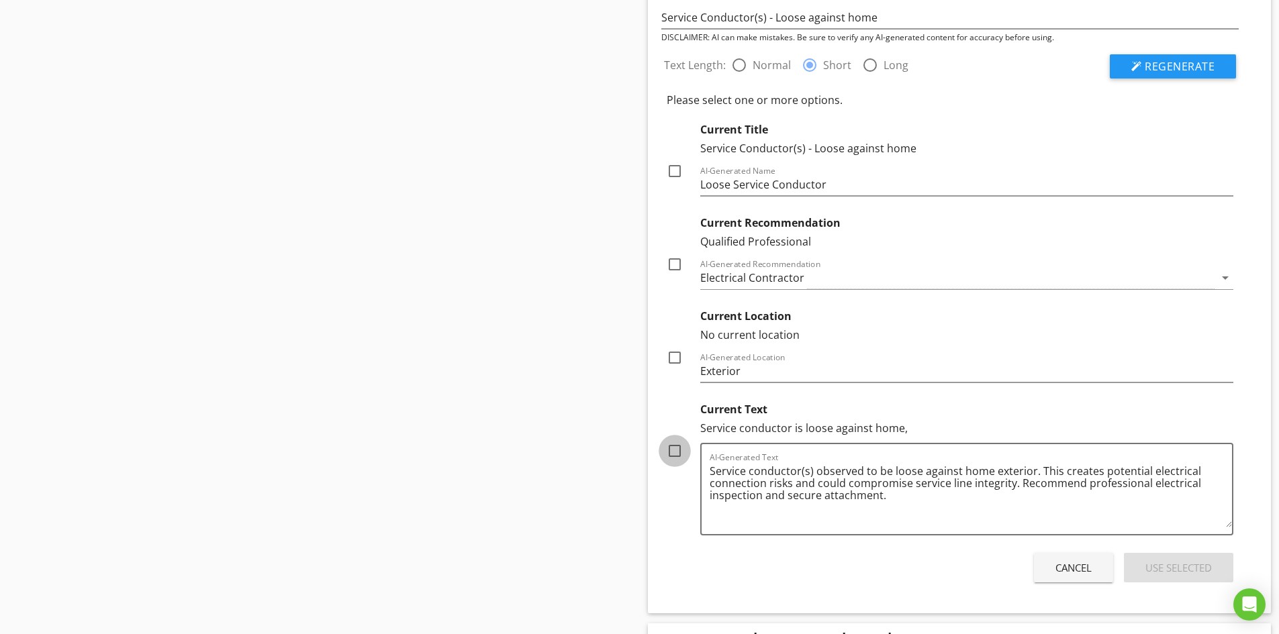
click at [674, 454] on div at bounding box center [674, 451] width 23 height 23
checkbox input "true"
click at [675, 359] on div at bounding box center [674, 357] width 23 height 23
checkbox input "true"
click at [675, 266] on div at bounding box center [674, 264] width 23 height 23
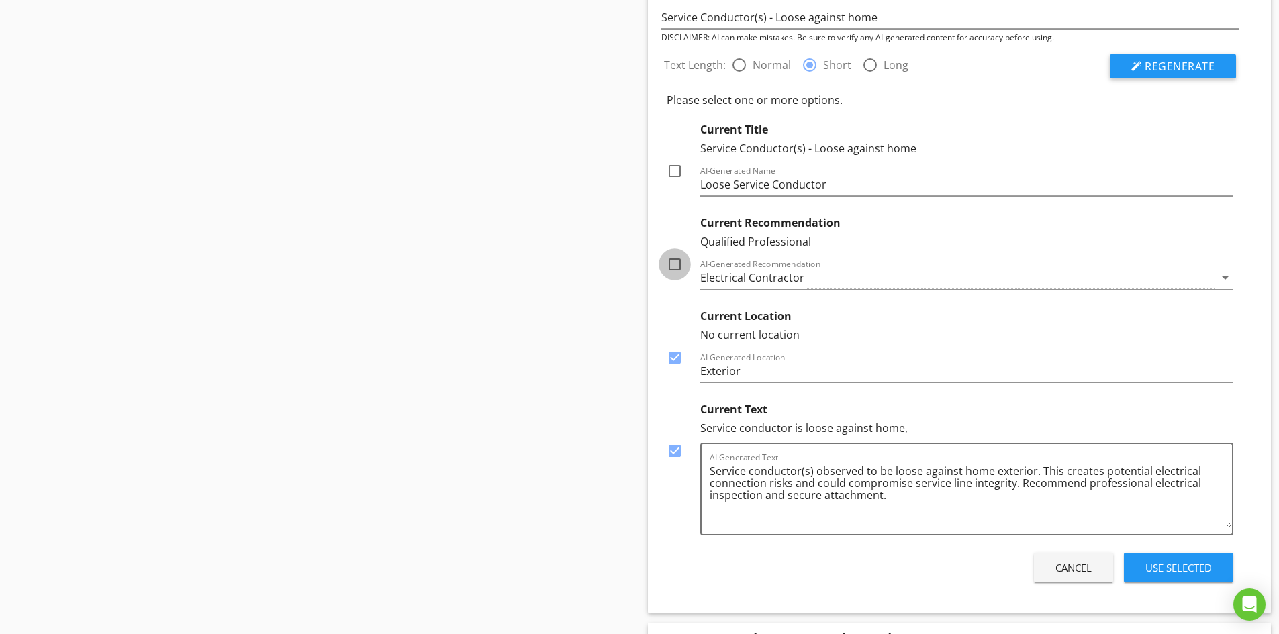
checkbox input "true"
click at [1190, 566] on div "Use Selected" at bounding box center [1178, 567] width 66 height 15
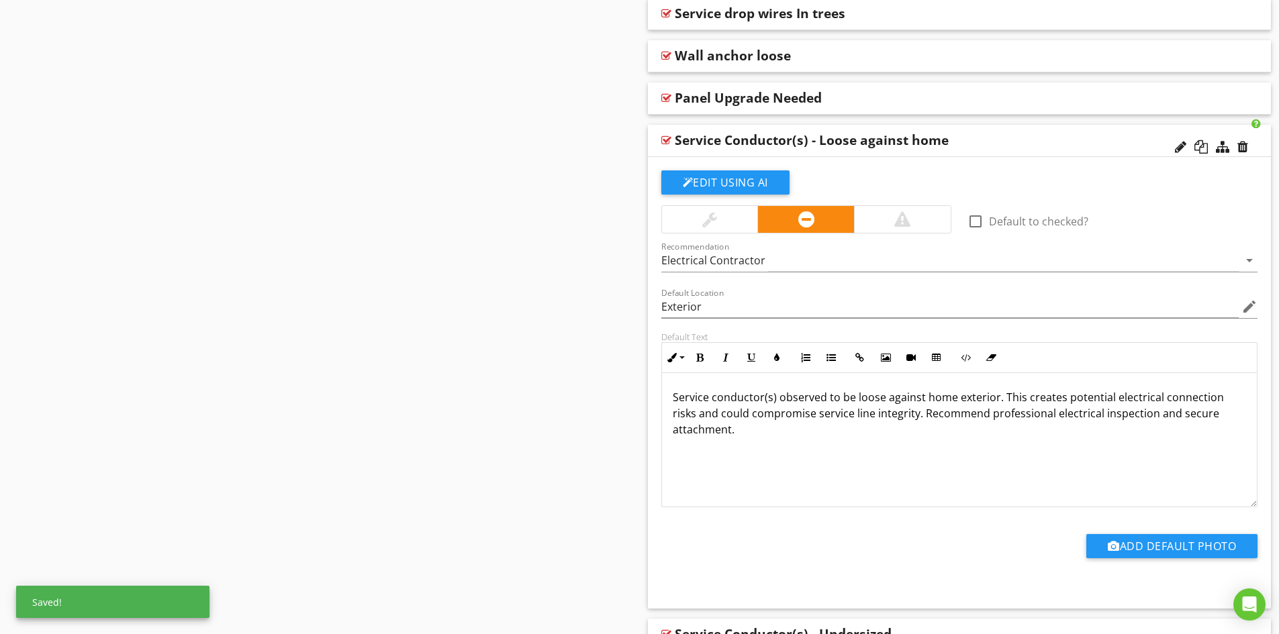
scroll to position [2282, 0]
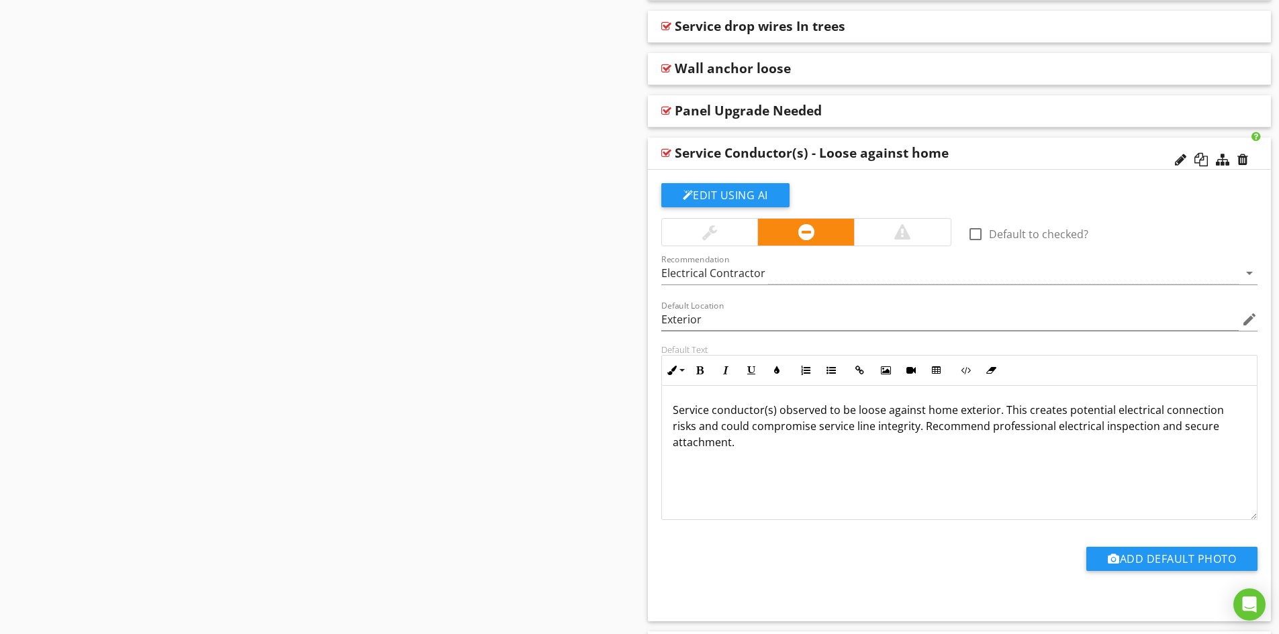
click at [973, 155] on div "Service Conductor(s) - Loose against home" at bounding box center [898, 153] width 447 height 16
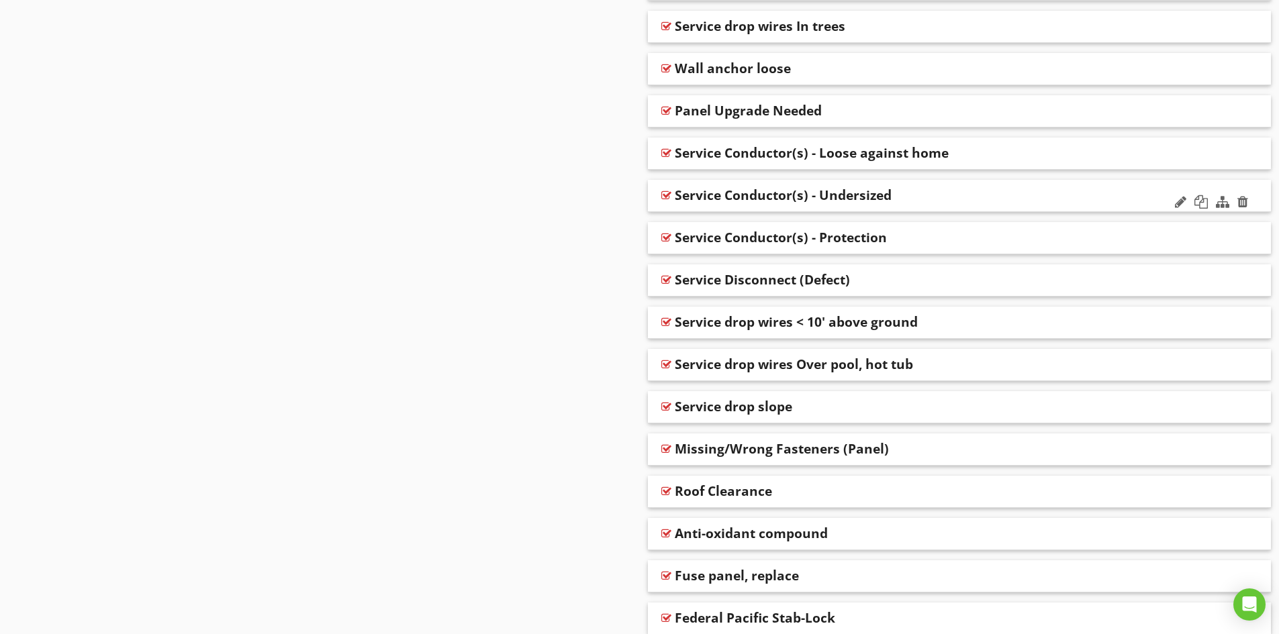
click at [935, 196] on div "Service Conductor(s) - Undersized" at bounding box center [898, 195] width 447 height 16
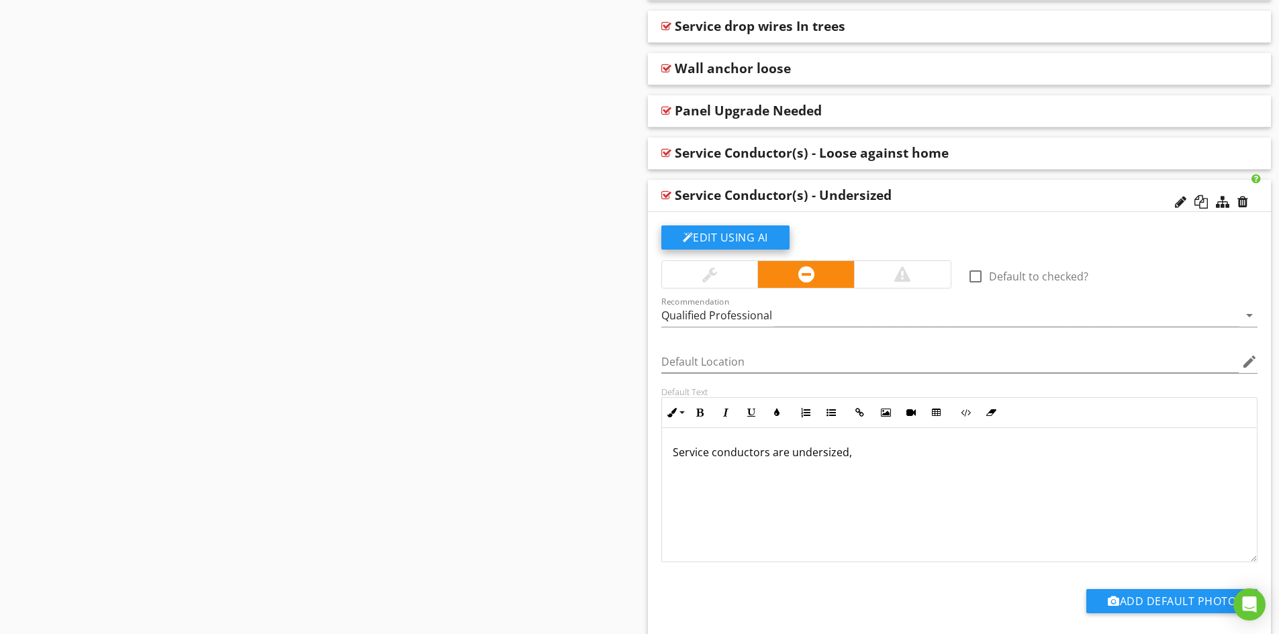
click at [721, 234] on button "Edit Using AI" at bounding box center [725, 238] width 128 height 24
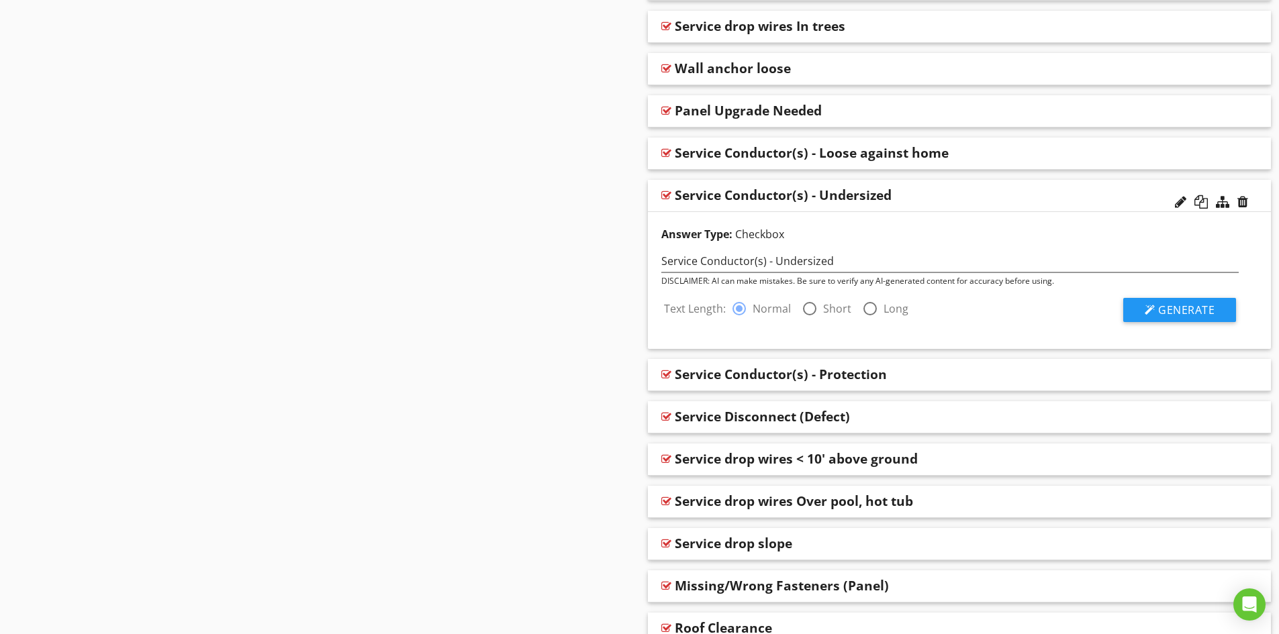
click at [808, 308] on div at bounding box center [809, 308] width 23 height 23
radio input "false"
radio input "true"
click at [1173, 307] on span "Generate" at bounding box center [1186, 310] width 56 height 15
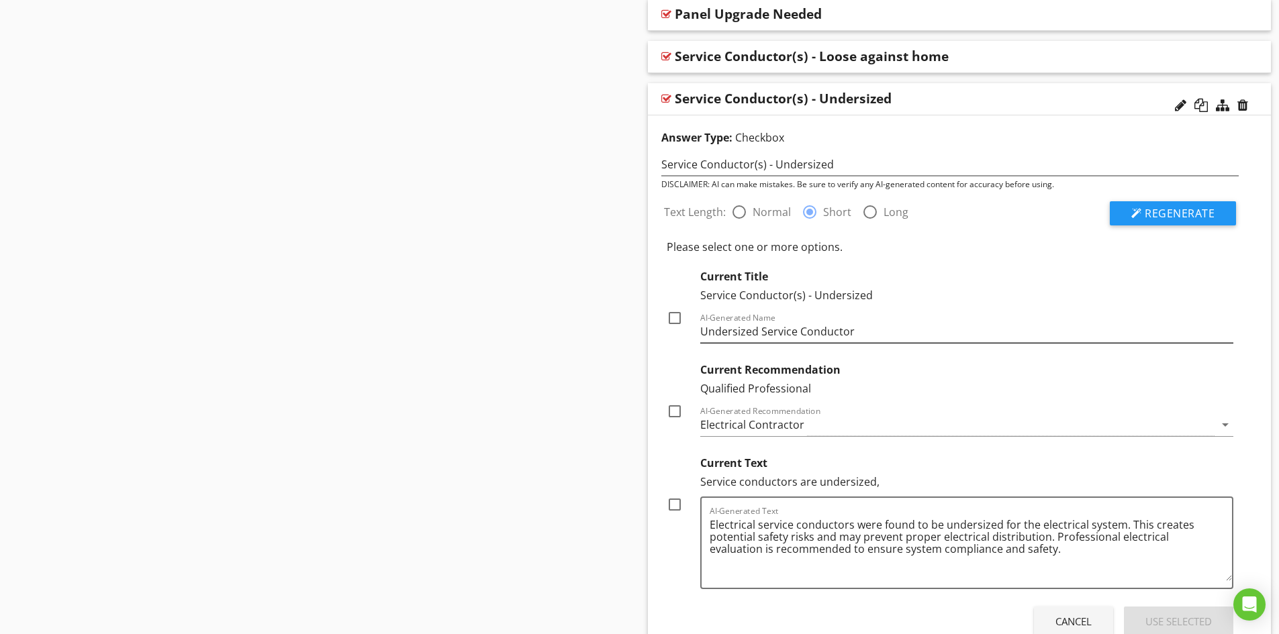
scroll to position [2416, 0]
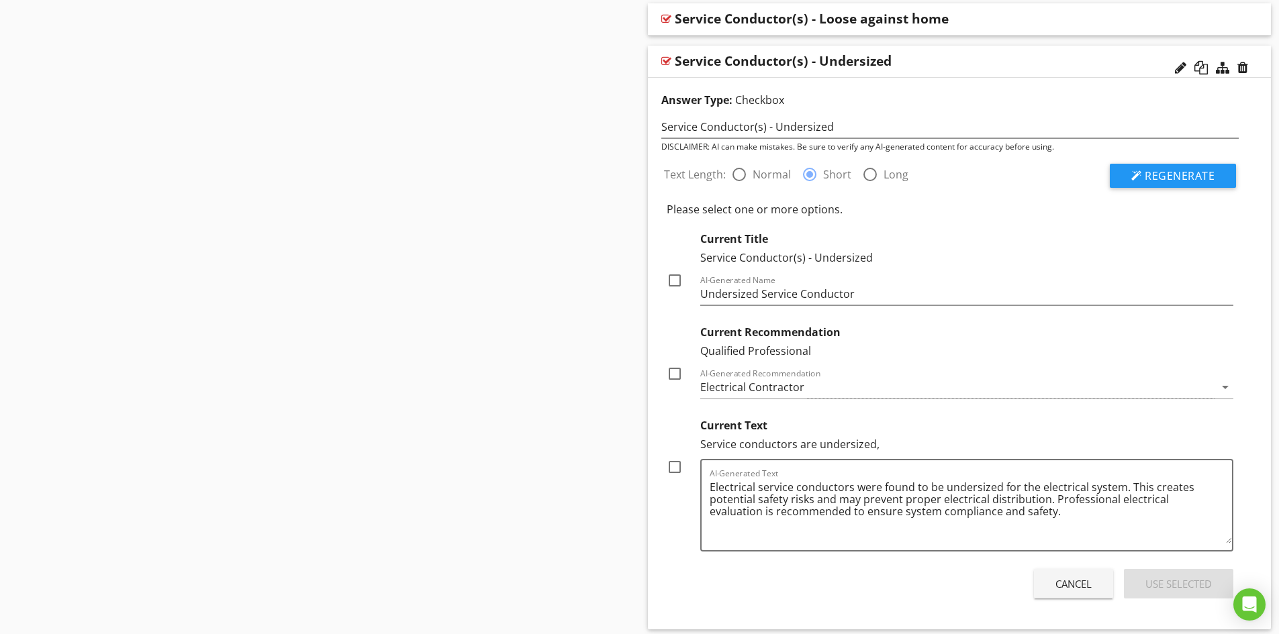
click at [678, 468] on div at bounding box center [674, 467] width 23 height 23
checkbox input "true"
click at [675, 376] on div at bounding box center [674, 373] width 23 height 23
checkbox input "true"
click at [1192, 579] on div "Use Selected" at bounding box center [1178, 584] width 66 height 15
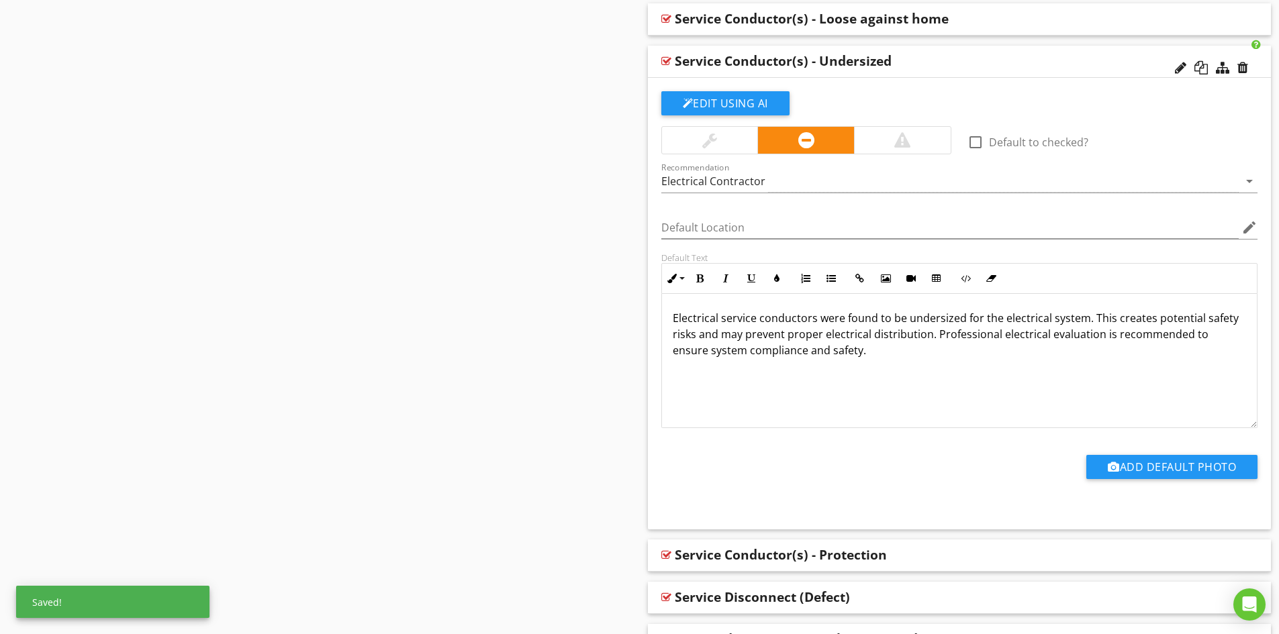
click at [961, 62] on div "Service Conductor(s) - Undersized" at bounding box center [898, 61] width 447 height 16
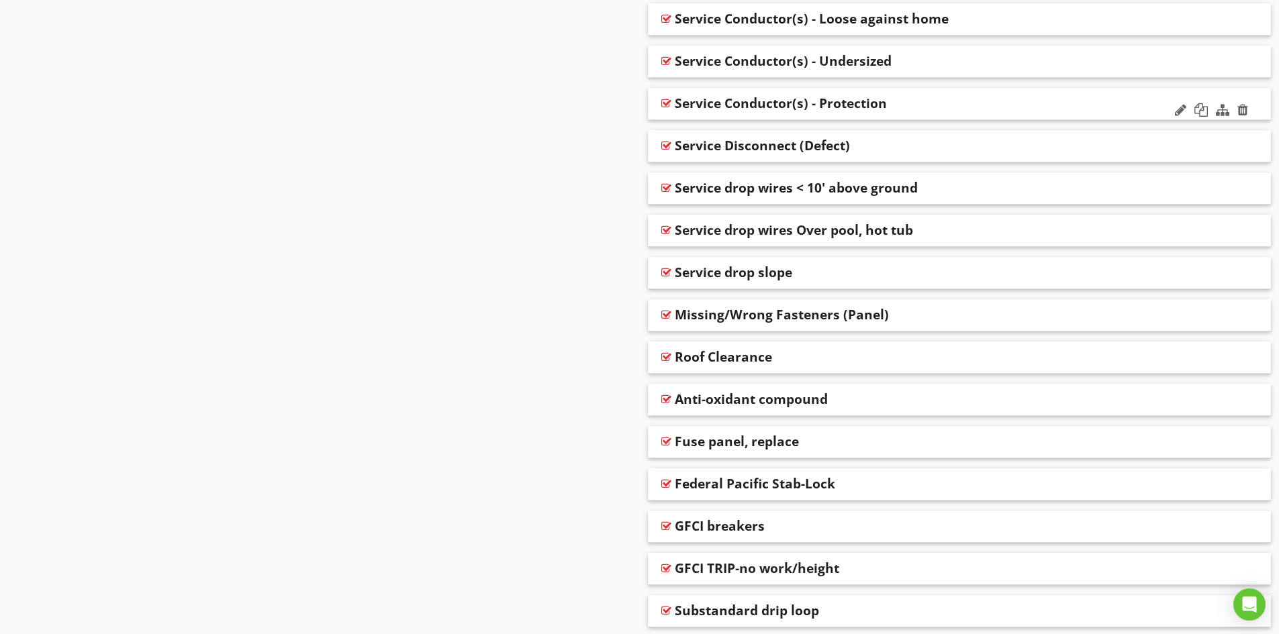
click at [939, 106] on div "Service Conductor(s) - Protection" at bounding box center [898, 103] width 447 height 16
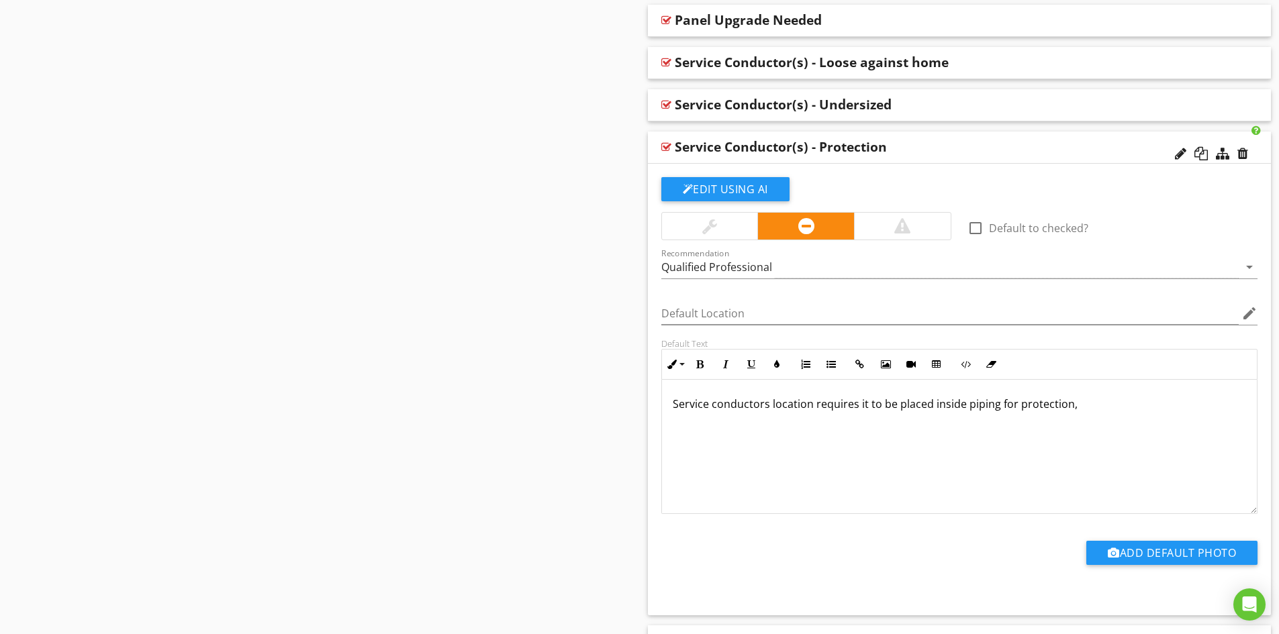
scroll to position [2349, 0]
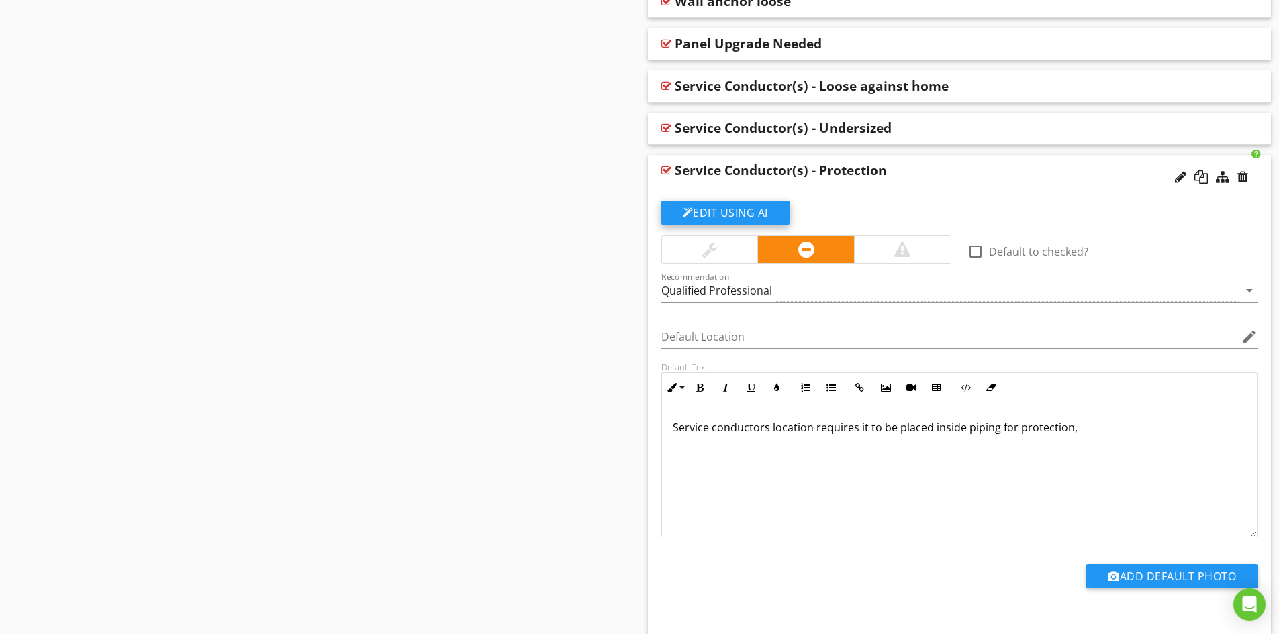
click at [746, 213] on button "Edit Using AI" at bounding box center [725, 213] width 128 height 24
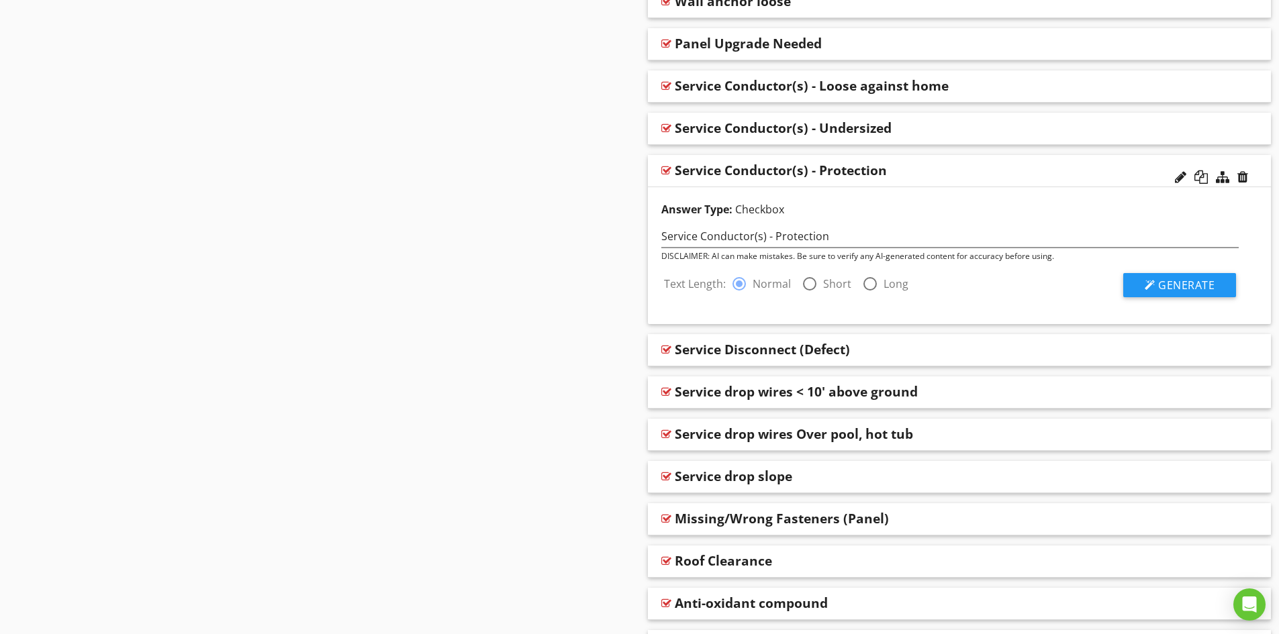
click at [808, 281] on div at bounding box center [809, 284] width 23 height 23
radio input "false"
radio input "true"
click at [1211, 283] on span "Generate" at bounding box center [1186, 285] width 56 height 15
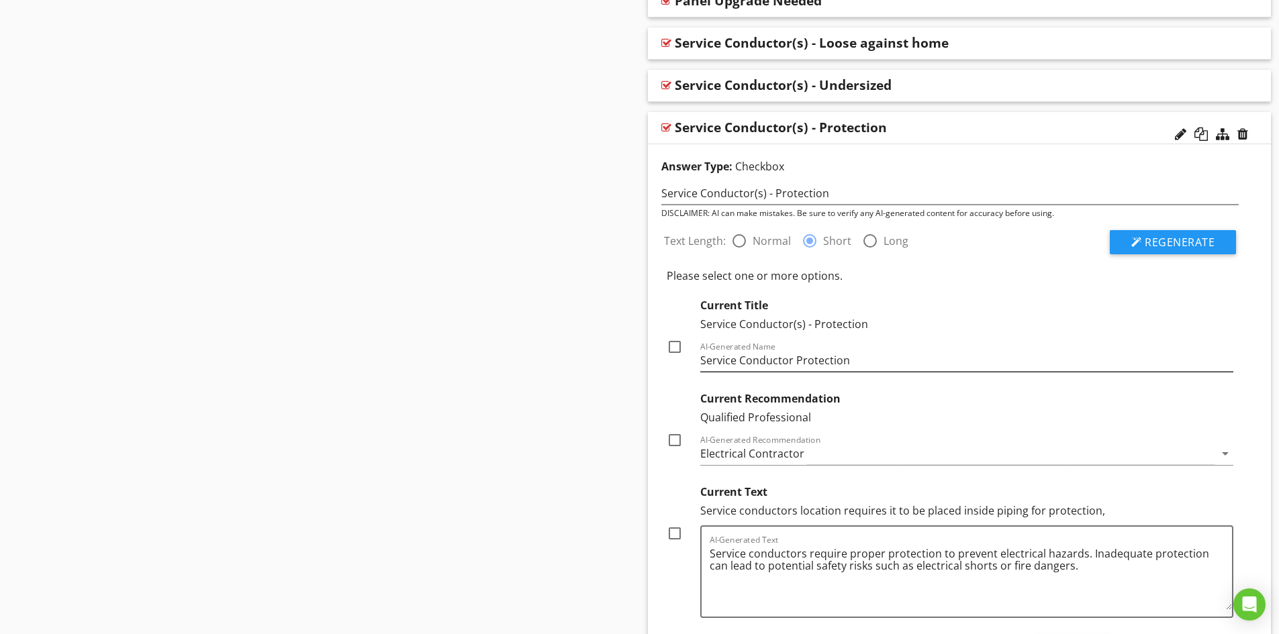
scroll to position [2416, 0]
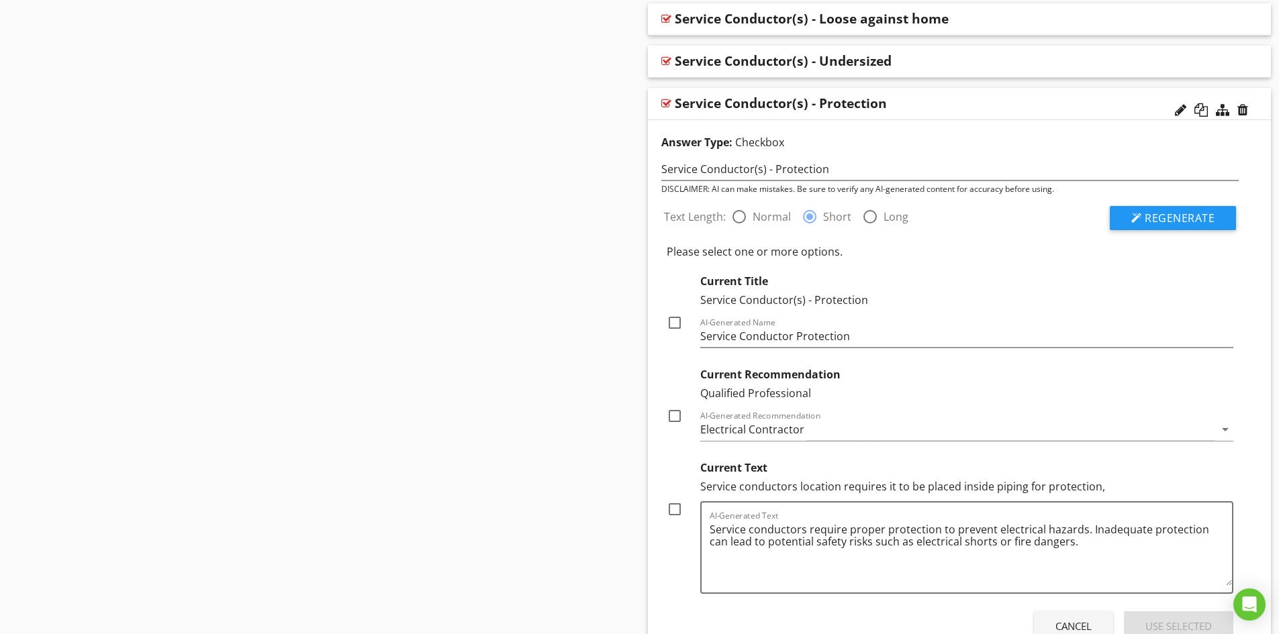
click at [673, 513] on div at bounding box center [674, 509] width 23 height 23
checkbox input "true"
click at [674, 415] on div at bounding box center [674, 416] width 23 height 23
checkbox input "true"
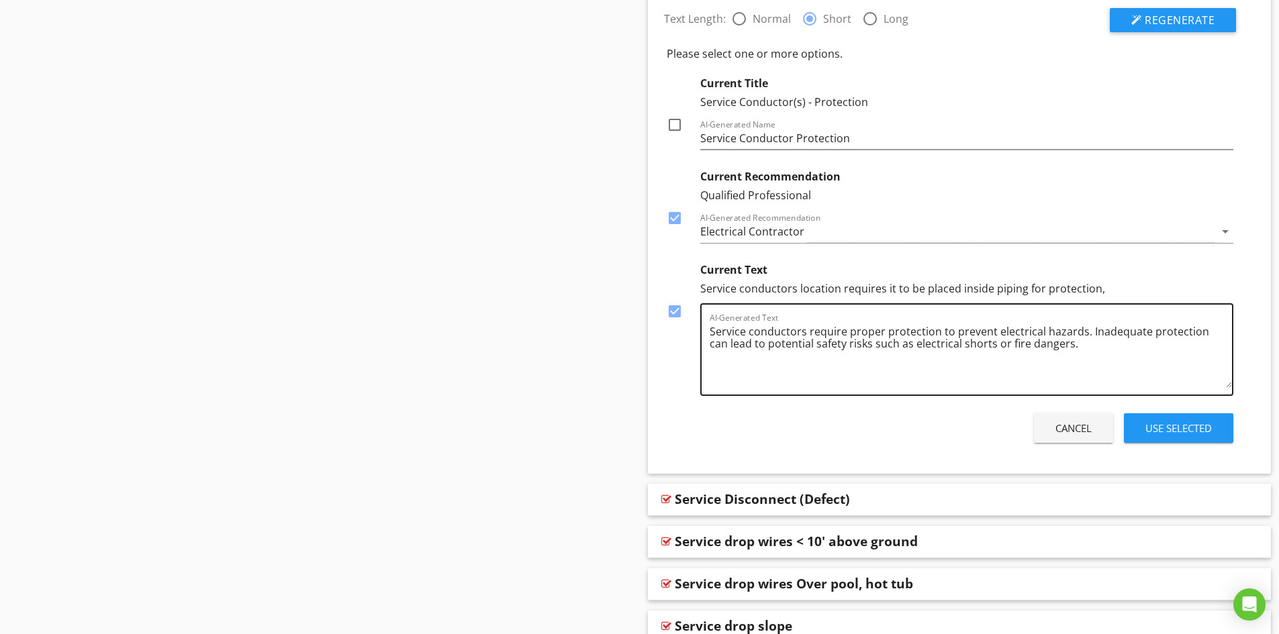
scroll to position [2618, 0]
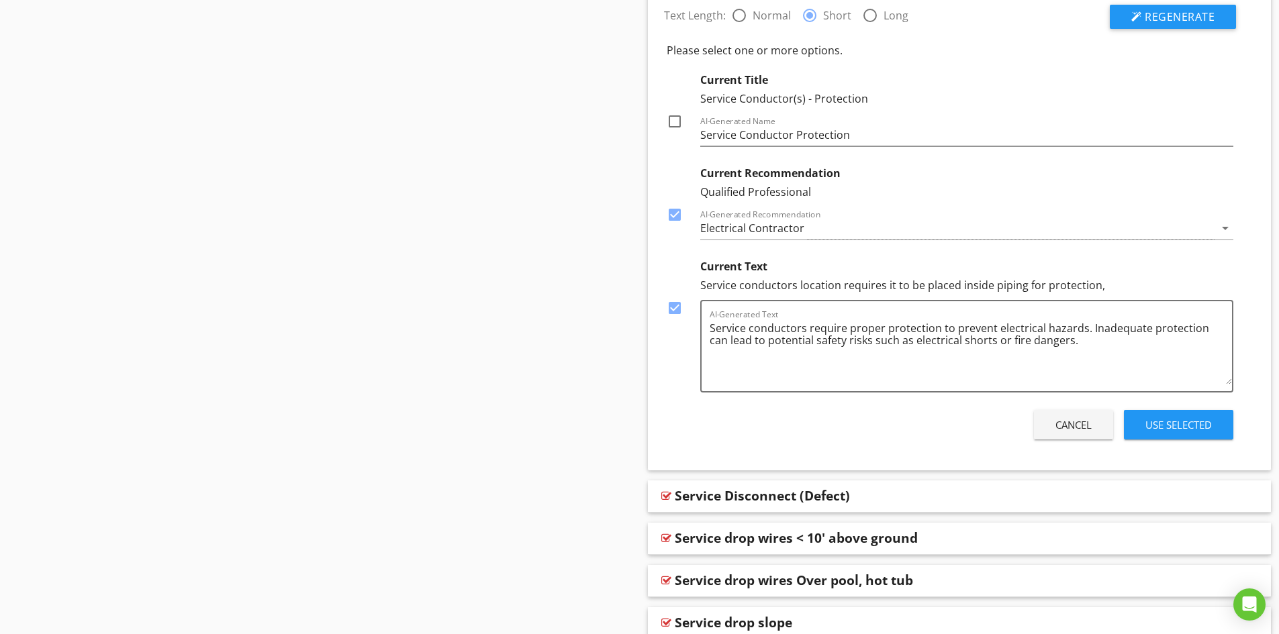
click at [1181, 424] on div "Use Selected" at bounding box center [1178, 424] width 66 height 15
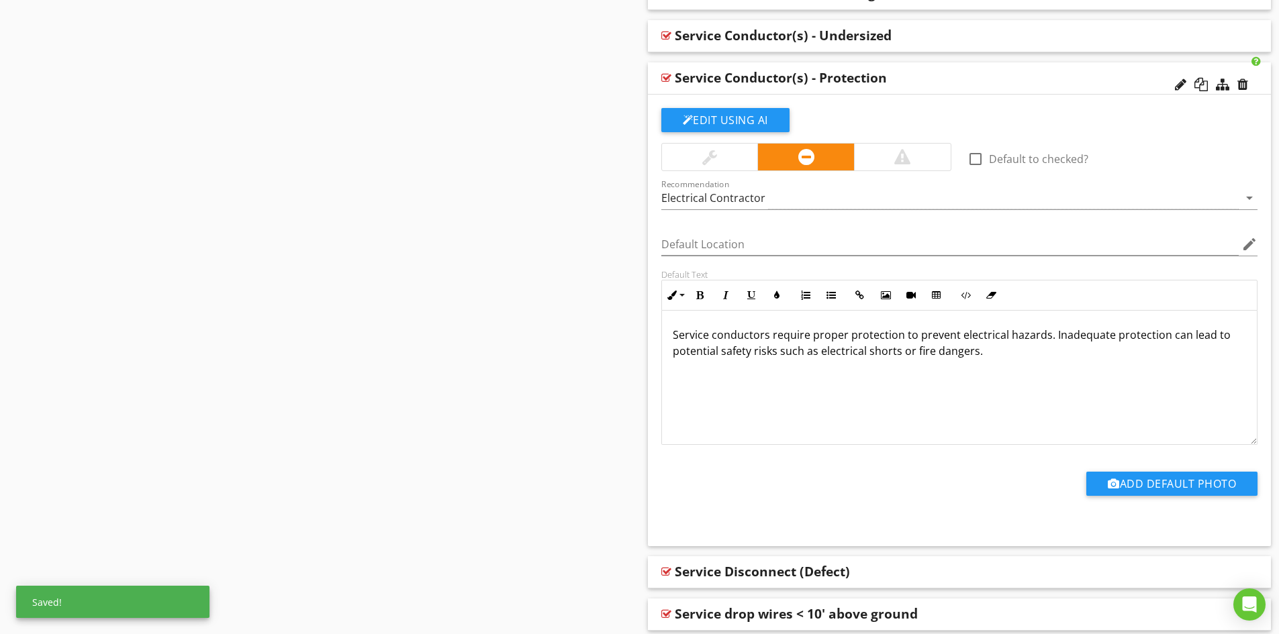
scroll to position [2416, 0]
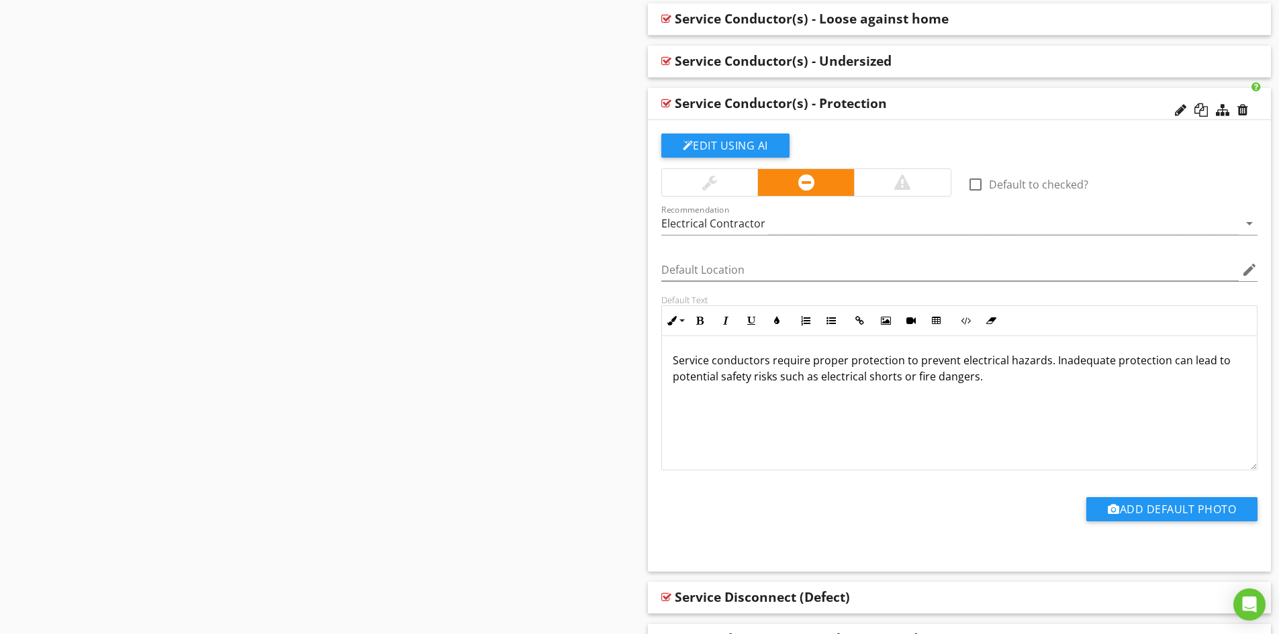
click at [930, 105] on div "Service Conductor(s) - Protection" at bounding box center [898, 103] width 447 height 16
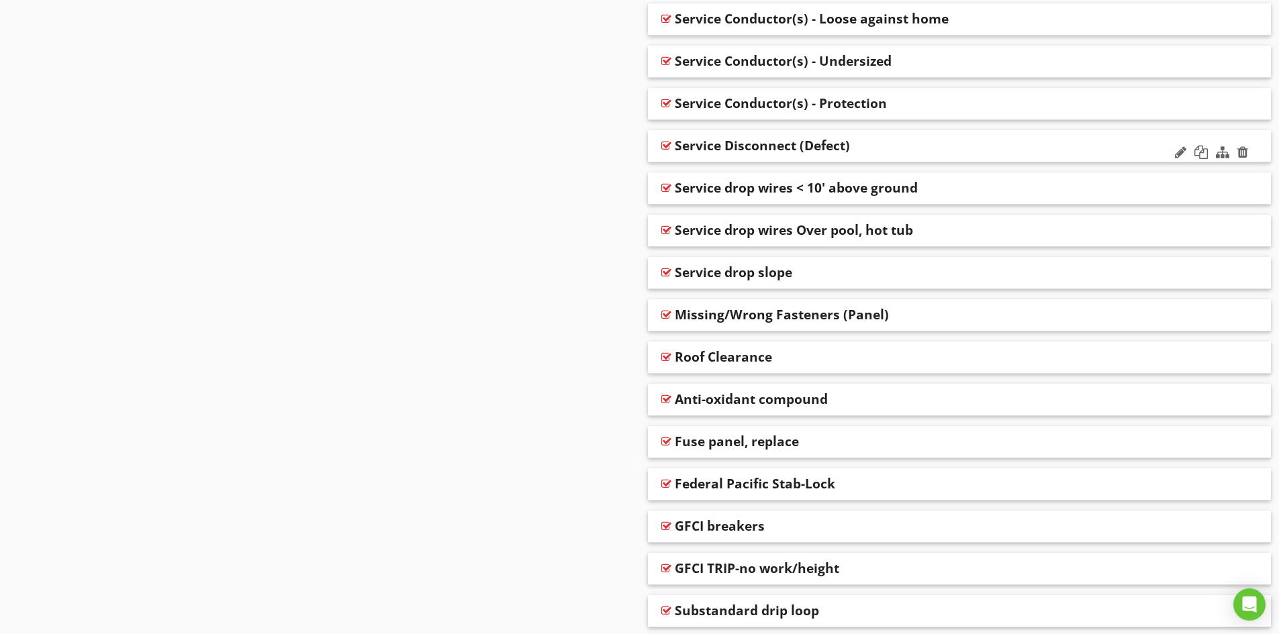
click at [893, 144] on div "Service Disconnect (Defect)" at bounding box center [898, 146] width 447 height 16
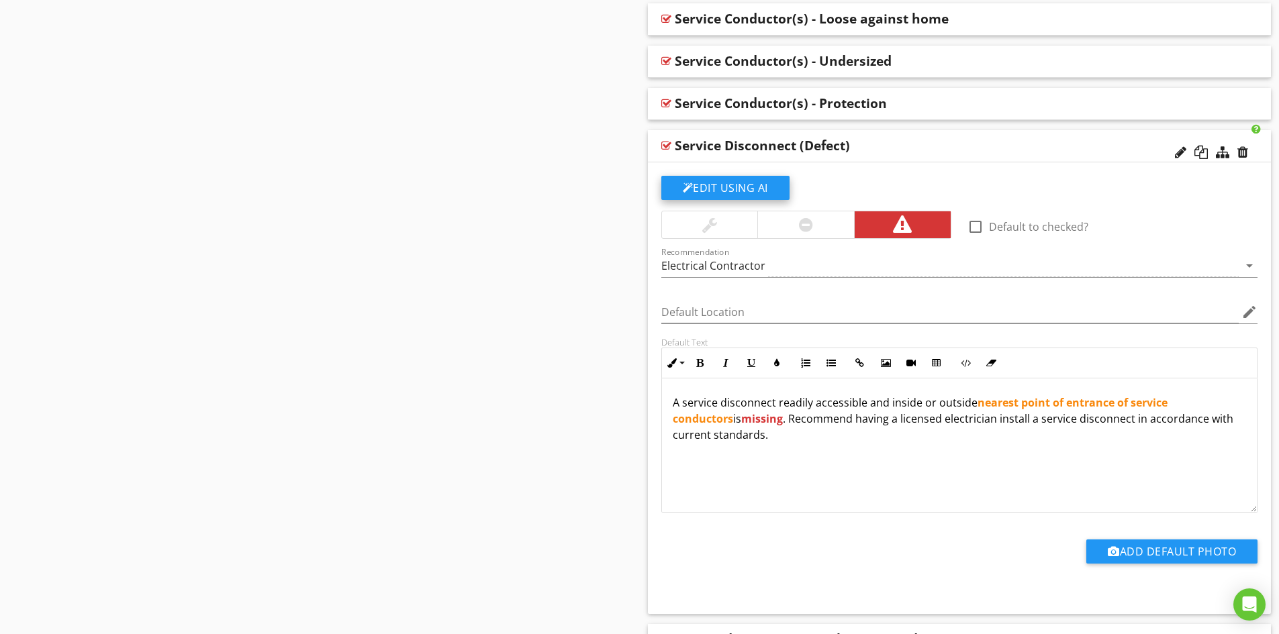
click at [723, 187] on button "Edit Using AI" at bounding box center [725, 188] width 128 height 24
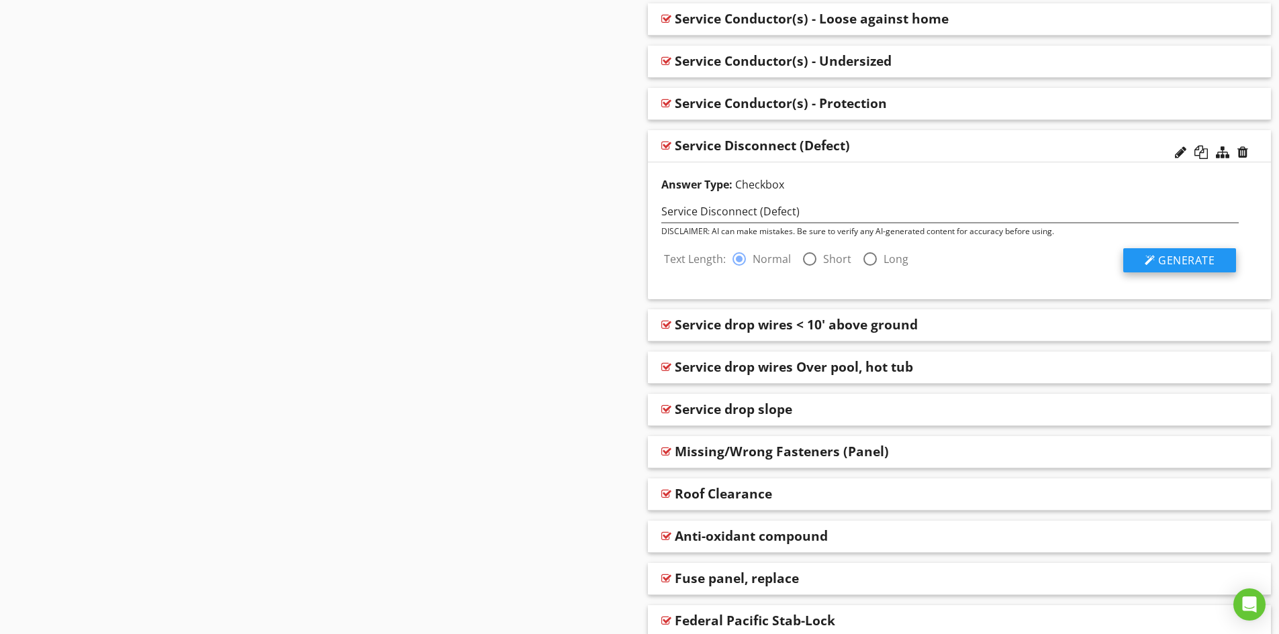
click at [1174, 261] on span "Generate" at bounding box center [1186, 260] width 56 height 15
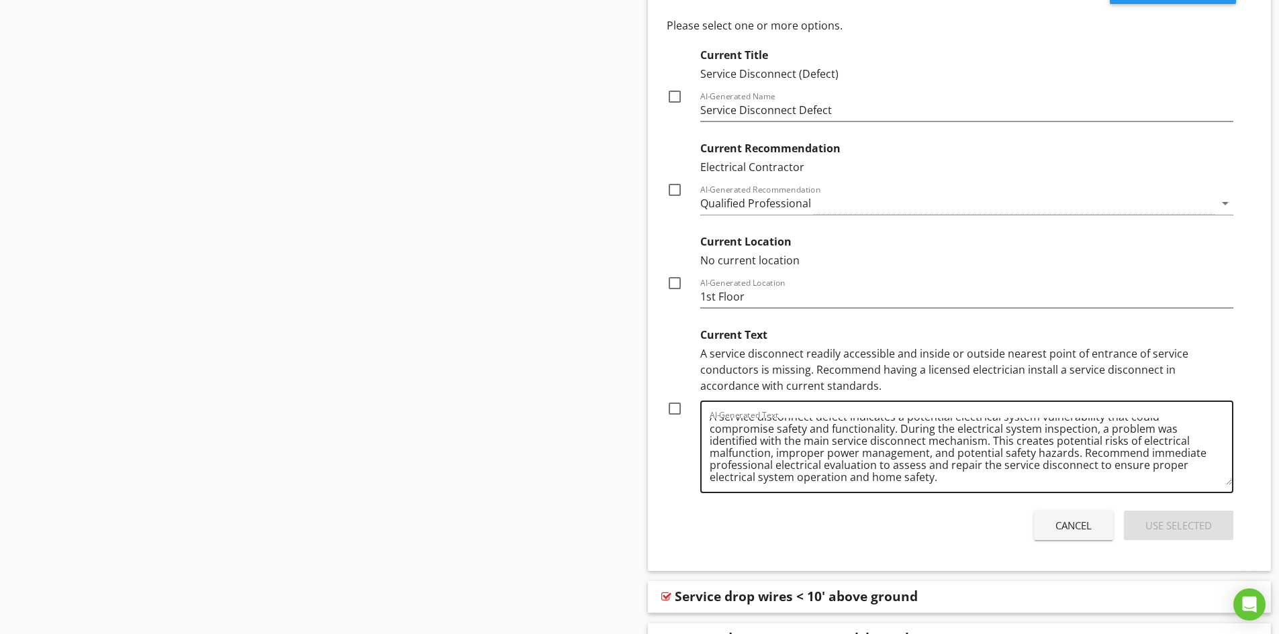
scroll to position [15, 0]
click at [1069, 524] on div "Cancel" at bounding box center [1073, 525] width 36 height 15
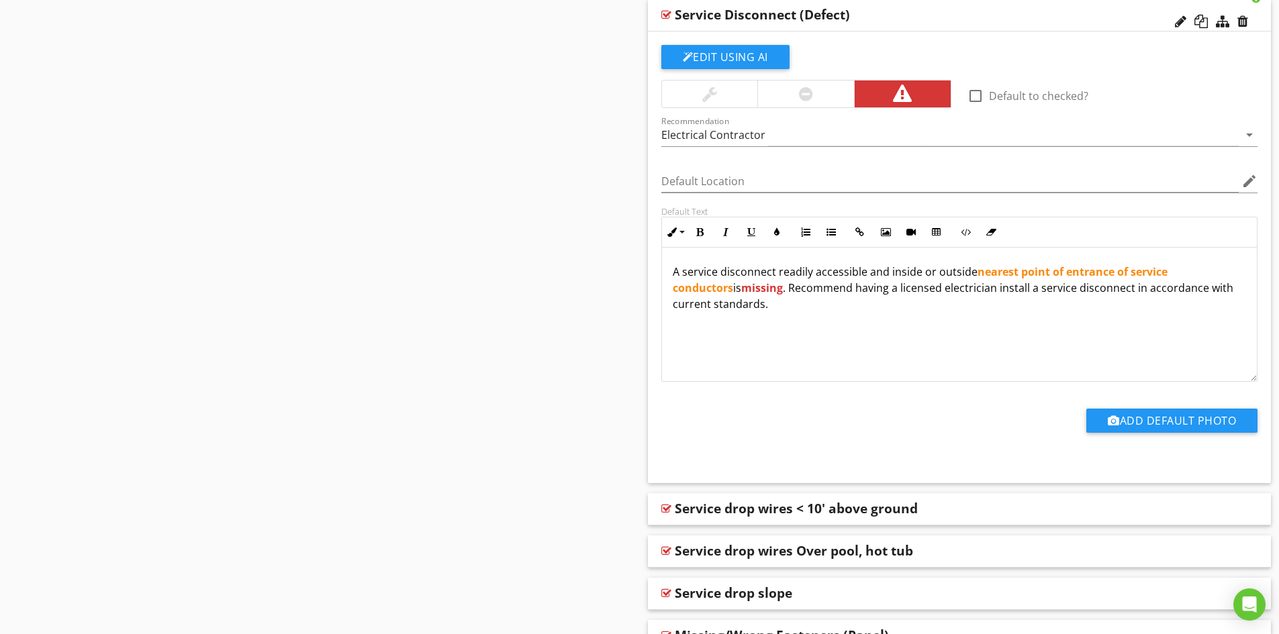
scroll to position [2483, 0]
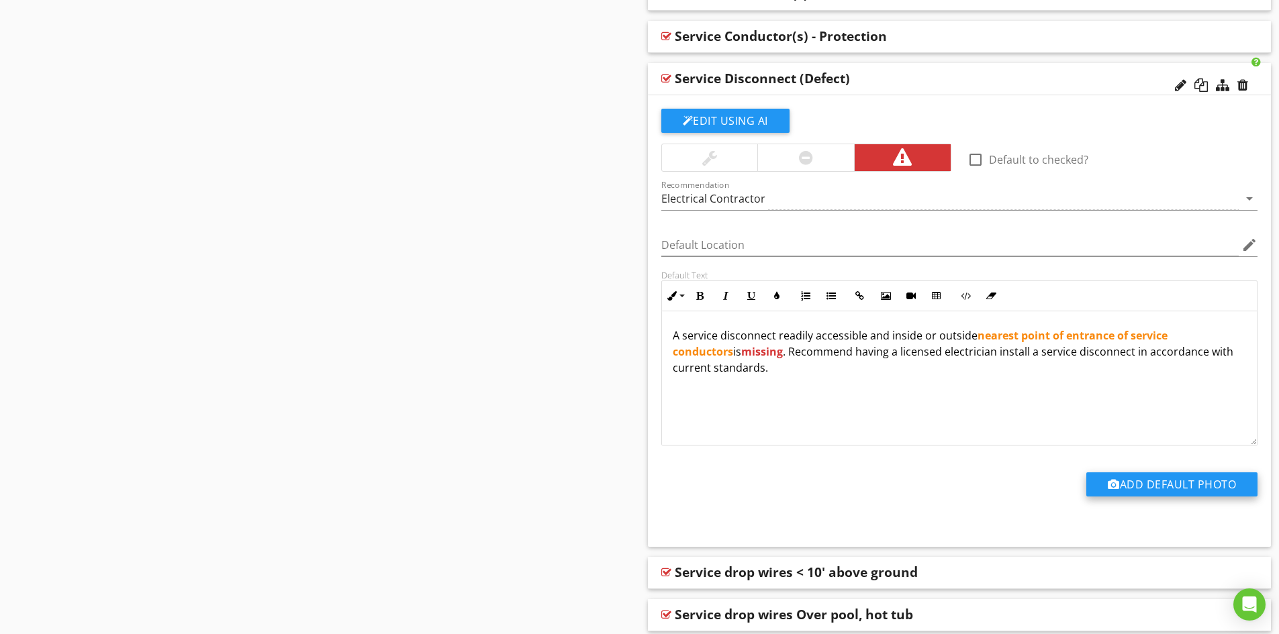
click at [1170, 485] on button "Add Default Photo" at bounding box center [1171, 485] width 171 height 24
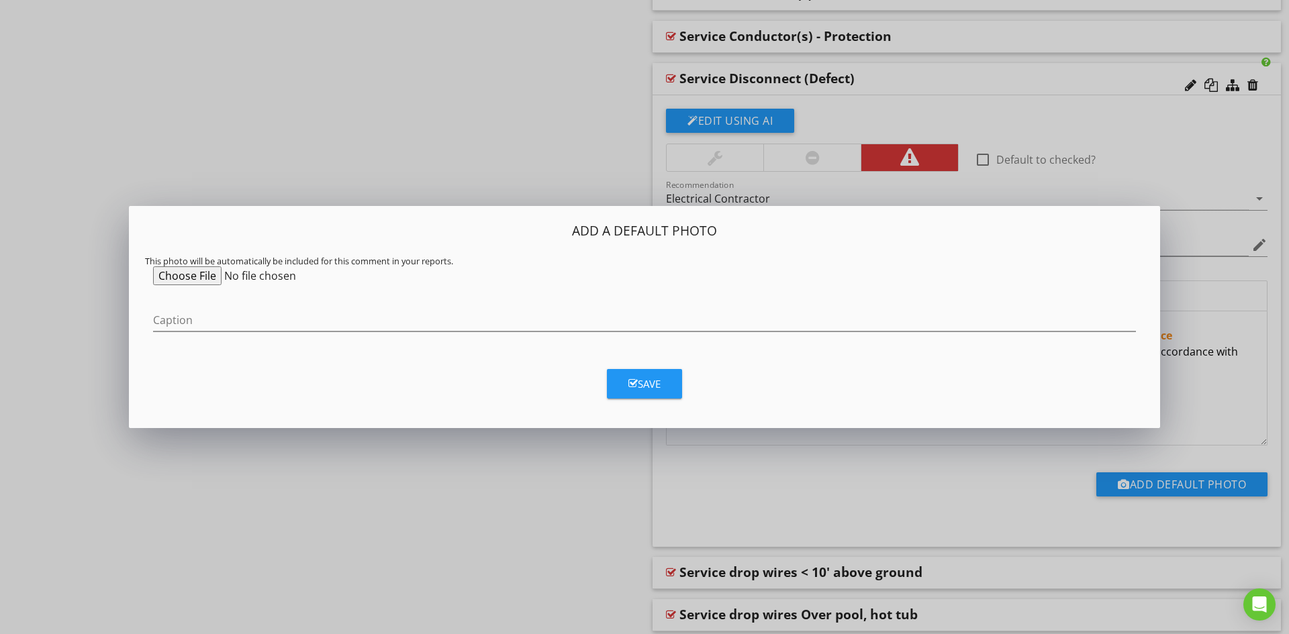
click at [187, 275] on input "file" at bounding box center [255, 275] width 205 height 19
type input "C:\fakepath\qid847.jpg"
click at [651, 383] on div "Save" at bounding box center [644, 384] width 32 height 15
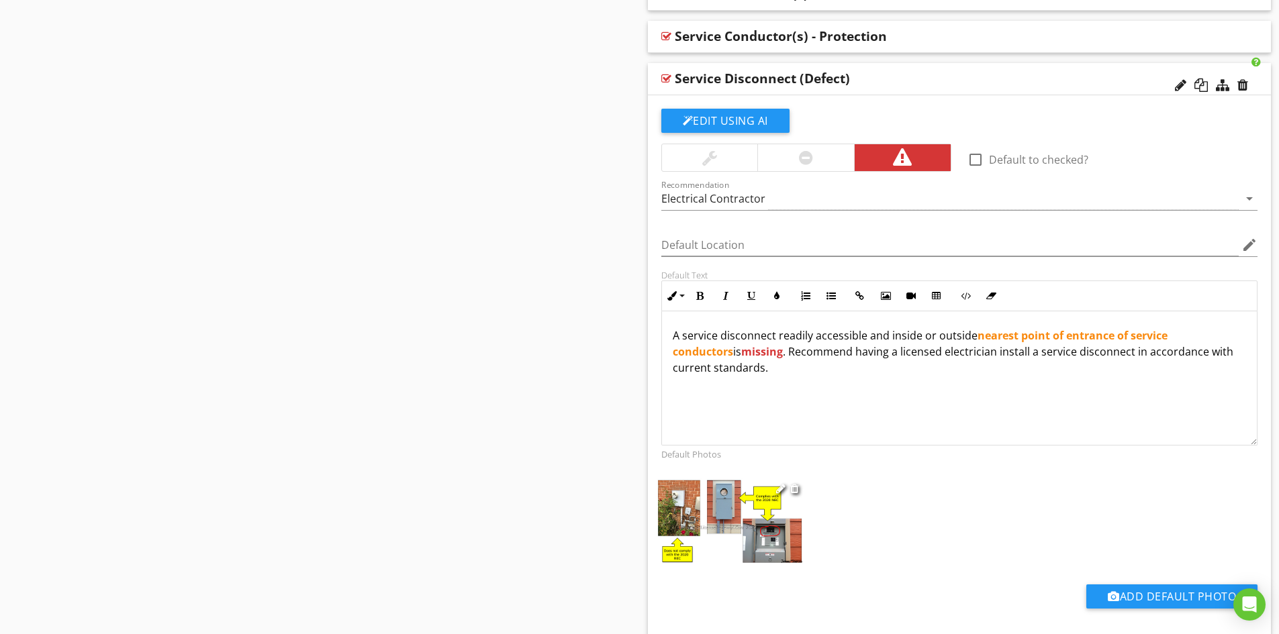
click at [732, 515] on img at bounding box center [729, 521] width 146 height 85
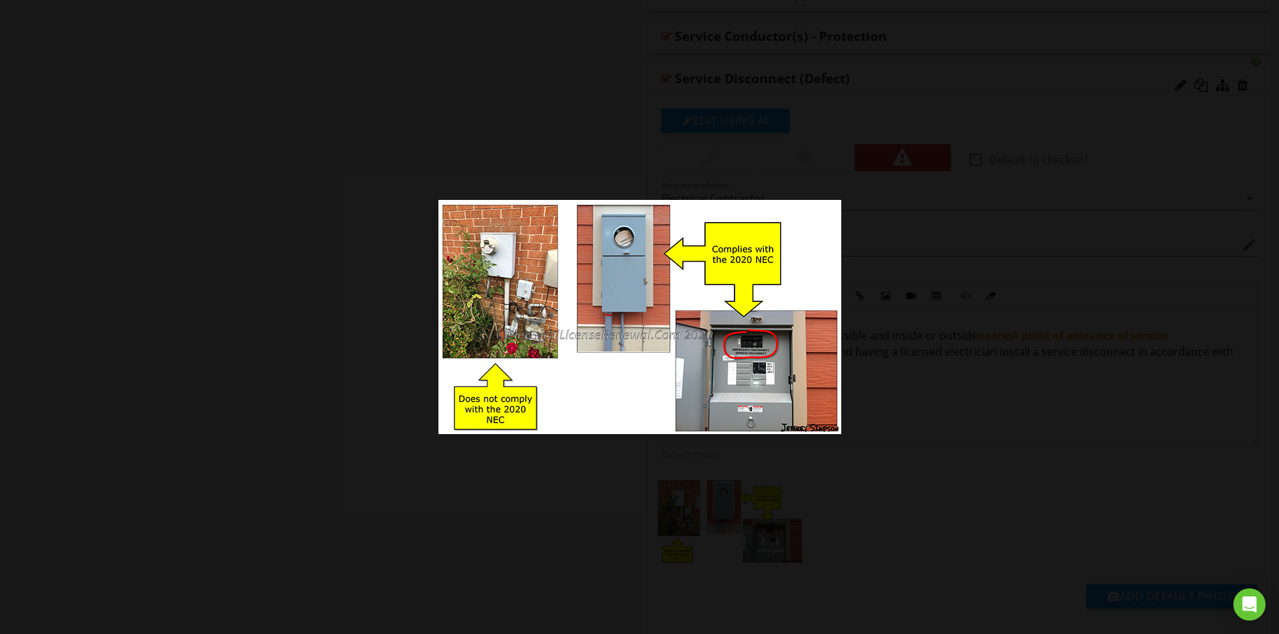
click at [1001, 562] on div at bounding box center [639, 317] width 1279 height 634
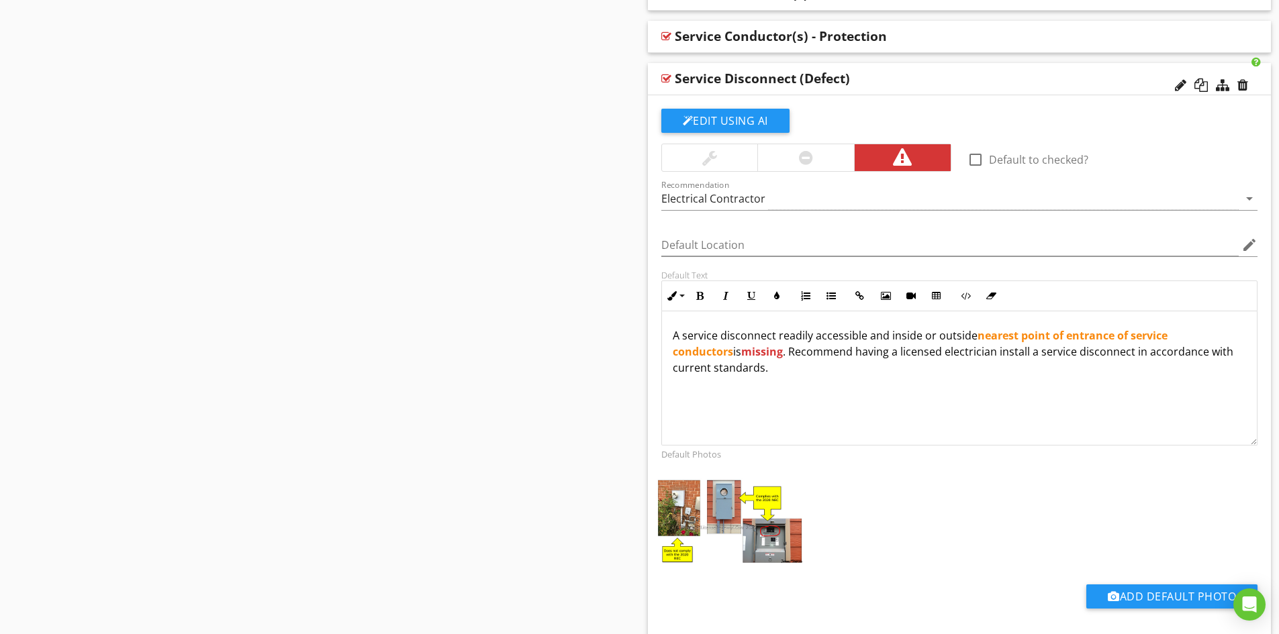
click at [921, 80] on div "Service Disconnect (Defect)" at bounding box center [898, 78] width 447 height 16
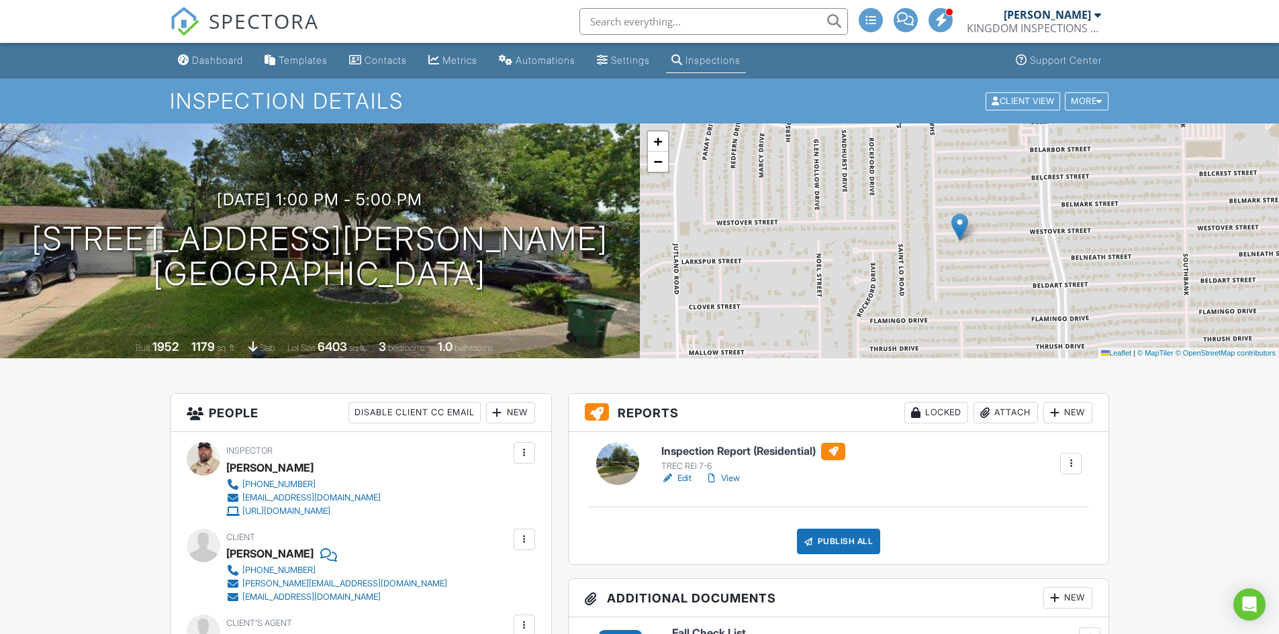
click at [687, 478] on link "Edit" at bounding box center [676, 478] width 30 height 13
